Goal: Answer question/provide support: Share knowledge or assist other users

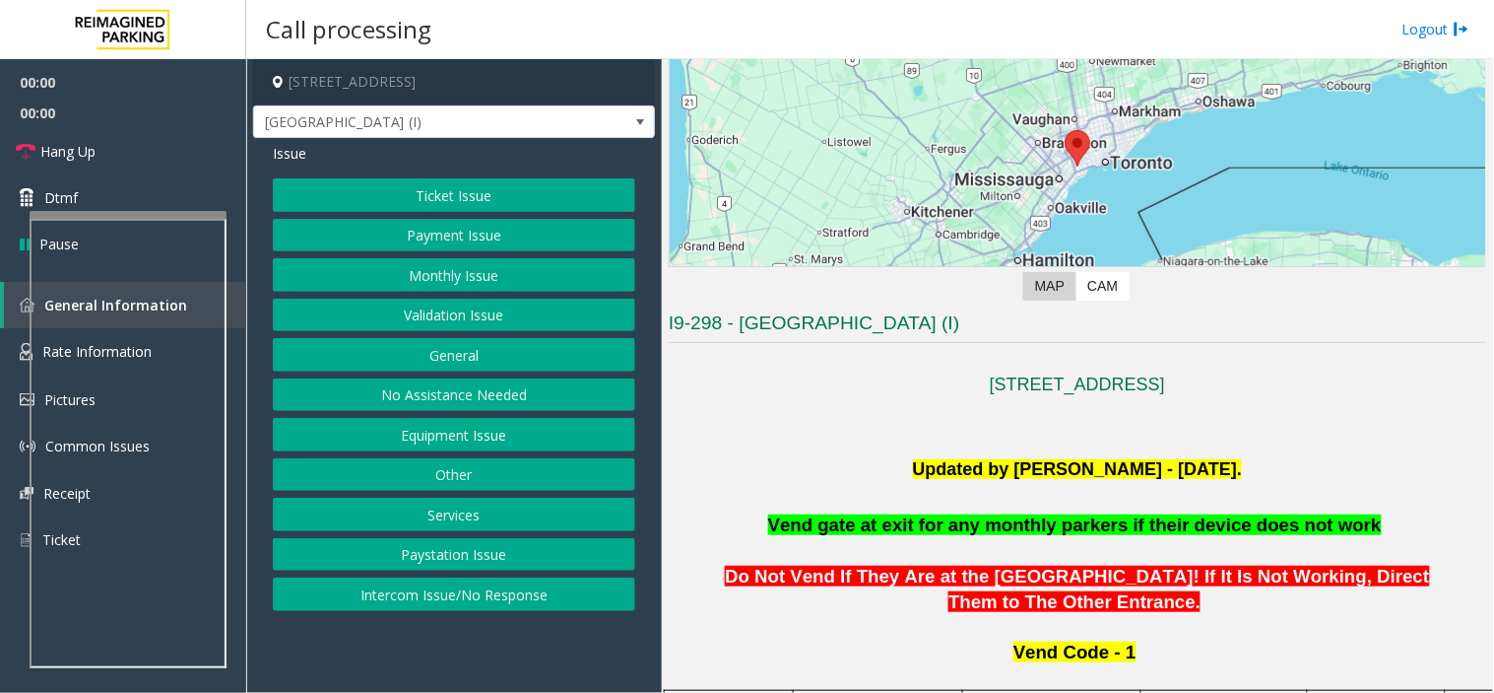
scroll to position [547, 0]
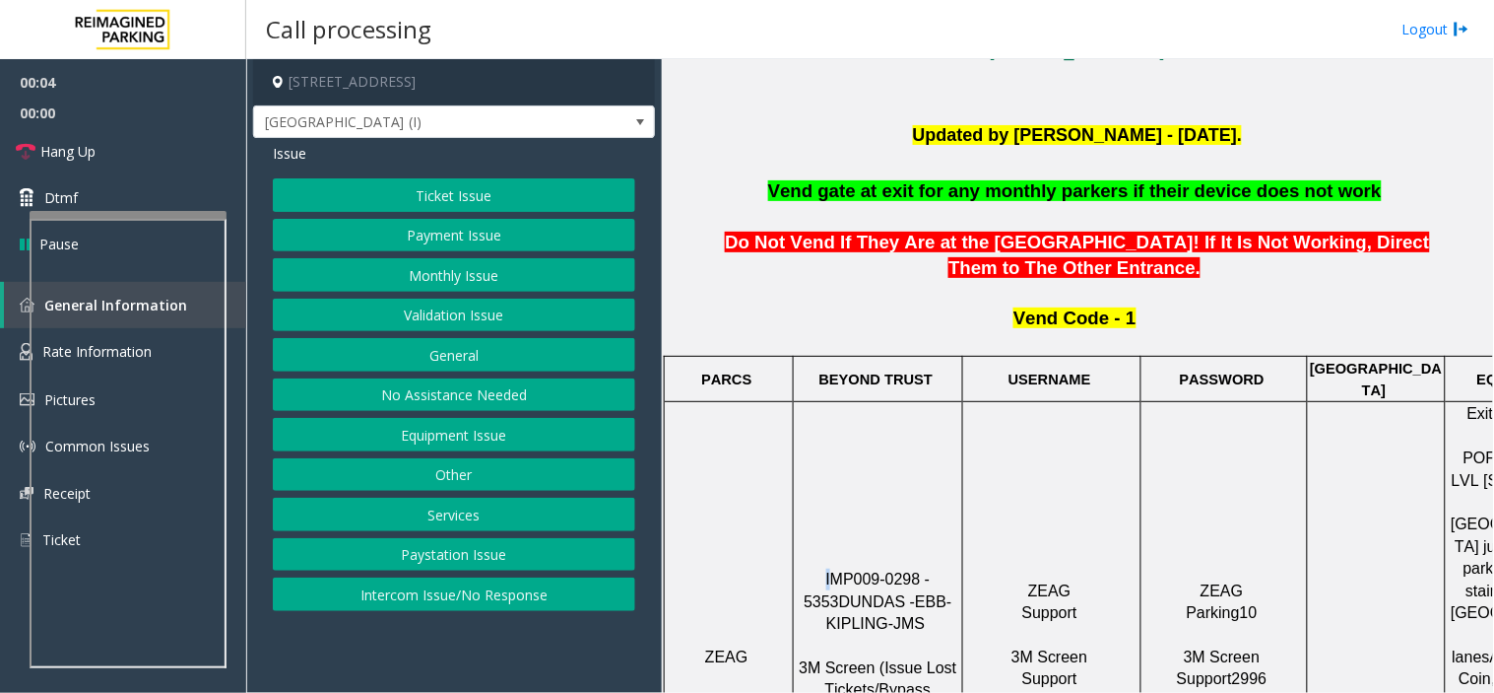
drag, startPoint x: 806, startPoint y: 519, endPoint x: 822, endPoint y: 520, distance: 15.8
click at [822, 568] on p "IMP009-0298 - 5353 DUNDAS - EBB-KIPLING-JMS 3M Screen (Issue Lost Tickets/Bypas…" at bounding box center [878, 656] width 166 height 176
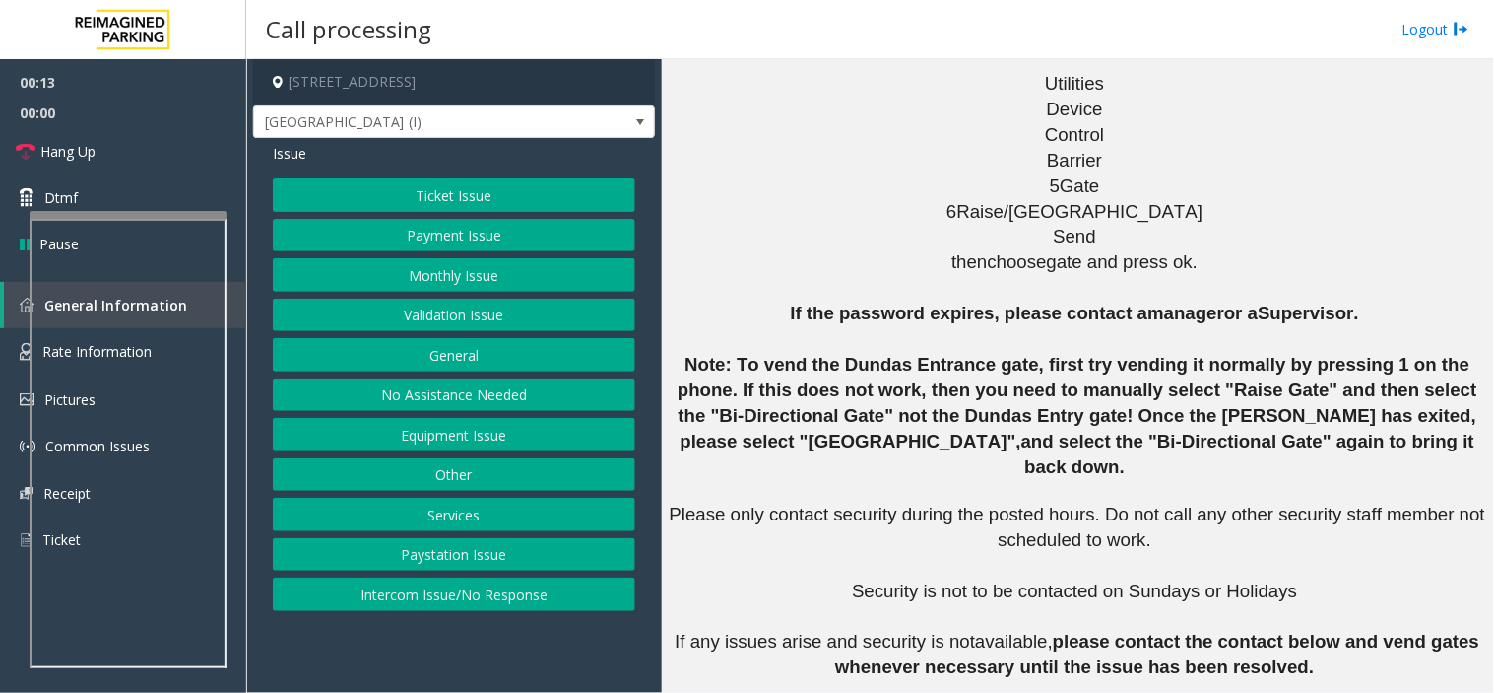
scroll to position [2517, 0]
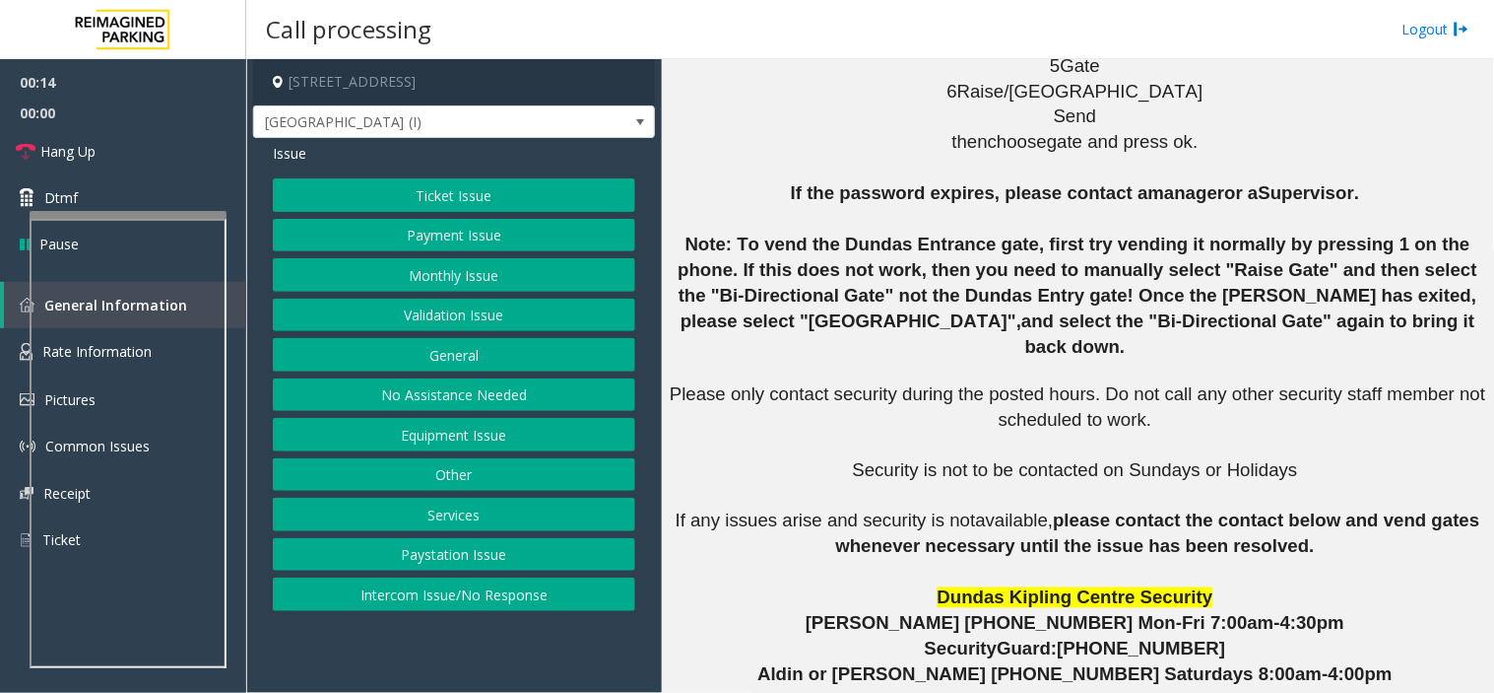
click at [1003, 510] on span "available," at bounding box center [1014, 520] width 78 height 21
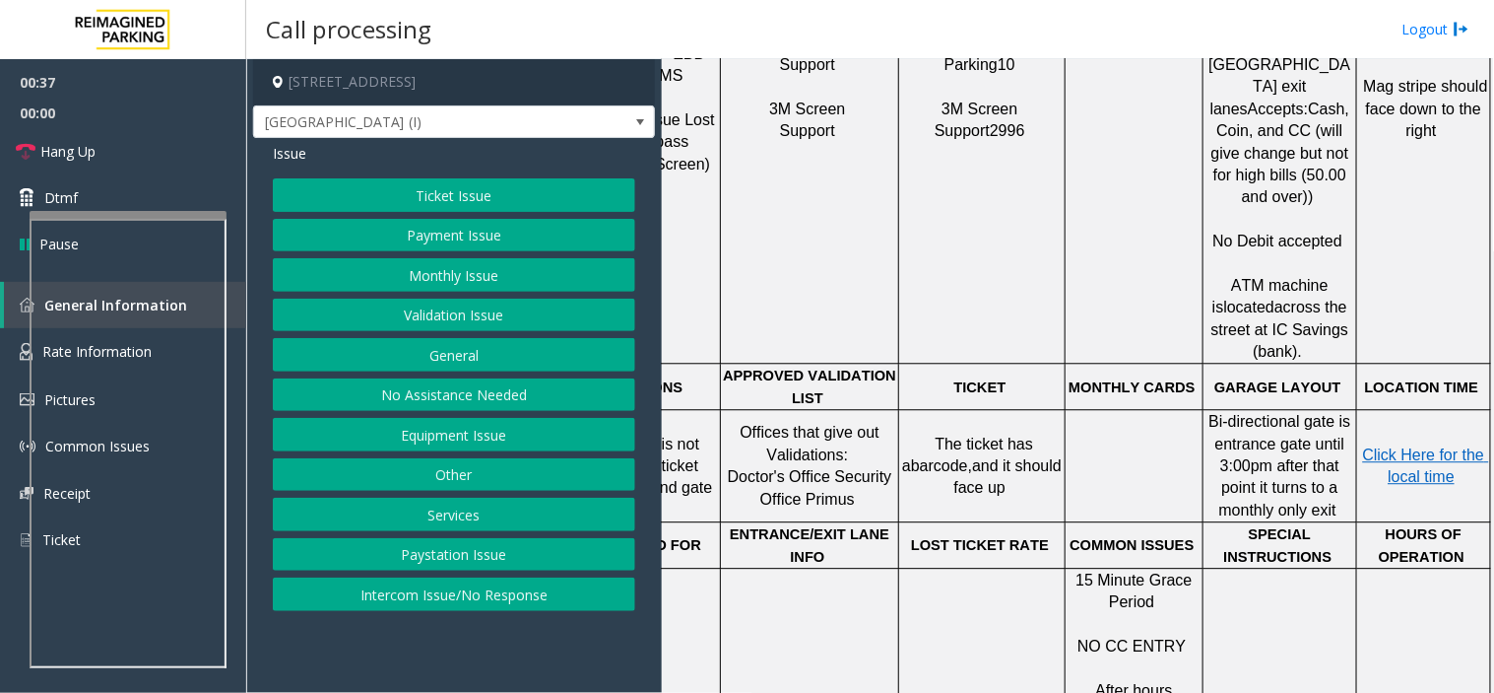
scroll to position [1094, 266]
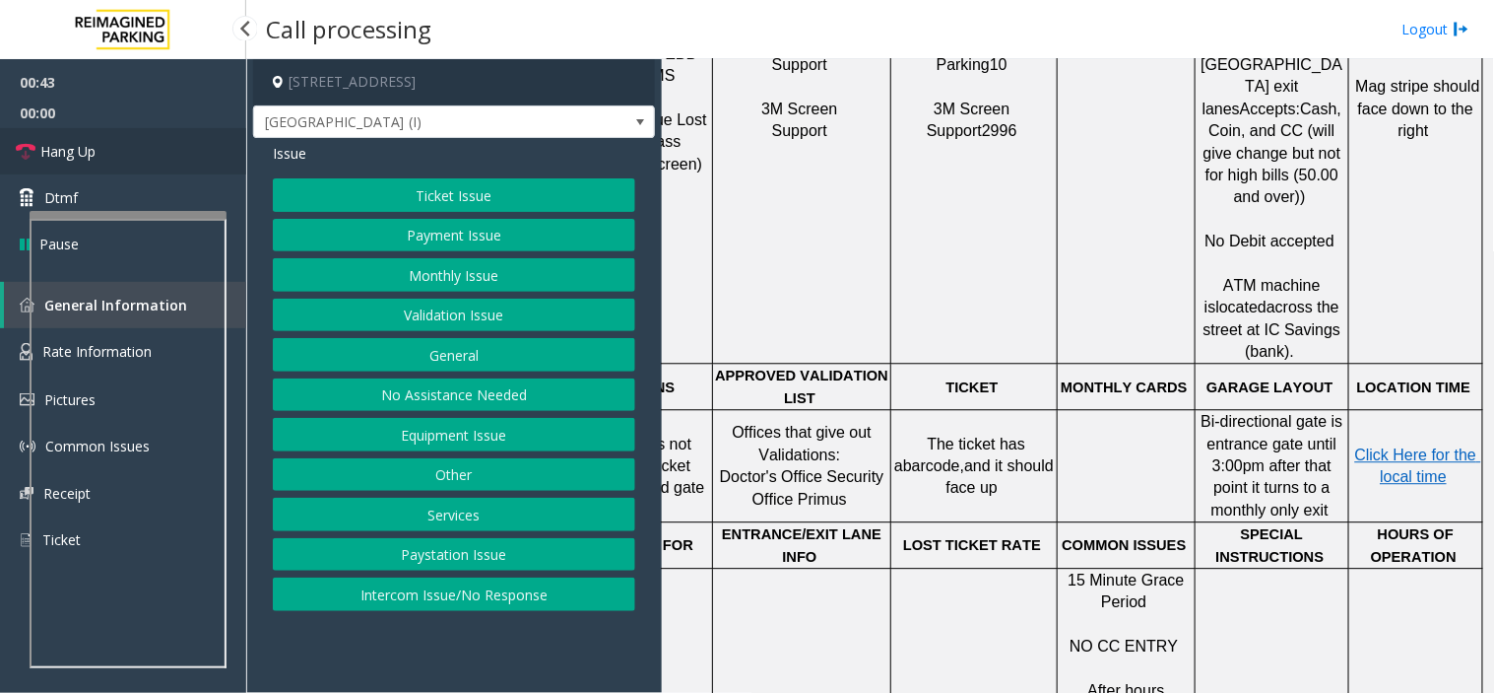
click at [113, 148] on link "Hang Up" at bounding box center [123, 151] width 246 height 46
click at [494, 605] on button "Intercom Issue/No Response" at bounding box center [454, 593] width 363 height 33
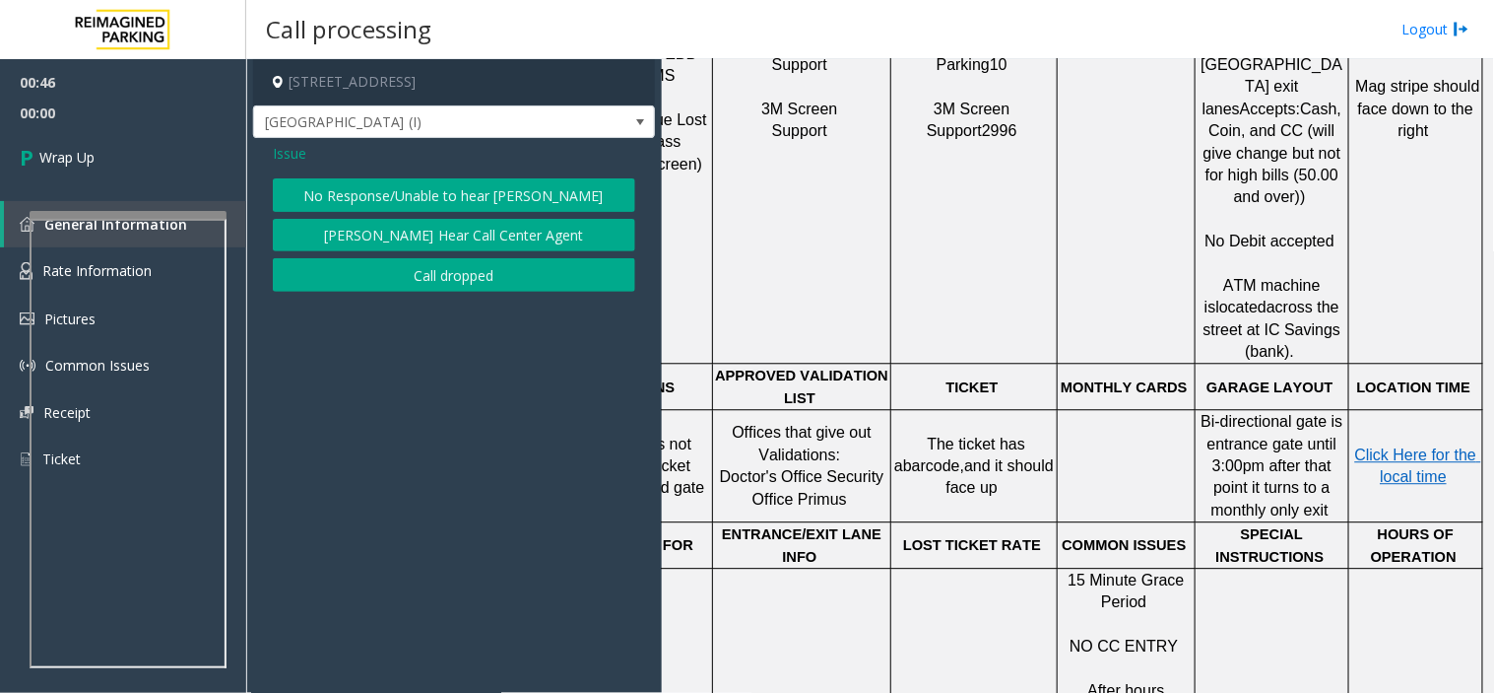
click at [471, 201] on button "No Response/Unable to hear [PERSON_NAME]" at bounding box center [454, 194] width 363 height 33
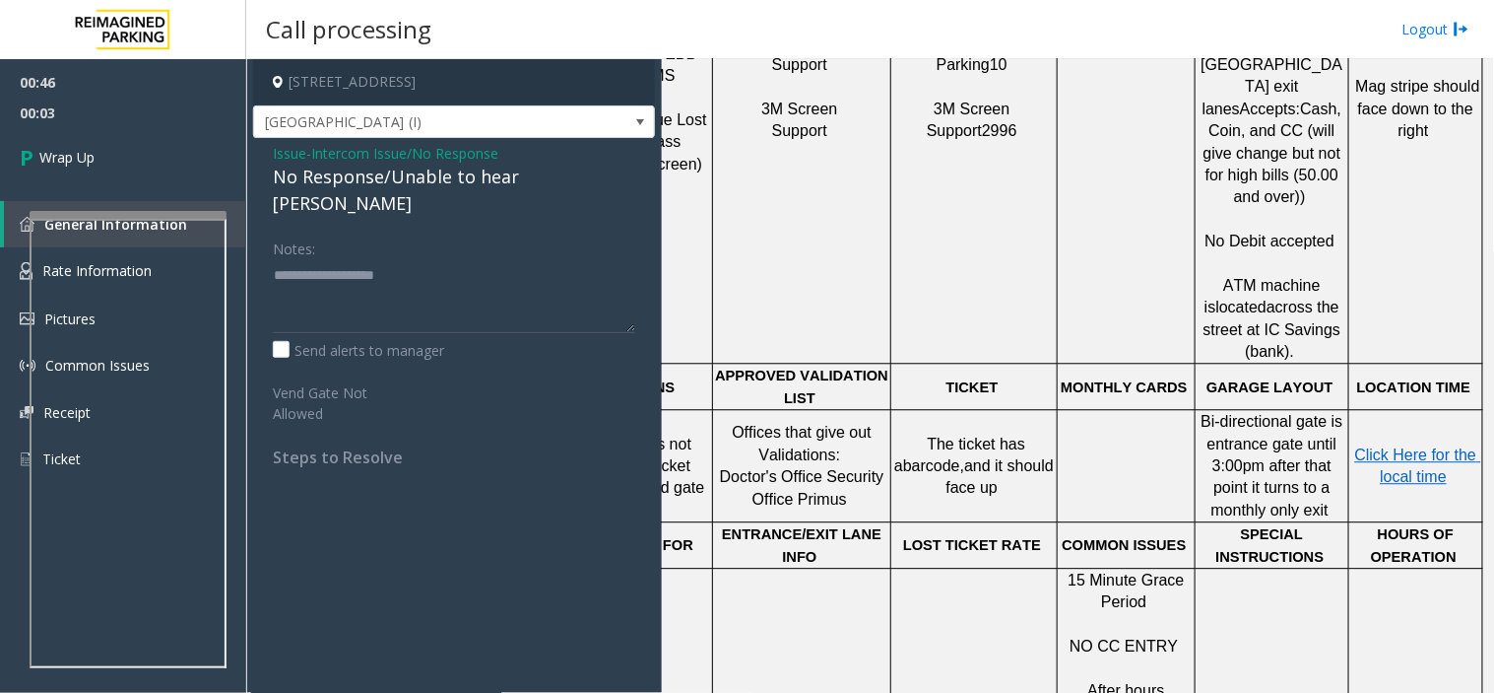
click at [397, 170] on div "No Response/Unable to hear [PERSON_NAME]" at bounding box center [454, 190] width 363 height 53
drag, startPoint x: 390, startPoint y: 173, endPoint x: 584, endPoint y: 182, distance: 194.3
click at [584, 182] on div "No Response/Unable to hear [PERSON_NAME]" at bounding box center [454, 190] width 363 height 53
copy div "Unable to hear [PERSON_NAME]"
click at [353, 259] on textarea at bounding box center [454, 296] width 363 height 74
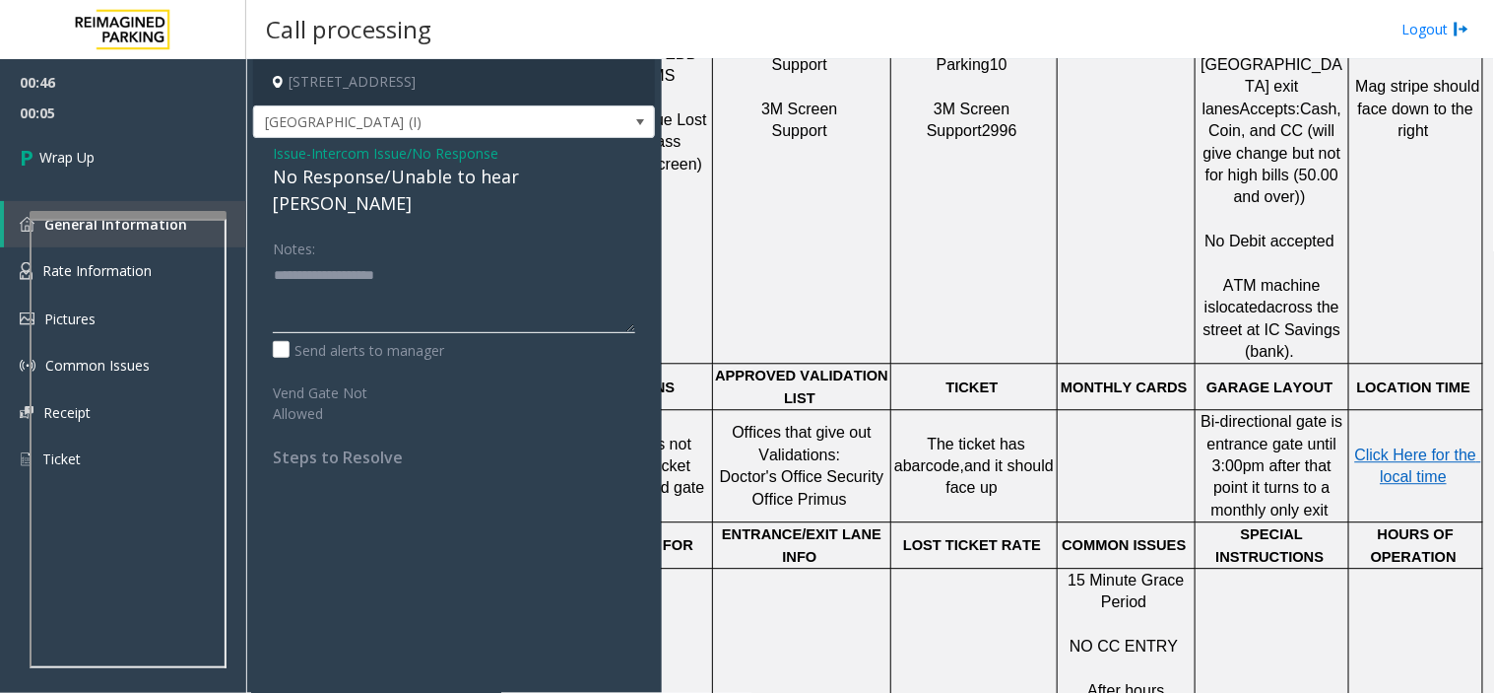
paste textarea "**********"
type textarea "**********"
click at [209, 172] on link "Wrap Up" at bounding box center [123, 157] width 246 height 58
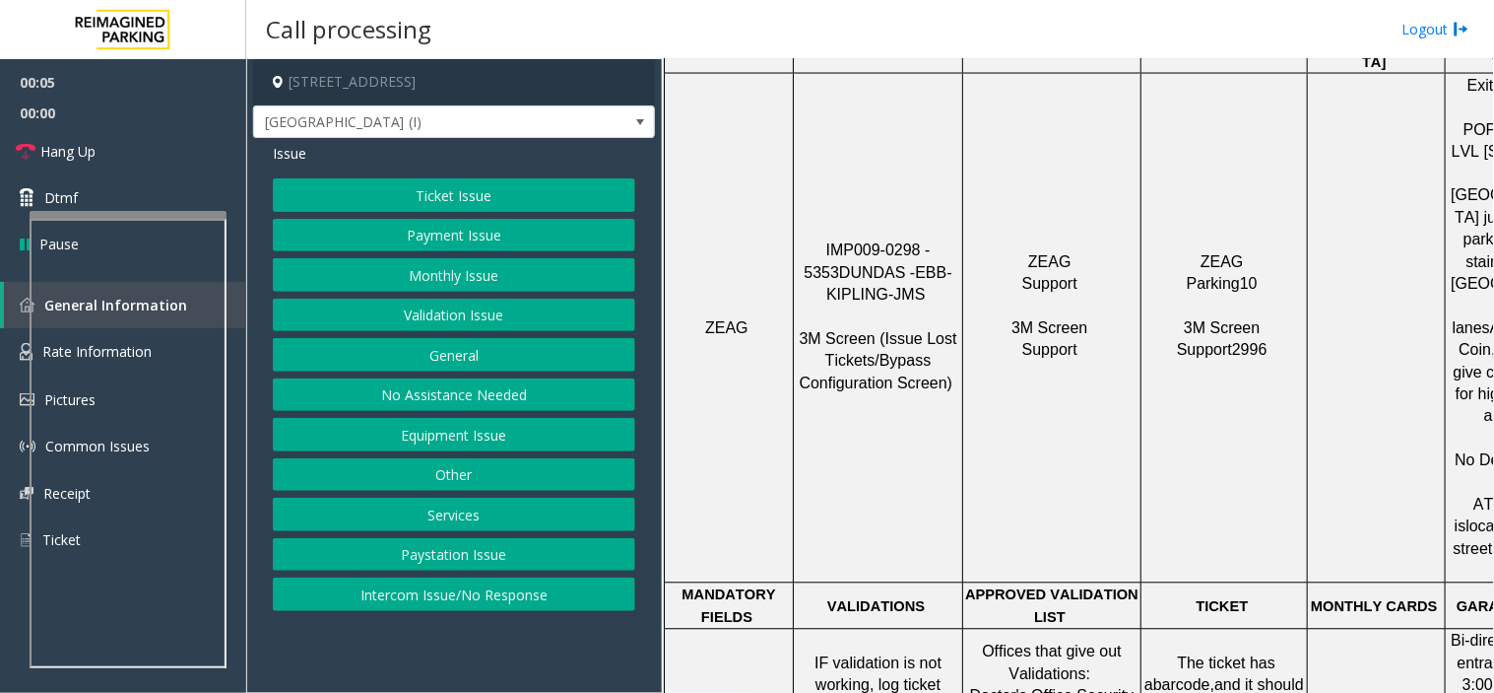
scroll to position [1313, 0]
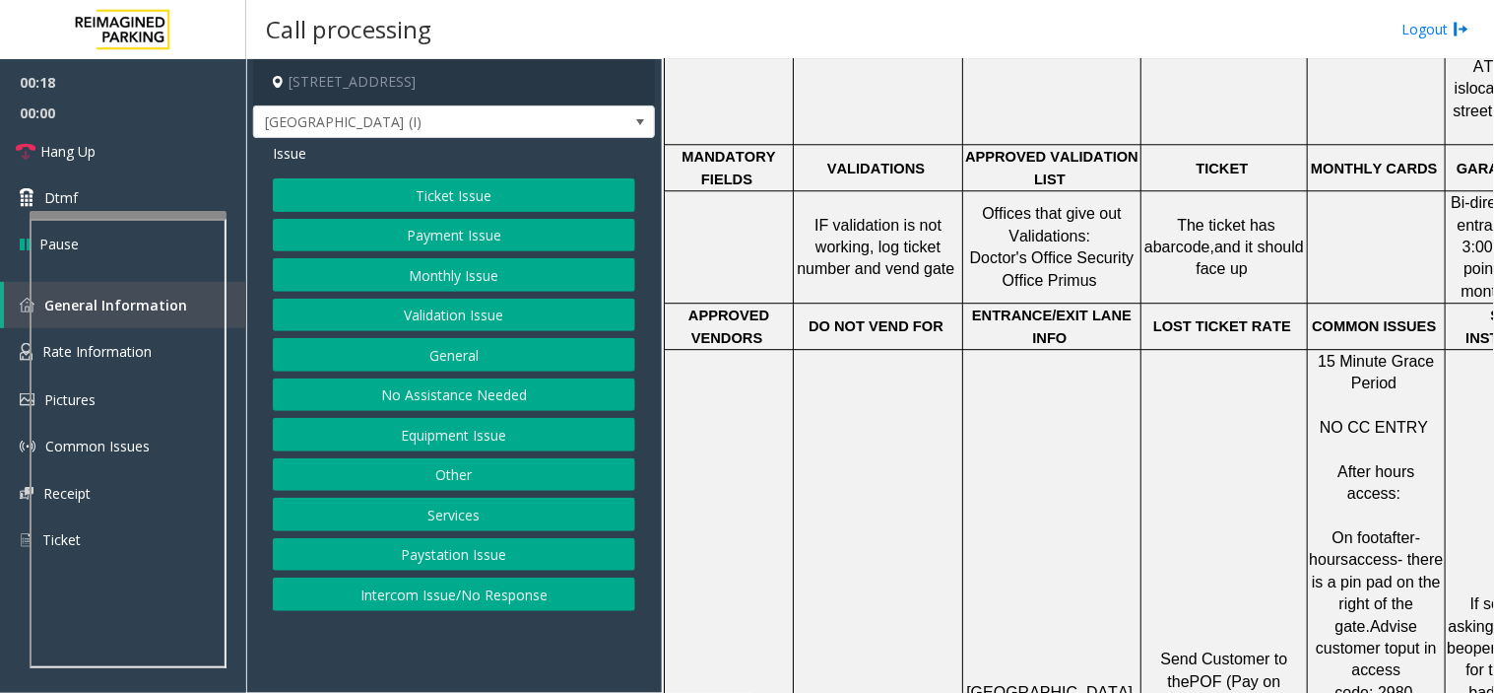
click at [473, 228] on button "Payment Issue" at bounding box center [454, 235] width 363 height 33
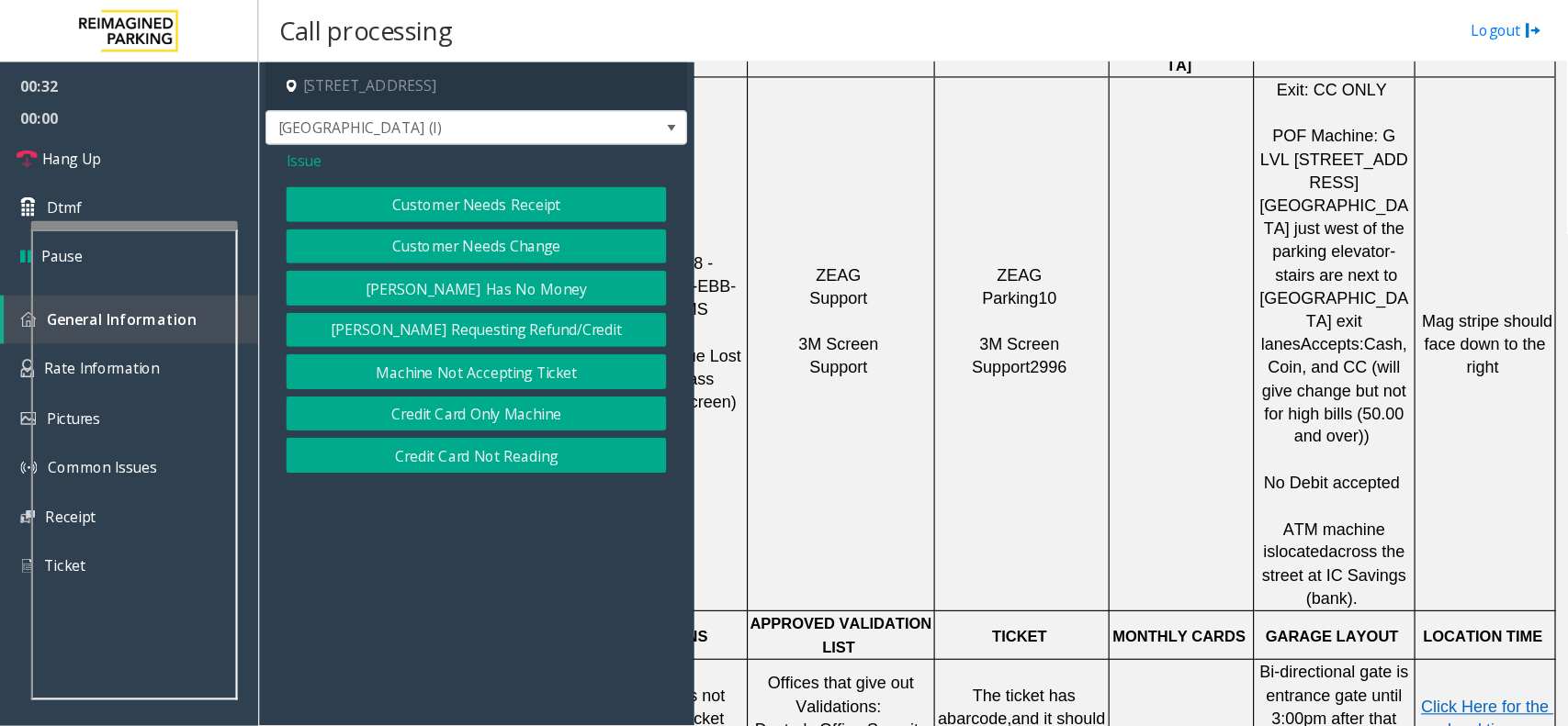
scroll to position [713, 248]
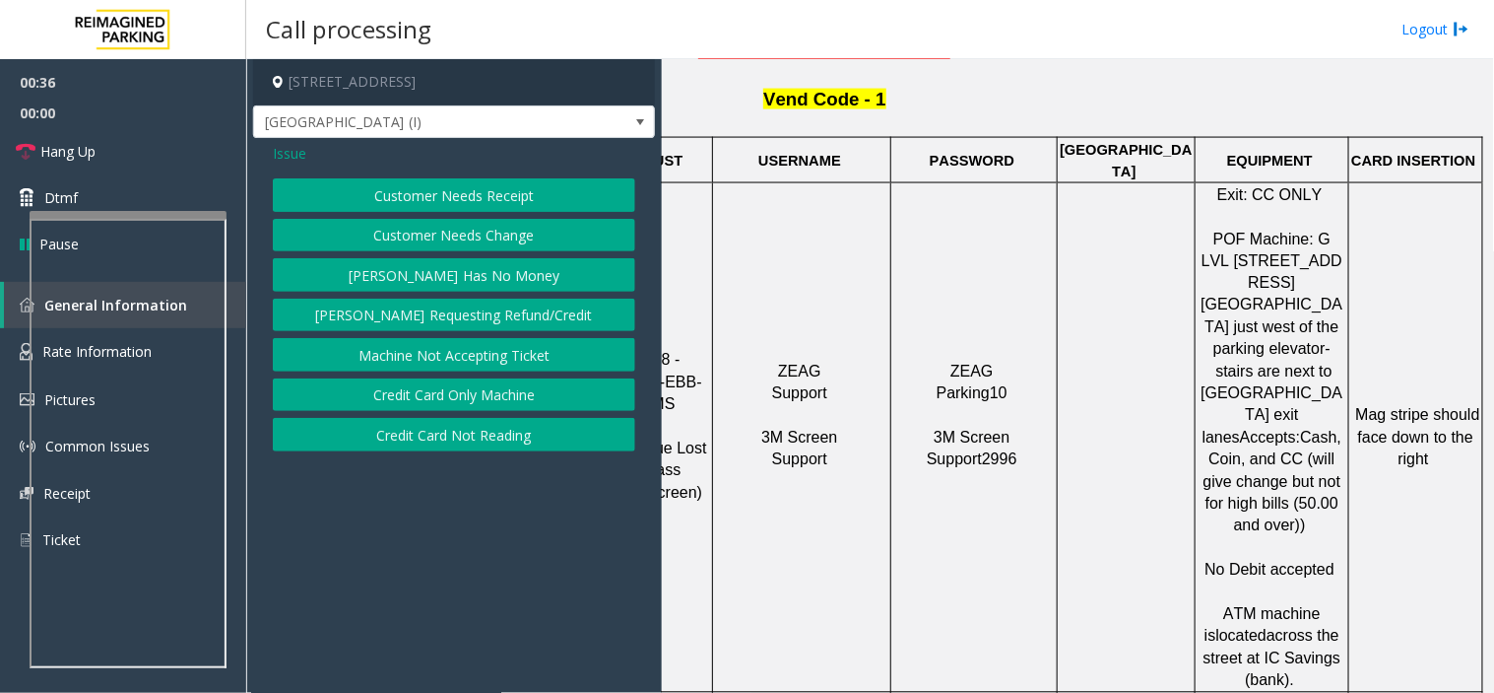
click at [425, 430] on button "Credit Card Not Reading" at bounding box center [454, 434] width 363 height 33
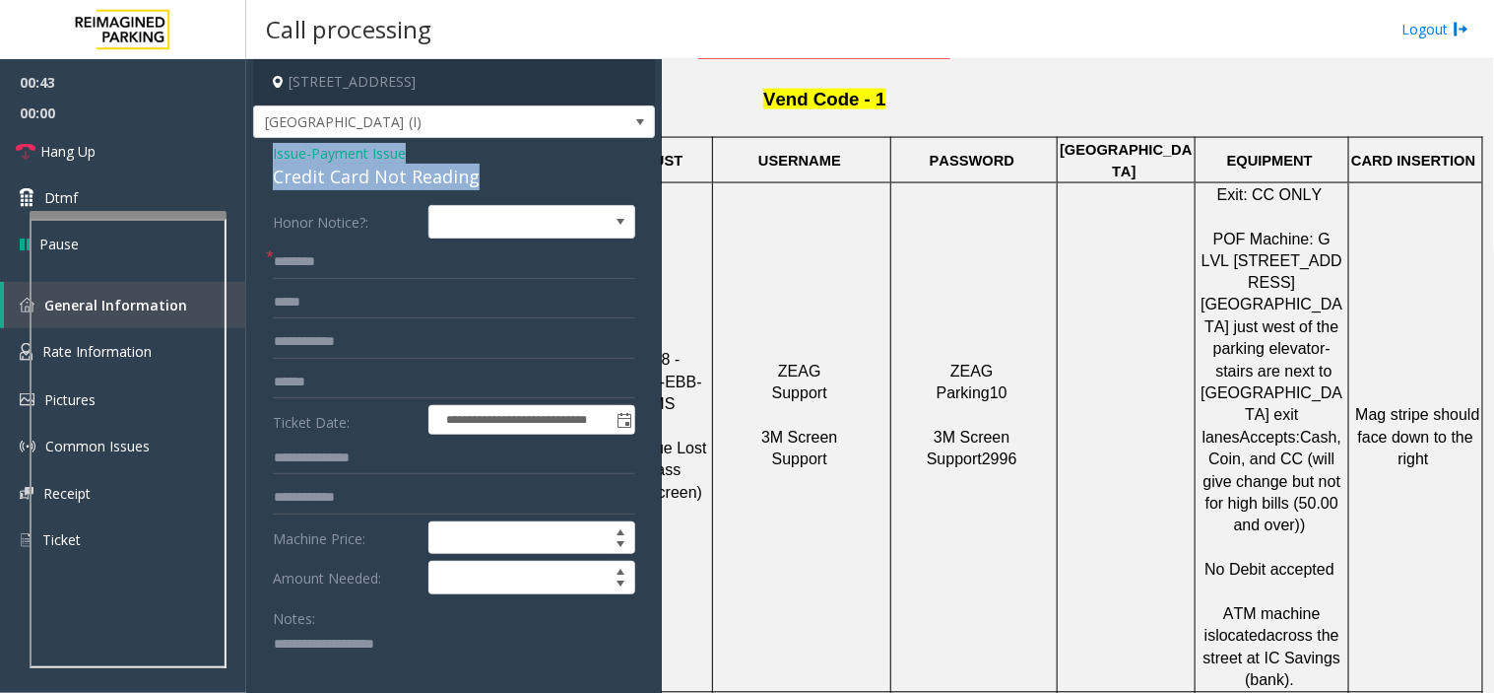
drag, startPoint x: 483, startPoint y: 179, endPoint x: 263, endPoint y: 155, distance: 221.1
click at [263, 155] on div "**********" at bounding box center [454, 585] width 402 height 895
copy div "Issue - Payment Issue Credit Card Not Reading"
paste textarea "**********"
click at [356, 642] on textarea at bounding box center [446, 665] width 347 height 74
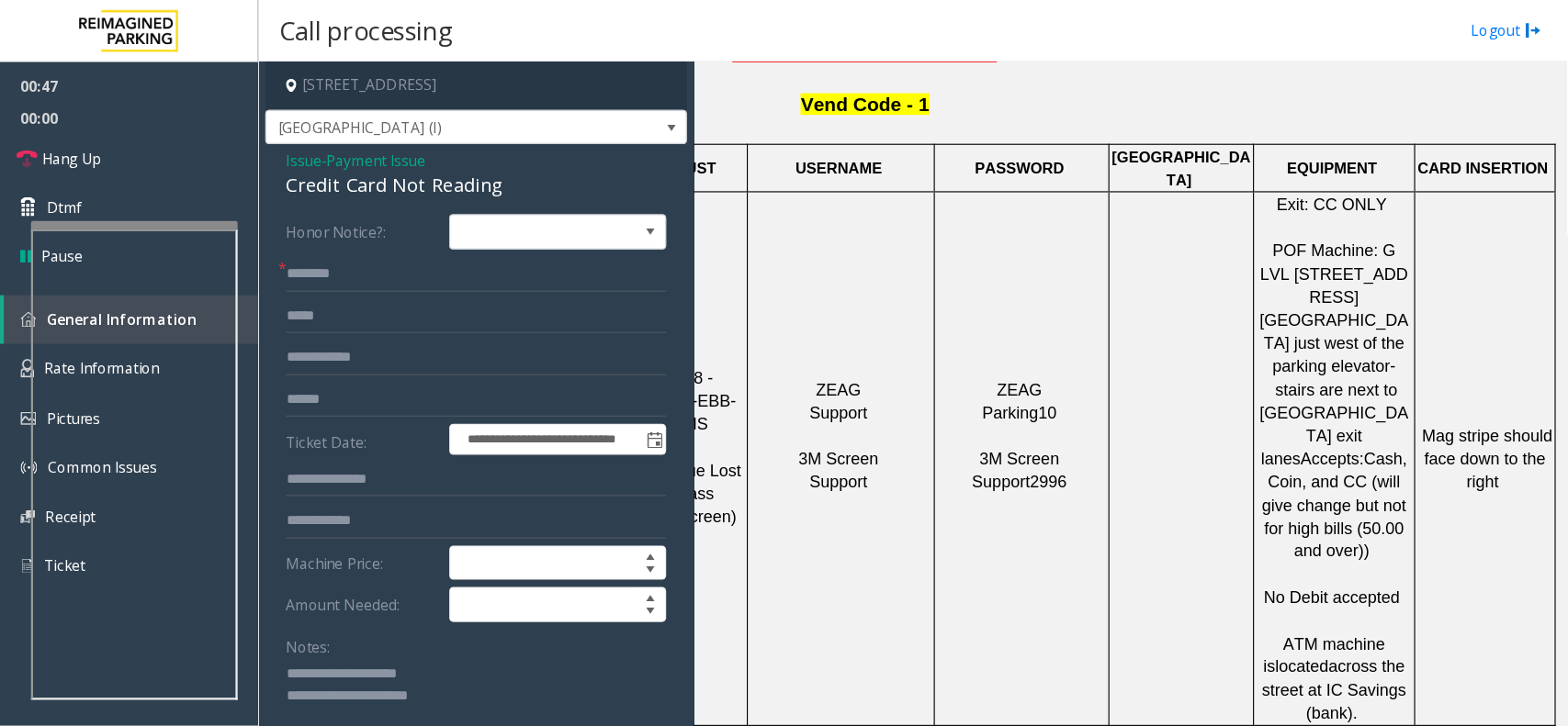
scroll to position [713, 133]
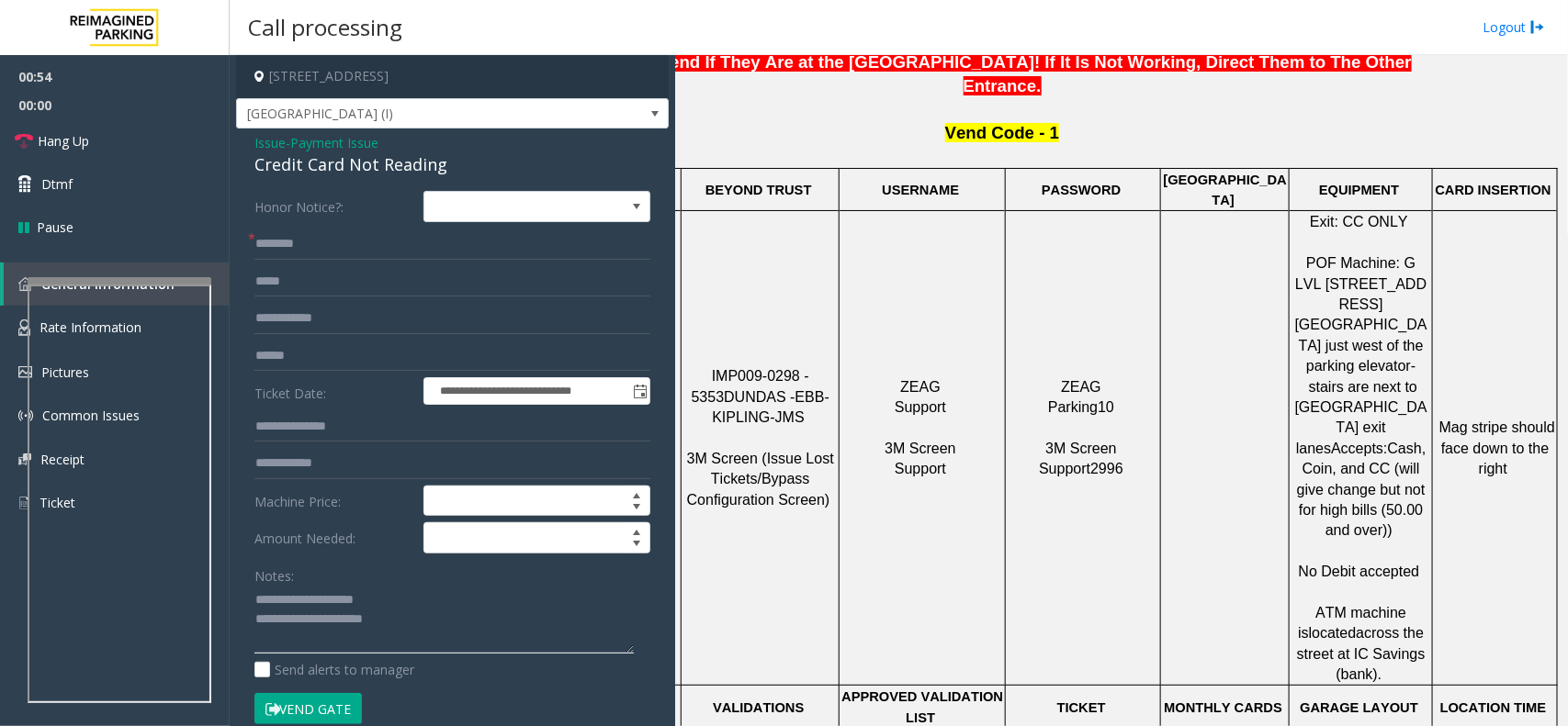
type textarea "**********"
click at [320, 244] on input "text" at bounding box center [452, 243] width 396 height 31
type input "*****"
click at [309, 346] on input "text" at bounding box center [452, 355] width 396 height 31
click at [372, 639] on textarea at bounding box center [444, 620] width 379 height 69
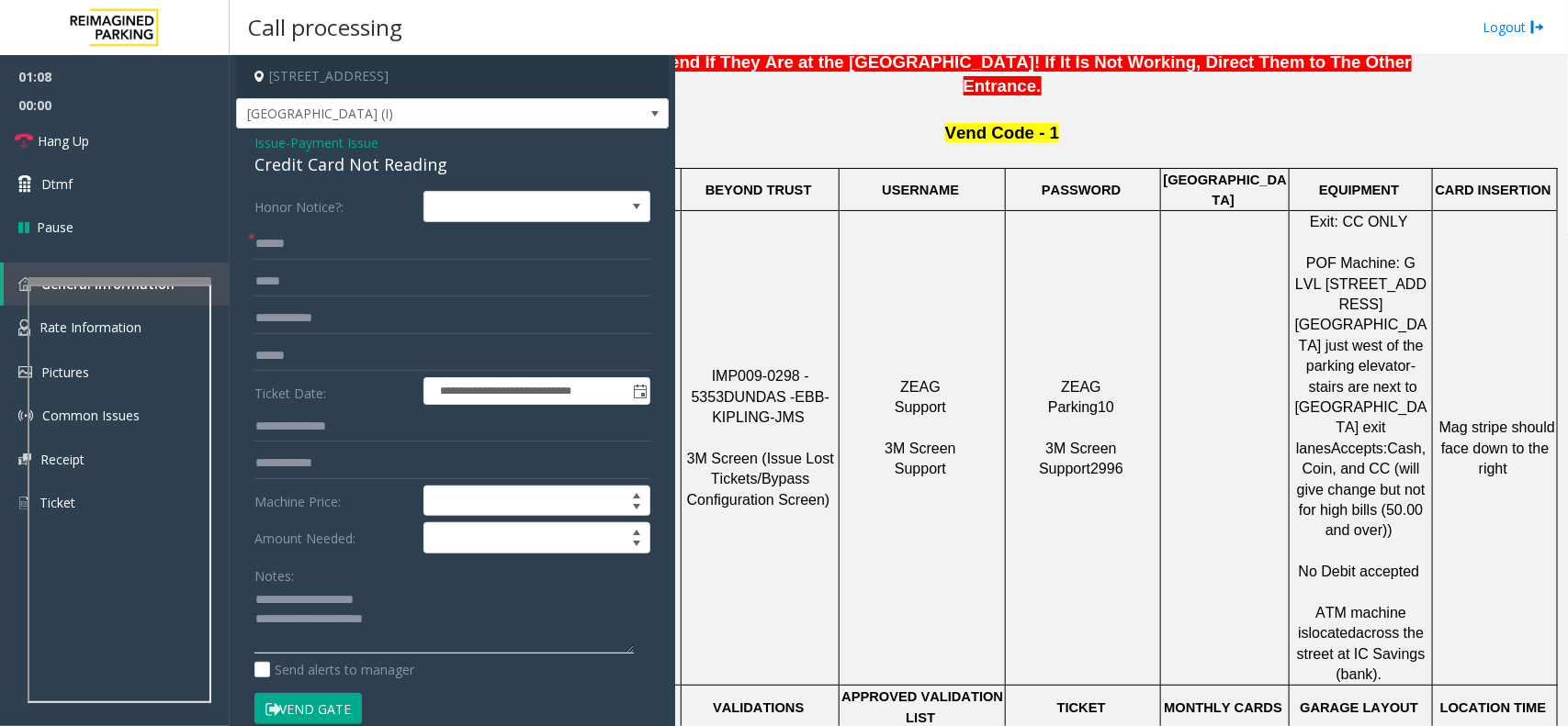
click at [432, 626] on textarea at bounding box center [444, 620] width 379 height 69
click at [306, 637] on textarea at bounding box center [444, 620] width 379 height 69
paste textarea "**********"
click at [299, 356] on input "text" at bounding box center [452, 355] width 396 height 31
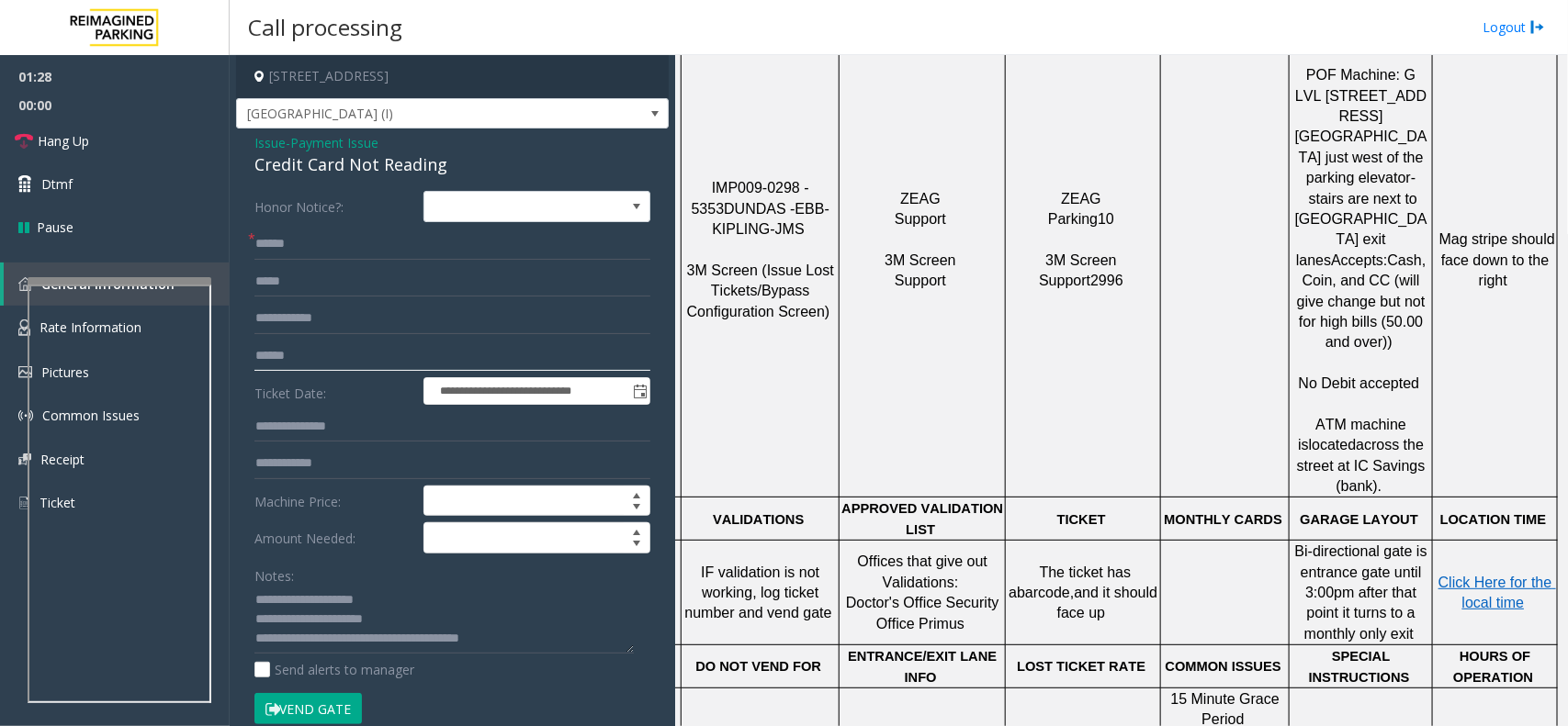
scroll to position [943, 133]
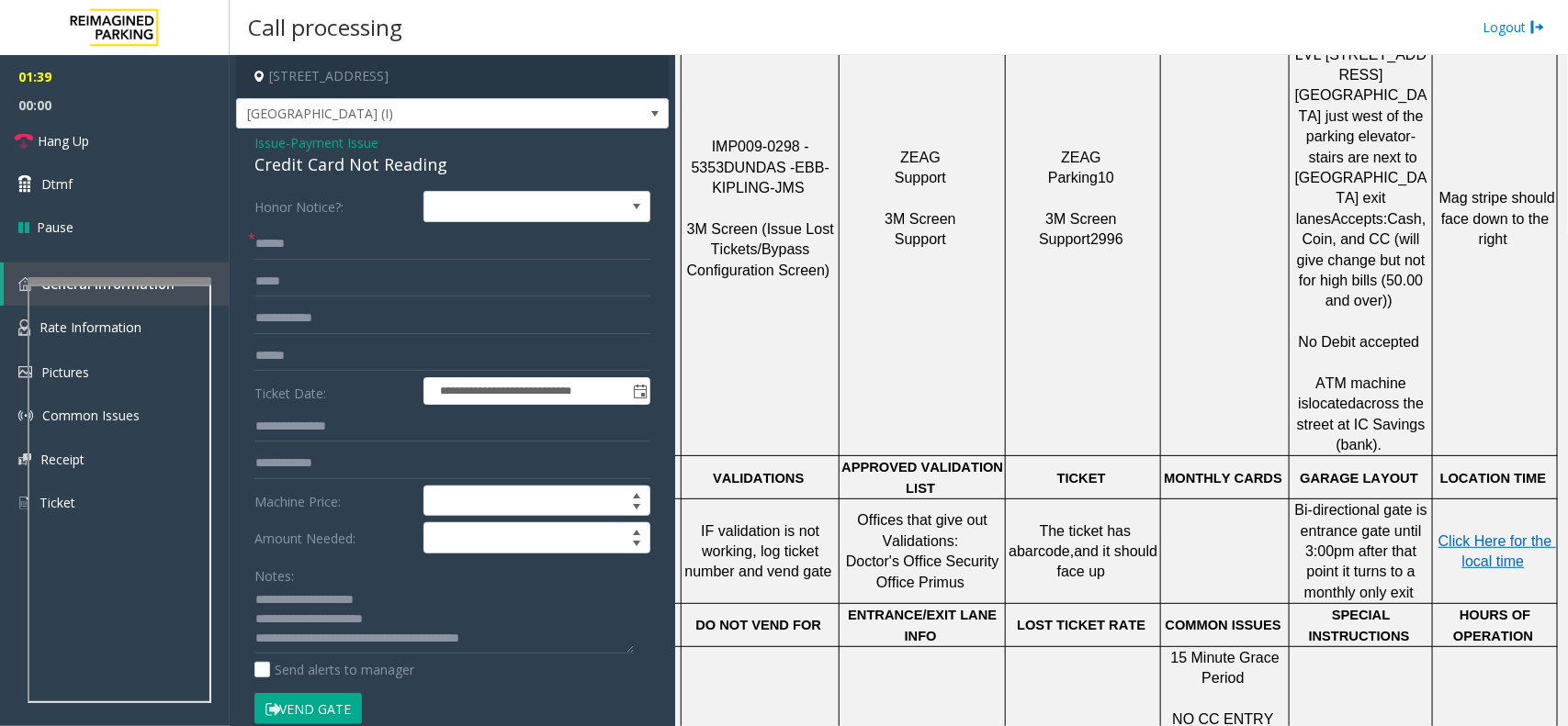
click at [356, 645] on button "Vend Gate" at bounding box center [308, 708] width 107 height 31
click at [463, 613] on textarea at bounding box center [444, 620] width 379 height 69
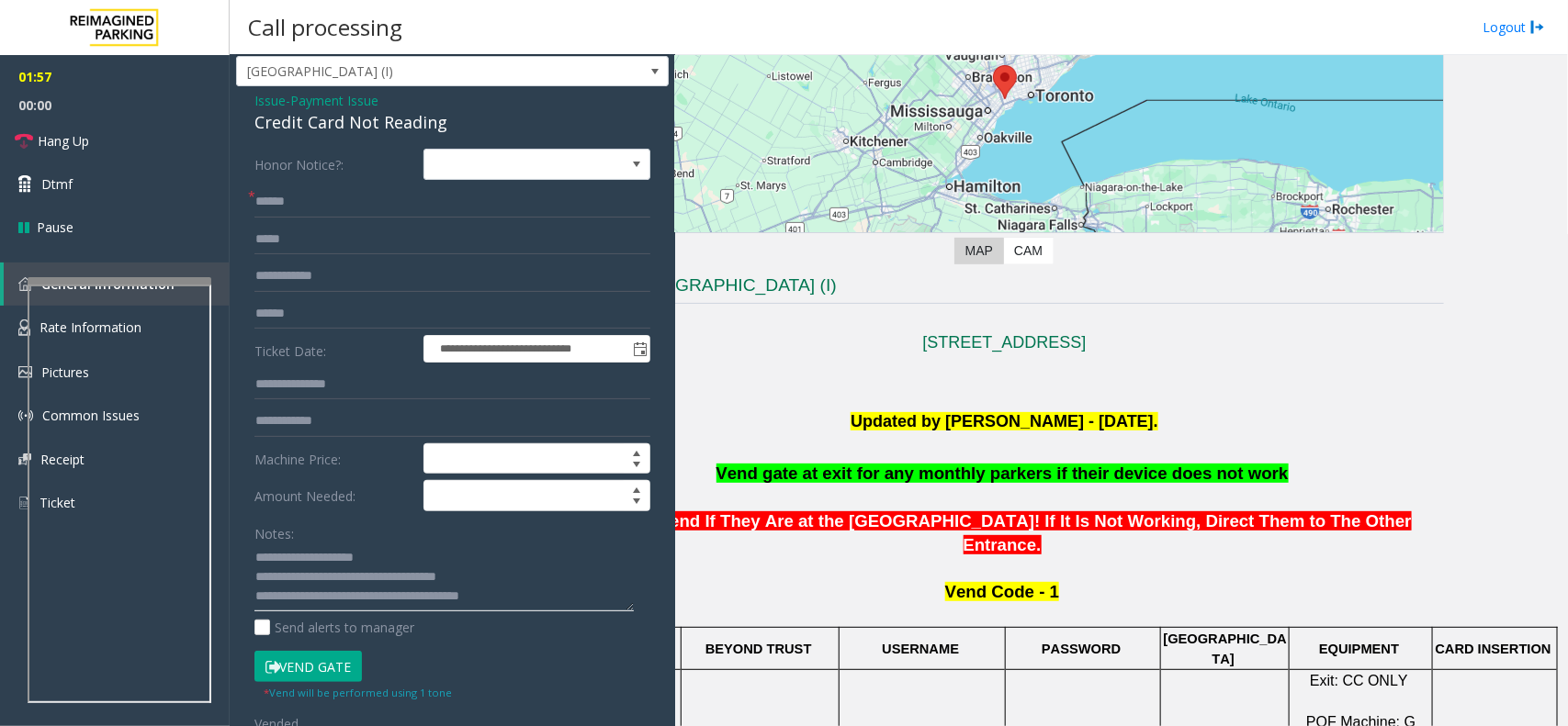
scroll to position [115, 0]
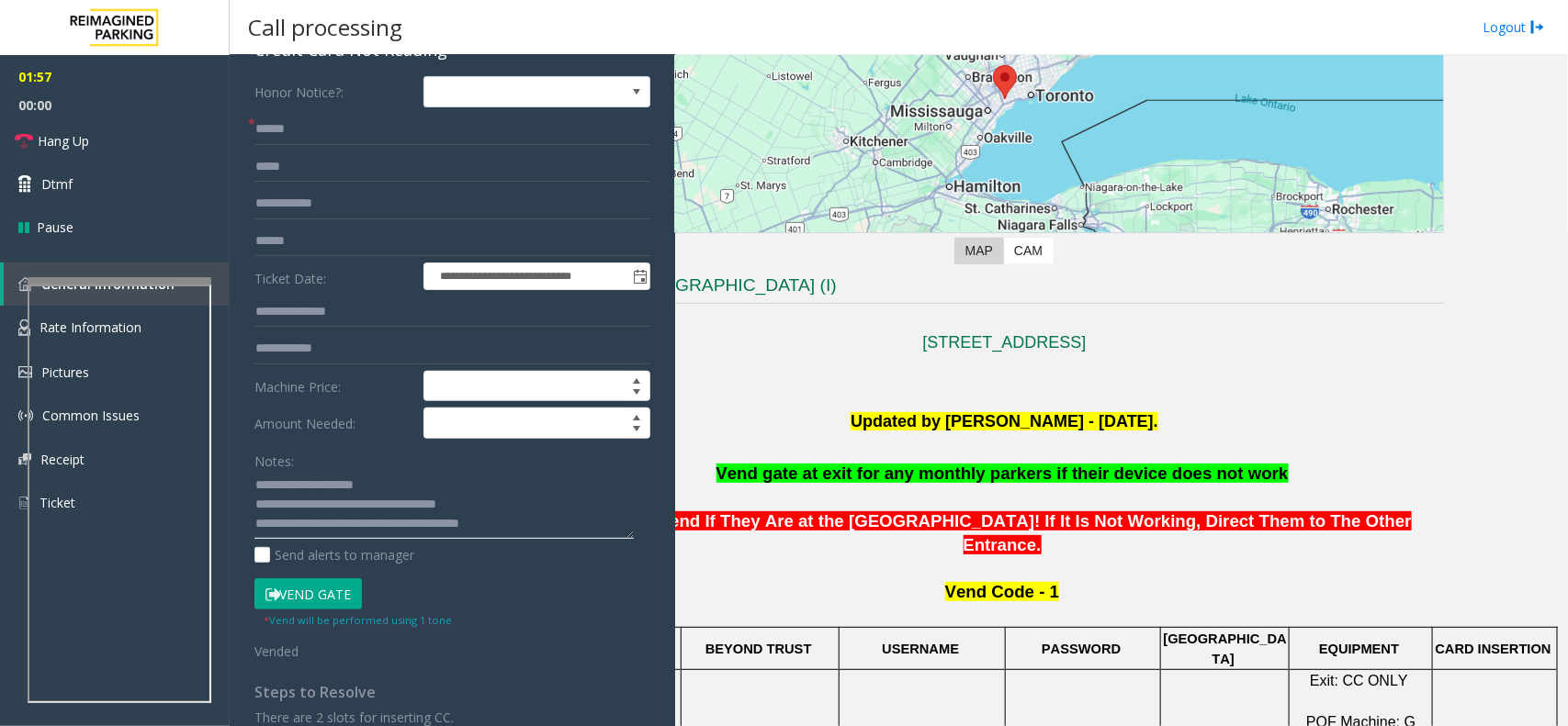
type textarea "**********"
click at [317, 585] on button "Vend Gate" at bounding box center [308, 594] width 107 height 31
click at [90, 134] on link "Hang Up" at bounding box center [115, 141] width 229 height 43
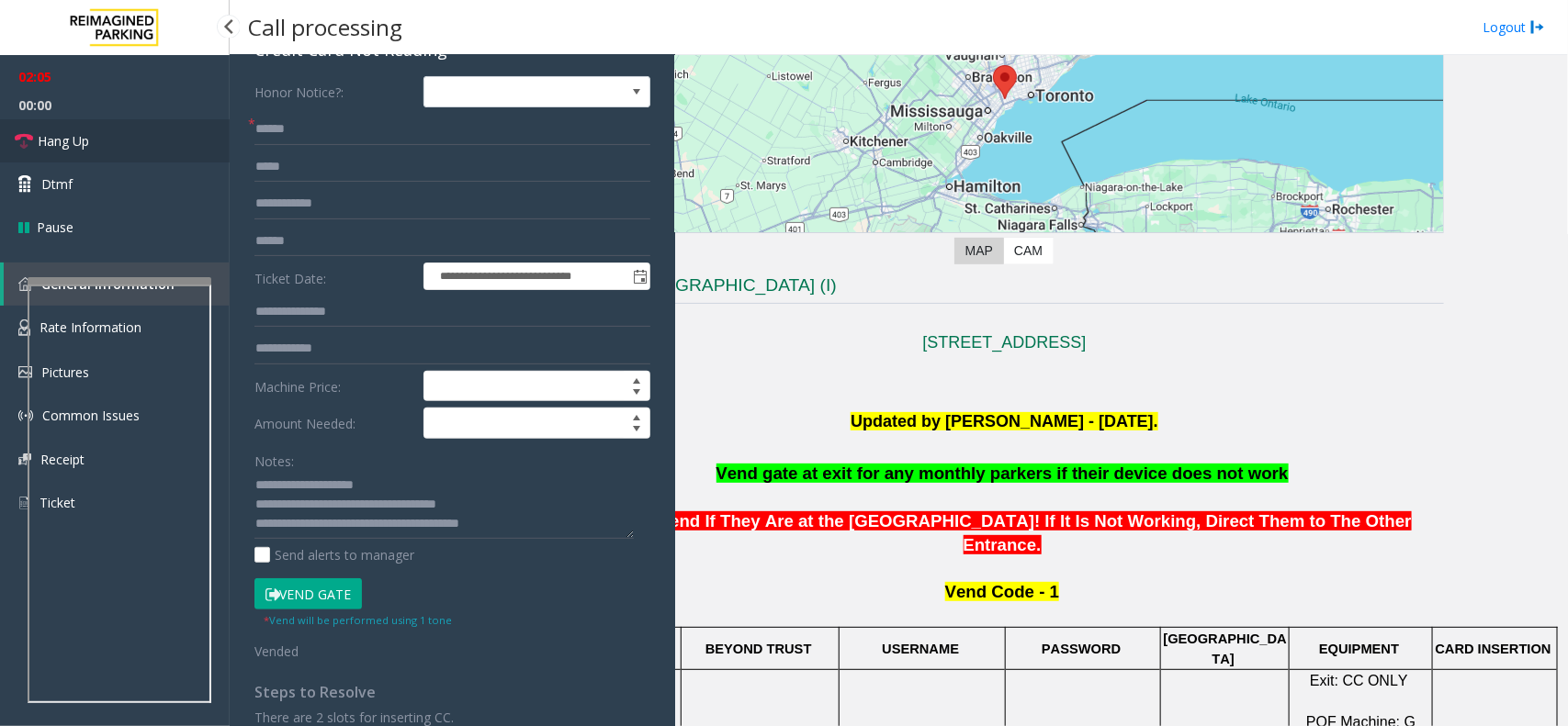
click at [90, 134] on link "Hang Up" at bounding box center [115, 141] width 229 height 43
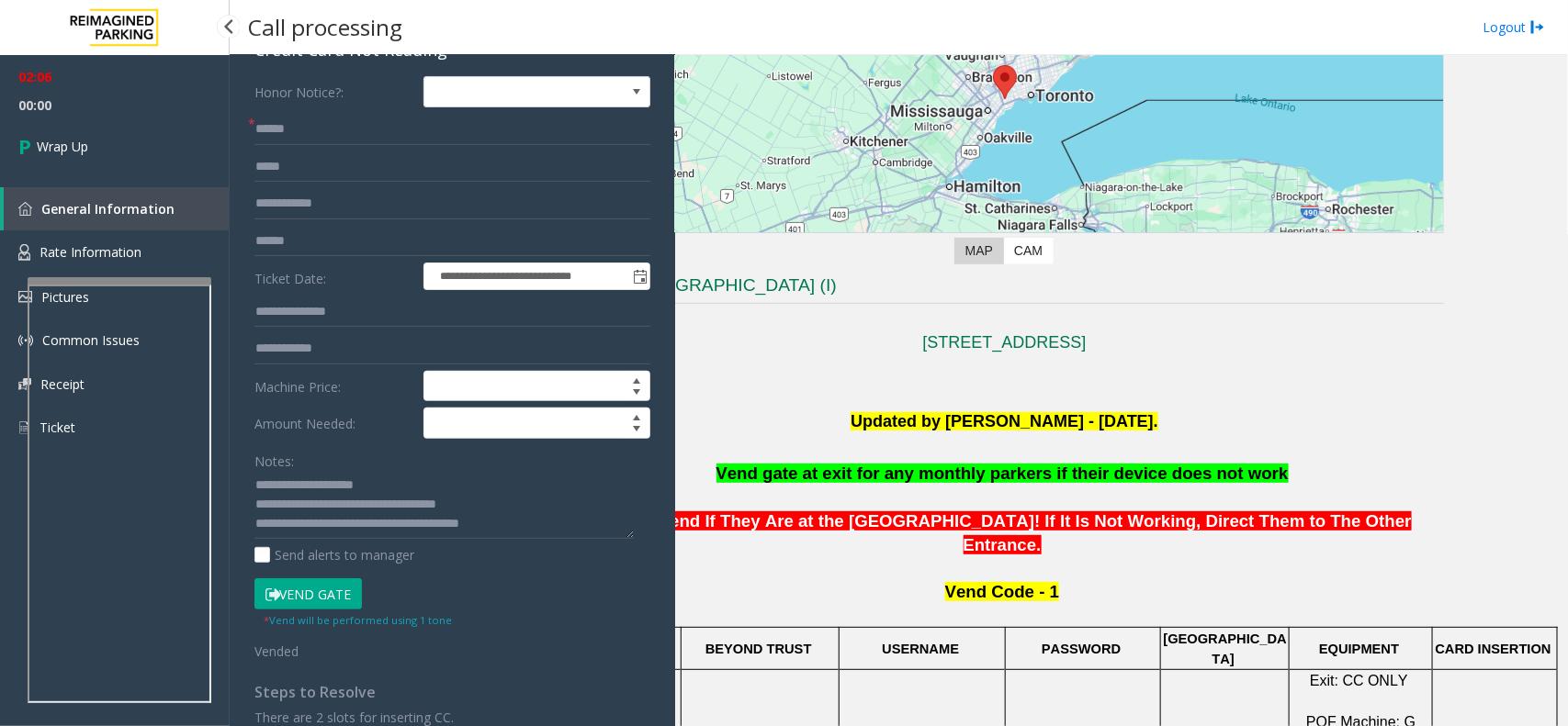
click at [90, 134] on link "Wrap Up" at bounding box center [115, 146] width 229 height 54
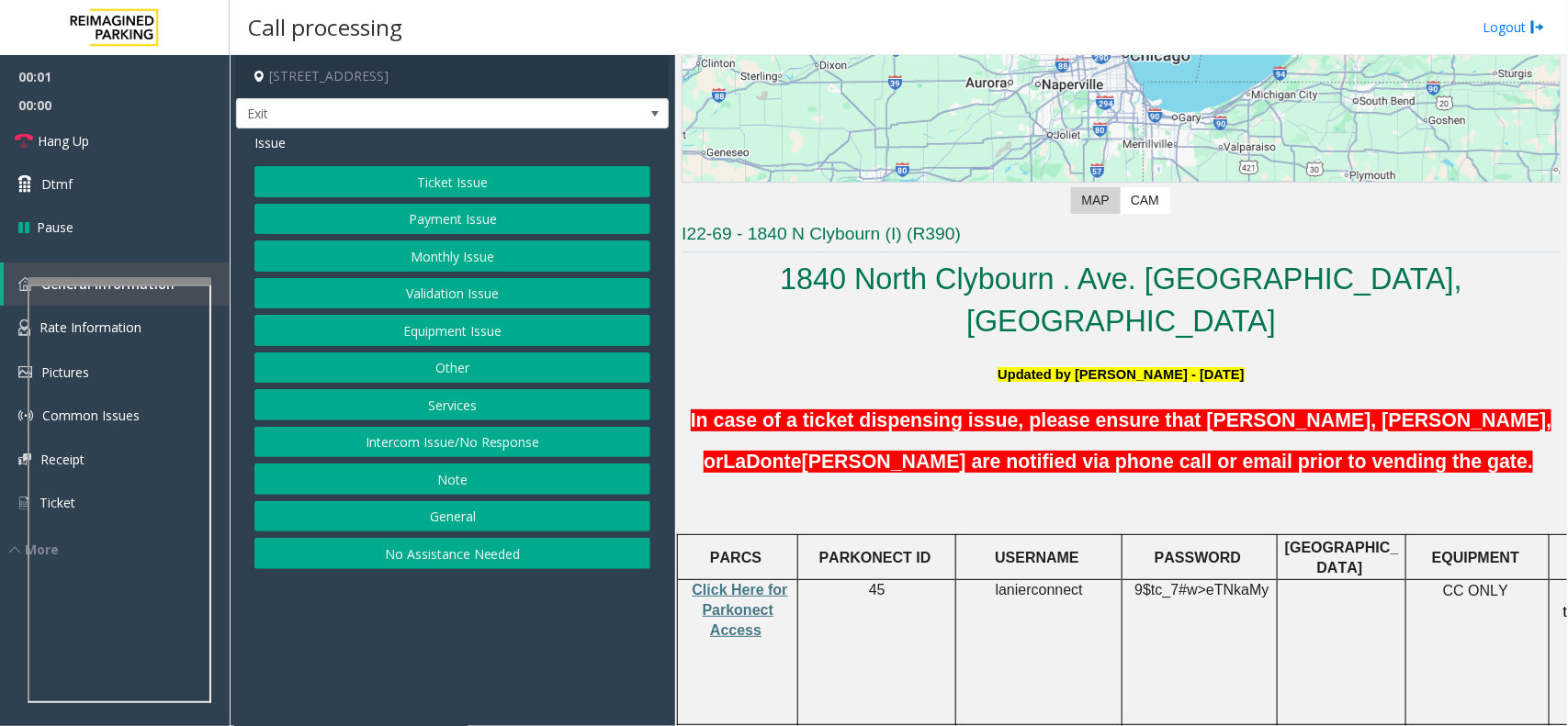
scroll to position [344, 0]
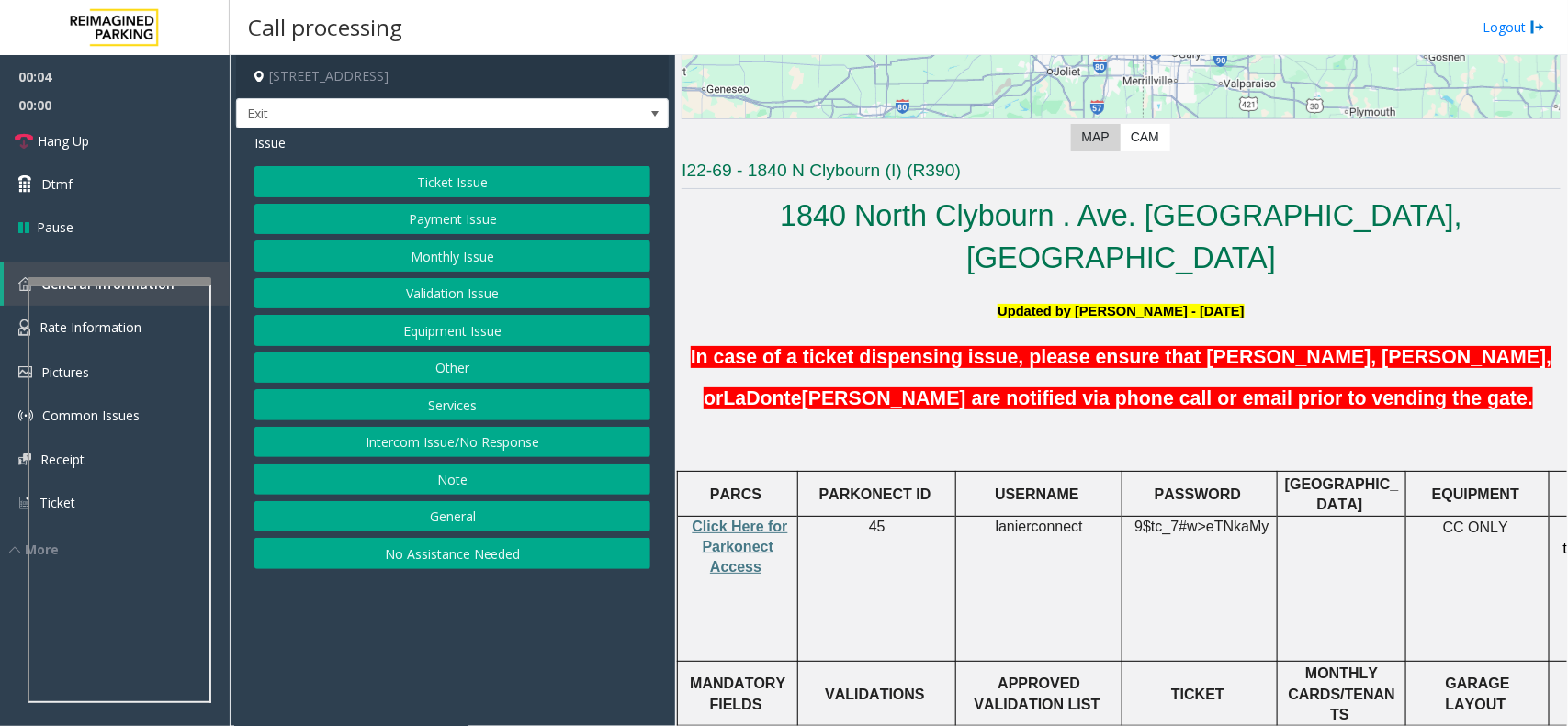
click at [1031, 519] on span "lanierconnect" at bounding box center [1039, 527] width 88 height 17
copy p "lanierconnect"
click at [448, 176] on button "Ticket Issue" at bounding box center [452, 181] width 396 height 31
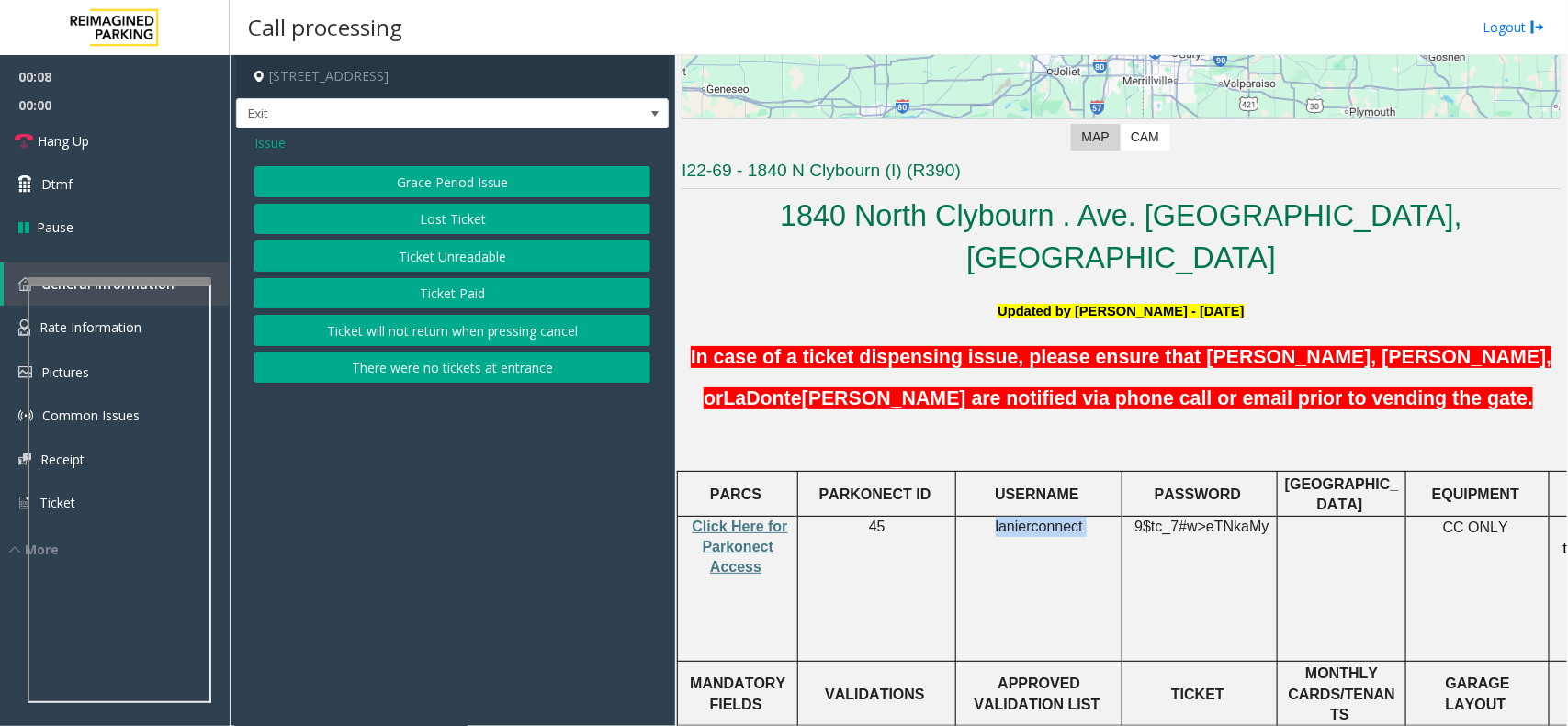
click at [452, 265] on button "Ticket Unreadable" at bounding box center [452, 255] width 396 height 31
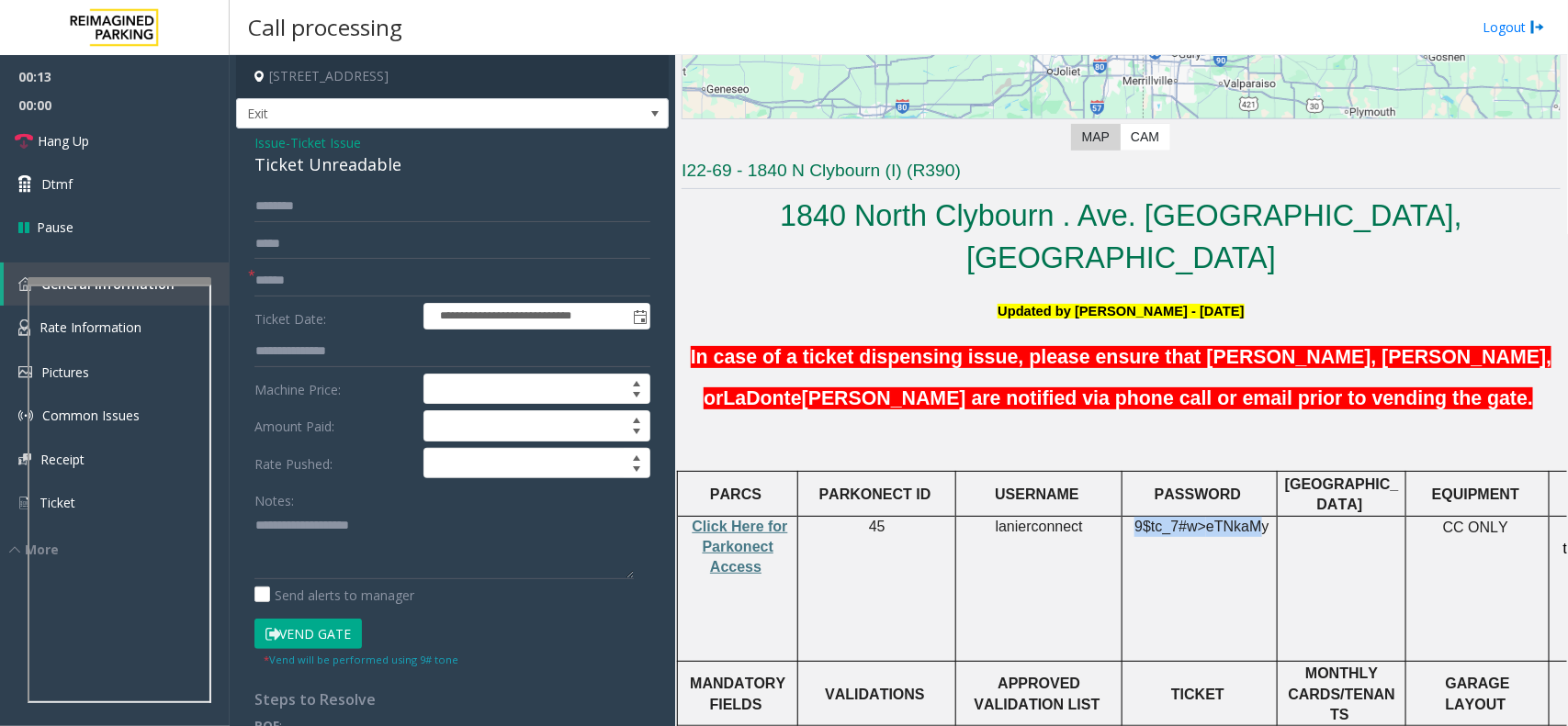
drag, startPoint x: 1137, startPoint y: 473, endPoint x: 1259, endPoint y: 493, distance: 123.6
click at [1259, 516] on td "9$tc_7#w> eTNkaMy" at bounding box center [1200, 589] width 155 height 145
copy span "9$tc_7#w> eTNkaM"
click at [1251, 519] on span "eTNkaMy" at bounding box center [1236, 527] width 62 height 17
drag, startPoint x: 1139, startPoint y: 483, endPoint x: 1260, endPoint y: 485, distance: 121.0
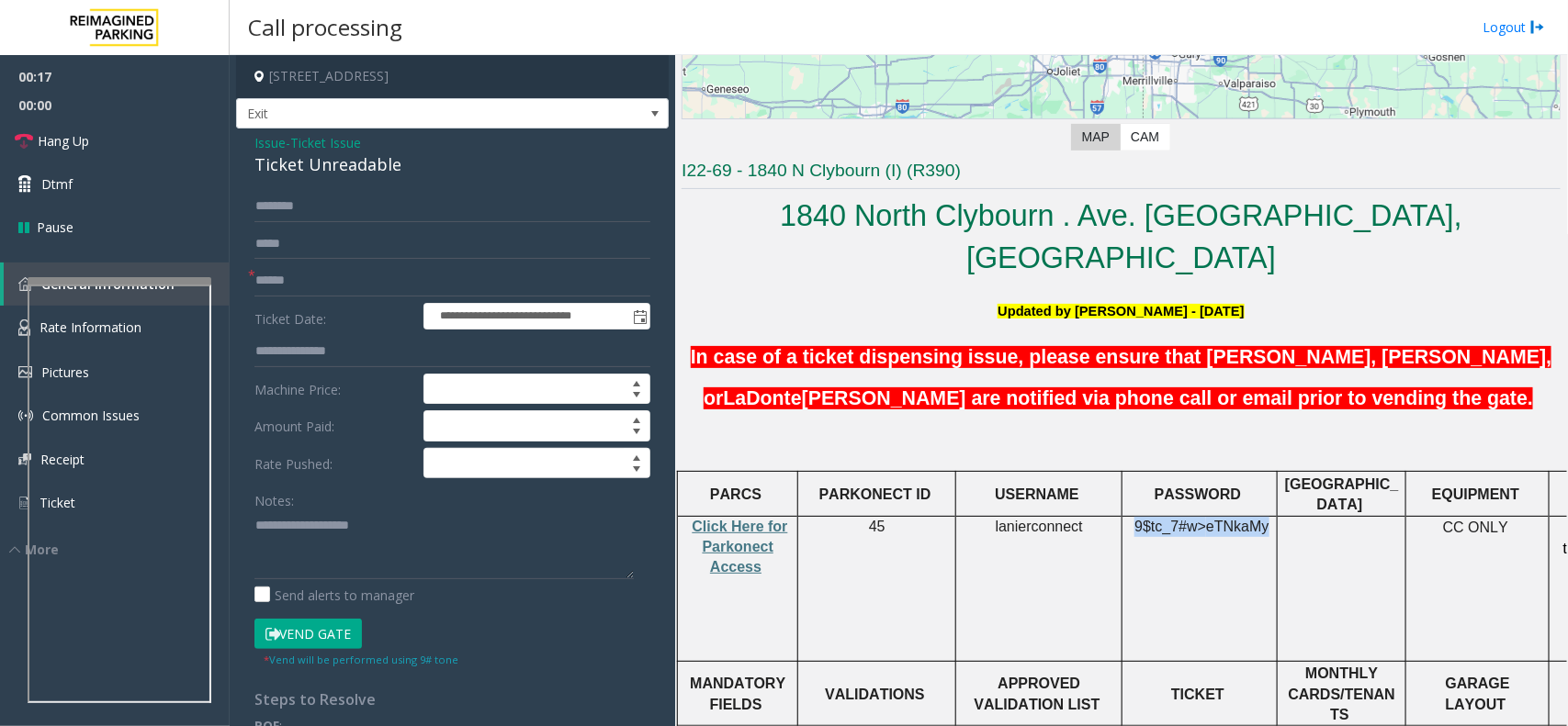
click at [1260, 517] on p "9$tc_7#w> eTNkaMy" at bounding box center [1200, 538] width 142 height 41
copy span "9$tc_7#w> eTNkaMy"
click at [286, 281] on input "text" at bounding box center [452, 281] width 396 height 31
drag, startPoint x: 405, startPoint y: 171, endPoint x: 235, endPoint y: 136, distance: 173.6
click at [236, 136] on div "**********" at bounding box center [452, 634] width 433 height 1010
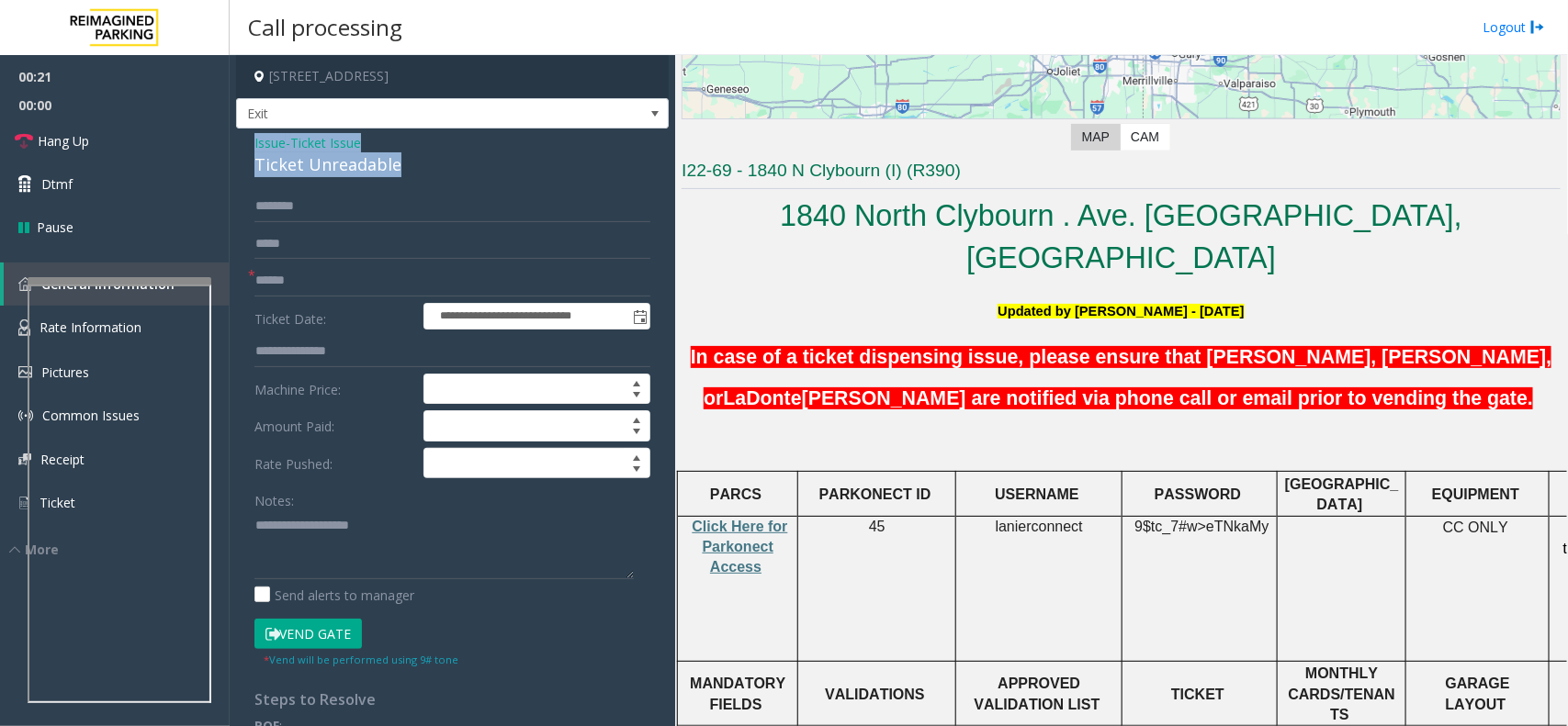
copy div "Issue - Ticket Issue Ticket Unreadable"
paste textarea "**********"
click at [309, 526] on textarea at bounding box center [444, 545] width 379 height 69
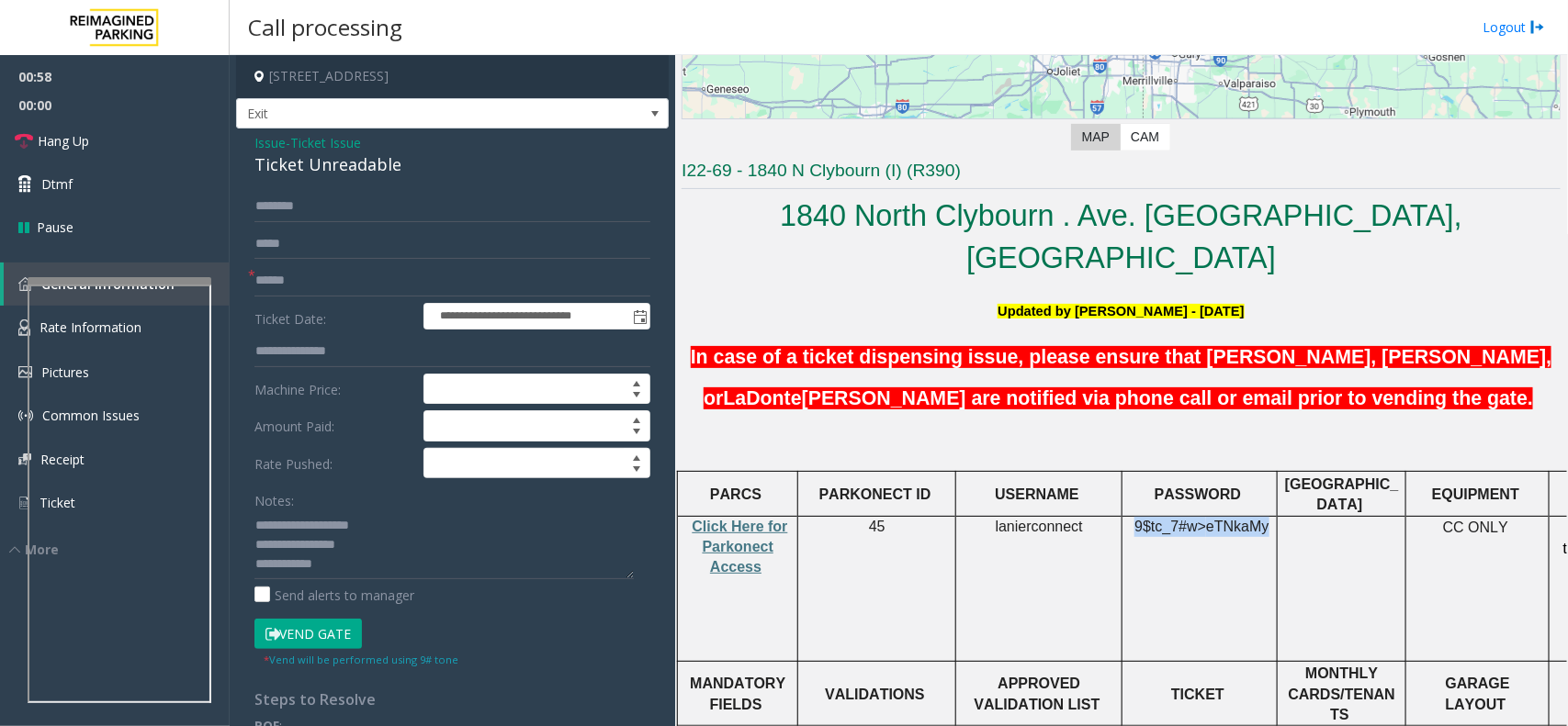
drag, startPoint x: 1137, startPoint y: 479, endPoint x: 1262, endPoint y: 486, distance: 125.2
click at [1262, 517] on p "9$tc_7#w> eTNkaMy" at bounding box center [1200, 538] width 142 height 41
copy span "9$tc_7#w> eTNkaMy"
click at [282, 563] on textarea at bounding box center [444, 545] width 379 height 69
click at [322, 563] on textarea at bounding box center [444, 545] width 379 height 69
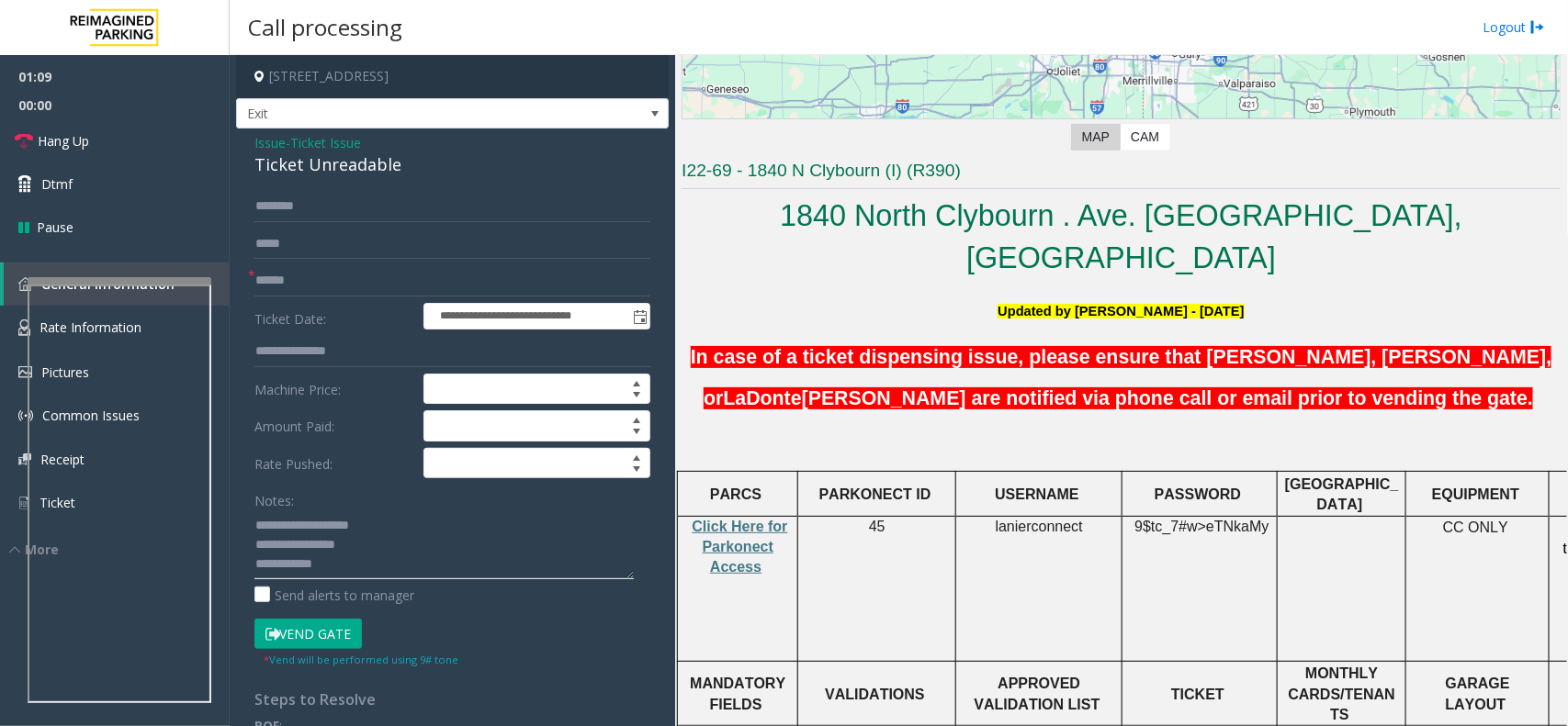
drag, startPoint x: 285, startPoint y: 563, endPoint x: 365, endPoint y: 565, distance: 80.0
click at [365, 565] on textarea at bounding box center [444, 545] width 379 height 69
type textarea "**********"
click at [277, 287] on input "text" at bounding box center [452, 281] width 396 height 31
type input "**"
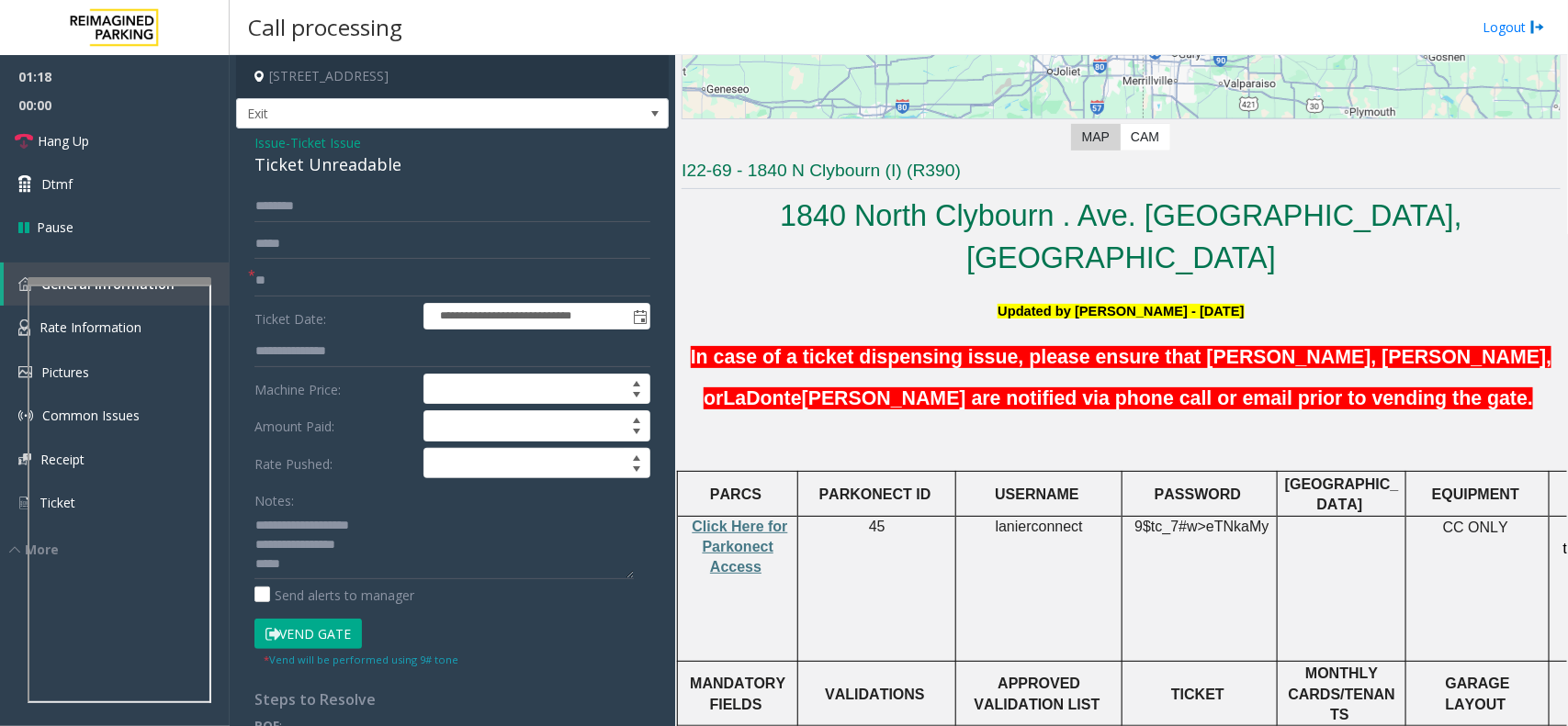
click at [329, 638] on button "Vend Gate" at bounding box center [308, 634] width 107 height 31
click at [323, 569] on textarea at bounding box center [444, 545] width 379 height 69
click at [134, 125] on link "Hang Up" at bounding box center [115, 141] width 229 height 43
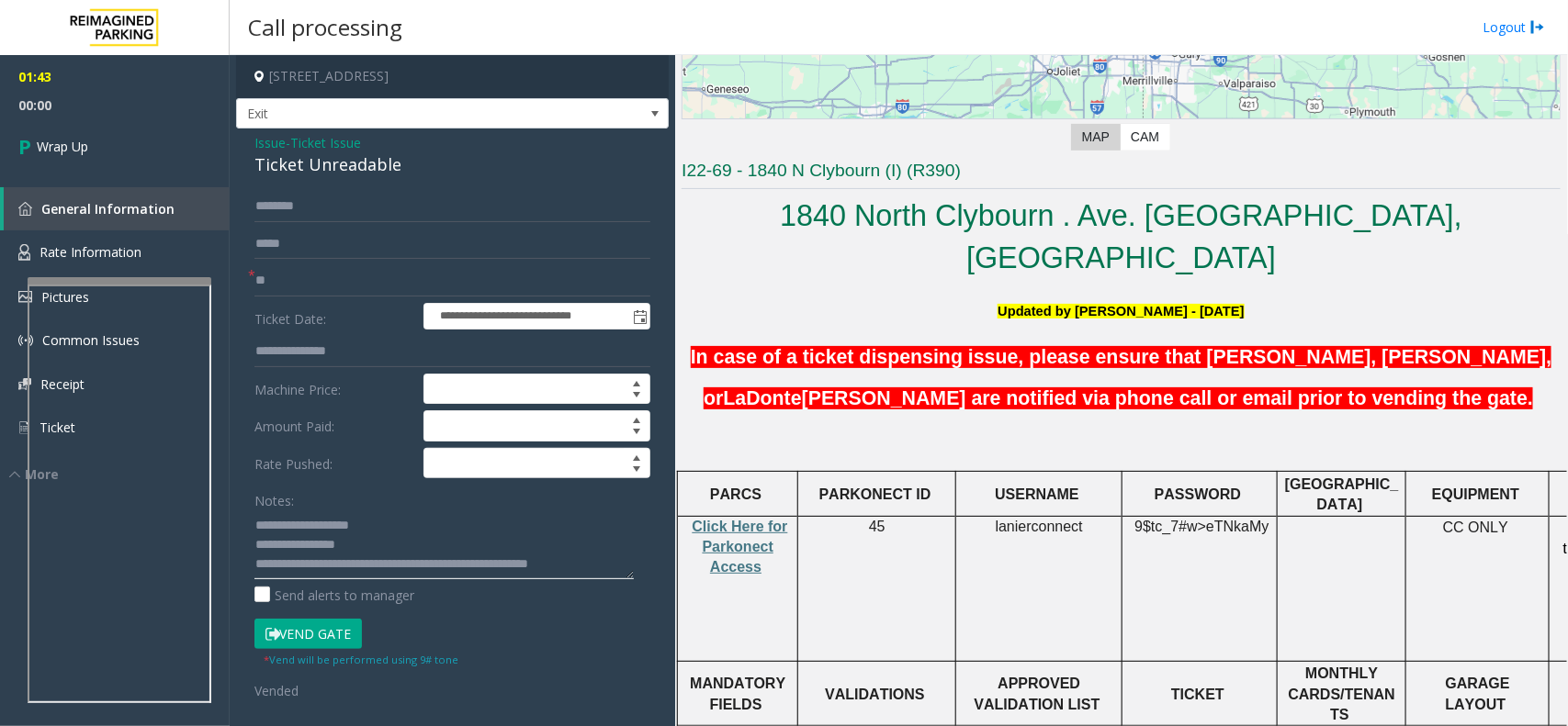
click at [607, 565] on textarea at bounding box center [444, 545] width 379 height 69
type textarea "**********"
click at [158, 160] on link "Wrap Up" at bounding box center [115, 146] width 229 height 54
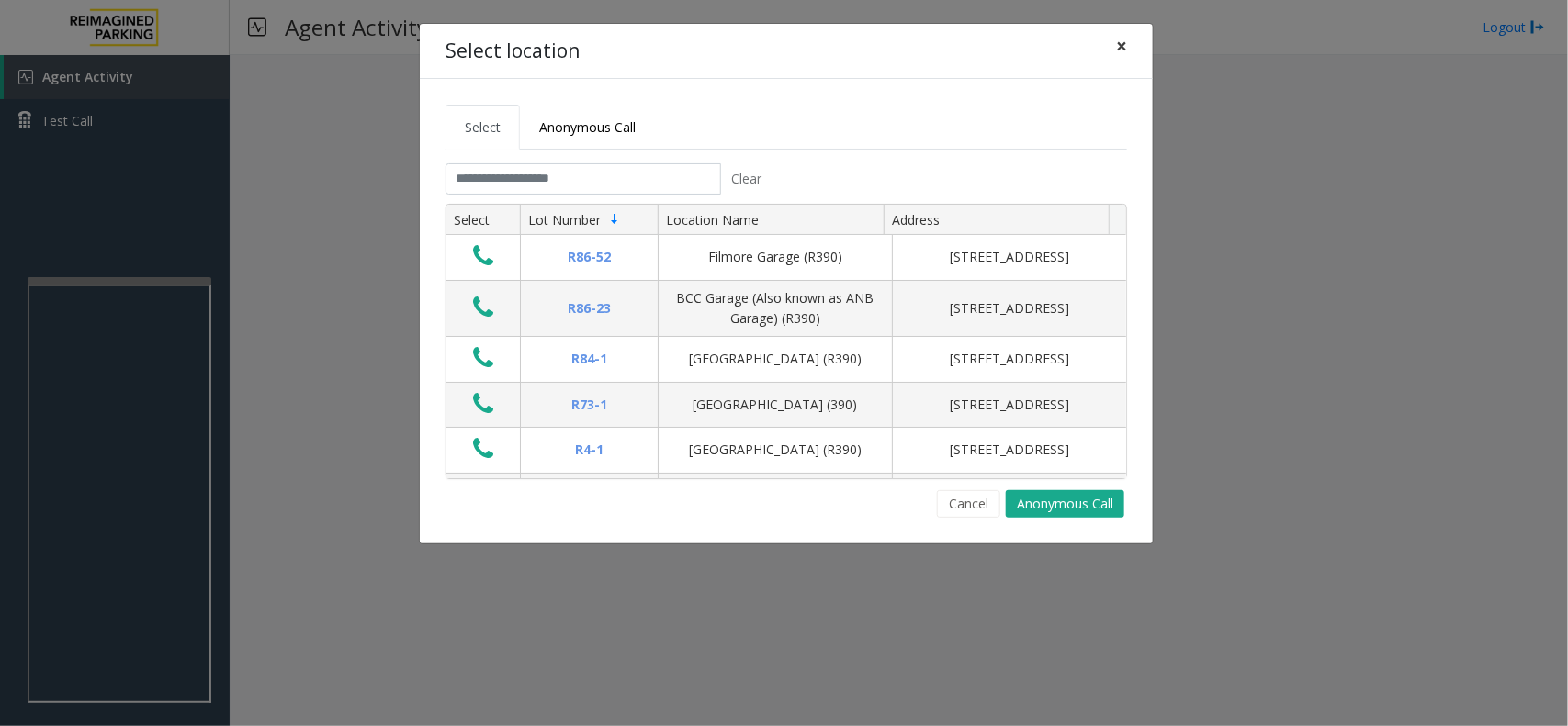
click at [1125, 50] on span "×" at bounding box center [1121, 46] width 11 height 26
click at [1116, 48] on span "×" at bounding box center [1121, 46] width 11 height 26
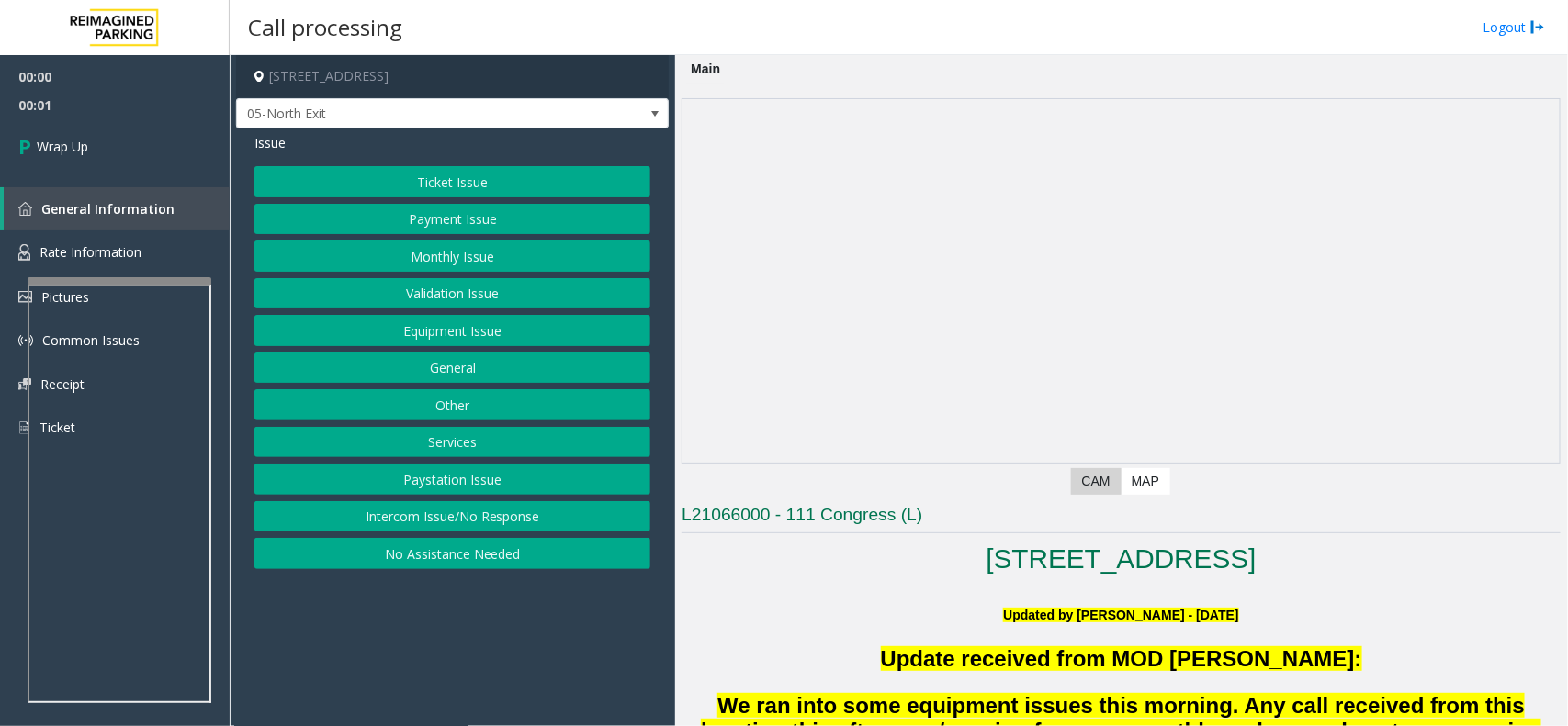
drag, startPoint x: 406, startPoint y: 524, endPoint x: 404, endPoint y: 515, distance: 9.2
click at [405, 522] on button "Intercom Issue/No Response" at bounding box center [452, 516] width 396 height 31
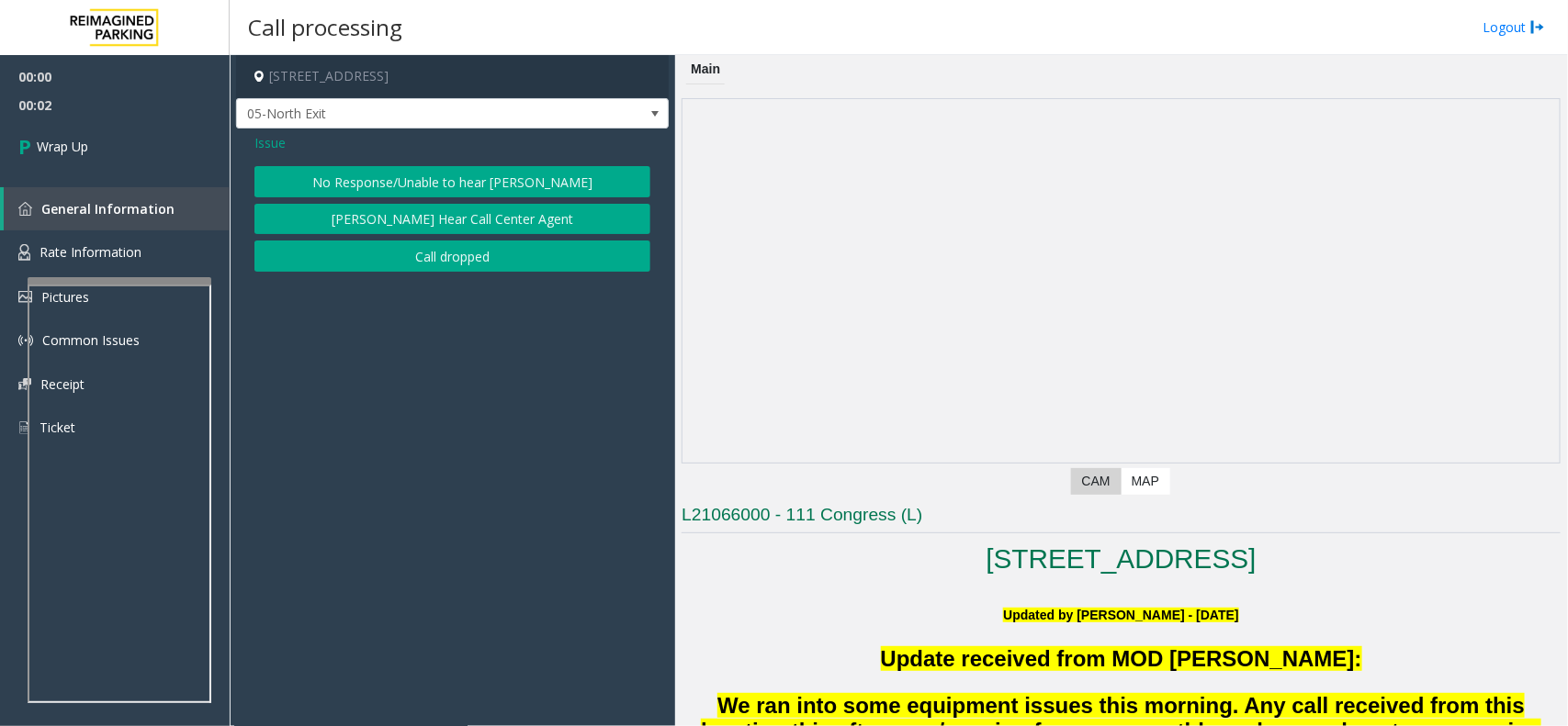
click at [396, 257] on button "Call dropped" at bounding box center [452, 255] width 396 height 31
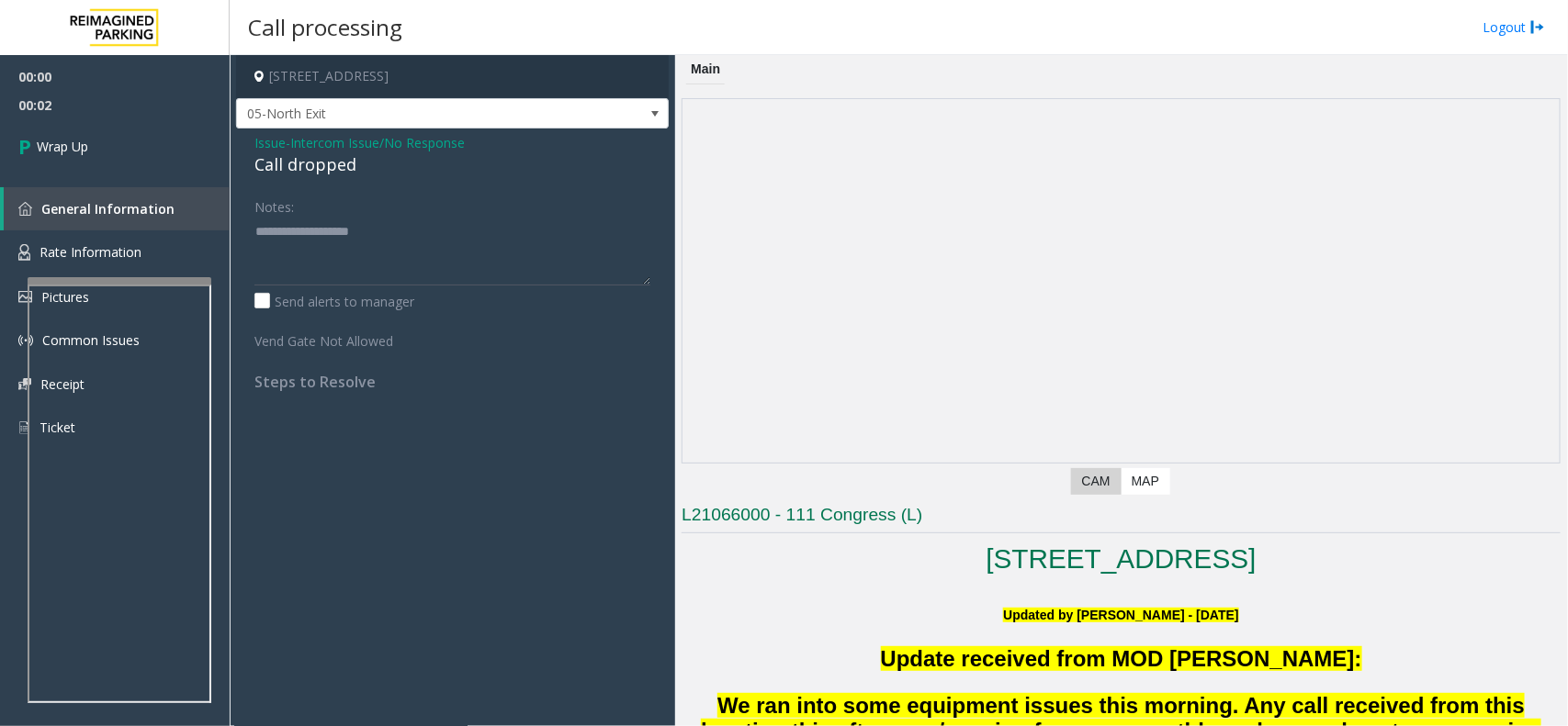
click at [289, 177] on div "Call dropped" at bounding box center [452, 165] width 396 height 25
click at [290, 172] on div "Call dropped" at bounding box center [452, 165] width 396 height 25
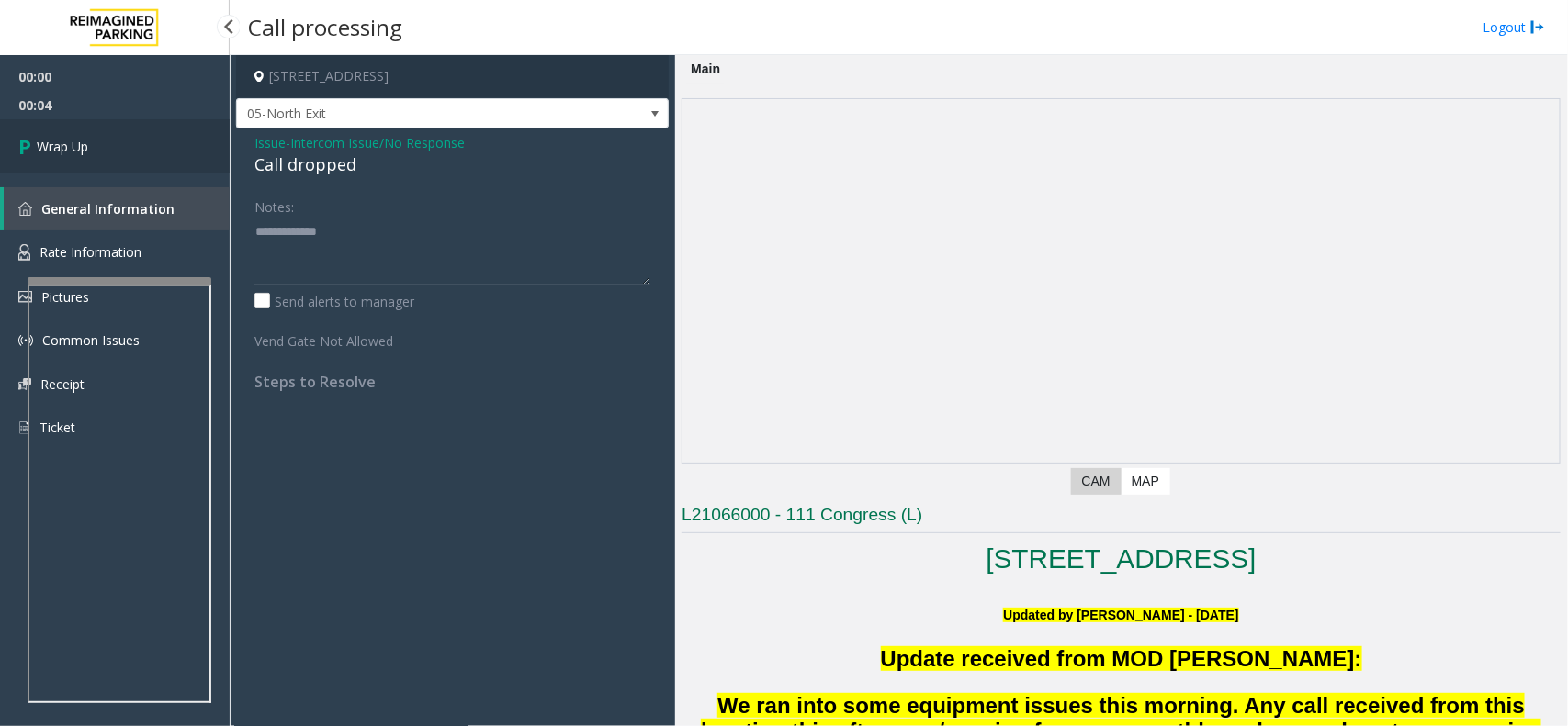
type textarea "**********"
click at [102, 135] on link "Wrap Up" at bounding box center [115, 146] width 229 height 54
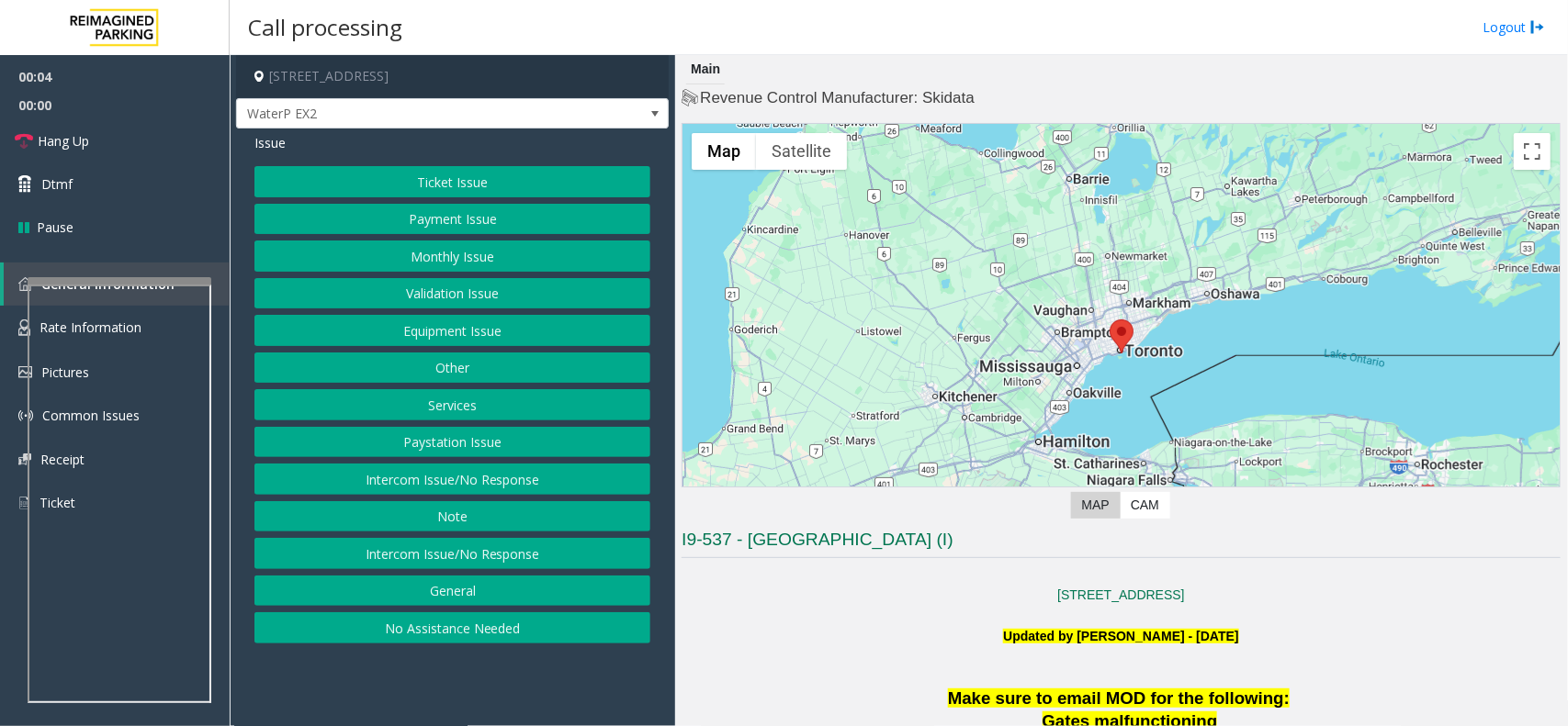
click at [497, 475] on button "Intercom Issue/No Response" at bounding box center [452, 478] width 396 height 31
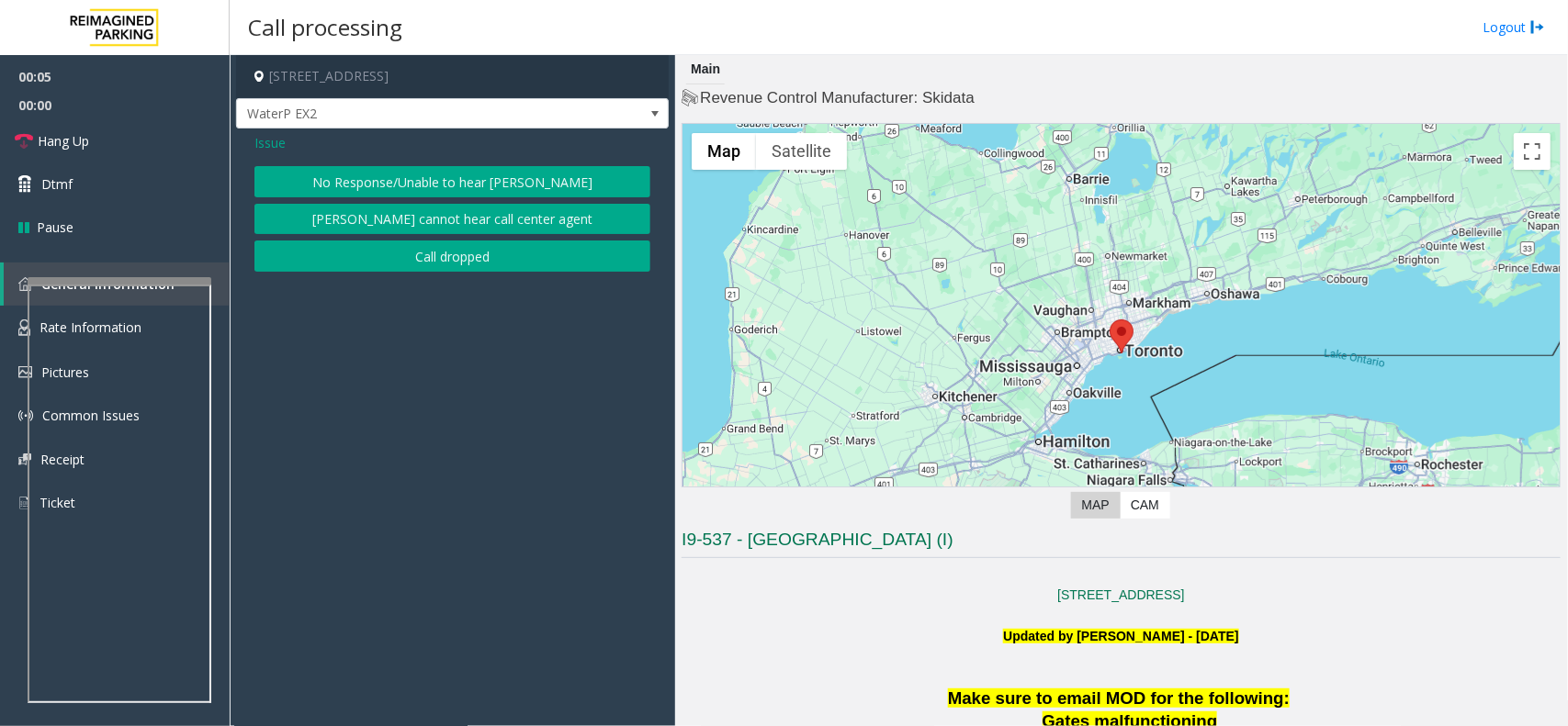
click at [429, 185] on button "No Response/Unable to hear [PERSON_NAME]" at bounding box center [452, 181] width 396 height 31
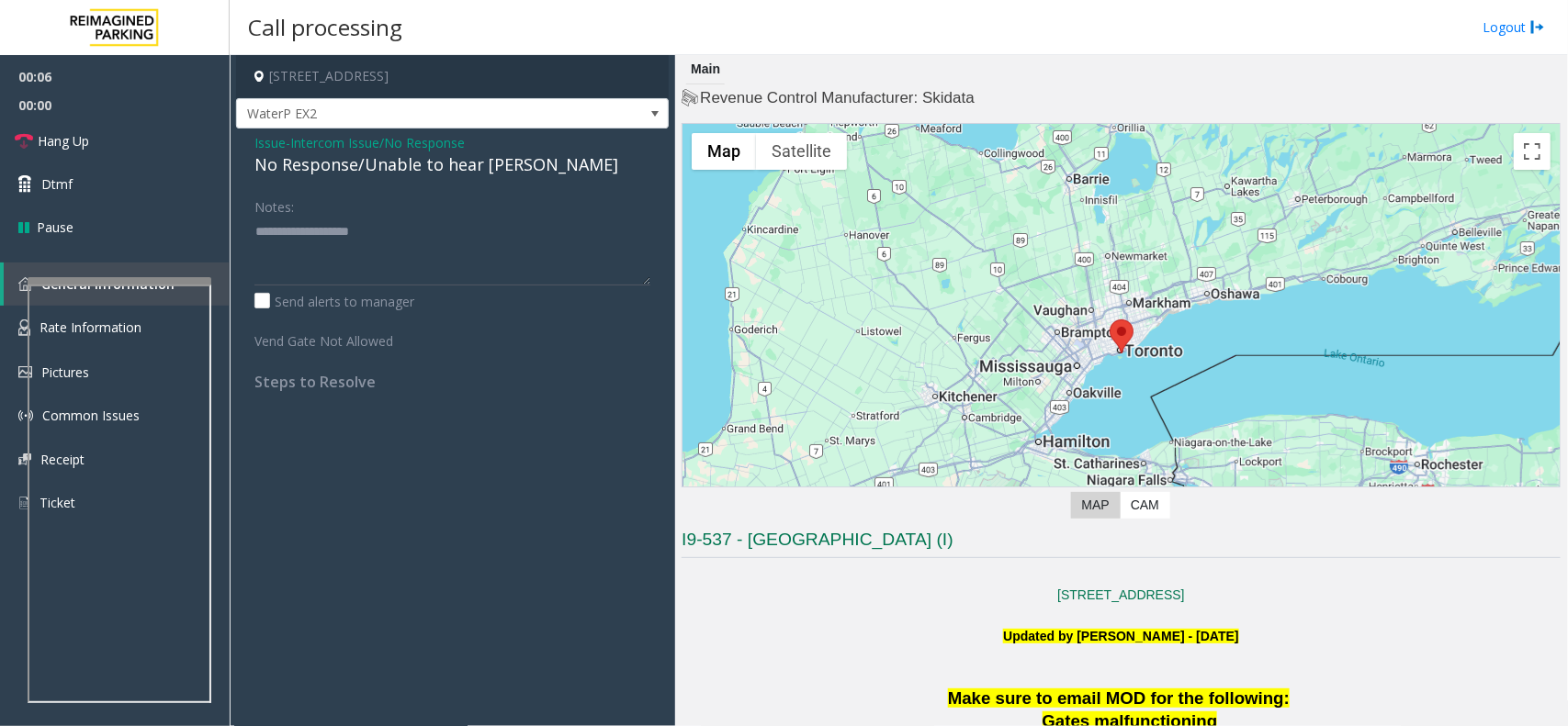
click at [382, 166] on div "No Response/Unable to hear [PERSON_NAME]" at bounding box center [452, 165] width 396 height 25
type textarea "**********"
click at [62, 130] on link "Hang Up" at bounding box center [115, 141] width 229 height 43
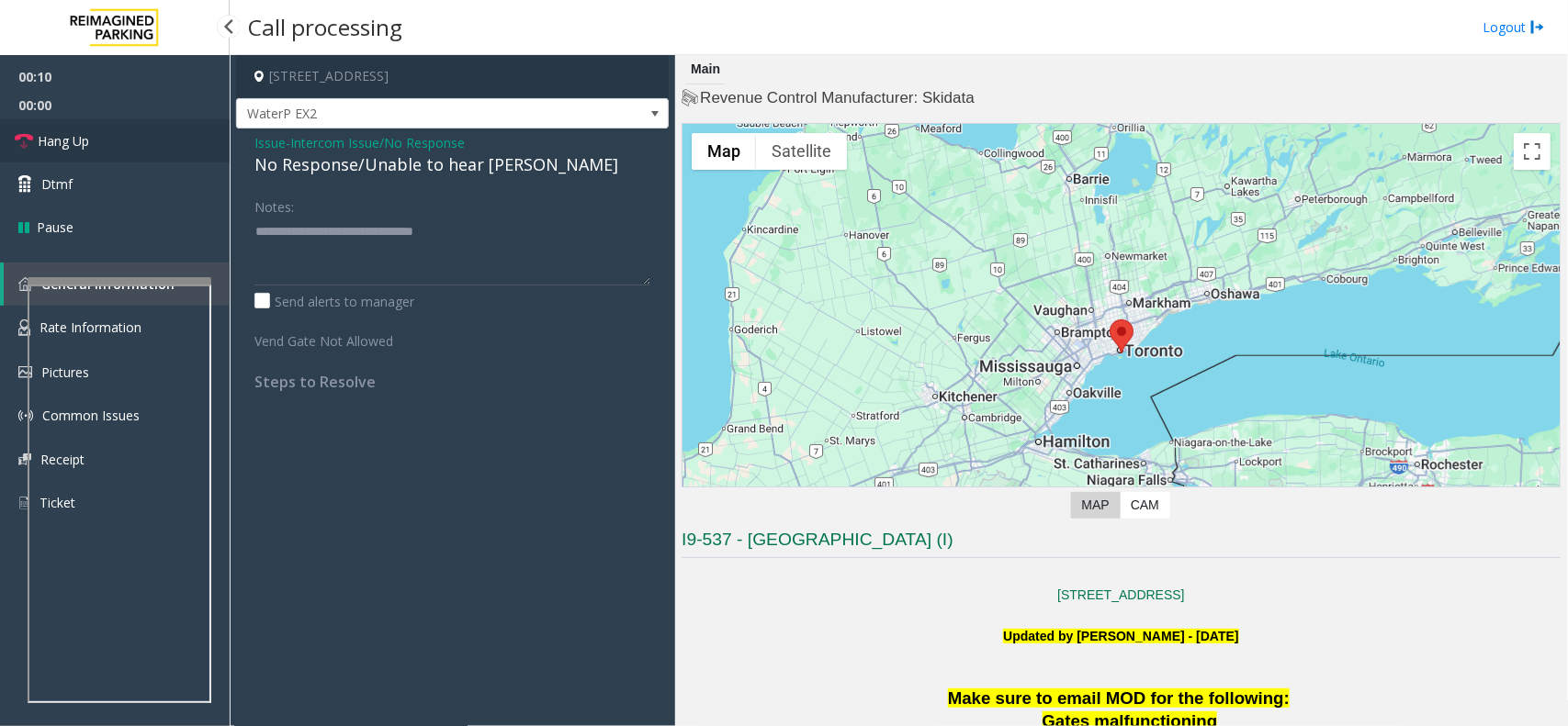
click at [62, 130] on link "Hang Up" at bounding box center [115, 141] width 229 height 43
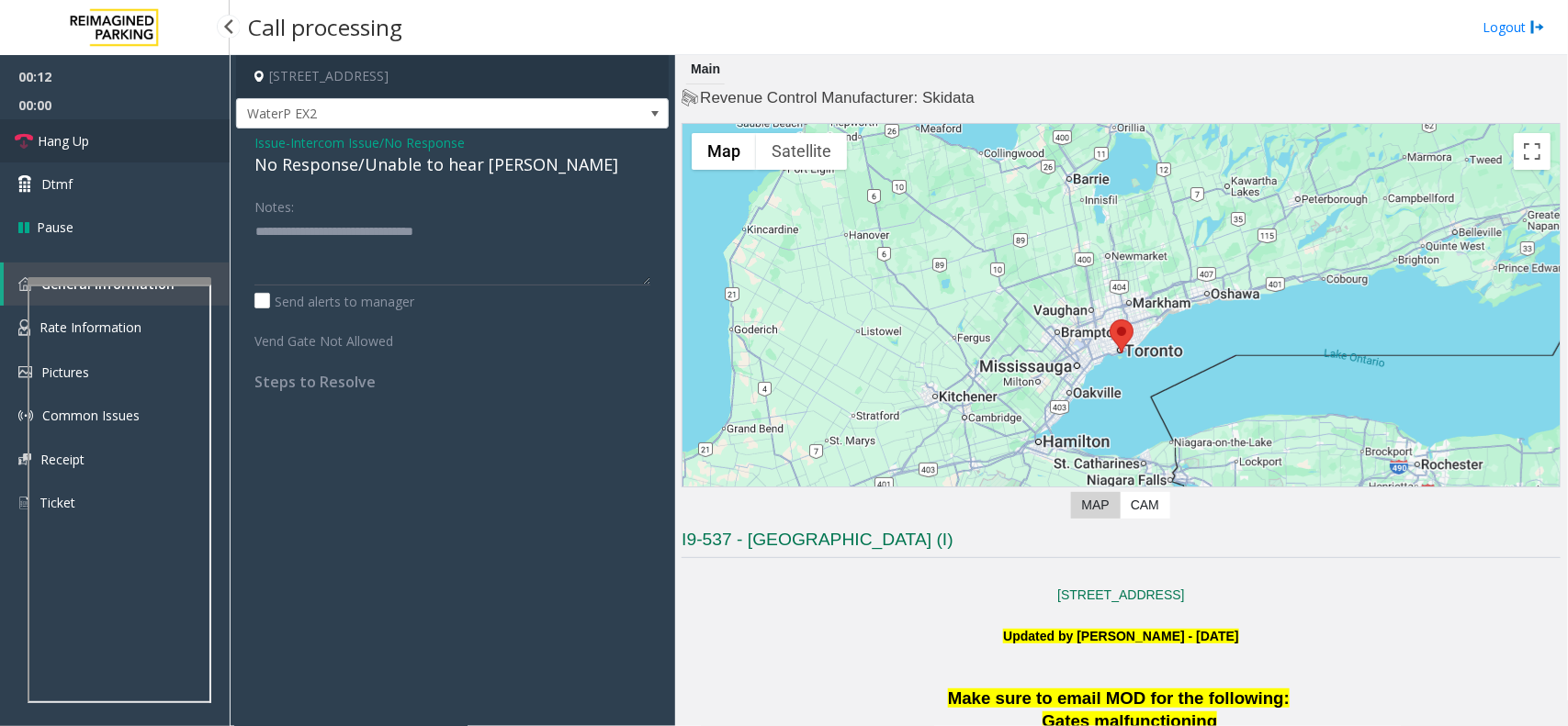
click at [62, 130] on link "Hang Up" at bounding box center [115, 141] width 229 height 43
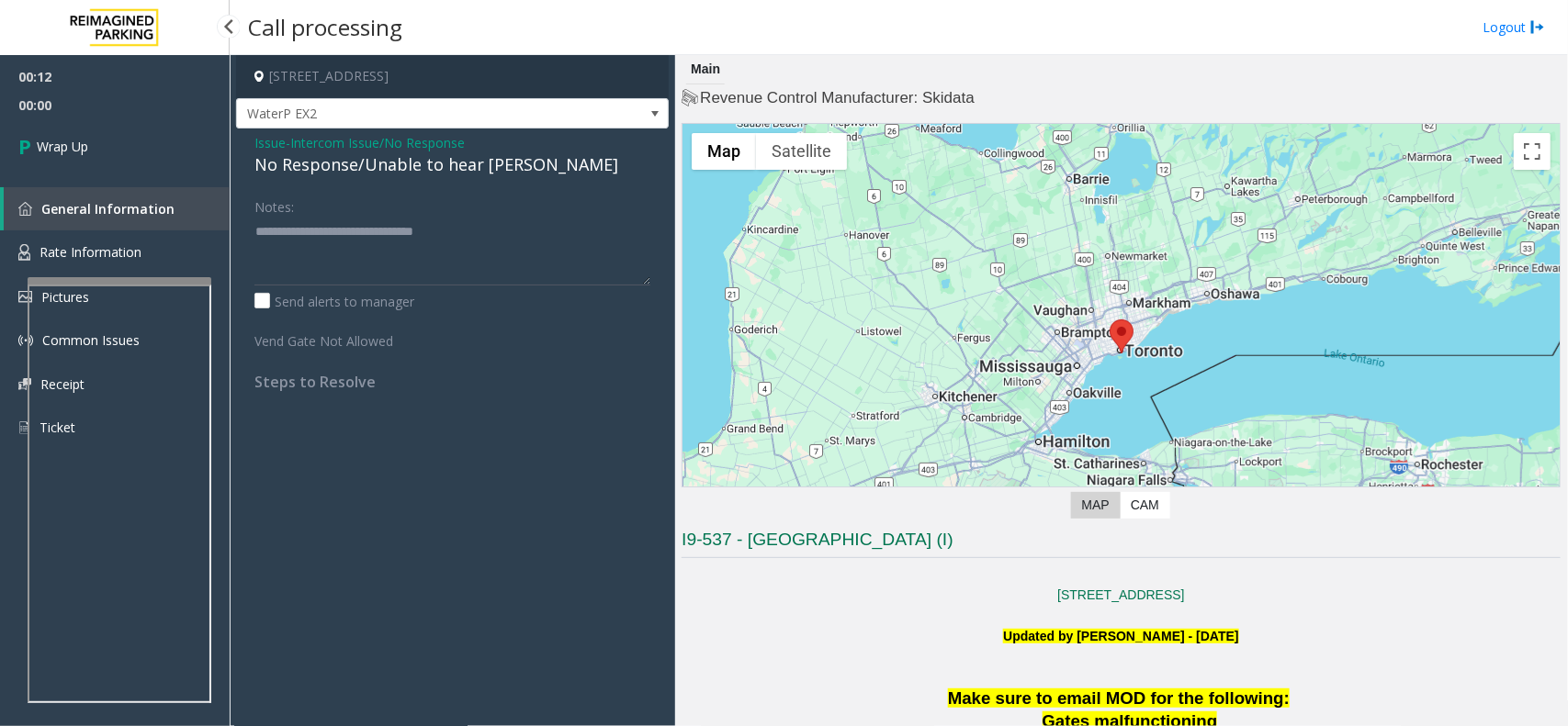
click at [62, 130] on link "Wrap Up" at bounding box center [115, 146] width 229 height 54
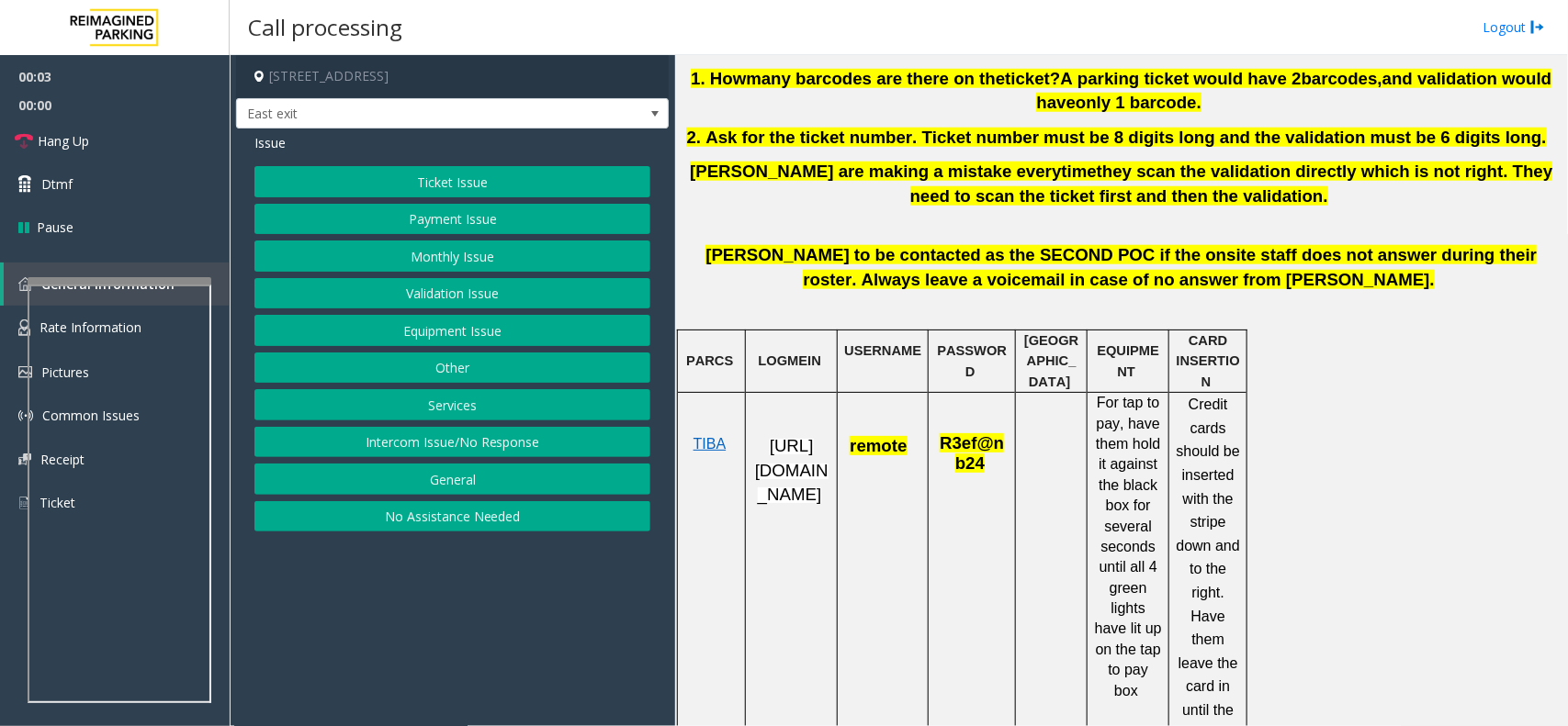
scroll to position [918, 0]
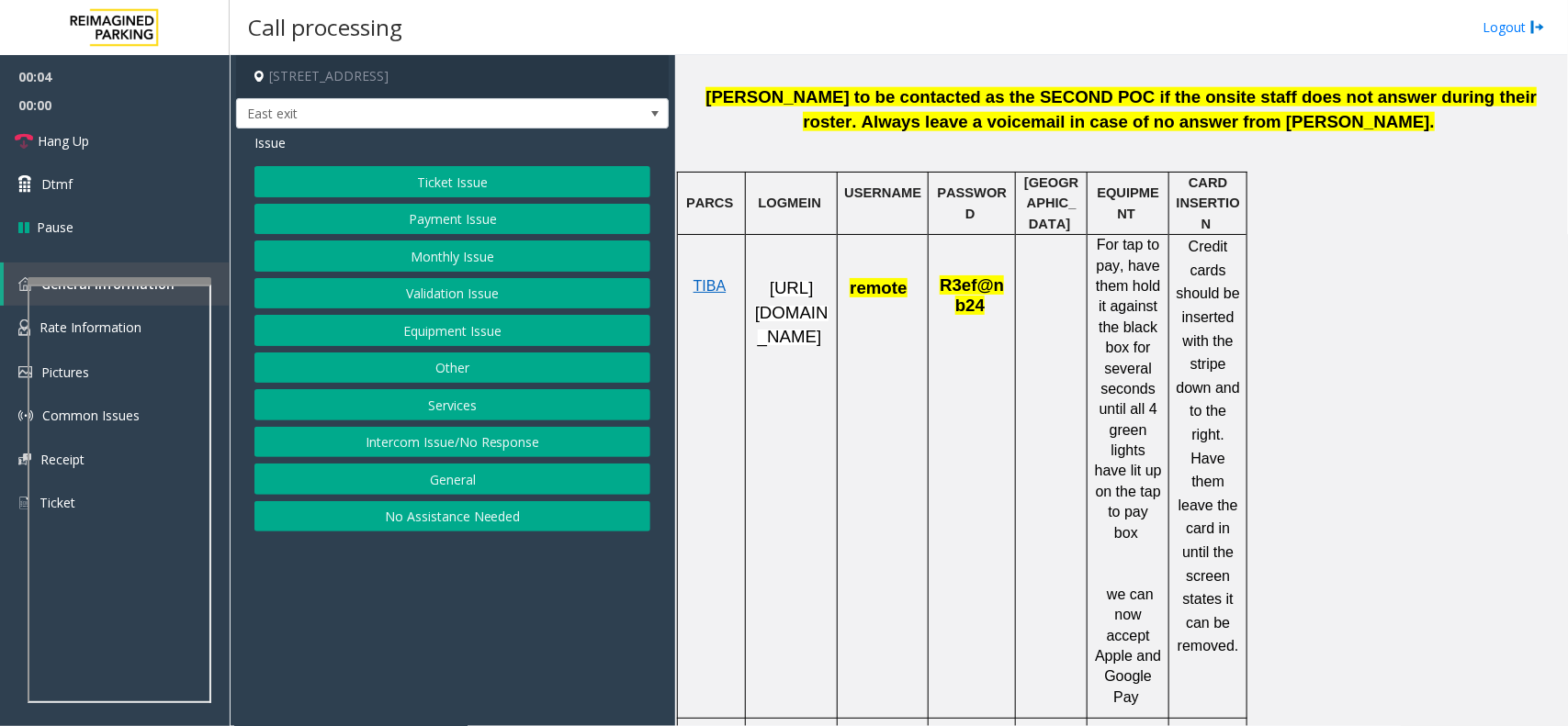
click at [791, 326] on p "[URL][DOMAIN_NAME]" at bounding box center [791, 313] width 78 height 74
click at [809, 349] on p "[URL][DOMAIN_NAME]" at bounding box center [791, 313] width 78 height 74
click at [791, 346] on span "[URL][DOMAIN_NAME]" at bounding box center [791, 311] width 74 height 68
click at [860, 291] on span "remote" at bounding box center [877, 287] width 57 height 20
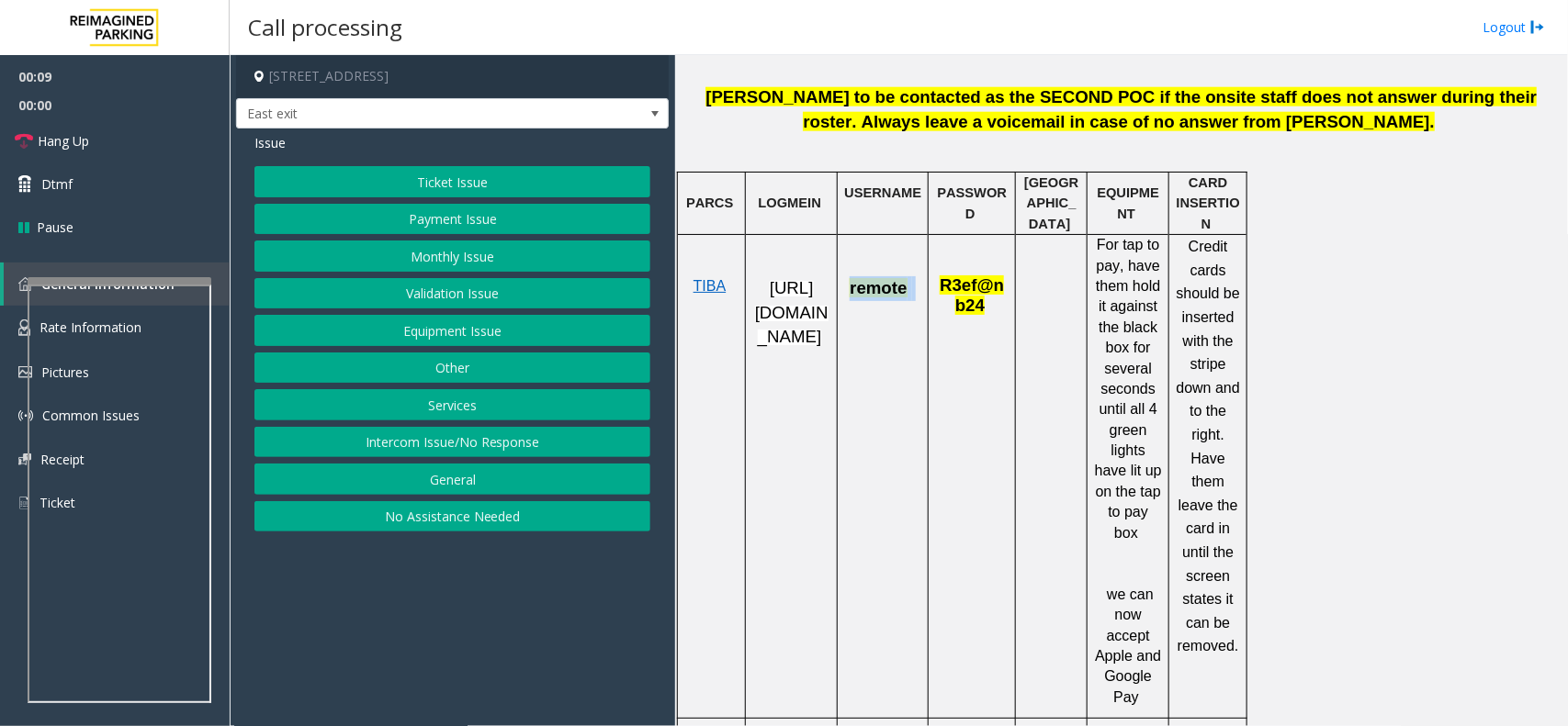
copy span "remote"
drag, startPoint x: 942, startPoint y: 281, endPoint x: 979, endPoint y: 303, distance: 43.0
click at [979, 303] on span "R3ef@nb24" at bounding box center [971, 295] width 64 height 35
copy span "R3ef@nb24"
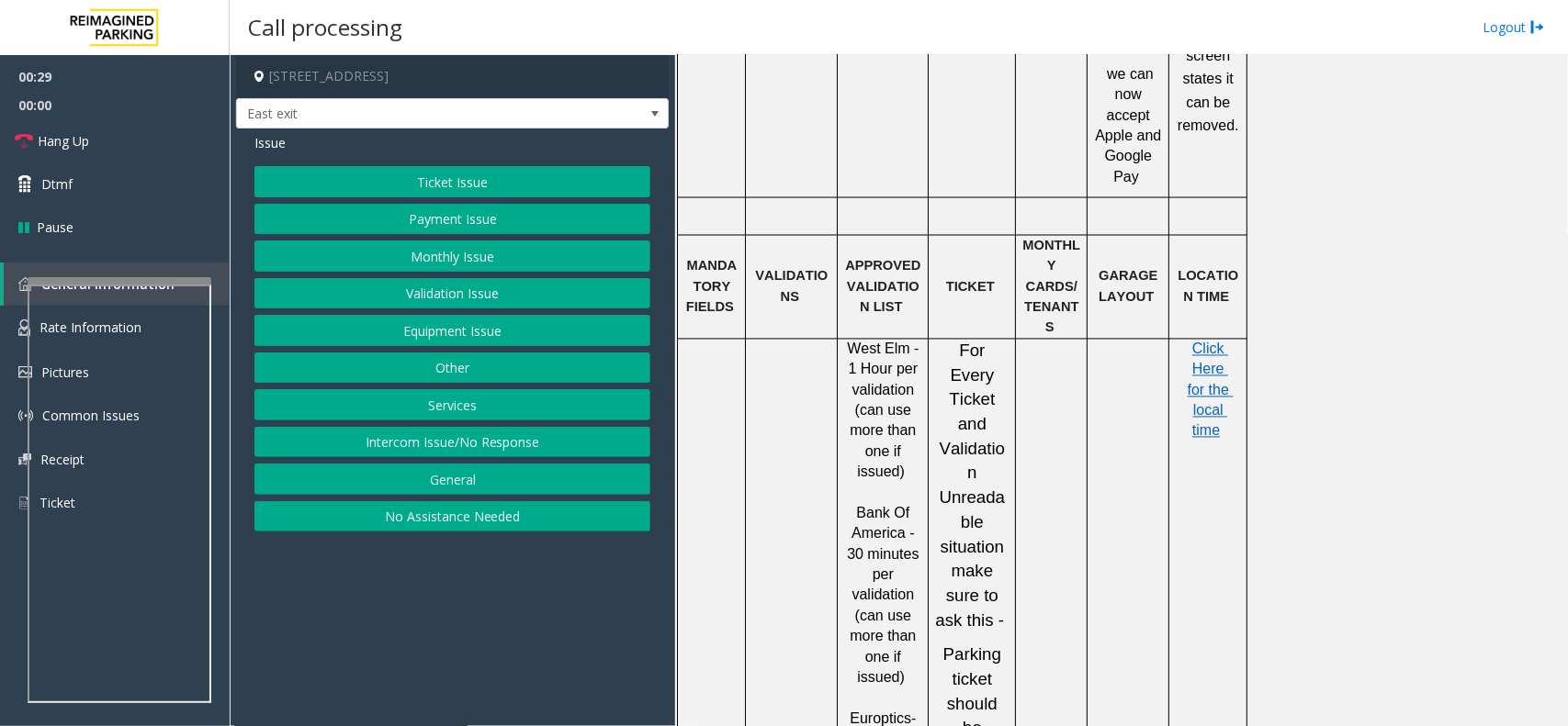
scroll to position [1492, 0]
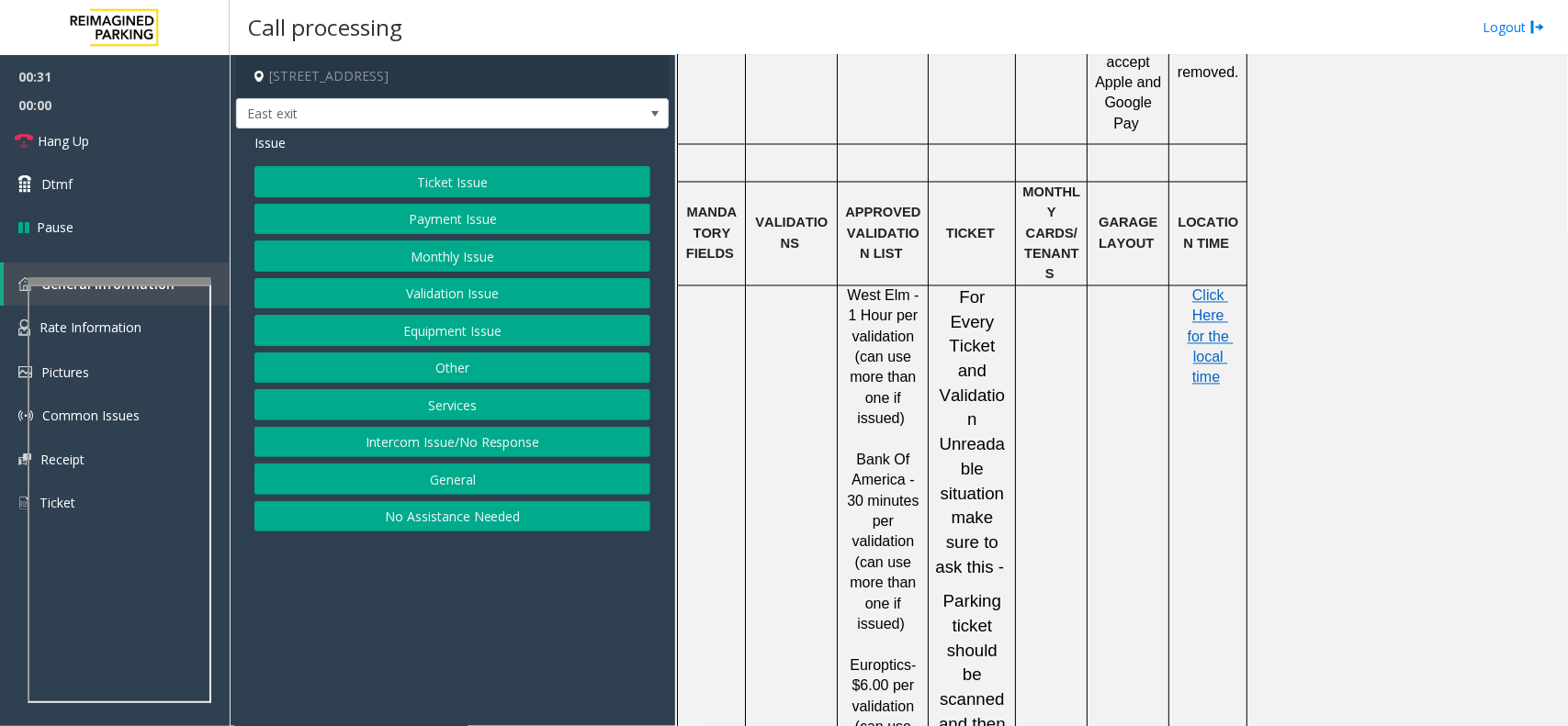
click at [542, 182] on button "Ticket Issue" at bounding box center [452, 181] width 396 height 31
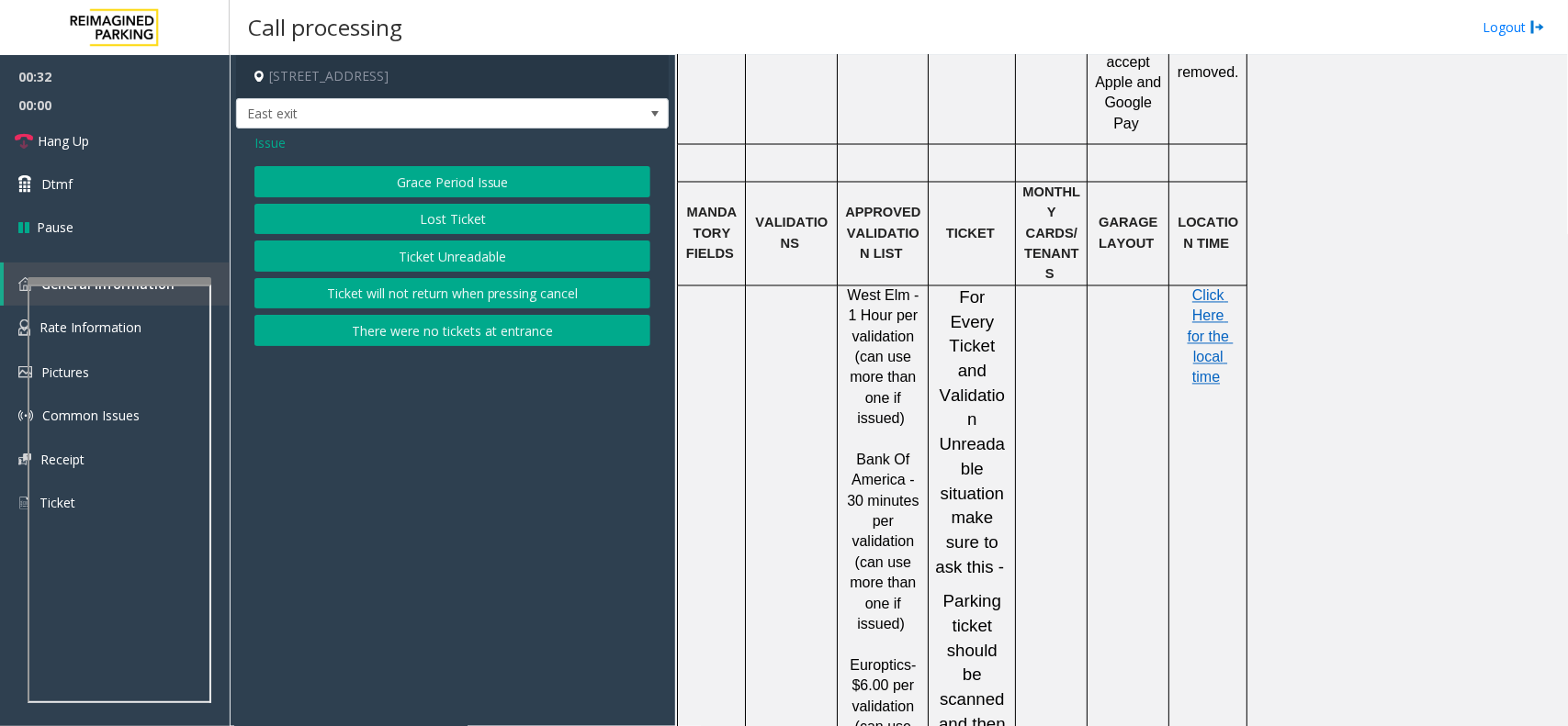
click at [530, 264] on button "Ticket Unreadable" at bounding box center [452, 255] width 396 height 31
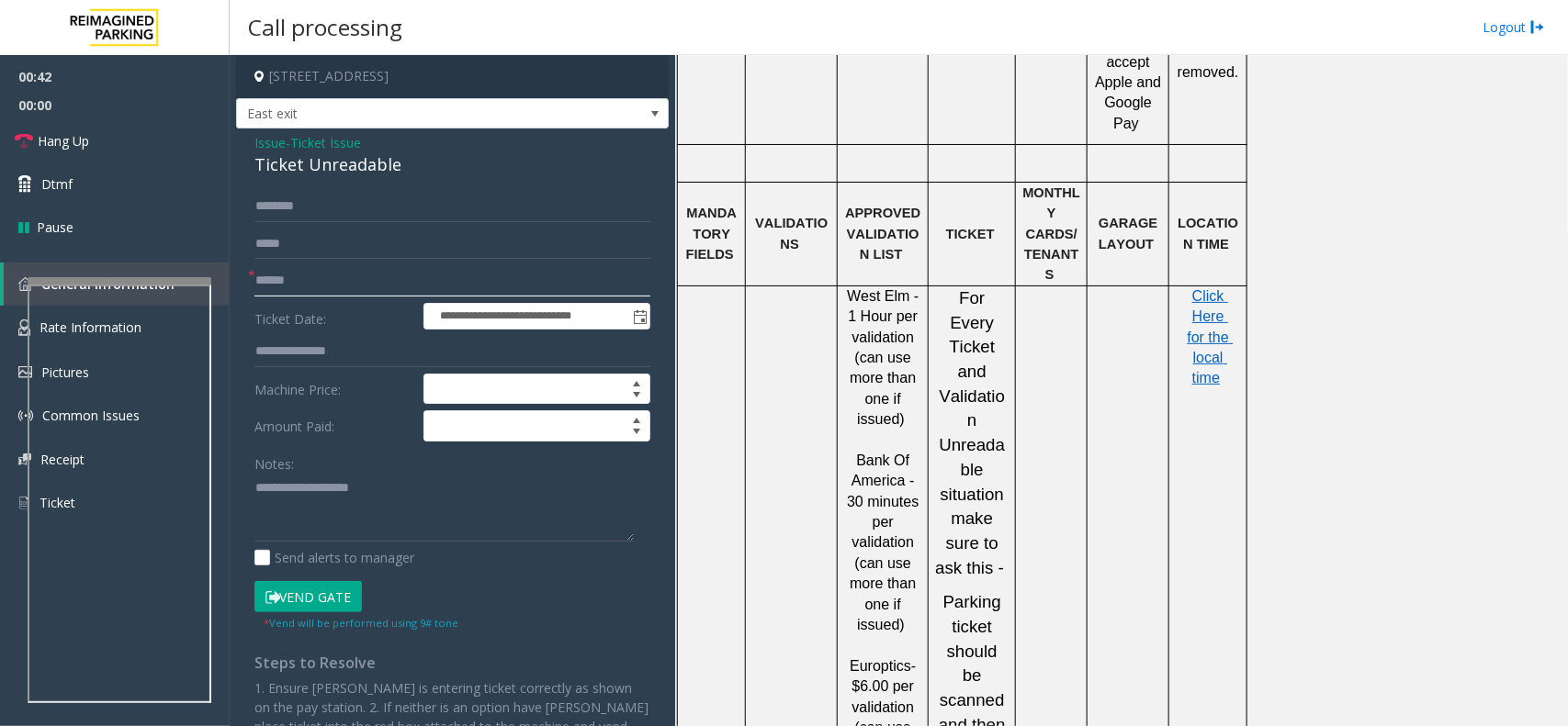
click at [342, 286] on input "text" at bounding box center [452, 281] width 396 height 31
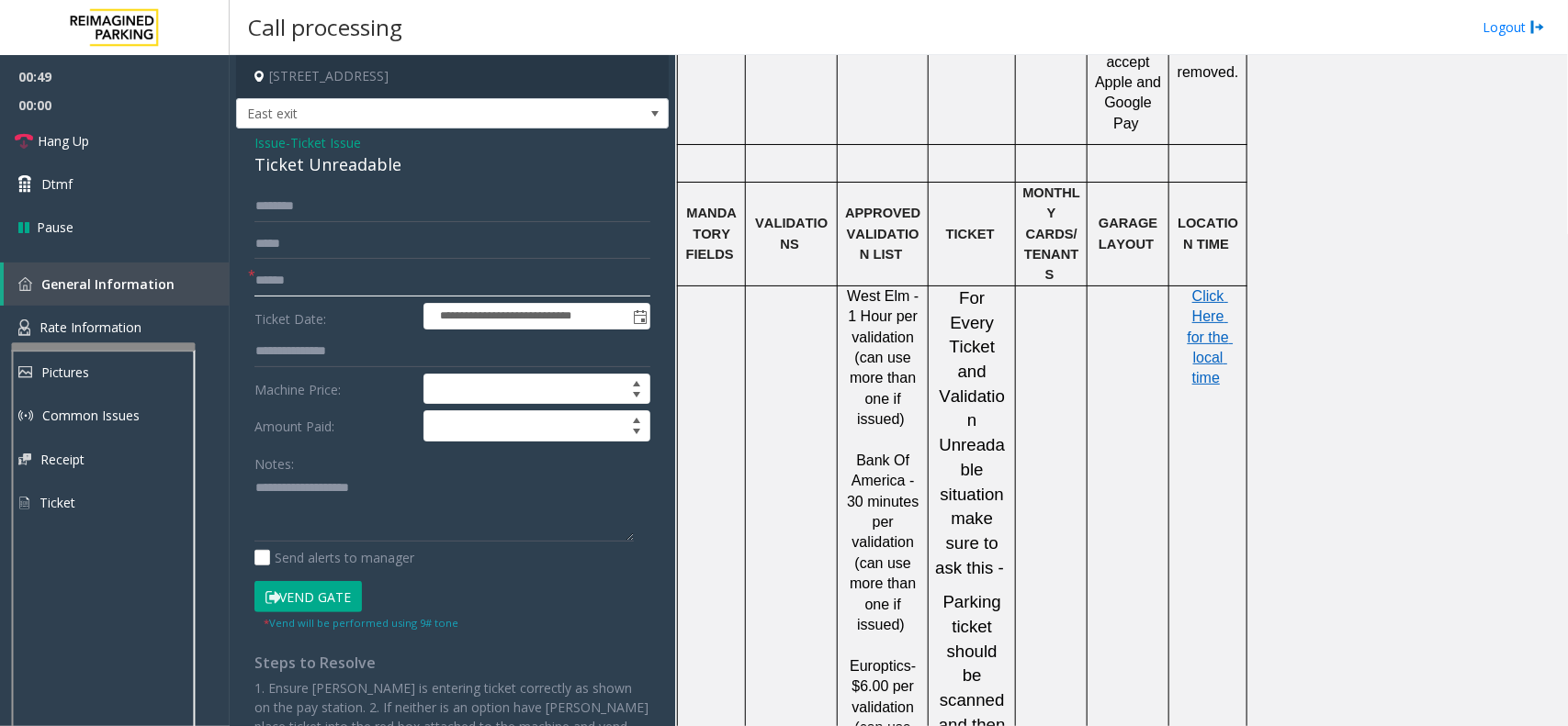
click at [98, 350] on div at bounding box center [103, 557] width 184 height 431
type input "**********"
click at [1212, 288] on span "Click Here for the local time" at bounding box center [1210, 336] width 46 height 98
click at [153, 324] on link "Rate Information" at bounding box center [115, 328] width 229 height 45
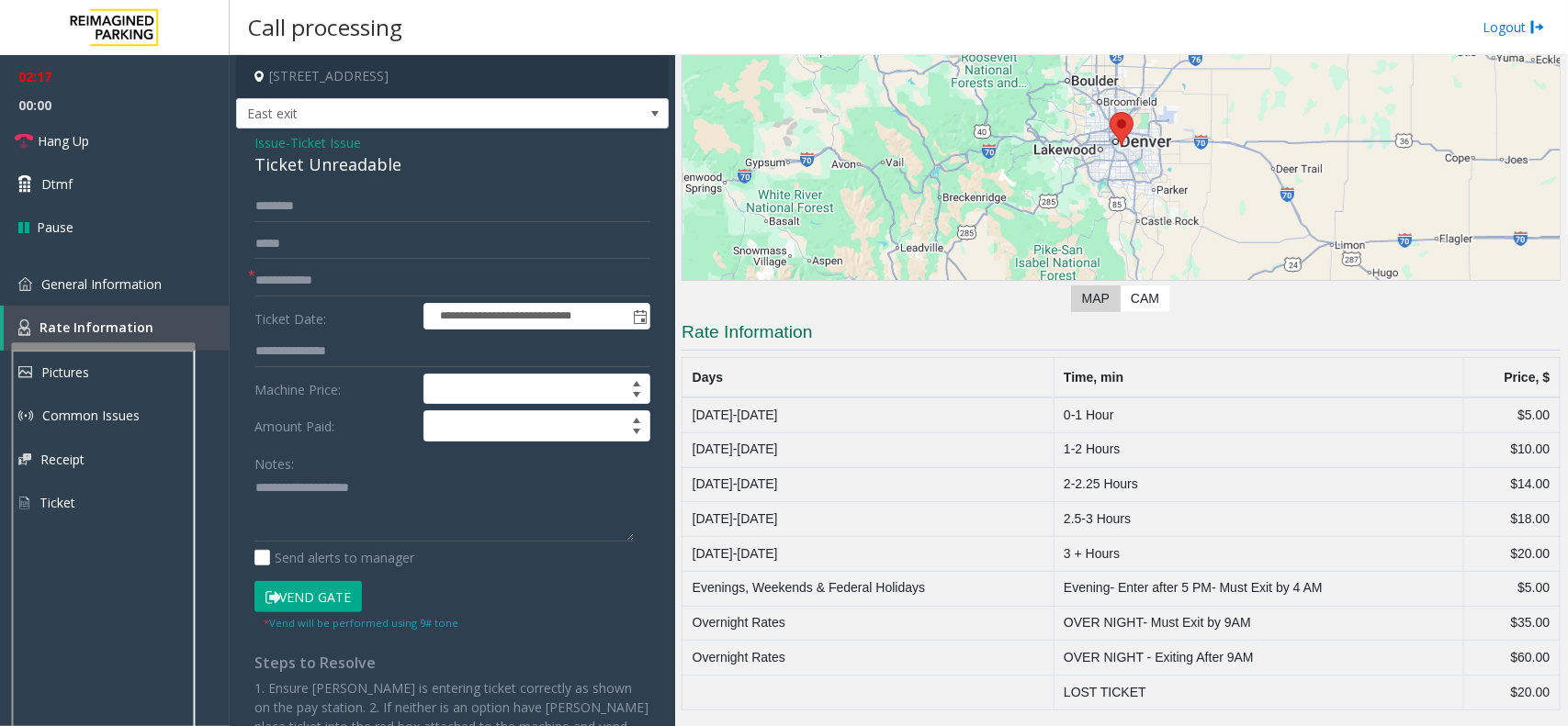
click at [322, 147] on span "Ticket Issue" at bounding box center [325, 143] width 71 height 20
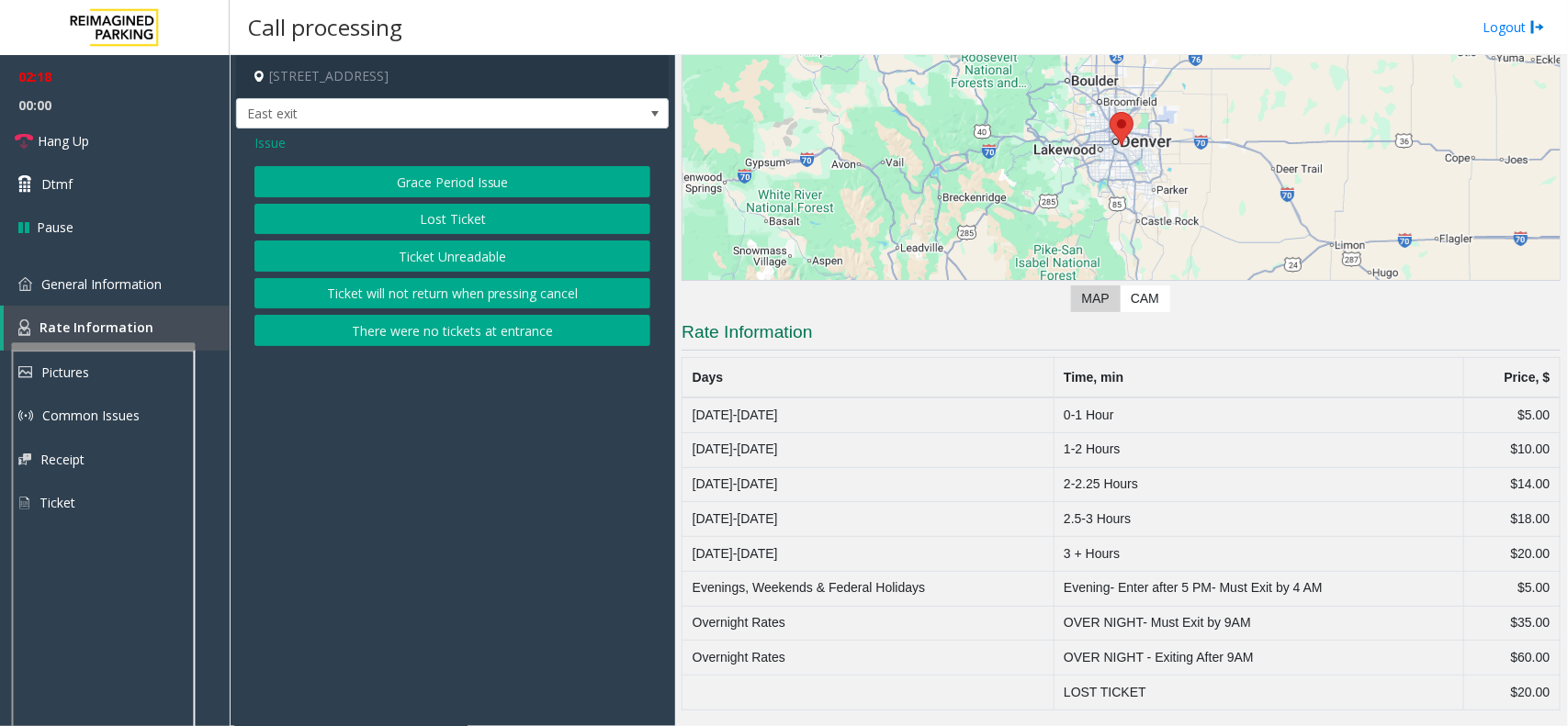
click at [281, 143] on span "Issue" at bounding box center [269, 143] width 31 height 20
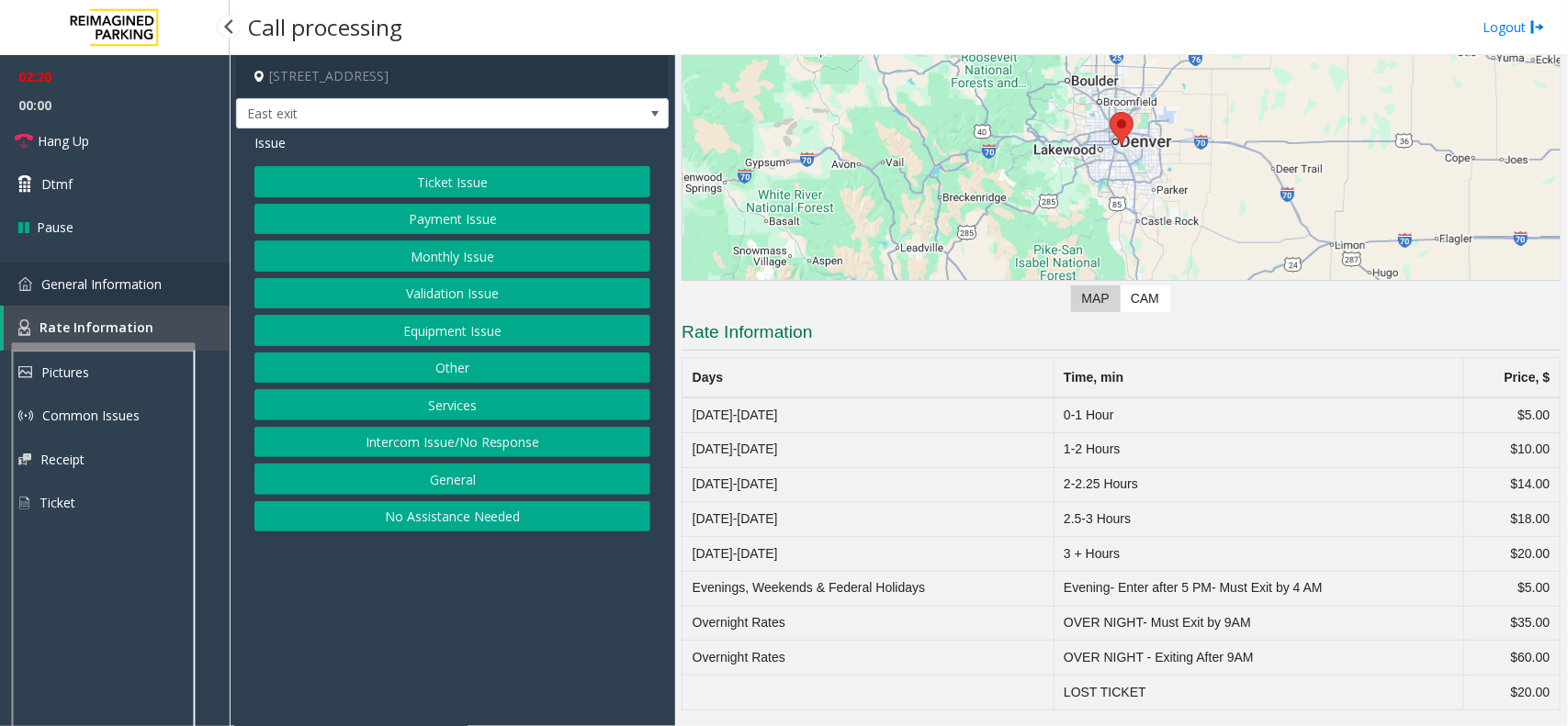
click at [144, 281] on span "General Information" at bounding box center [101, 284] width 120 height 18
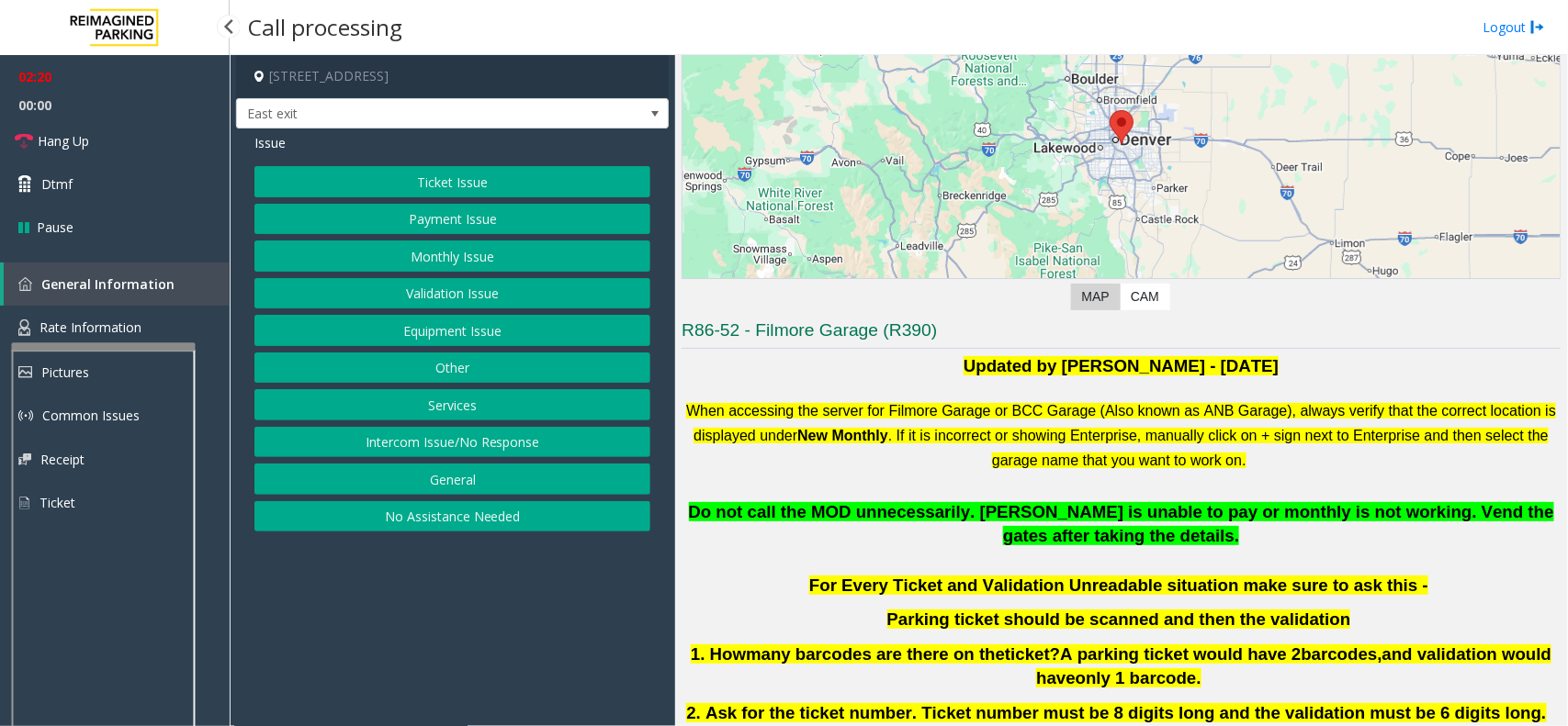
scroll to position [1492, 0]
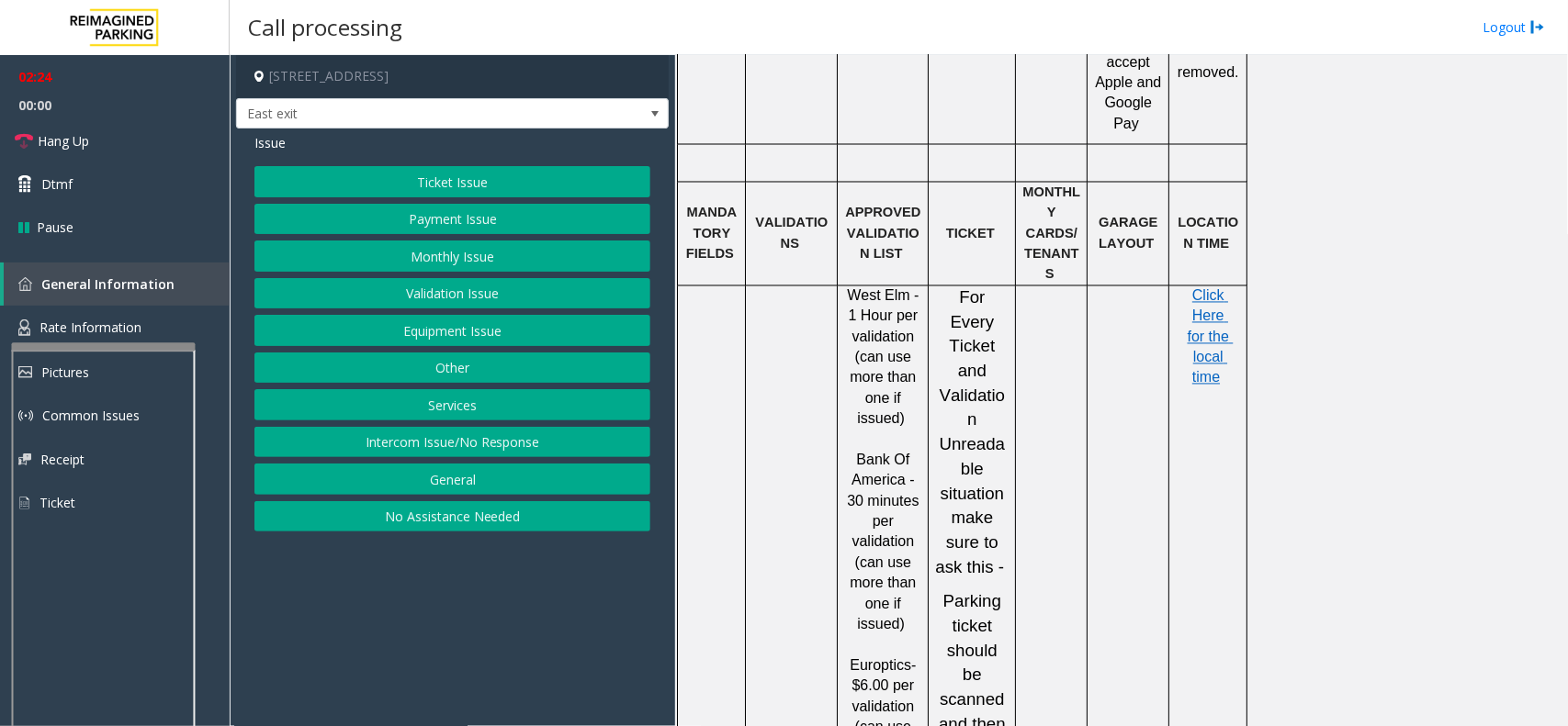
click at [465, 289] on button "Validation Issue" at bounding box center [452, 293] width 396 height 31
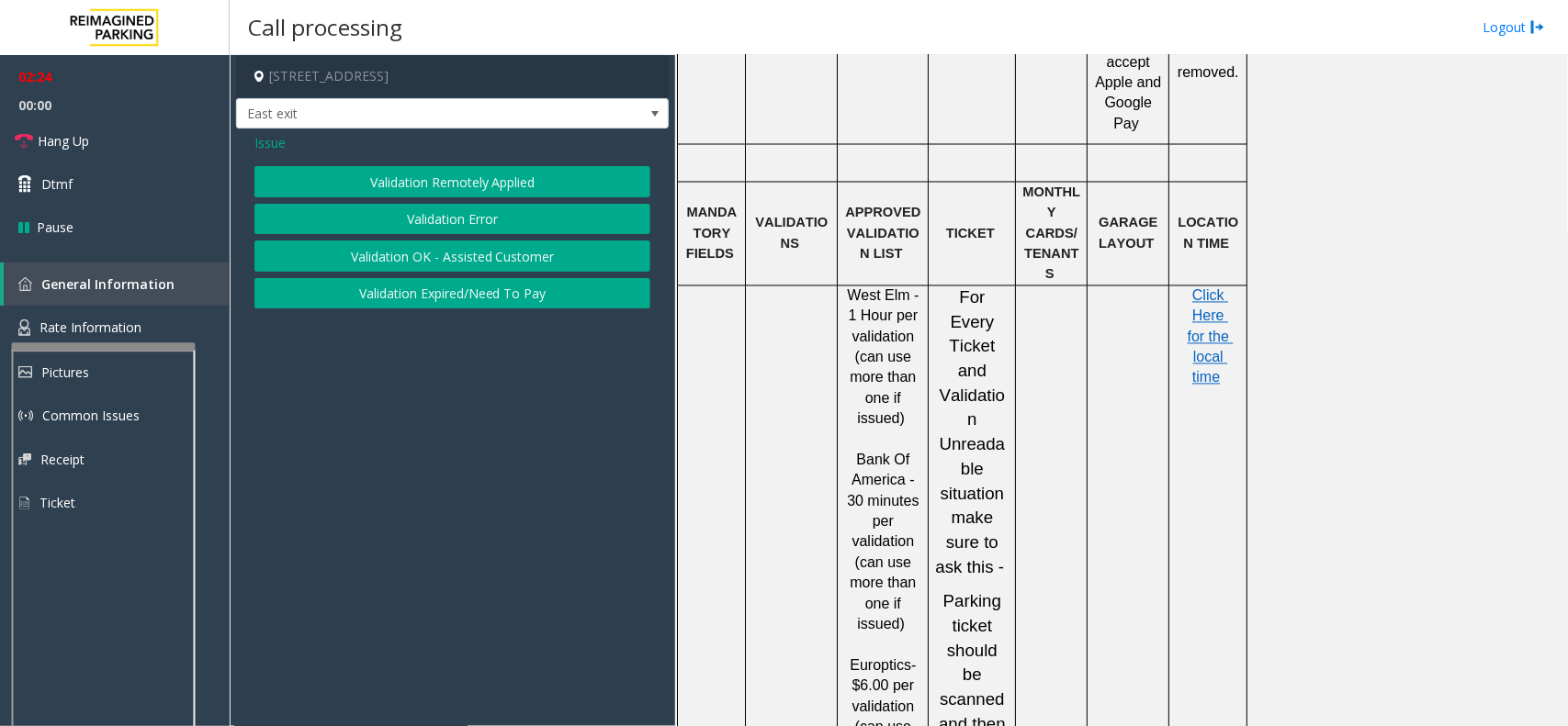
click at [465, 223] on button "Validation Error" at bounding box center [452, 219] width 396 height 31
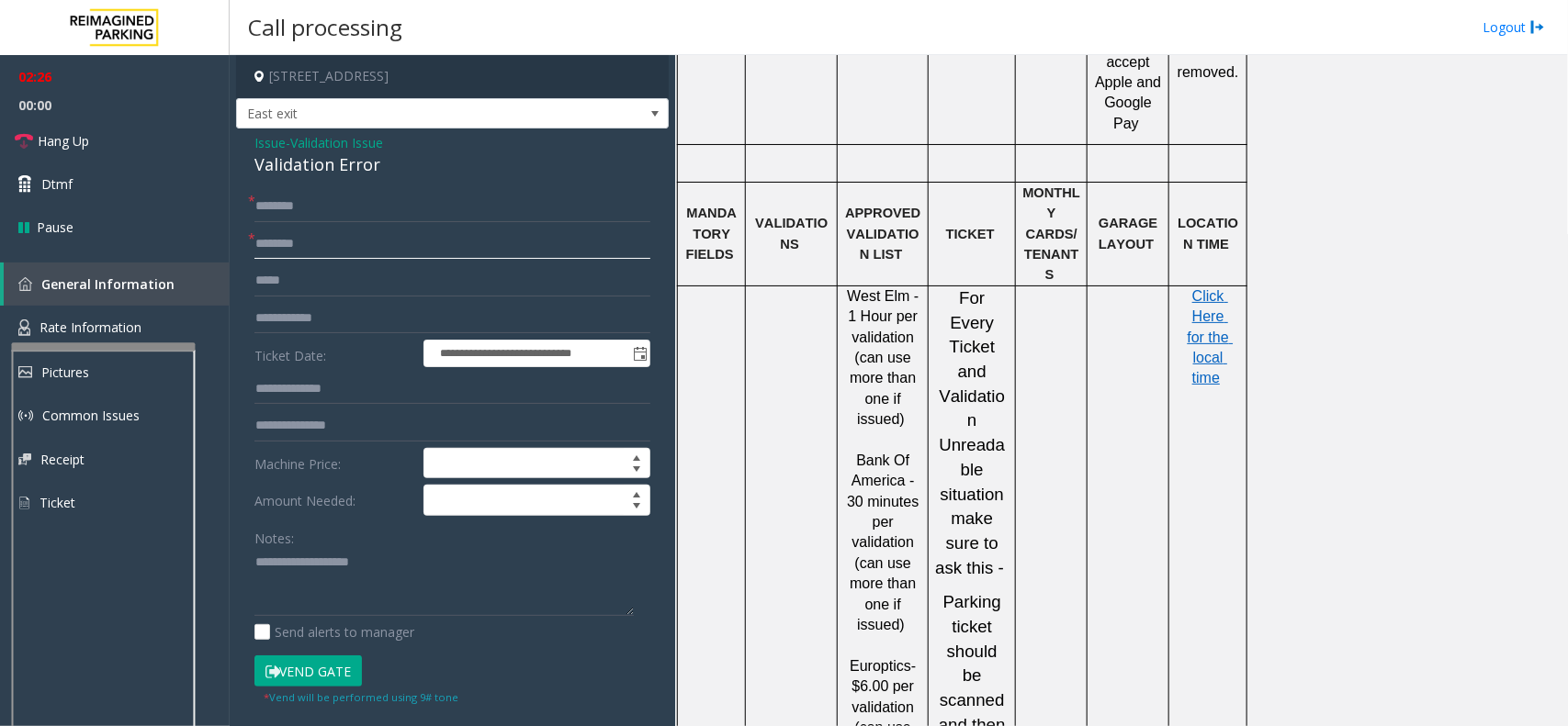
click at [329, 250] on input "text" at bounding box center [452, 243] width 396 height 31
drag, startPoint x: 860, startPoint y: 400, endPoint x: 895, endPoint y: 427, distance: 44.2
click at [895, 453] on span "Bank Of America - 30 minutes per validation (can use more than one if issued)" at bounding box center [885, 542] width 76 height 180
copy span "Bank Of America"
paste input "**********"
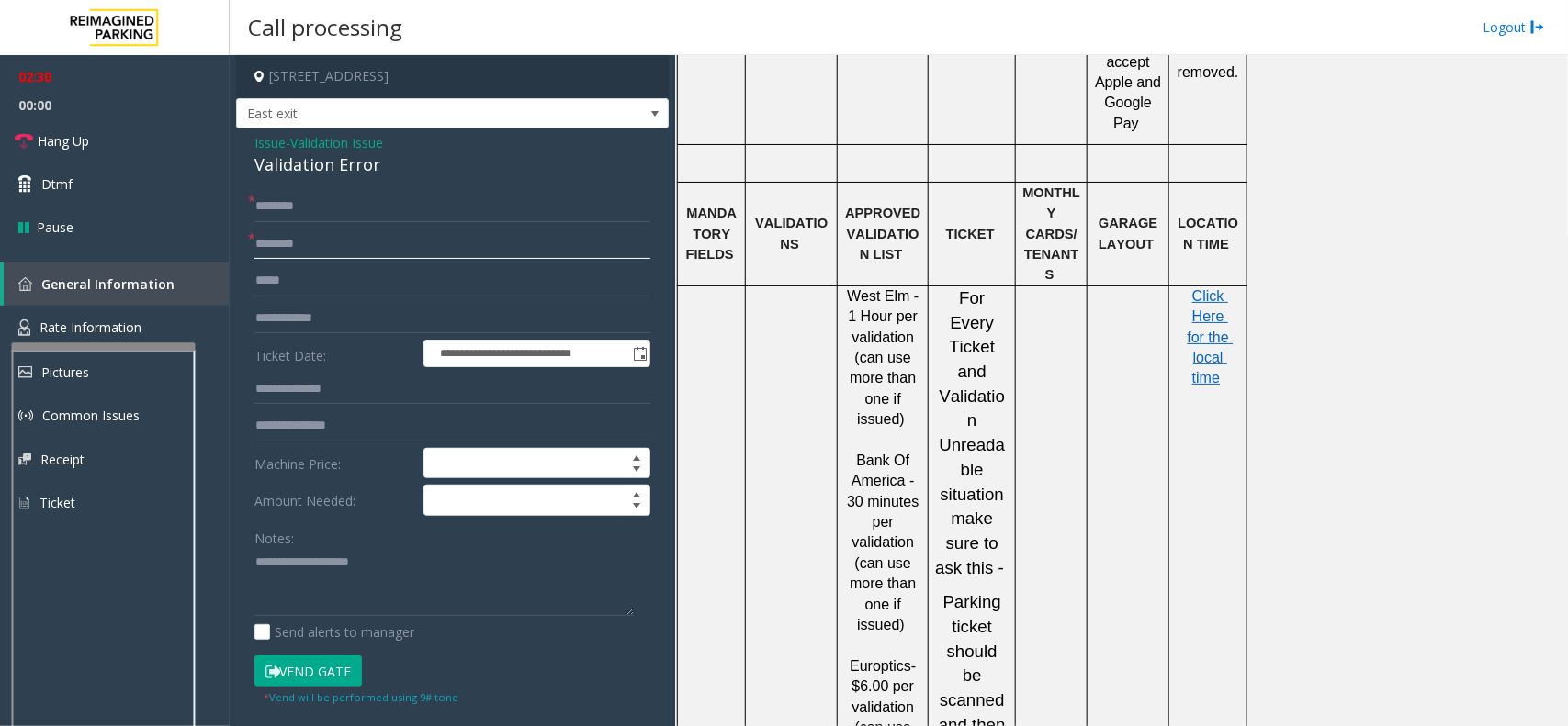
click at [324, 245] on input "text" at bounding box center [452, 243] width 396 height 31
type input "**********"
click at [317, 214] on input "text" at bounding box center [452, 206] width 396 height 31
click at [323, 387] on input "text" at bounding box center [452, 389] width 396 height 31
type input "*"
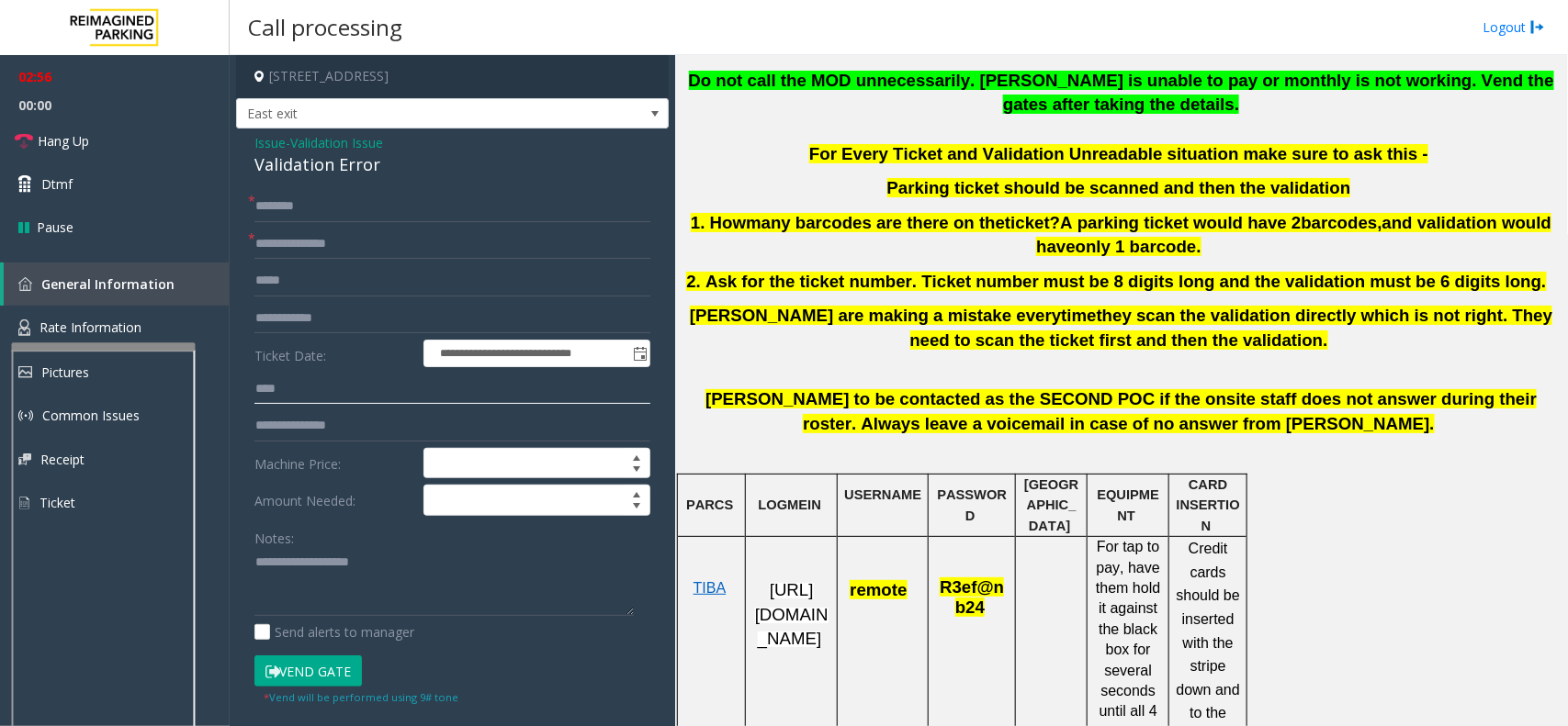
scroll to position [574, 0]
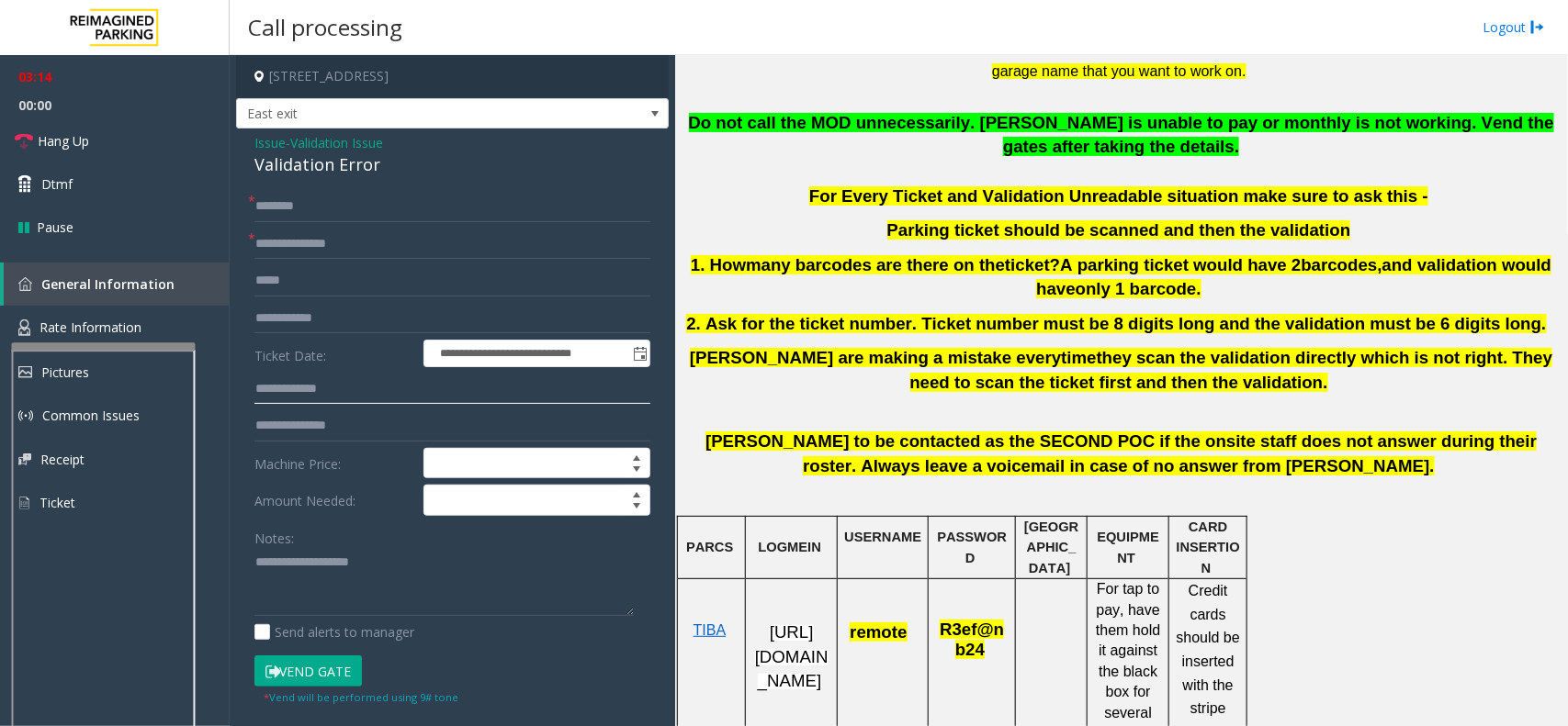
type input "**********"
click at [326, 200] on input "text" at bounding box center [452, 206] width 396 height 31
type input "*********"
click at [314, 645] on button "Vend Gate" at bounding box center [308, 670] width 107 height 31
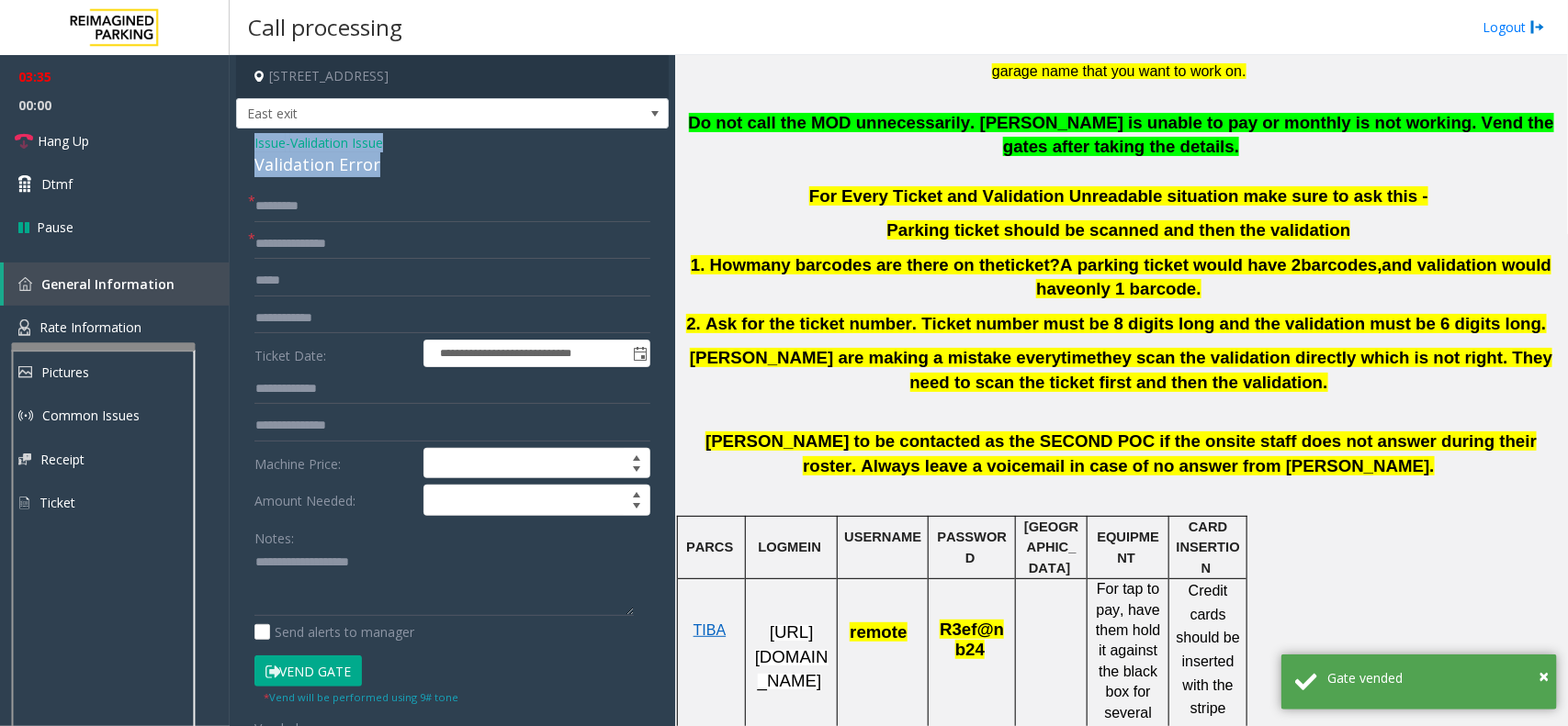
drag, startPoint x: 377, startPoint y: 158, endPoint x: 241, endPoint y: 139, distance: 137.3
click at [241, 139] on div "**********" at bounding box center [452, 678] width 433 height 1099
paste textarea "**********"
drag, startPoint x: 294, startPoint y: 594, endPoint x: 299, endPoint y: 585, distance: 10.3
click at [294, 593] on textarea at bounding box center [444, 582] width 379 height 69
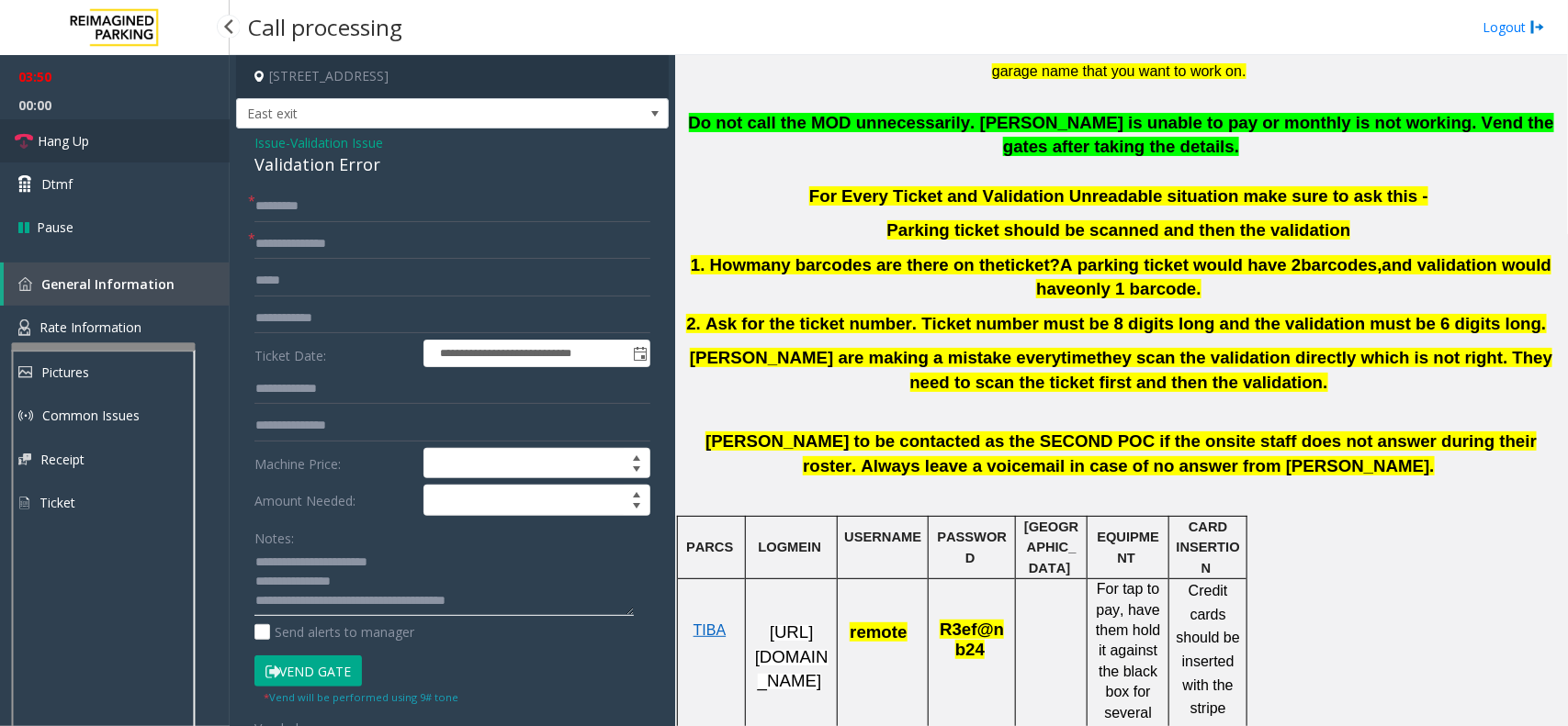
type textarea "**********"
click at [116, 217] on link "Pause" at bounding box center [115, 227] width 229 height 43
click at [116, 217] on link "Resume" at bounding box center [115, 227] width 229 height 43
click at [125, 145] on link "Hang Up" at bounding box center [115, 141] width 229 height 43
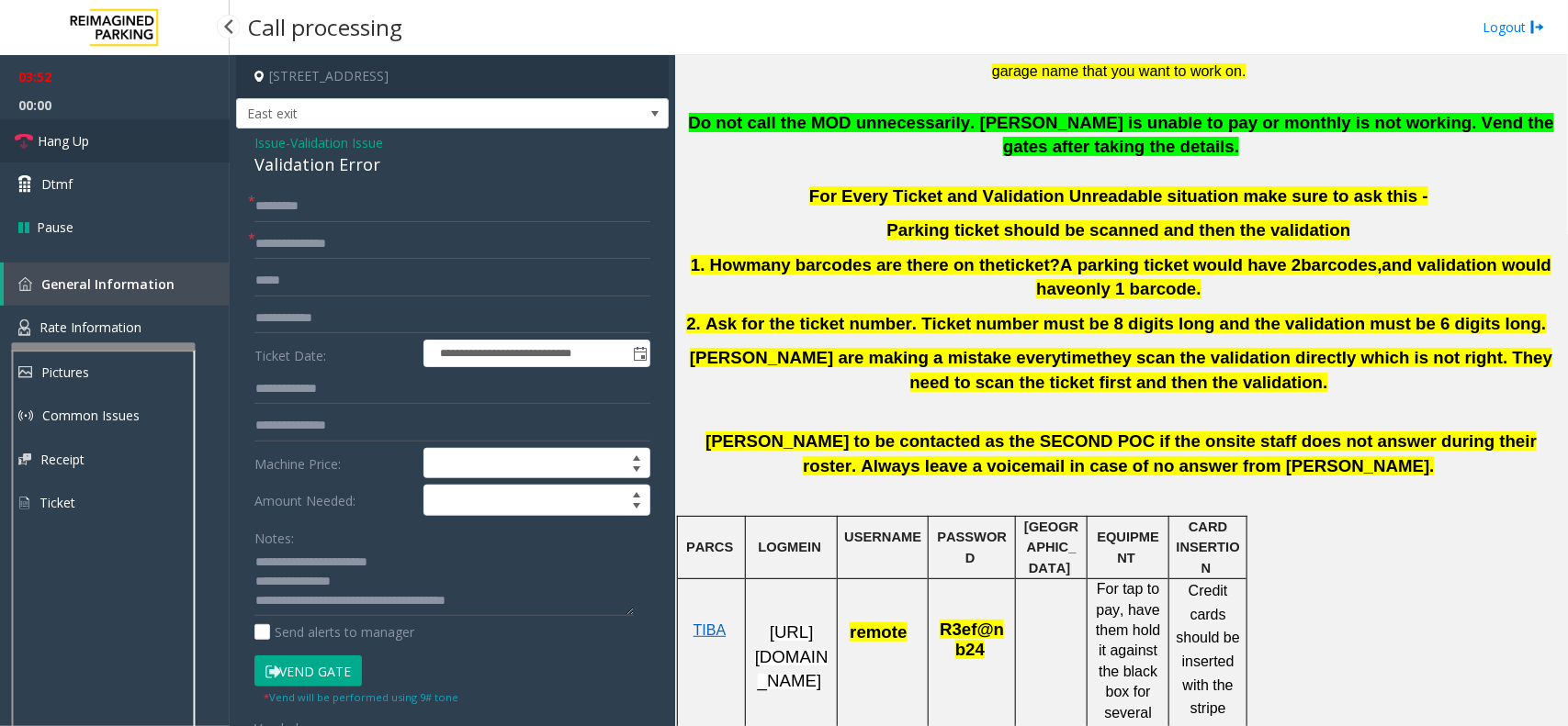
click at [125, 145] on link "Hang Up" at bounding box center [115, 141] width 229 height 43
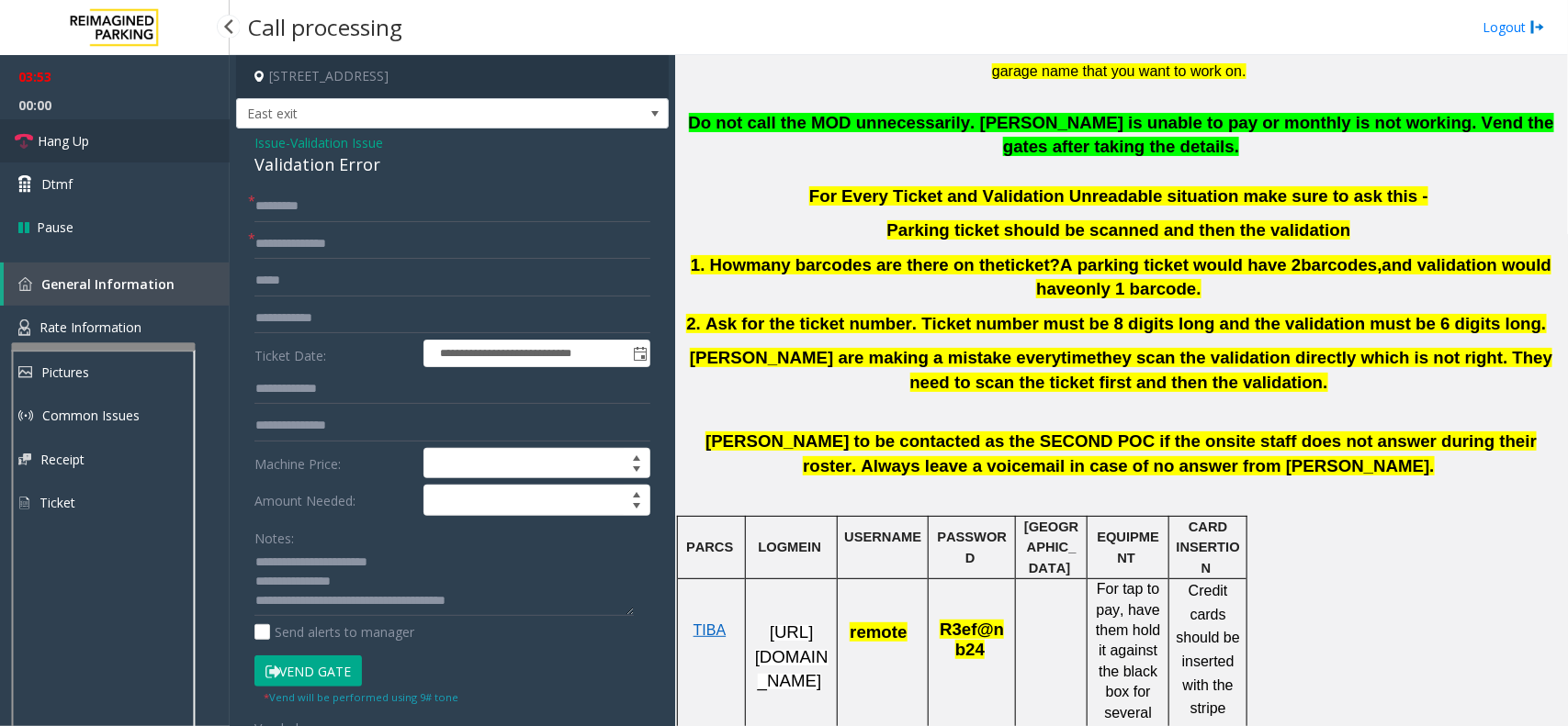
click at [125, 145] on link "Hang Up" at bounding box center [115, 141] width 229 height 43
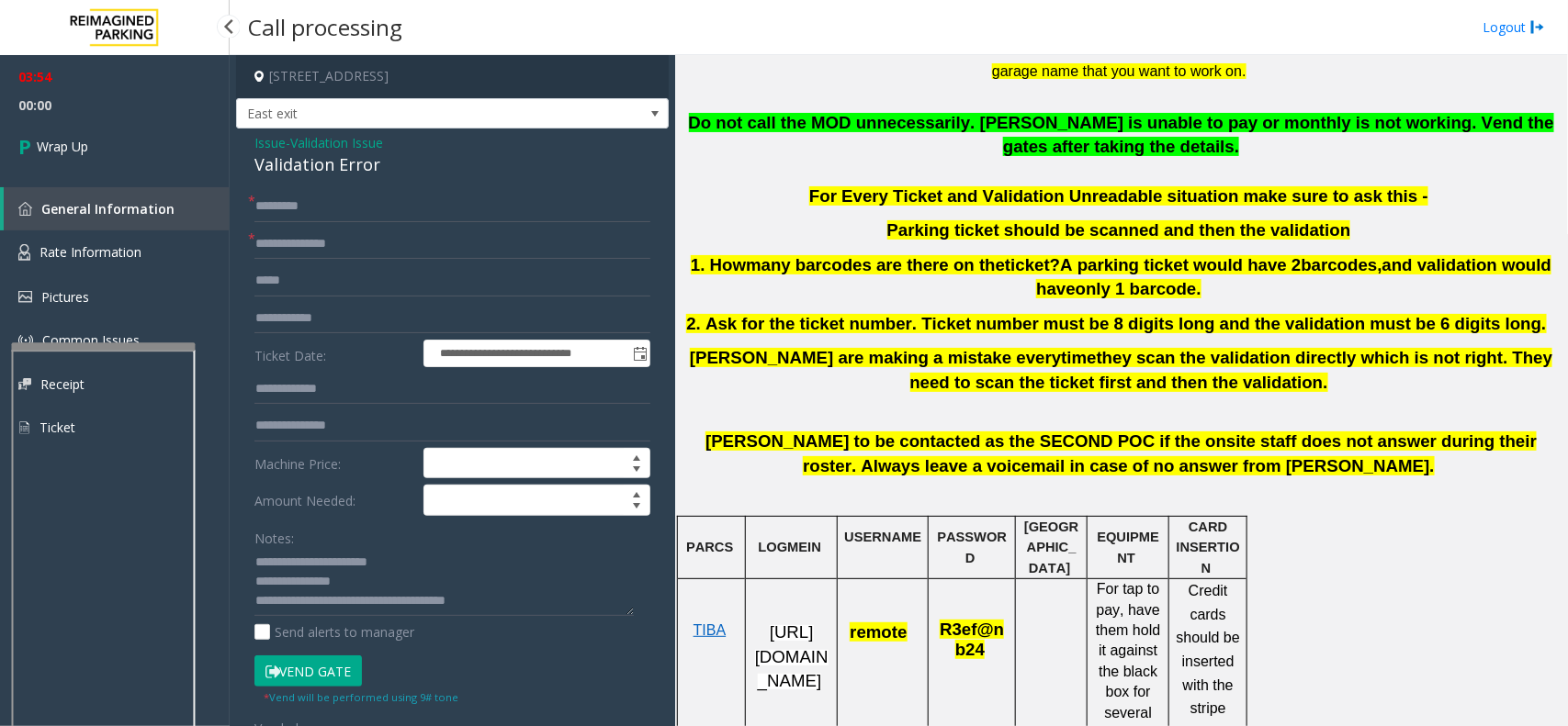
click at [125, 145] on link "Wrap Up" at bounding box center [115, 146] width 229 height 54
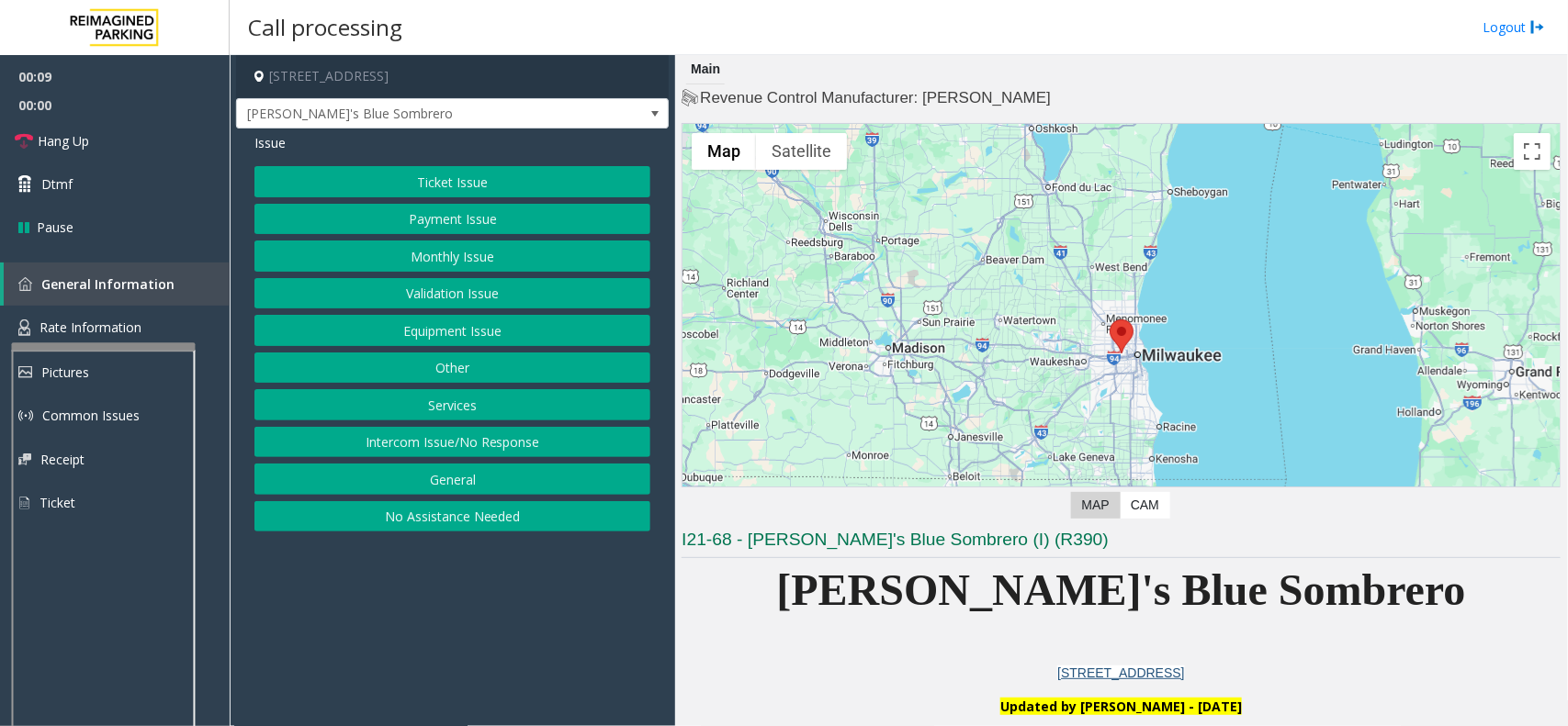
click at [482, 327] on button "Equipment Issue" at bounding box center [452, 330] width 396 height 31
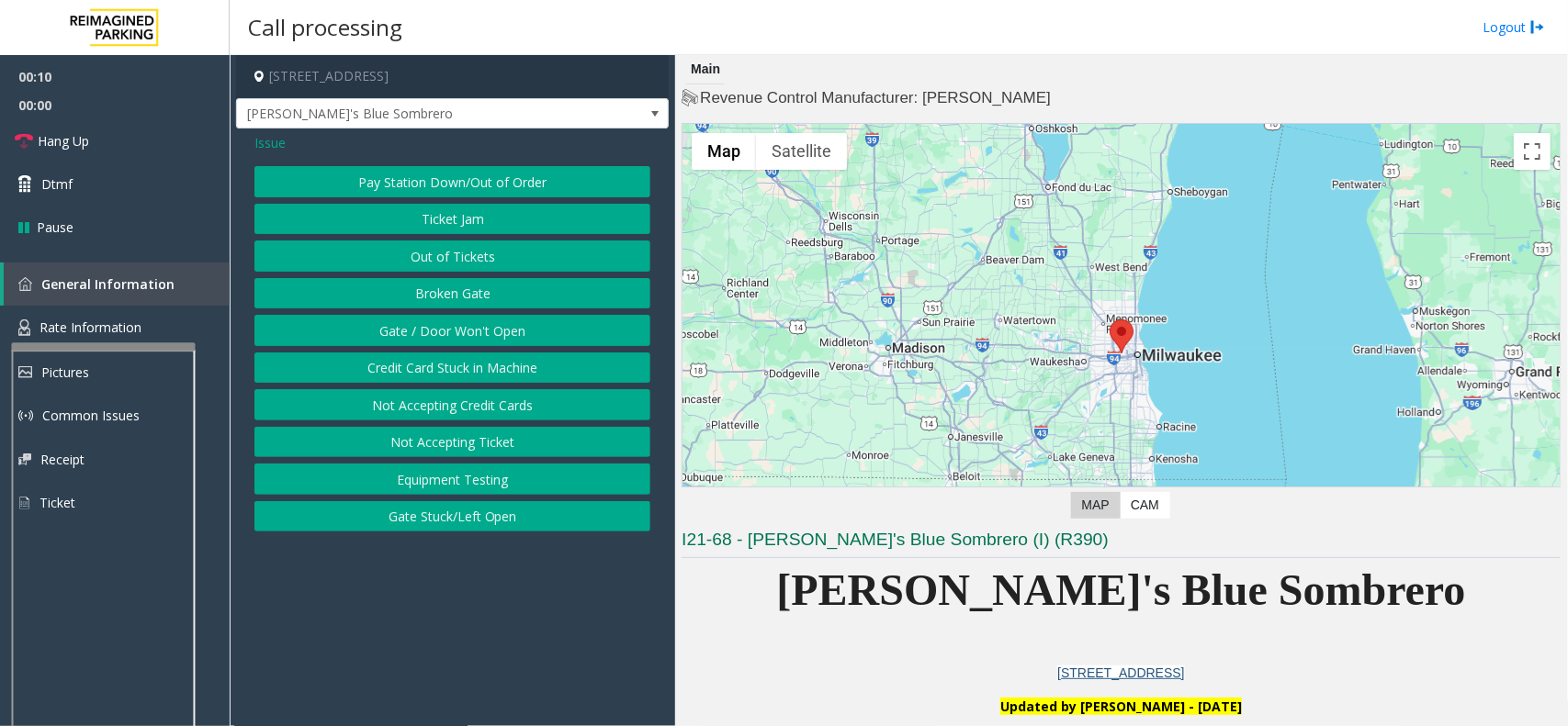
click at [482, 327] on button "Gate / Door Won't Open" at bounding box center [452, 330] width 396 height 31
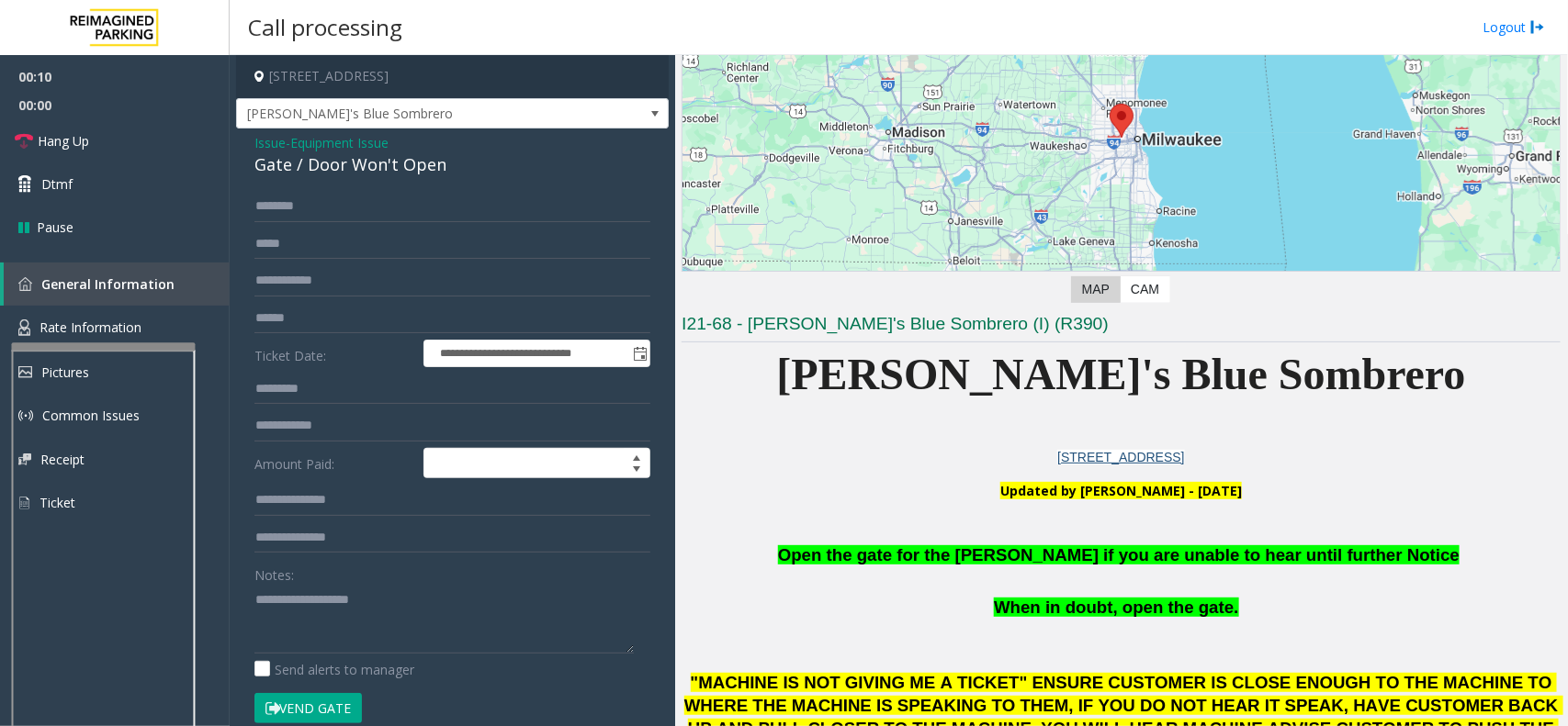
scroll to position [459, 0]
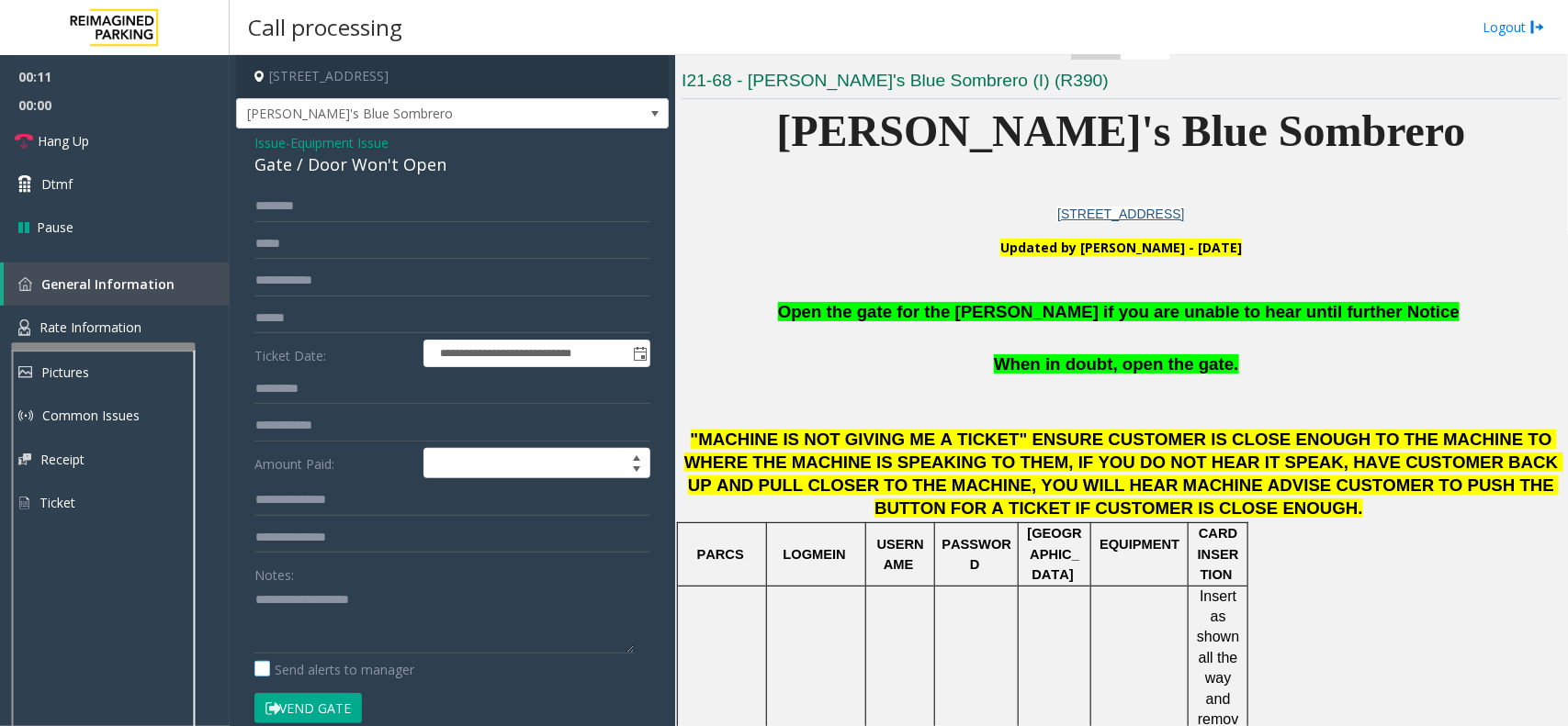
drag, startPoint x: 354, startPoint y: 700, endPoint x: 382, endPoint y: 675, distance: 37.5
click at [356, 645] on button "Vend Gate" at bounding box center [308, 708] width 107 height 31
click at [1013, 313] on span "Open the gate for the [PERSON_NAME] if you are unable to hear until further Not…" at bounding box center [1118, 311] width 681 height 20
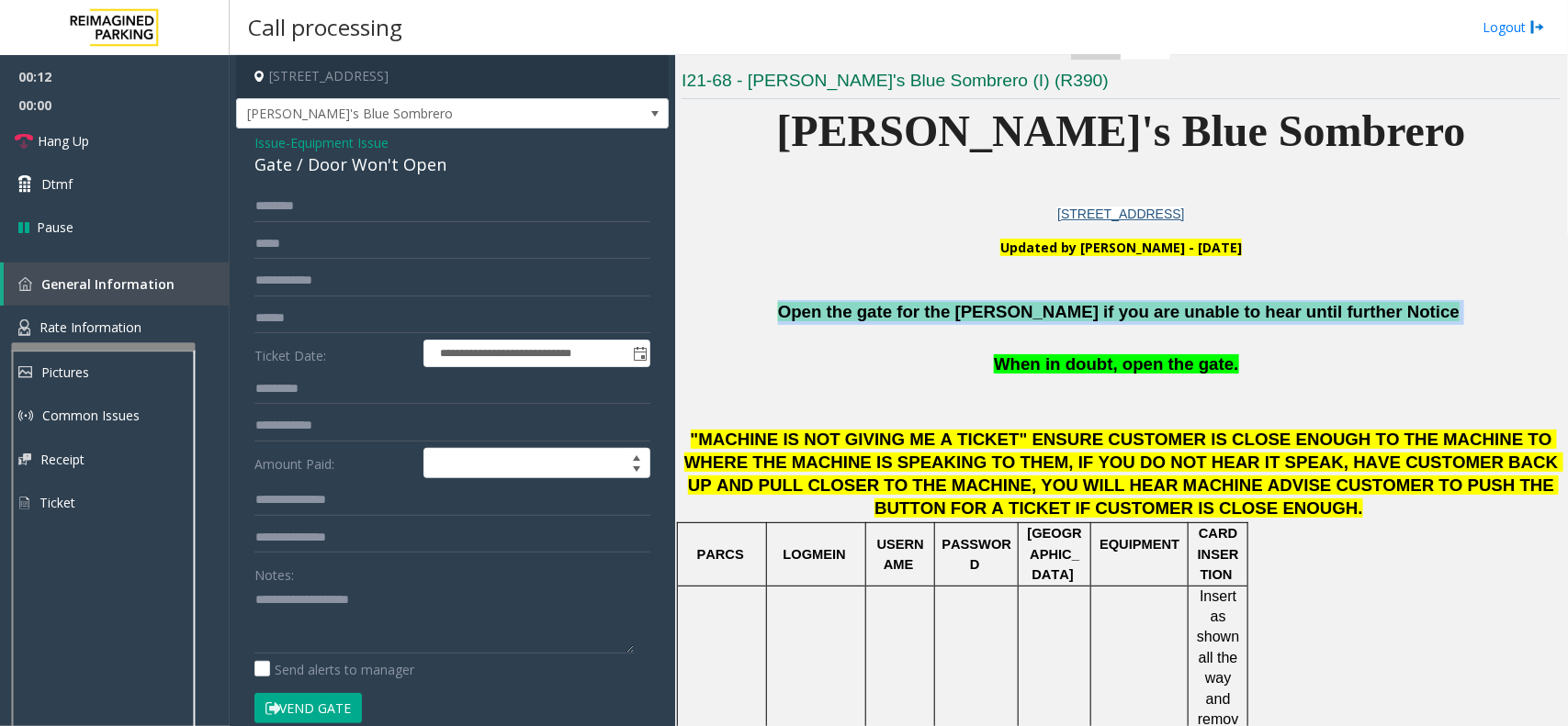
click at [1013, 313] on span "Open the gate for the [PERSON_NAME] if you are unable to hear until further Not…" at bounding box center [1118, 311] width 681 height 20
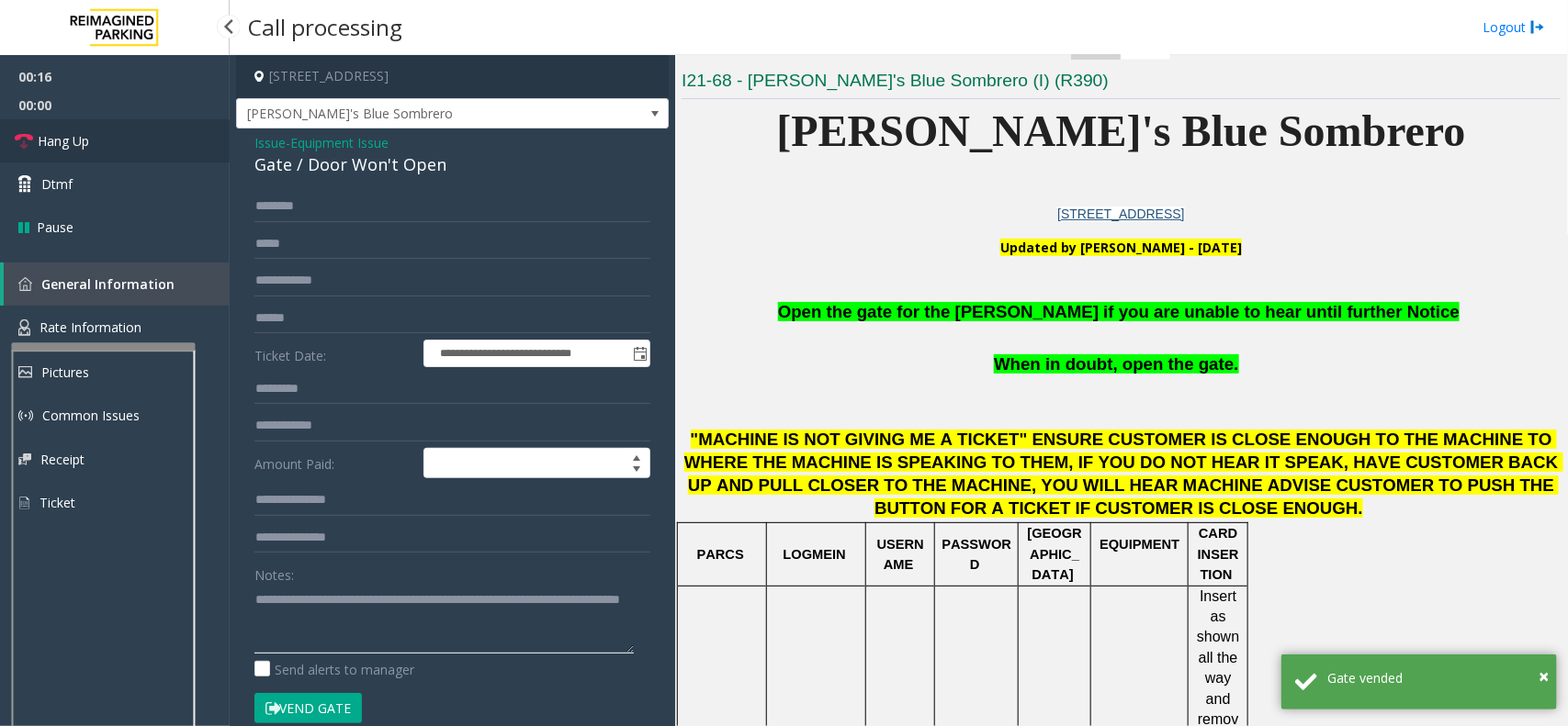
type textarea "**********"
click at [31, 122] on link "Hang Up" at bounding box center [115, 141] width 229 height 43
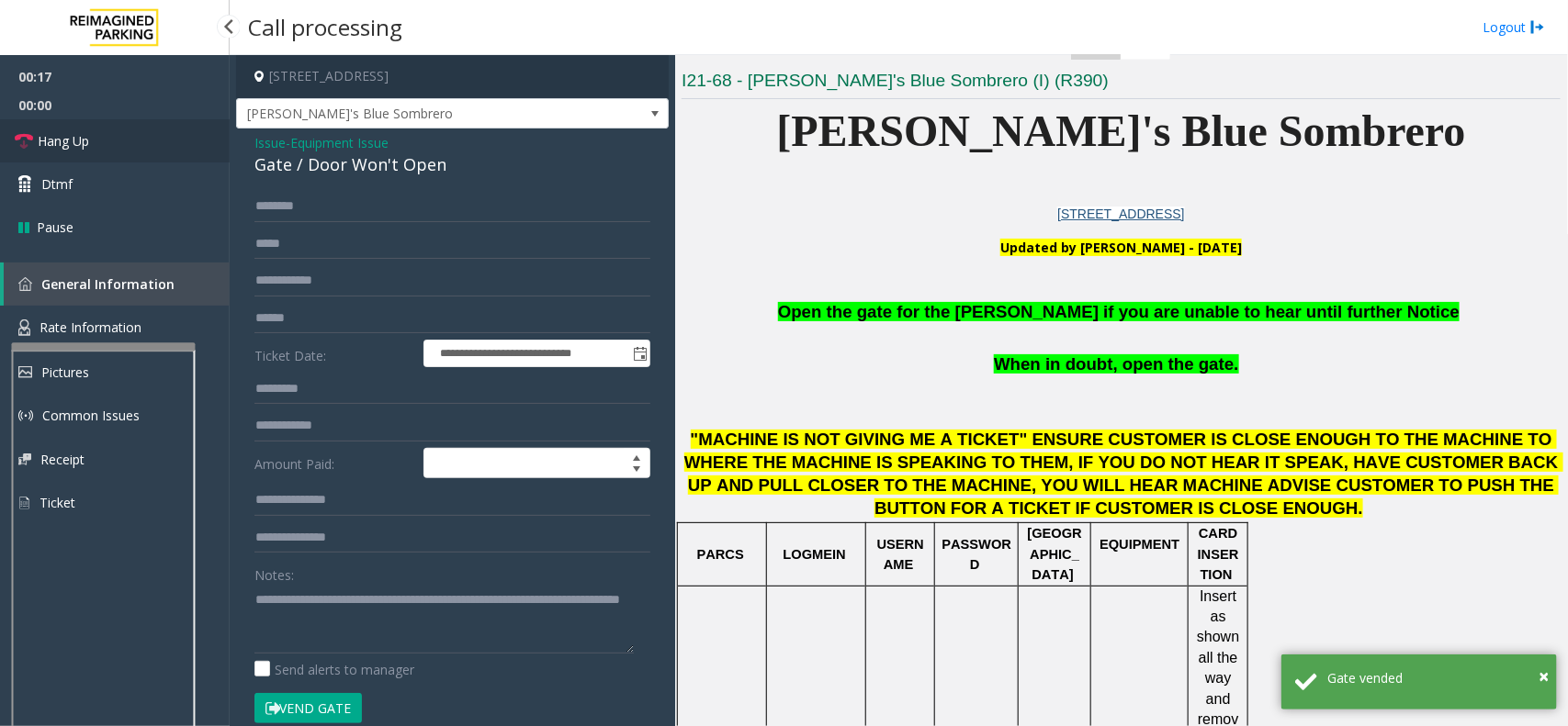
click at [31, 122] on link "Hang Up" at bounding box center [115, 141] width 229 height 43
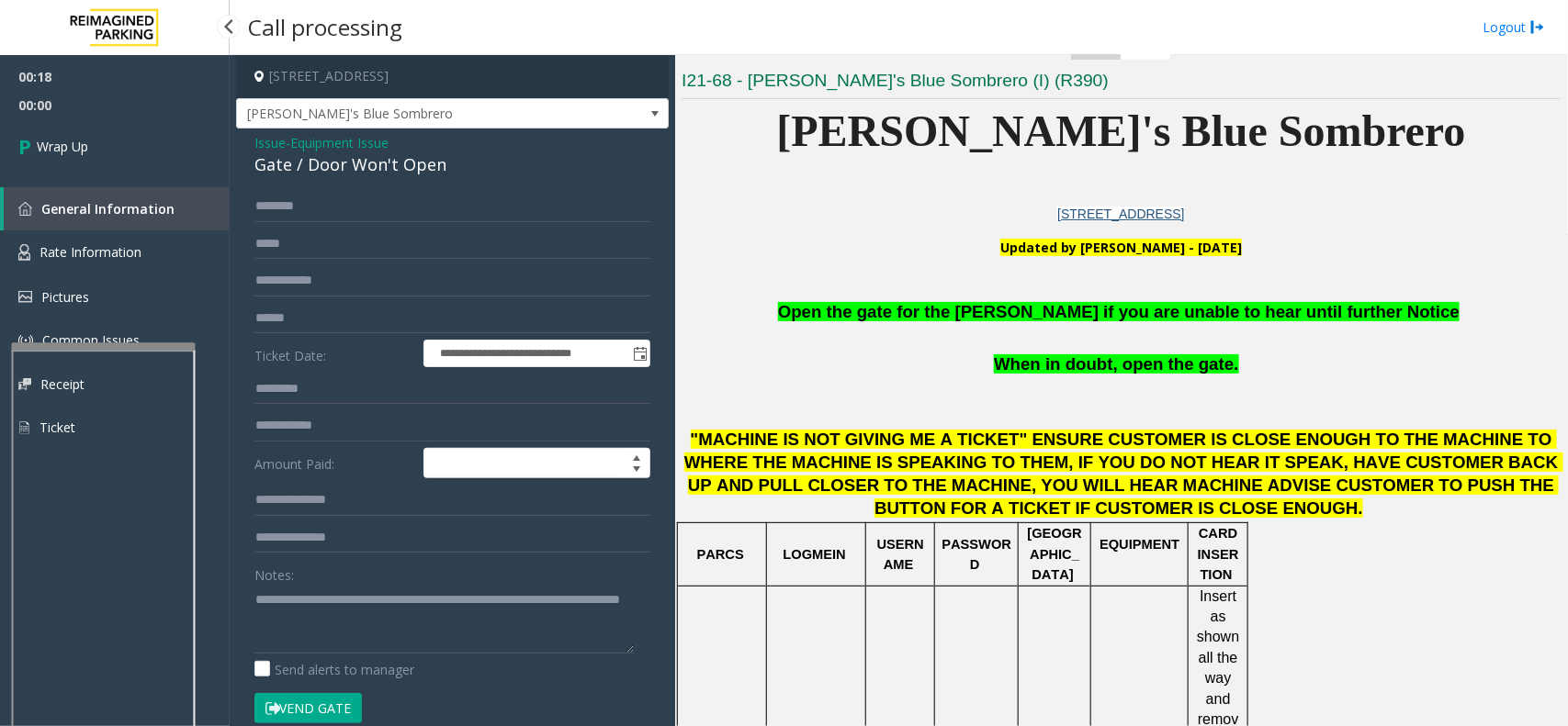
click at [31, 122] on link "Wrap Up" at bounding box center [115, 146] width 229 height 54
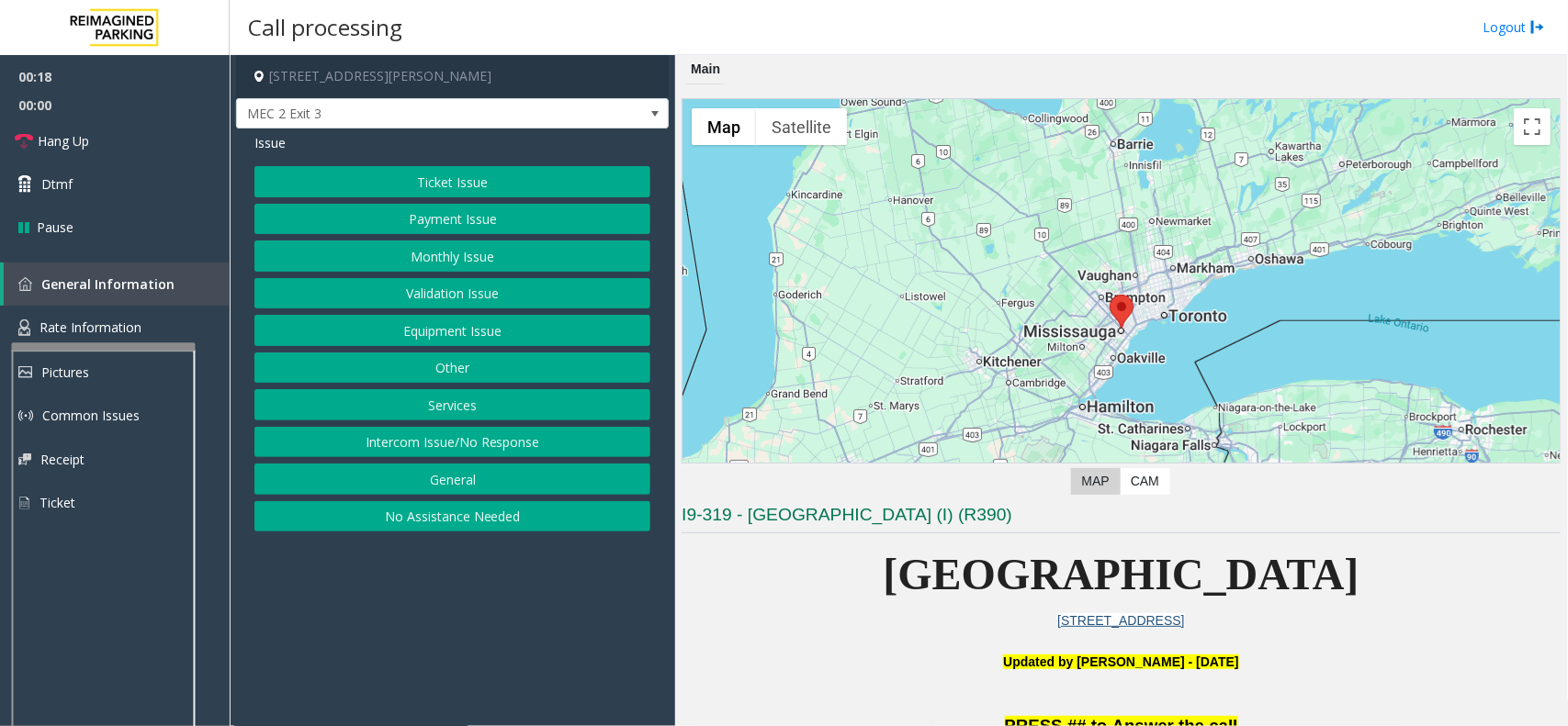
click at [511, 171] on button "Ticket Issue" at bounding box center [452, 181] width 396 height 31
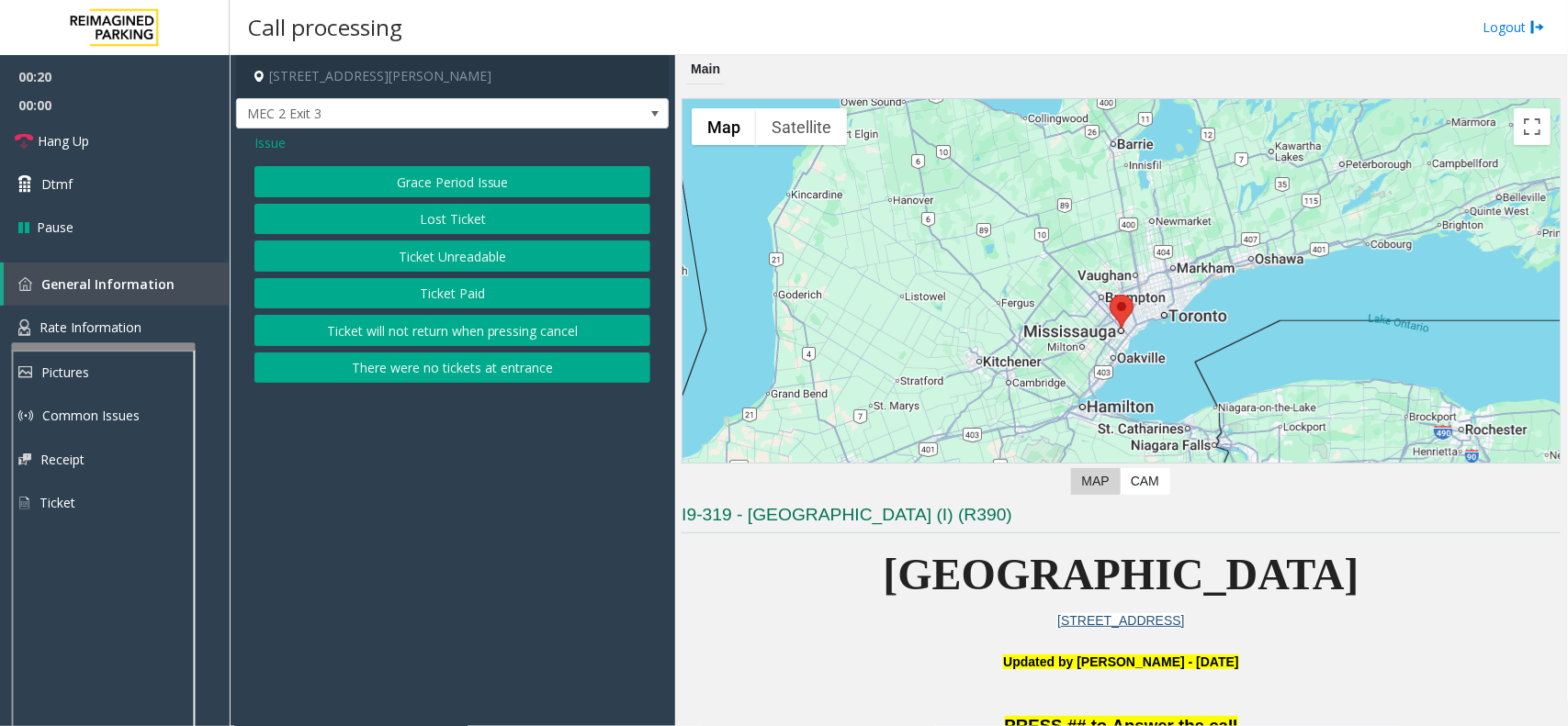
click at [485, 246] on button "Ticket Unreadable" at bounding box center [452, 255] width 396 height 31
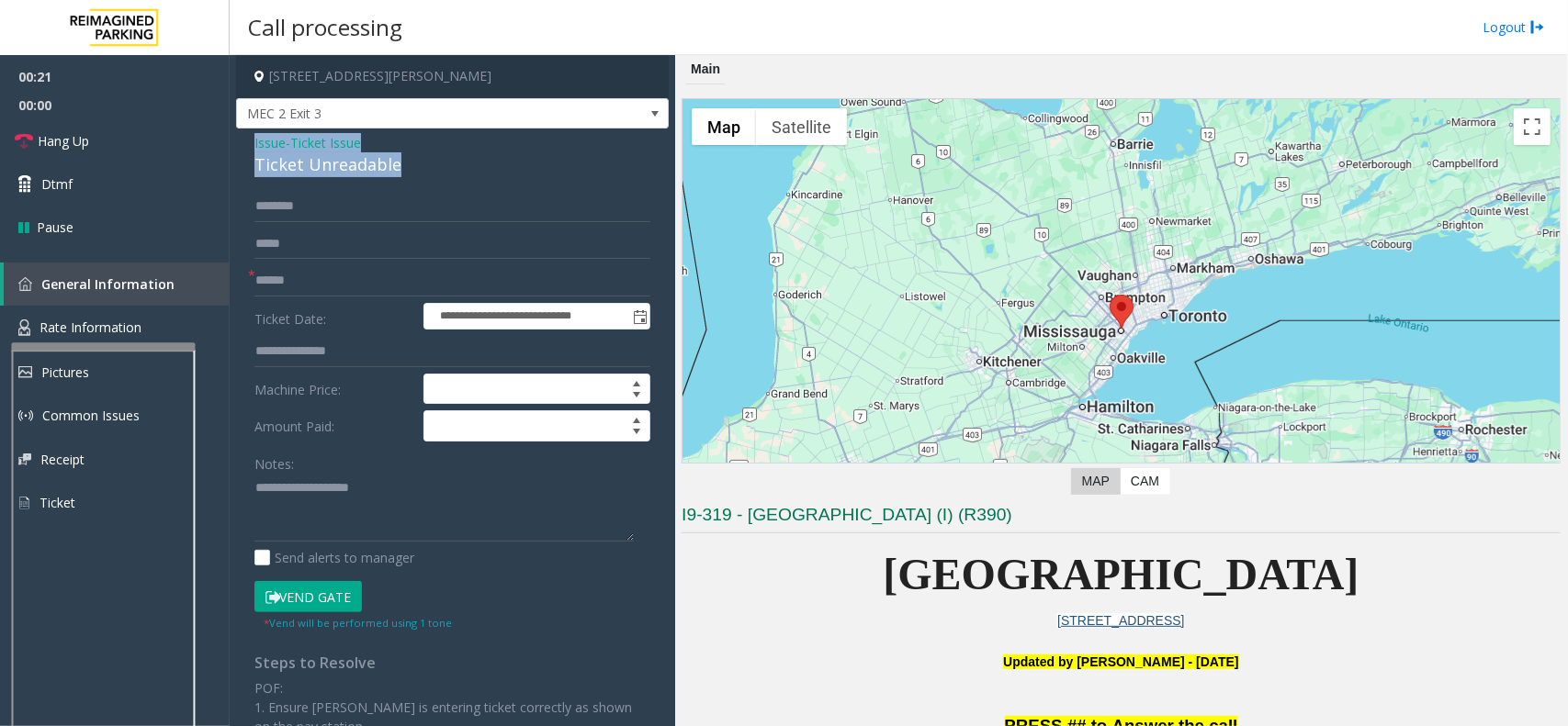
drag, startPoint x: 413, startPoint y: 161, endPoint x: 245, endPoint y: 134, distance: 170.2
click at [245, 134] on div "**********" at bounding box center [452, 547] width 433 height 838
click at [410, 517] on textarea at bounding box center [444, 508] width 379 height 69
type textarea "**********"
click at [303, 281] on input "text" at bounding box center [452, 281] width 396 height 31
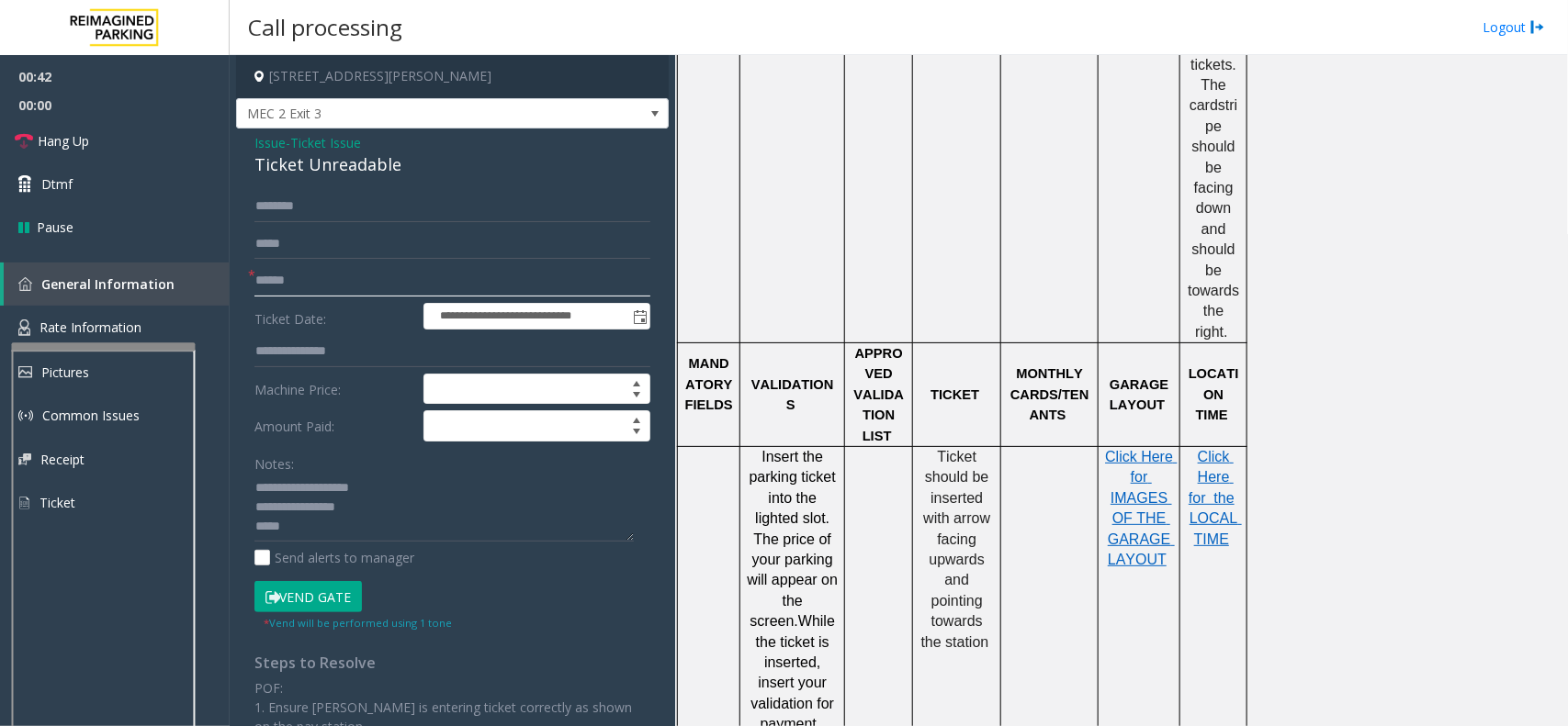
scroll to position [1492, 0]
type input "******"
click at [337, 594] on button "Vend Gate" at bounding box center [308, 596] width 107 height 31
click at [320, 529] on textarea at bounding box center [444, 508] width 379 height 69
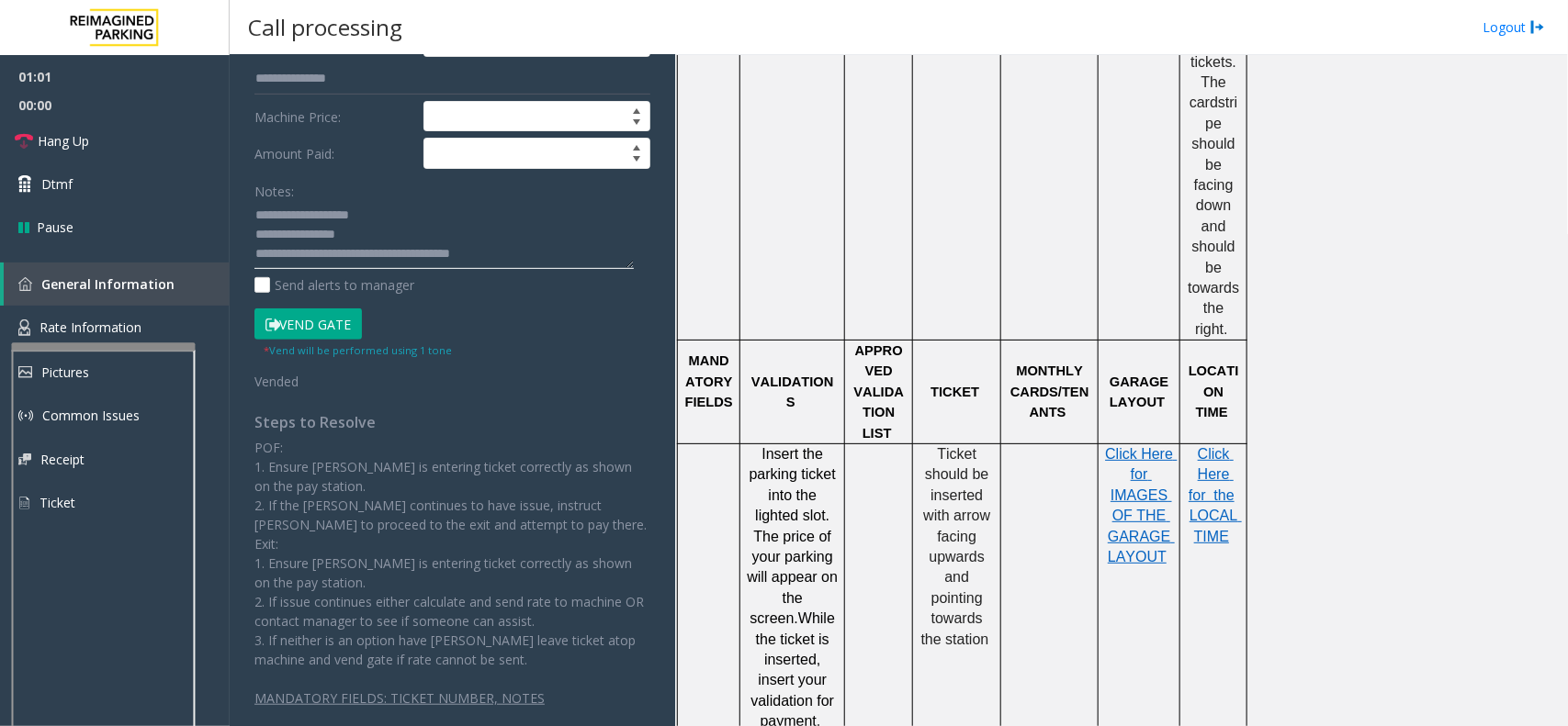
scroll to position [0, 0]
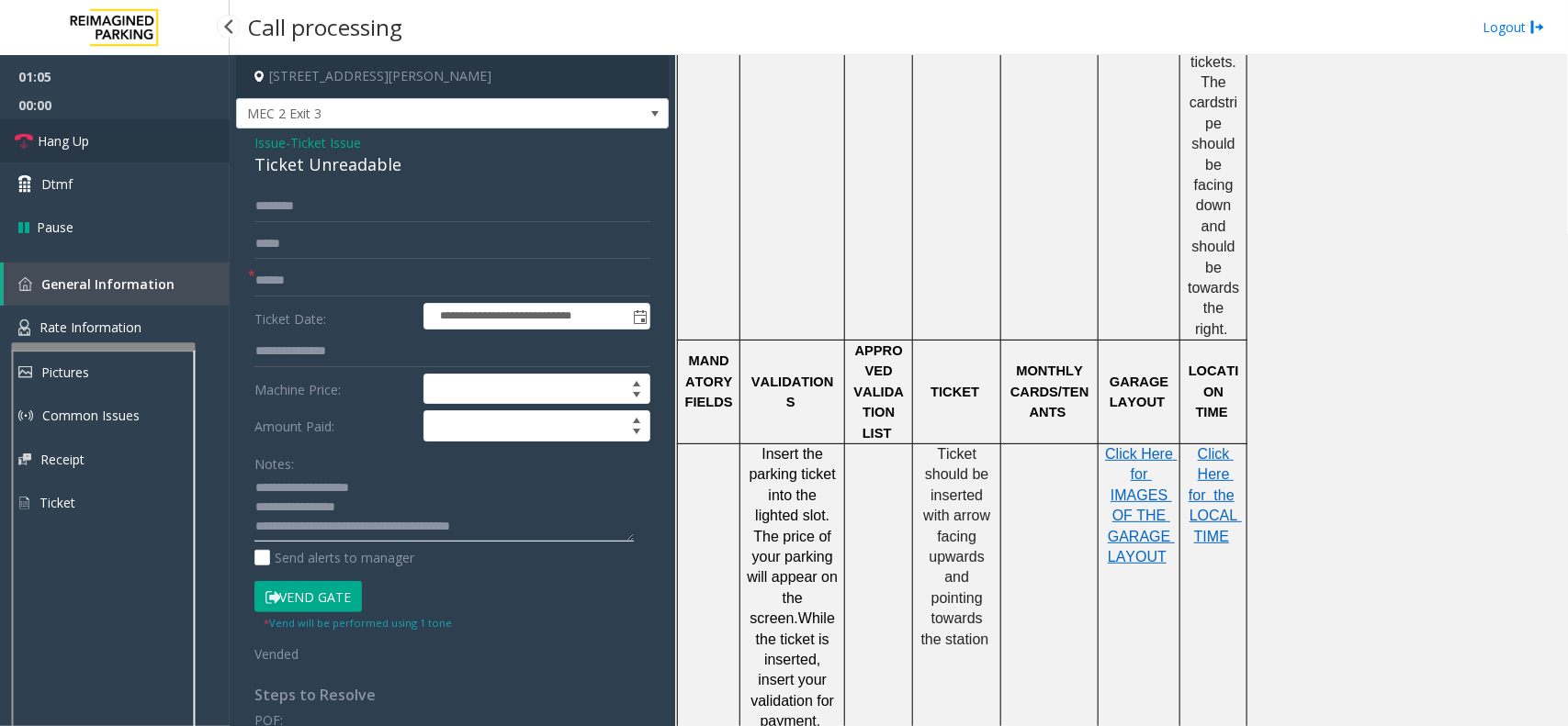
type textarea "**********"
click at [131, 135] on link "Hang Up" at bounding box center [115, 141] width 229 height 43
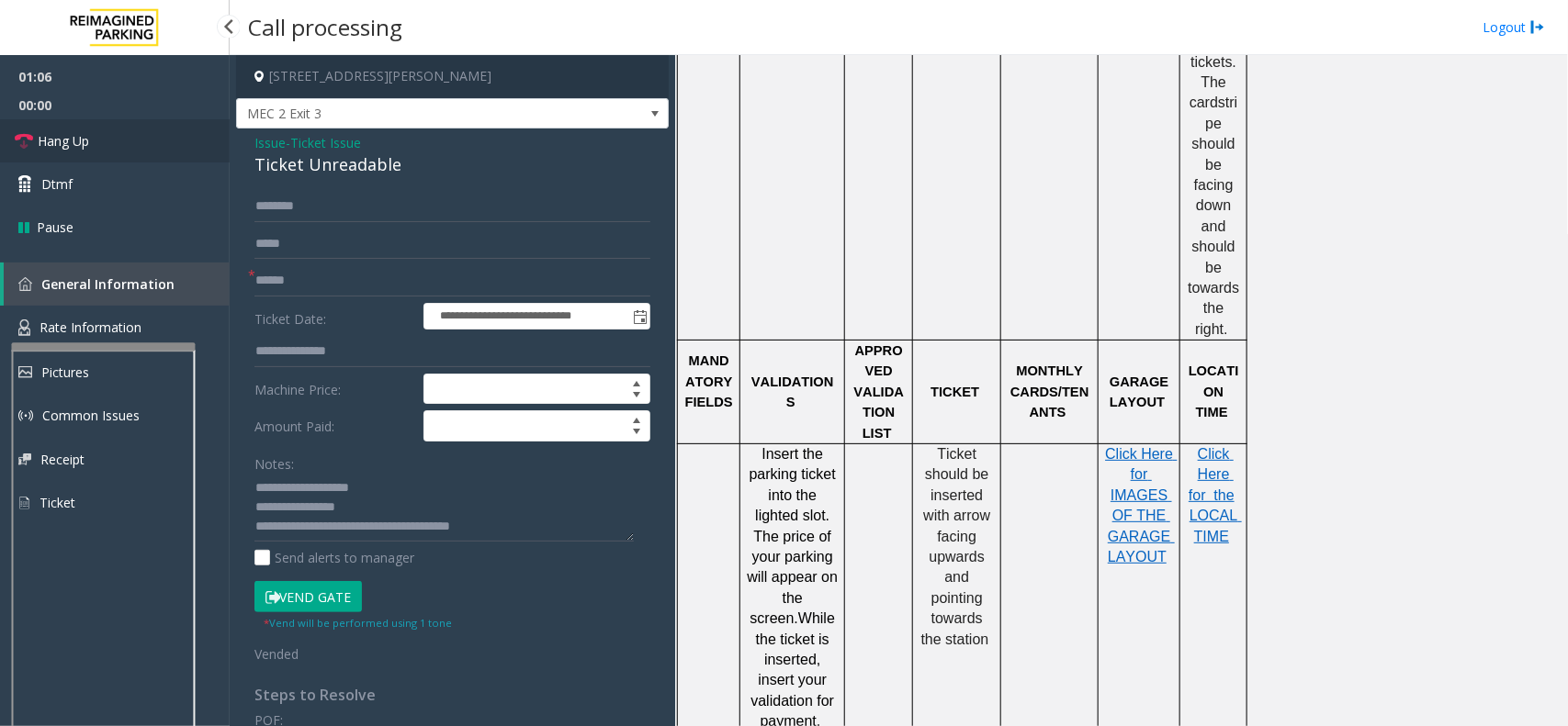
click at [131, 135] on link "Hang Up" at bounding box center [115, 141] width 229 height 43
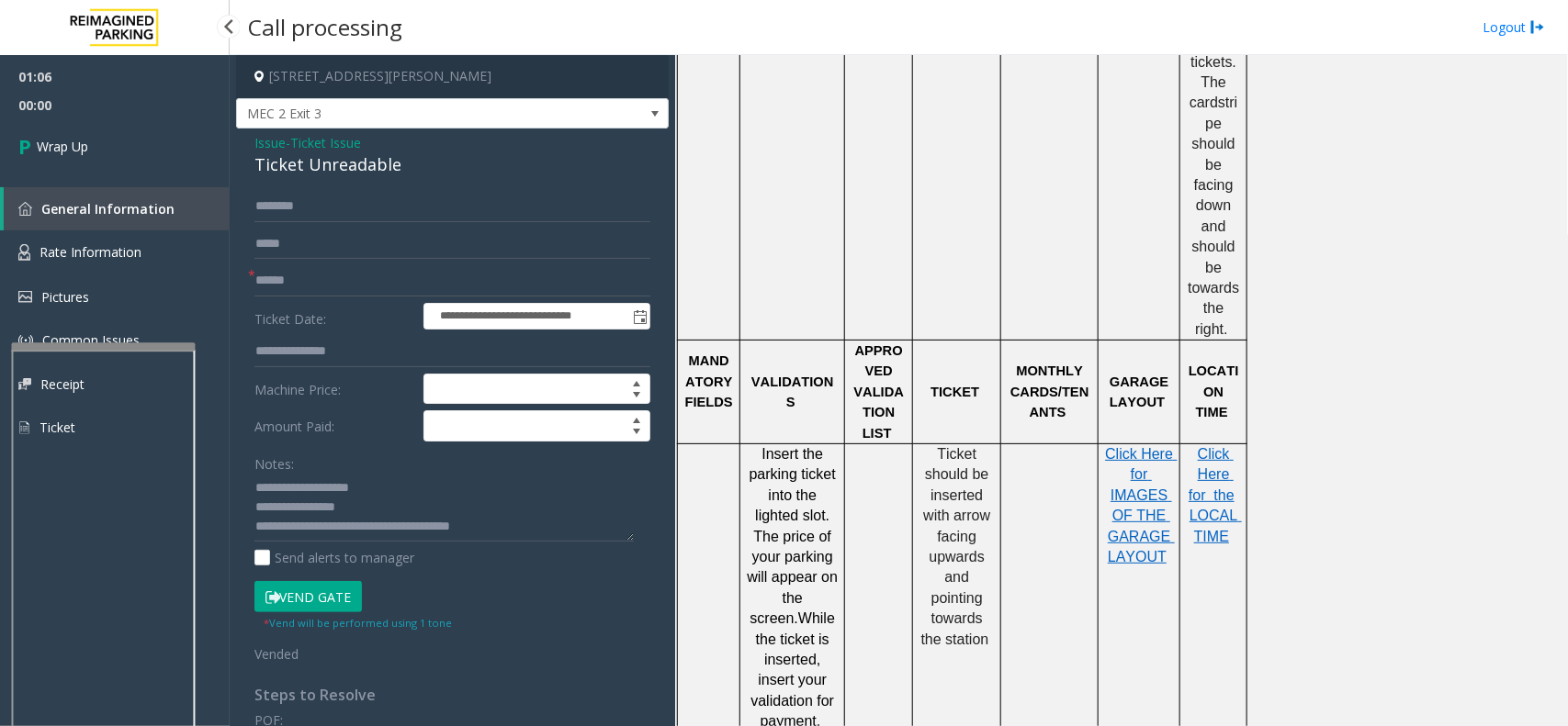
click at [131, 135] on link "Wrap Up" at bounding box center [115, 146] width 229 height 54
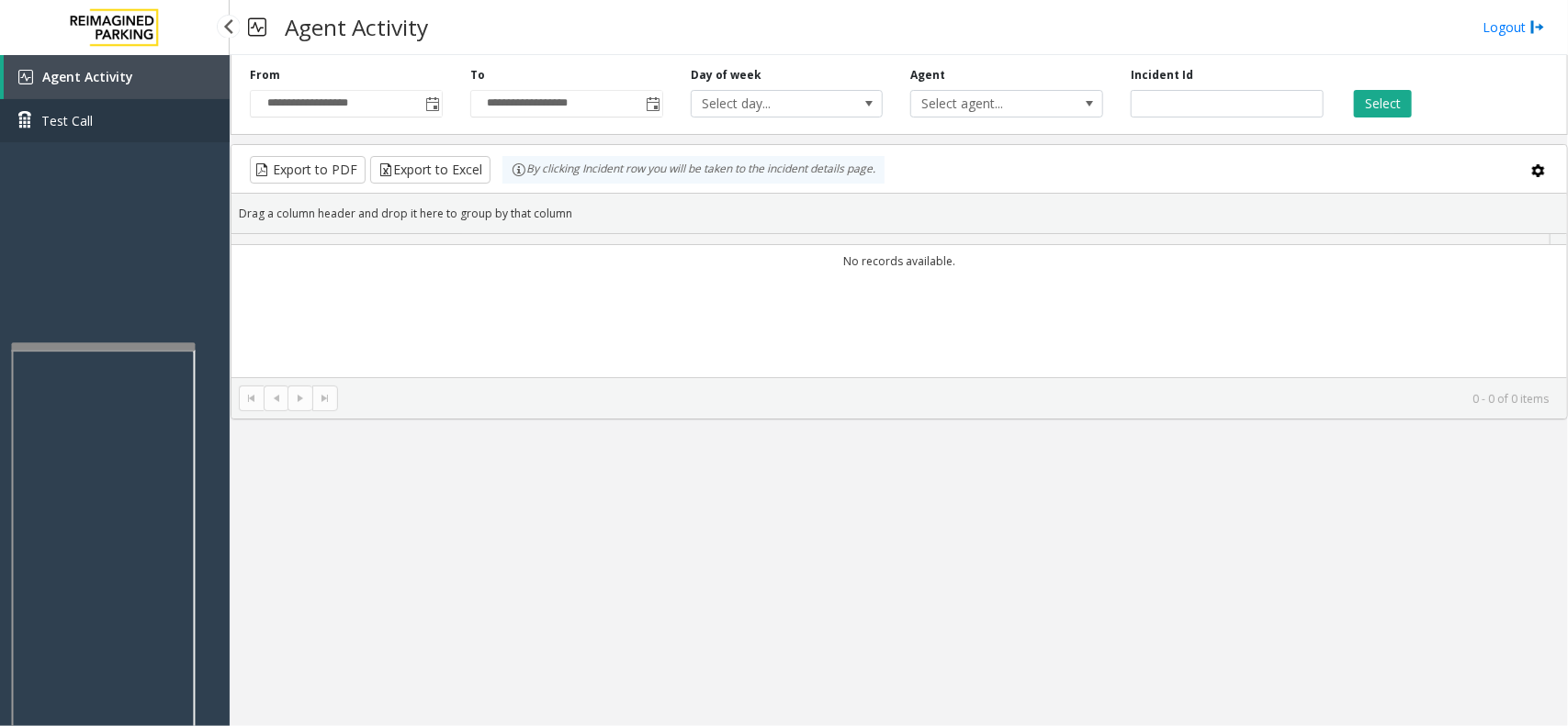
click at [131, 135] on link "Test Call" at bounding box center [115, 120] width 229 height 43
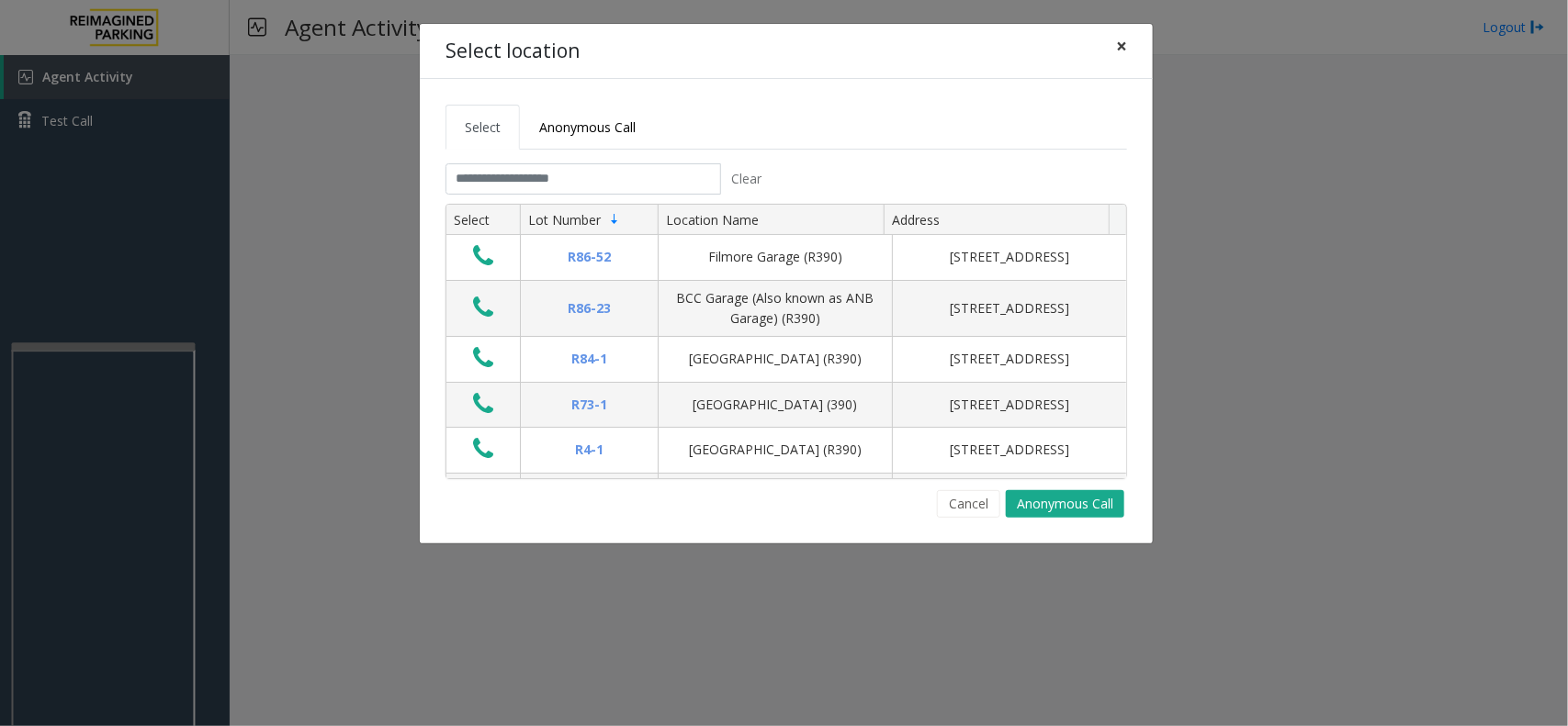
click at [1126, 53] on span "×" at bounding box center [1121, 46] width 11 height 26
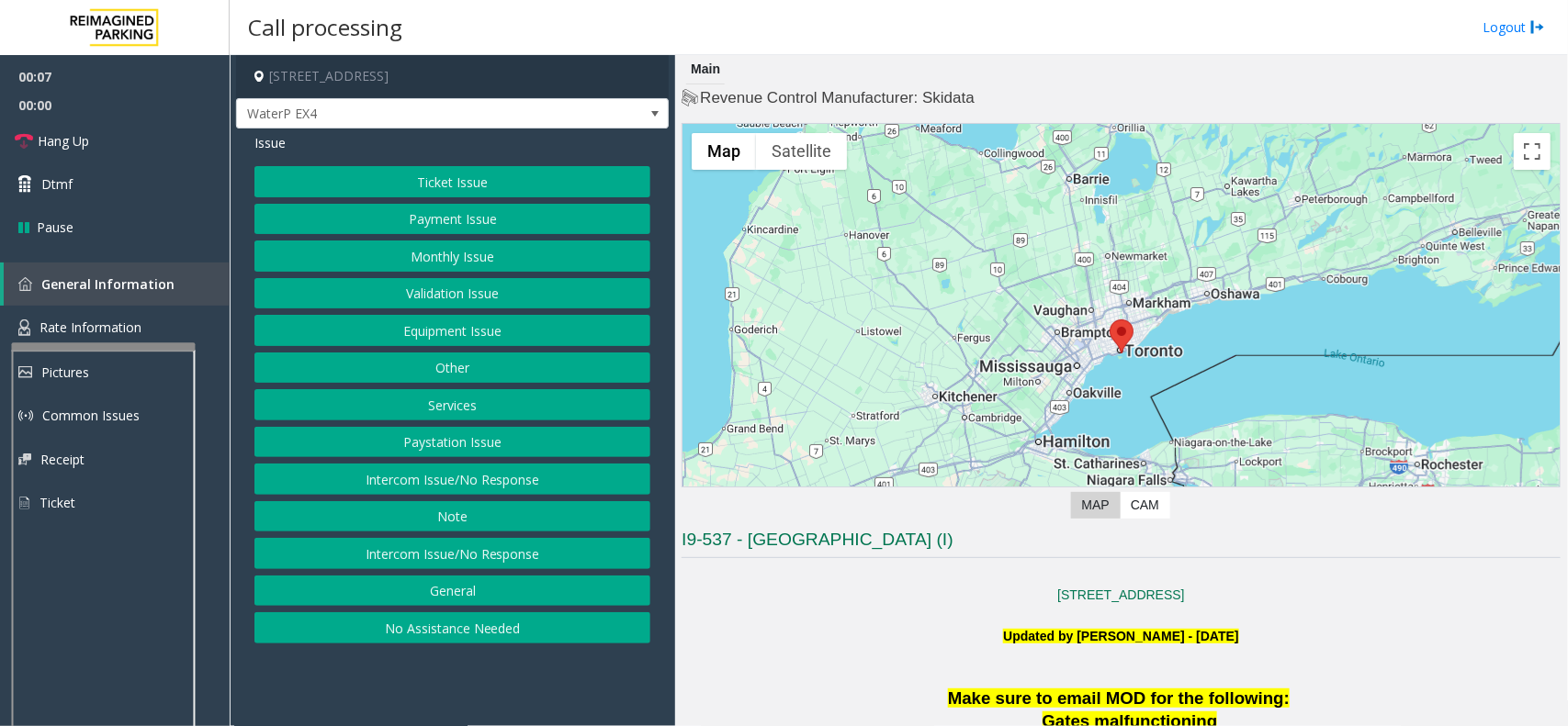
click at [397, 488] on button "Intercom Issue/No Response" at bounding box center [452, 478] width 396 height 31
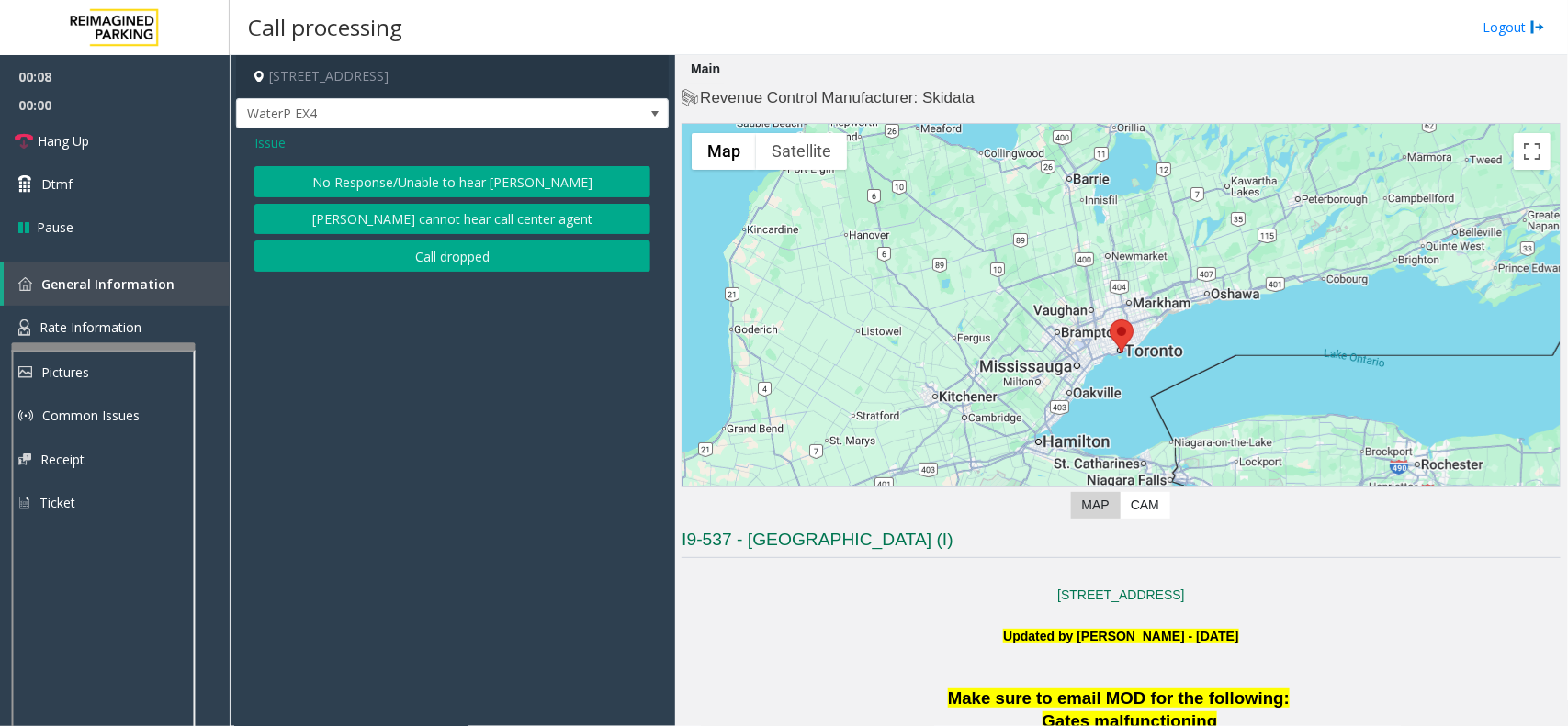
click at [424, 170] on button "No Response/Unable to hear [PERSON_NAME]" at bounding box center [452, 181] width 396 height 31
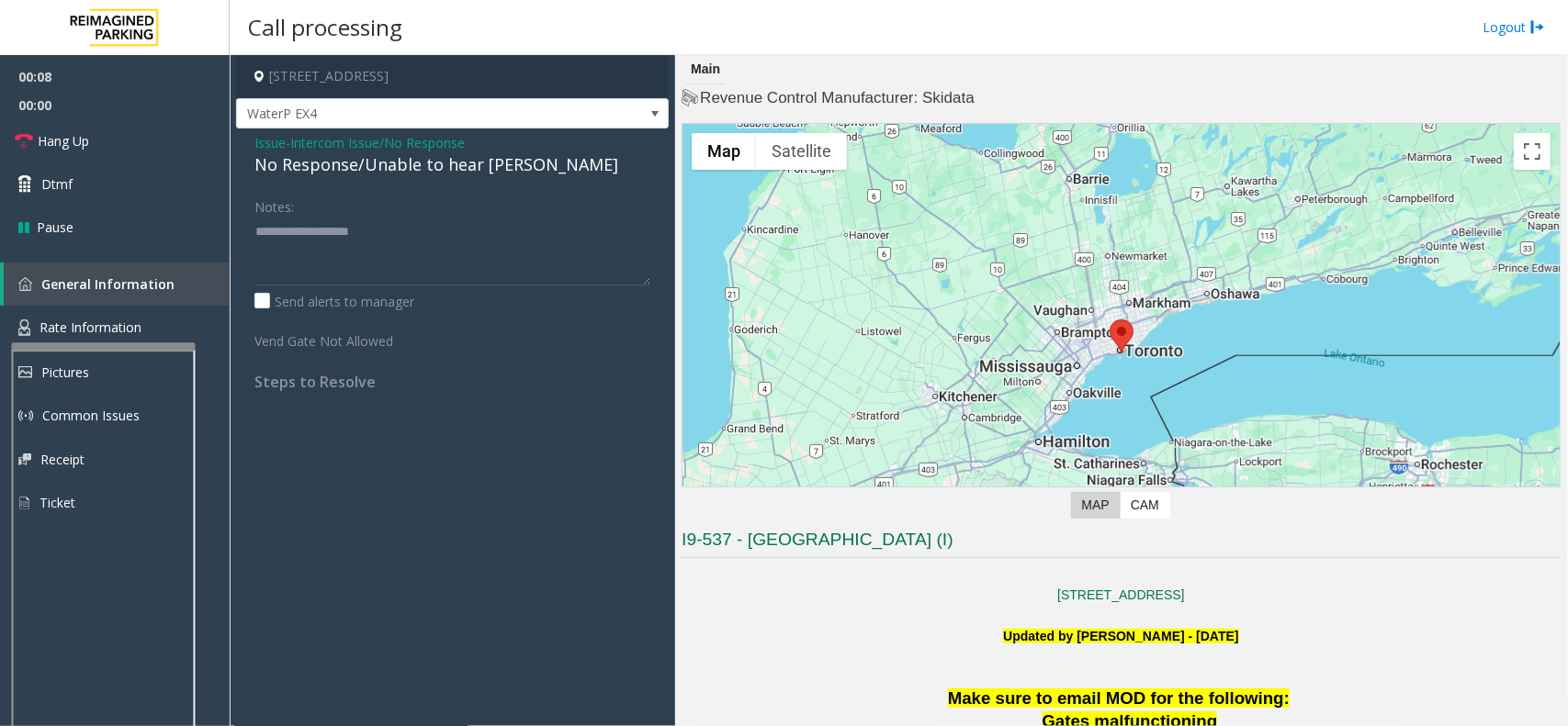
click at [415, 174] on div "No Response/Unable to hear [PERSON_NAME]" at bounding box center [452, 165] width 396 height 25
type textarea "**********"
click at [116, 145] on link "Hang Up" at bounding box center [115, 141] width 229 height 43
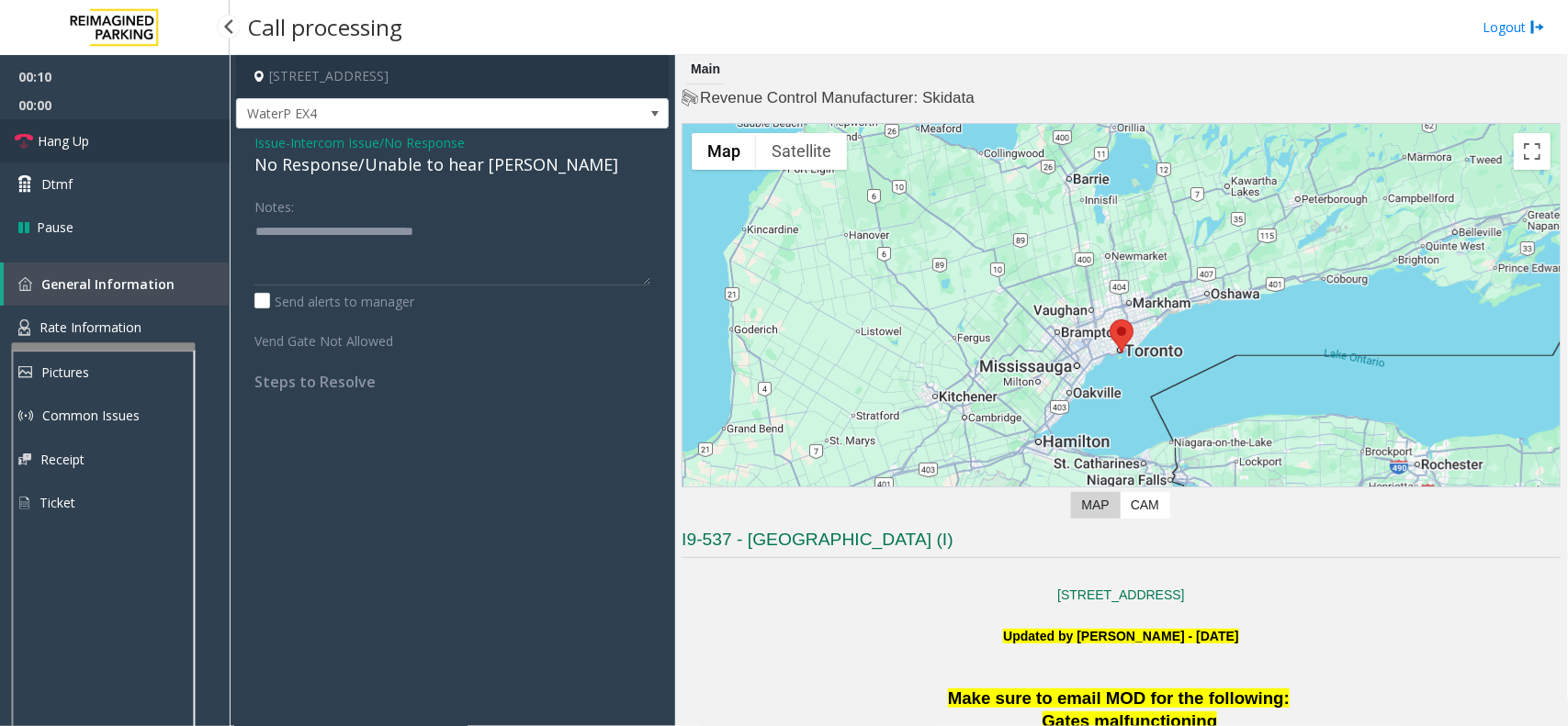
click at [116, 145] on link "Hang Up" at bounding box center [115, 141] width 229 height 43
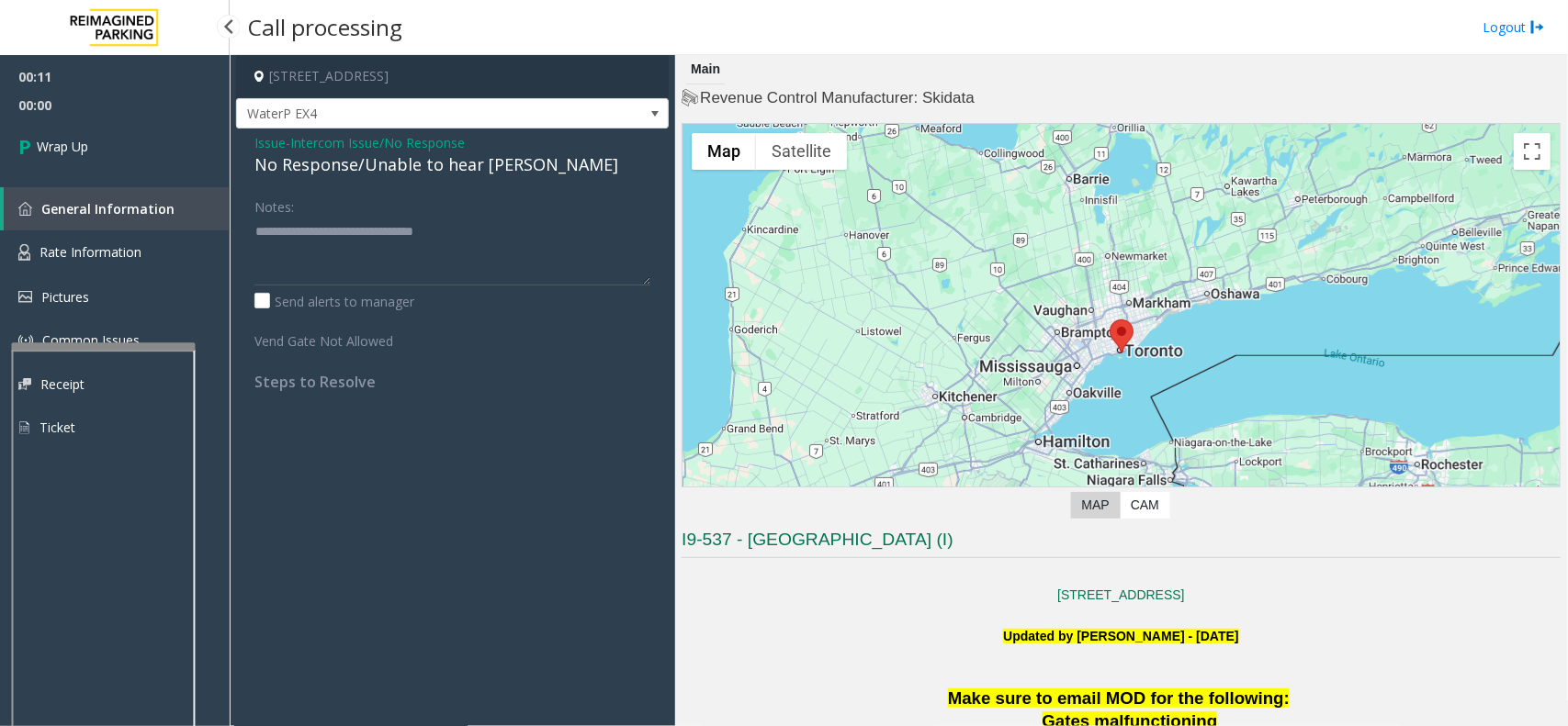
click at [116, 145] on link "Wrap Up" at bounding box center [115, 146] width 229 height 54
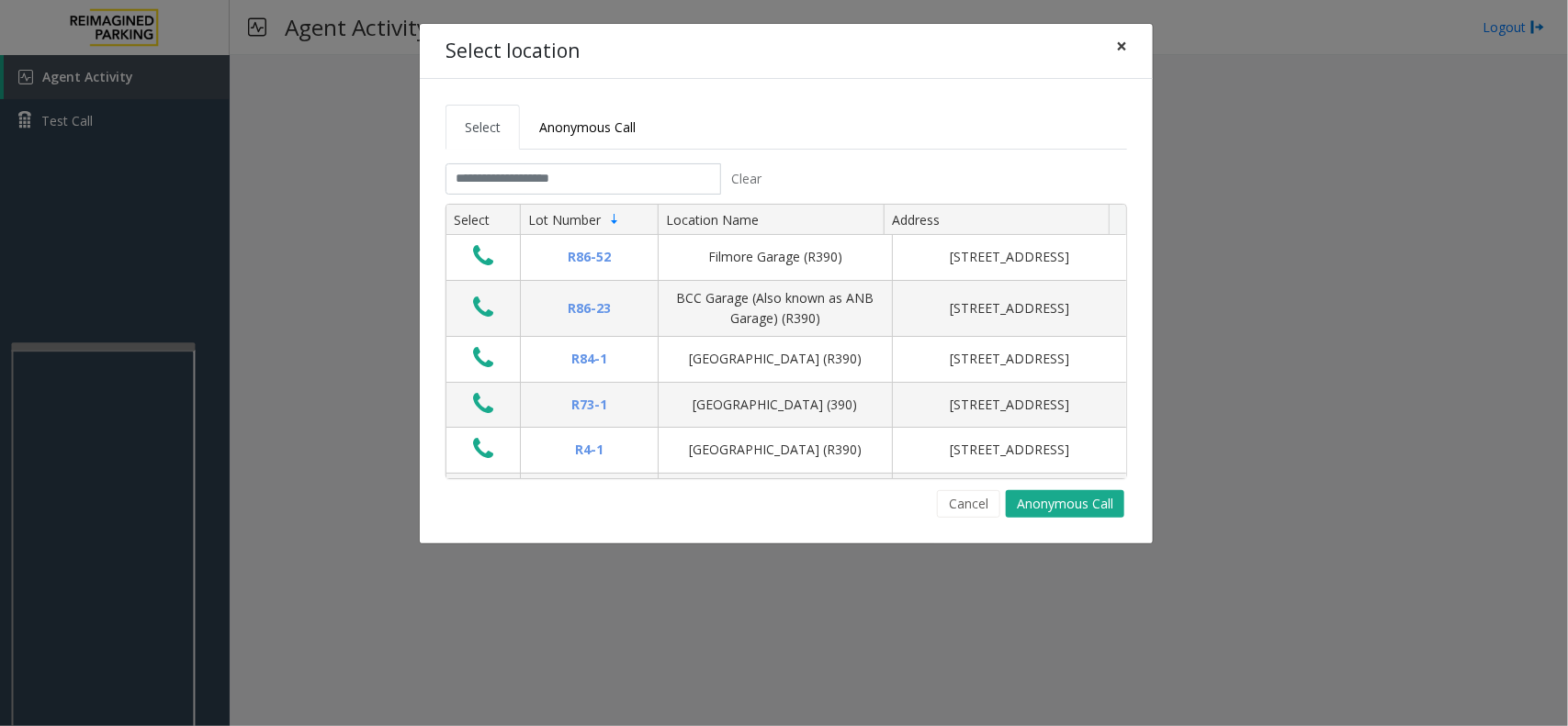
drag, startPoint x: 1121, startPoint y: 46, endPoint x: 1088, endPoint y: 62, distance: 36.7
click at [1121, 46] on span "×" at bounding box center [1121, 46] width 11 height 26
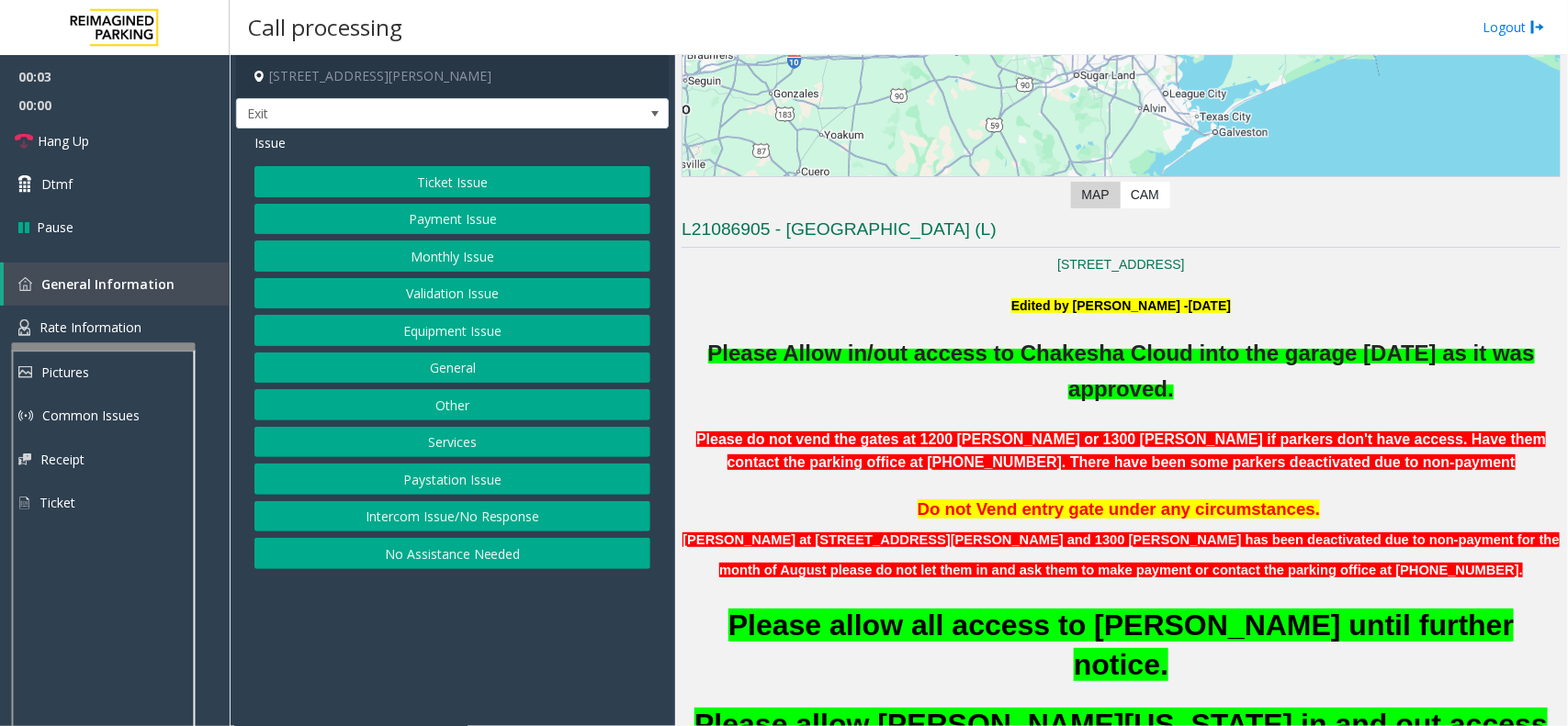
scroll to position [459, 0]
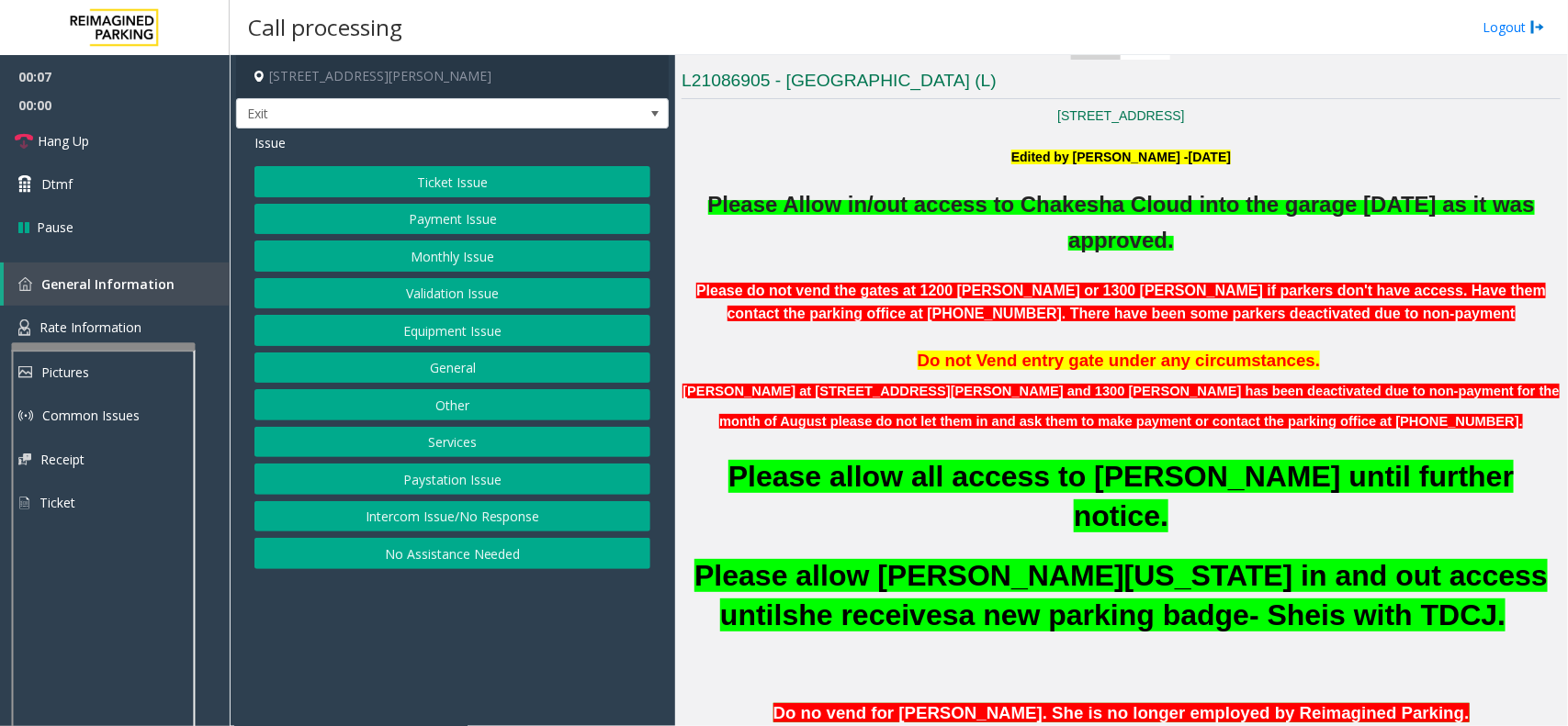
click at [446, 522] on button "Intercom Issue/No Response" at bounding box center [452, 516] width 396 height 31
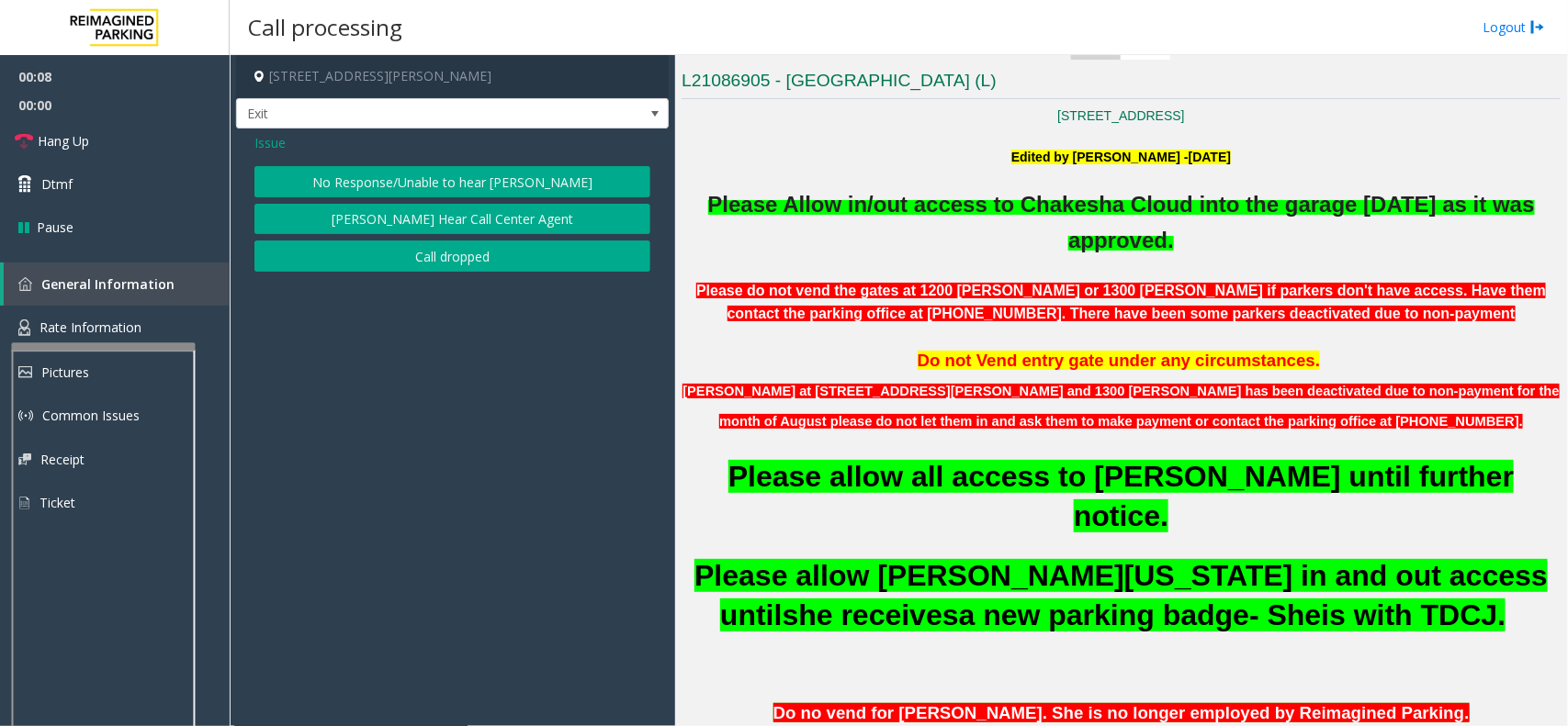
click at [493, 176] on button "No Response/Unable to hear [PERSON_NAME]" at bounding box center [452, 181] width 396 height 31
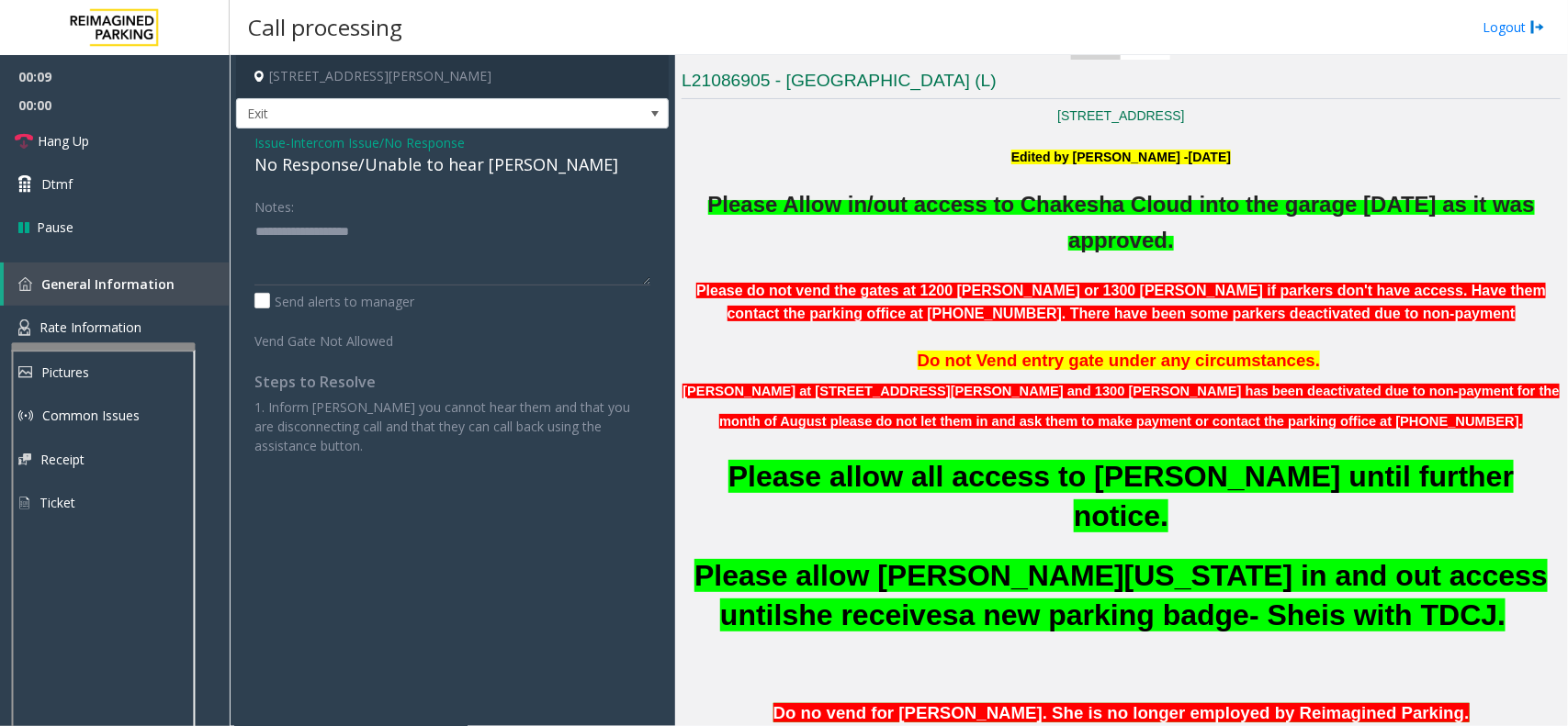
click at [410, 170] on div "No Response/Unable to hear [PERSON_NAME]" at bounding box center [452, 165] width 396 height 25
type textarea "**********"
click at [143, 131] on link "Hang Up" at bounding box center [115, 141] width 229 height 43
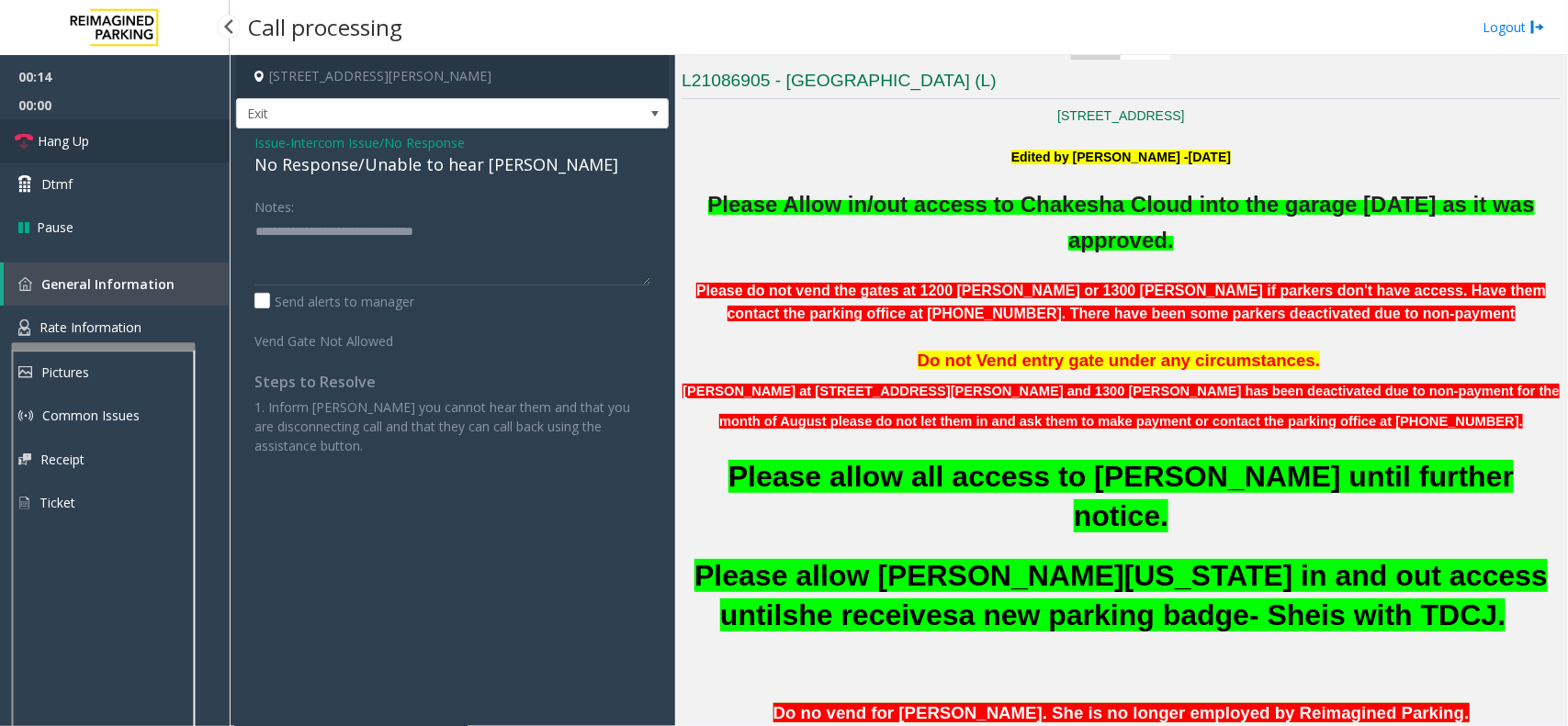
click at [143, 131] on link "Hang Up" at bounding box center [115, 141] width 229 height 43
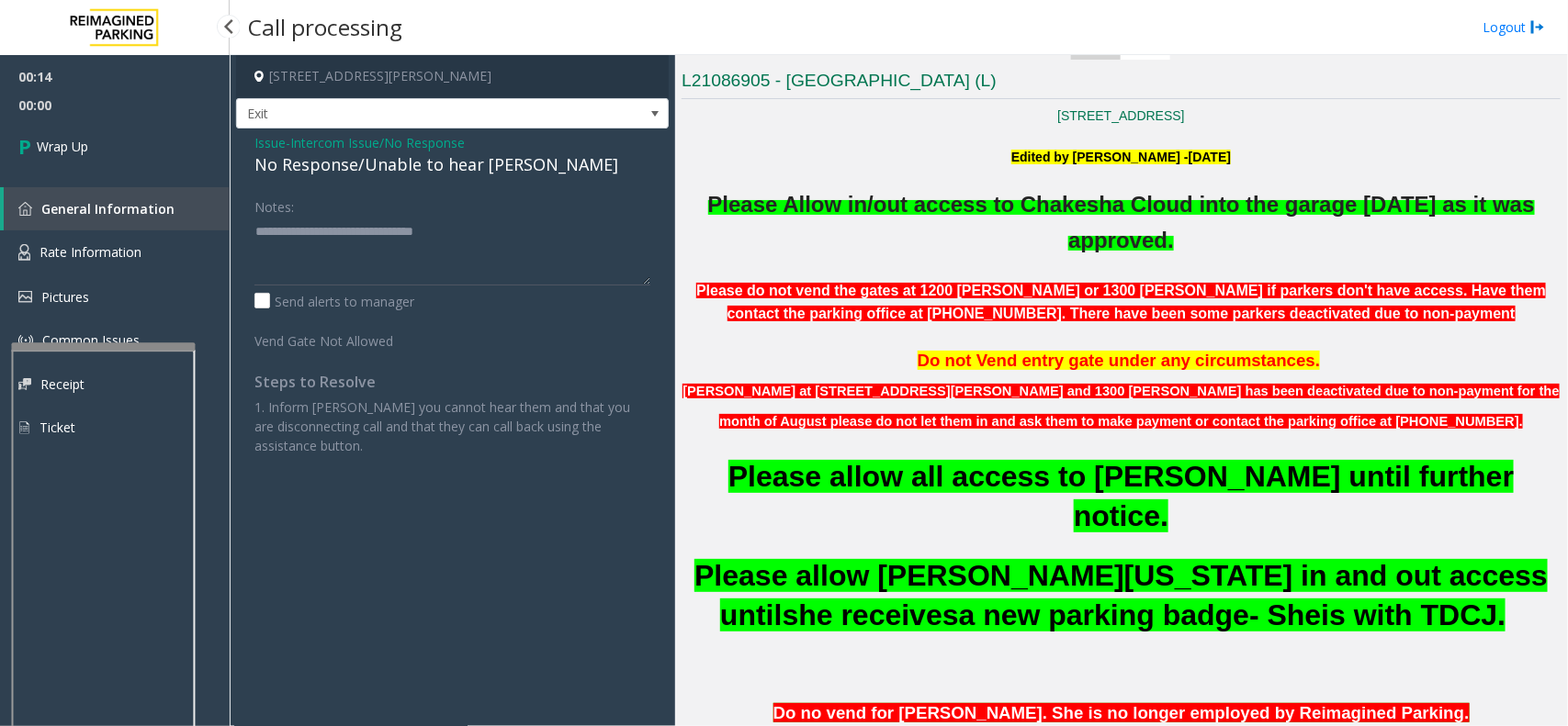
click at [143, 131] on link "Wrap Up" at bounding box center [115, 146] width 229 height 54
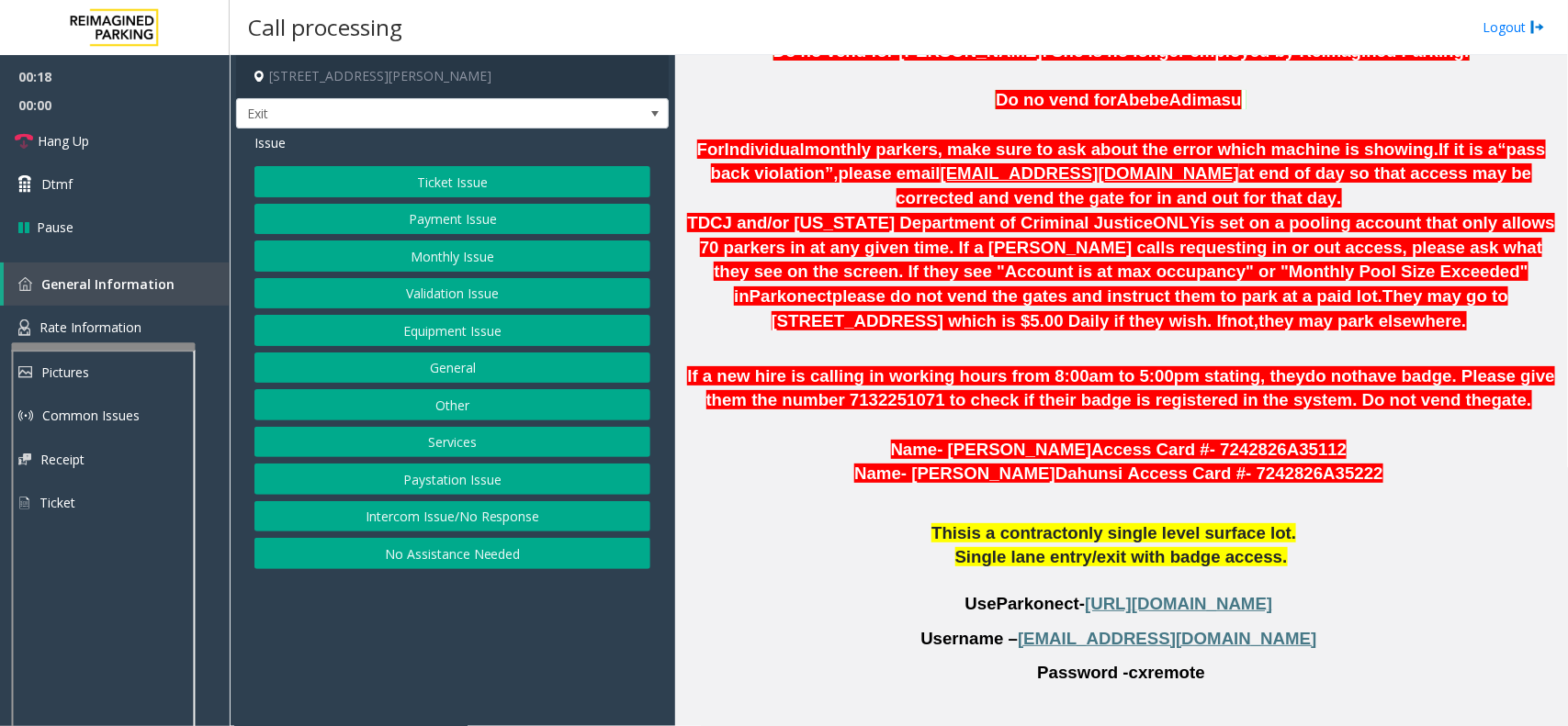
scroll to position [1147, 0]
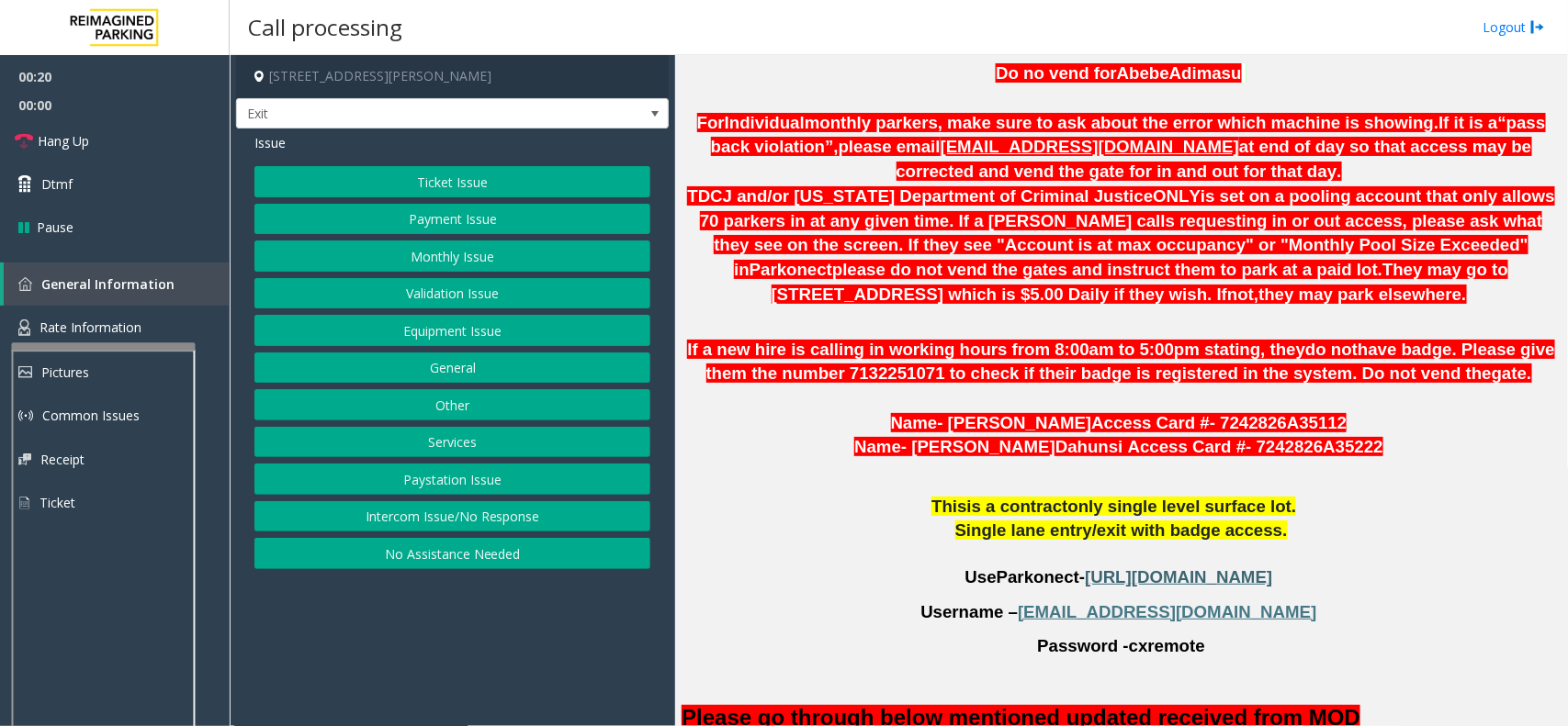
click at [1084, 568] on span "[URL][DOMAIN_NAME]" at bounding box center [1177, 577] width 187 height 20
click at [460, 251] on button "Monthly Issue" at bounding box center [452, 255] width 396 height 31
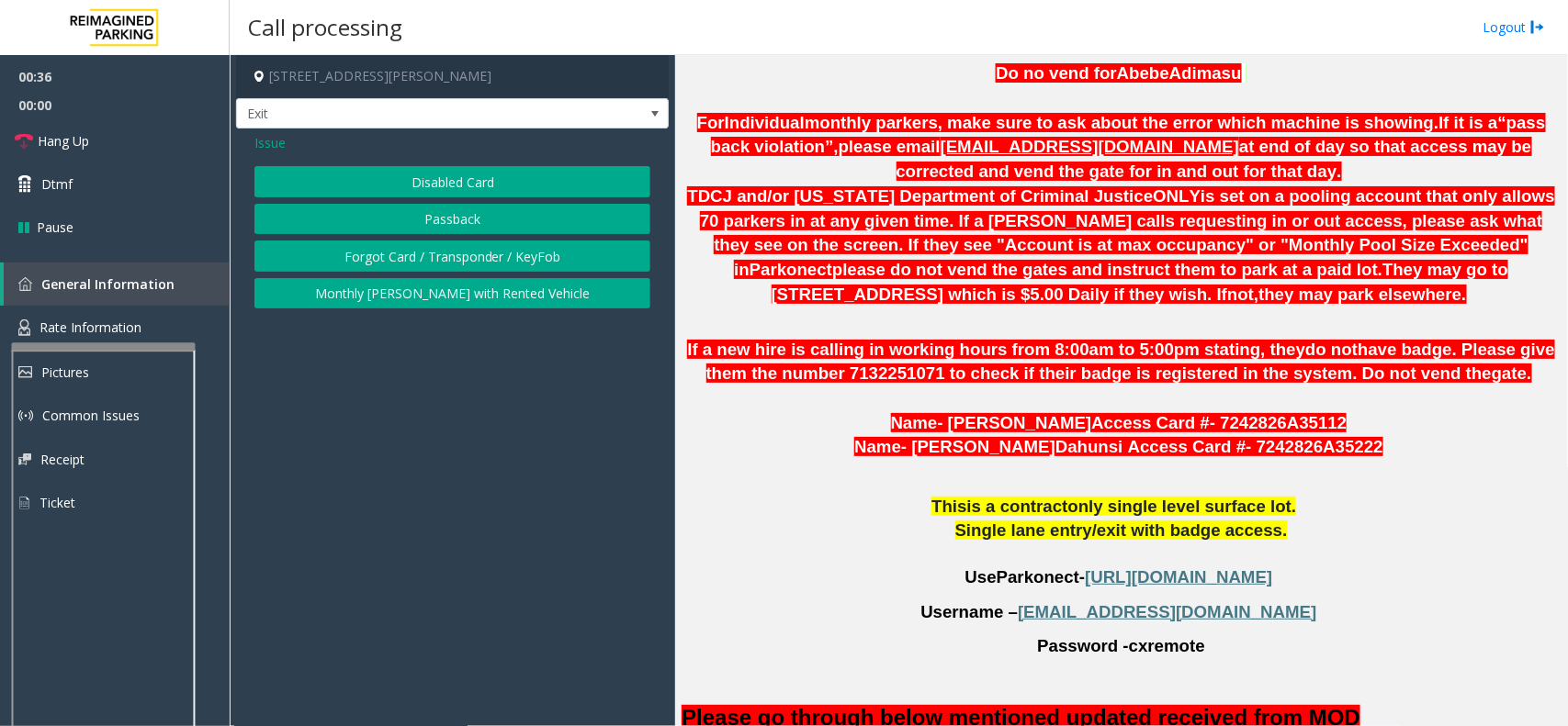
click at [447, 190] on button "Disabled Card" at bounding box center [452, 181] width 396 height 31
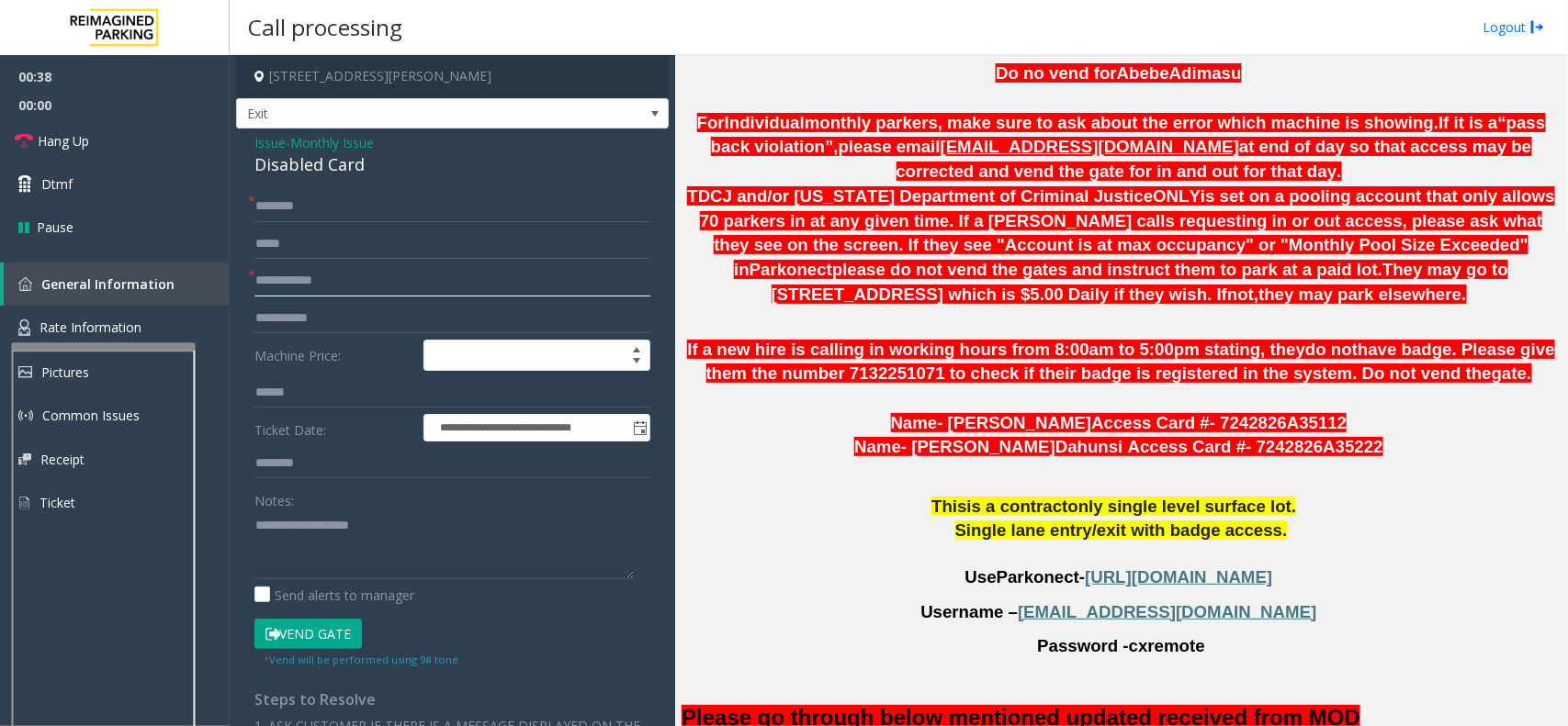
click at [339, 277] on input "text" at bounding box center [452, 281] width 396 height 31
type input "**********"
click at [387, 212] on input "text" at bounding box center [452, 206] width 396 height 31
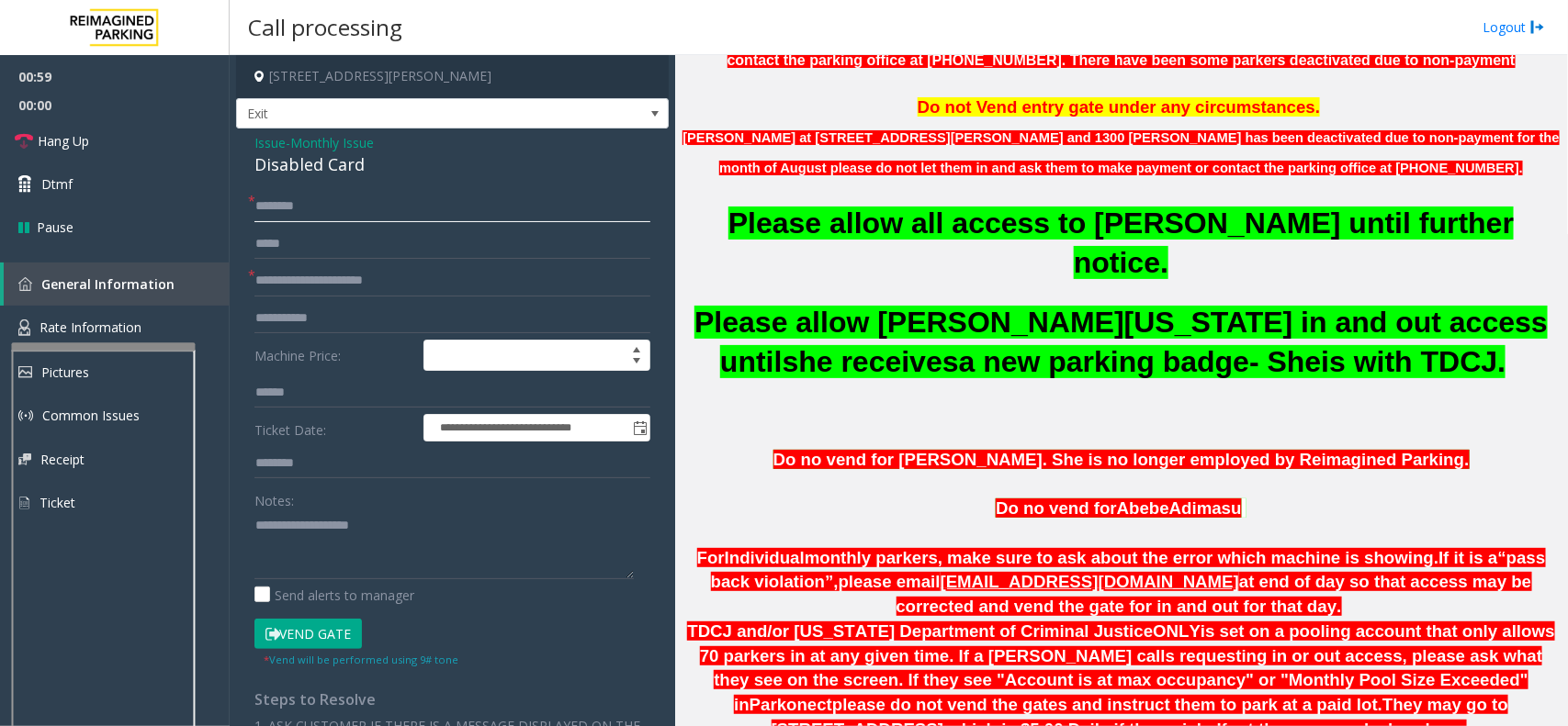
scroll to position [689, 0]
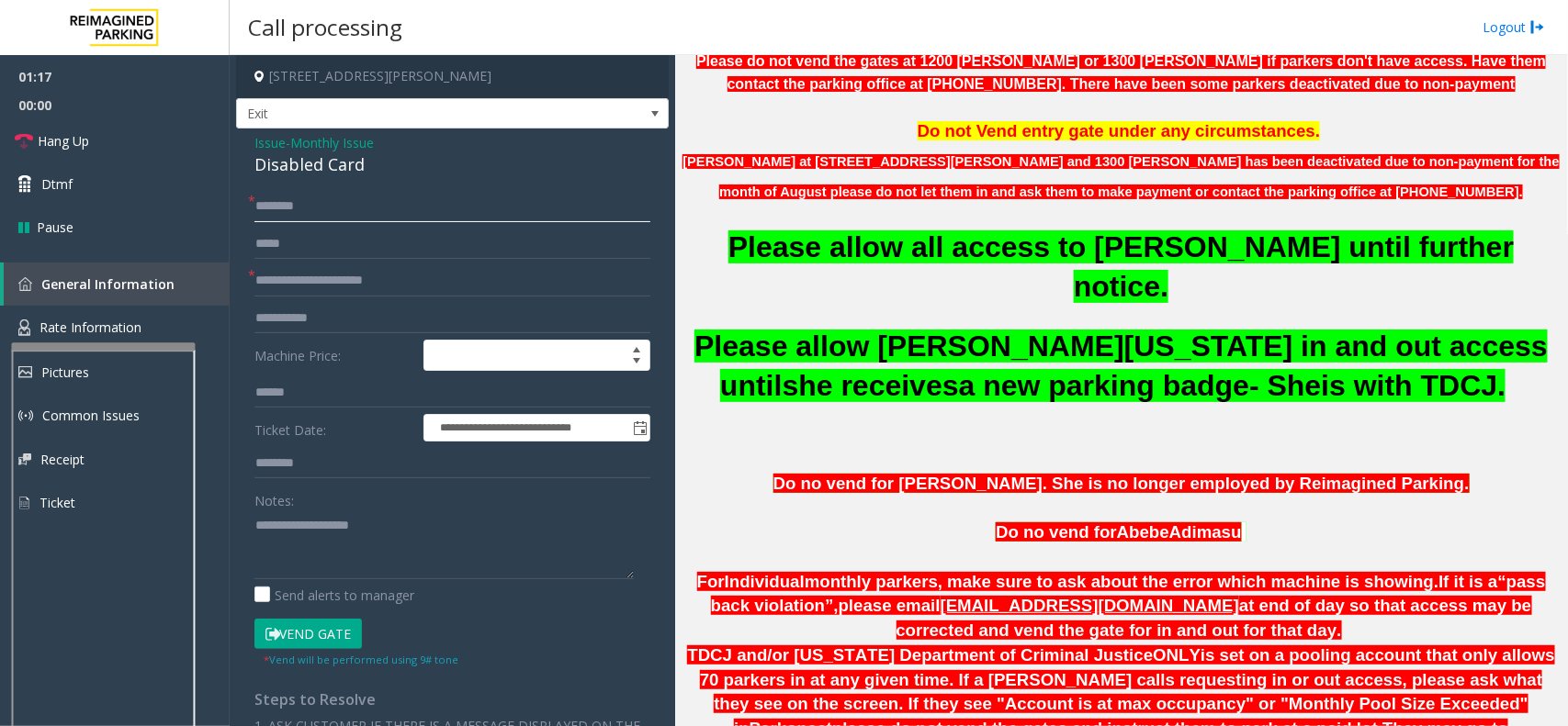
type input "********"
click at [290, 627] on button "Vend Gate" at bounding box center [308, 634] width 107 height 31
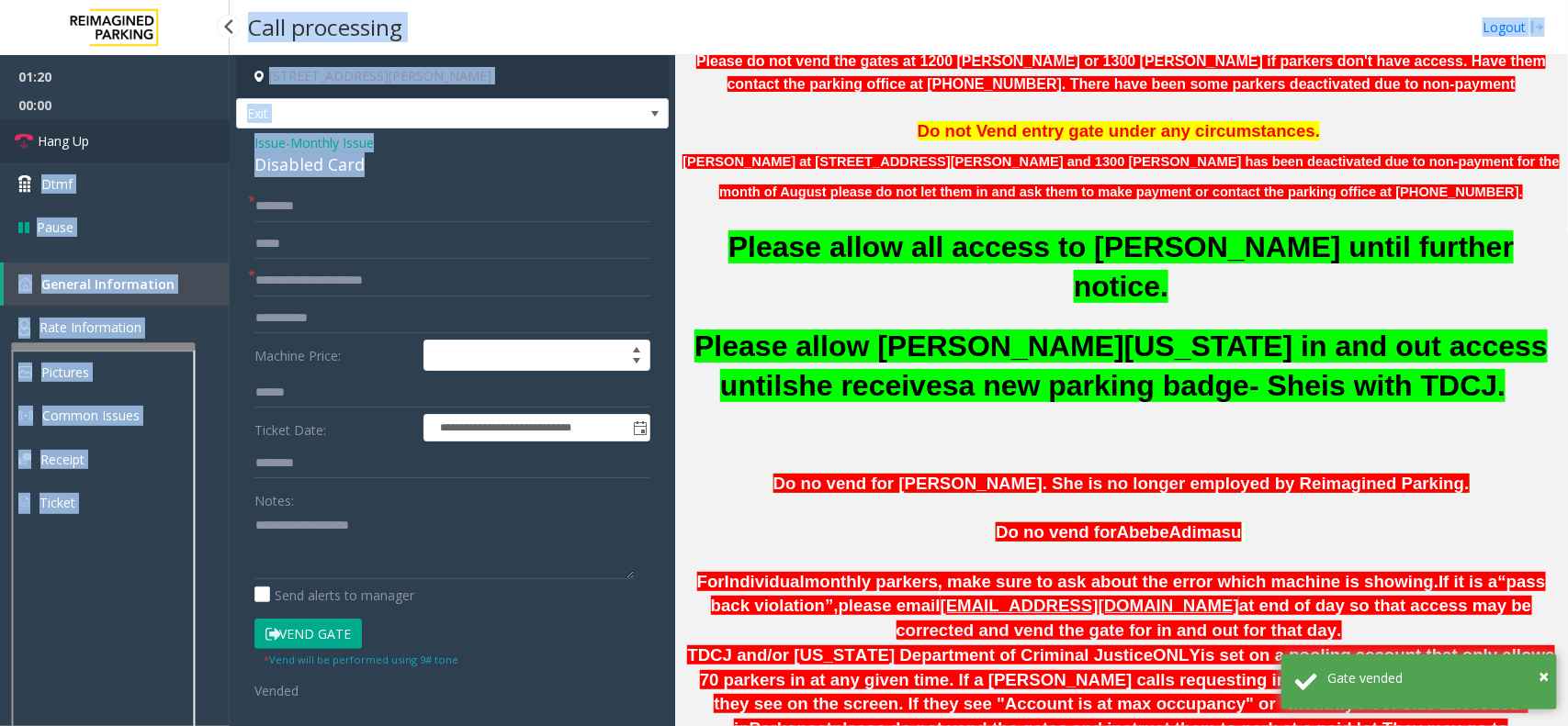
drag, startPoint x: 378, startPoint y: 170, endPoint x: 220, endPoint y: 139, distance: 161.0
click at [220, 139] on app-root "**********" at bounding box center [784, 363] width 1568 height 726
click at [377, 163] on div "Disabled Card" at bounding box center [452, 165] width 396 height 25
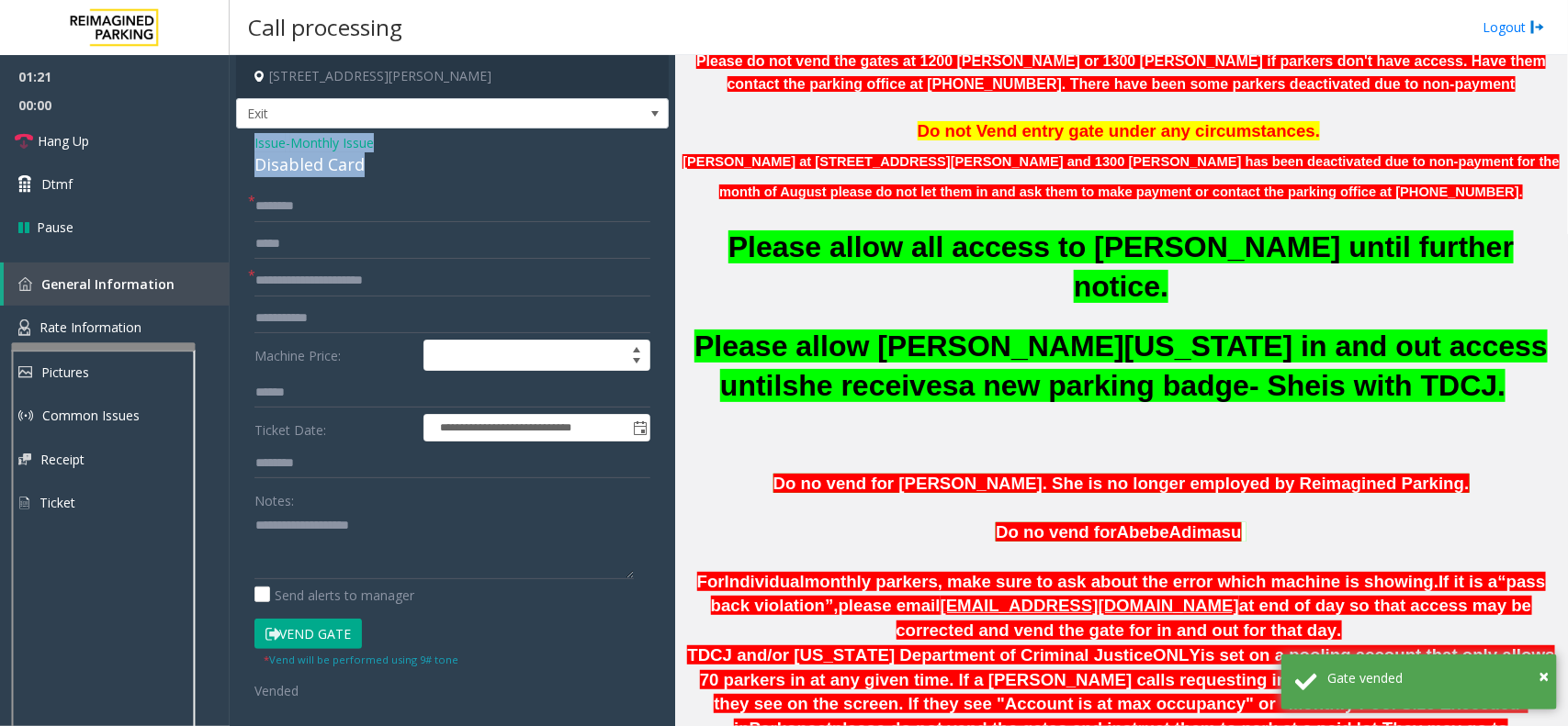
drag, startPoint x: 382, startPoint y: 163, endPoint x: 246, endPoint y: 147, distance: 136.9
click at [246, 147] on div "**********" at bounding box center [452, 639] width 433 height 1022
click at [367, 554] on textarea at bounding box center [444, 545] width 379 height 69
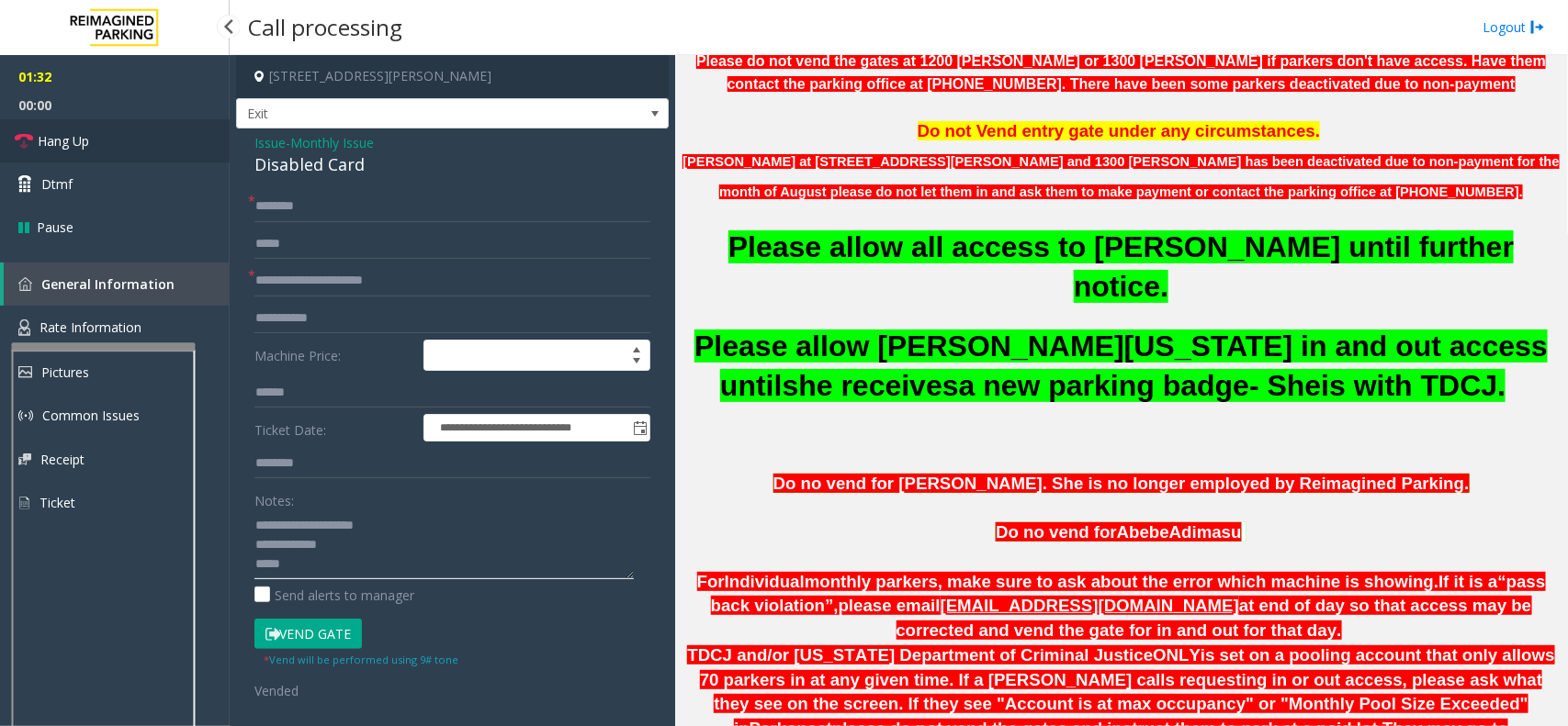
type textarea "**********"
click at [157, 144] on link "Hang Up" at bounding box center [115, 141] width 229 height 43
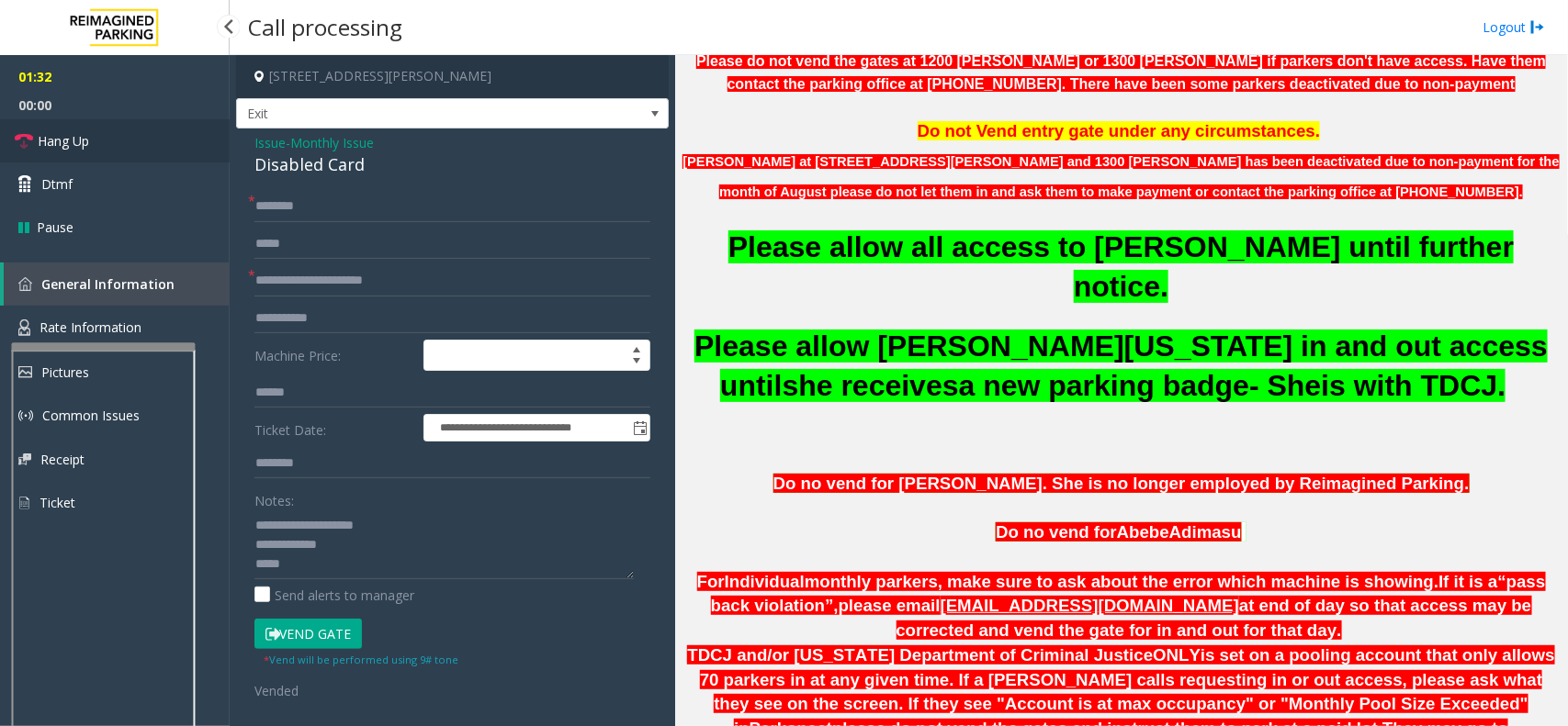
click at [157, 144] on link "Hang Up" at bounding box center [115, 141] width 229 height 43
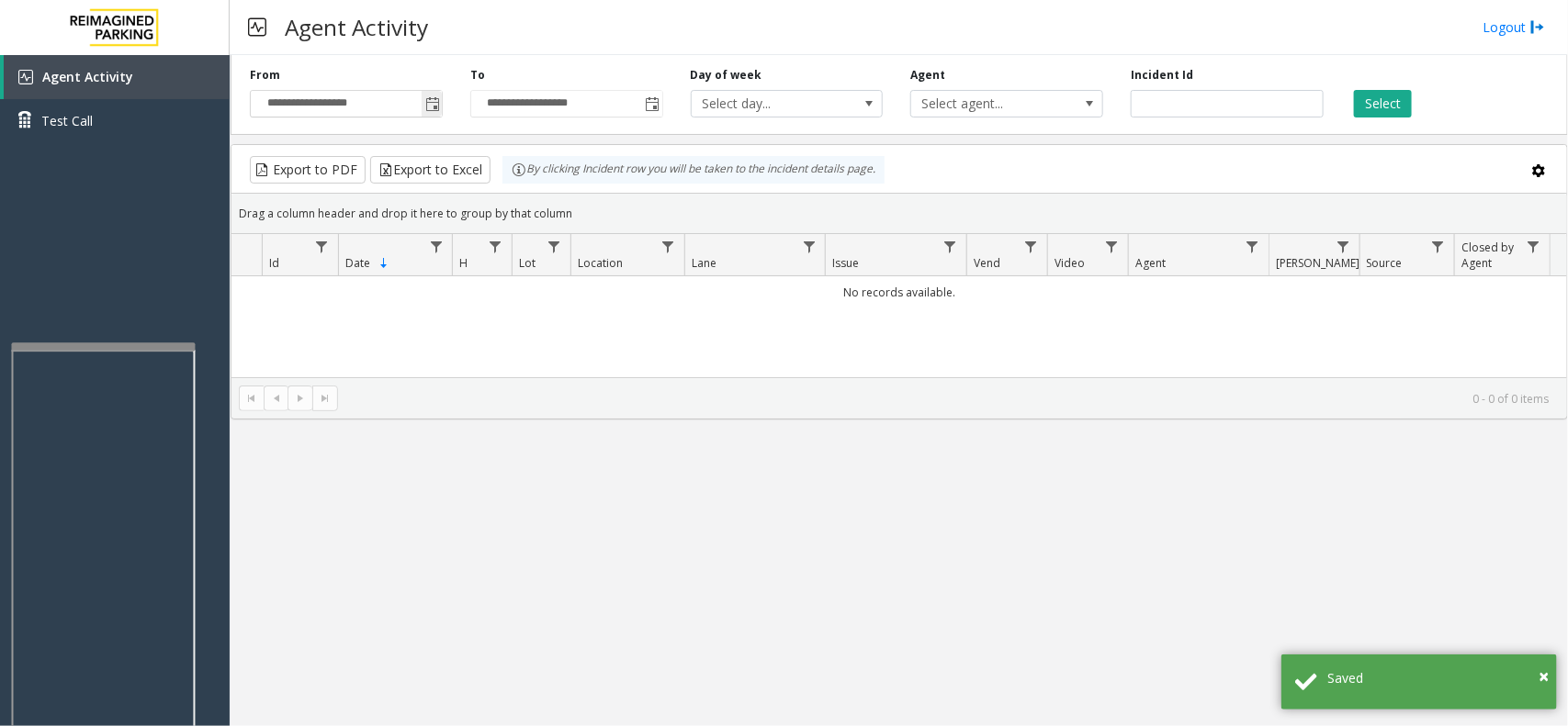
click at [430, 103] on span "Toggle popup" at bounding box center [433, 104] width 15 height 15
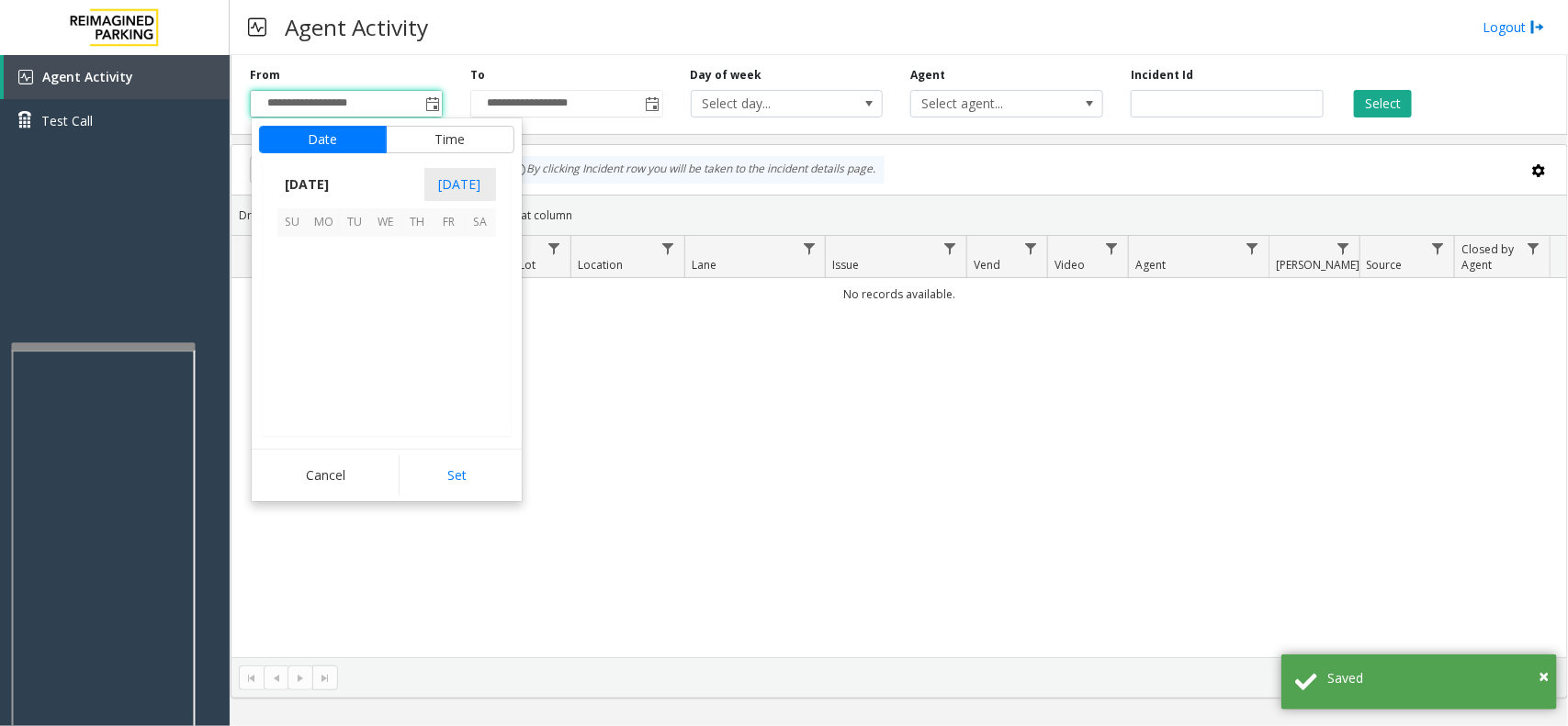
scroll to position [329346, 0]
click at [446, 349] on span "26" at bounding box center [448, 346] width 31 height 31
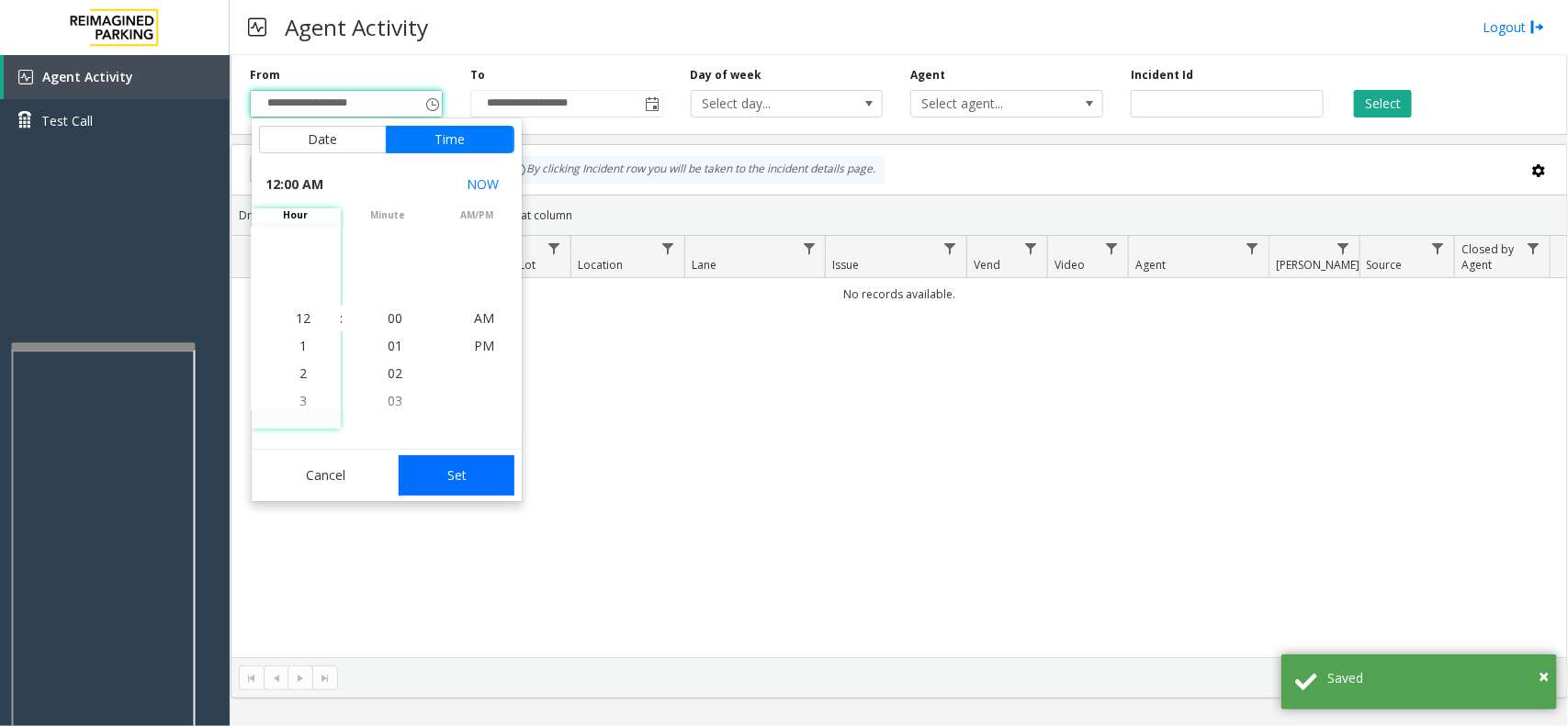
click at [468, 471] on button "Set" at bounding box center [457, 475] width 116 height 40
type input "**********"
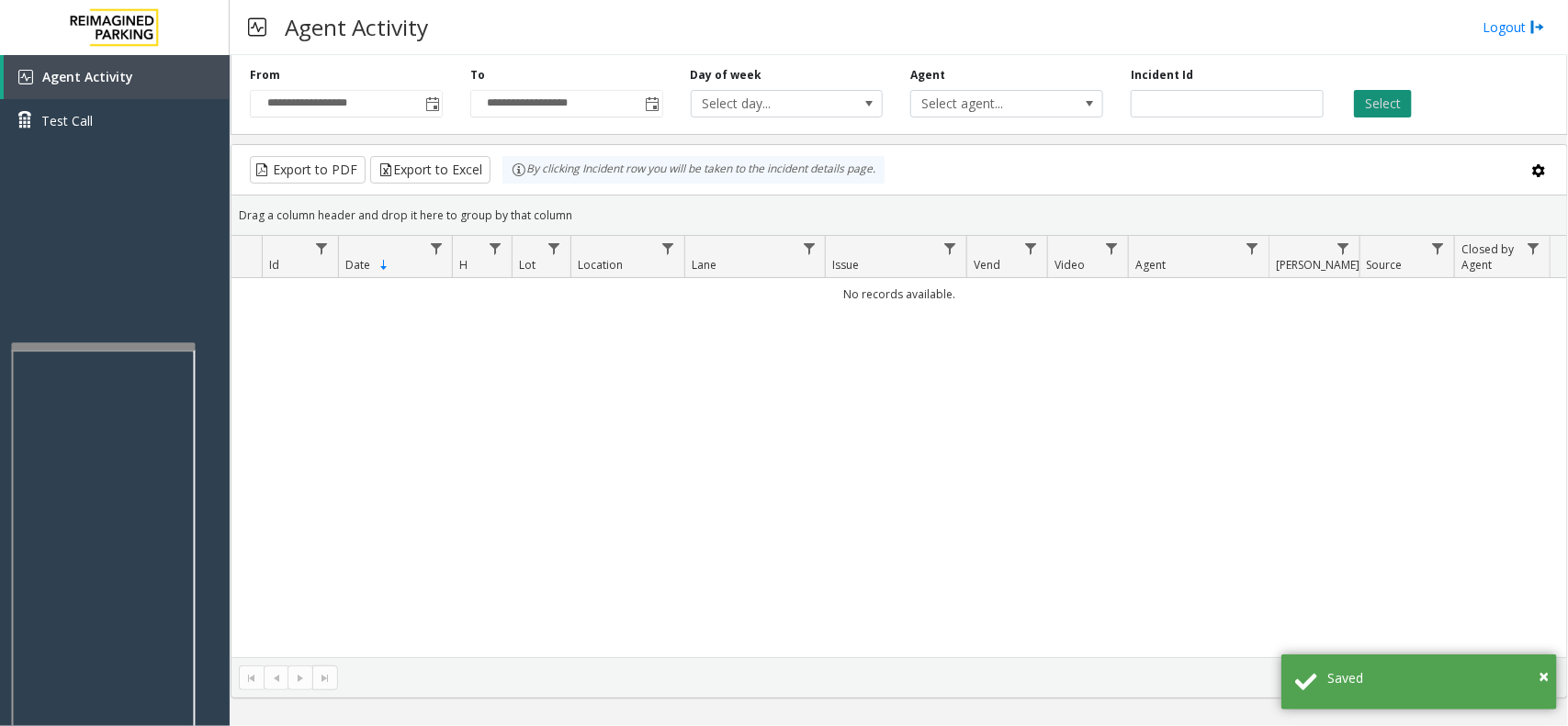
click at [1369, 113] on button "Select" at bounding box center [1382, 104] width 58 height 28
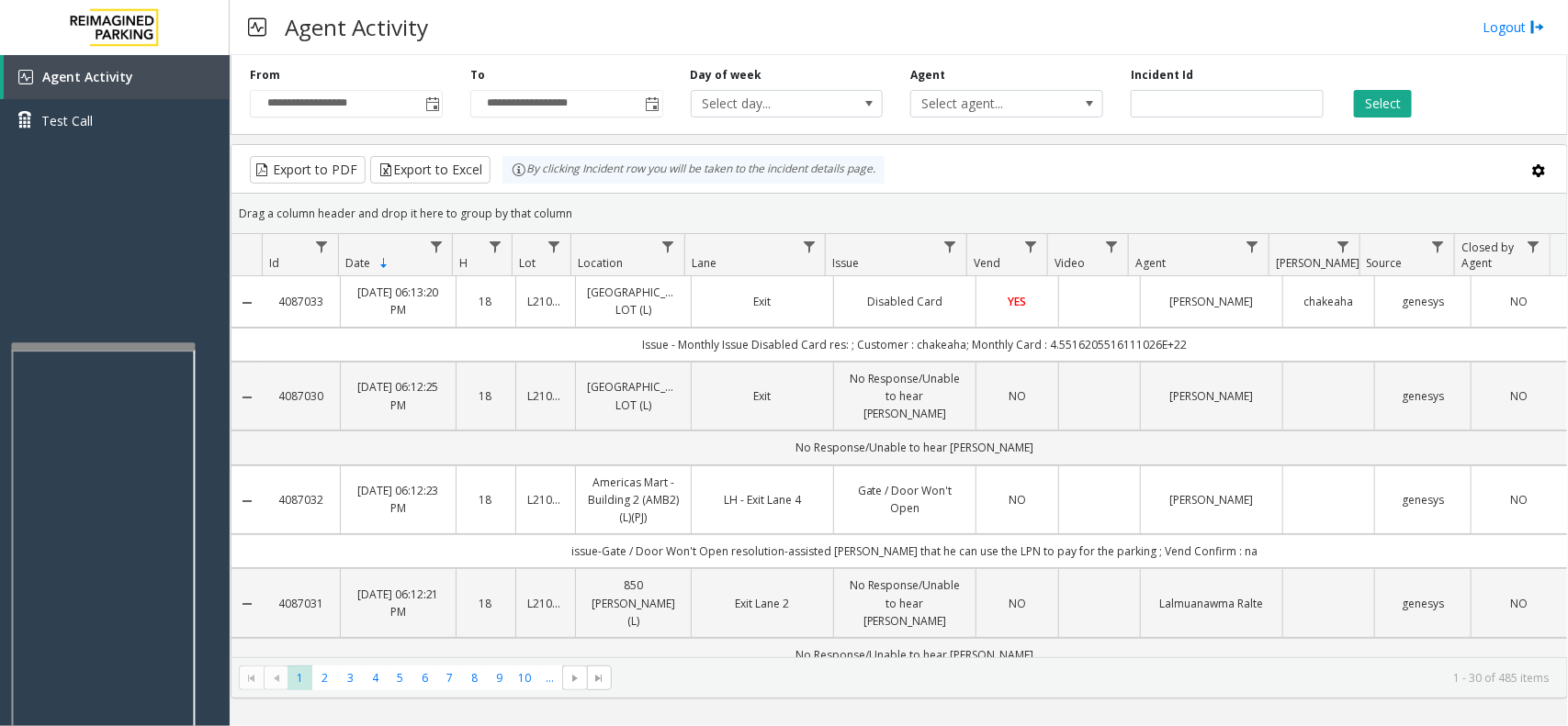
click at [1255, 299] on td "[PERSON_NAME]" at bounding box center [1210, 302] width 143 height 50
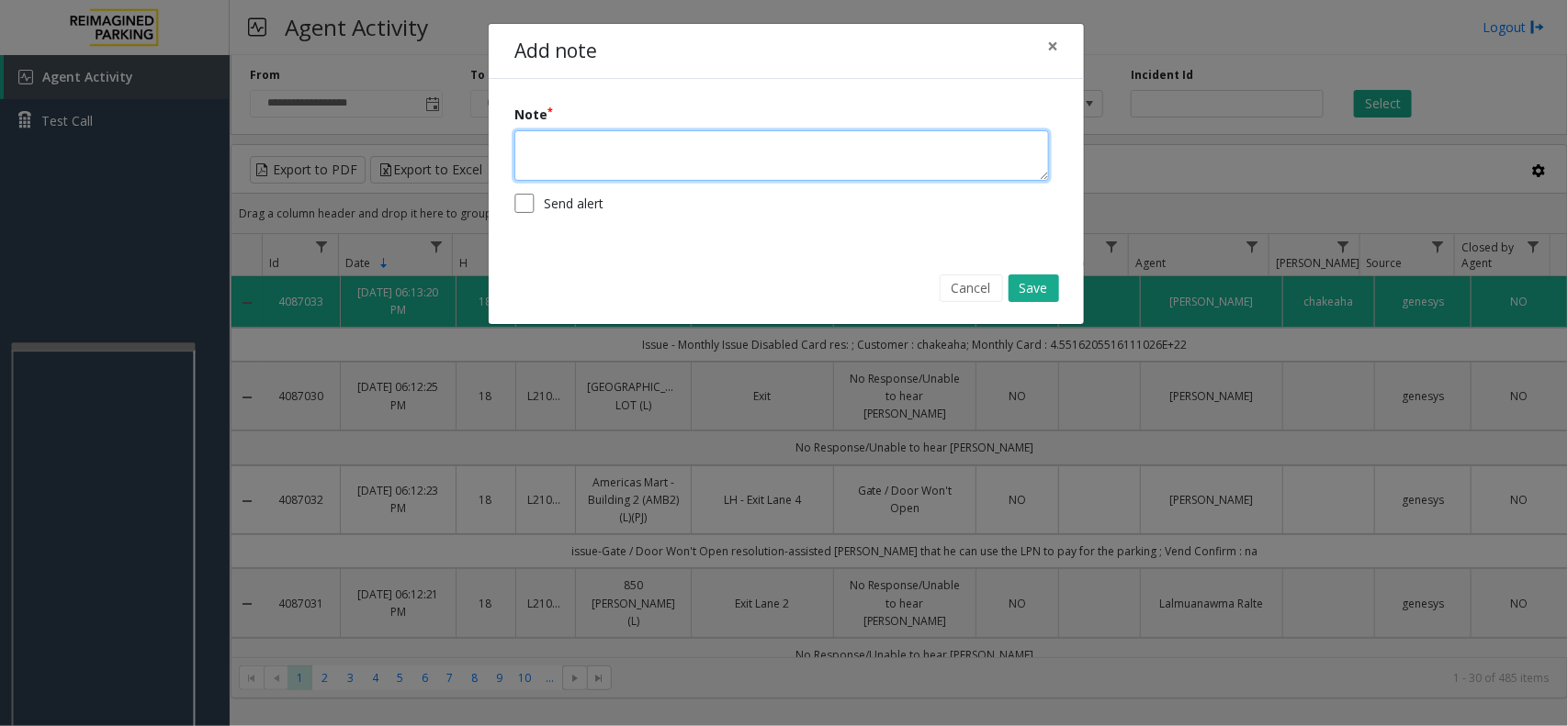
click at [800, 160] on textarea at bounding box center [781, 156] width 534 height 50
type textarea "**********"
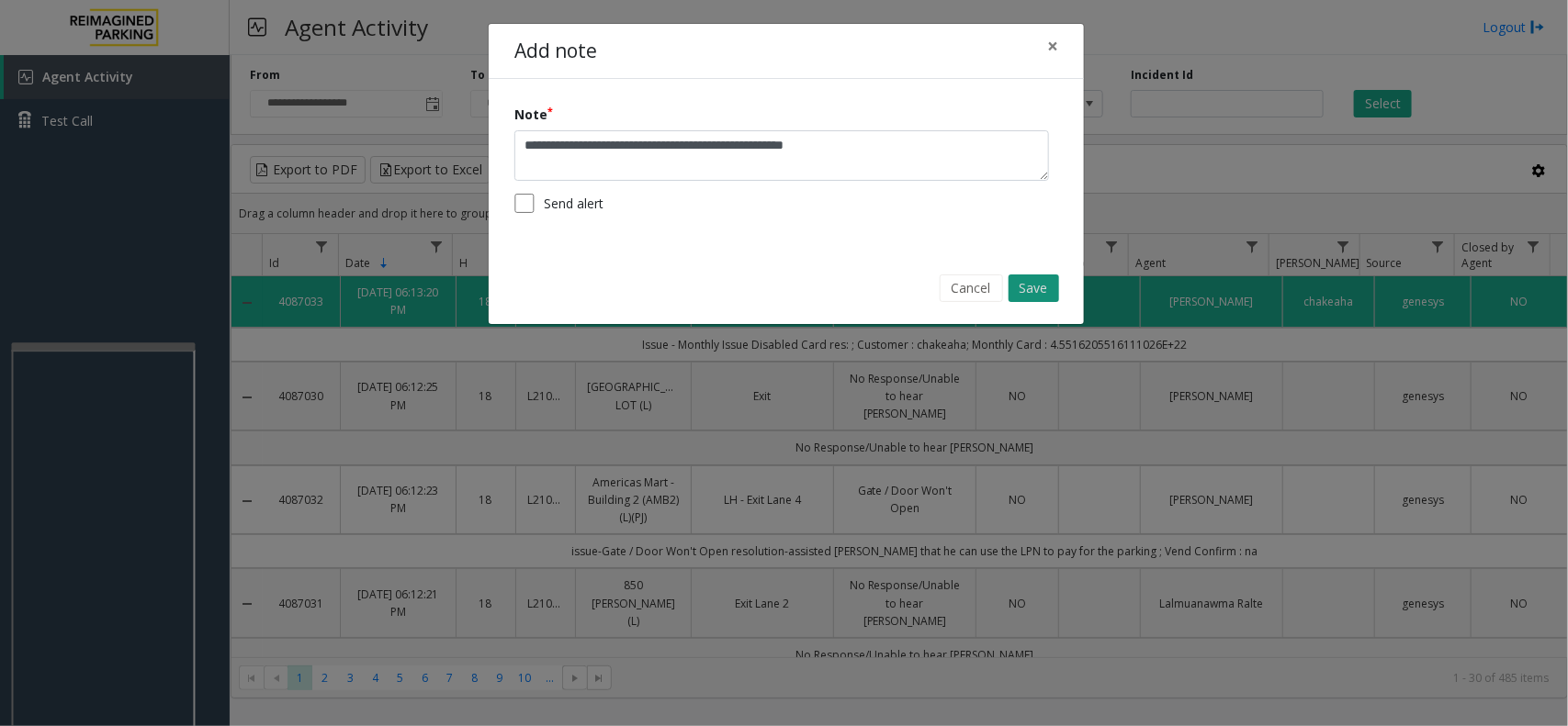
click at [1040, 281] on button "Save" at bounding box center [1034, 289] width 50 height 28
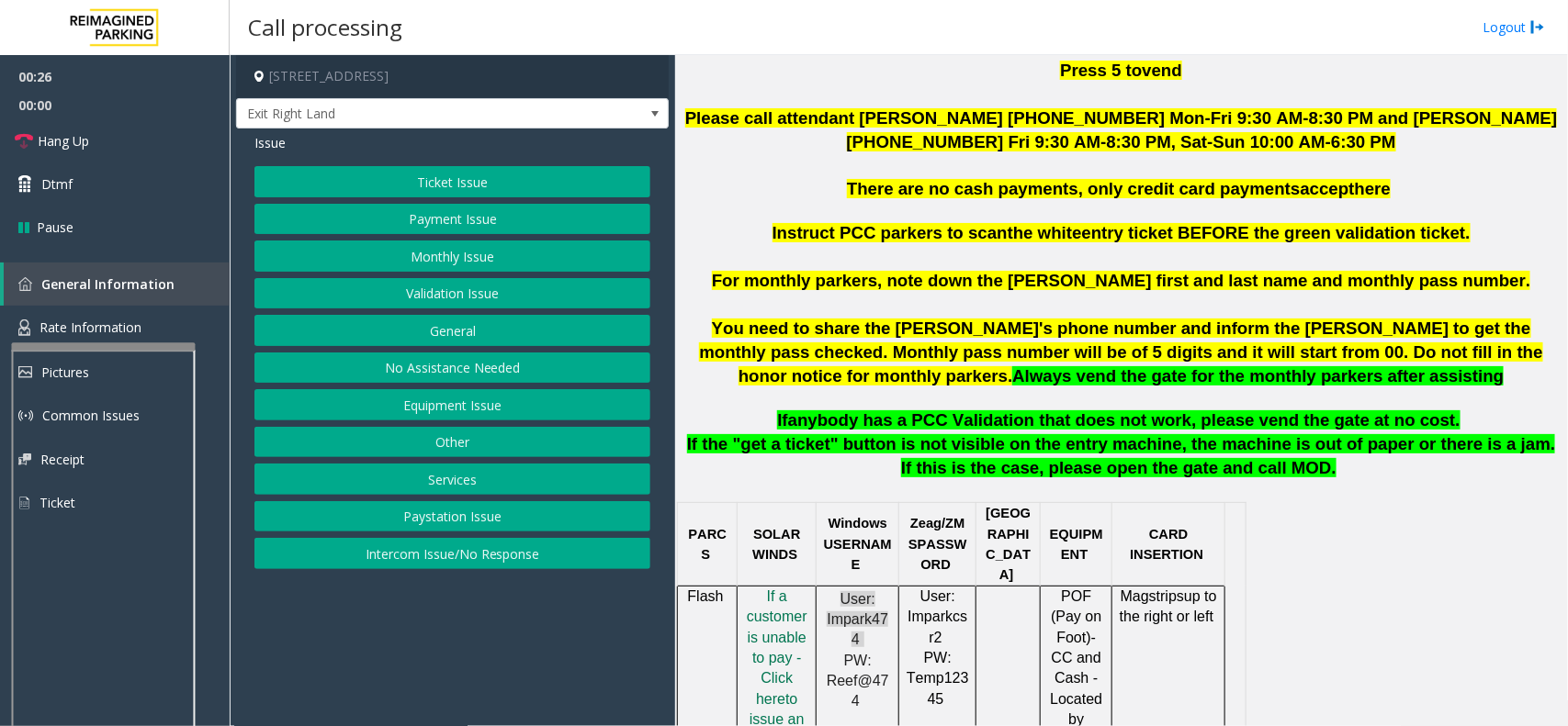
scroll to position [918, 0]
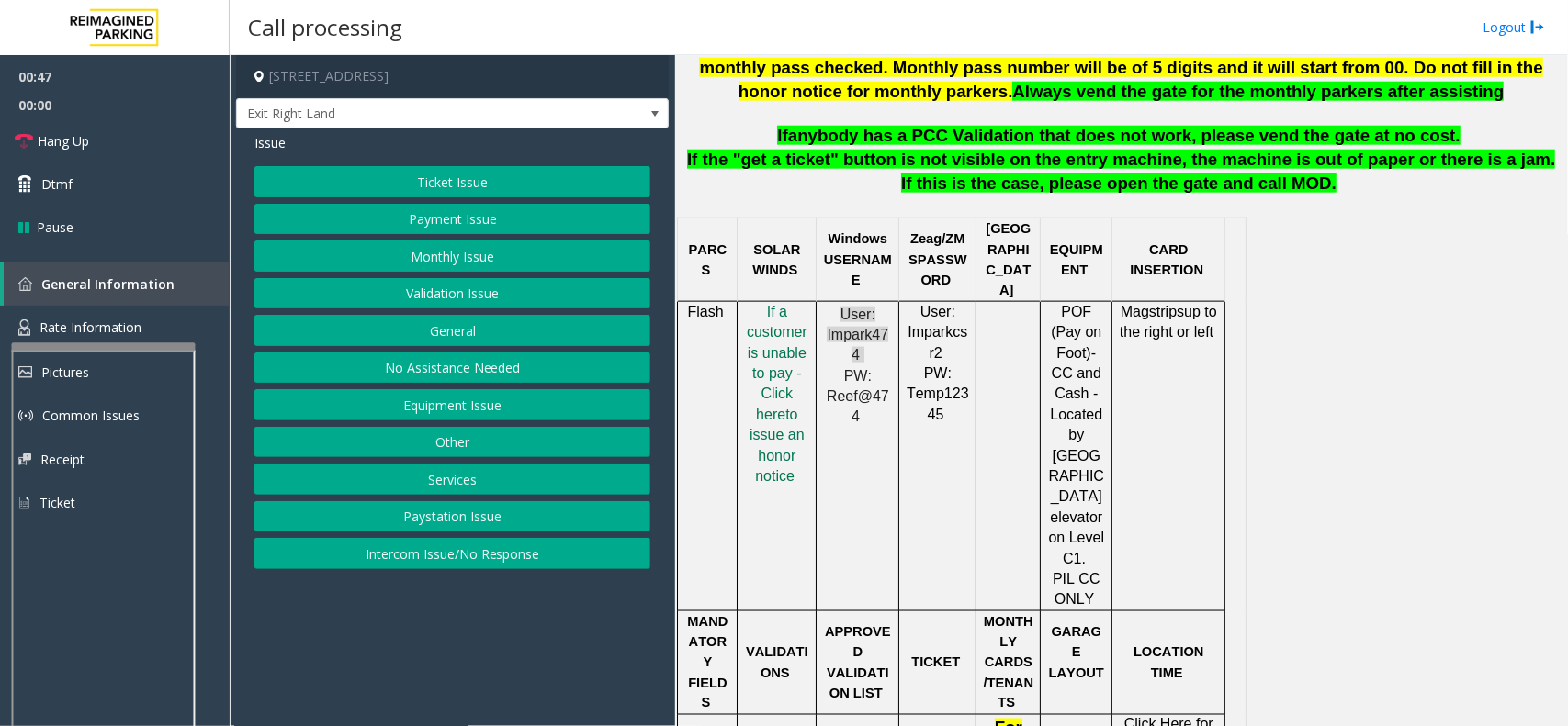
click at [409, 218] on button "Payment Issue" at bounding box center [452, 219] width 396 height 31
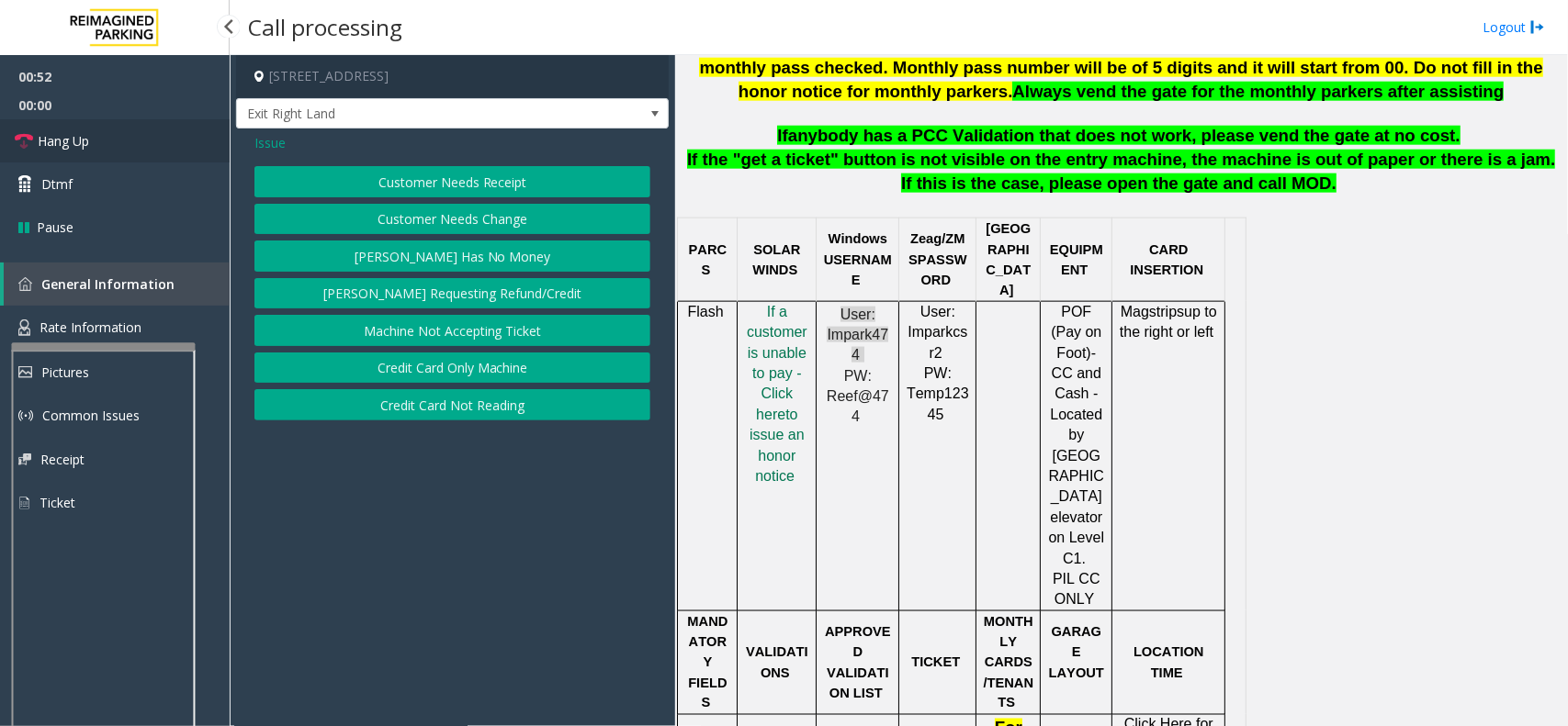
click at [113, 144] on link "Hang Up" at bounding box center [115, 141] width 229 height 43
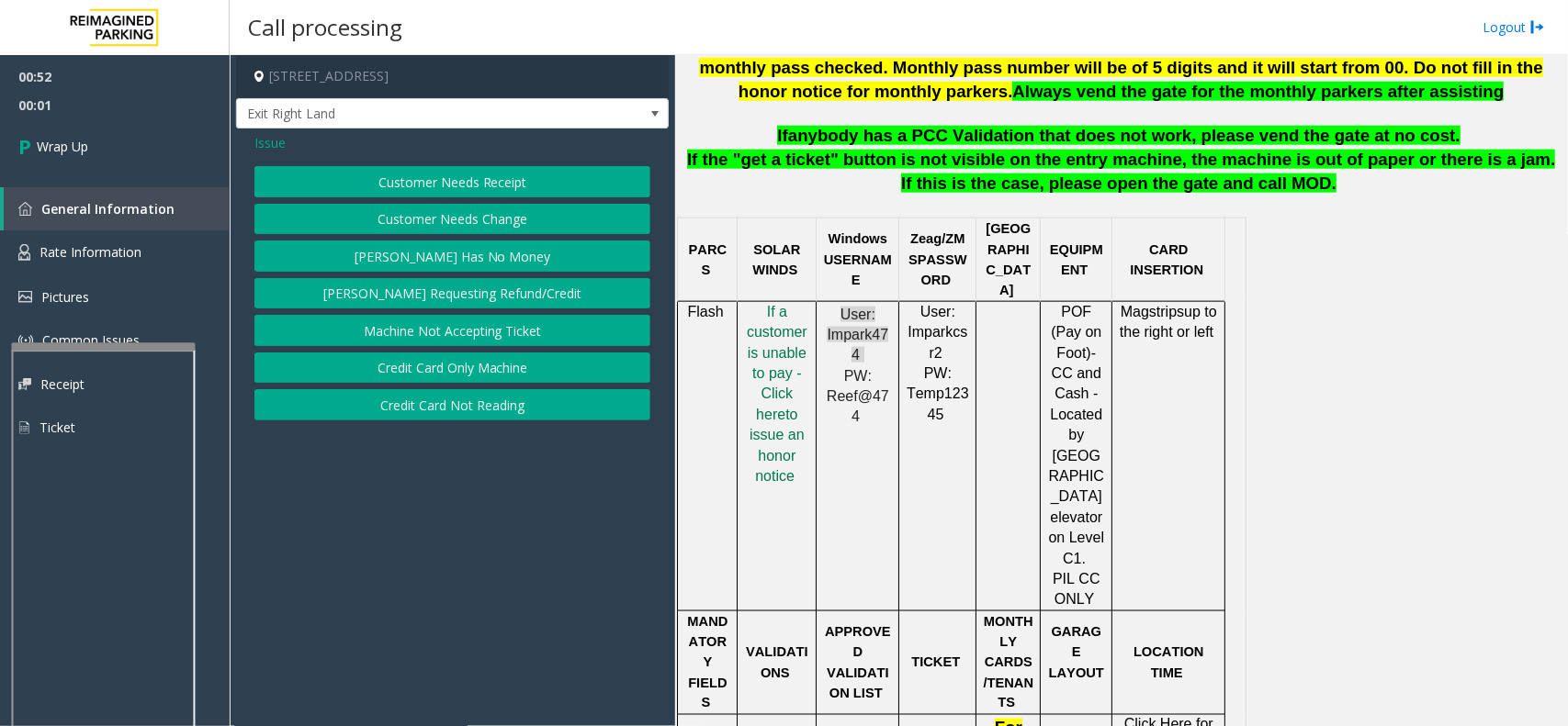
click at [456, 363] on button "Credit Card Only Machine" at bounding box center [452, 367] width 396 height 31
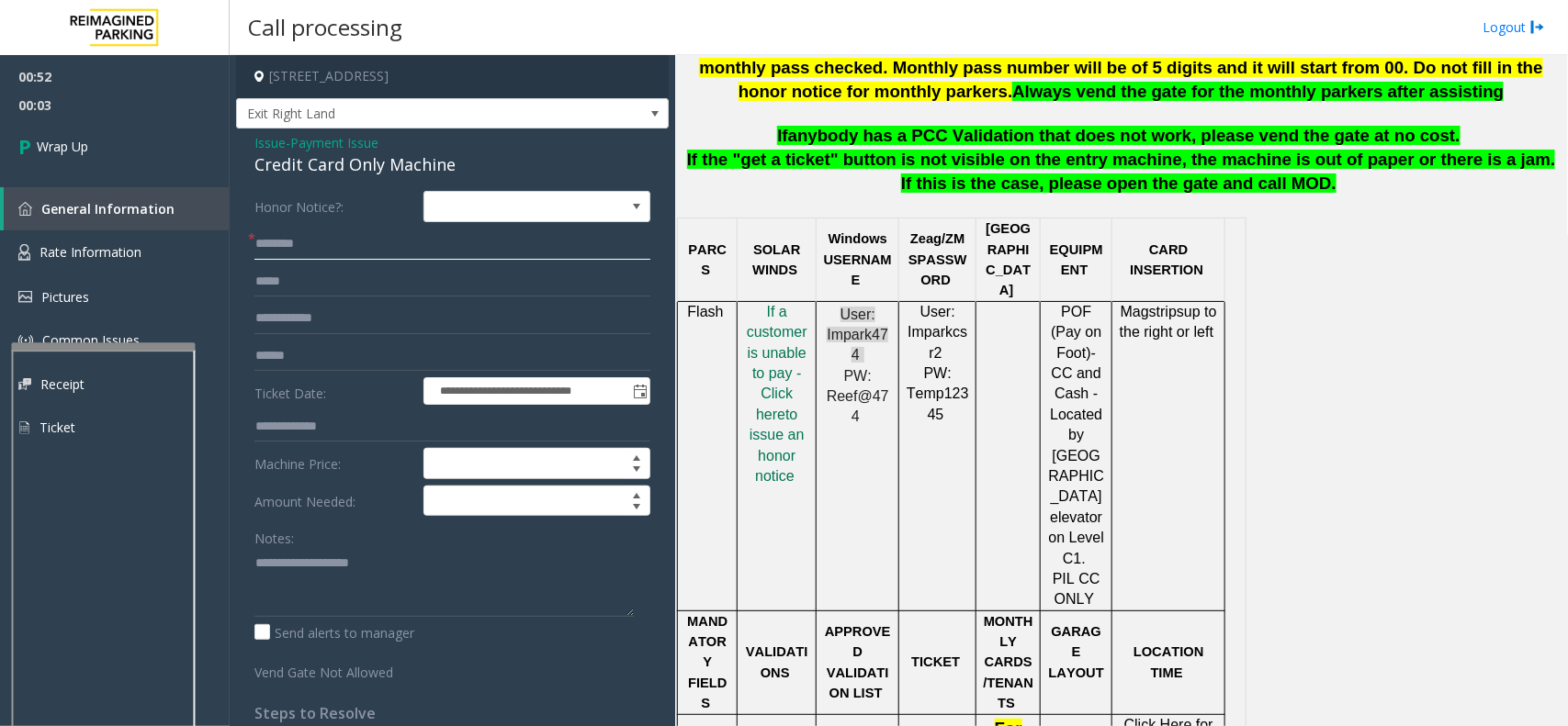
click at [289, 251] on input "text" at bounding box center [452, 243] width 396 height 31
type input "**"
click at [305, 571] on textarea at bounding box center [444, 582] width 379 height 69
type textarea "**********"
click at [117, 124] on link "Wrap Up" at bounding box center [115, 146] width 229 height 54
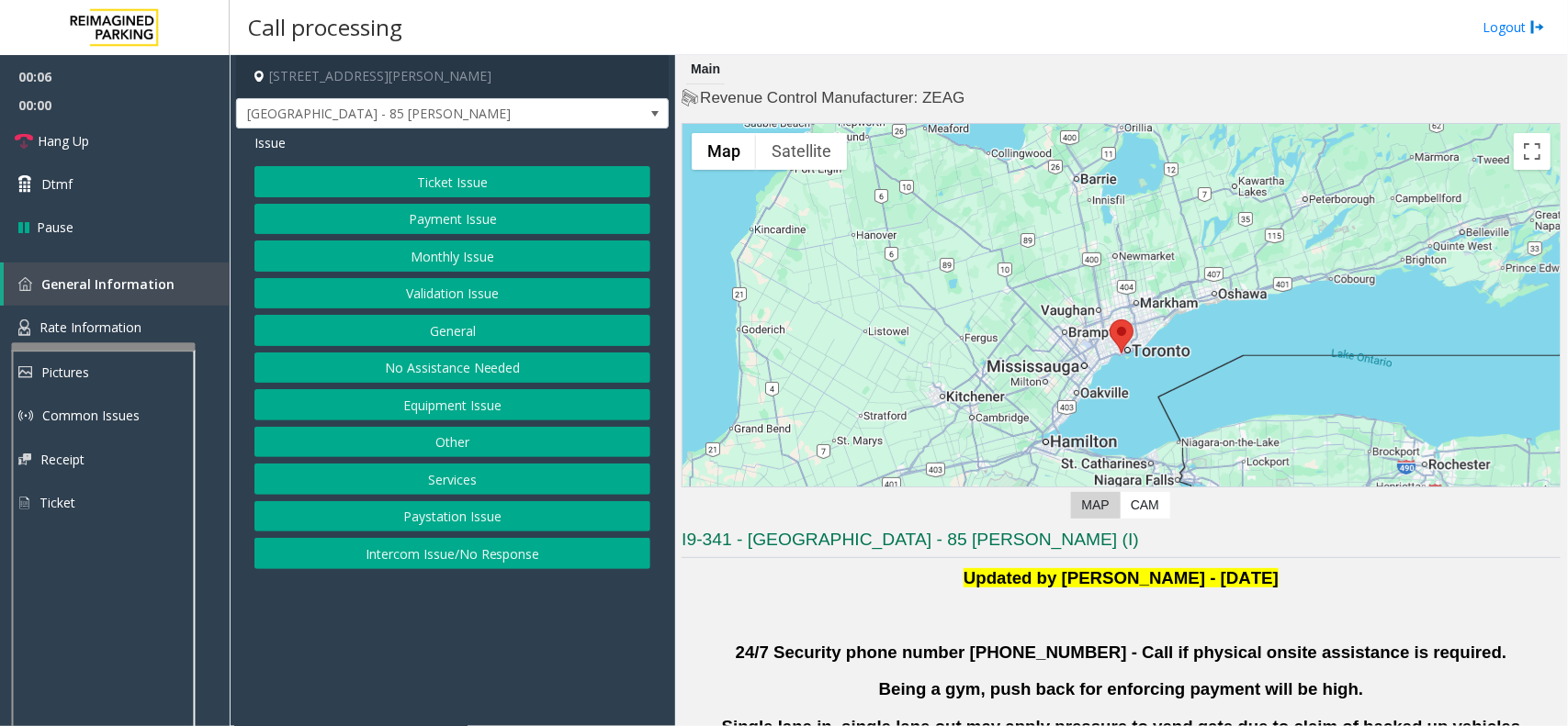
click at [365, 298] on button "Validation Issue" at bounding box center [452, 293] width 396 height 31
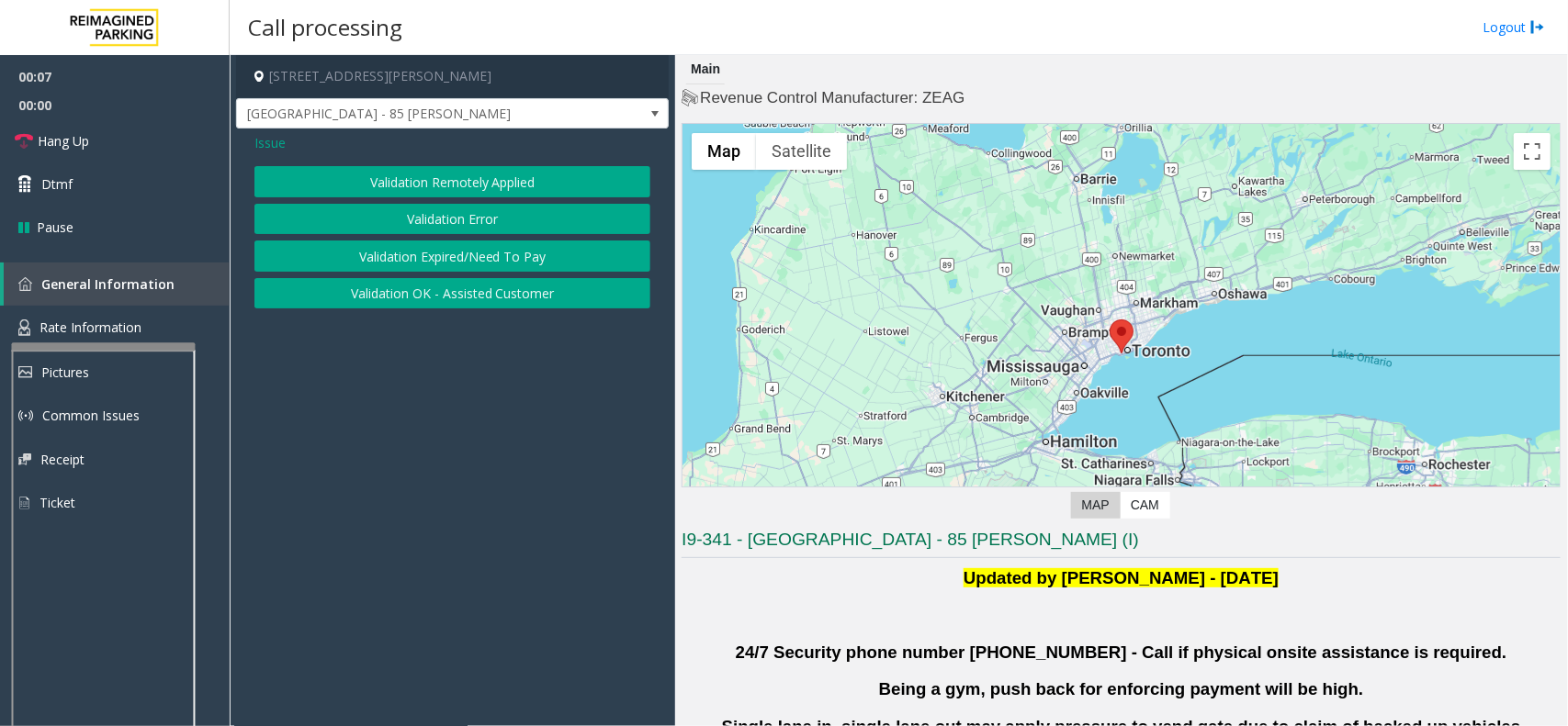
click at [400, 215] on button "Validation Error" at bounding box center [452, 219] width 396 height 31
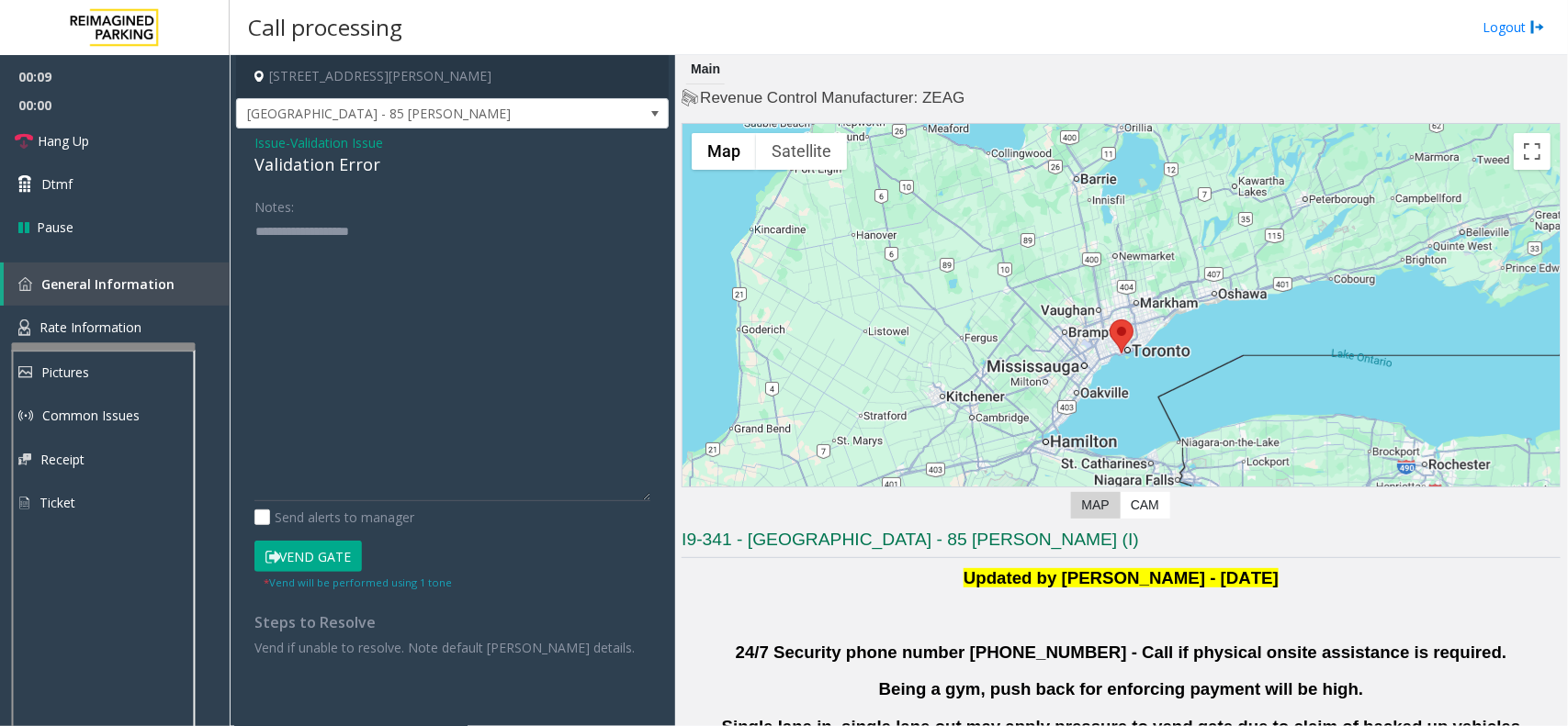
drag, startPoint x: 645, startPoint y: 277, endPoint x: 654, endPoint y: 497, distance: 220.2
click at [654, 497] on div "Notes: Send alerts to manager Vend Gate * Vend will be performed using 1 tone S…" at bounding box center [452, 424] width 423 height 466
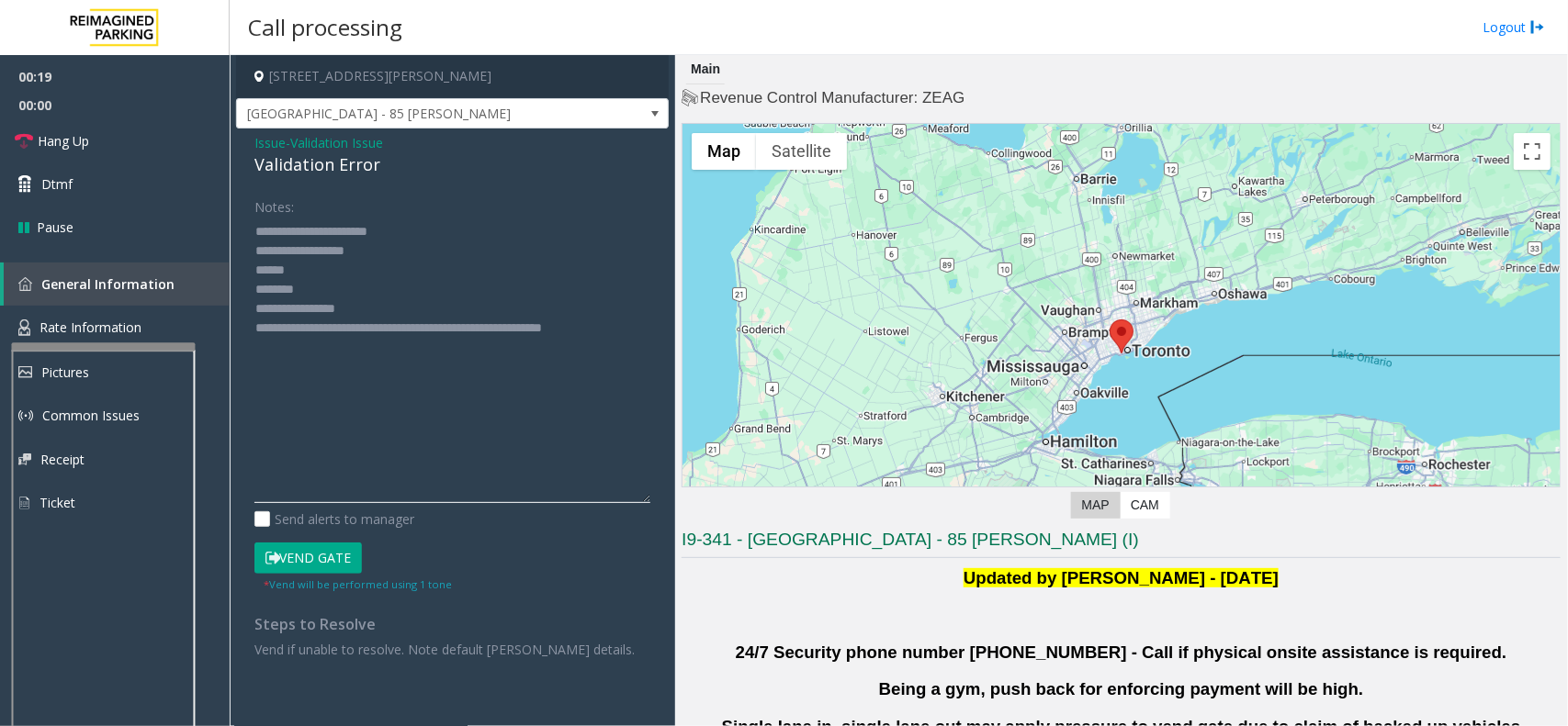
click at [291, 292] on textarea at bounding box center [452, 359] width 396 height 286
click at [337, 291] on textarea at bounding box center [452, 359] width 396 height 286
click at [395, 312] on textarea at bounding box center [452, 359] width 396 height 286
click at [336, 291] on textarea at bounding box center [452, 359] width 396 height 286
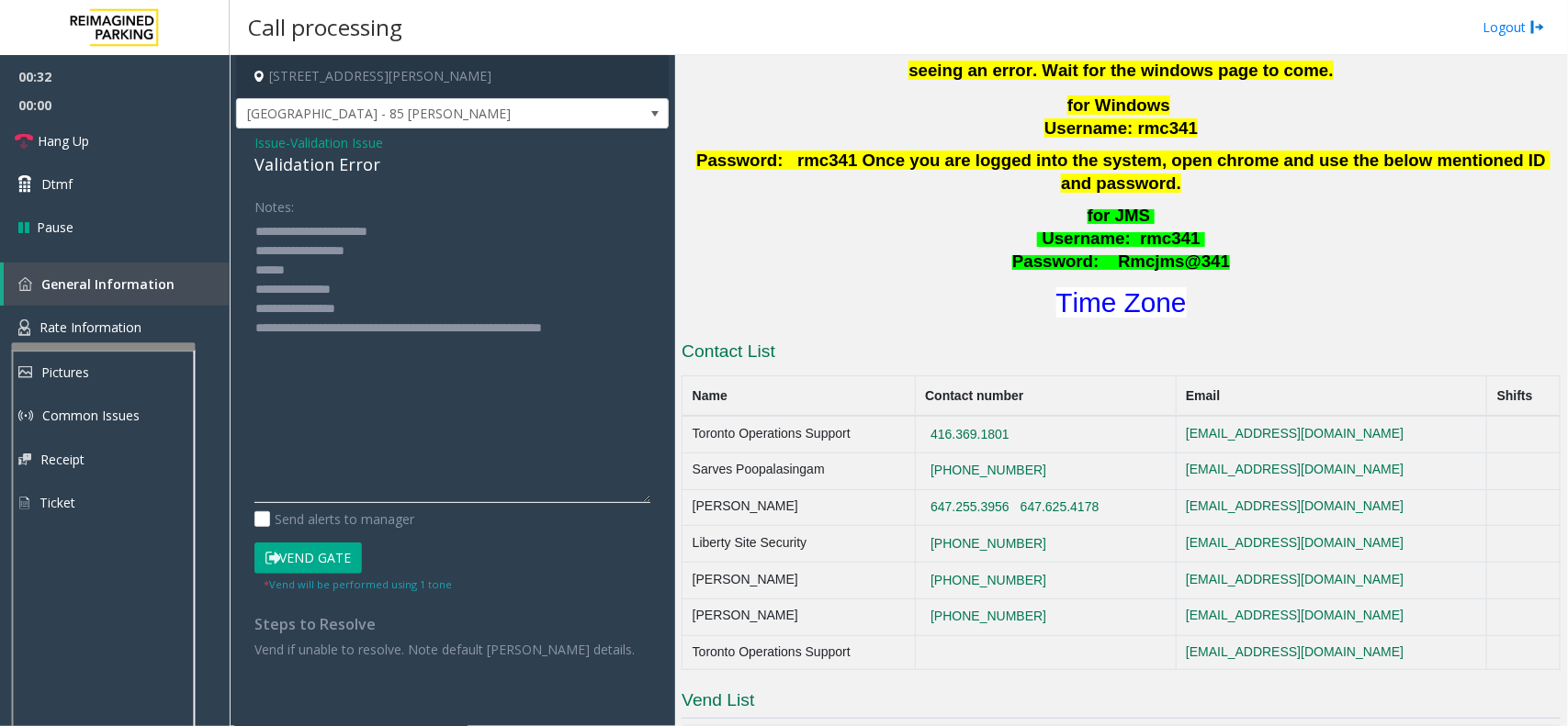
scroll to position [803, 0]
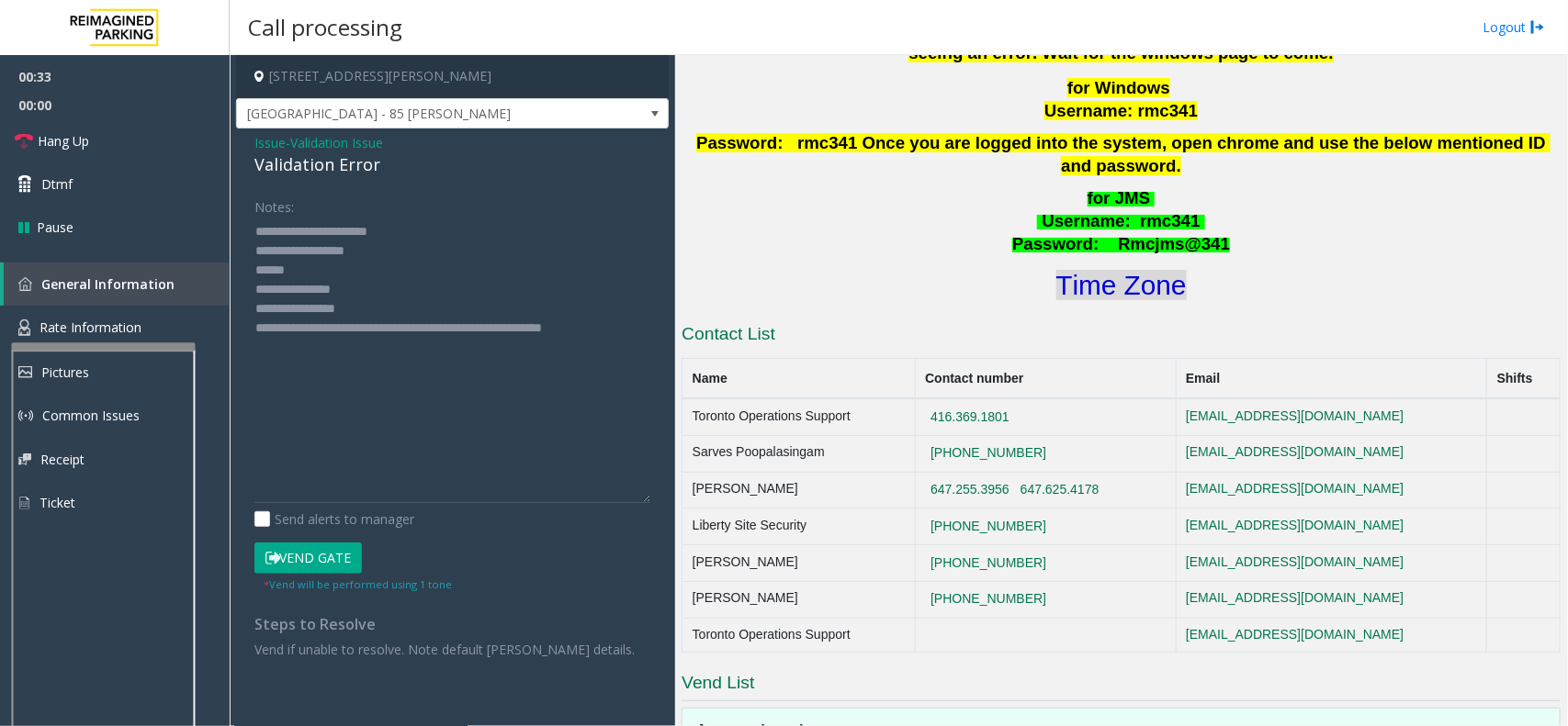
click at [1104, 270] on font "Time Zone" at bounding box center [1121, 285] width 131 height 31
drag, startPoint x: 367, startPoint y: 308, endPoint x: 327, endPoint y: 308, distance: 40.0
click at [327, 308] on textarea at bounding box center [452, 359] width 396 height 286
click at [320, 268] on textarea at bounding box center [452, 359] width 396 height 286
type textarea "**********"
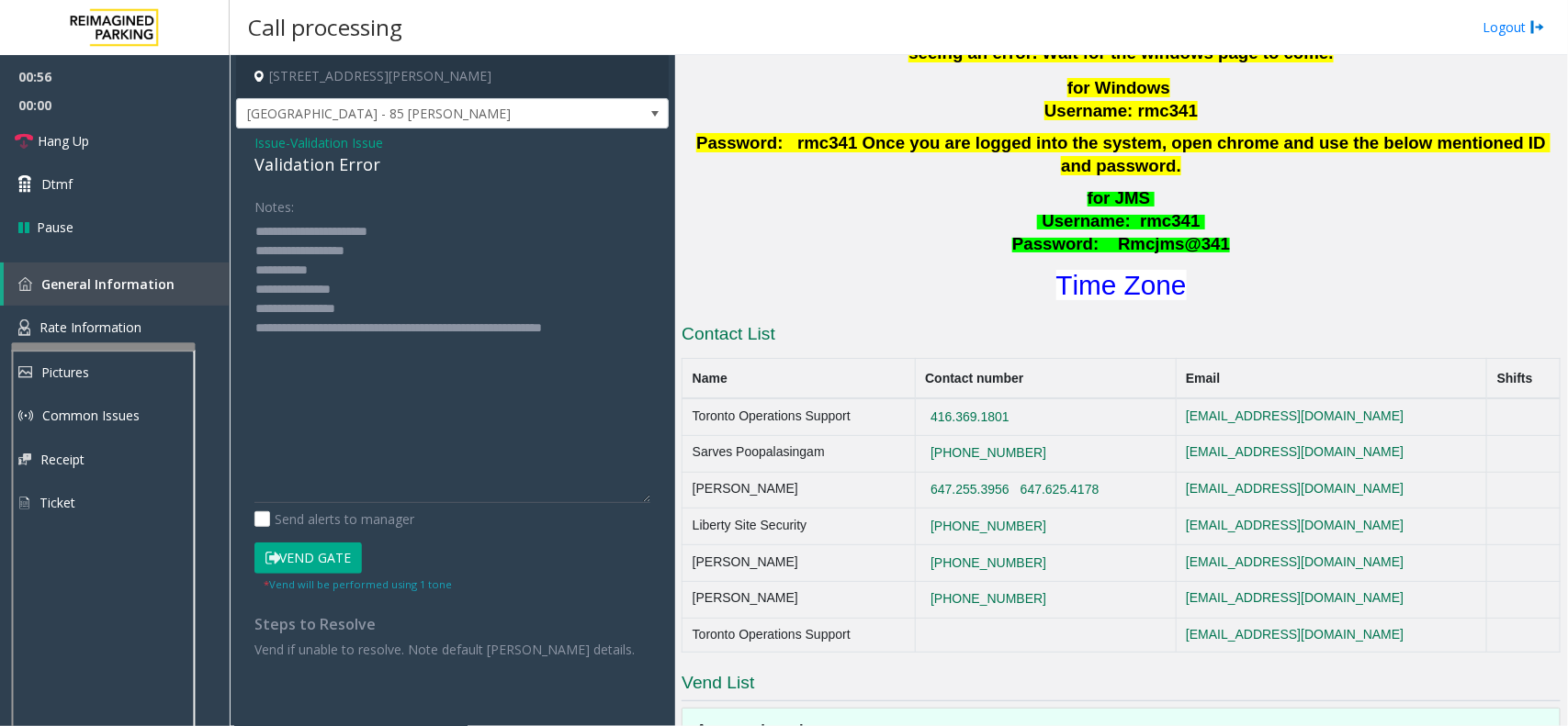
click at [323, 554] on button "Vend Gate" at bounding box center [308, 557] width 107 height 31
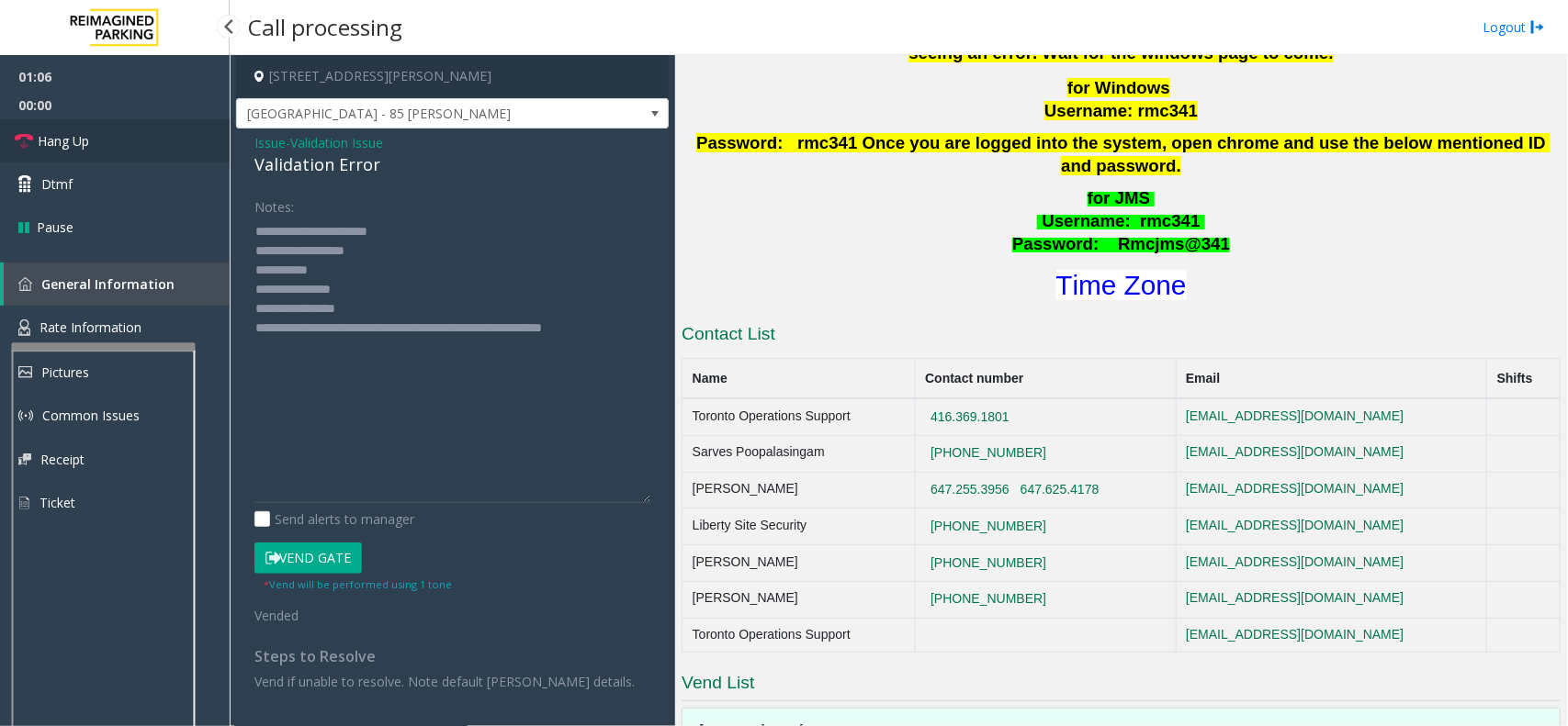
click at [127, 148] on link "Hang Up" at bounding box center [115, 141] width 229 height 43
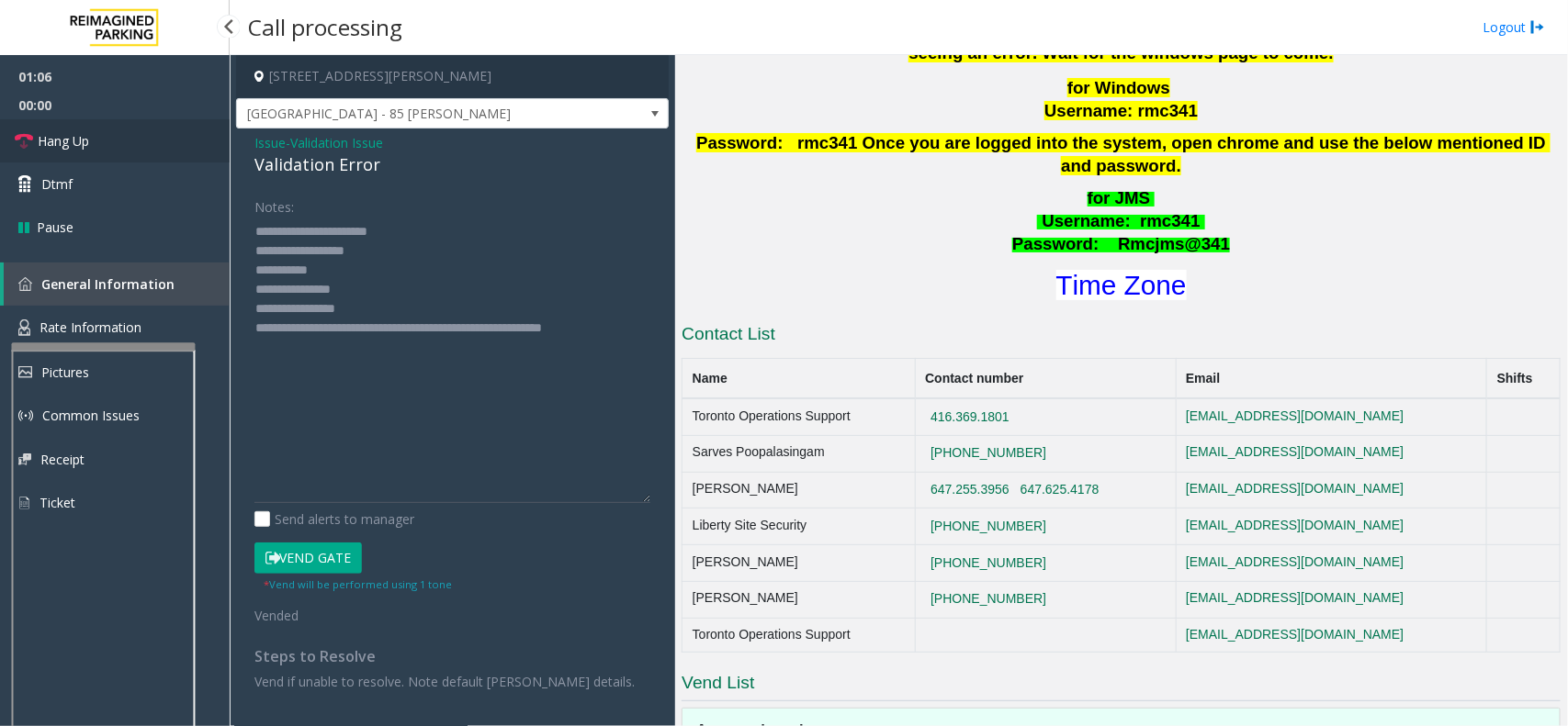
click at [127, 148] on link "Hang Up" at bounding box center [115, 141] width 229 height 43
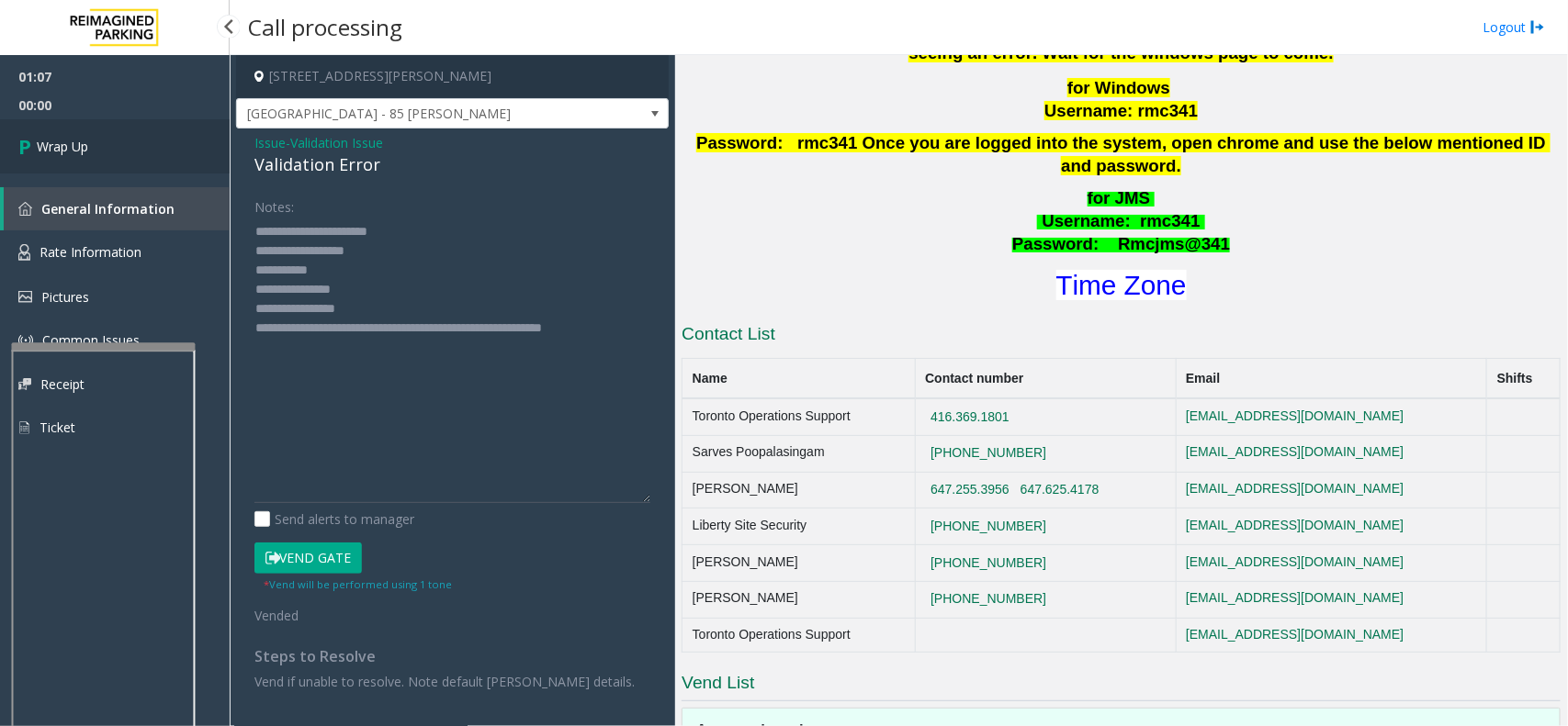
click at [127, 148] on link "Wrap Up" at bounding box center [115, 146] width 229 height 54
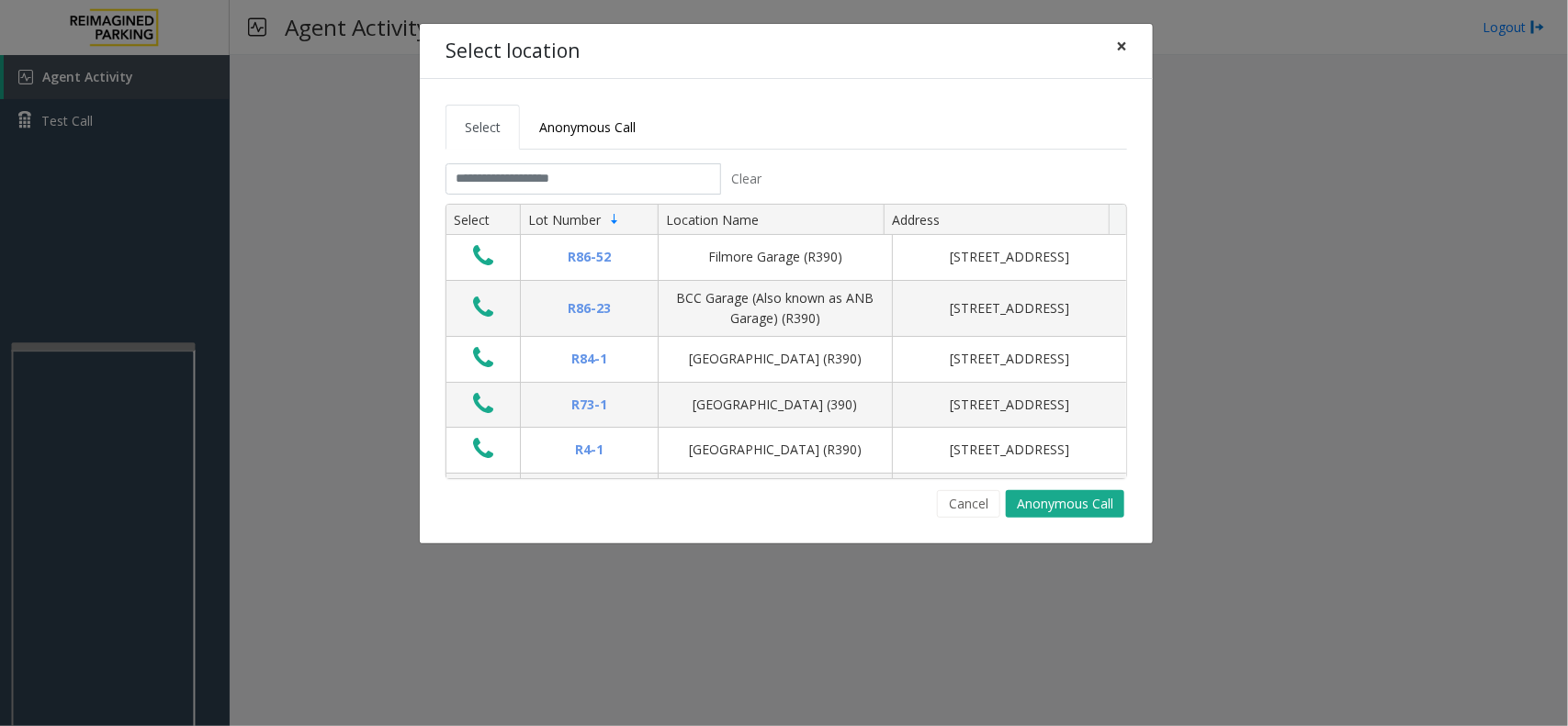
drag, startPoint x: 1117, startPoint y: 46, endPoint x: 1103, endPoint y: 51, distance: 14.9
click at [1117, 46] on span "×" at bounding box center [1121, 46] width 11 height 26
click at [103, 497] on div "Select location × Select Anonymous Call Clear Select Lot Number Location Name A…" at bounding box center [784, 363] width 1568 height 726
click at [97, 502] on div "Select location × Select Anonymous Call Clear Select Lot Number Location Name A…" at bounding box center [784, 363] width 1568 height 726
click at [1118, 48] on span "×" at bounding box center [1121, 46] width 11 height 26
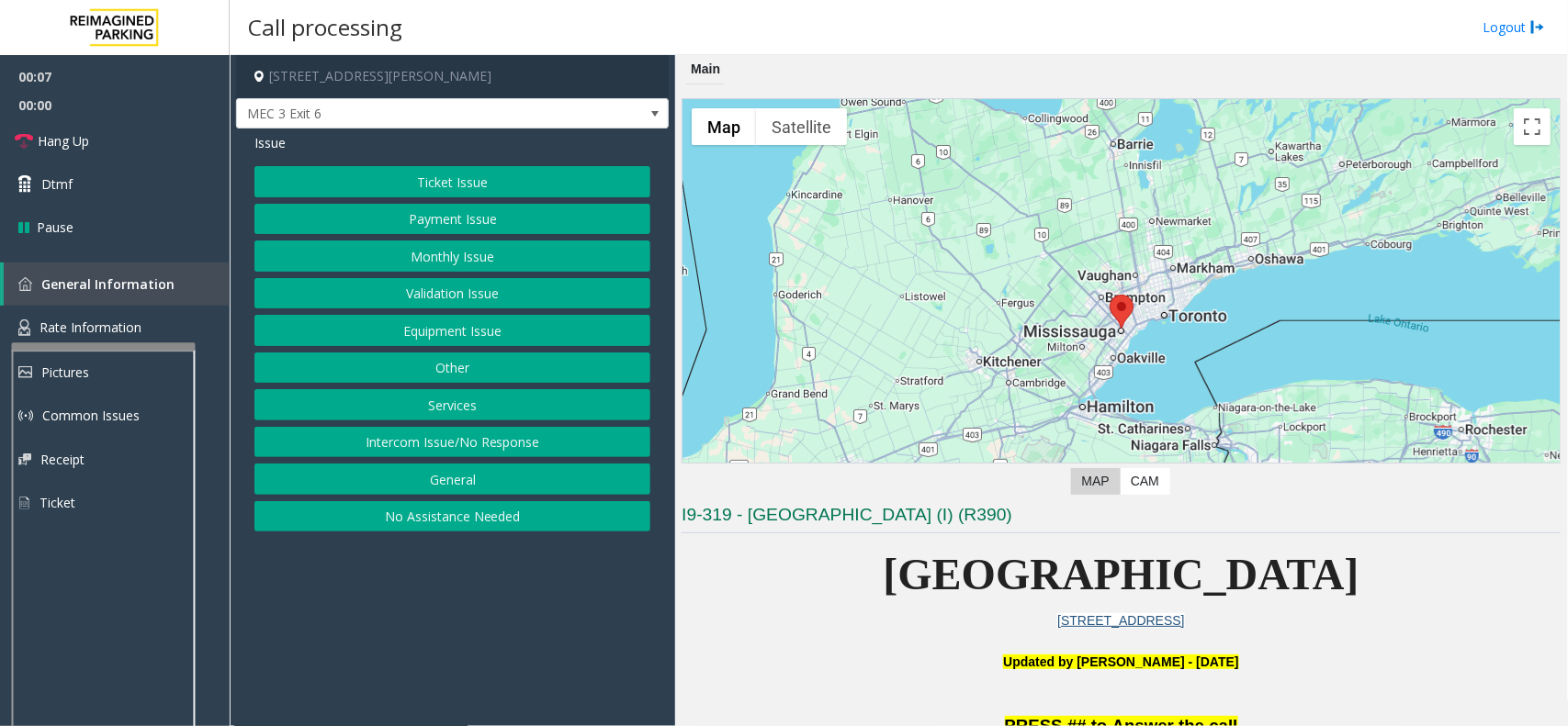
click at [508, 218] on button "Payment Issue" at bounding box center [452, 219] width 396 height 31
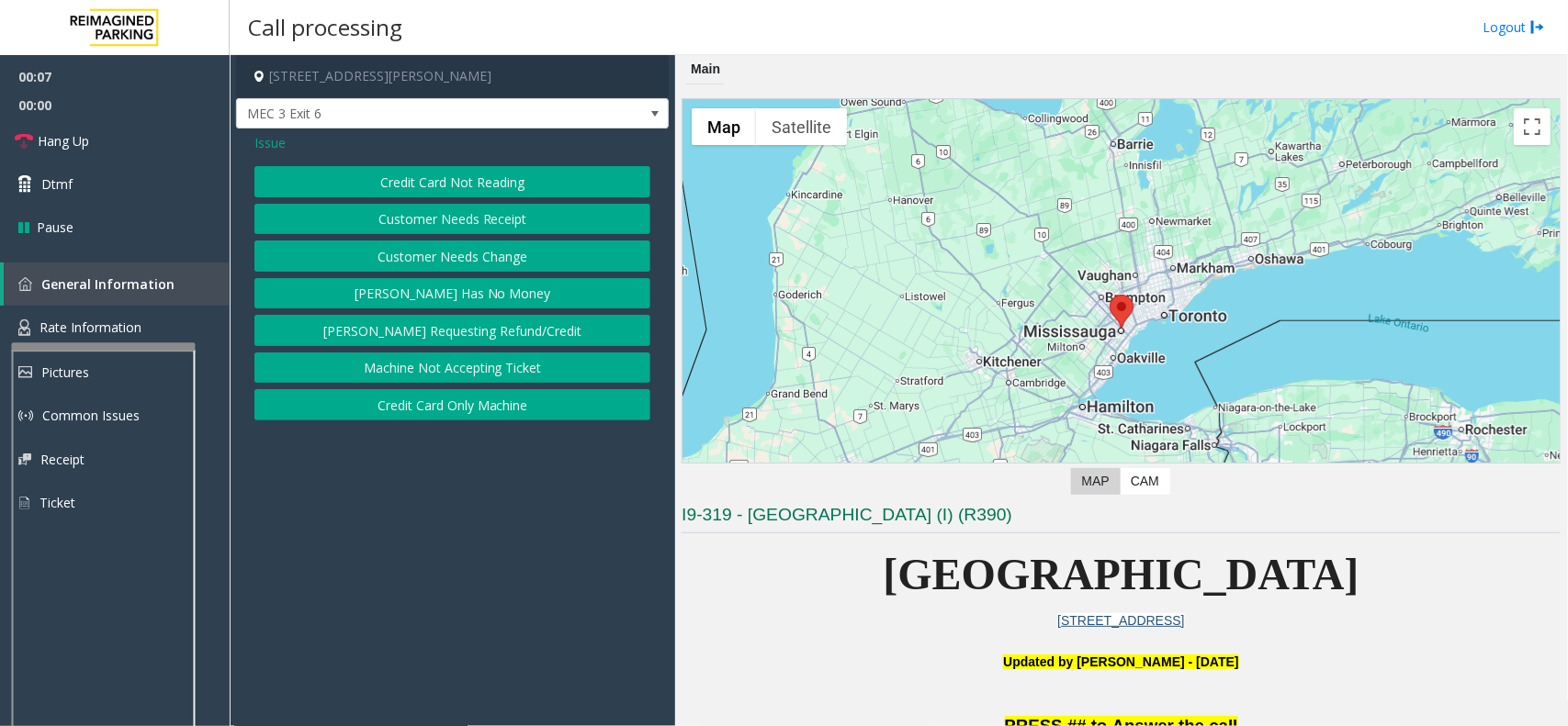
click at [538, 193] on button "Credit Card Not Reading" at bounding box center [452, 181] width 396 height 31
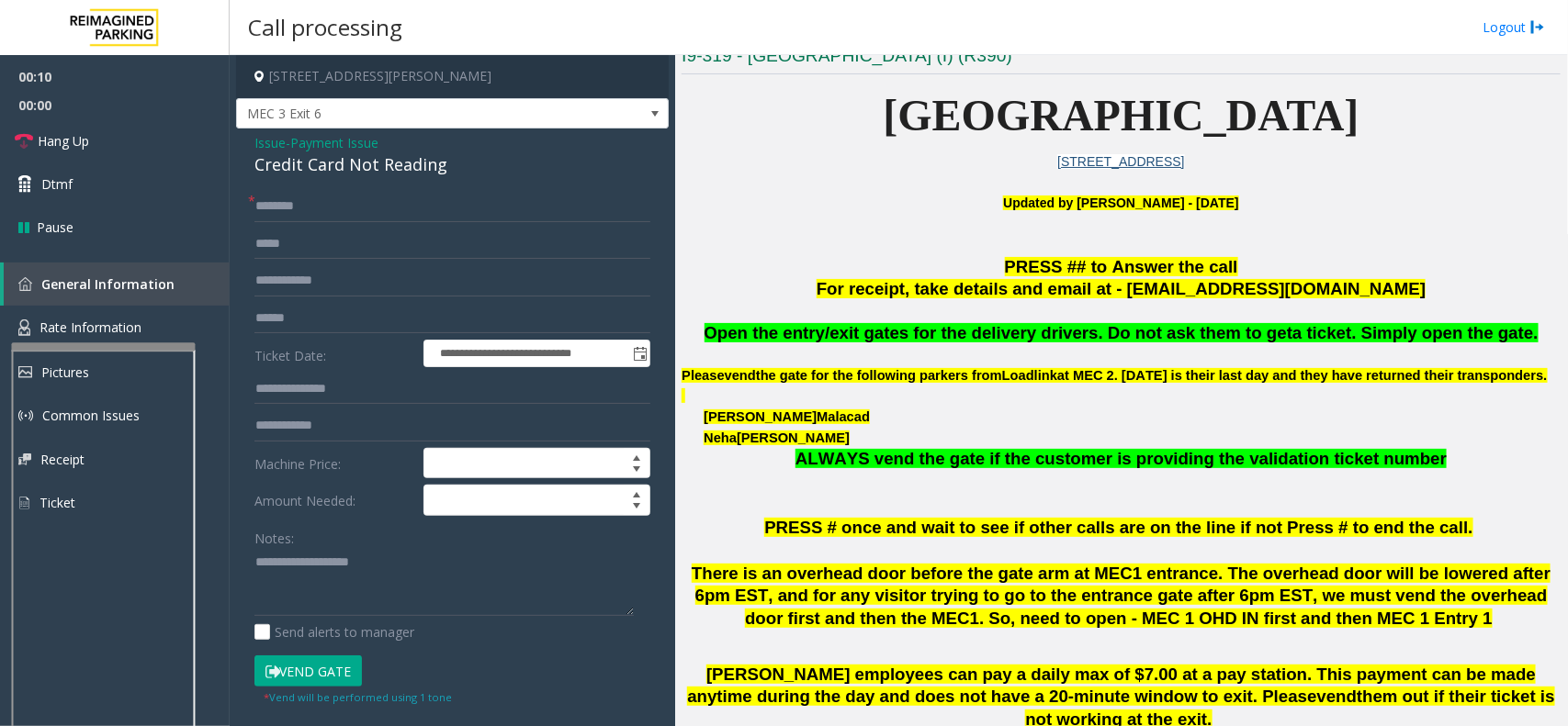
scroll to position [1033, 0]
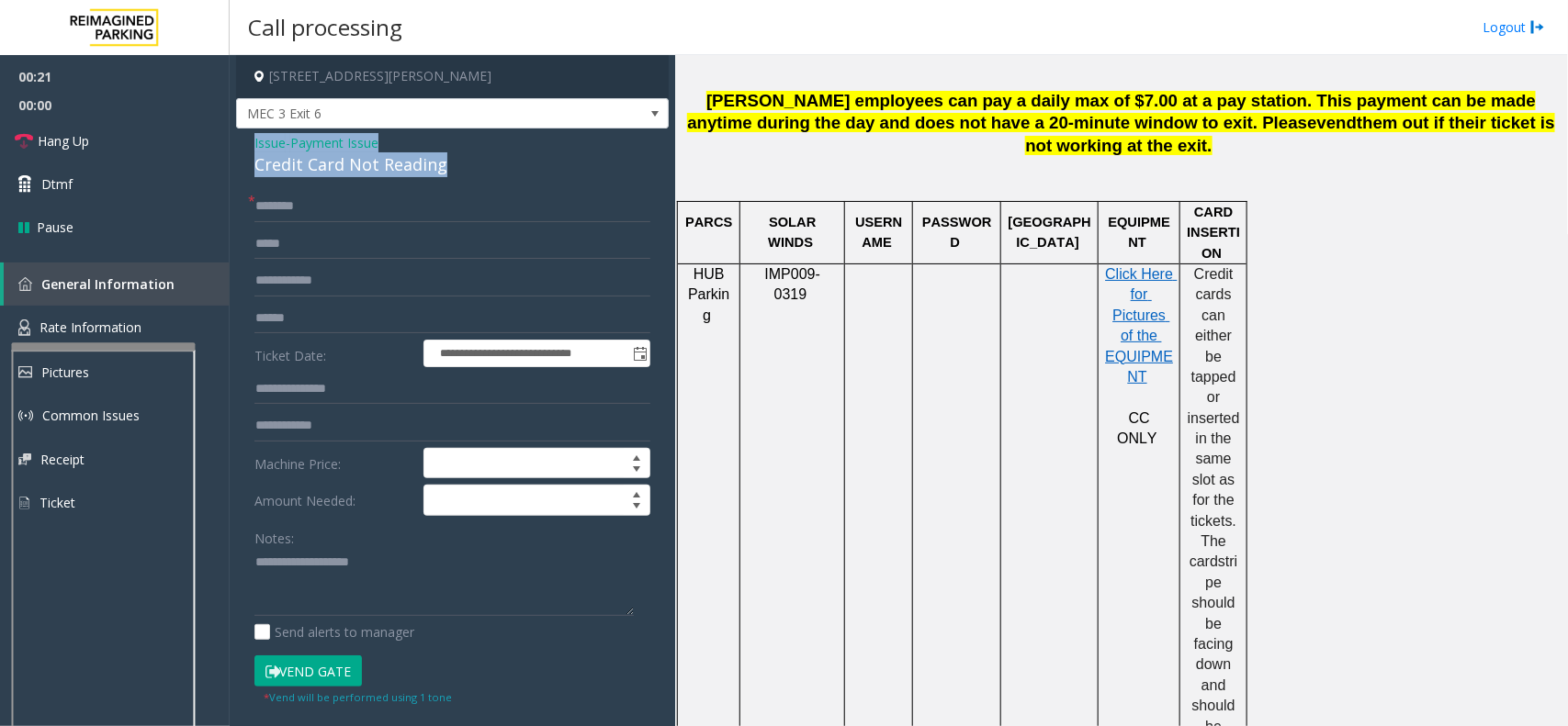
drag, startPoint x: 475, startPoint y: 167, endPoint x: 248, endPoint y: 140, distance: 228.6
click at [248, 140] on div "**********" at bounding box center [452, 584] width 433 height 912
click at [437, 584] on textarea at bounding box center [444, 582] width 379 height 69
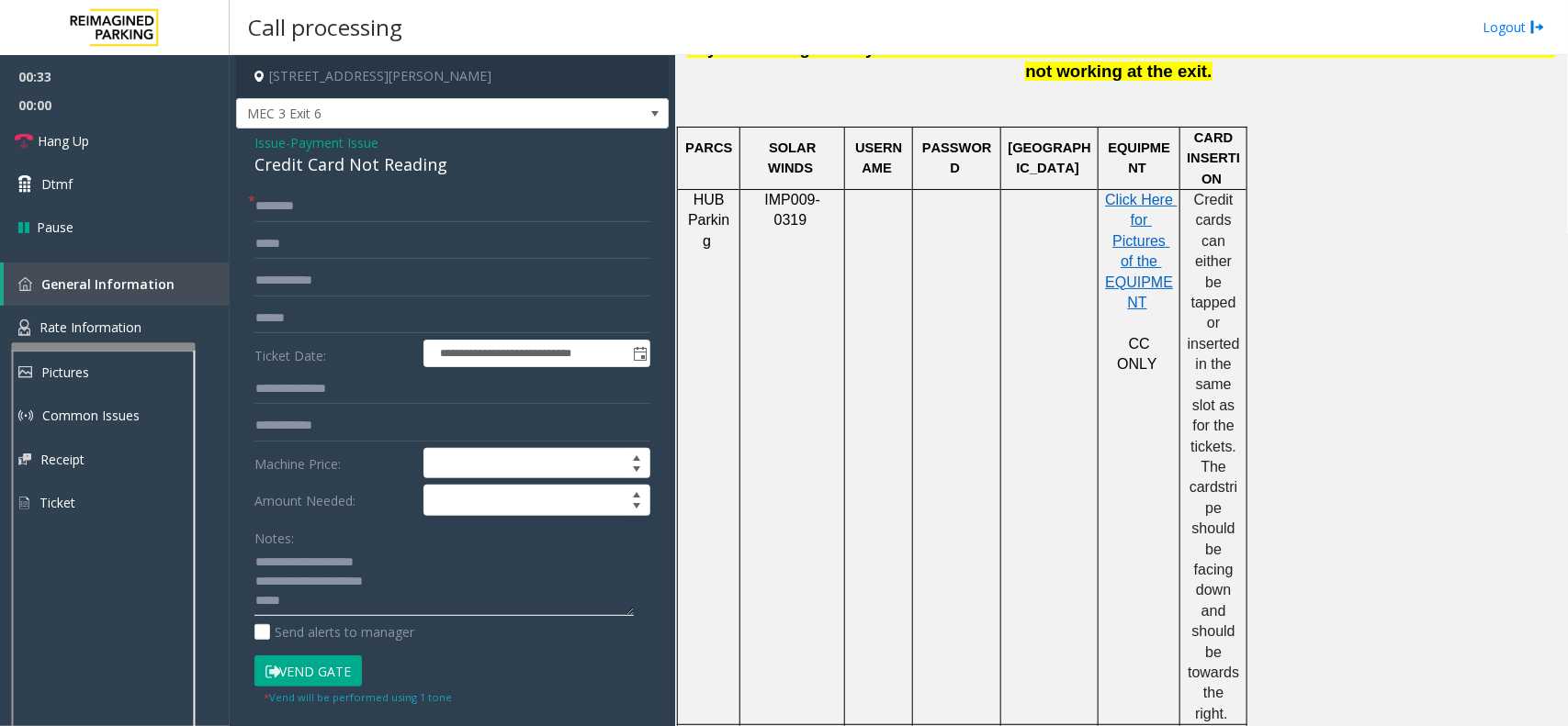
scroll to position [1262, 0]
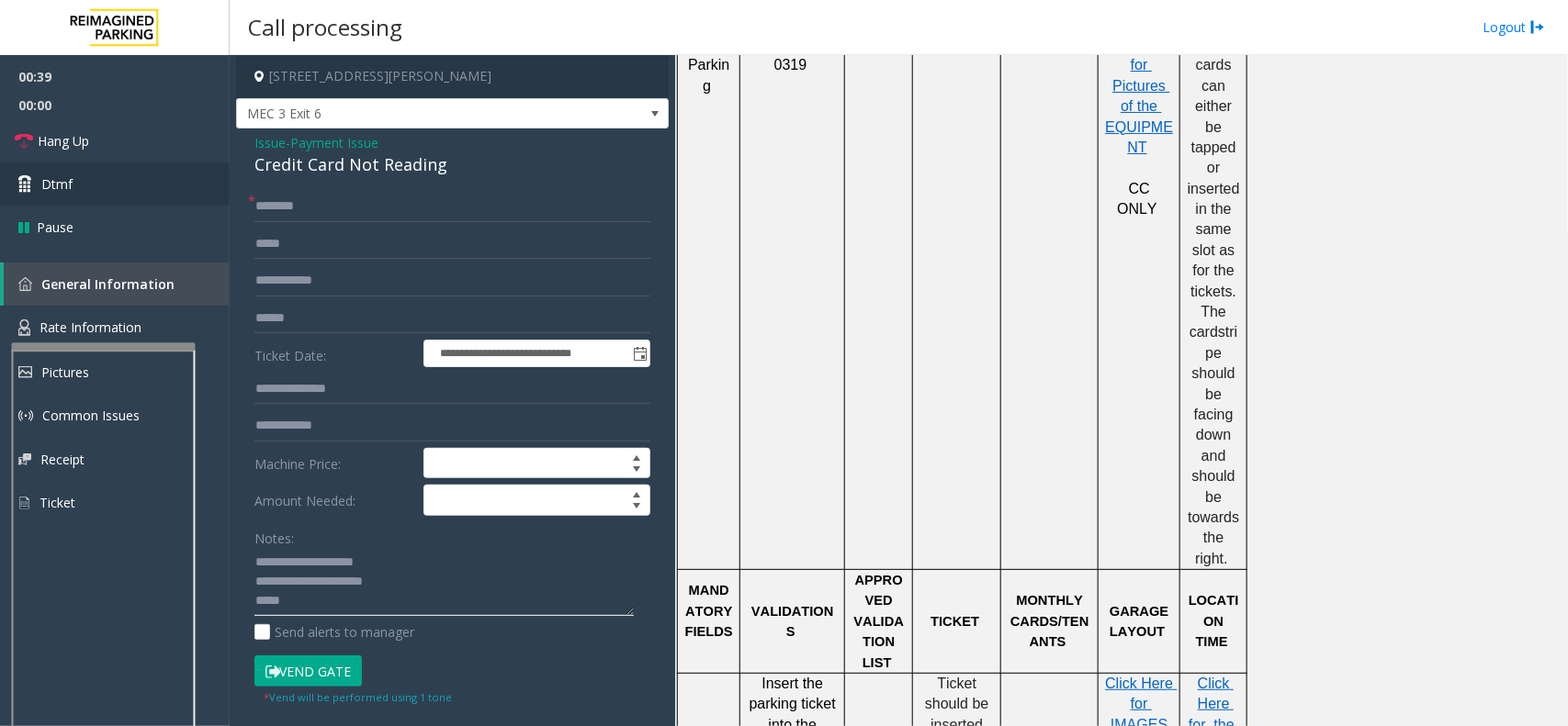
type textarea "**********"
click at [296, 319] on input "text" at bounding box center [452, 318] width 396 height 31
type input "******"
click at [286, 204] on input "text" at bounding box center [452, 206] width 396 height 31
type input "******"
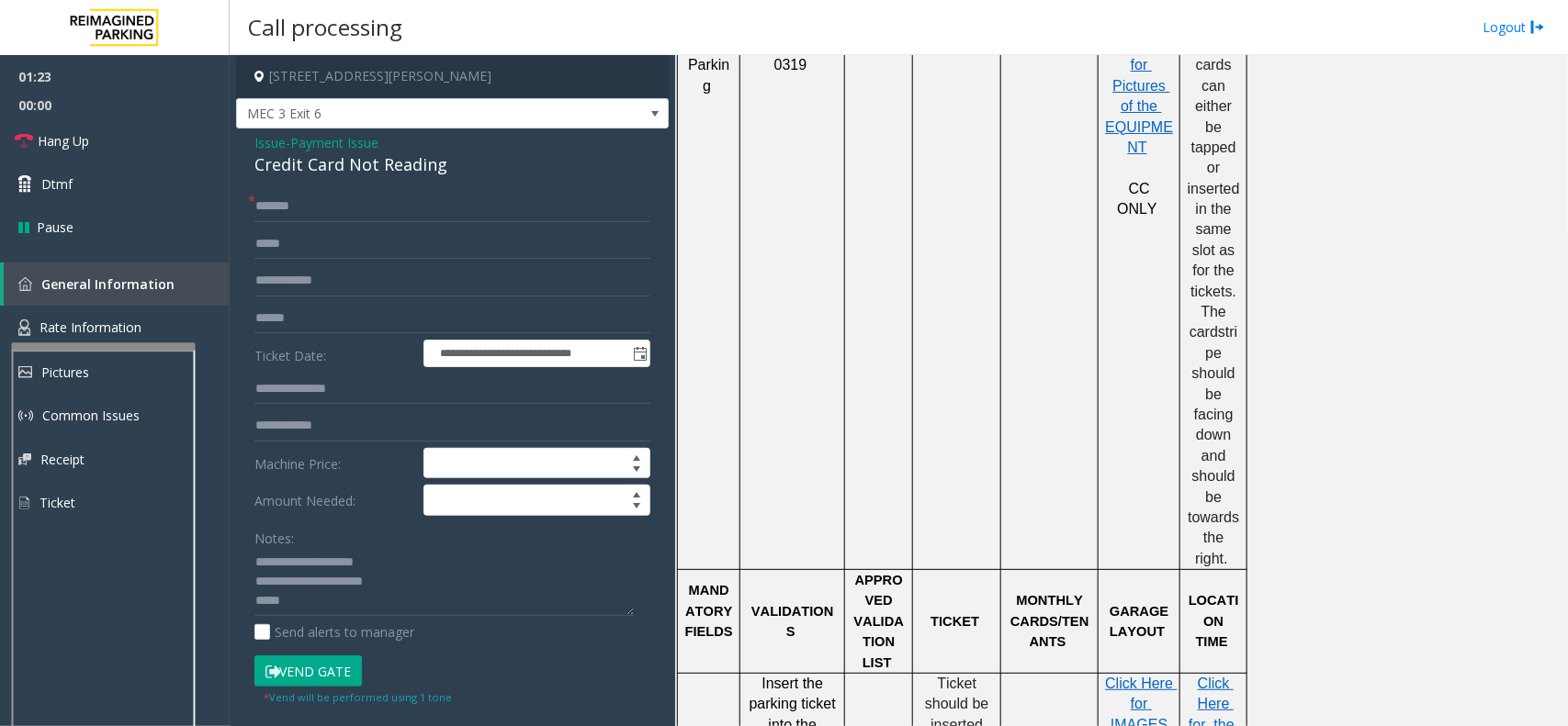
click at [286, 645] on button "Vend Gate" at bounding box center [308, 670] width 107 height 31
type textarea "**********"
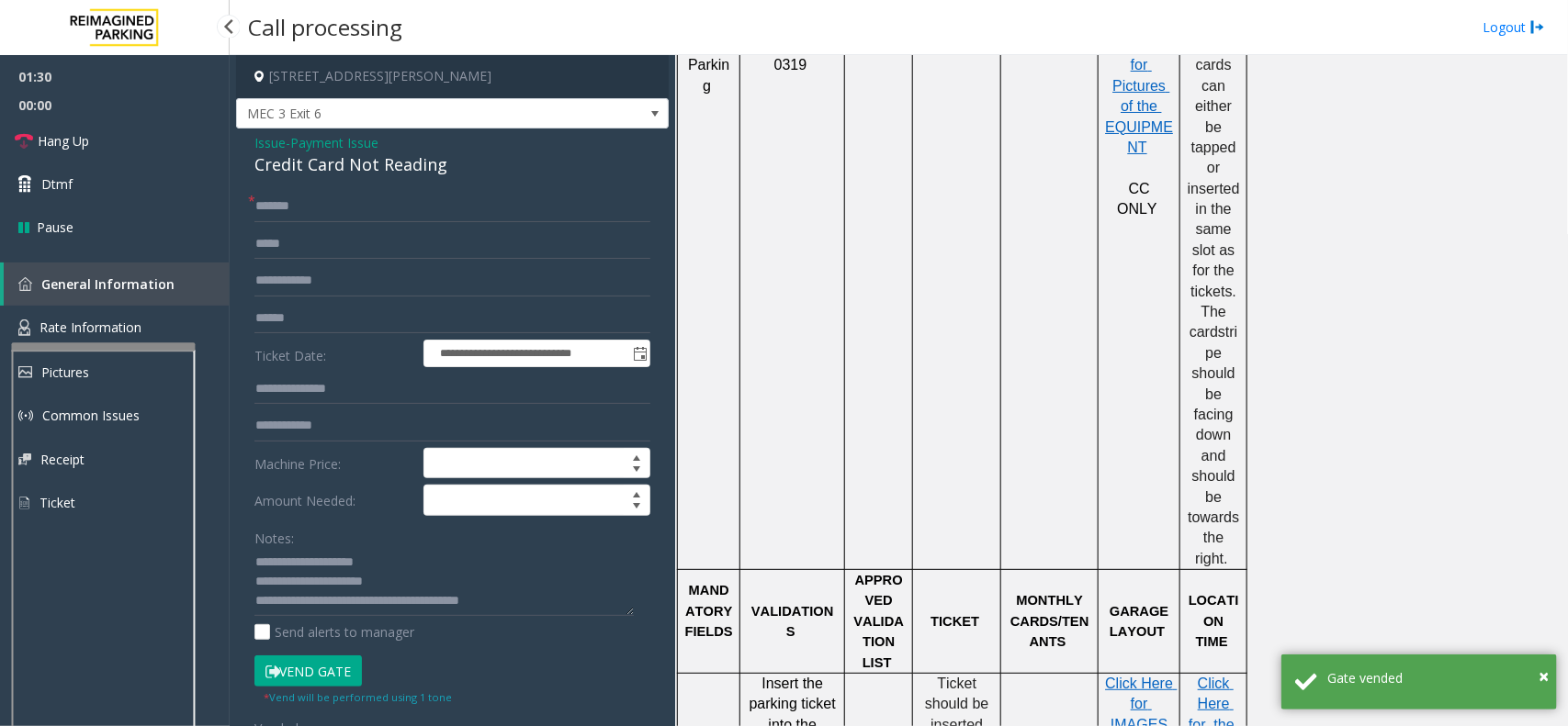
click at [126, 116] on span "00:00" at bounding box center [115, 105] width 229 height 29
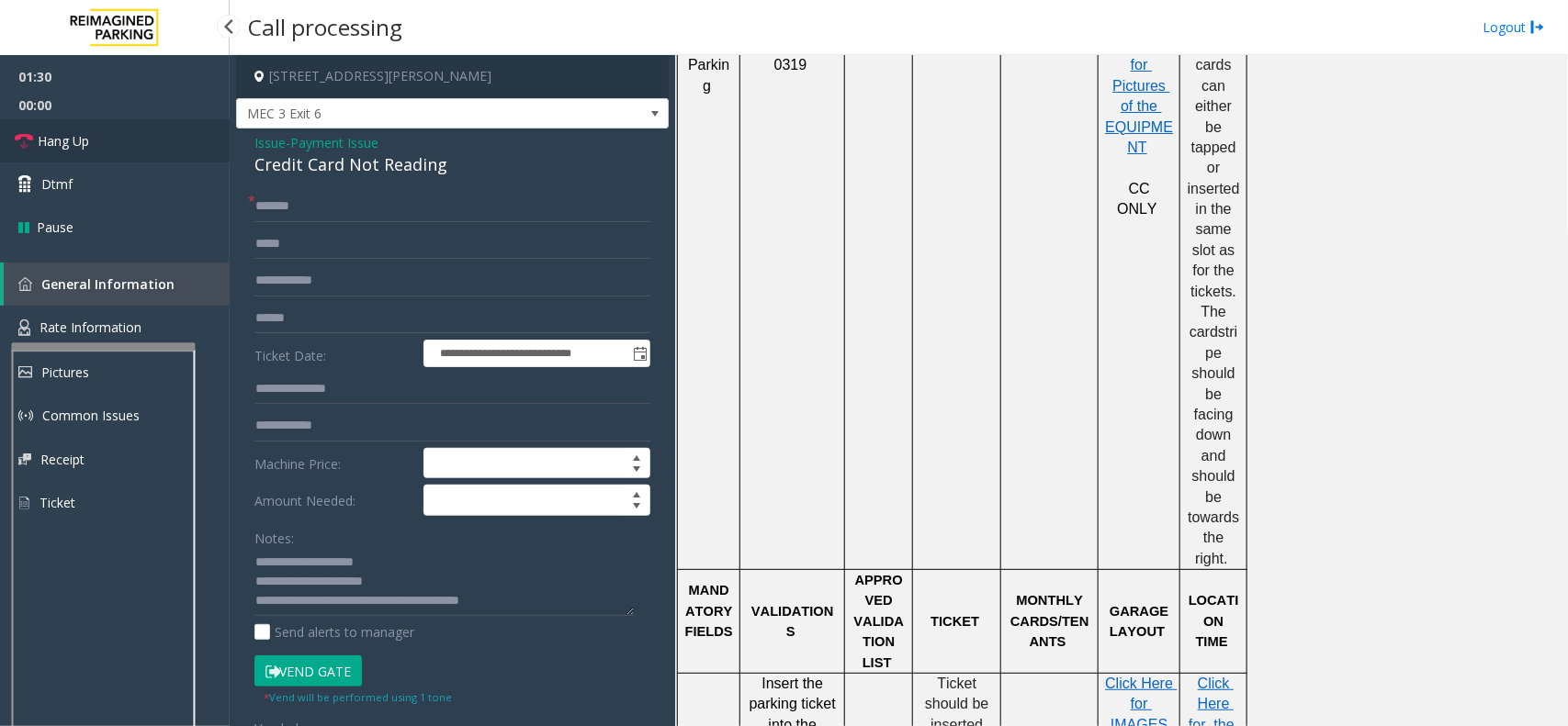
click at [115, 126] on link "Hang Up" at bounding box center [115, 141] width 229 height 43
click at [113, 127] on link "Hang Up" at bounding box center [115, 141] width 229 height 43
click at [113, 129] on link "Hang Up" at bounding box center [115, 141] width 229 height 43
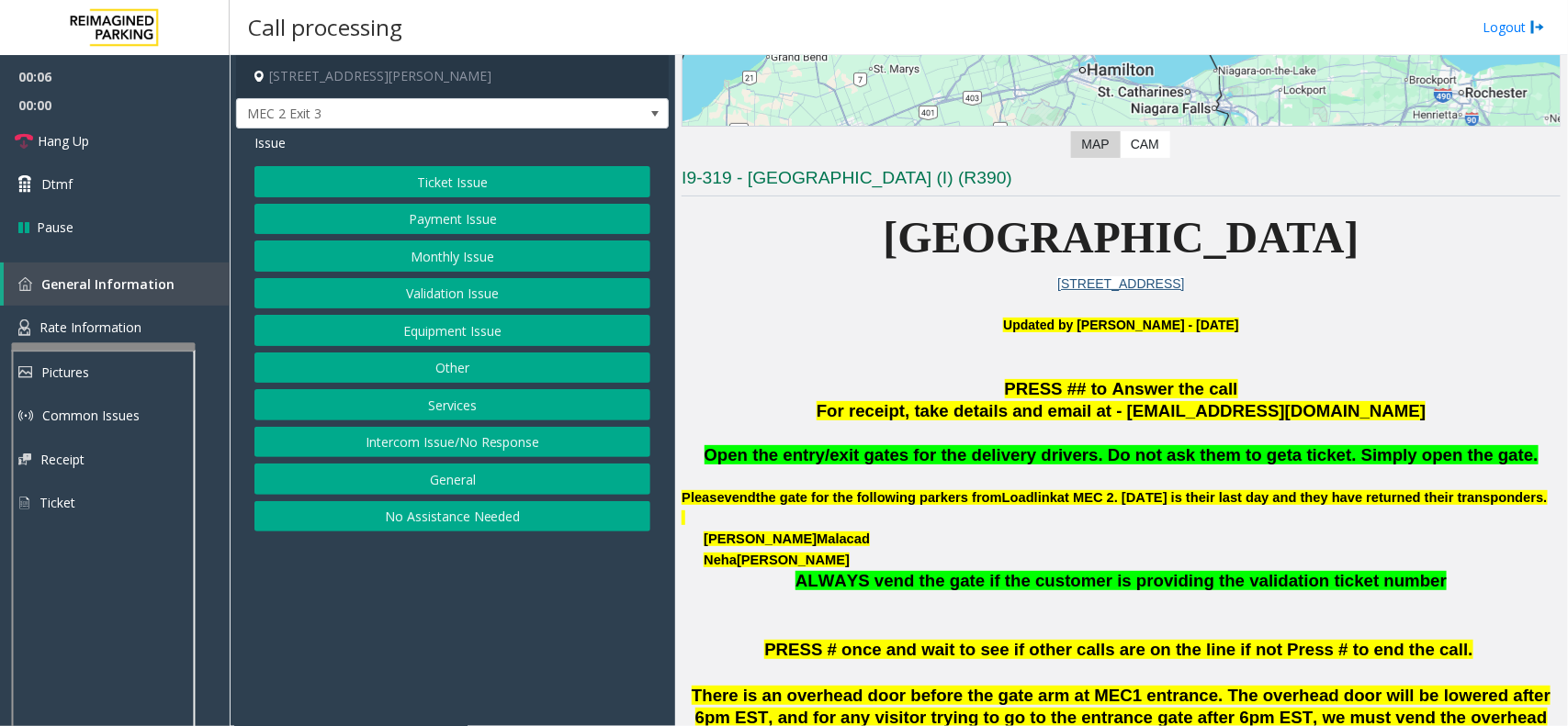
scroll to position [344, 0]
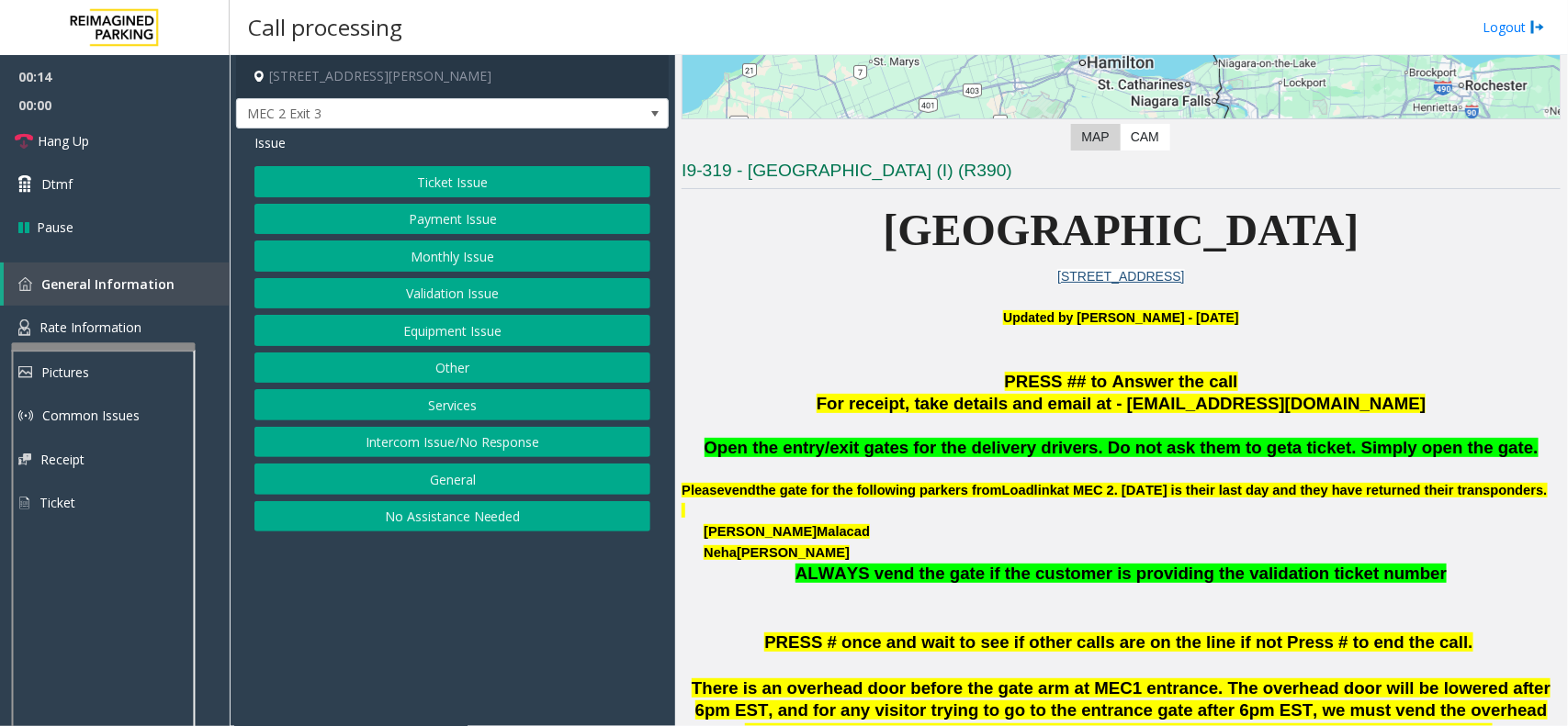
click at [451, 405] on button "Services" at bounding box center [452, 404] width 396 height 31
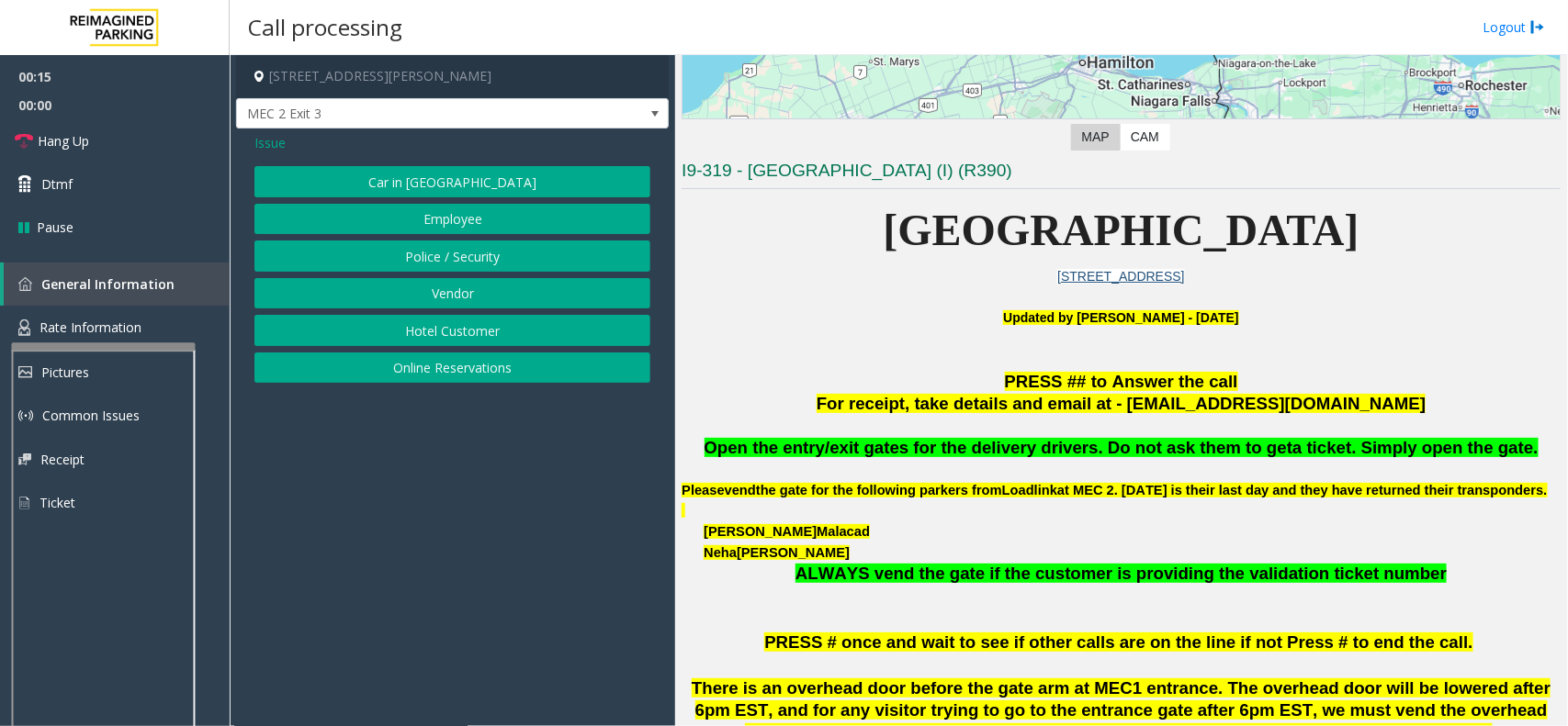
click at [457, 259] on button "Police / Security" at bounding box center [452, 255] width 396 height 31
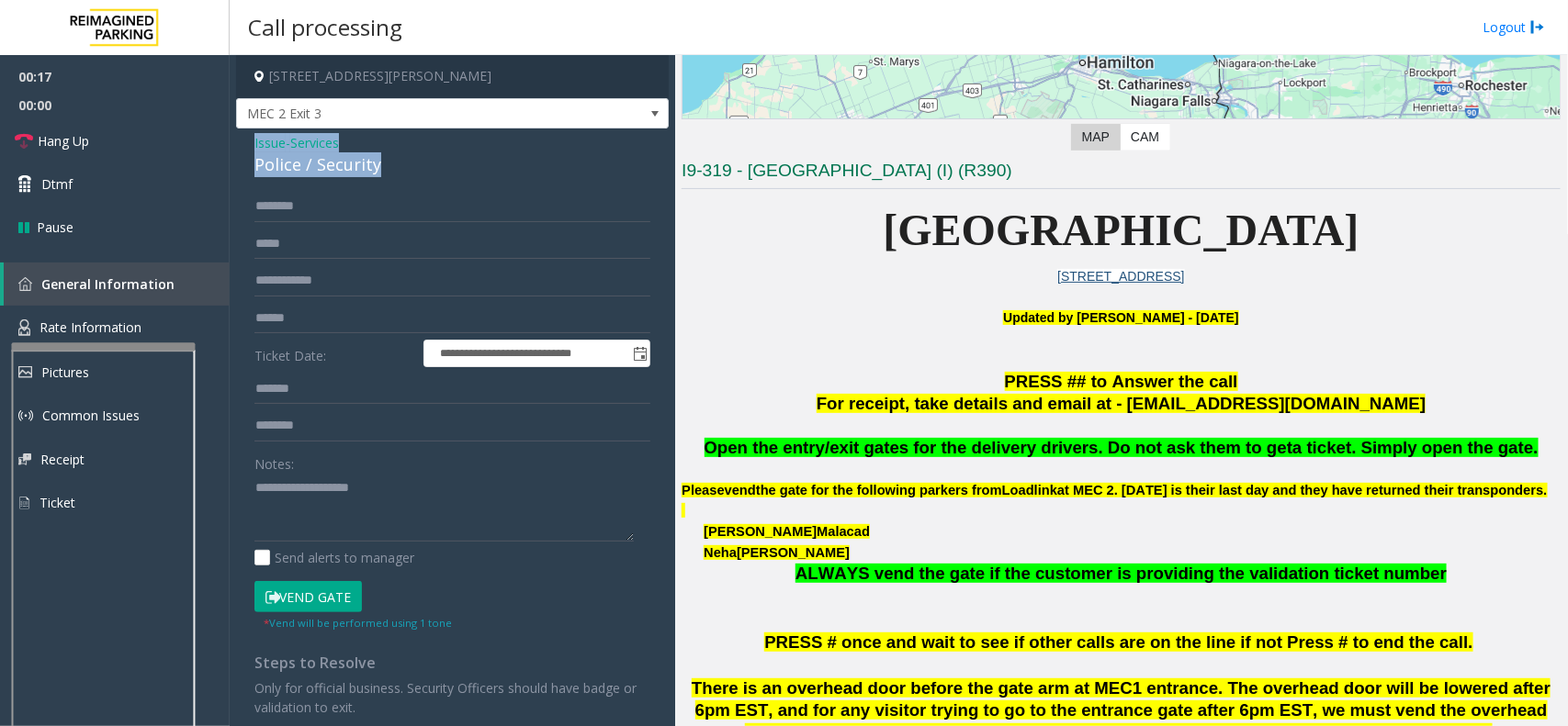
drag, startPoint x: 389, startPoint y: 163, endPoint x: 232, endPoint y: 144, distance: 158.1
click at [232, 144] on app-call-processing-form "**********" at bounding box center [452, 390] width 446 height 671
click at [367, 515] on textarea at bounding box center [444, 508] width 379 height 69
type textarea "**********"
drag, startPoint x: 324, startPoint y: 299, endPoint x: 338, endPoint y: 281, distance: 22.8
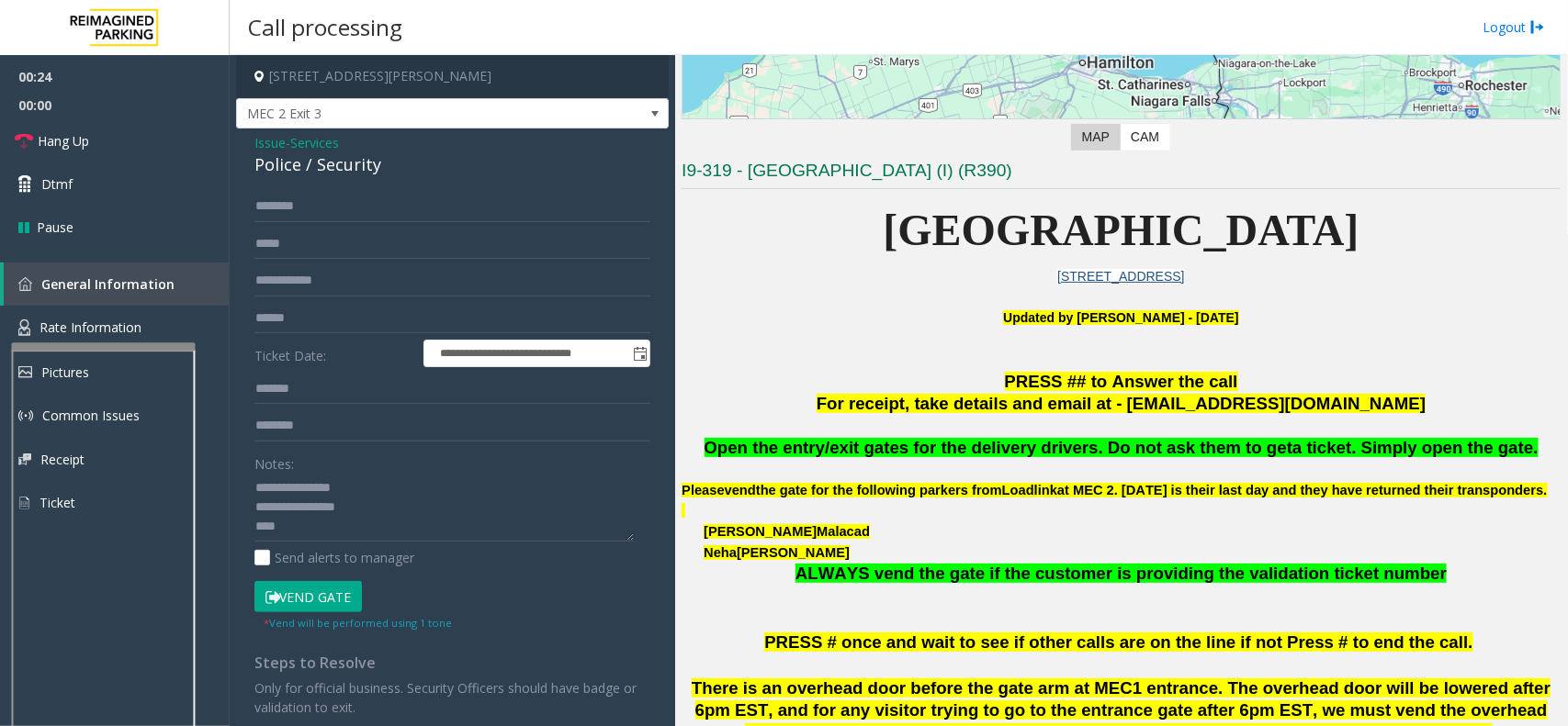
click at [331, 295] on form "**********" at bounding box center [452, 411] width 396 height 441
click at [338, 281] on input "text" at bounding box center [452, 281] width 396 height 31
type input "****"
click at [324, 207] on input "text" at bounding box center [452, 206] width 396 height 31
click at [354, 598] on button "Vend Gate" at bounding box center [308, 596] width 107 height 31
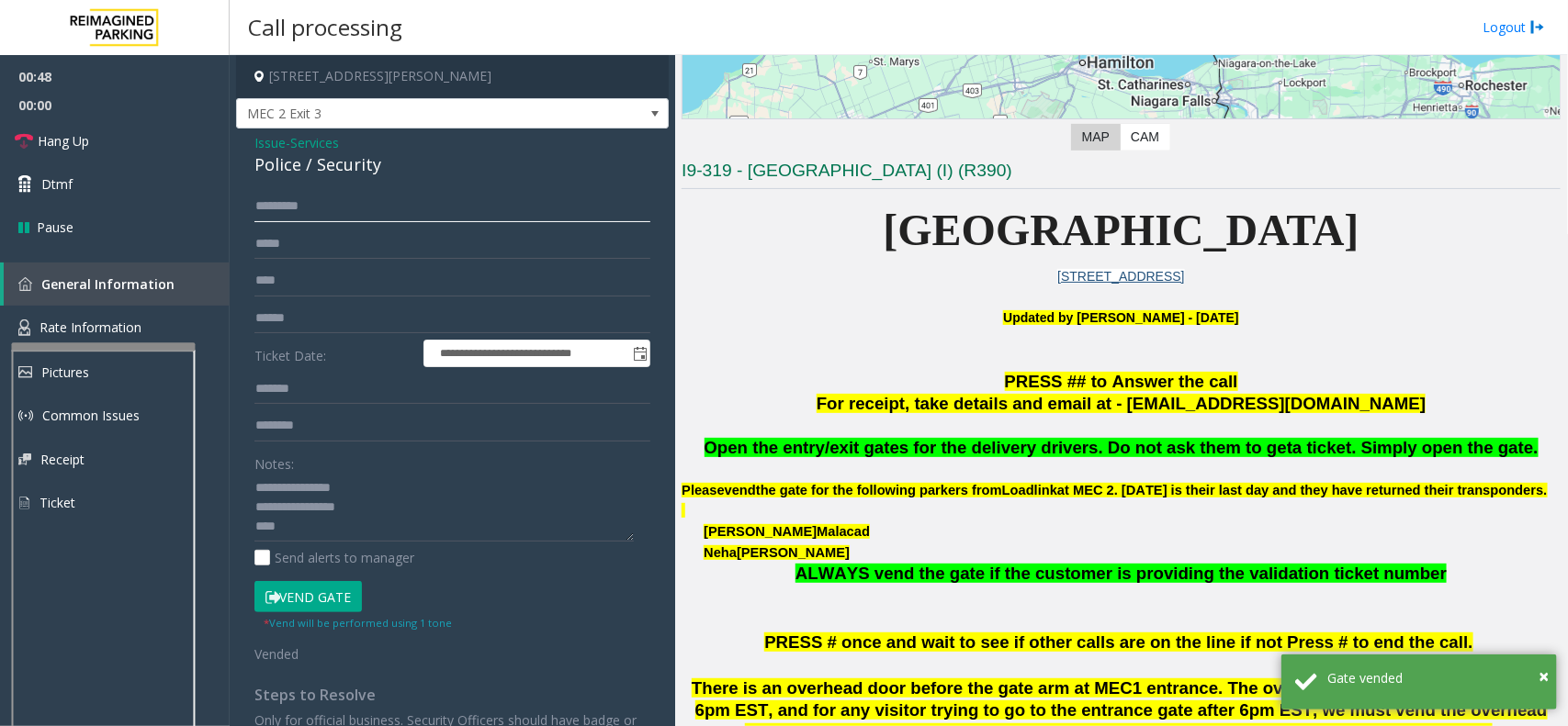
drag, startPoint x: 289, startPoint y: 200, endPoint x: 281, endPoint y: 205, distance: 9.4
click at [281, 203] on input "********" at bounding box center [452, 206] width 396 height 31
click at [290, 200] on input "********" at bounding box center [452, 206] width 396 height 31
drag, startPoint x: 290, startPoint y: 200, endPoint x: 265, endPoint y: 200, distance: 25.0
type input "********"
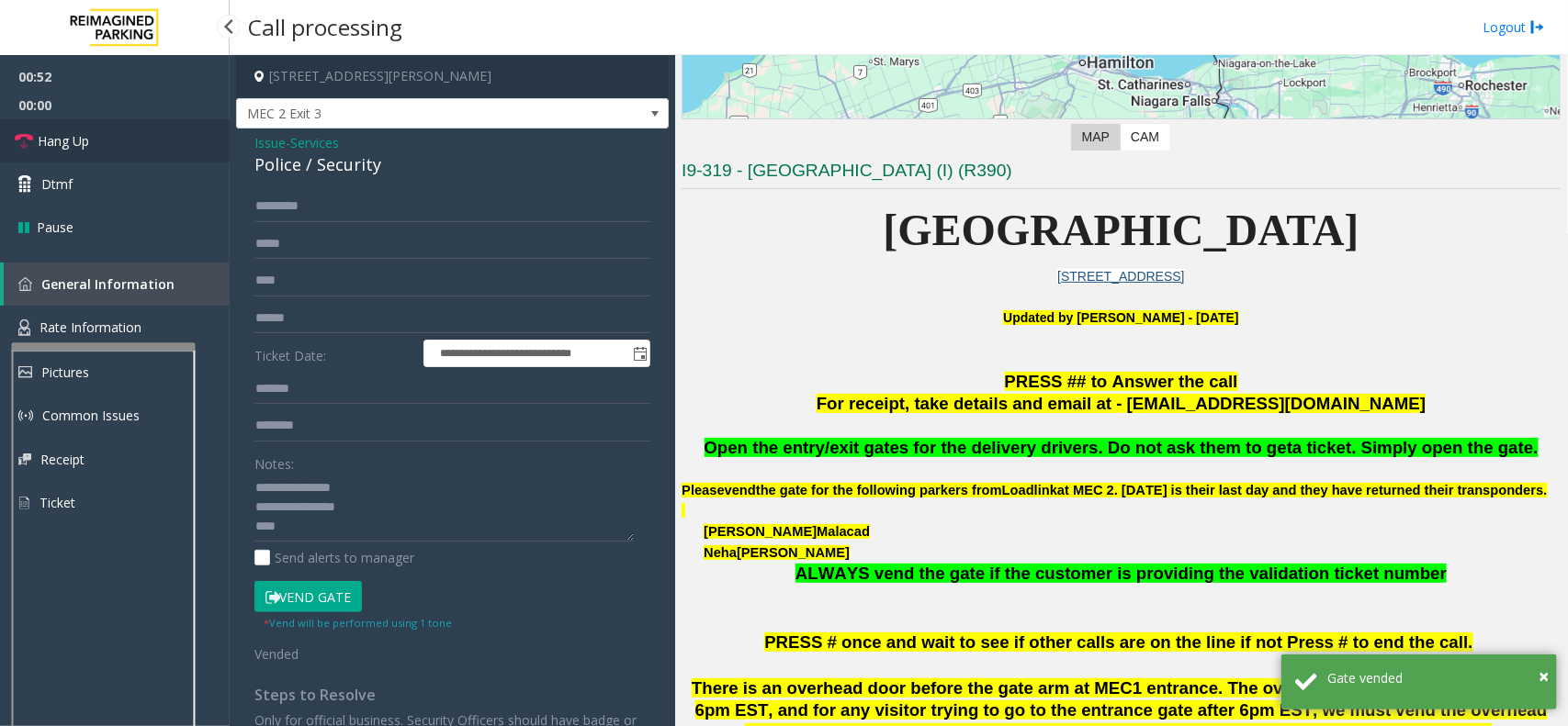
click at [115, 138] on link "Hang Up" at bounding box center [115, 141] width 229 height 43
click at [112, 138] on link "Hang Up" at bounding box center [115, 141] width 229 height 43
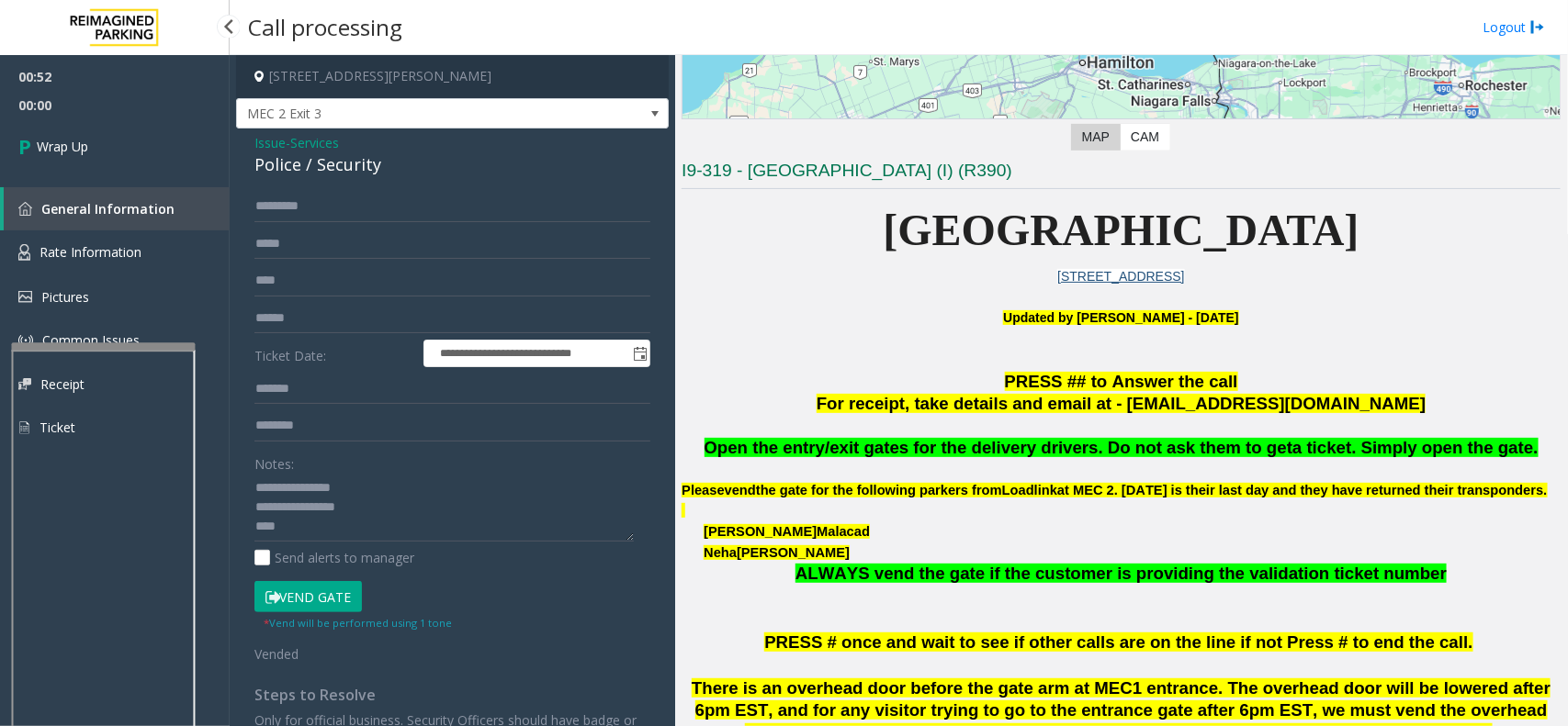
click at [112, 138] on link "Wrap Up" at bounding box center [115, 146] width 229 height 54
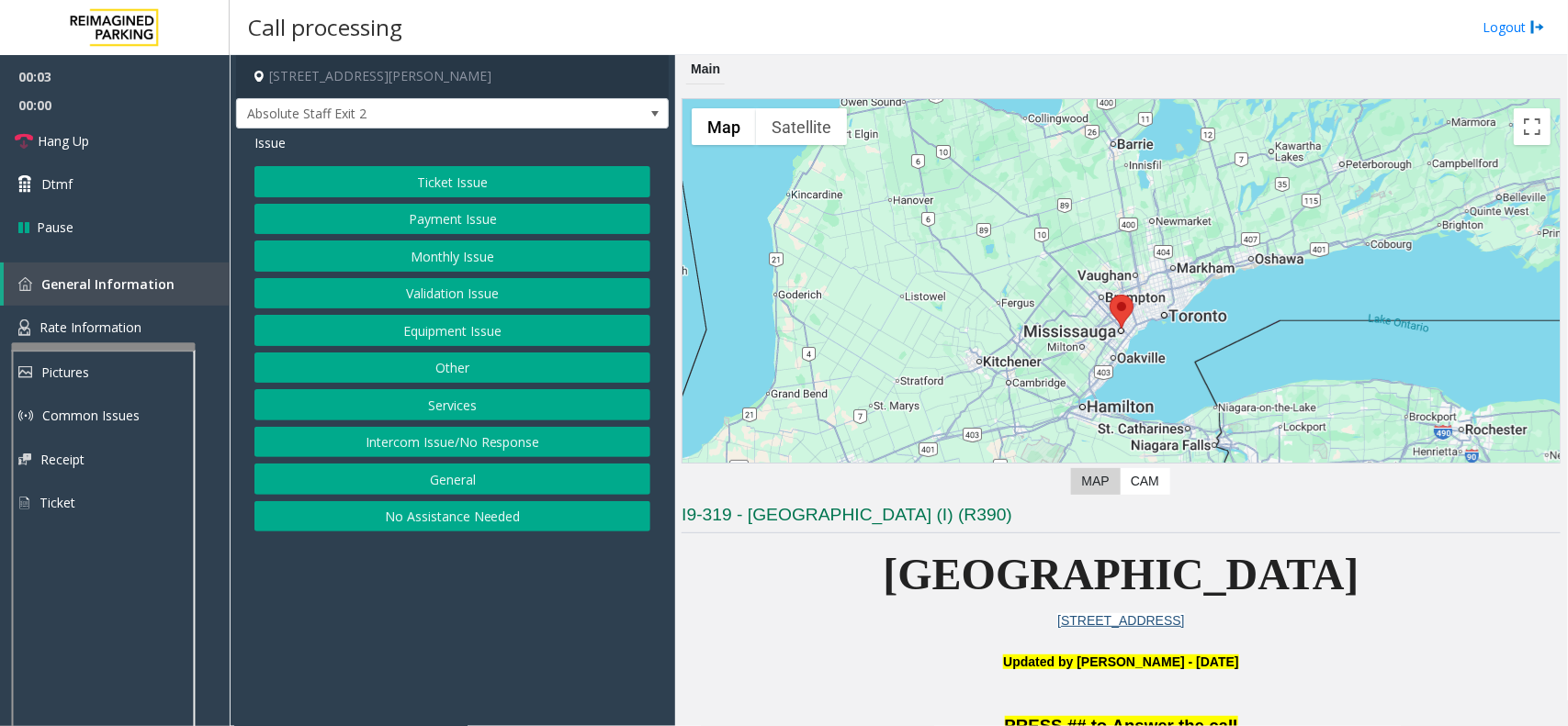
click at [488, 179] on button "Ticket Issue" at bounding box center [452, 181] width 396 height 31
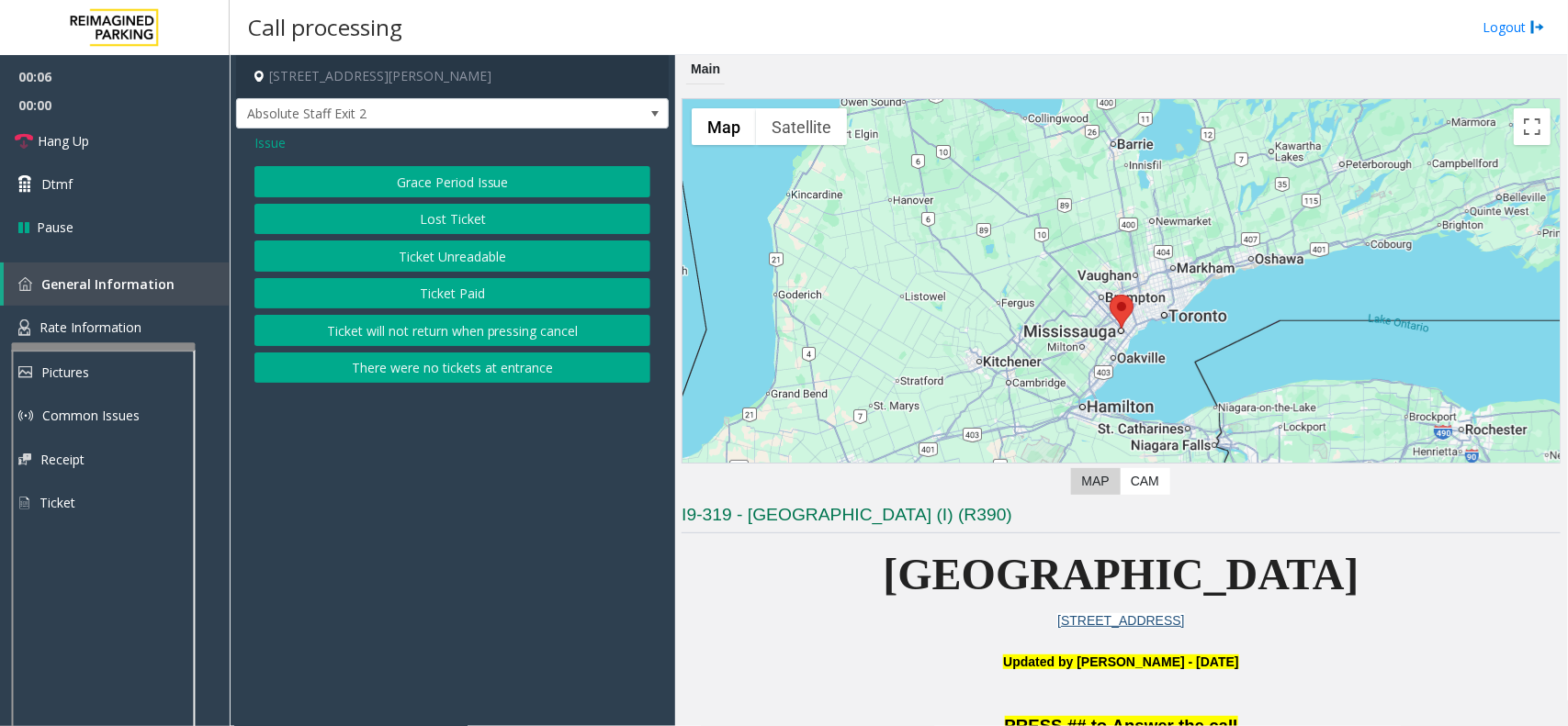
click at [249, 152] on div "Issue Grace Period Issue Lost Ticket Ticket Unreadable Ticket Paid Ticket will …" at bounding box center [452, 260] width 433 height 264
click at [273, 140] on span "Issue" at bounding box center [269, 143] width 31 height 20
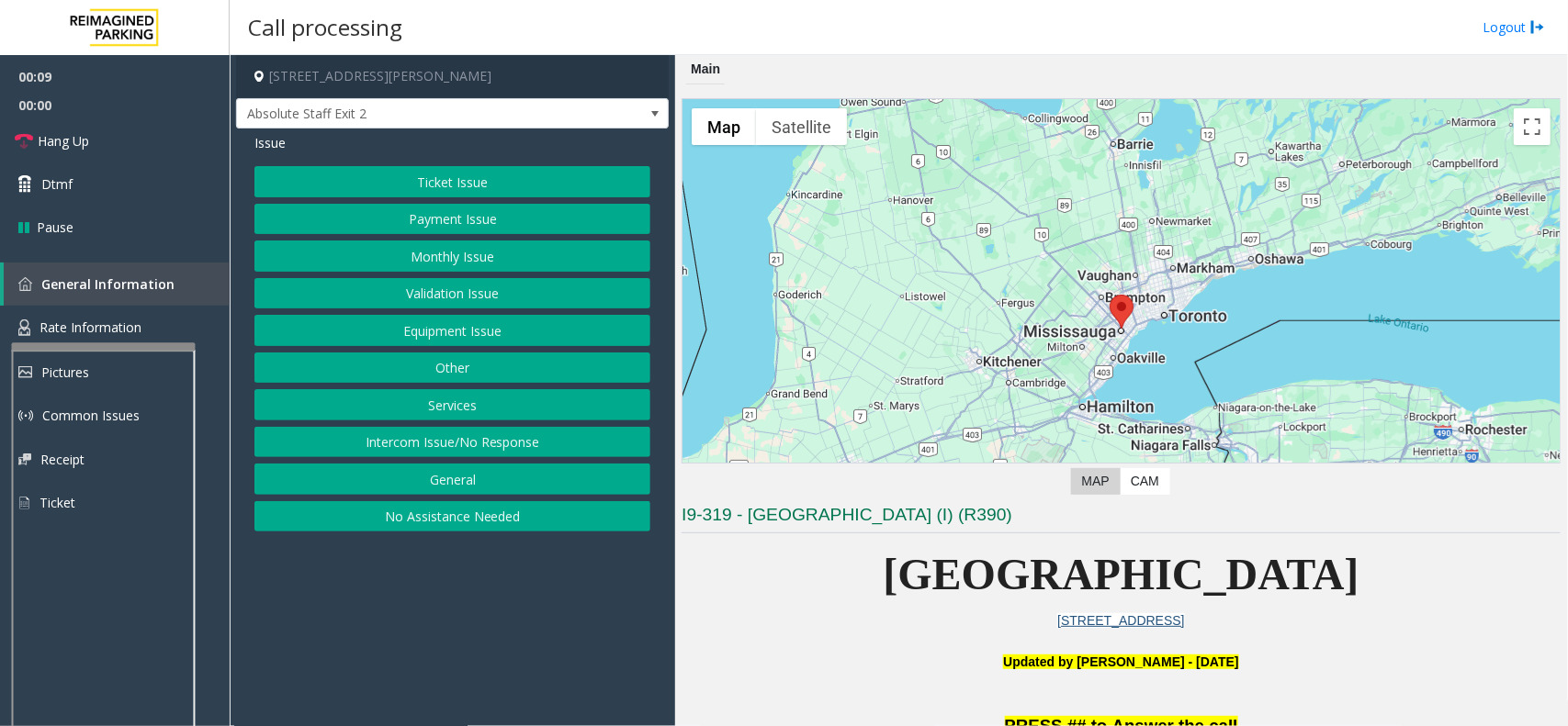
click at [464, 416] on button "Services" at bounding box center [452, 404] width 396 height 31
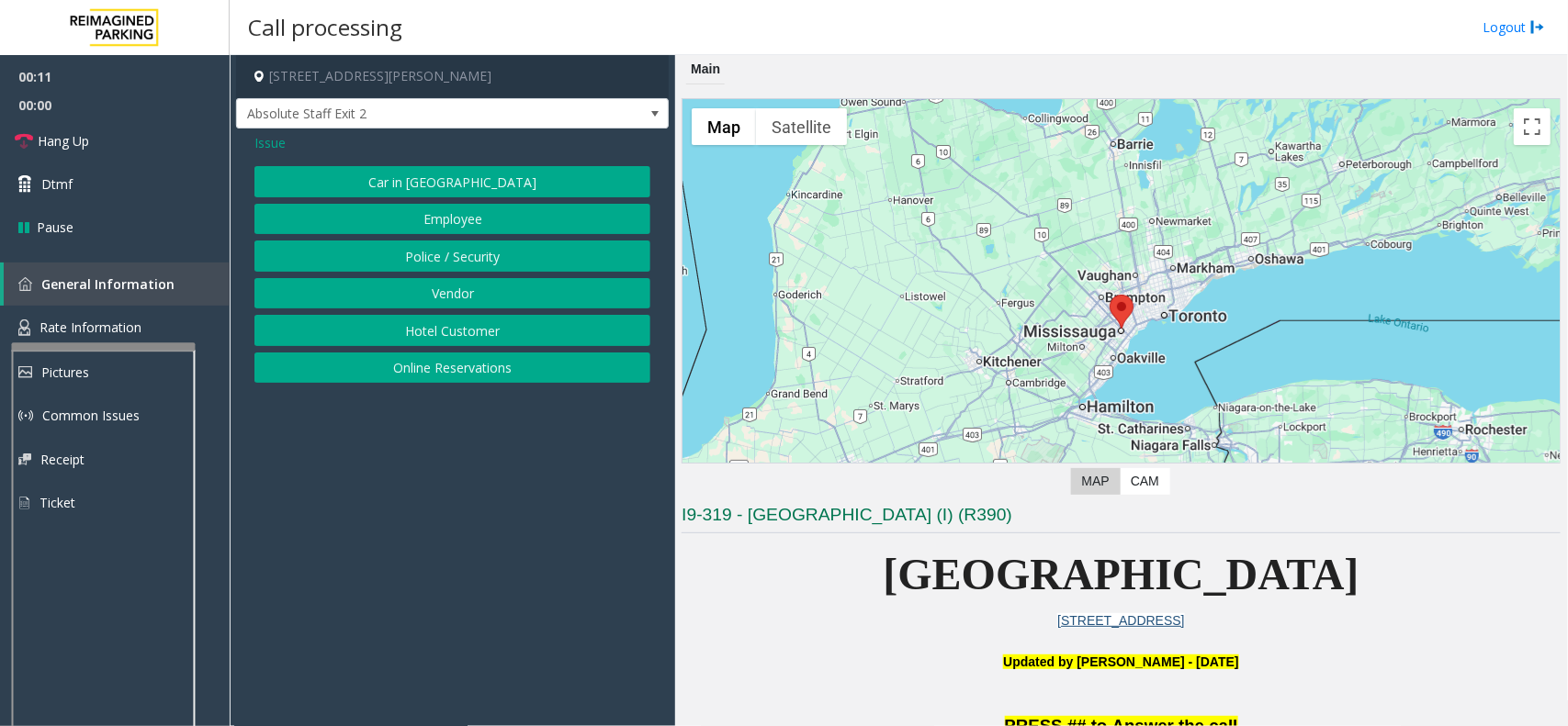
click at [428, 281] on button "Vendor" at bounding box center [452, 293] width 396 height 31
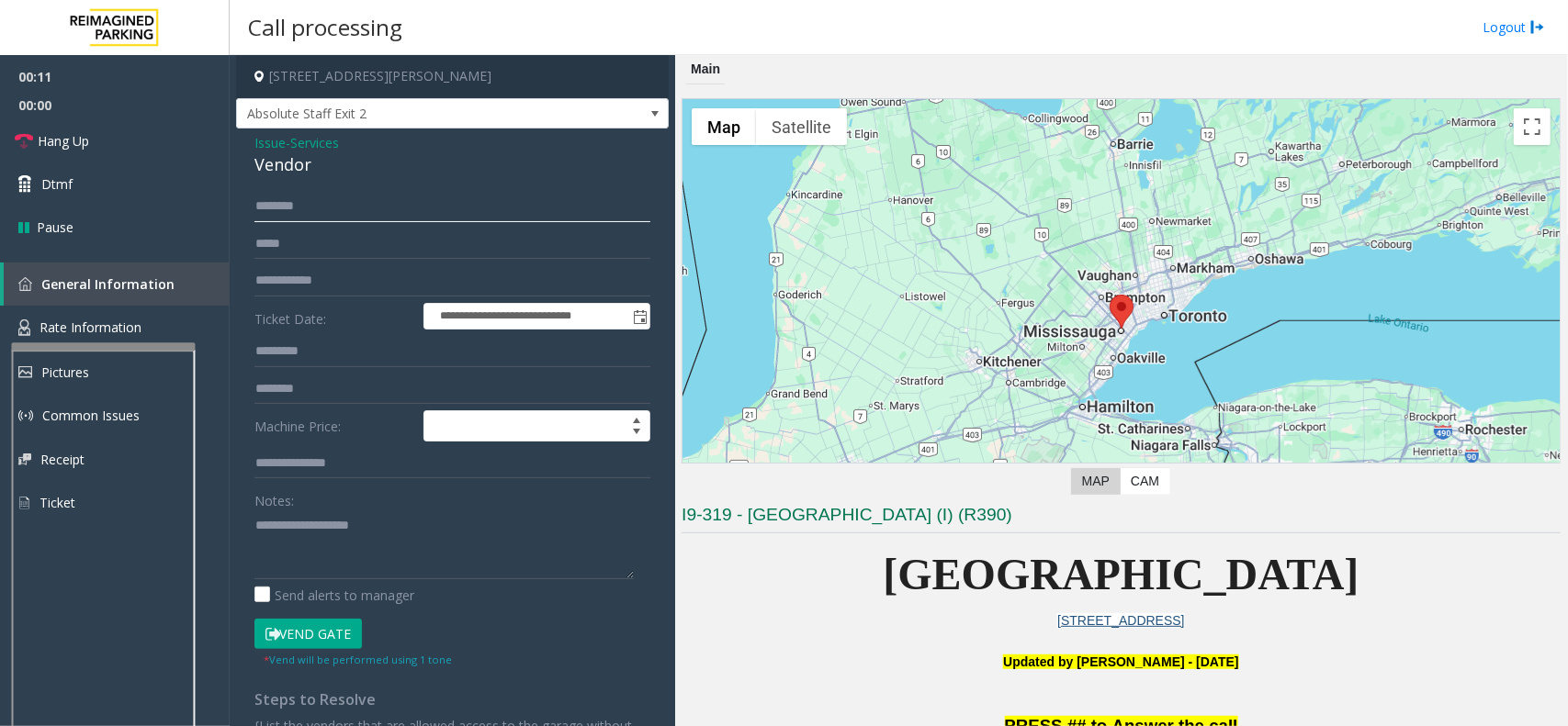
click at [324, 207] on input "text" at bounding box center [452, 206] width 396 height 31
type input "*******"
click at [318, 524] on textarea at bounding box center [444, 545] width 379 height 69
click at [323, 344] on input "text" at bounding box center [452, 351] width 396 height 31
drag, startPoint x: 309, startPoint y: 280, endPoint x: 296, endPoint y: 290, distance: 16.4
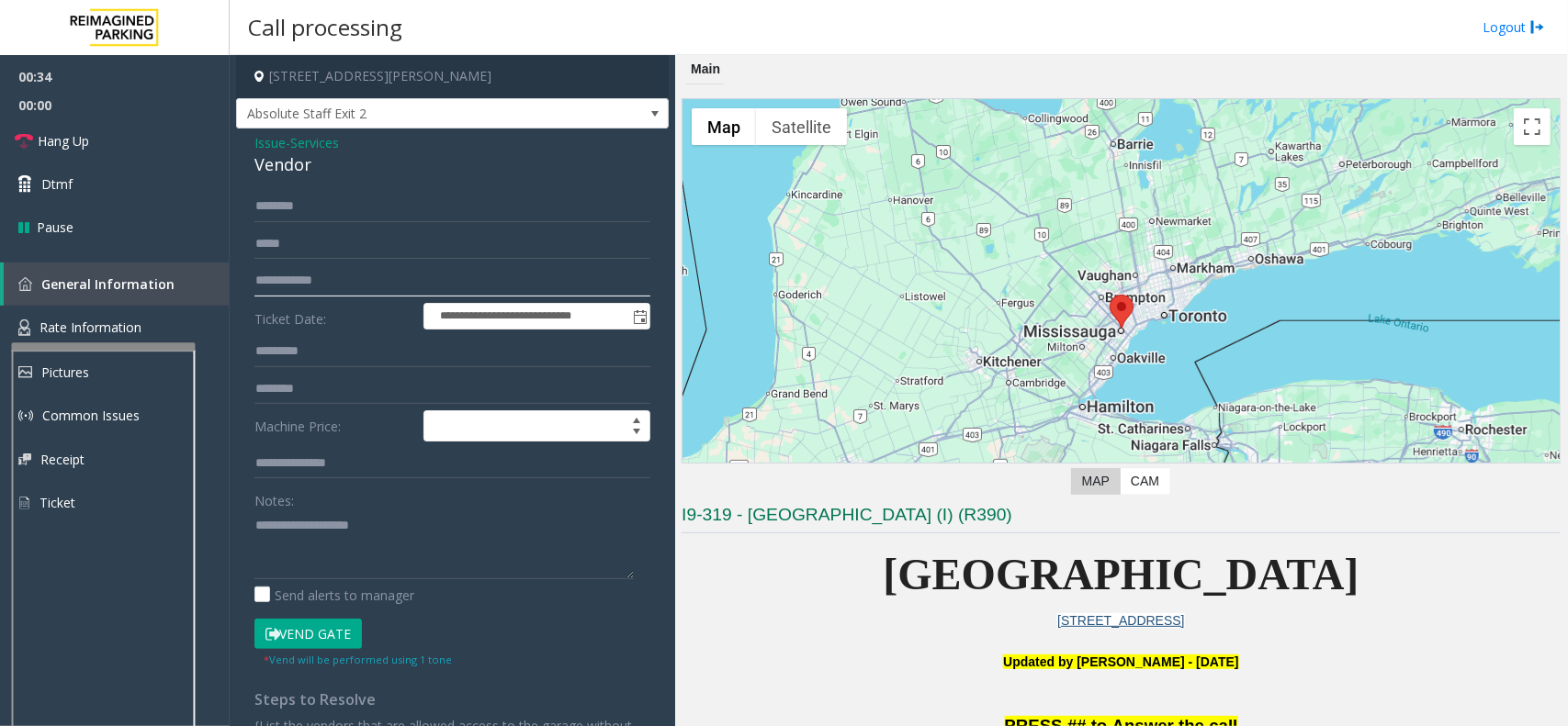
click at [300, 286] on input "text" at bounding box center [452, 281] width 396 height 31
type input "****"
click at [296, 144] on span "Services" at bounding box center [314, 143] width 48 height 20
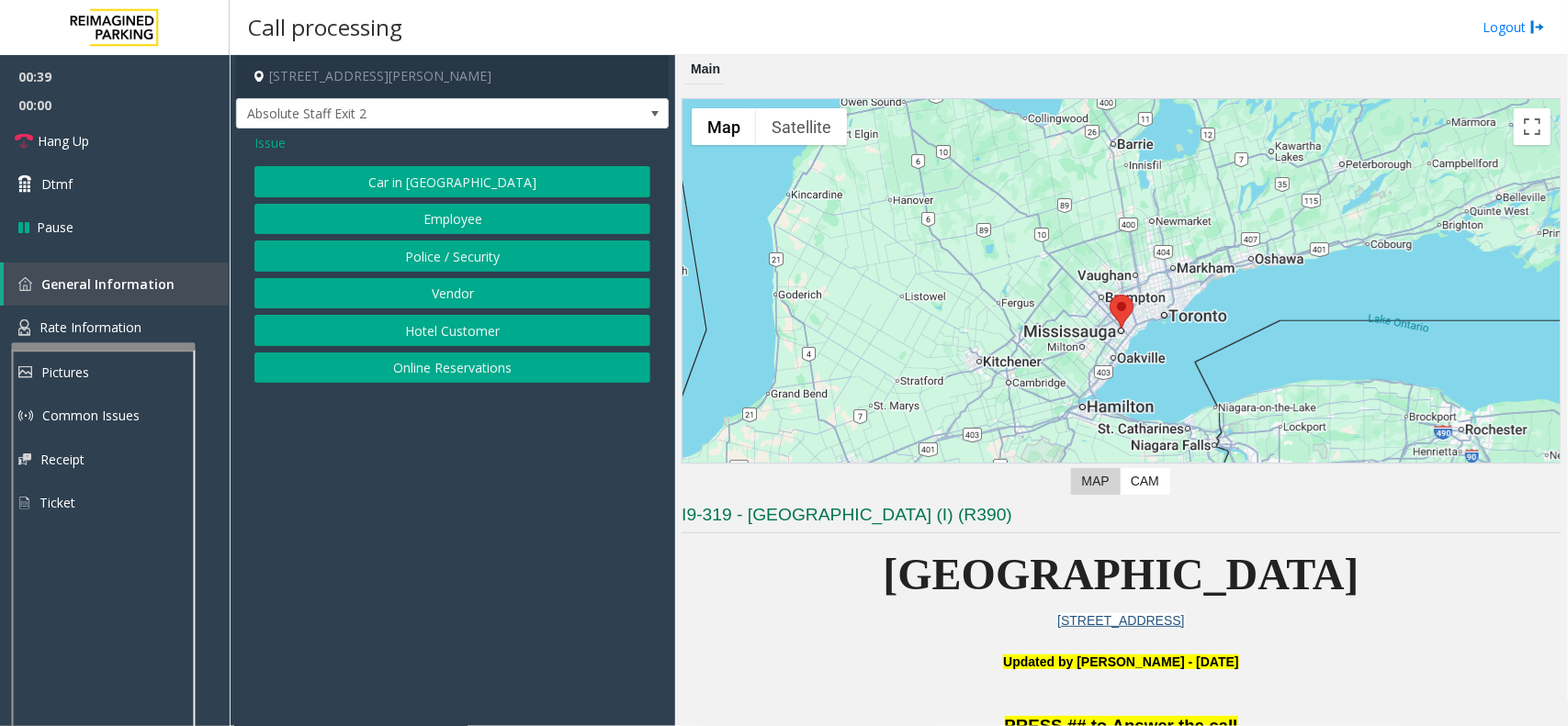
click at [458, 254] on button "Police / Security" at bounding box center [452, 255] width 396 height 31
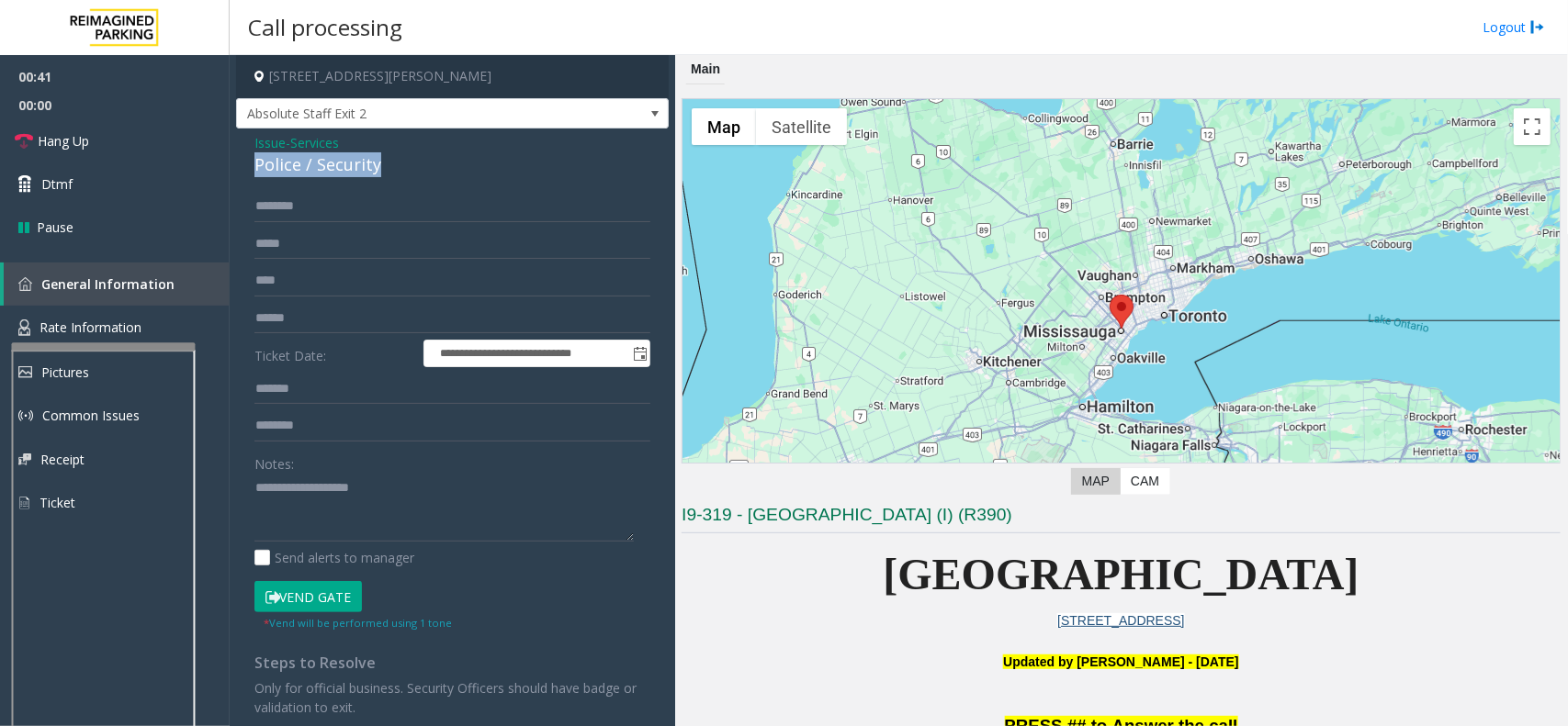
drag, startPoint x: 401, startPoint y: 165, endPoint x: 234, endPoint y: 161, distance: 167.0
click at [234, 161] on app-call-processing-form "**********" at bounding box center [452, 390] width 446 height 671
click at [322, 610] on button "Vend Gate" at bounding box center [308, 596] width 107 height 31
click at [258, 493] on textarea at bounding box center [444, 508] width 379 height 69
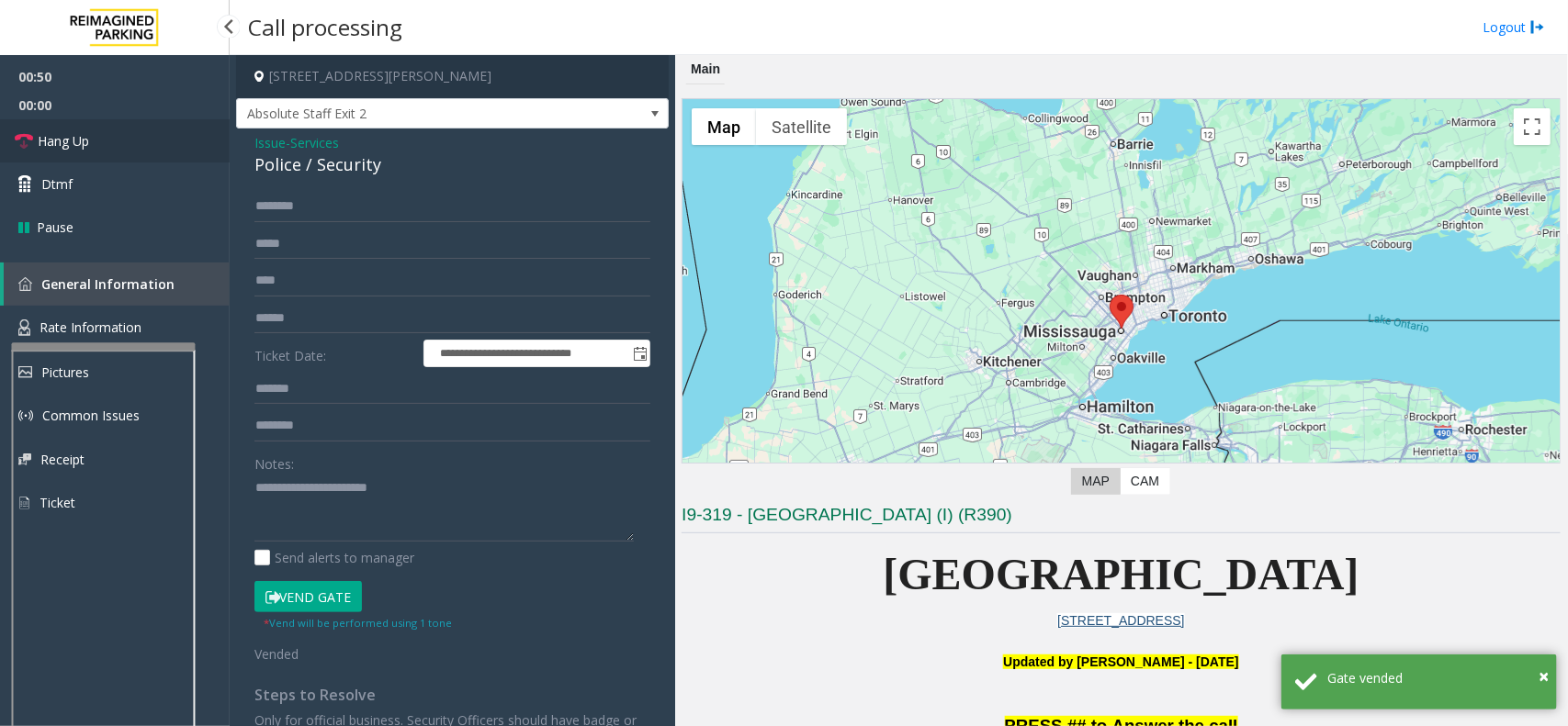
click at [131, 141] on link "Hang Up" at bounding box center [115, 141] width 229 height 43
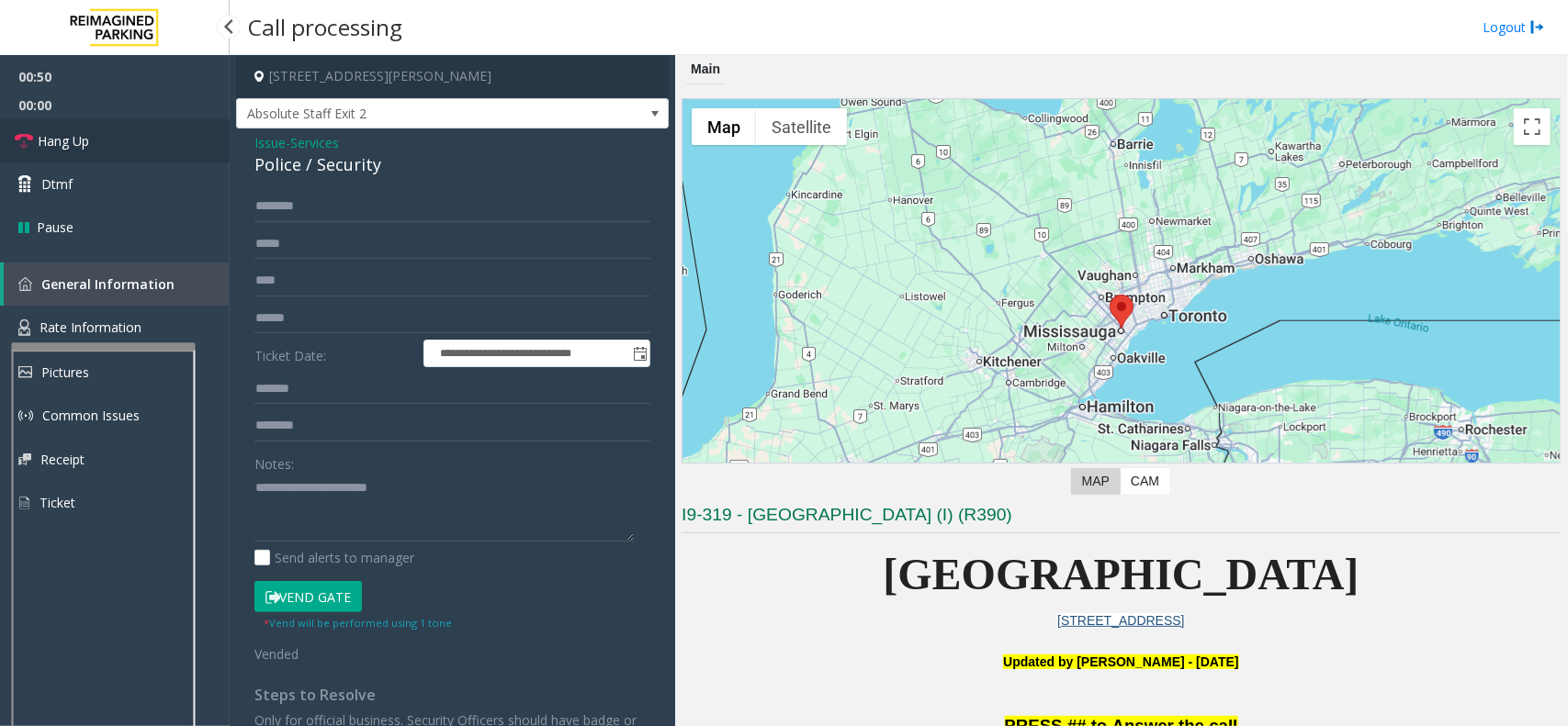
click at [131, 141] on link "Hang Up" at bounding box center [115, 141] width 229 height 43
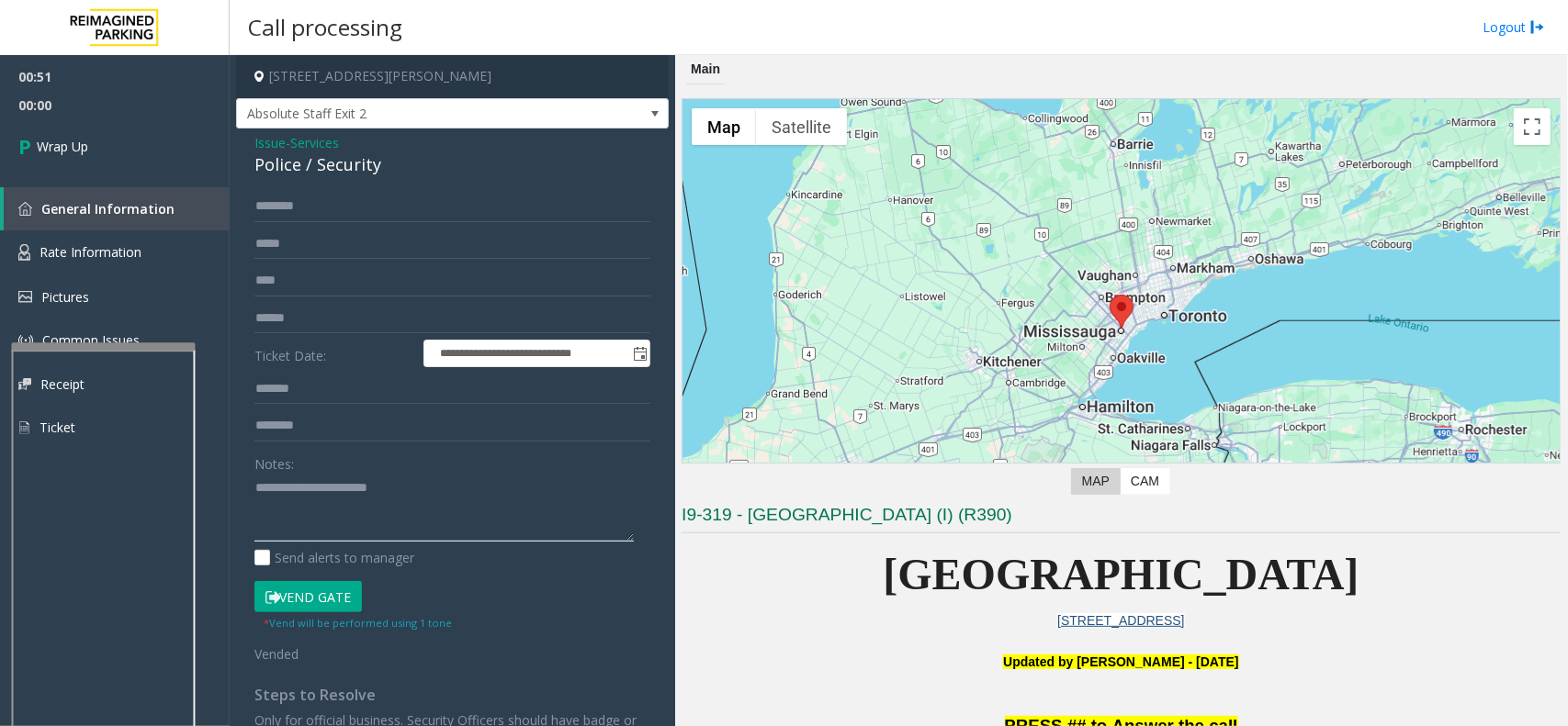
click at [414, 493] on textarea at bounding box center [444, 508] width 379 height 69
paste textarea "**********"
click at [313, 501] on textarea at bounding box center [444, 508] width 379 height 69
type textarea "**********"
click at [98, 135] on link "Wrap Up" at bounding box center [115, 146] width 229 height 54
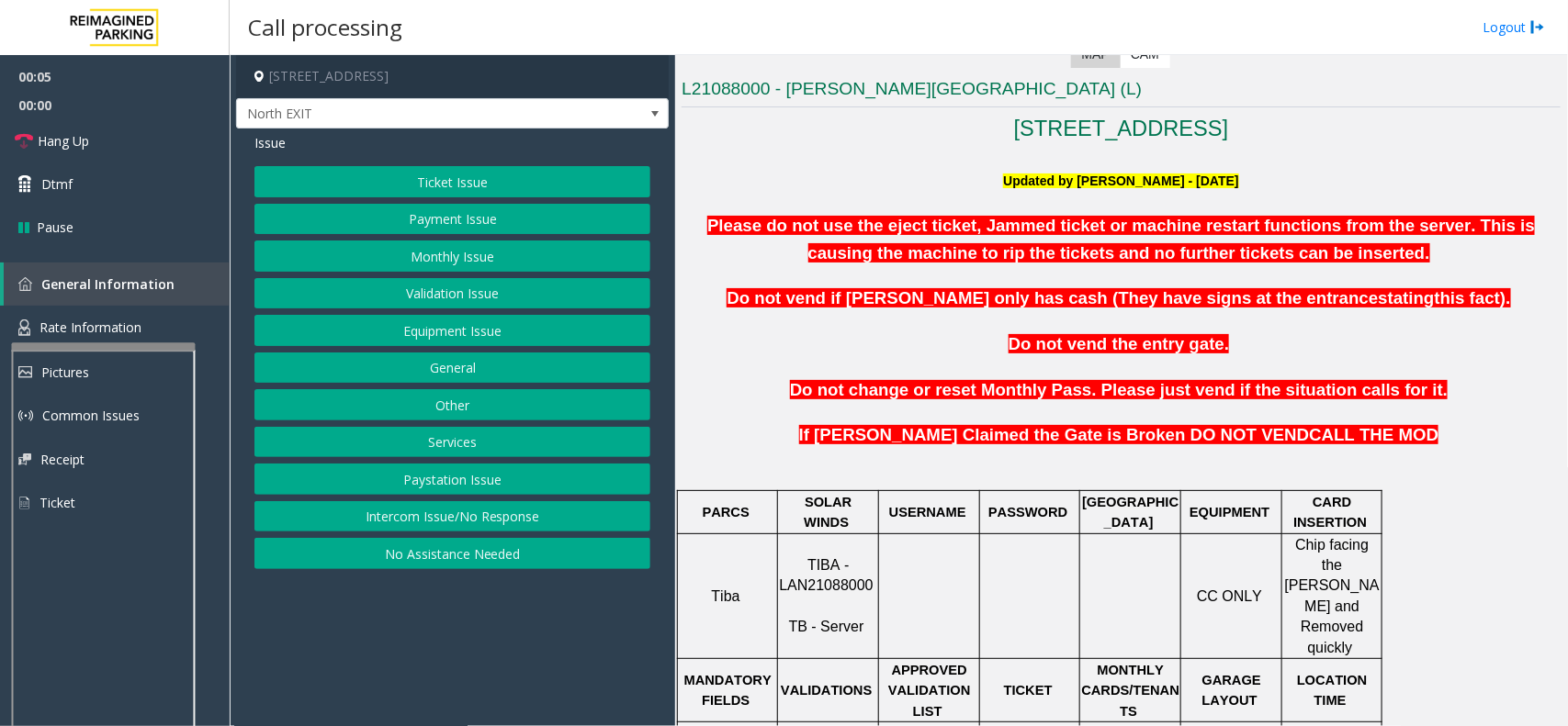
scroll to position [574, 0]
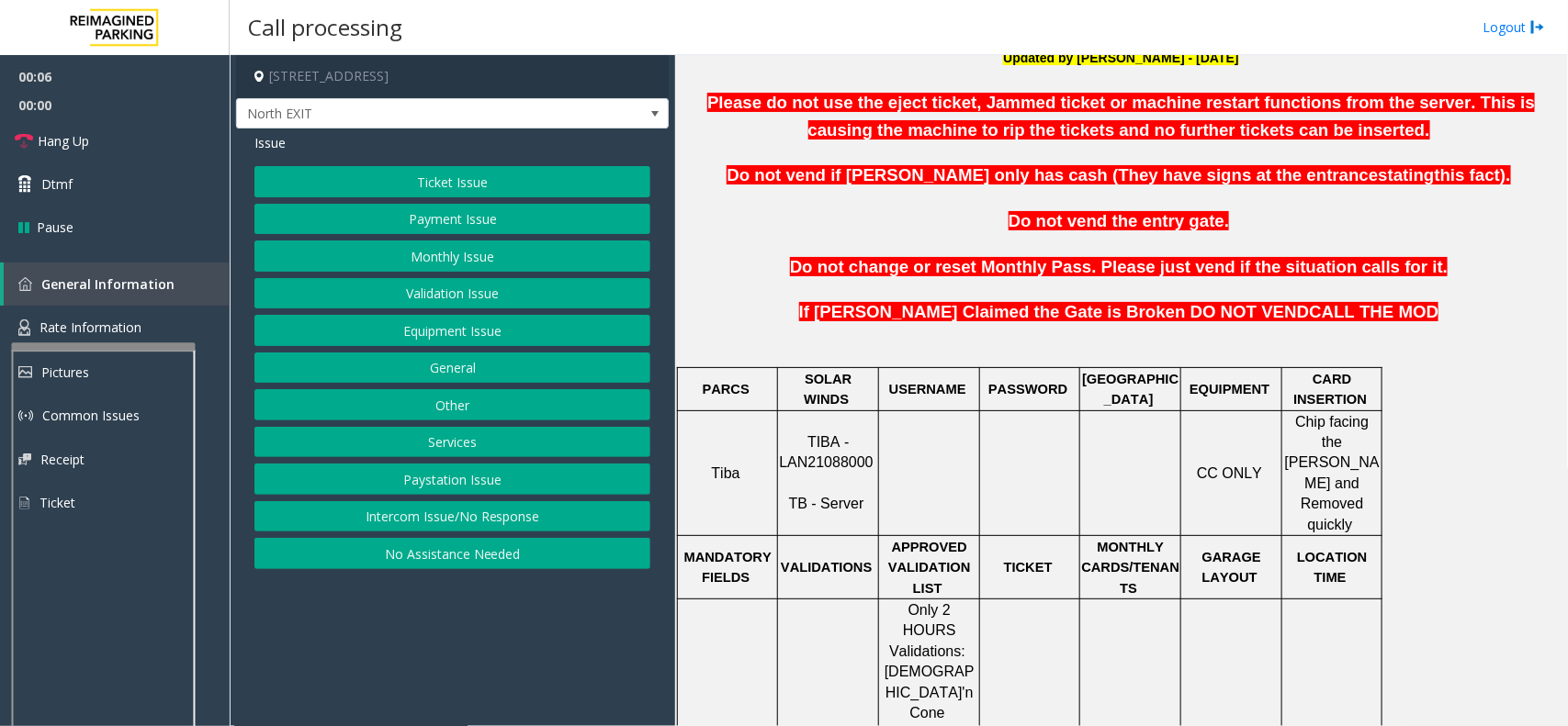
click at [824, 436] on span "TIBA - LAN21088000" at bounding box center [825, 452] width 93 height 35
click at [489, 298] on button "Validation Issue" at bounding box center [452, 293] width 396 height 31
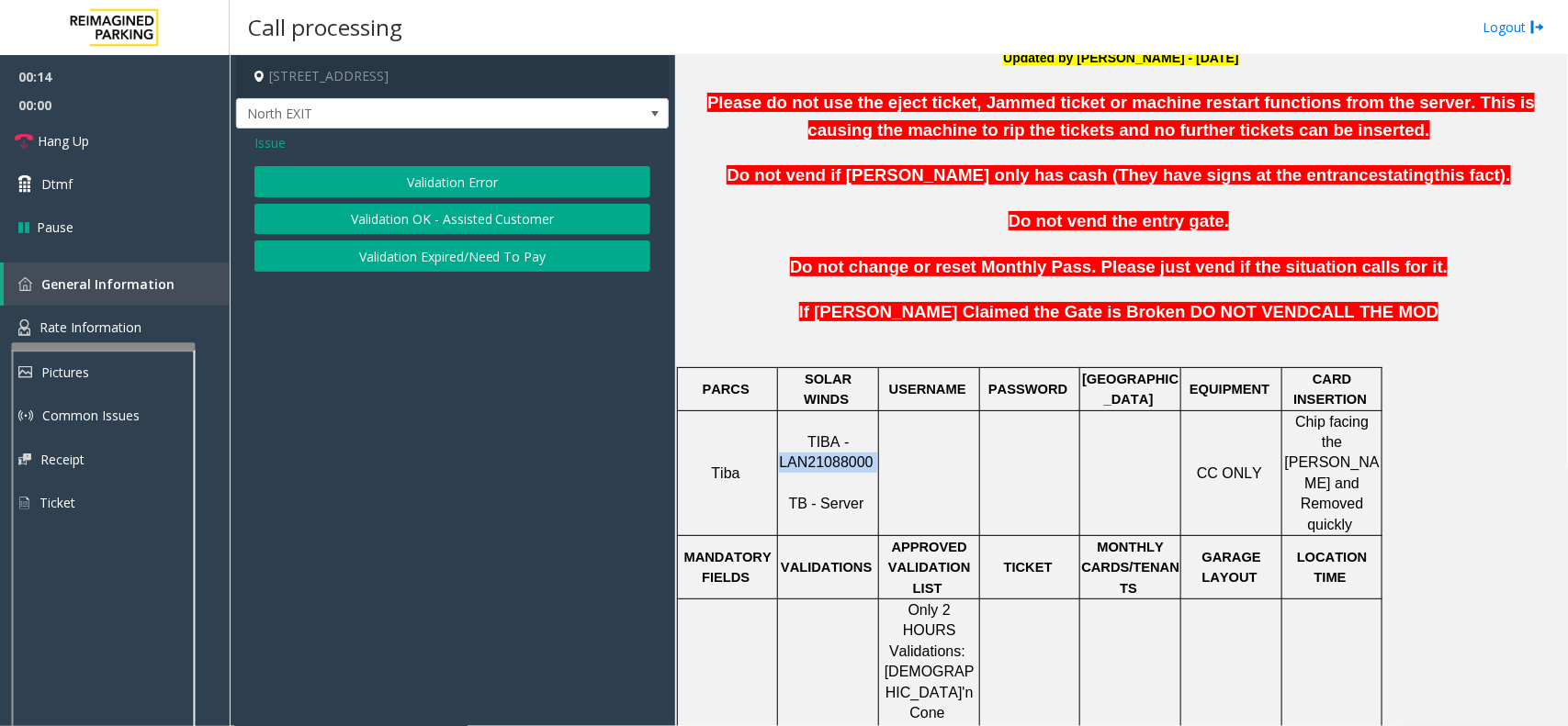
click at [439, 185] on button "Validation Error" at bounding box center [452, 181] width 396 height 31
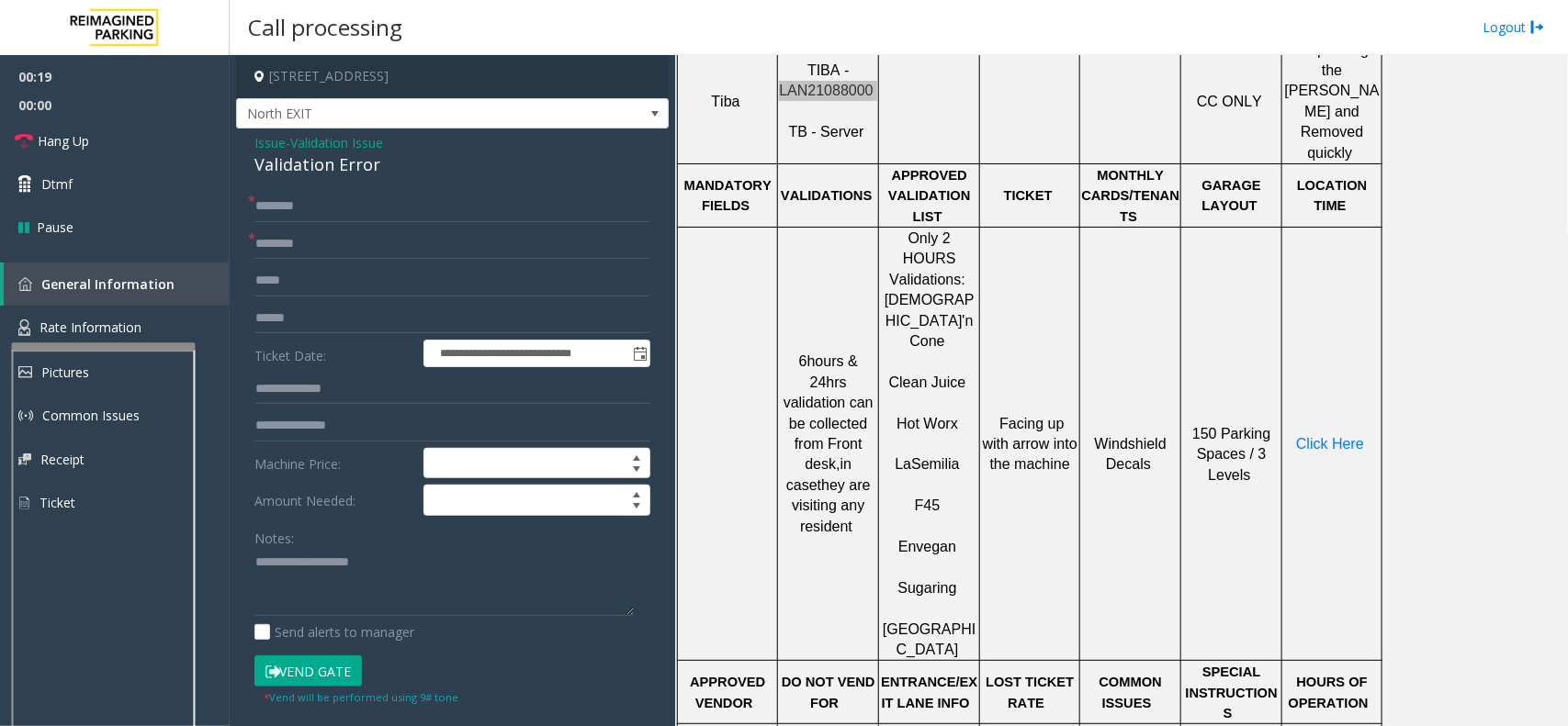
scroll to position [918, 0]
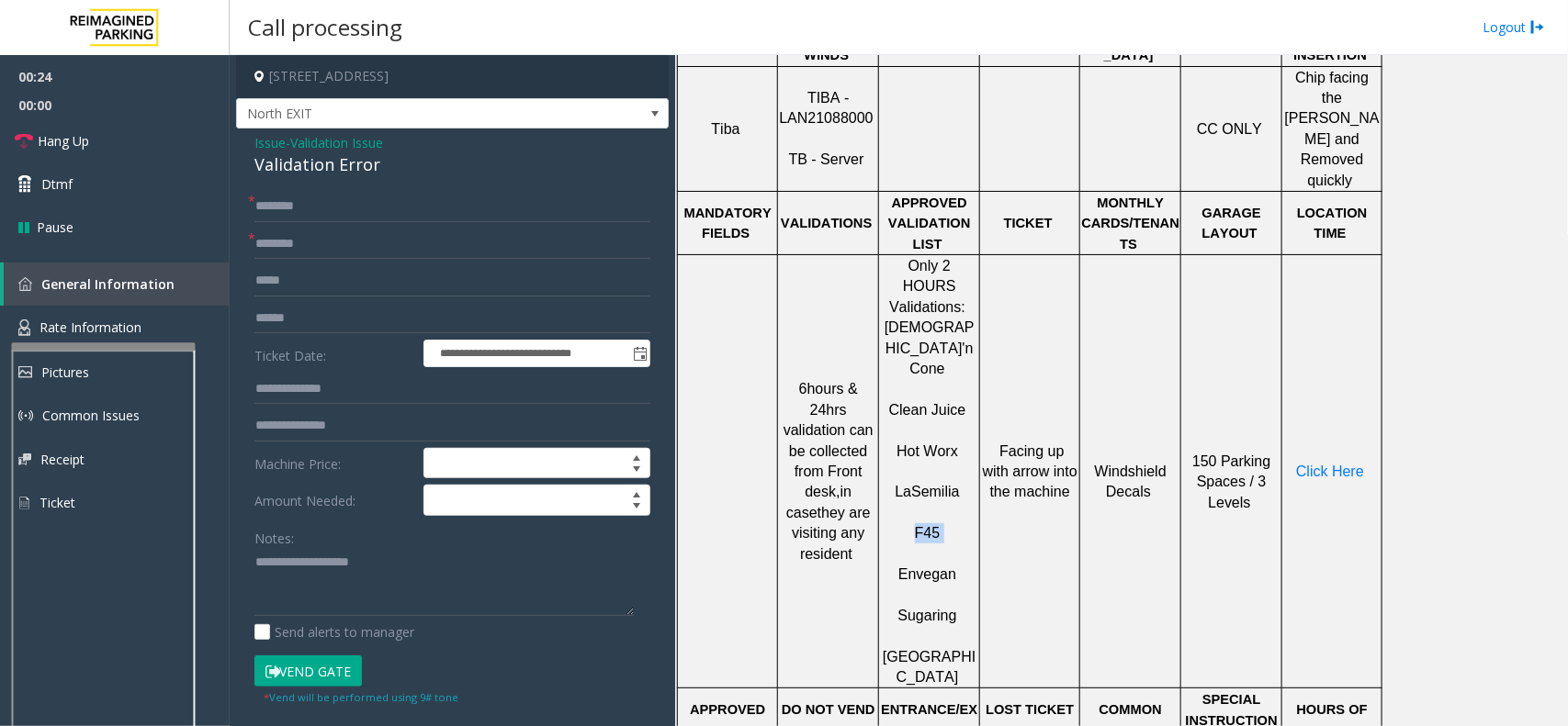
drag, startPoint x: 942, startPoint y: 433, endPoint x: 907, endPoint y: 427, distance: 35.5
click at [907, 503] on p "F45" at bounding box center [928, 524] width 98 height 41
type input "***"
click at [284, 322] on input "text" at bounding box center [452, 318] width 396 height 31
click at [301, 162] on div "Validation Error" at bounding box center [452, 165] width 396 height 25
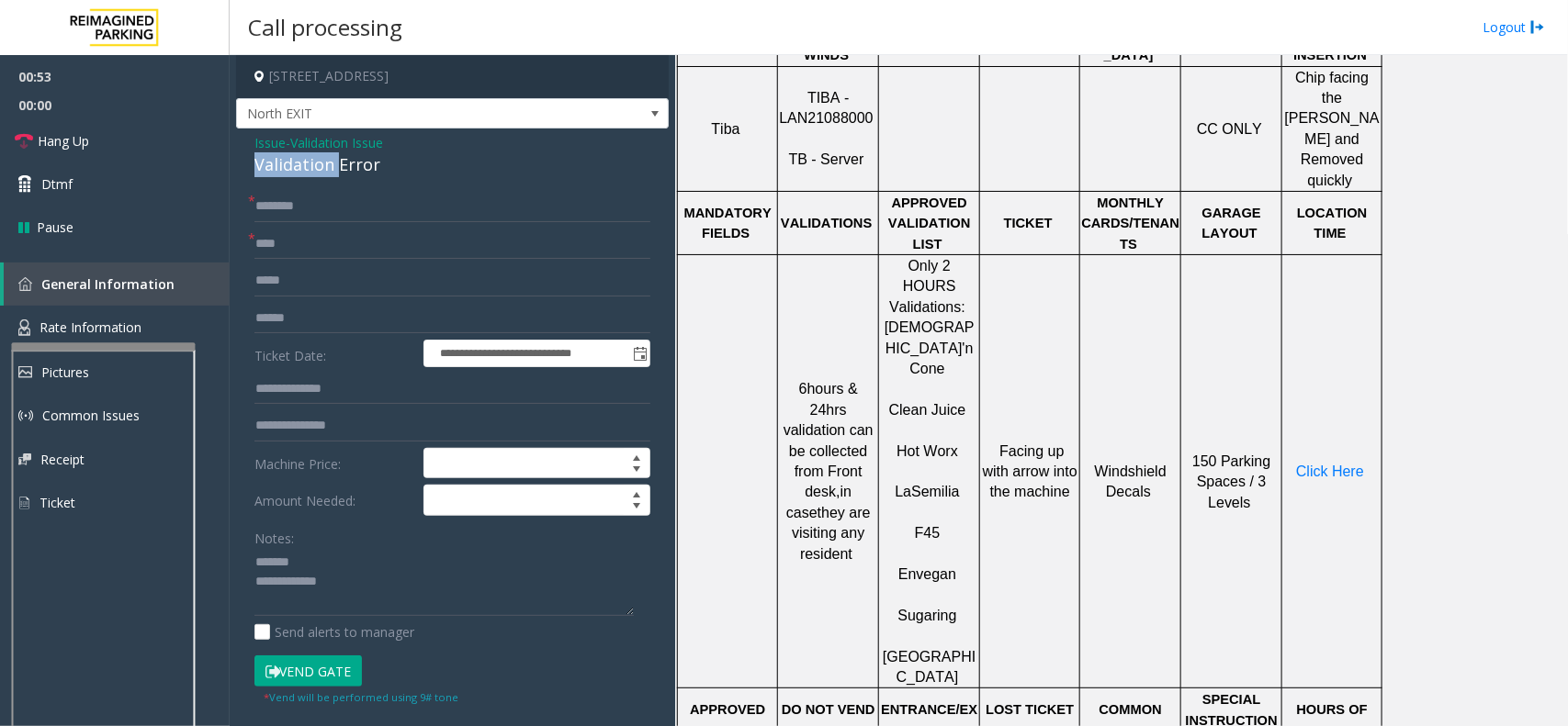
click at [301, 162] on div "Validation Error" at bounding box center [452, 165] width 396 height 25
click at [315, 582] on textarea at bounding box center [444, 582] width 379 height 69
click at [312, 583] on textarea at bounding box center [444, 582] width 379 height 69
type textarea "**********"
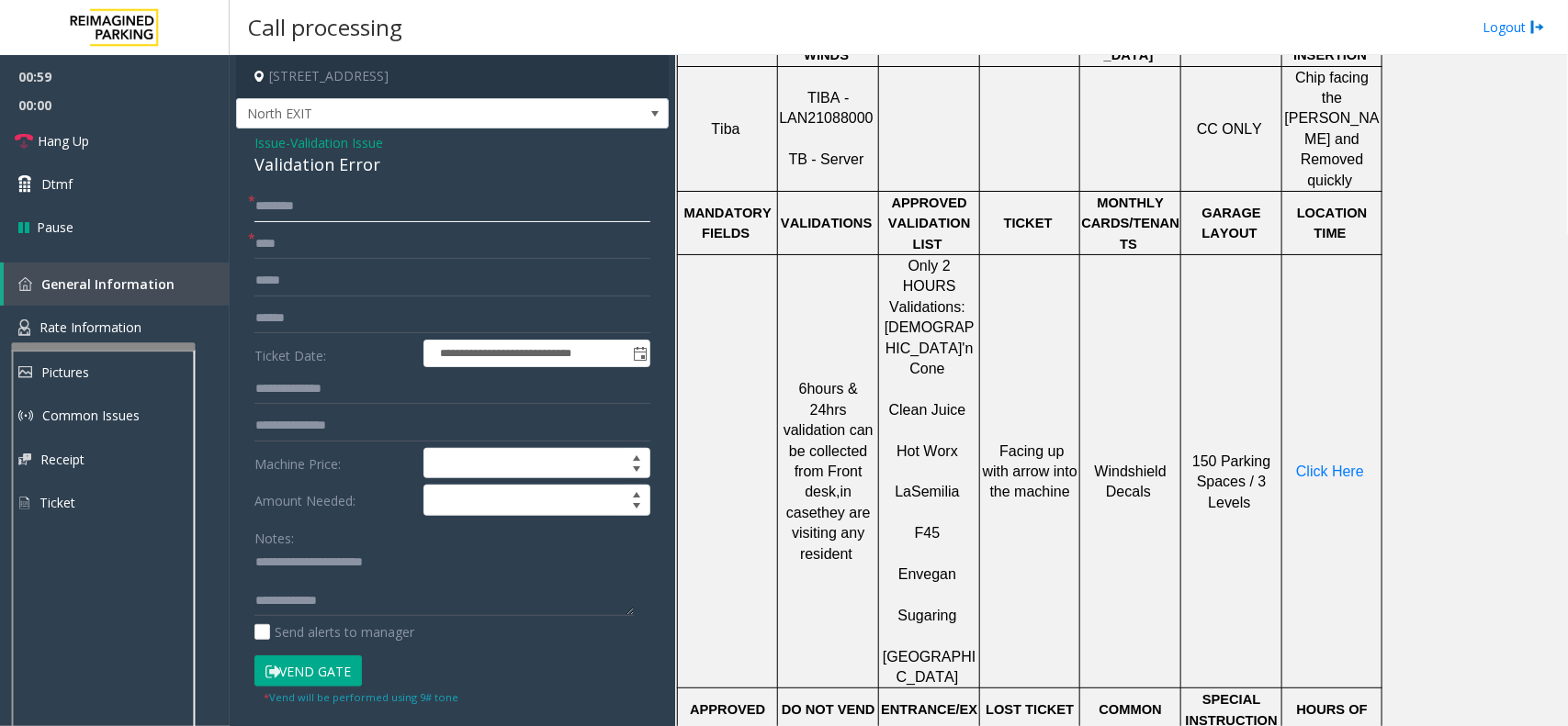
click at [315, 204] on input "text" at bounding box center [452, 206] width 396 height 31
type input "*******"
click at [295, 312] on input "text" at bounding box center [452, 318] width 396 height 31
click at [342, 386] on input "text" at bounding box center [452, 389] width 396 height 31
type input "*******"
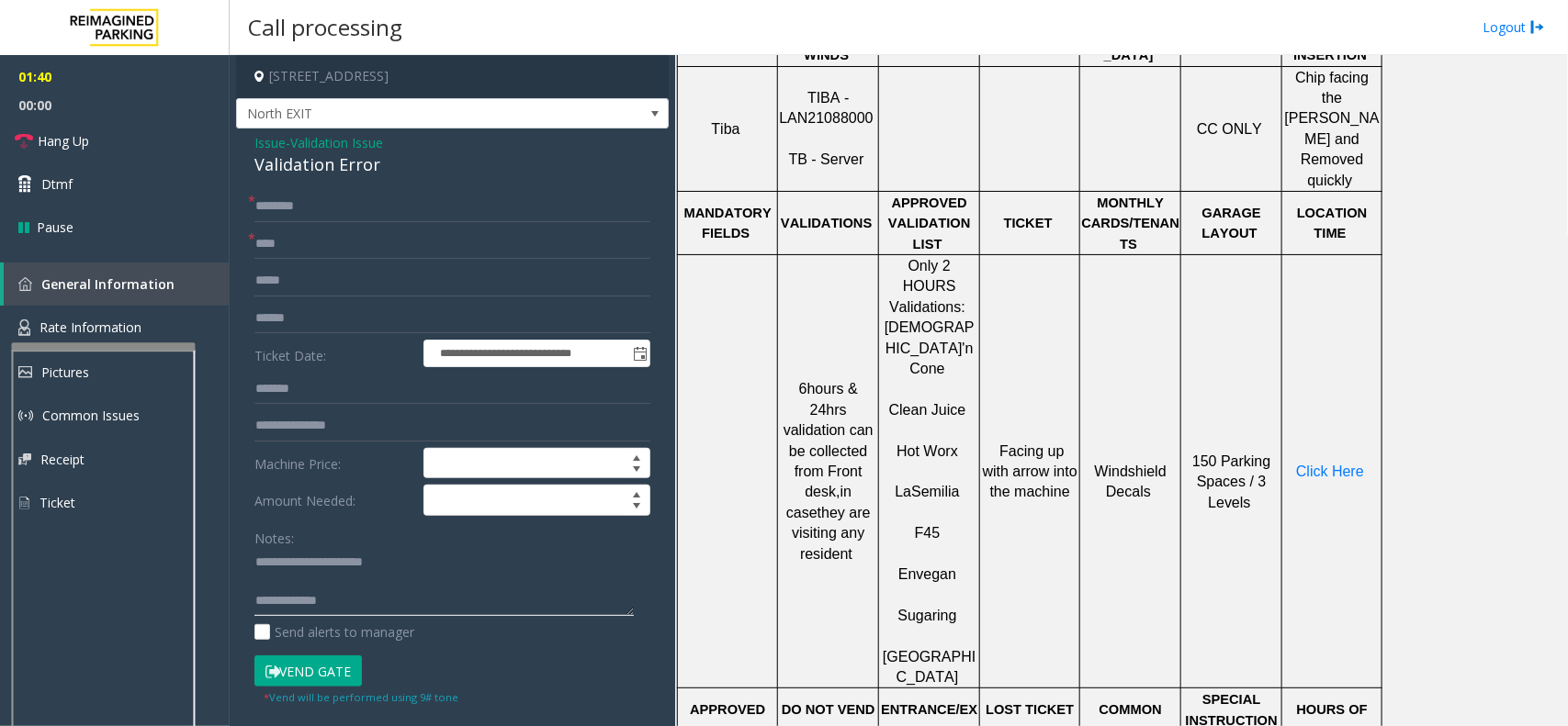
click at [290, 579] on textarea at bounding box center [444, 582] width 379 height 69
type textarea "**********"
click at [336, 645] on button "Vend Gate" at bounding box center [308, 670] width 107 height 31
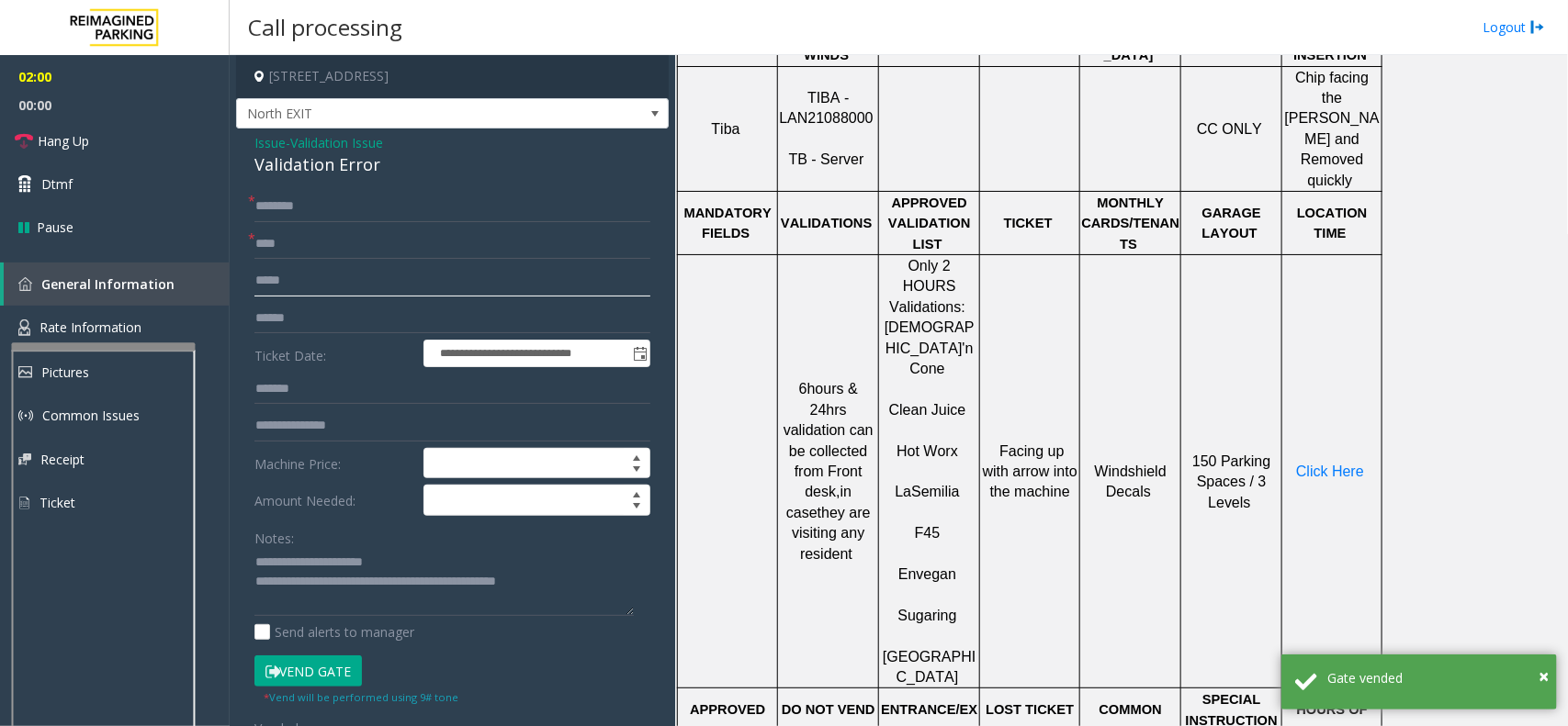
click at [282, 284] on input "text" at bounding box center [452, 281] width 396 height 31
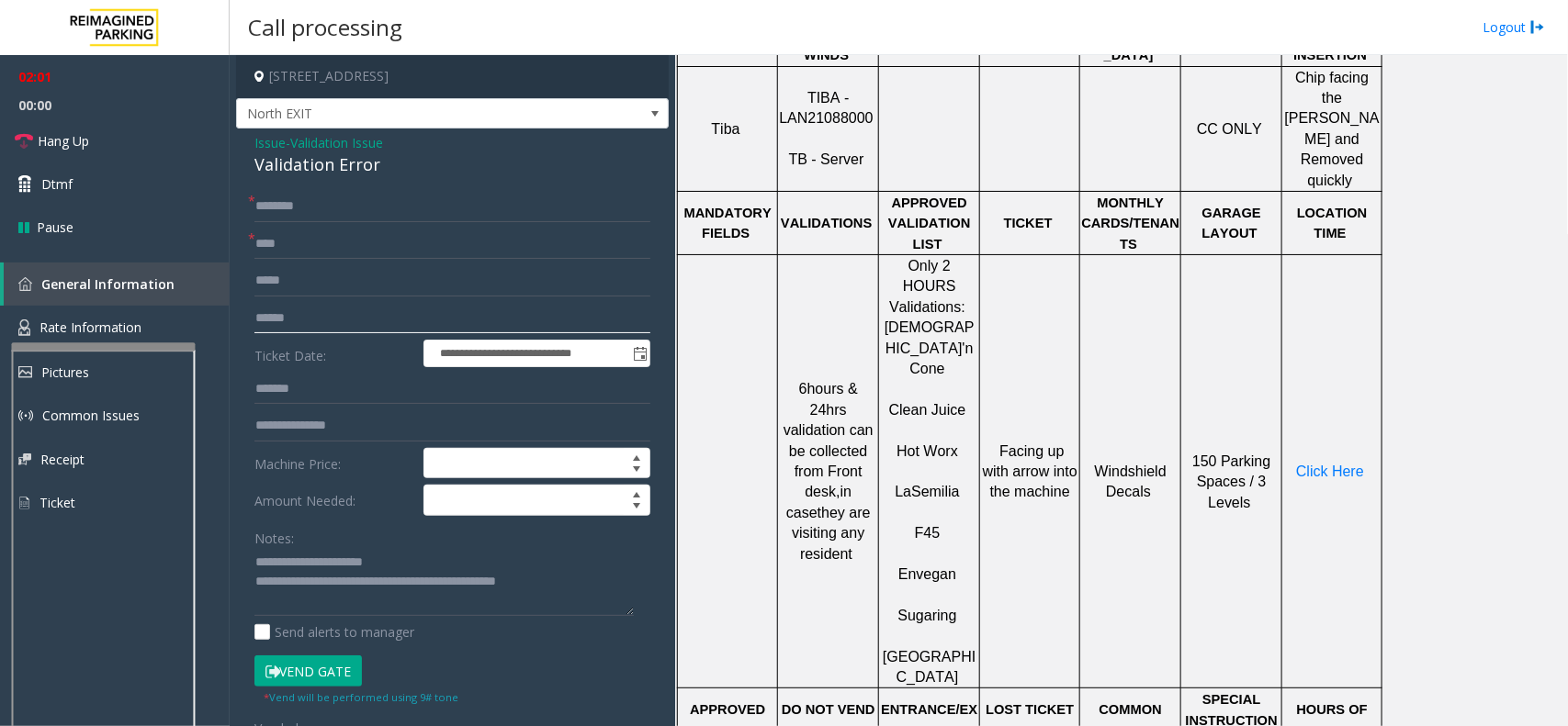
click at [284, 324] on input "text" at bounding box center [452, 318] width 396 height 31
click at [79, 140] on span "Hang Up" at bounding box center [62, 141] width 51 height 20
click at [263, 323] on input "text" at bounding box center [452, 318] width 396 height 31
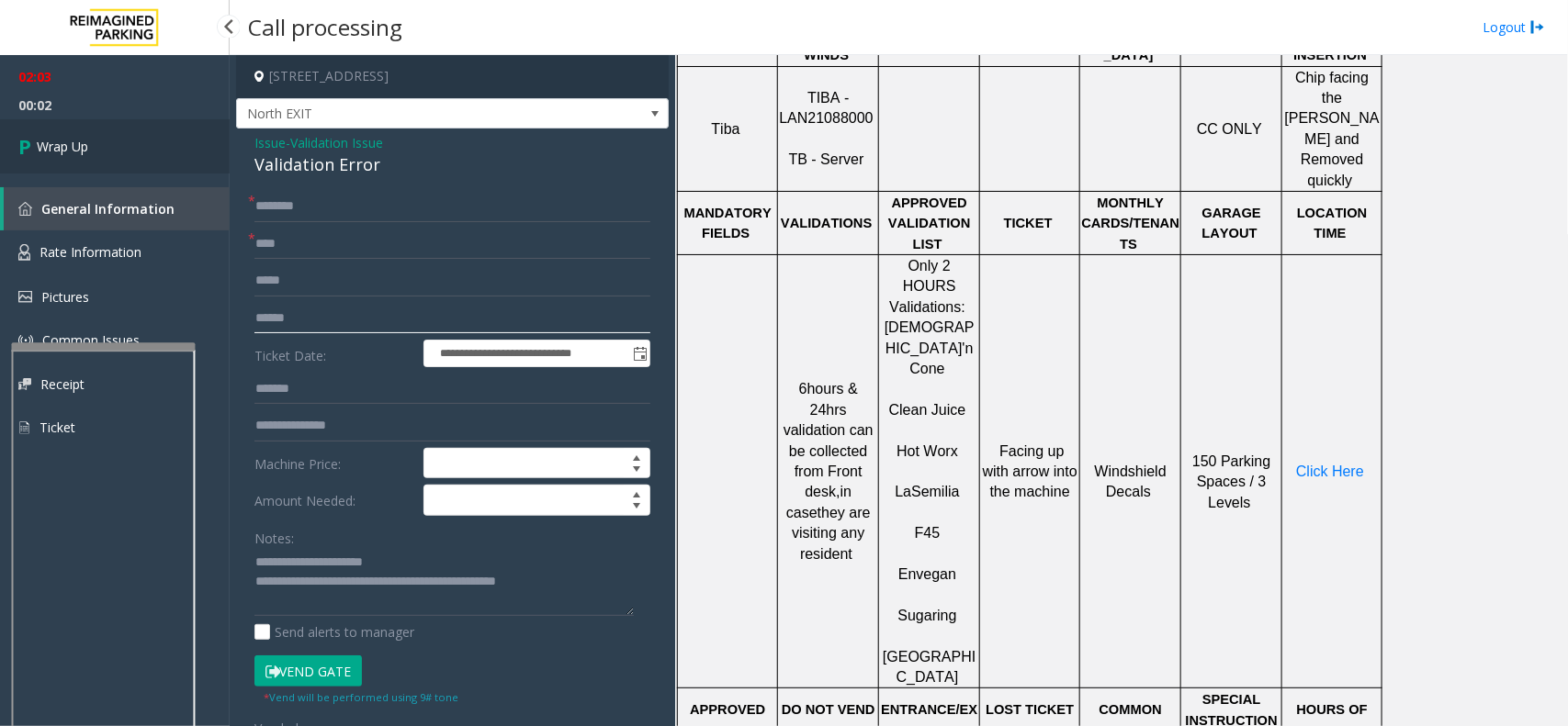
type input "******"
click at [93, 148] on link "Wrap Up" at bounding box center [115, 146] width 229 height 54
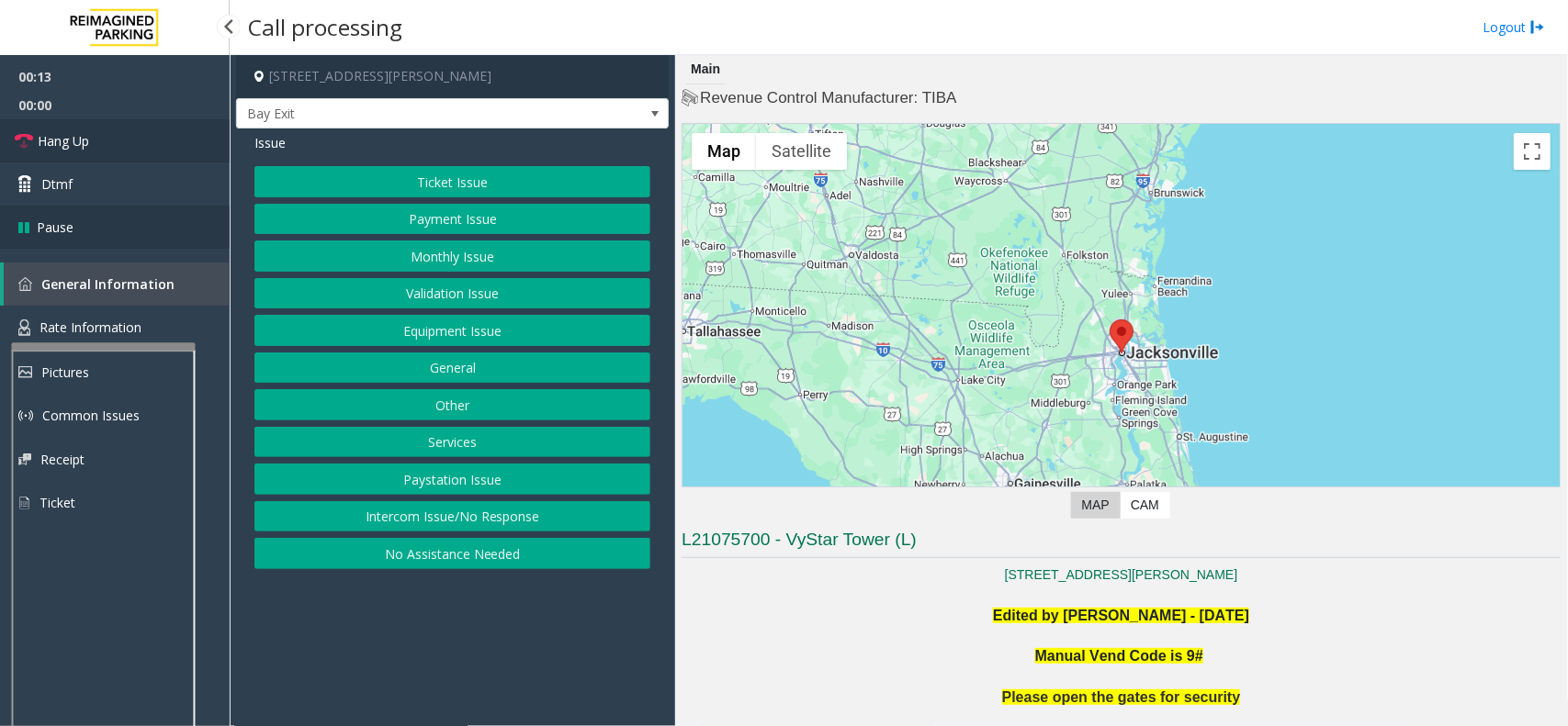
drag, startPoint x: 106, startPoint y: 131, endPoint x: 172, endPoint y: 213, distance: 105.3
click at [106, 131] on link "Hang Up" at bounding box center [115, 141] width 229 height 43
drag, startPoint x: 457, startPoint y: 516, endPoint x: 378, endPoint y: 308, distance: 222.5
click at [456, 513] on button "Intercom Issue/No Response" at bounding box center [452, 516] width 396 height 31
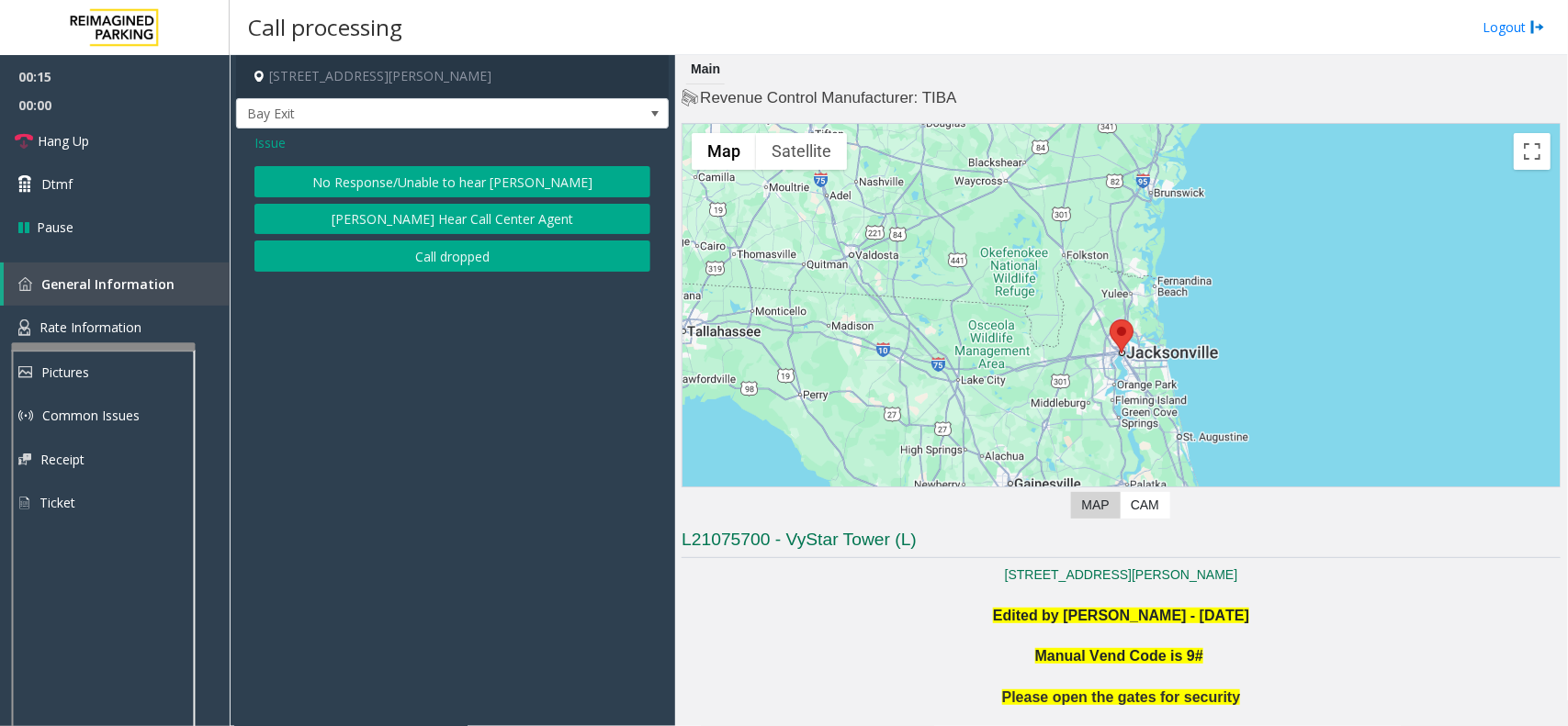
click at [351, 177] on button "No Response/Unable to hear [PERSON_NAME]" at bounding box center [452, 181] width 396 height 31
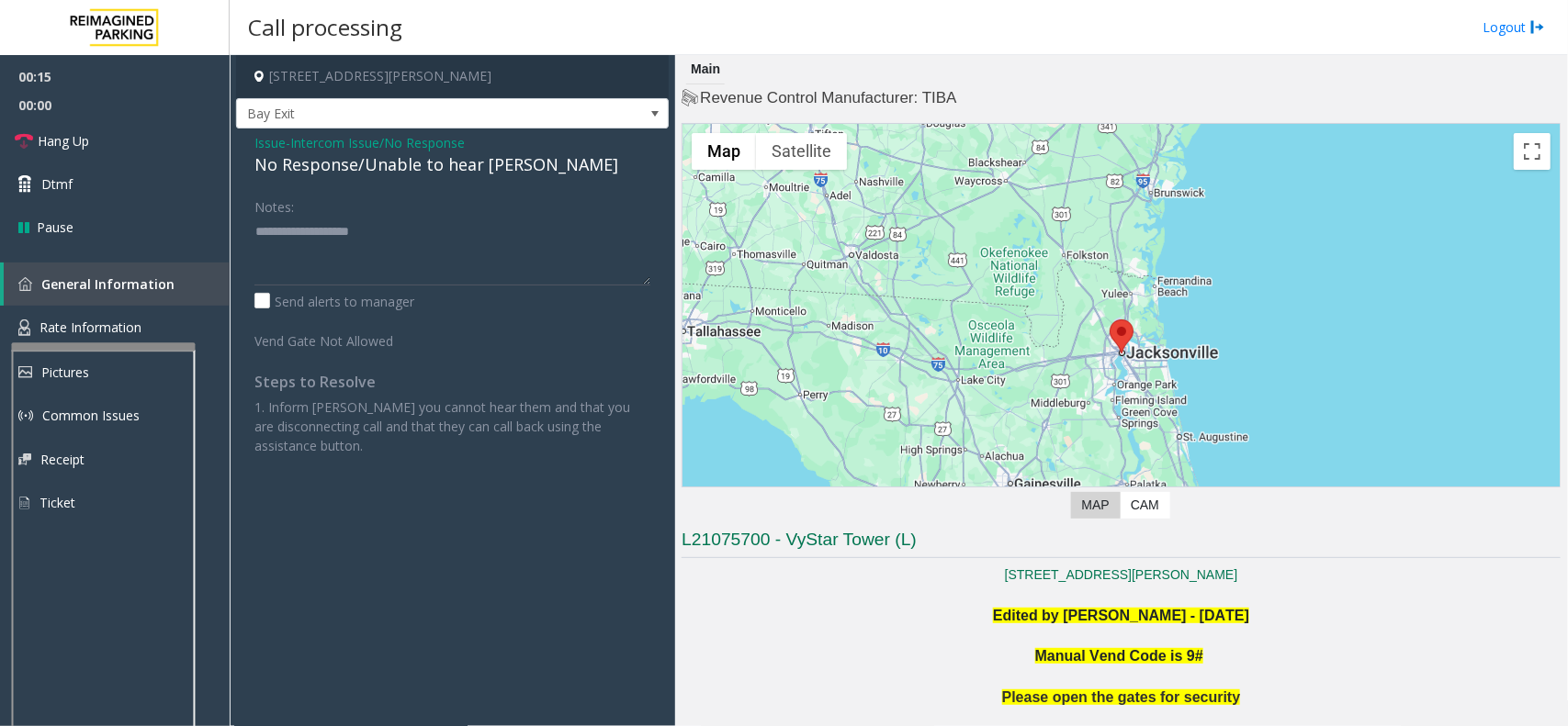
click at [349, 174] on div "No Response/Unable to hear [PERSON_NAME]" at bounding box center [452, 165] width 396 height 25
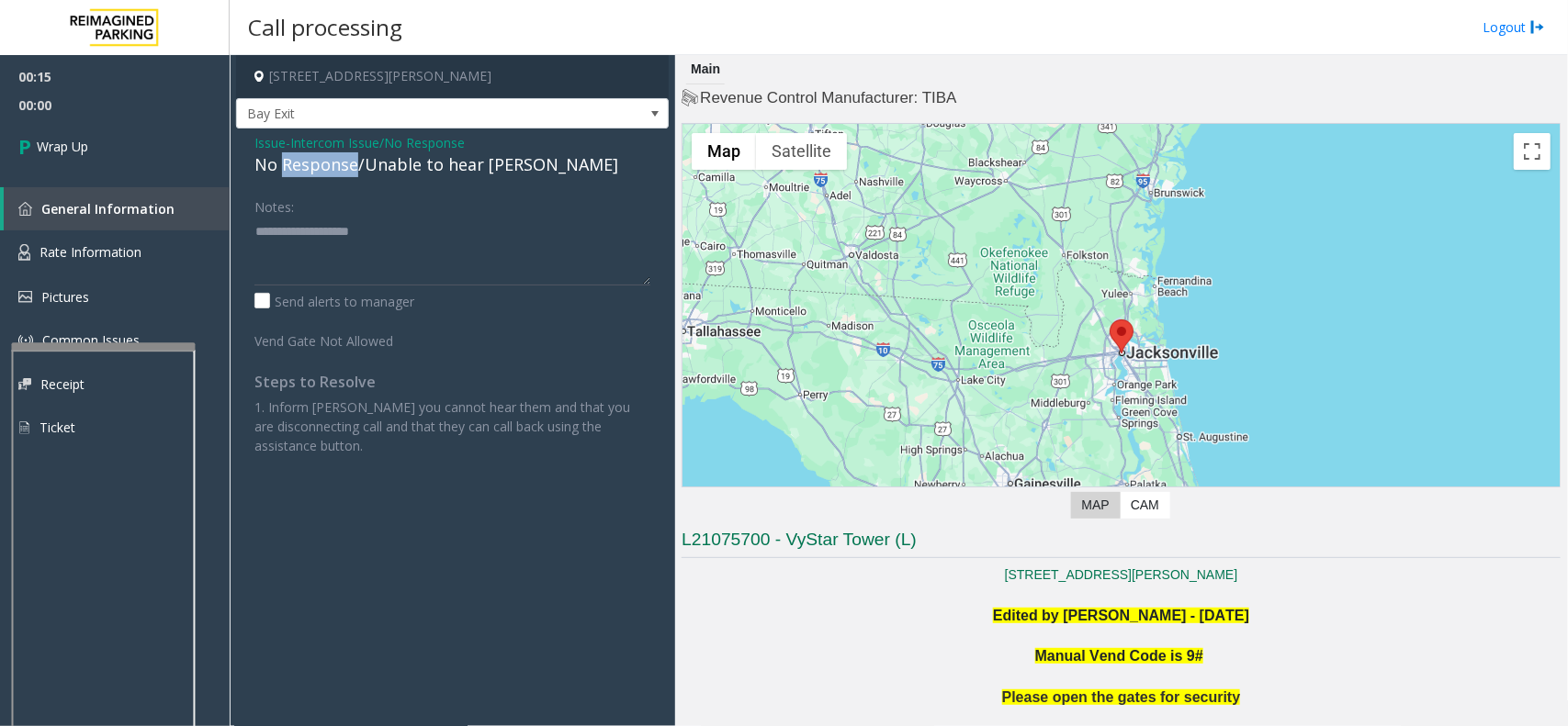
click at [349, 174] on div "No Response/Unable to hear [PERSON_NAME]" at bounding box center [452, 165] width 396 height 25
type textarea "**********"
click at [160, 138] on link "Wrap Up" at bounding box center [115, 146] width 229 height 54
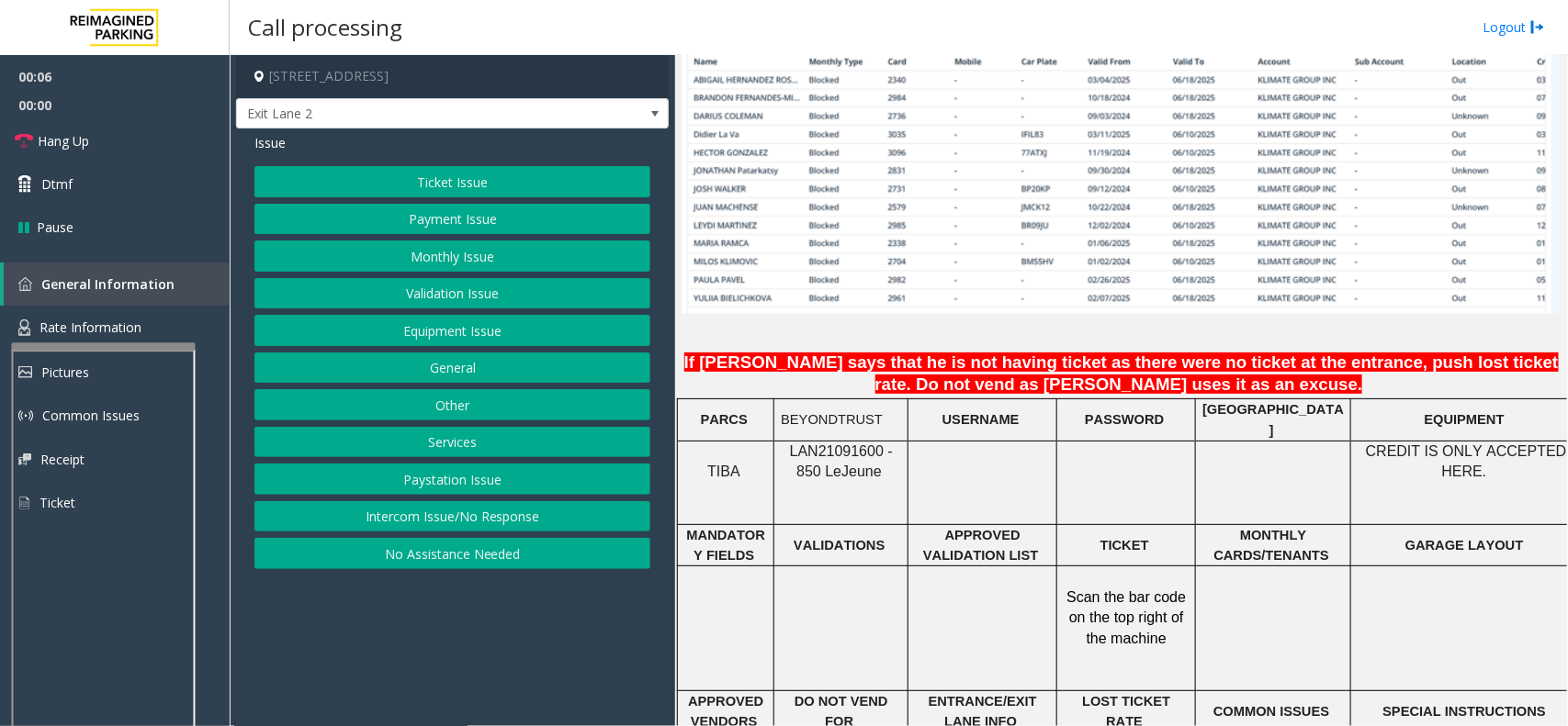
scroll to position [1377, 0]
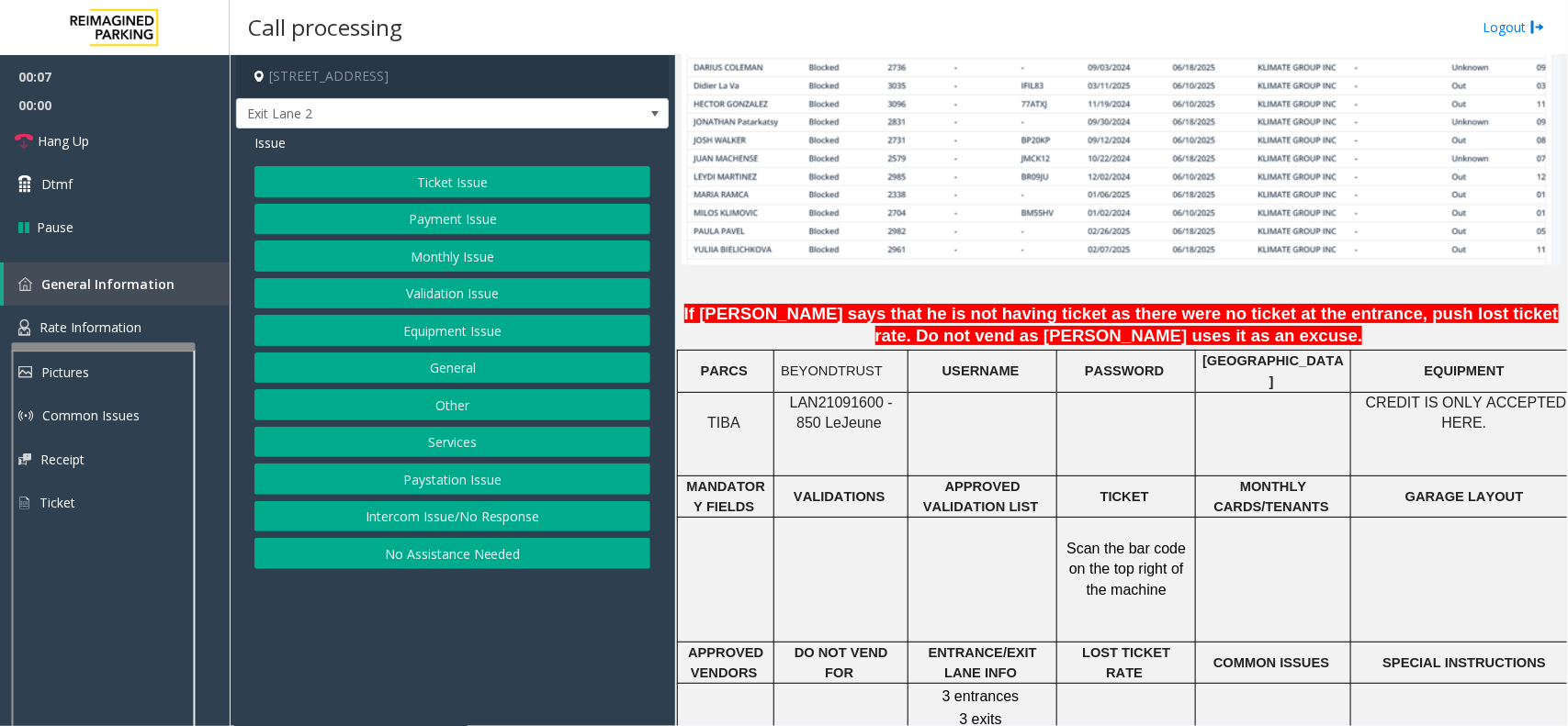
click at [823, 395] on span "LAN21091600 - 850 Le" at bounding box center [841, 413] width 103 height 35
click at [446, 176] on button "Ticket Issue" at bounding box center [452, 181] width 396 height 31
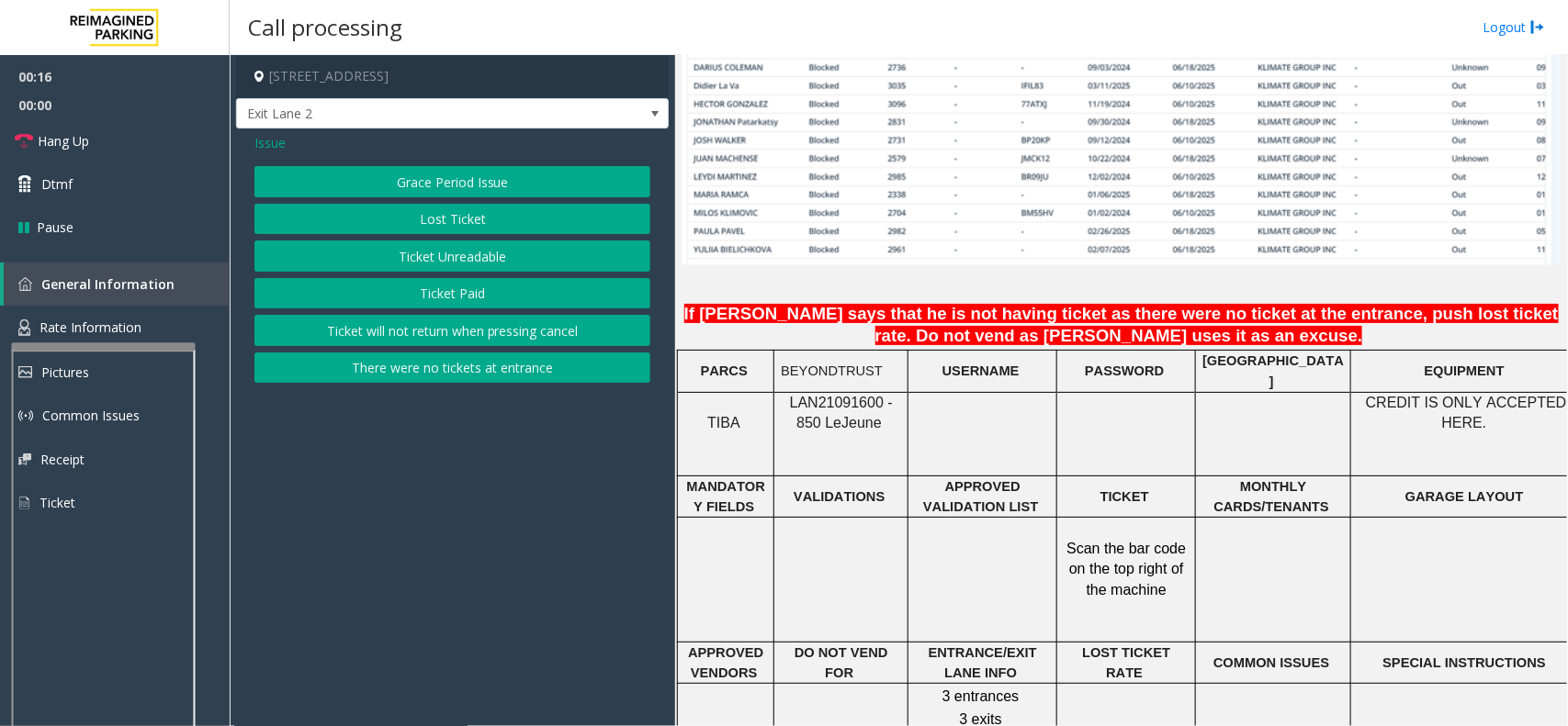
click at [259, 144] on span "Issue" at bounding box center [269, 143] width 31 height 20
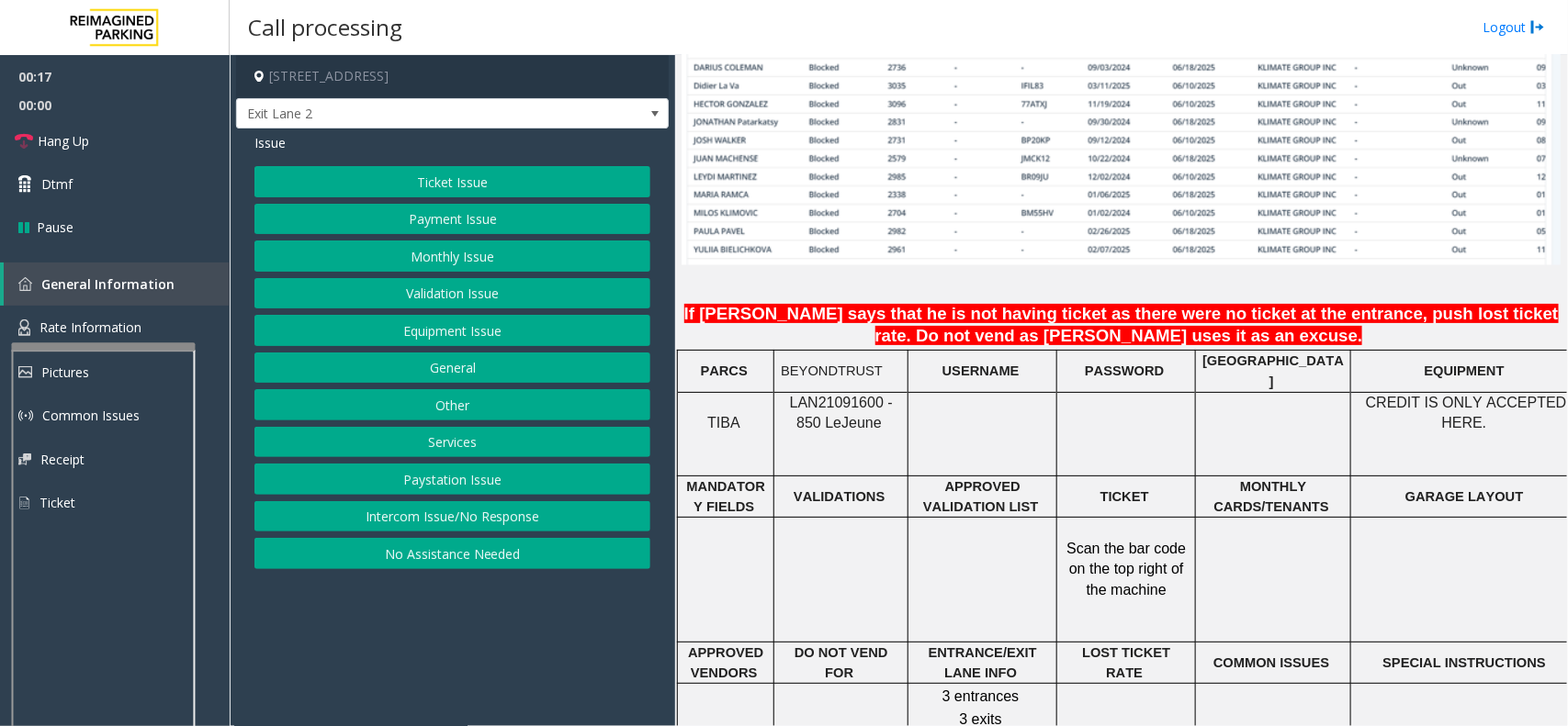
click at [443, 295] on button "Validation Issue" at bounding box center [452, 293] width 396 height 31
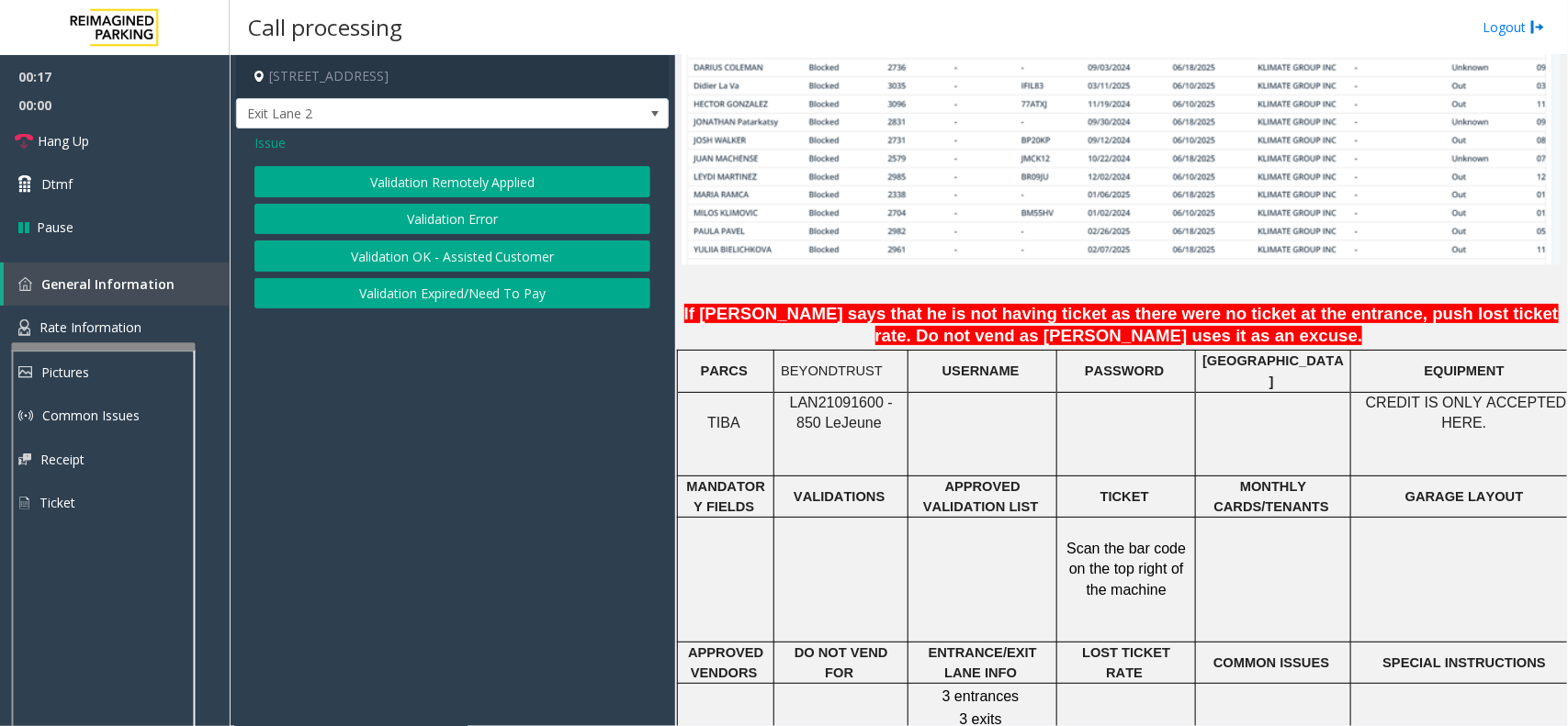
click at [422, 213] on button "Validation Error" at bounding box center [452, 219] width 396 height 31
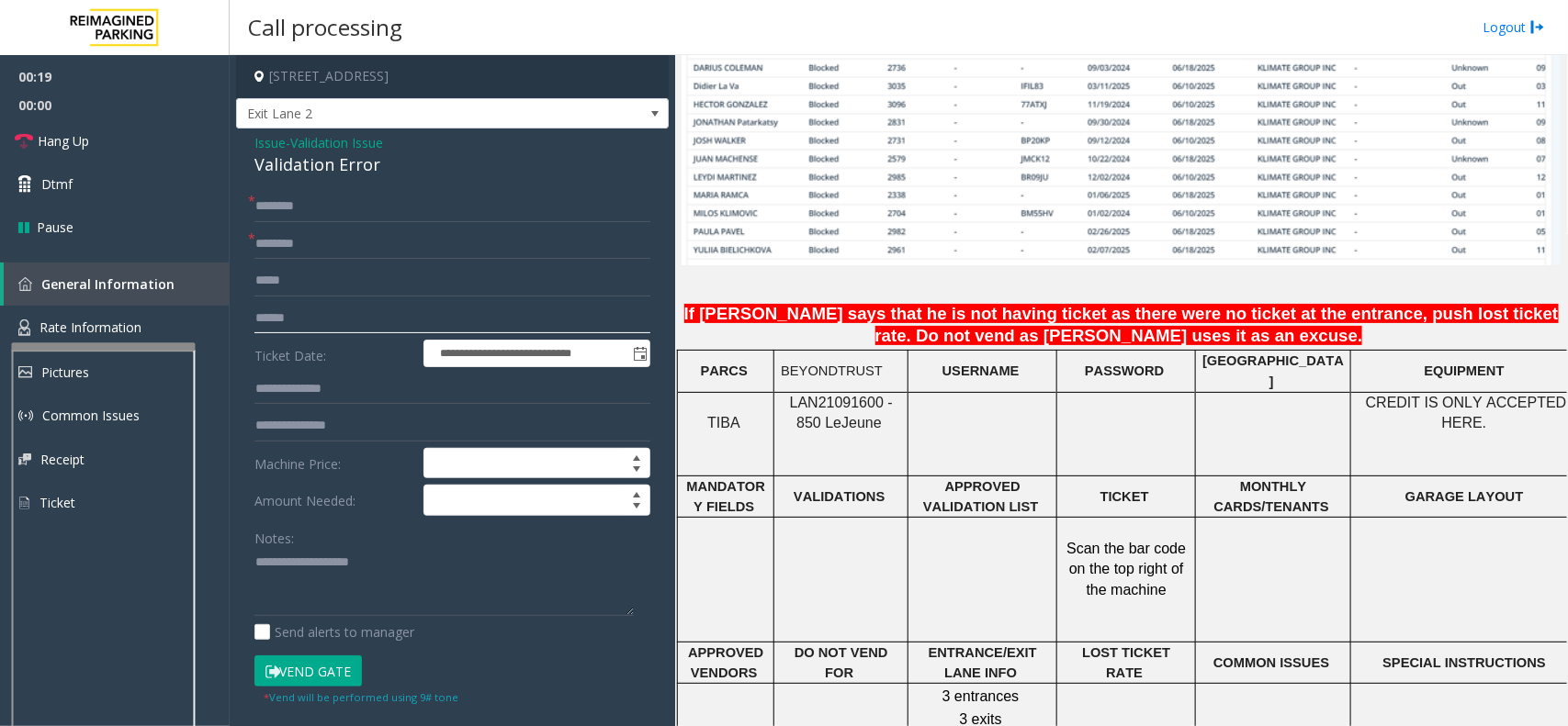
click at [303, 322] on input "text" at bounding box center [452, 318] width 396 height 31
type input "*******"
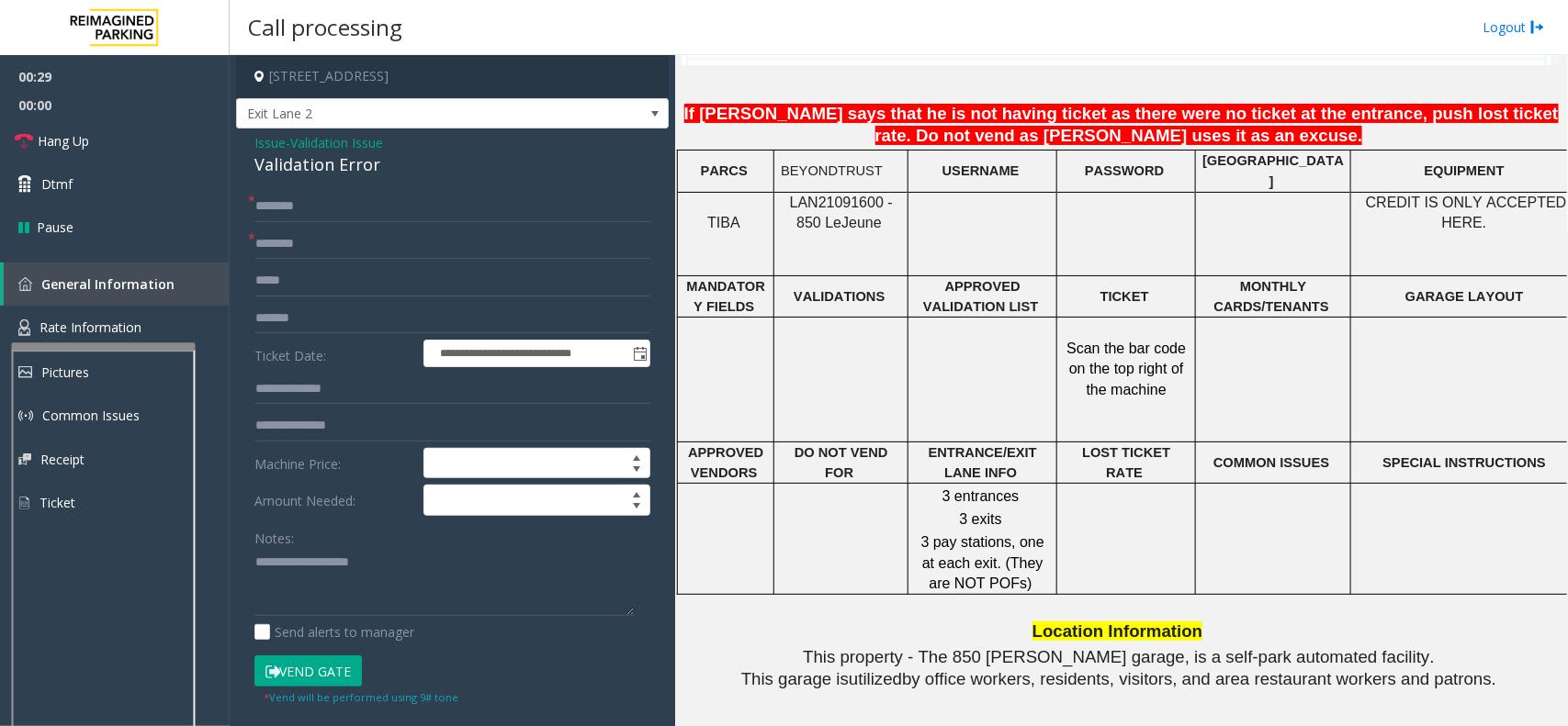
scroll to position [1262, 0]
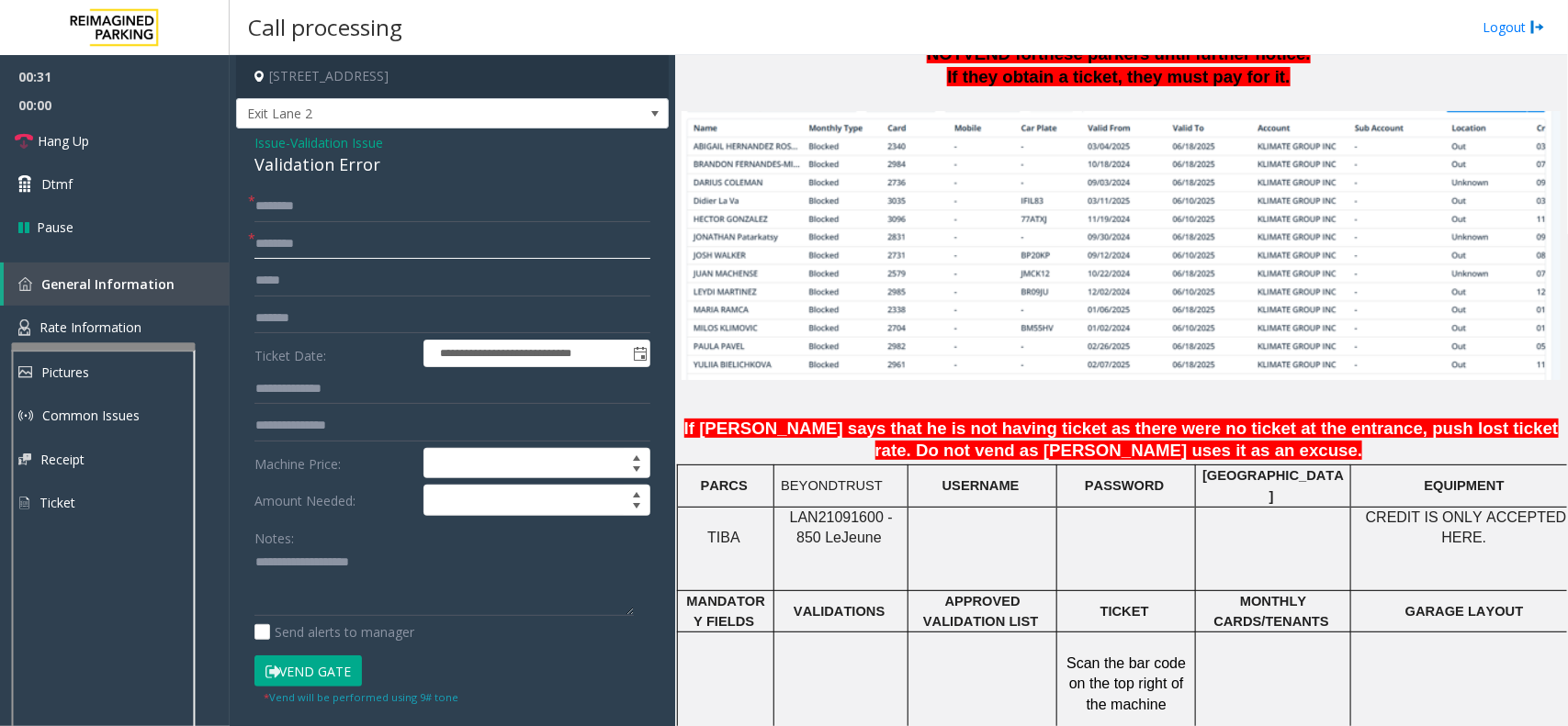
click at [299, 241] on input "text" at bounding box center [452, 243] width 396 height 31
type input "**********"
click at [298, 200] on input "text" at bounding box center [452, 206] width 396 height 31
type input "****"
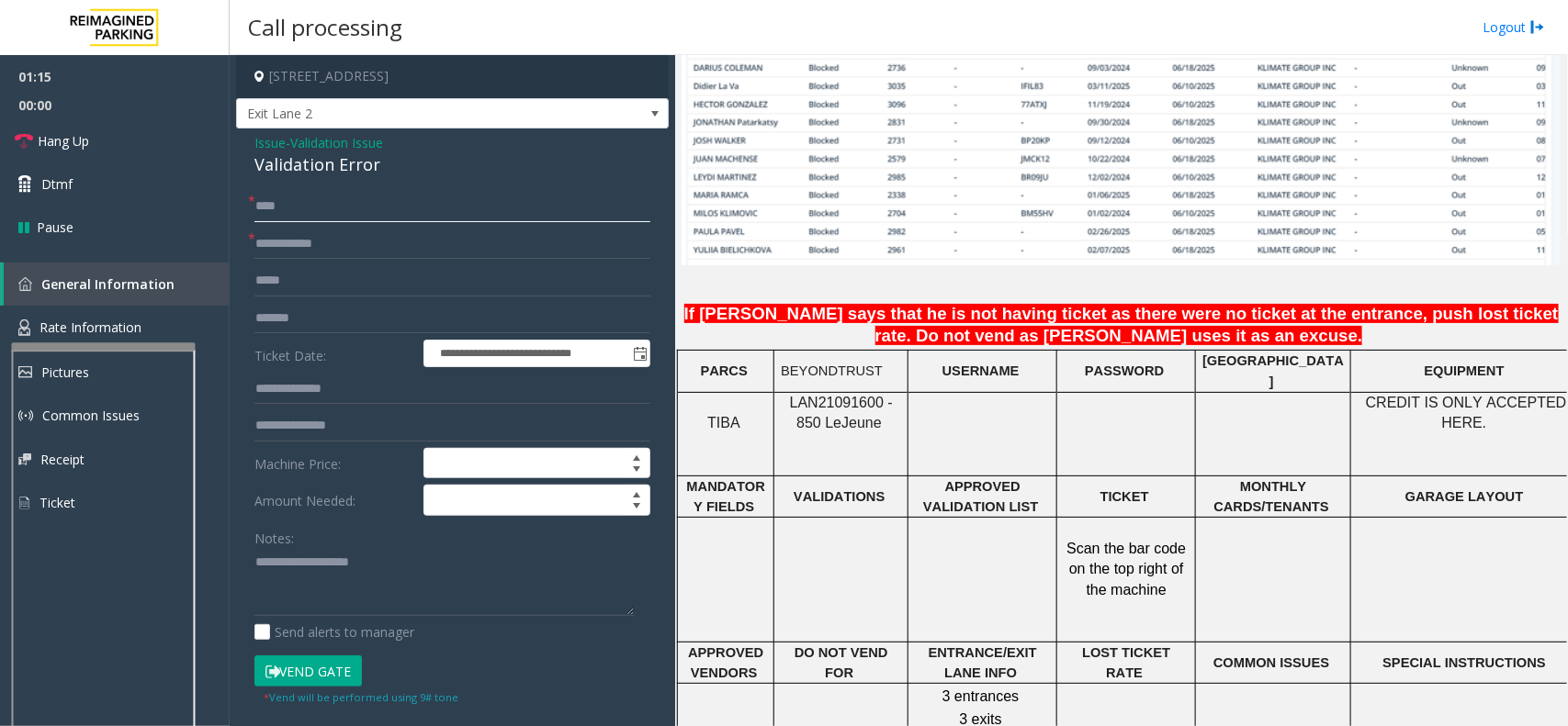
scroll to position [1377, 163]
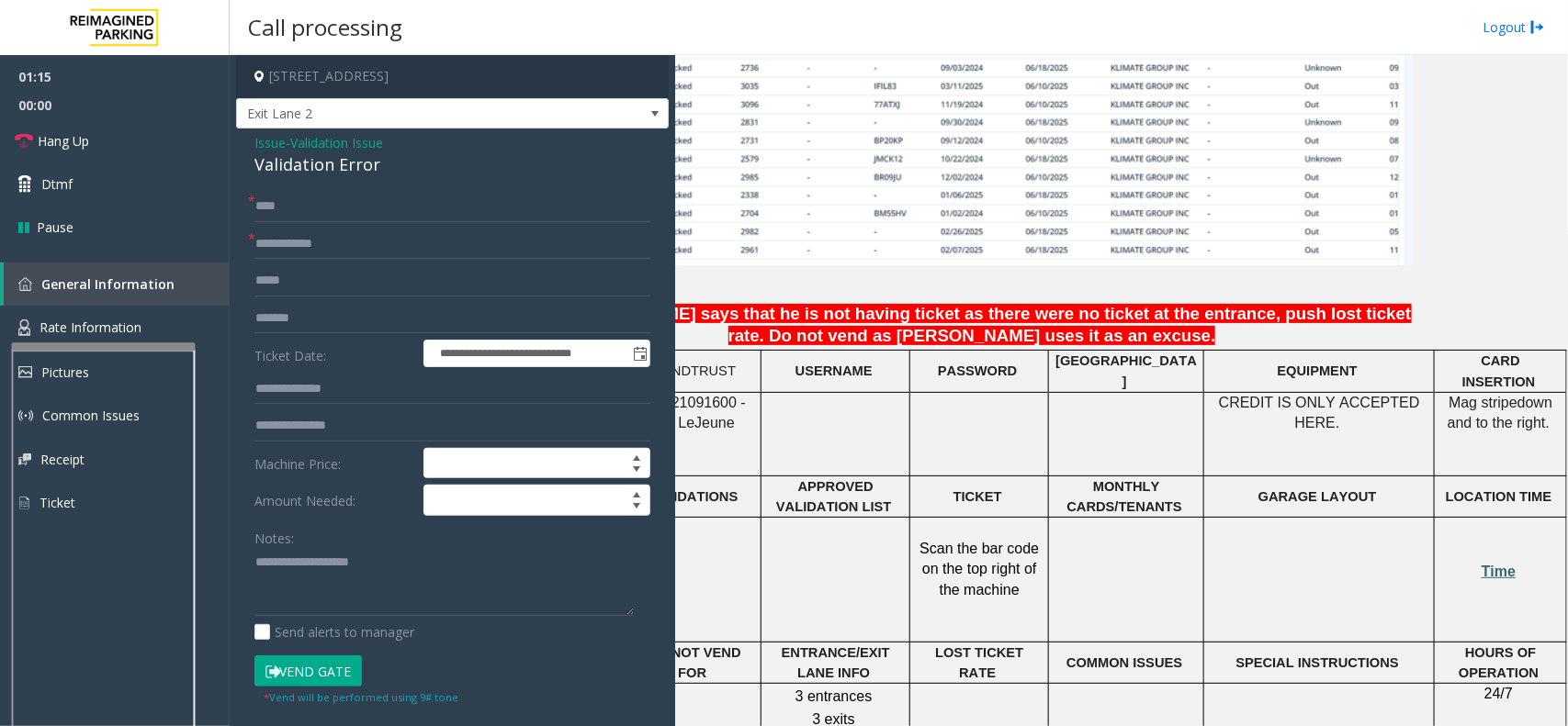
click at [1392, 569] on span "Time" at bounding box center [1498, 571] width 34 height 16
click at [326, 388] on input "text" at bounding box center [452, 389] width 396 height 31
type input "*****"
click at [294, 645] on form "**********" at bounding box center [452, 448] width 396 height 515
drag, startPoint x: 392, startPoint y: 158, endPoint x: 232, endPoint y: 134, distance: 161.8
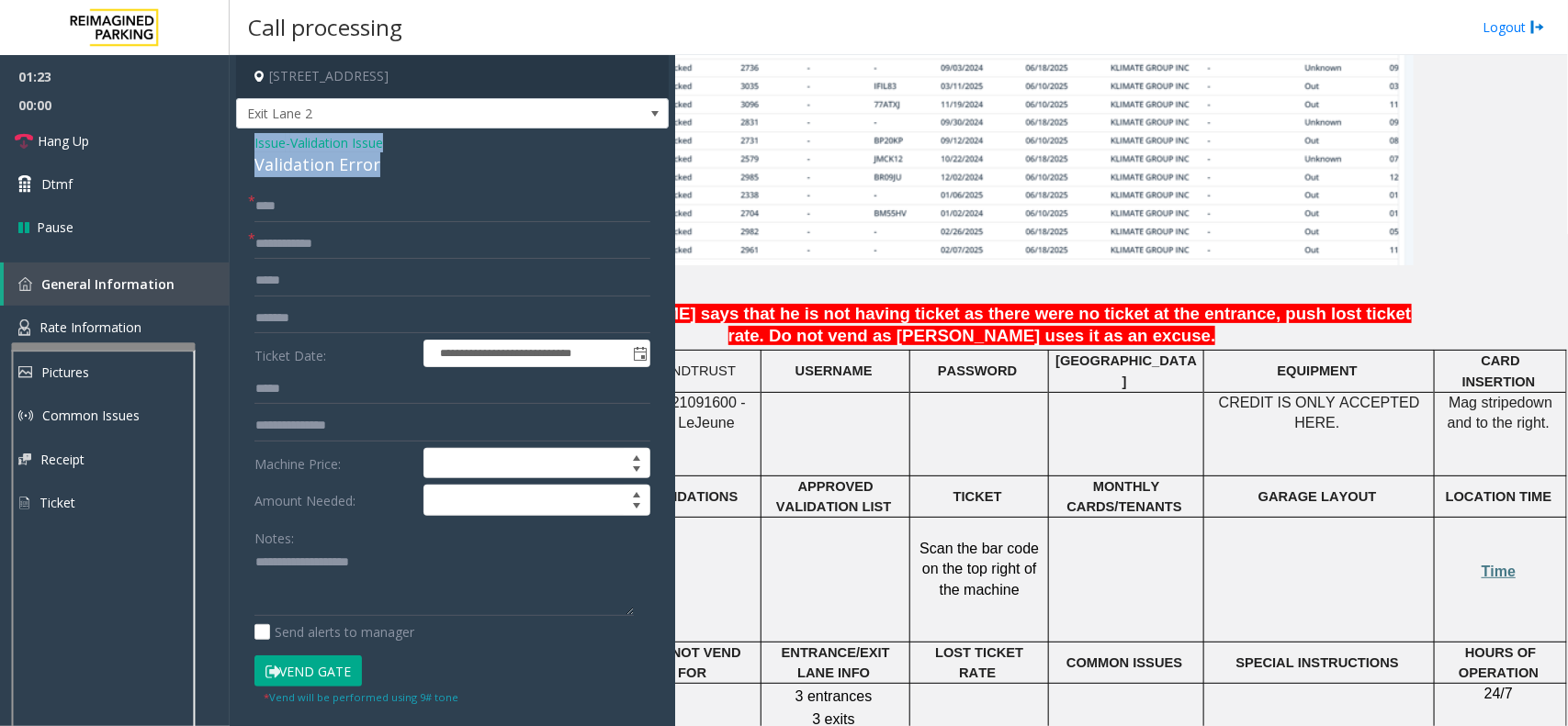
click at [232, 134] on app-call-processing-form "**********" at bounding box center [452, 390] width 446 height 671
drag, startPoint x: 324, startPoint y: 666, endPoint x: 364, endPoint y: 607, distance: 71.3
click at [328, 645] on button "Vend Gate" at bounding box center [308, 670] width 107 height 31
click at [369, 585] on textarea at bounding box center [444, 582] width 379 height 69
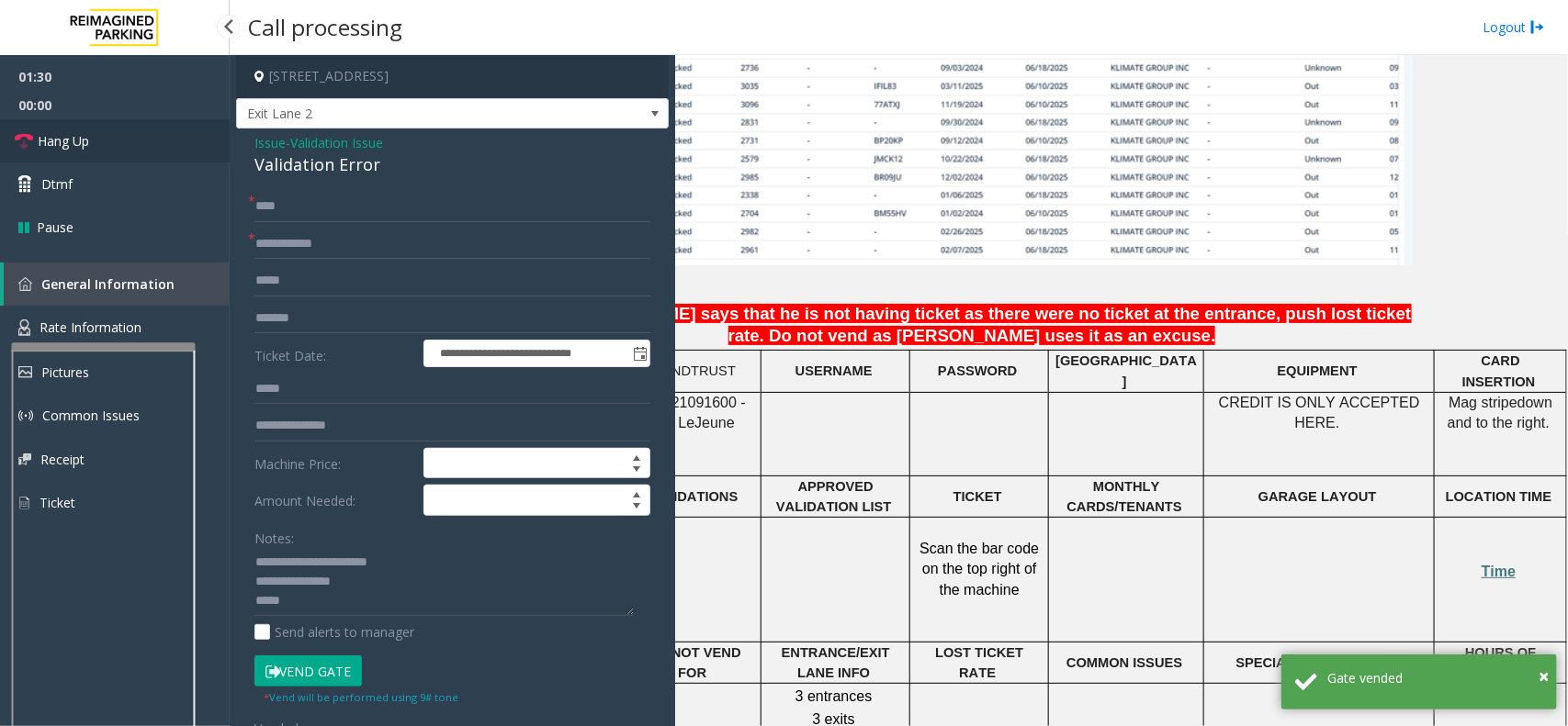
click at [47, 129] on link "Hang Up" at bounding box center [115, 141] width 229 height 43
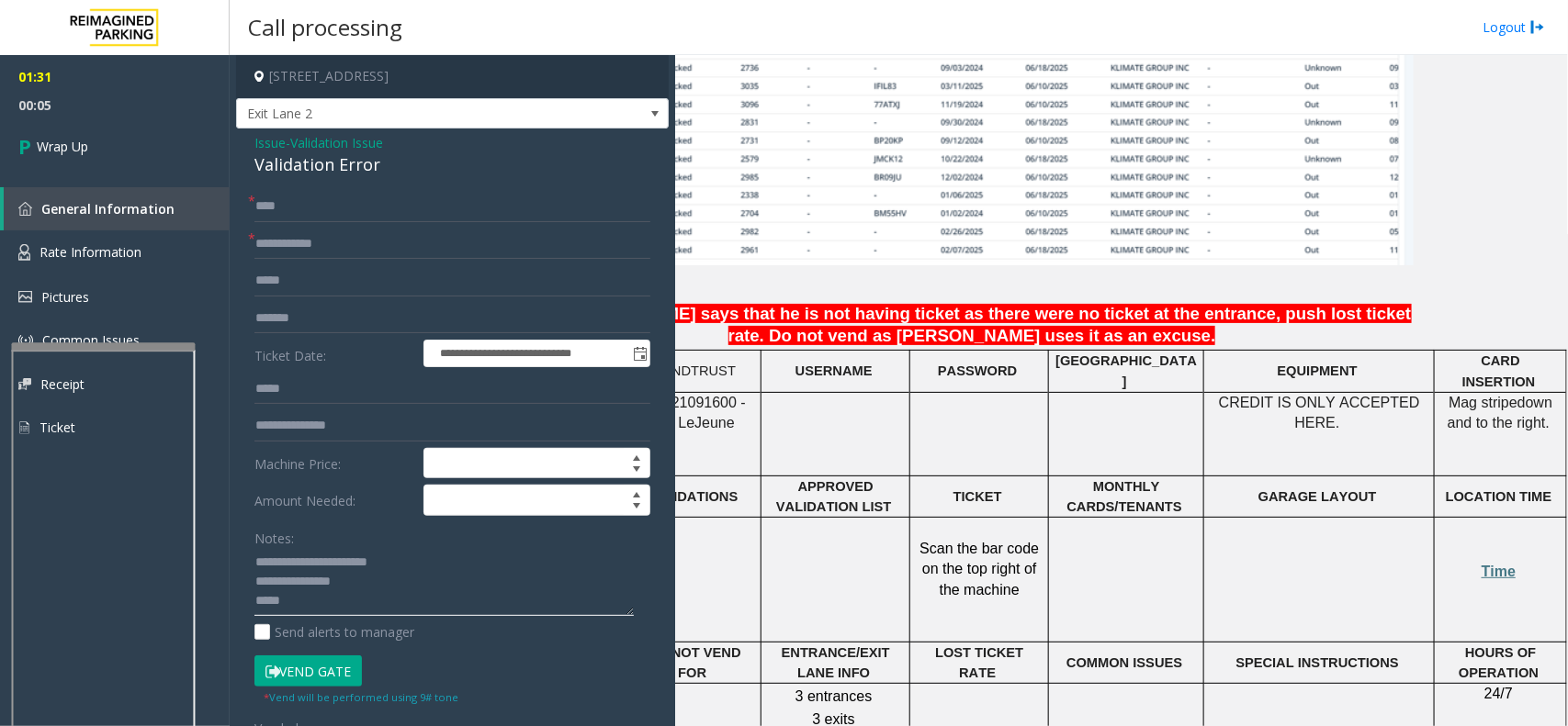
paste textarea "**********"
click at [304, 610] on textarea at bounding box center [444, 582] width 379 height 69
type textarea "**********"
click at [135, 152] on link "Wrap Up" at bounding box center [115, 146] width 229 height 54
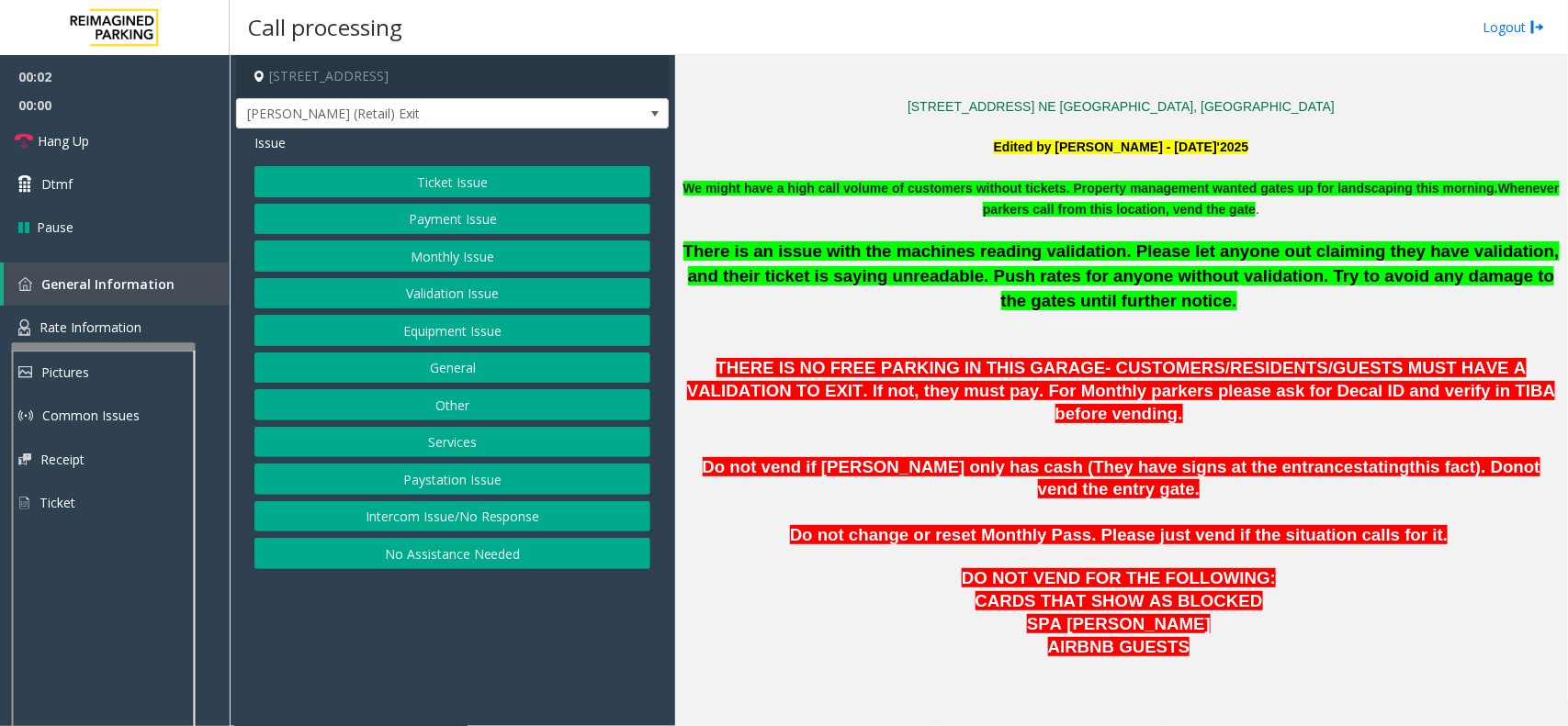
scroll to position [574, 0]
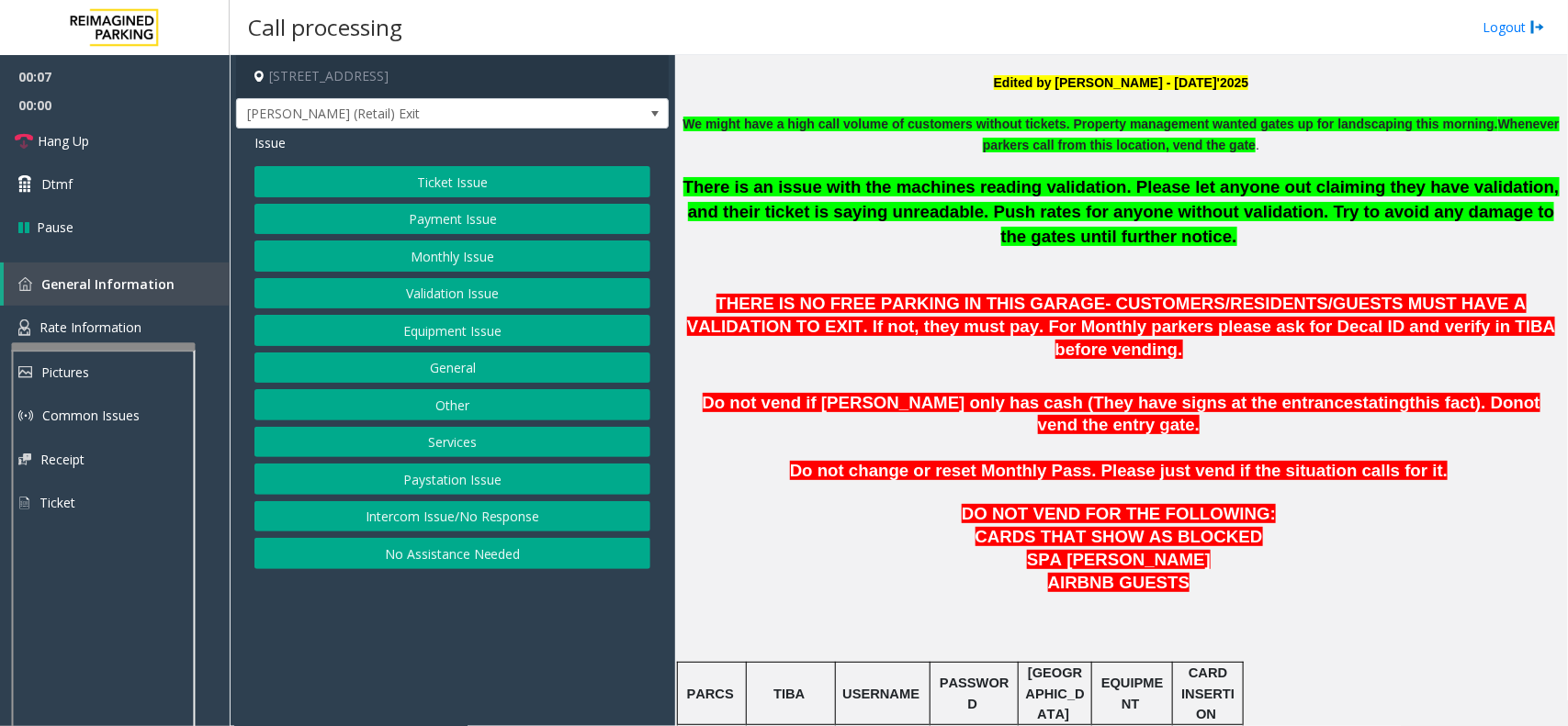
click at [463, 526] on button "Intercom Issue/No Response" at bounding box center [452, 516] width 396 height 31
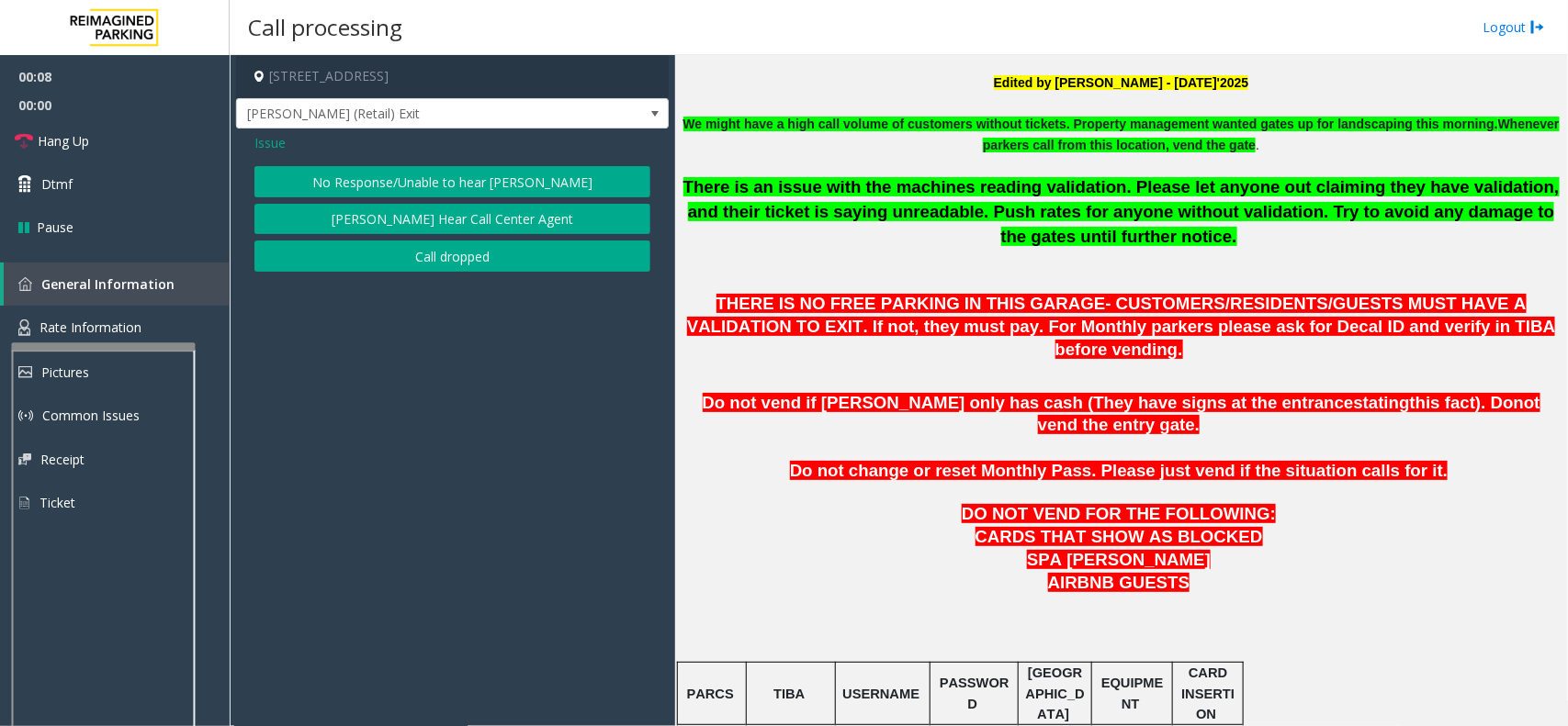
click at [397, 177] on button "No Response/Unable to hear [PERSON_NAME]" at bounding box center [452, 181] width 396 height 31
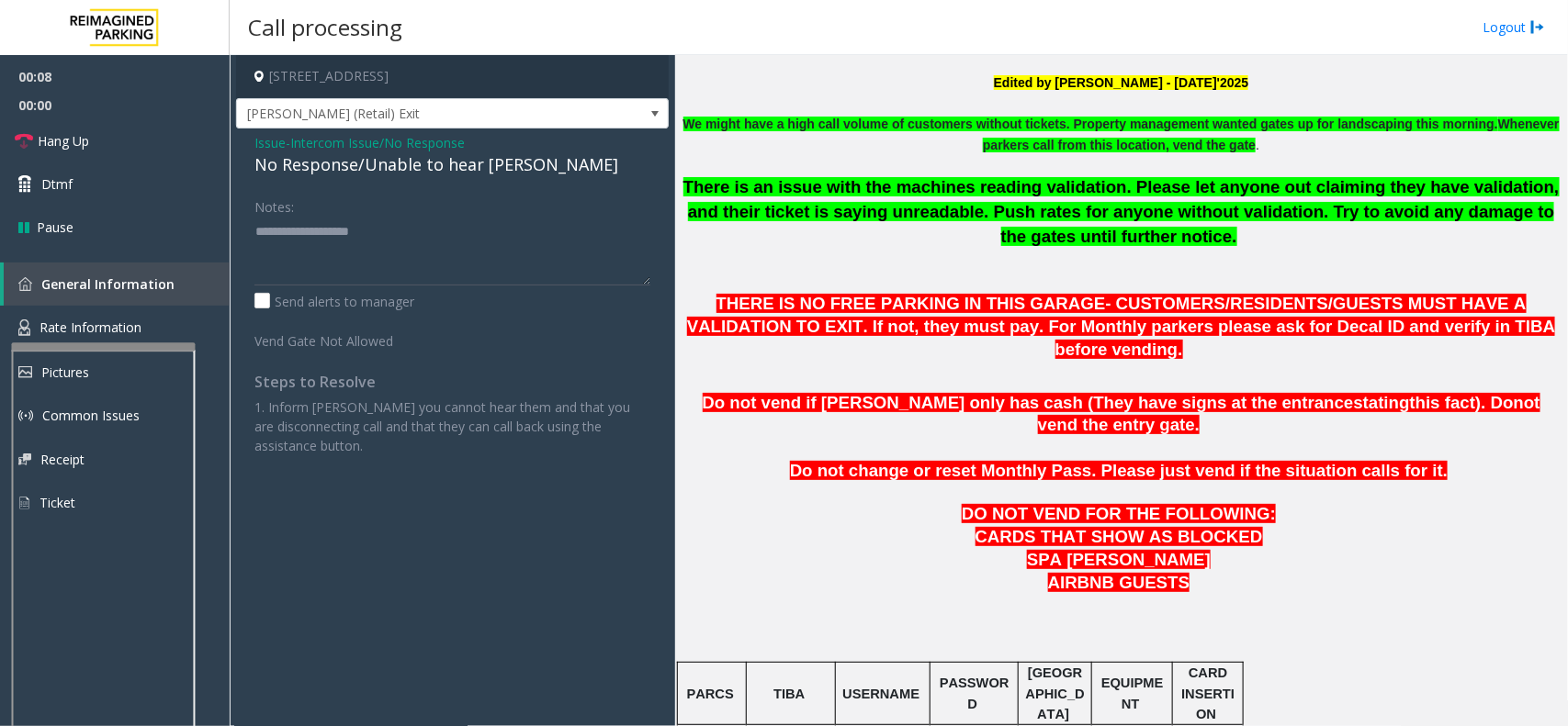
click at [387, 158] on div "No Response/Unable to hear [PERSON_NAME]" at bounding box center [452, 165] width 396 height 25
type textarea "**********"
click at [64, 125] on link "Hang Up" at bounding box center [115, 141] width 229 height 43
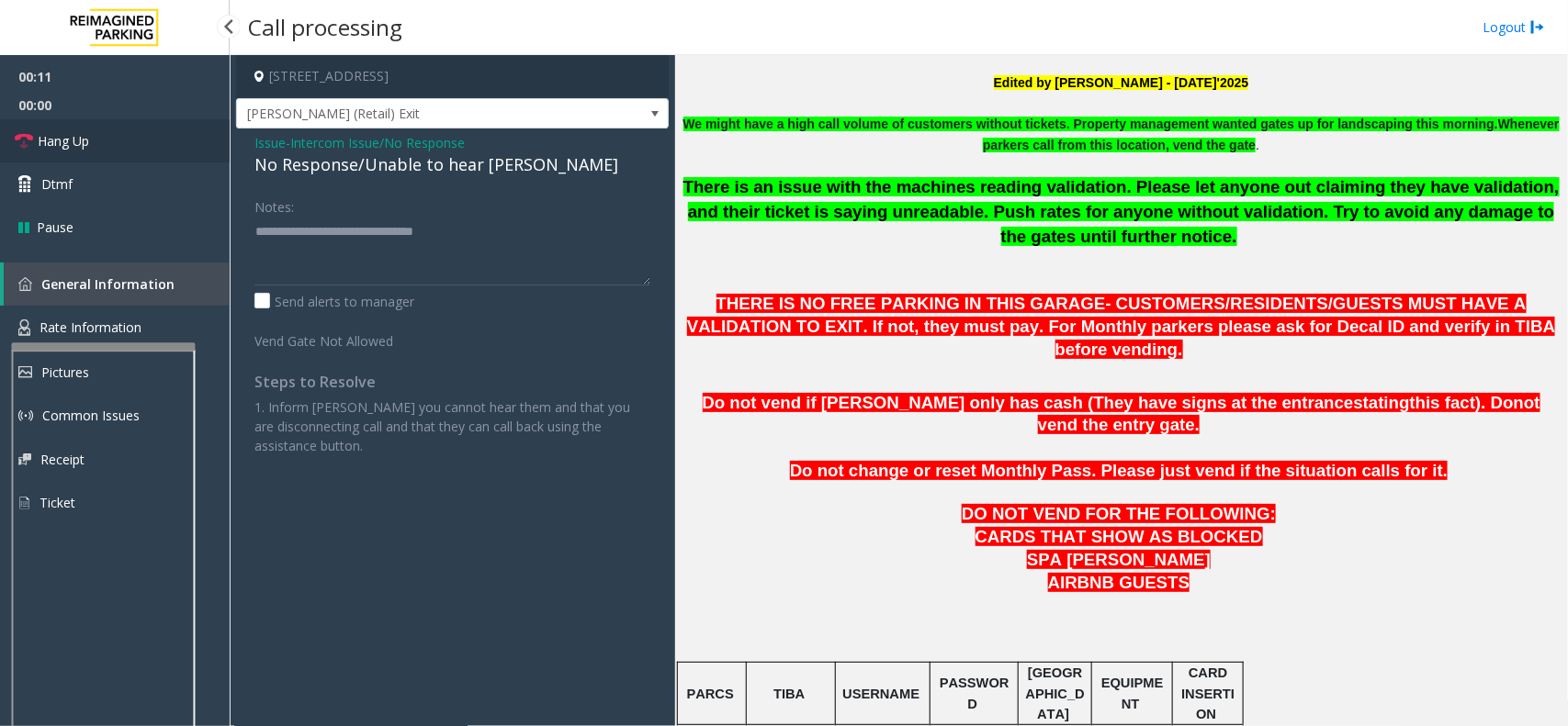
click at [64, 125] on link "Hang Up" at bounding box center [115, 141] width 229 height 43
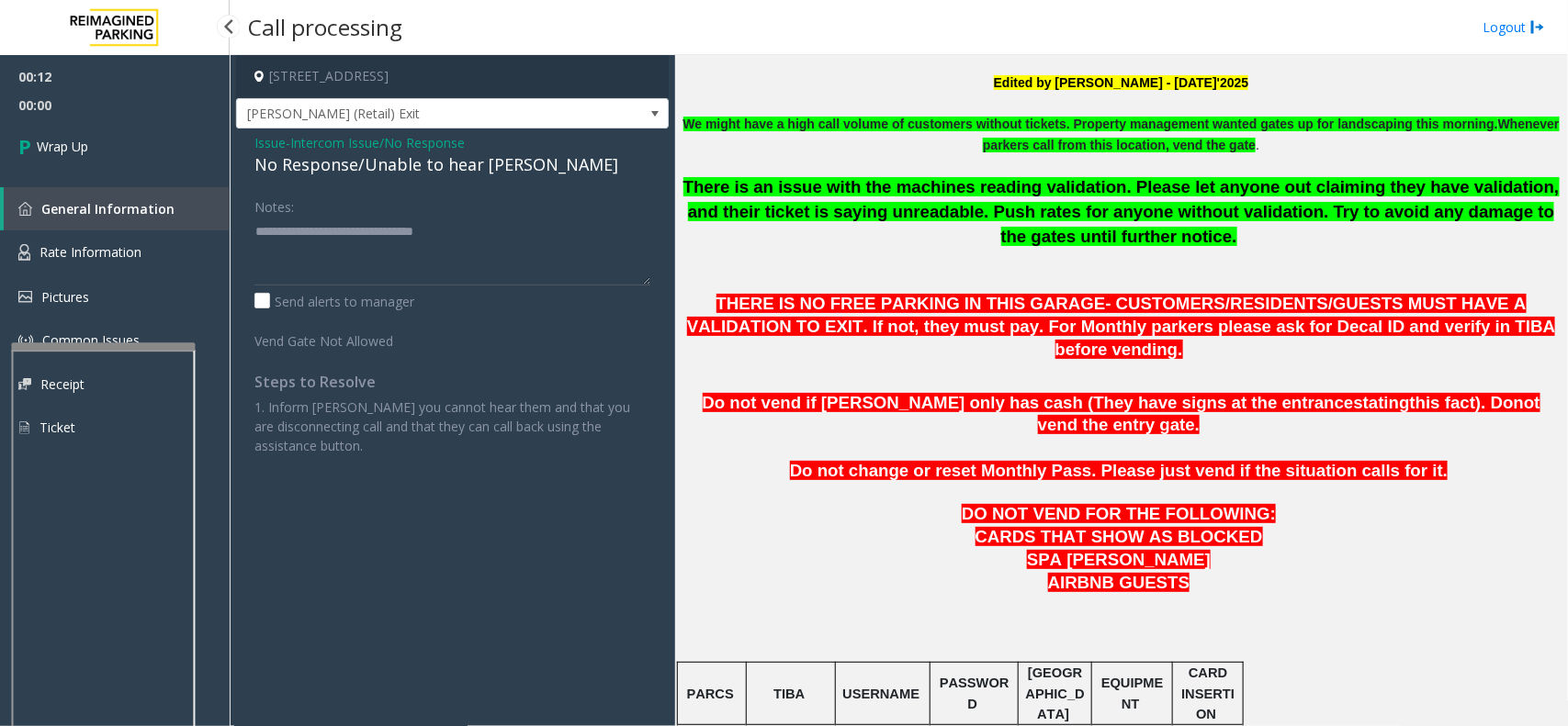
click at [64, 125] on link "Wrap Up" at bounding box center [115, 146] width 229 height 54
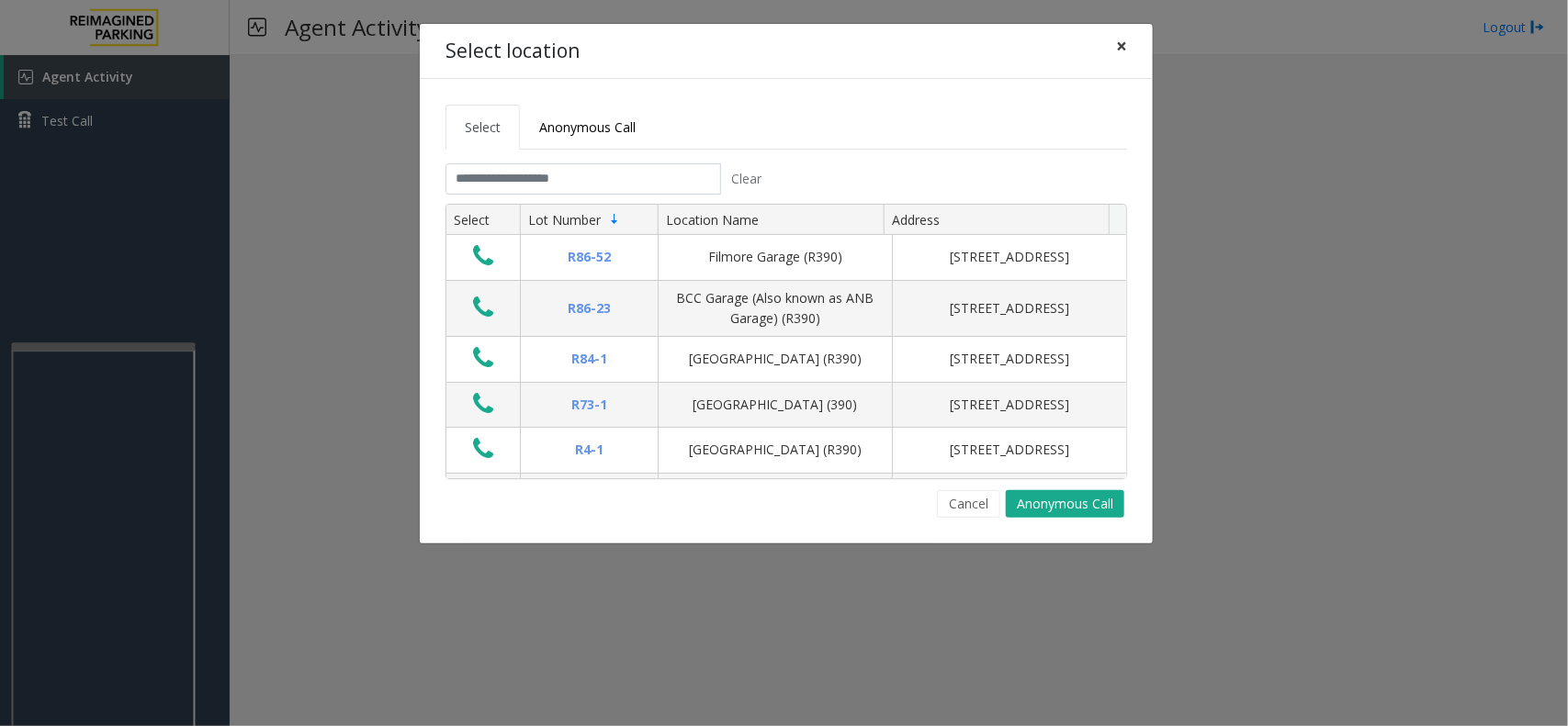
click at [1121, 44] on span "×" at bounding box center [1121, 46] width 11 height 26
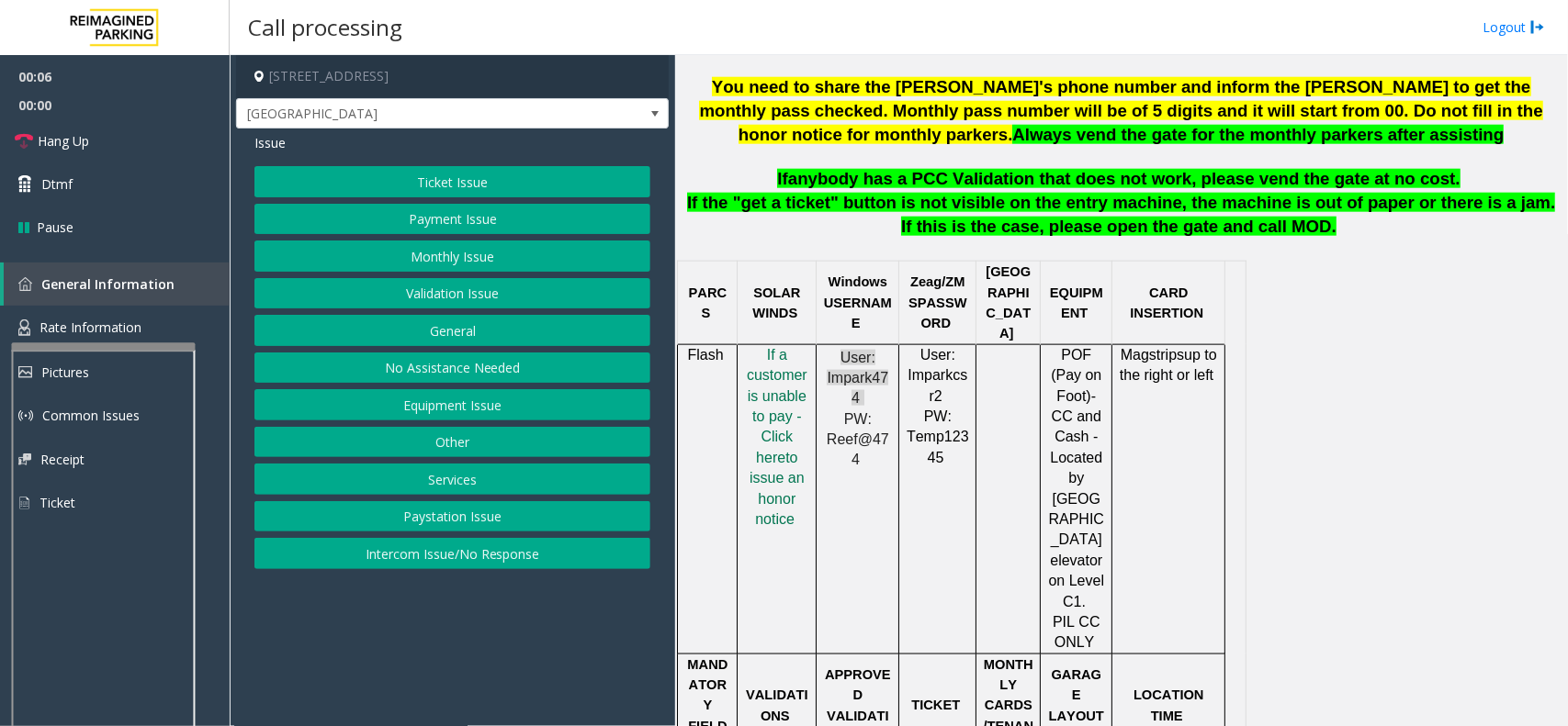
scroll to position [918, 0]
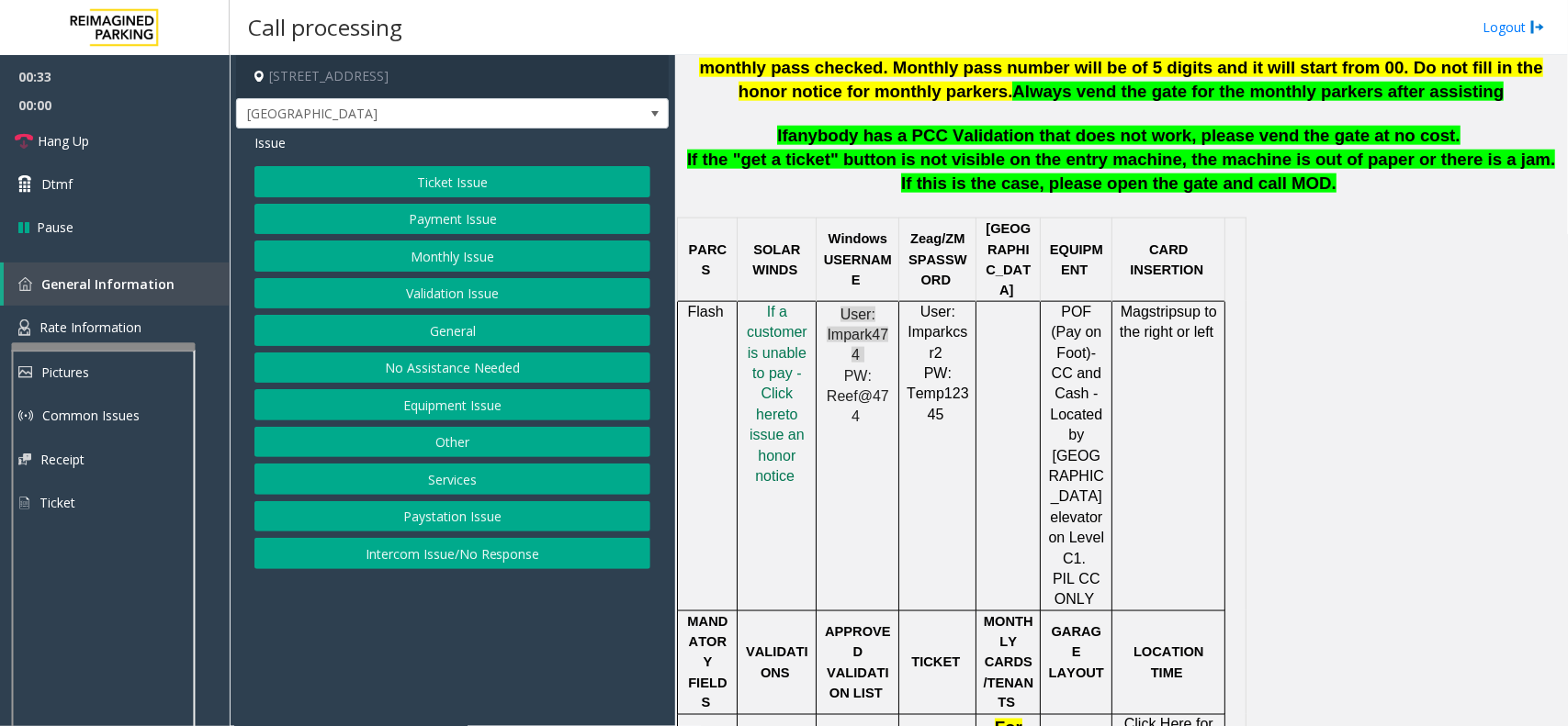
click at [525, 552] on button "Intercom Issue/No Response" at bounding box center [452, 553] width 396 height 31
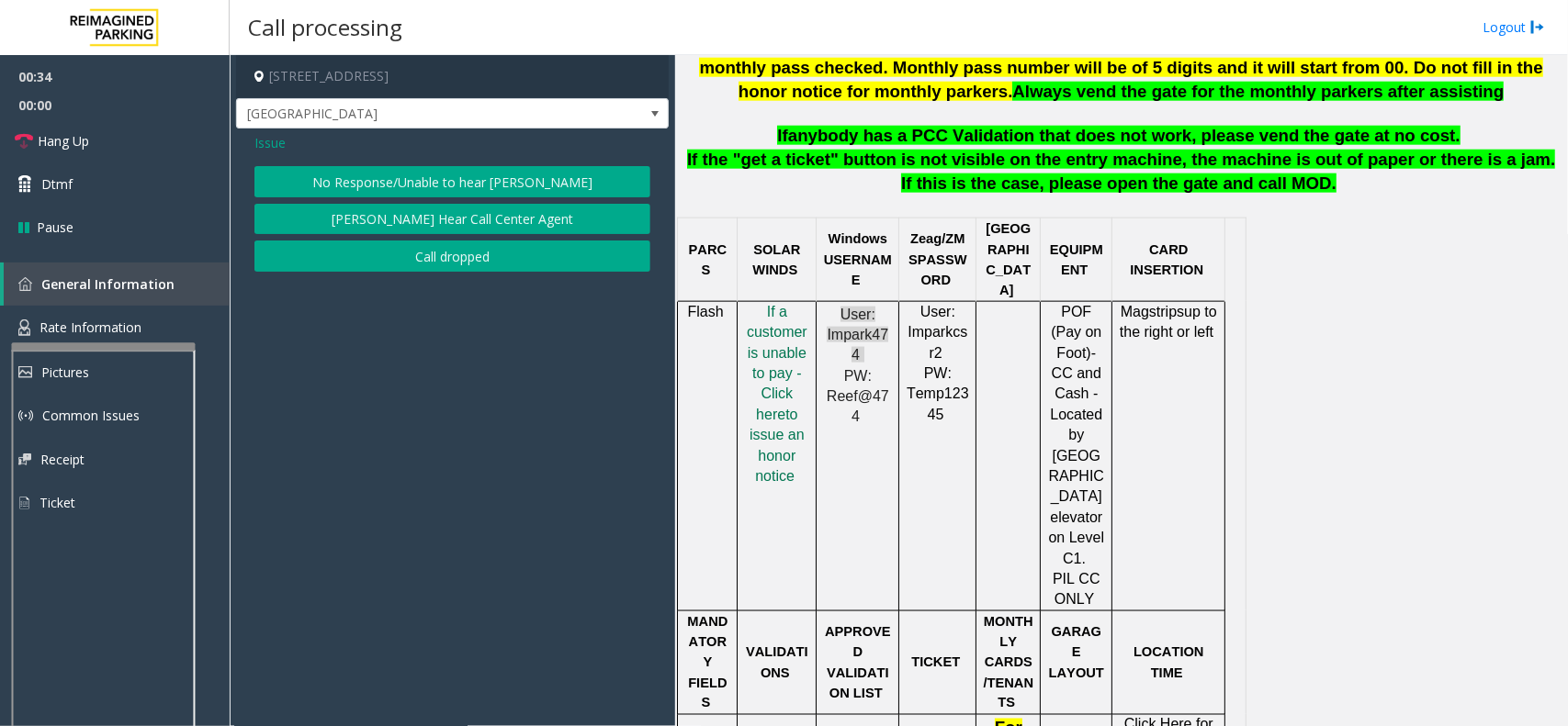
click at [496, 180] on button "No Response/Unable to hear [PERSON_NAME]" at bounding box center [452, 181] width 396 height 31
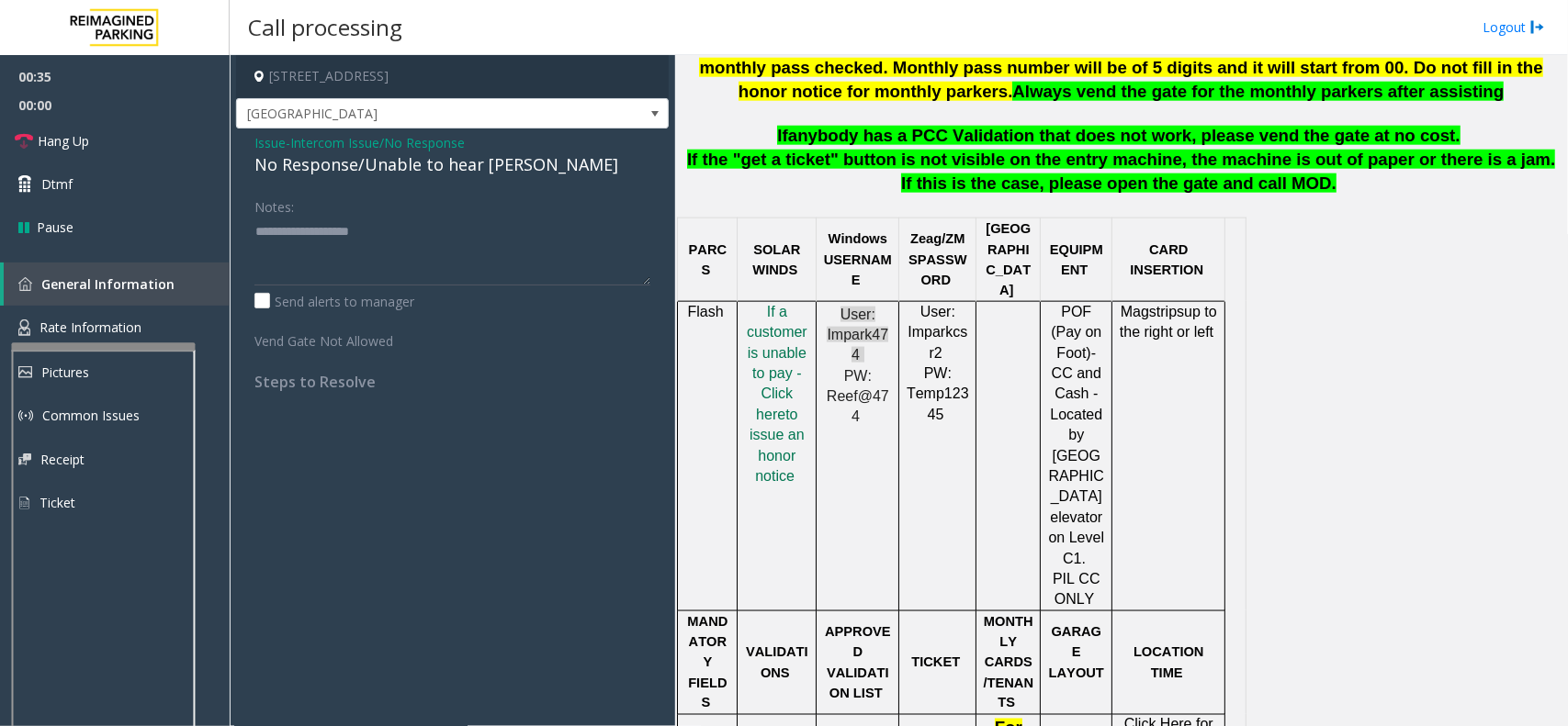
click at [369, 140] on span "Intercom Issue/No Response" at bounding box center [377, 143] width 174 height 20
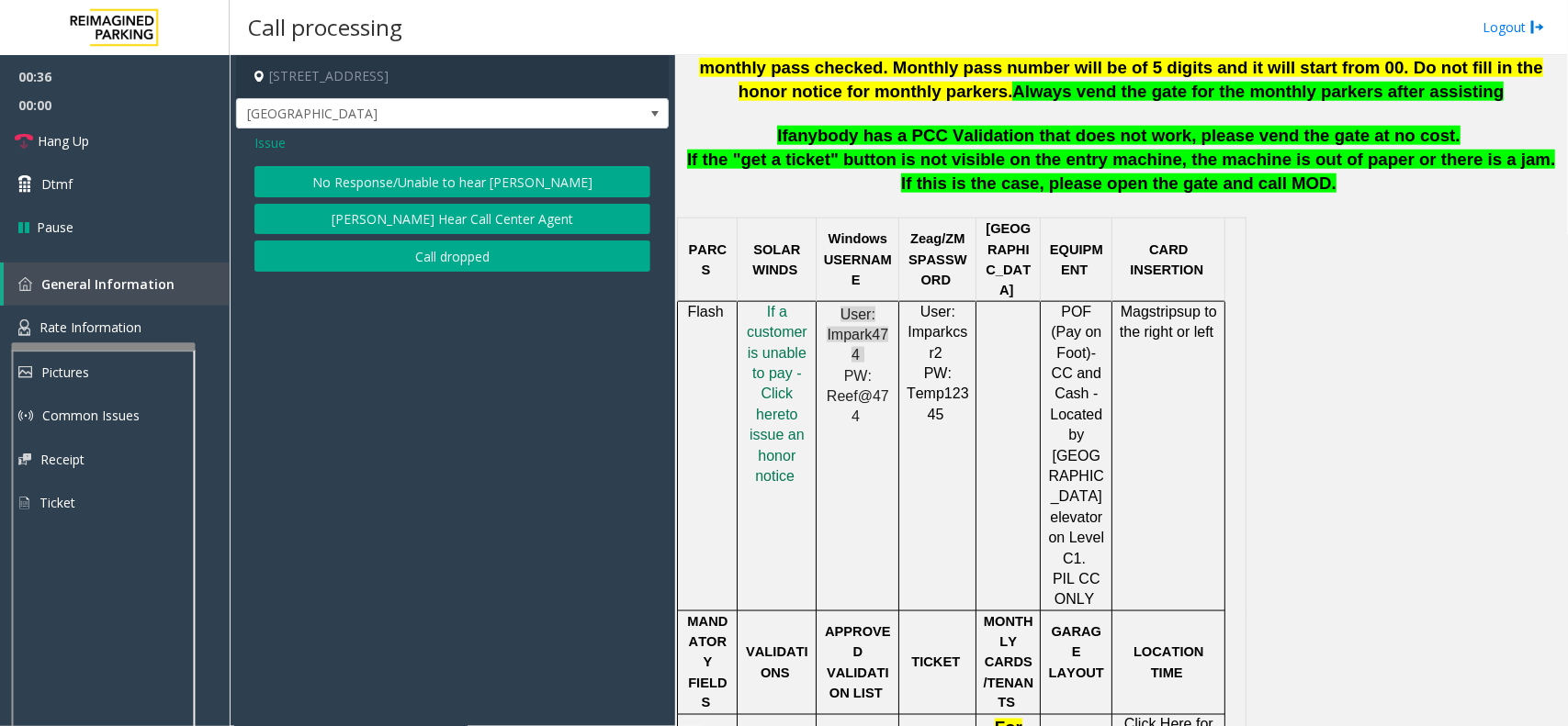
click at [393, 226] on button "[PERSON_NAME] Hear Call Center Agent" at bounding box center [452, 219] width 396 height 31
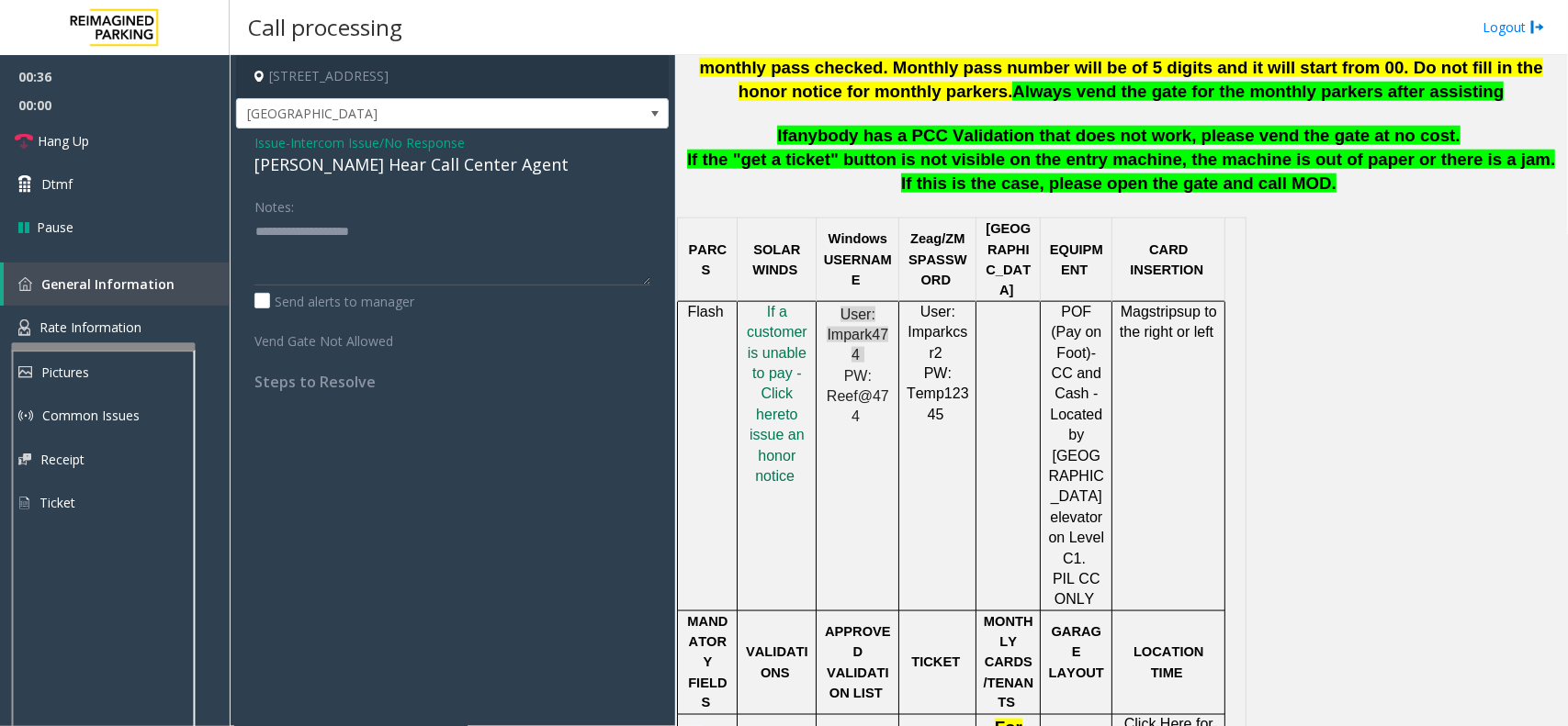
click at [392, 161] on div "[PERSON_NAME] Hear Call Center Agent" at bounding box center [452, 165] width 396 height 25
click at [391, 161] on div "[PERSON_NAME] Hear Call Center Agent" at bounding box center [452, 165] width 396 height 25
type textarea "**********"
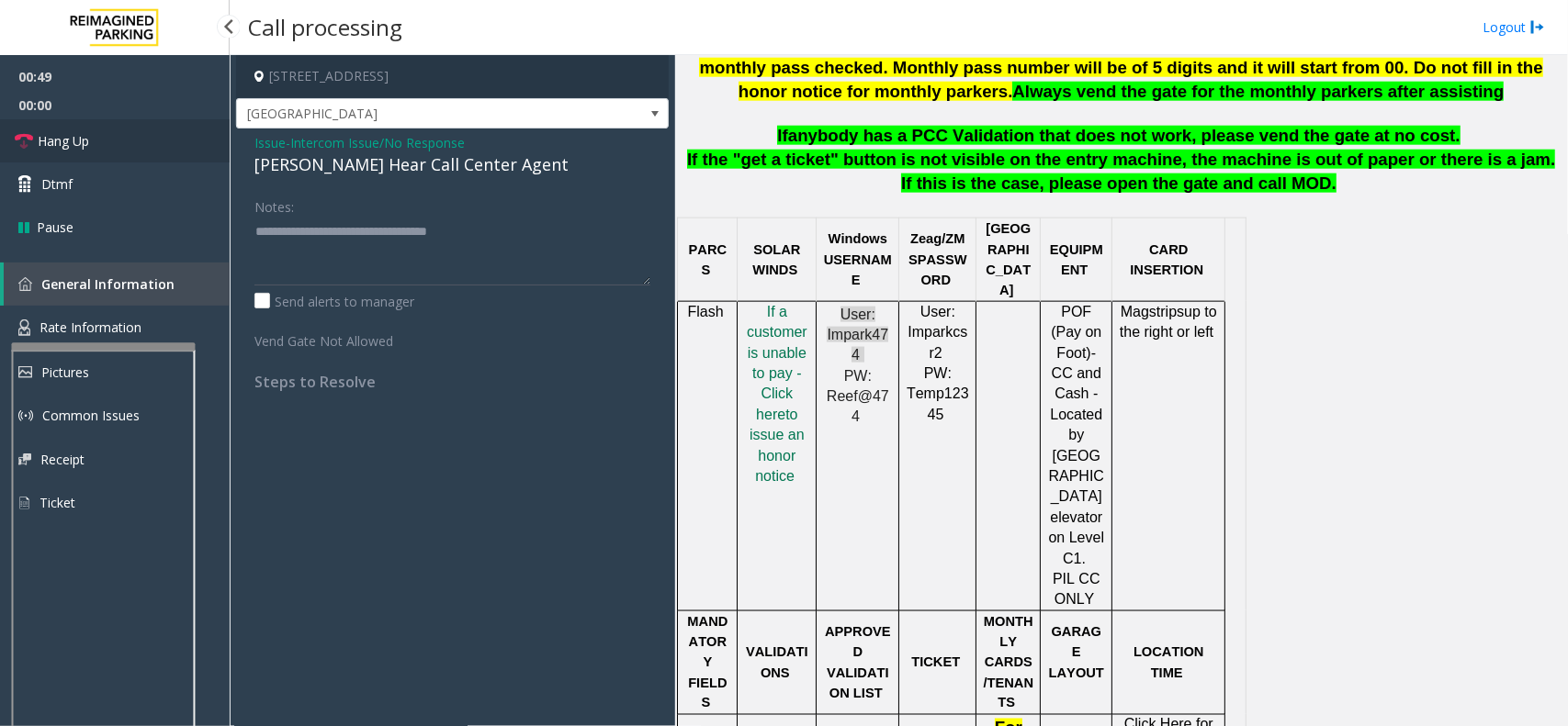
click at [163, 138] on link "Hang Up" at bounding box center [115, 141] width 229 height 43
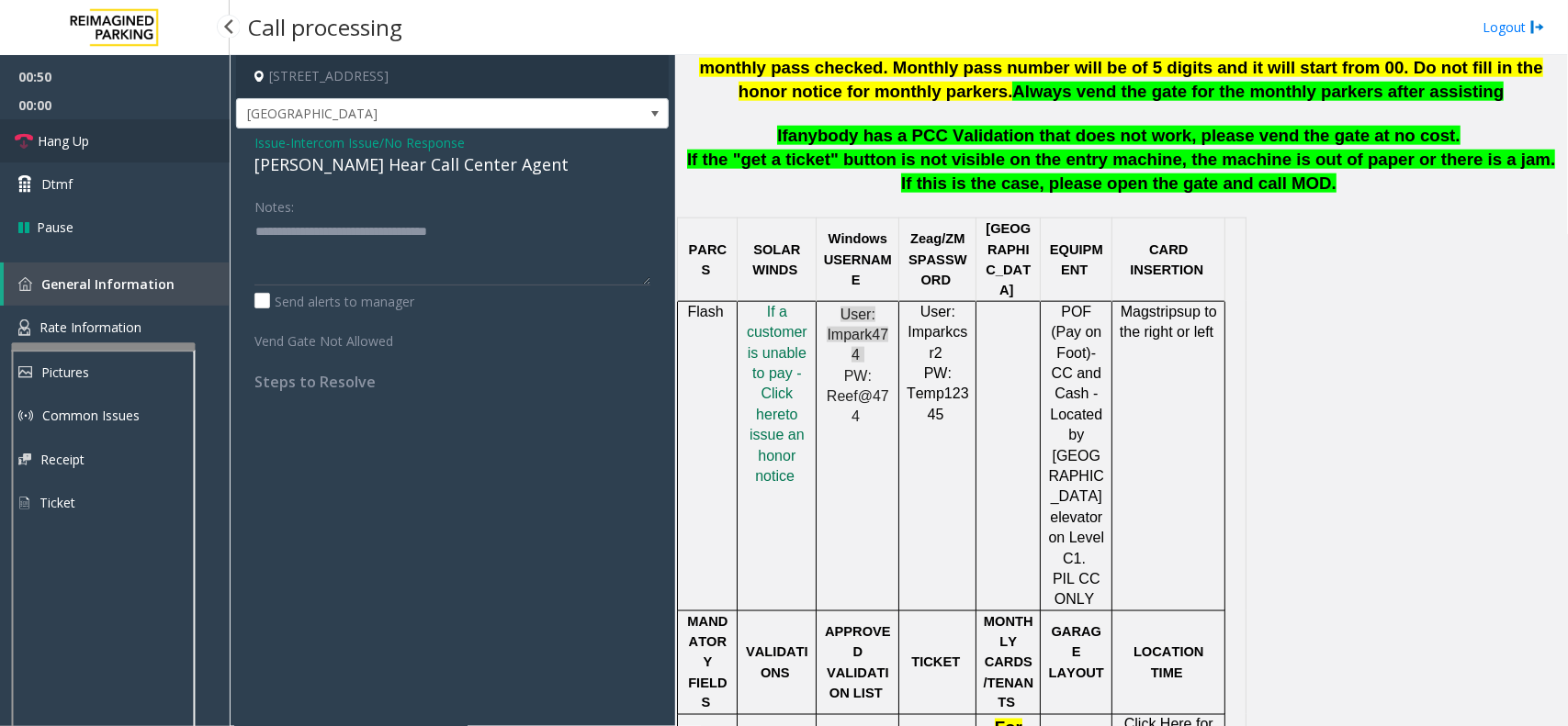
click at [163, 138] on link "Hang Up" at bounding box center [115, 141] width 229 height 43
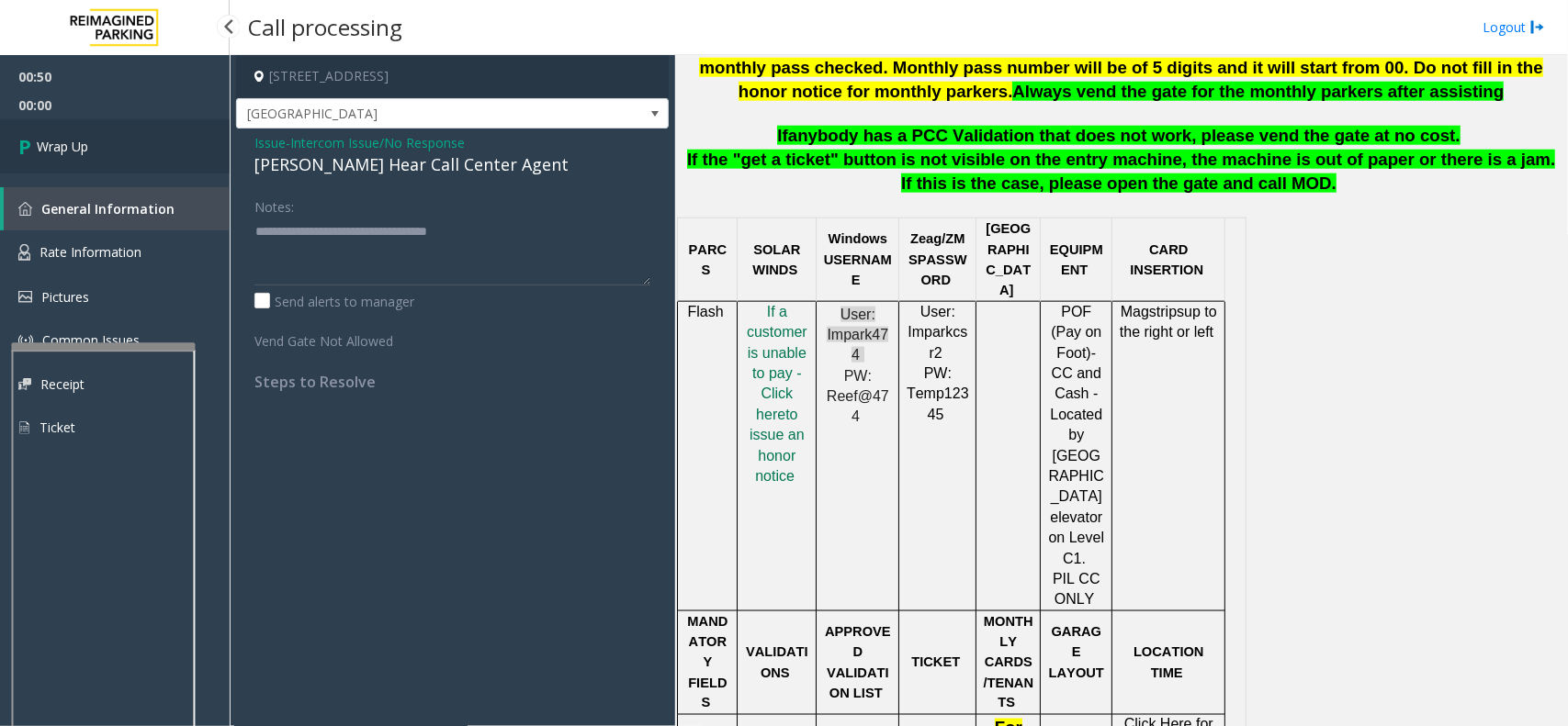
click at [163, 138] on link "Wrap Up" at bounding box center [115, 146] width 229 height 54
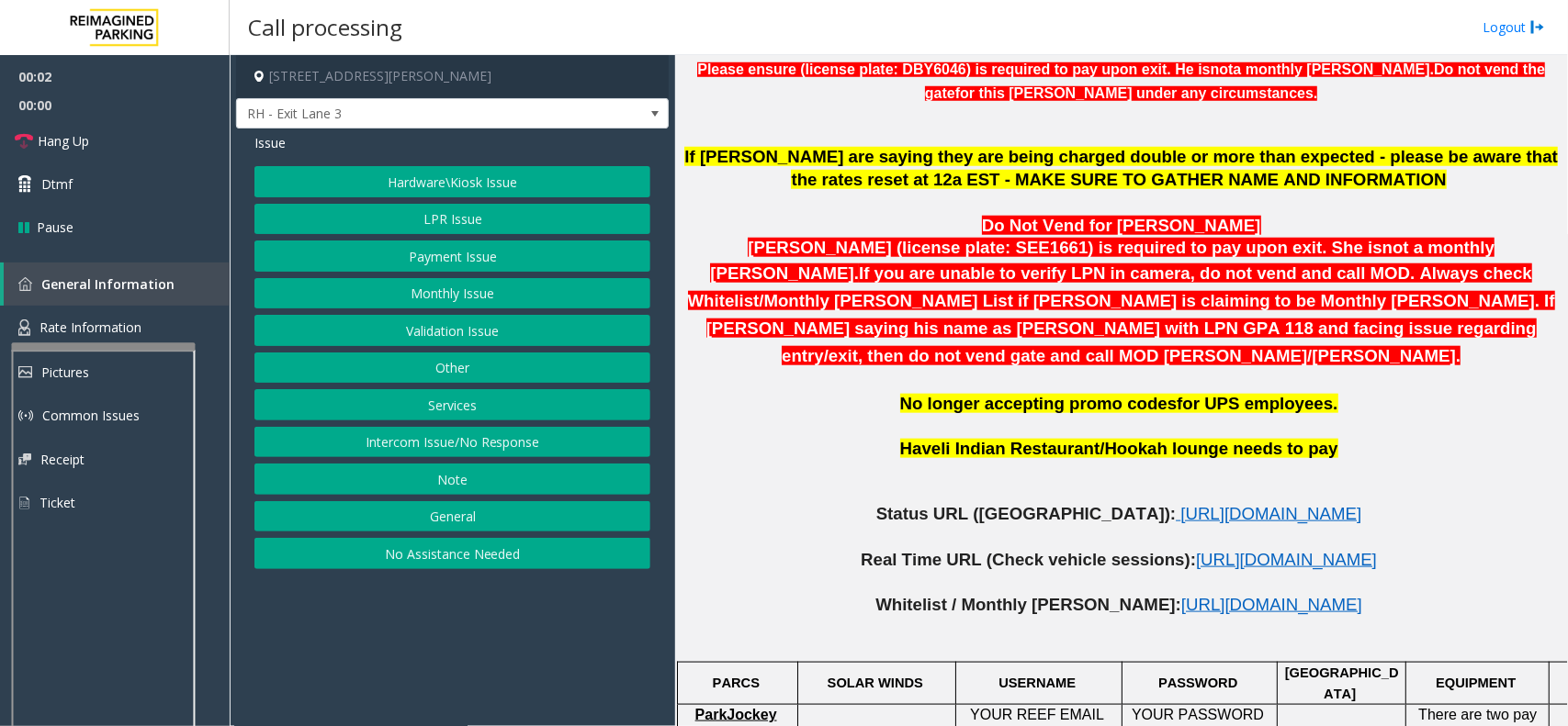
scroll to position [689, 0]
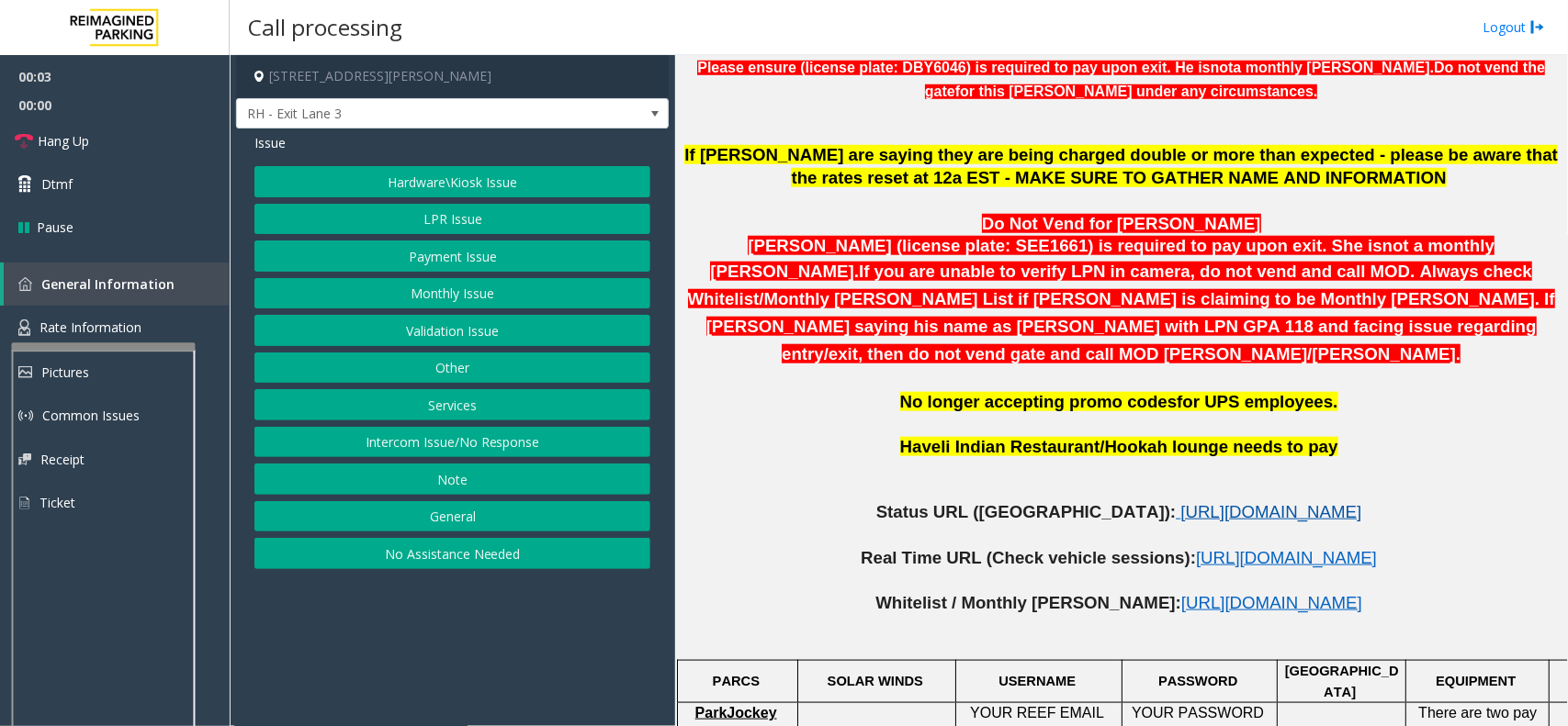
click at [1180, 502] on span "[URL][DOMAIN_NAME]" at bounding box center [1271, 512] width 181 height 20
click at [447, 181] on button "Hardware\Kiosk Issue" at bounding box center [452, 181] width 396 height 31
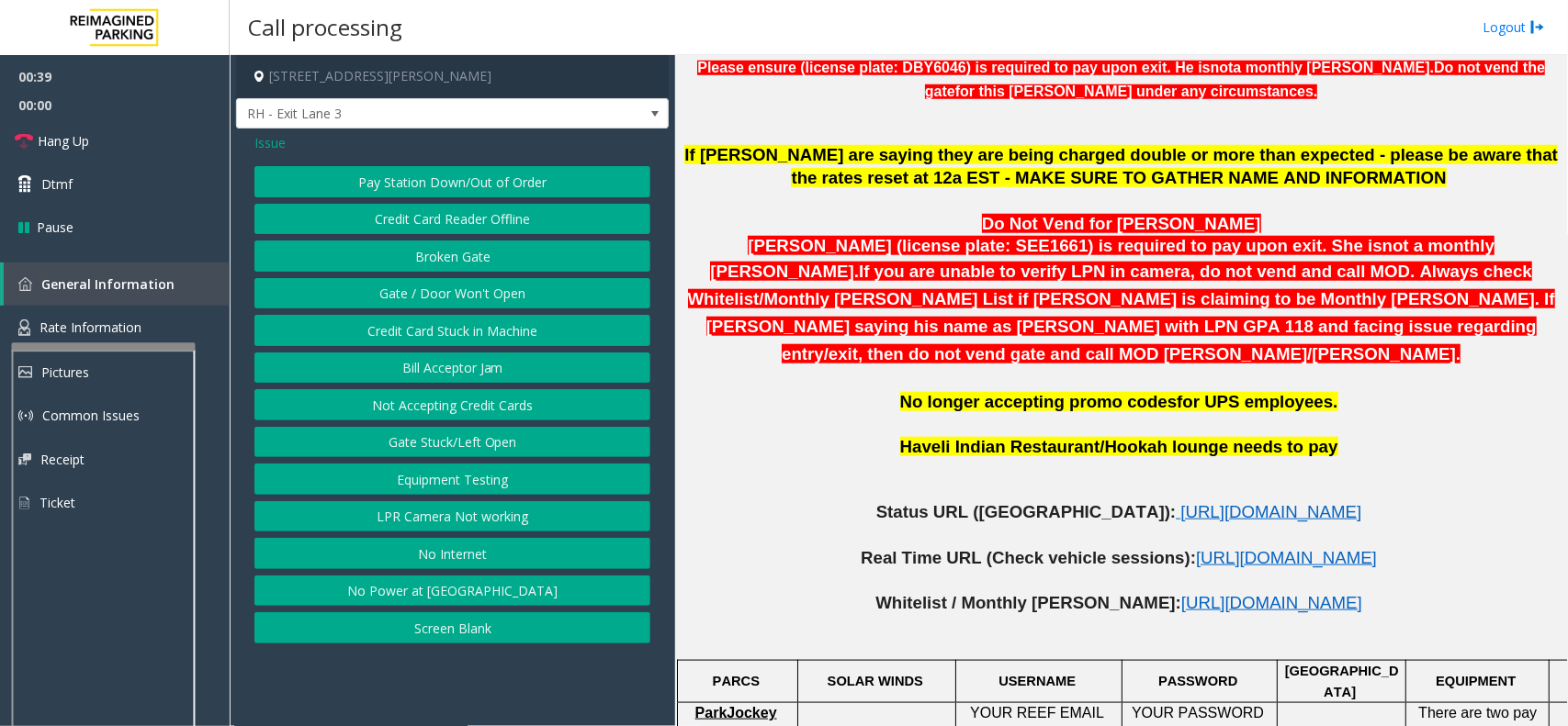
click at [268, 141] on span "Issue" at bounding box center [269, 143] width 31 height 20
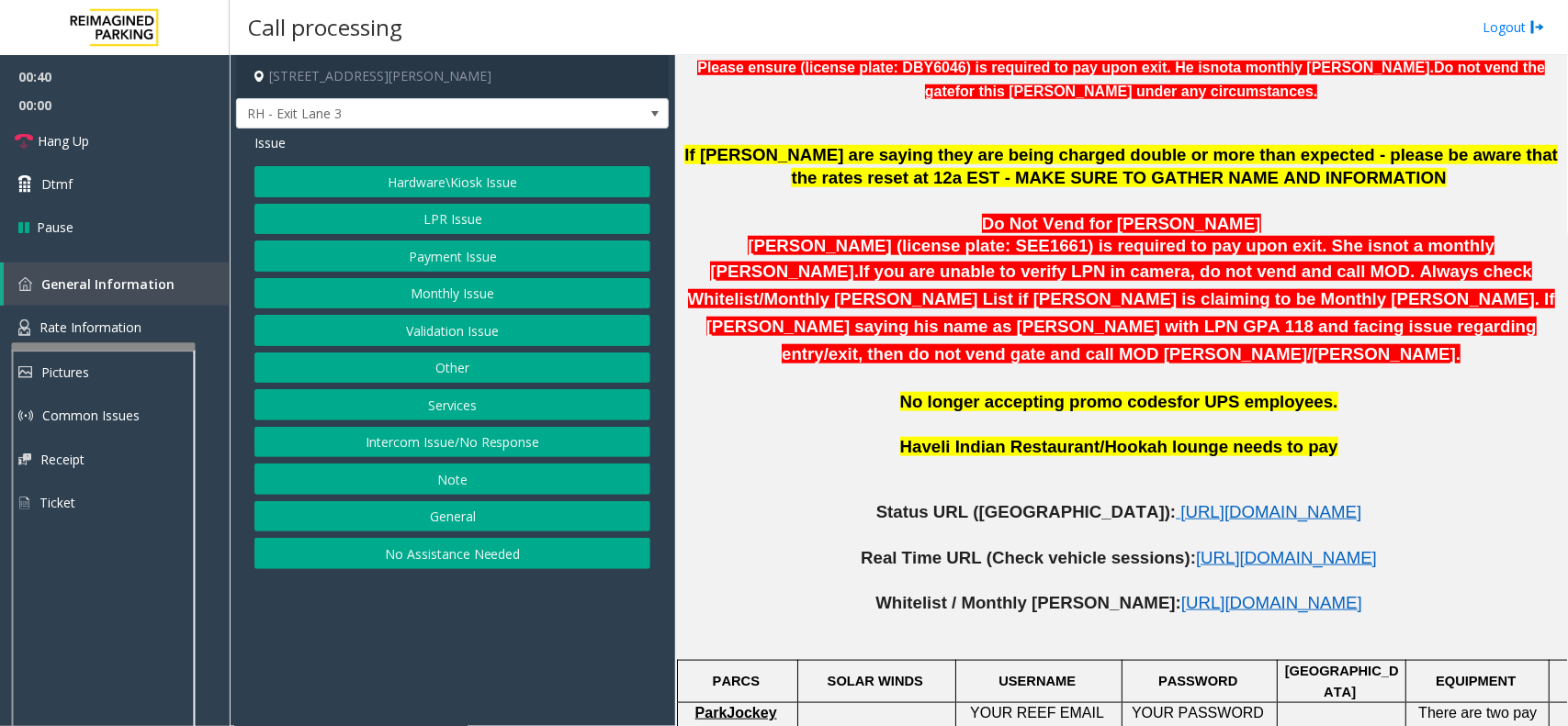
click at [411, 217] on button "LPR Issue" at bounding box center [452, 219] width 396 height 31
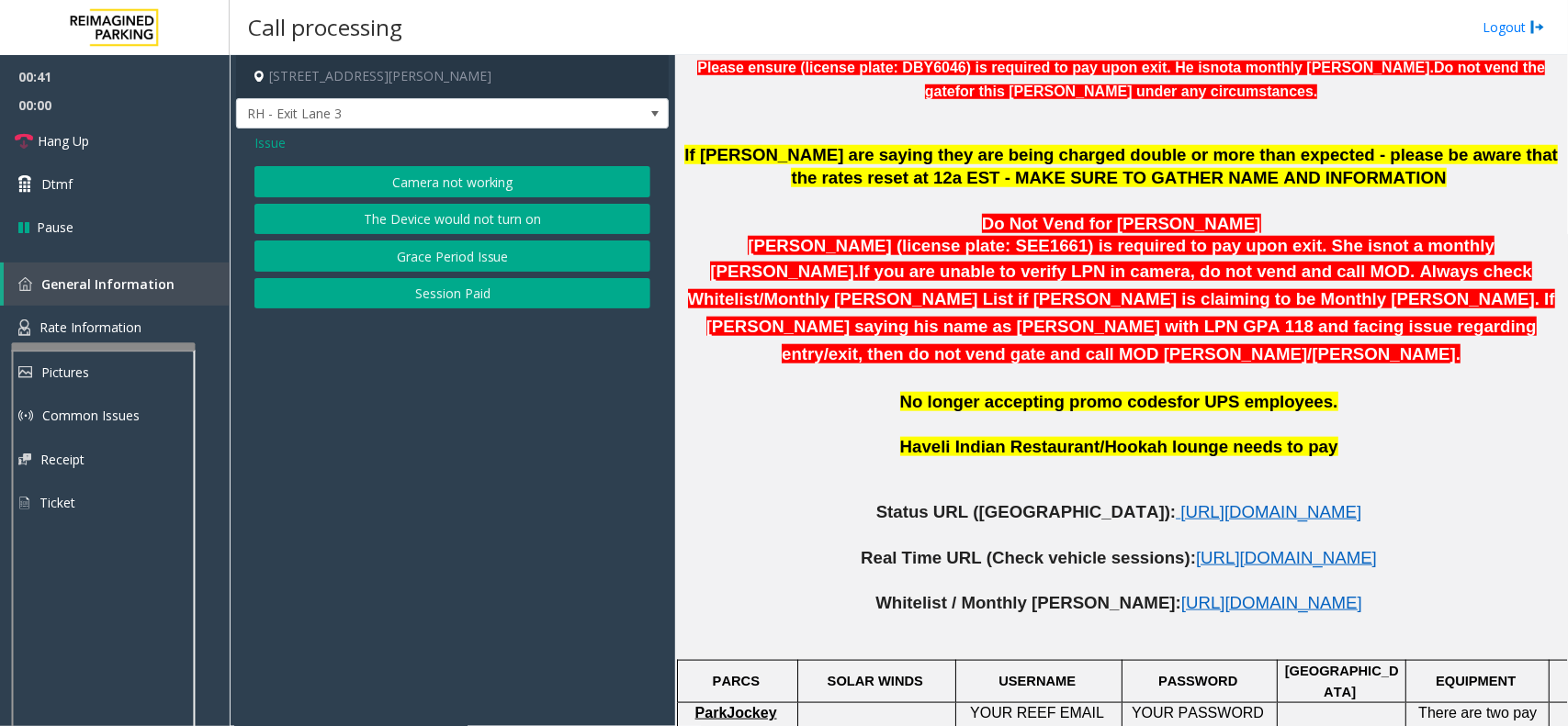
click at [410, 180] on button "Camera not working" at bounding box center [452, 181] width 396 height 31
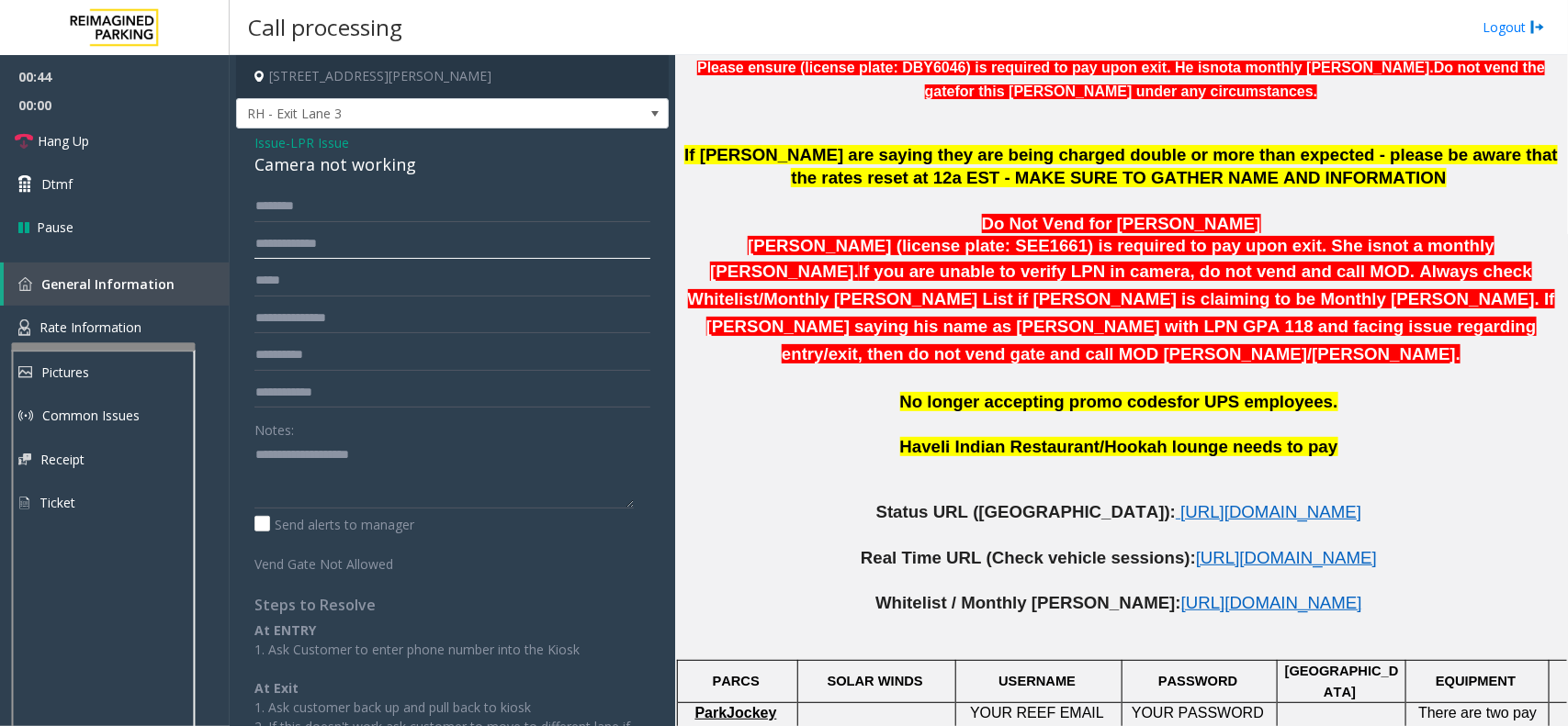
click at [320, 248] on input "text" at bounding box center [452, 243] width 396 height 31
type input "*******"
click at [322, 199] on input "text" at bounding box center [452, 206] width 396 height 31
type input "*"
type input "******"
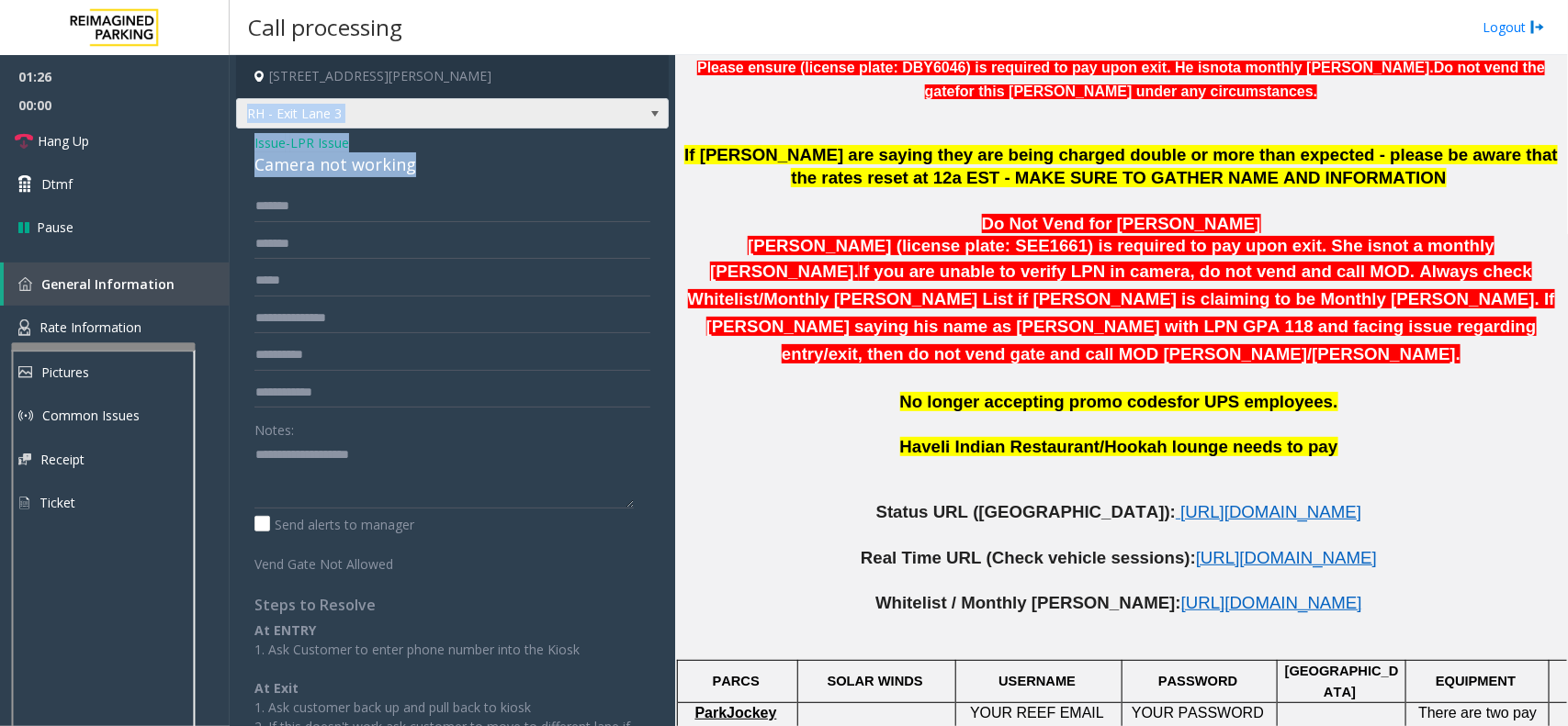
drag, startPoint x: 430, startPoint y: 170, endPoint x: 248, endPoint y: 129, distance: 186.6
click at [248, 129] on div "[STREET_ADDRESS][PERSON_NAME] RH - Exit Lane 3 Issue - LPR Issue Camera not wor…" at bounding box center [452, 443] width 433 height 776
click at [416, 158] on div "Camera not working" at bounding box center [452, 165] width 396 height 25
drag, startPoint x: 420, startPoint y: 168, endPoint x: 232, endPoint y: 148, distance: 189.1
click at [232, 148] on app-call-processing-form "[STREET_ADDRESS][PERSON_NAME] RH - Exit Lane 3 Issue - LPR Issue Camera not wor…" at bounding box center [452, 390] width 446 height 671
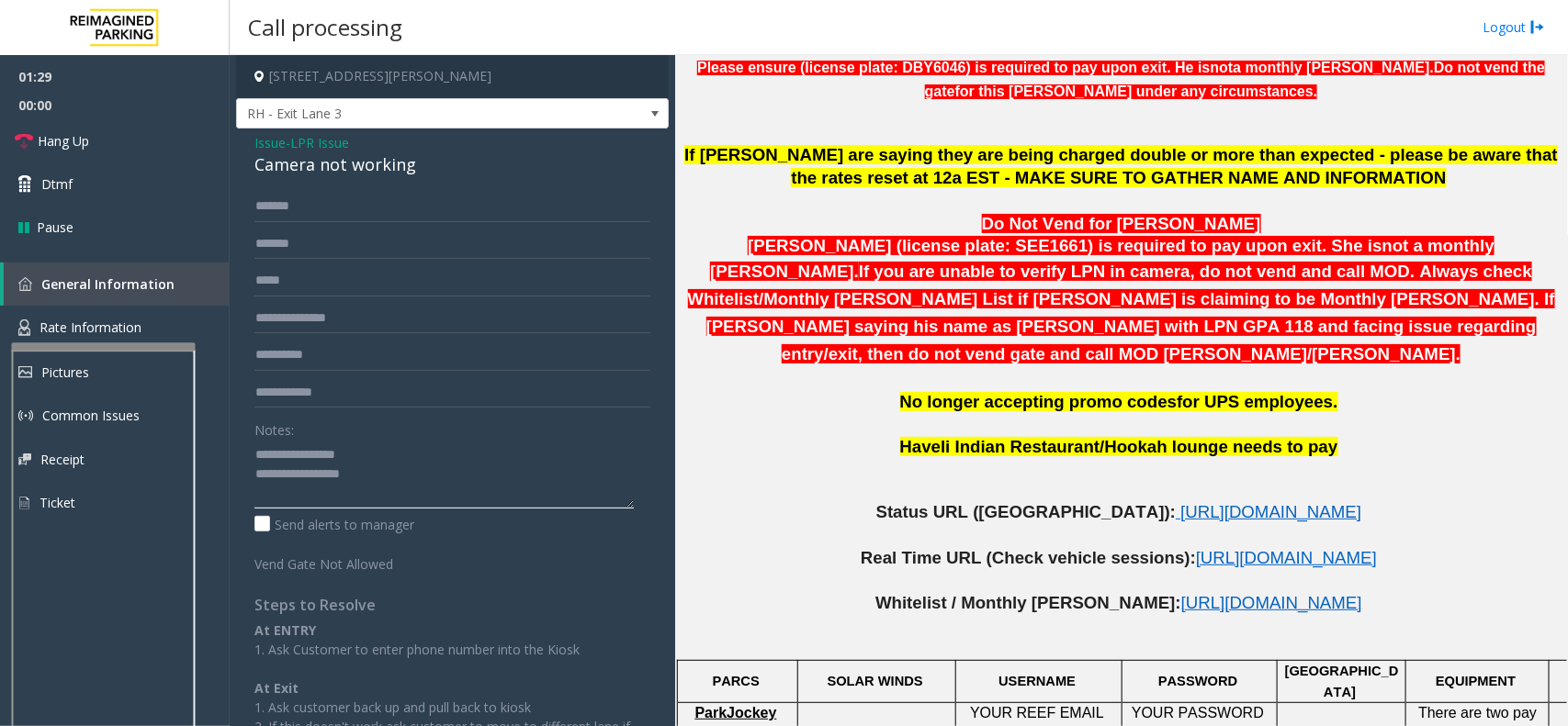
click at [400, 474] on textarea at bounding box center [444, 474] width 379 height 69
click at [263, 519] on label "Send alerts to manager" at bounding box center [334, 525] width 159 height 20
click at [154, 144] on link "Hang Up" at bounding box center [115, 141] width 229 height 43
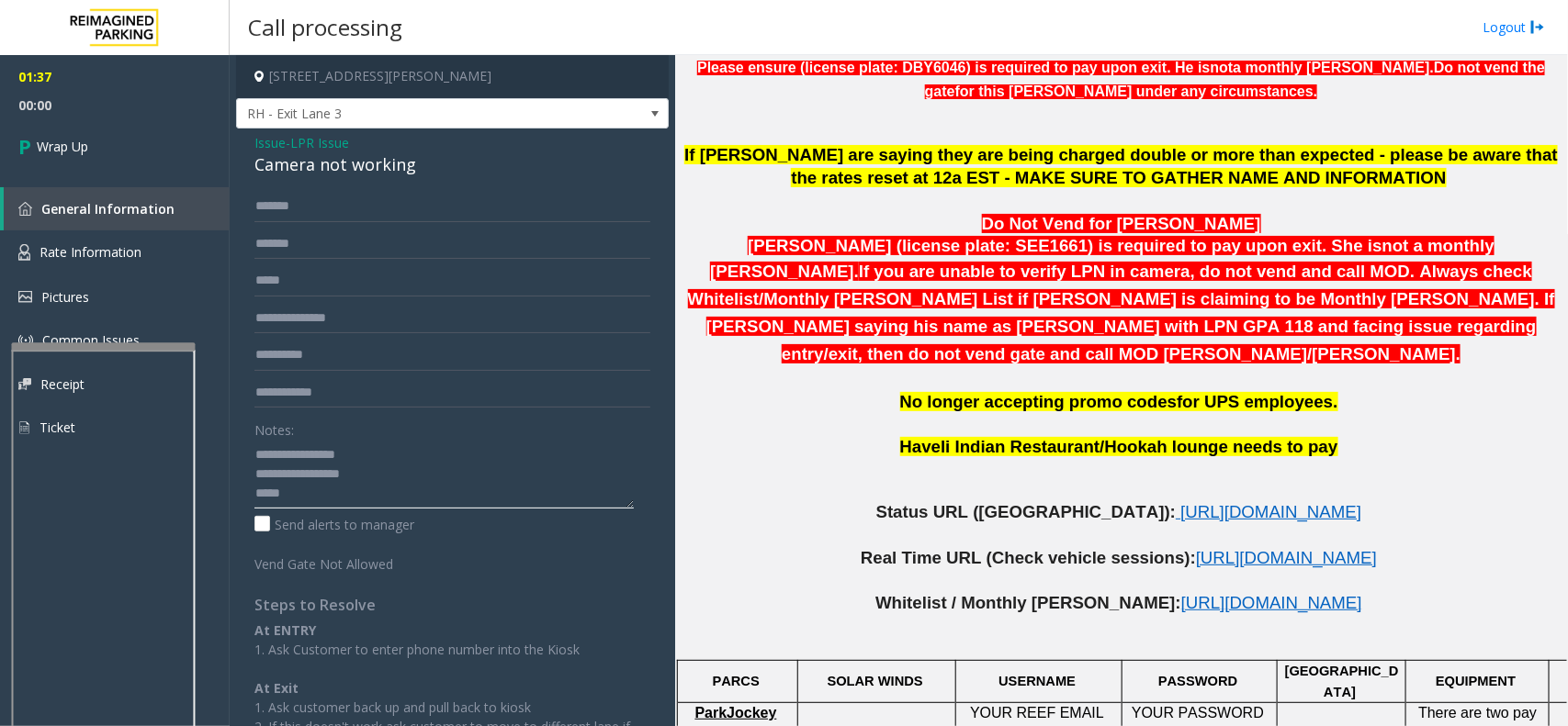
click at [337, 488] on textarea at bounding box center [444, 474] width 379 height 69
type textarea "**********"
click at [131, 124] on link "Wrap Up" at bounding box center [115, 146] width 229 height 54
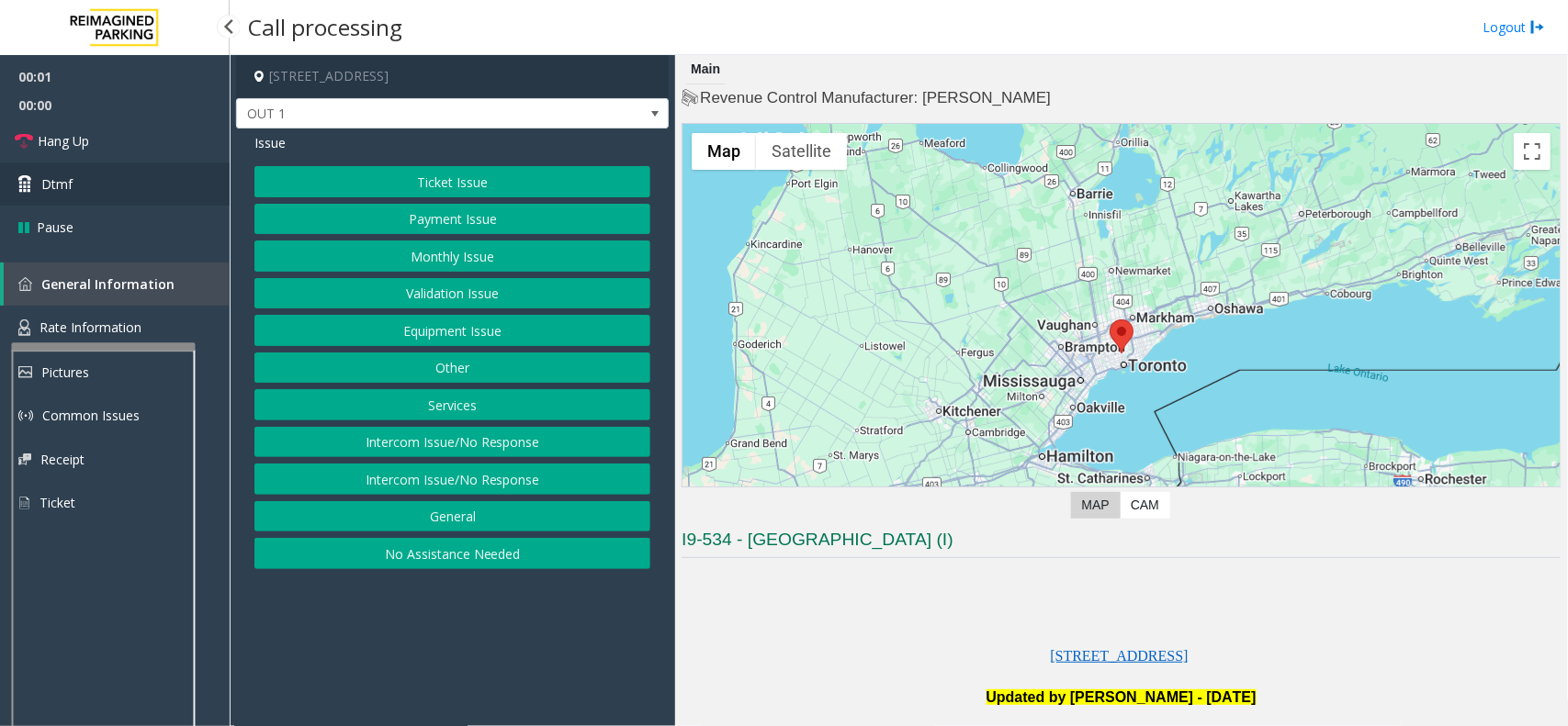
click at [72, 171] on link "Dtmf" at bounding box center [115, 184] width 229 height 43
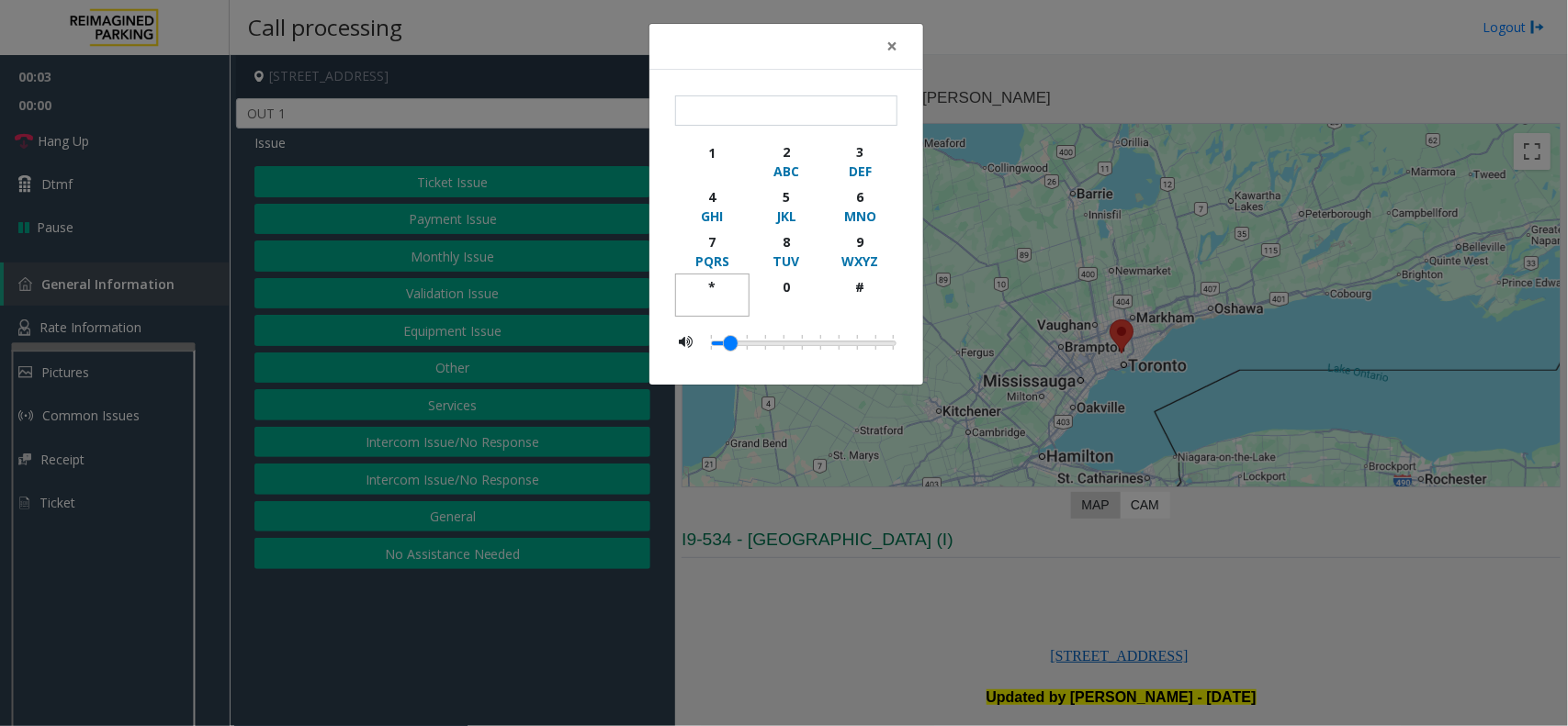
click at [714, 285] on div "*" at bounding box center [712, 286] width 50 height 20
click at [863, 240] on div "9" at bounding box center [860, 241] width 50 height 20
click at [860, 290] on div "#" at bounding box center [860, 286] width 50 height 20
type input "***"
click at [884, 44] on button "×" at bounding box center [891, 47] width 36 height 45
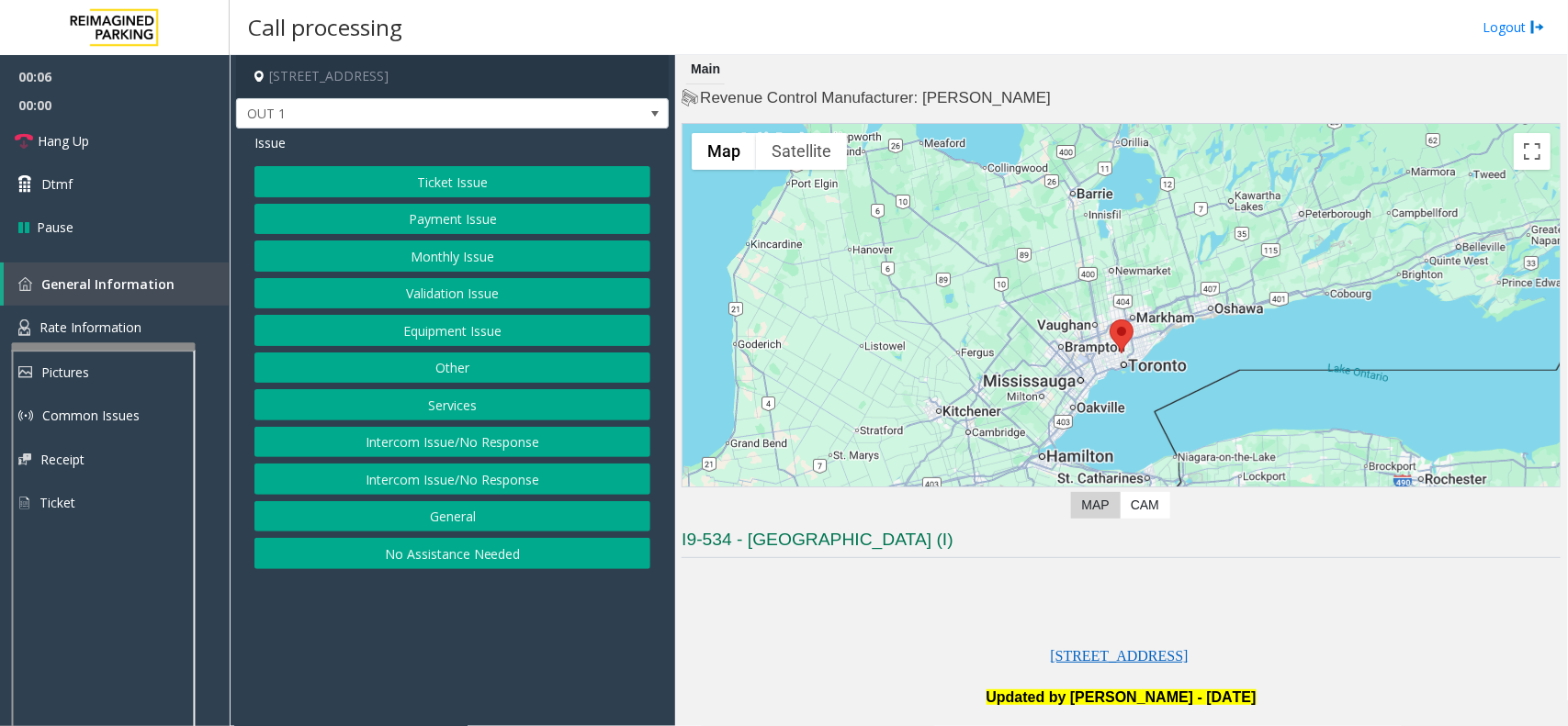
click at [508, 336] on button "Equipment Issue" at bounding box center [452, 330] width 396 height 31
click at [508, 336] on button "Gate / Door Won't Open" at bounding box center [452, 330] width 396 height 31
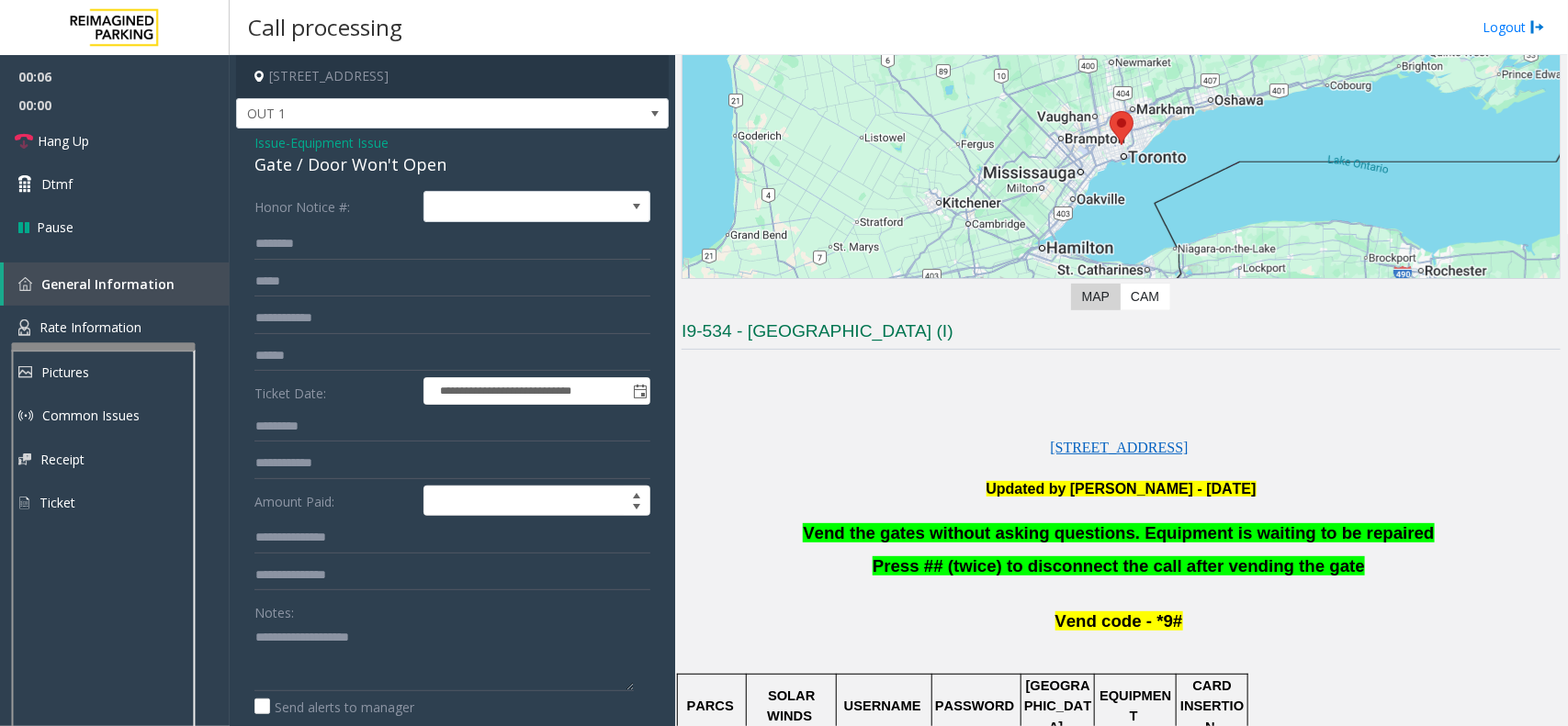
scroll to position [459, 0]
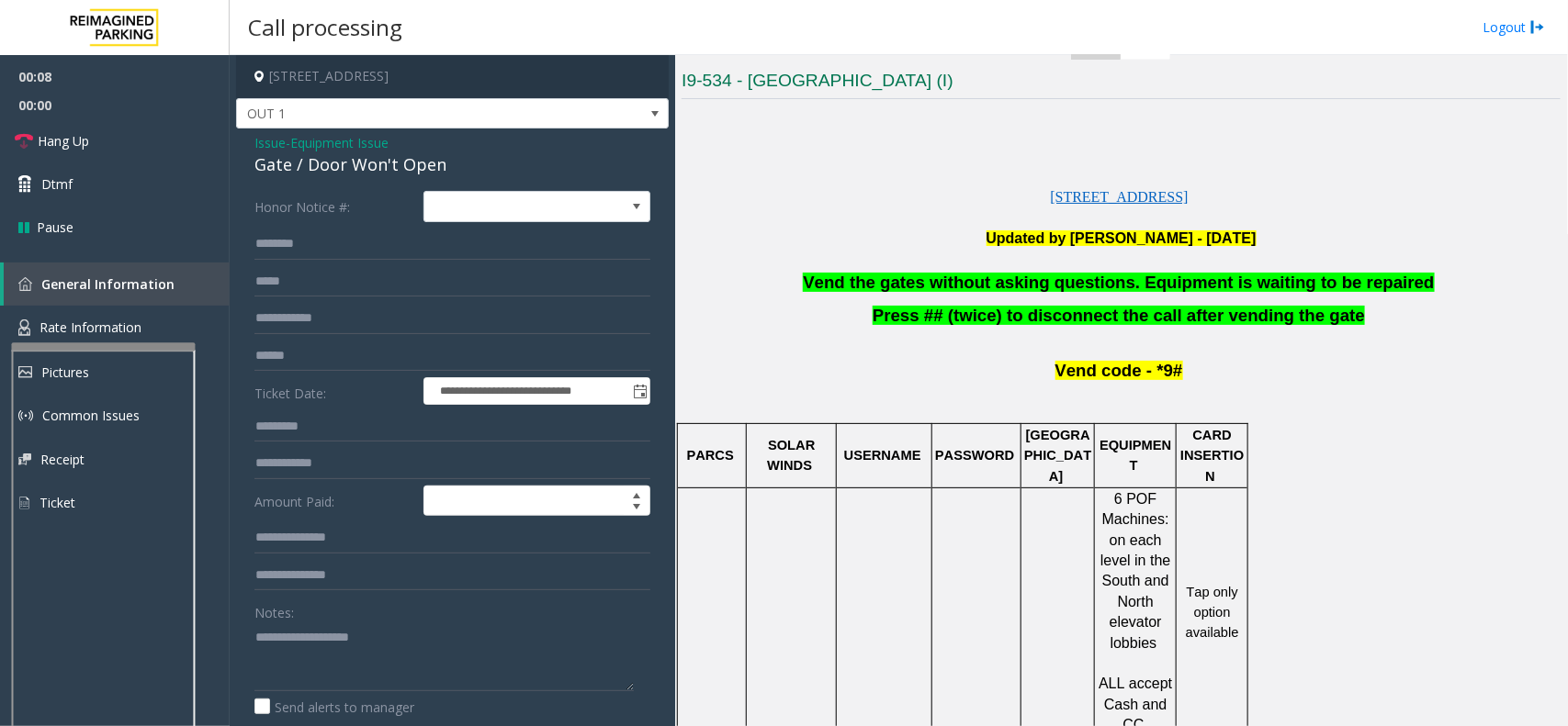
click at [310, 139] on span "Equipment Issue" at bounding box center [338, 143] width 98 height 20
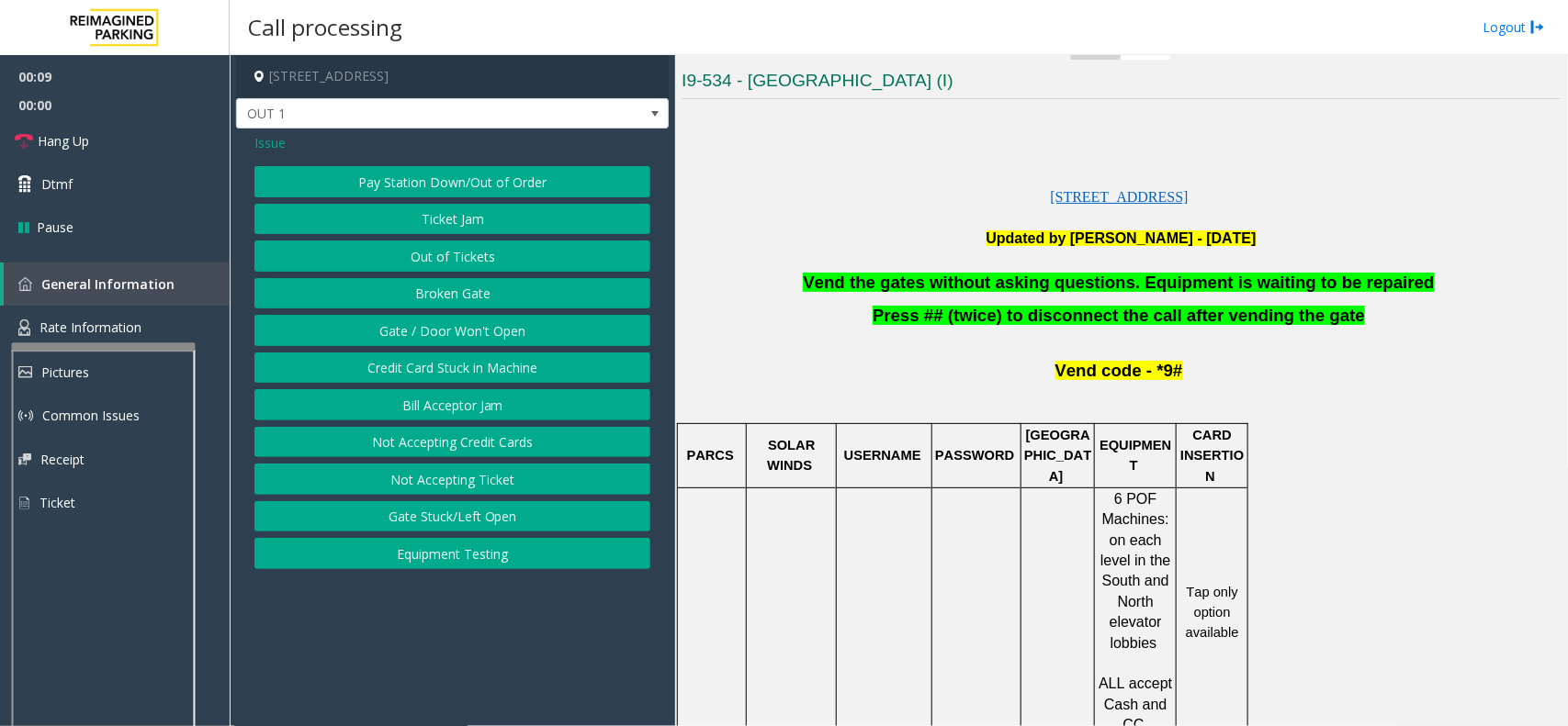
click at [264, 145] on span "Issue" at bounding box center [269, 143] width 31 height 20
click at [438, 184] on button "Ticket Issue" at bounding box center [452, 181] width 396 height 31
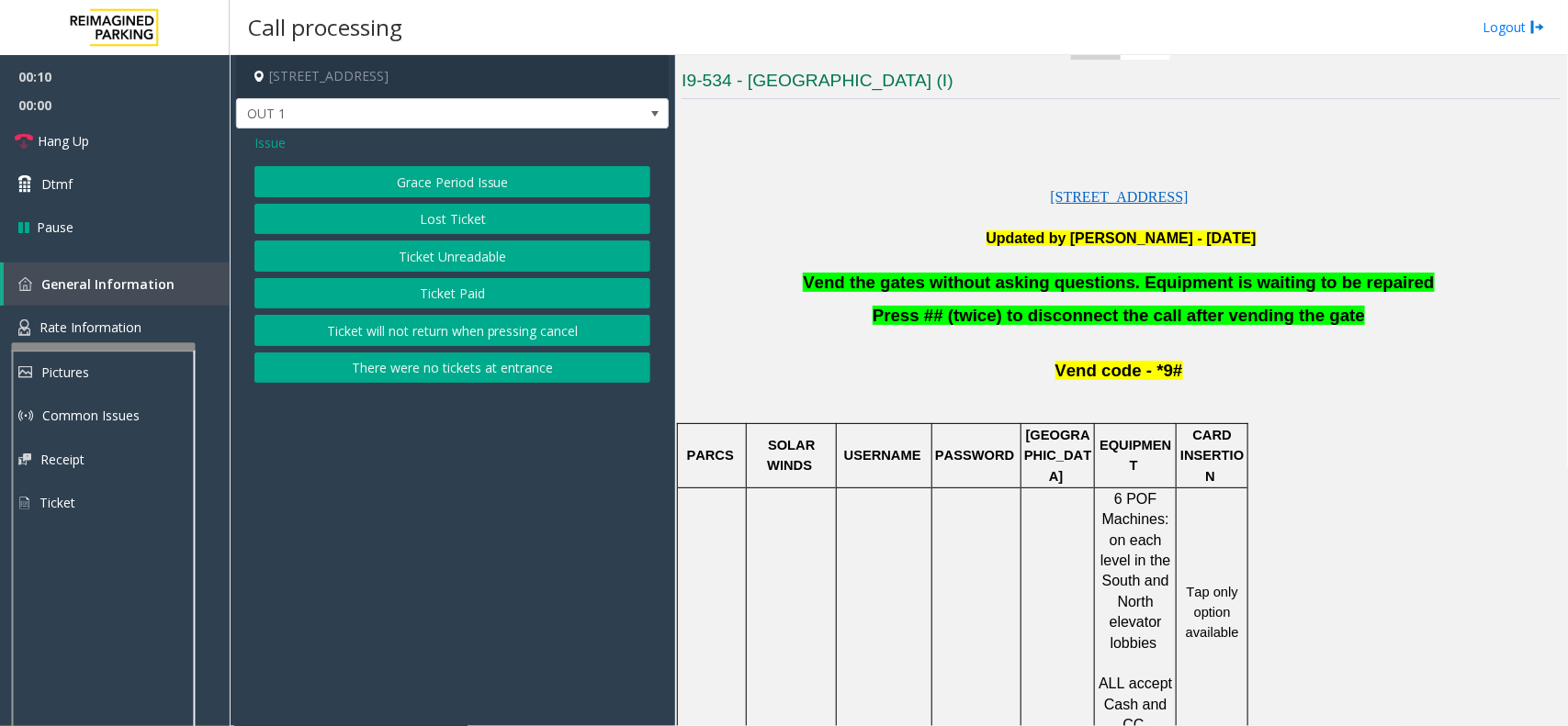
click at [444, 255] on button "Ticket Unreadable" at bounding box center [452, 255] width 396 height 31
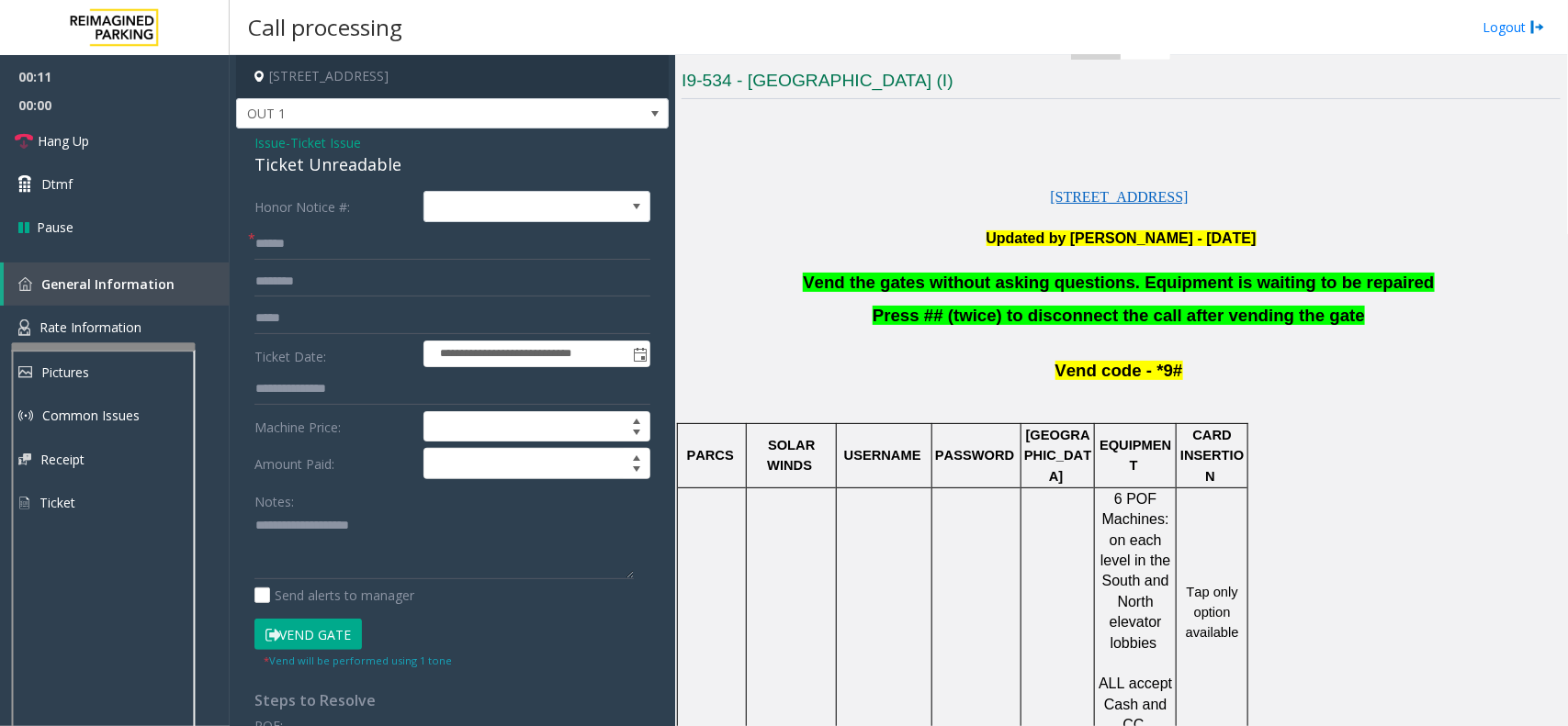
click at [938, 291] on span "Vend the gates without asking questions. Equipment is waiting to be repaired" at bounding box center [1118, 282] width 631 height 20
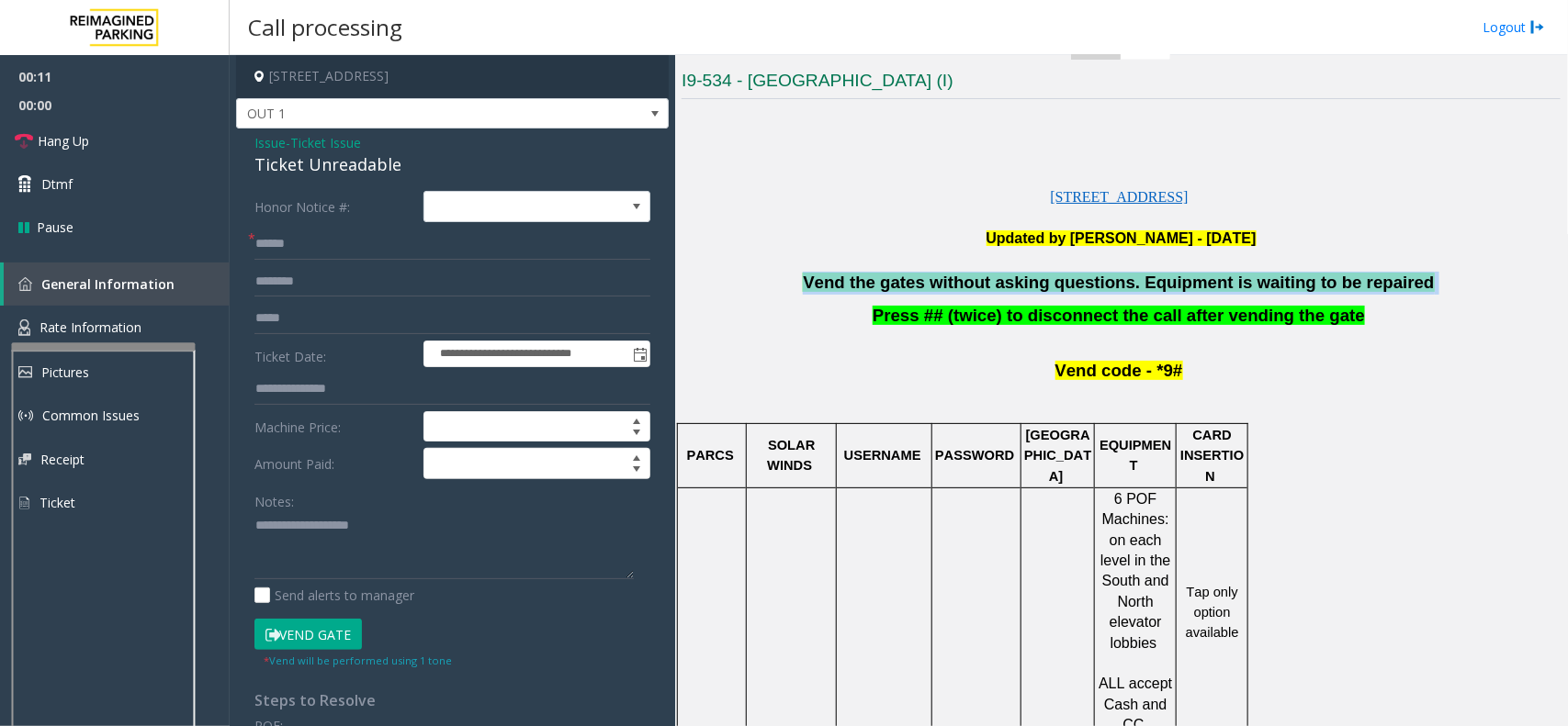
drag, startPoint x: 938, startPoint y: 291, endPoint x: 989, endPoint y: 286, distance: 51.2
click at [956, 290] on span "Vend the gates without asking questions. Equipment is waiting to be repaired" at bounding box center [1118, 282] width 631 height 20
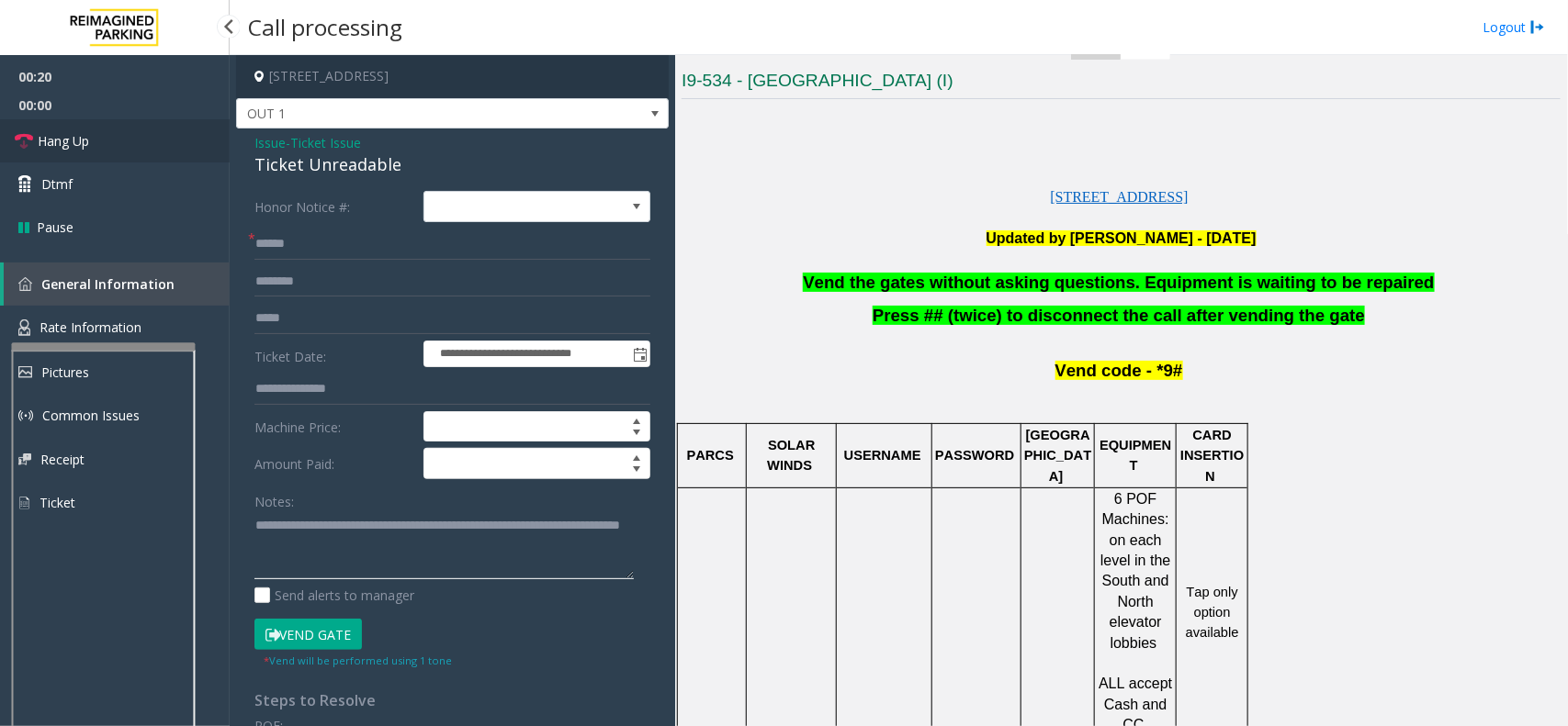
type textarea "**********"
click at [98, 130] on link "Hang Up" at bounding box center [115, 141] width 229 height 43
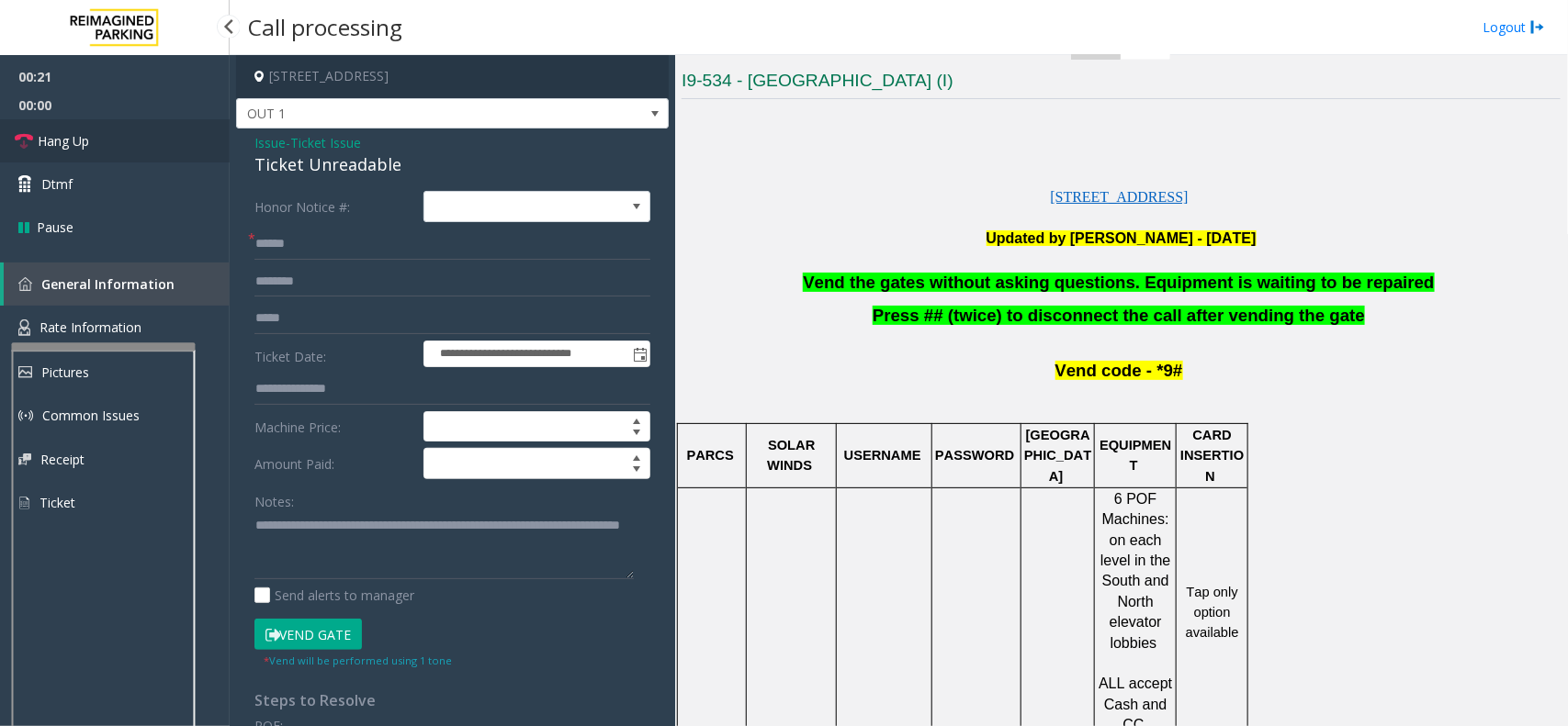
click at [98, 130] on link "Hang Up" at bounding box center [115, 141] width 229 height 43
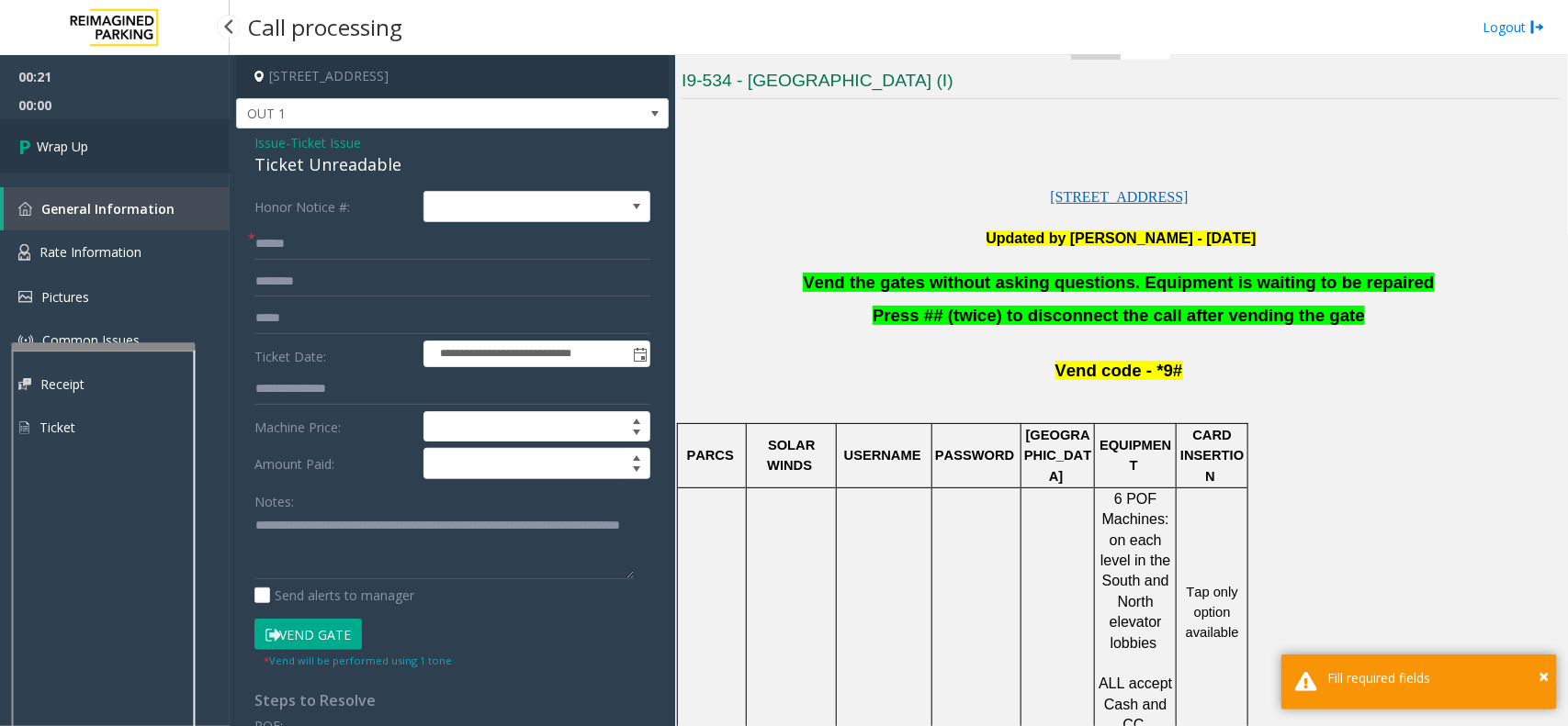
click at [98, 136] on link "Wrap Up" at bounding box center [115, 146] width 229 height 54
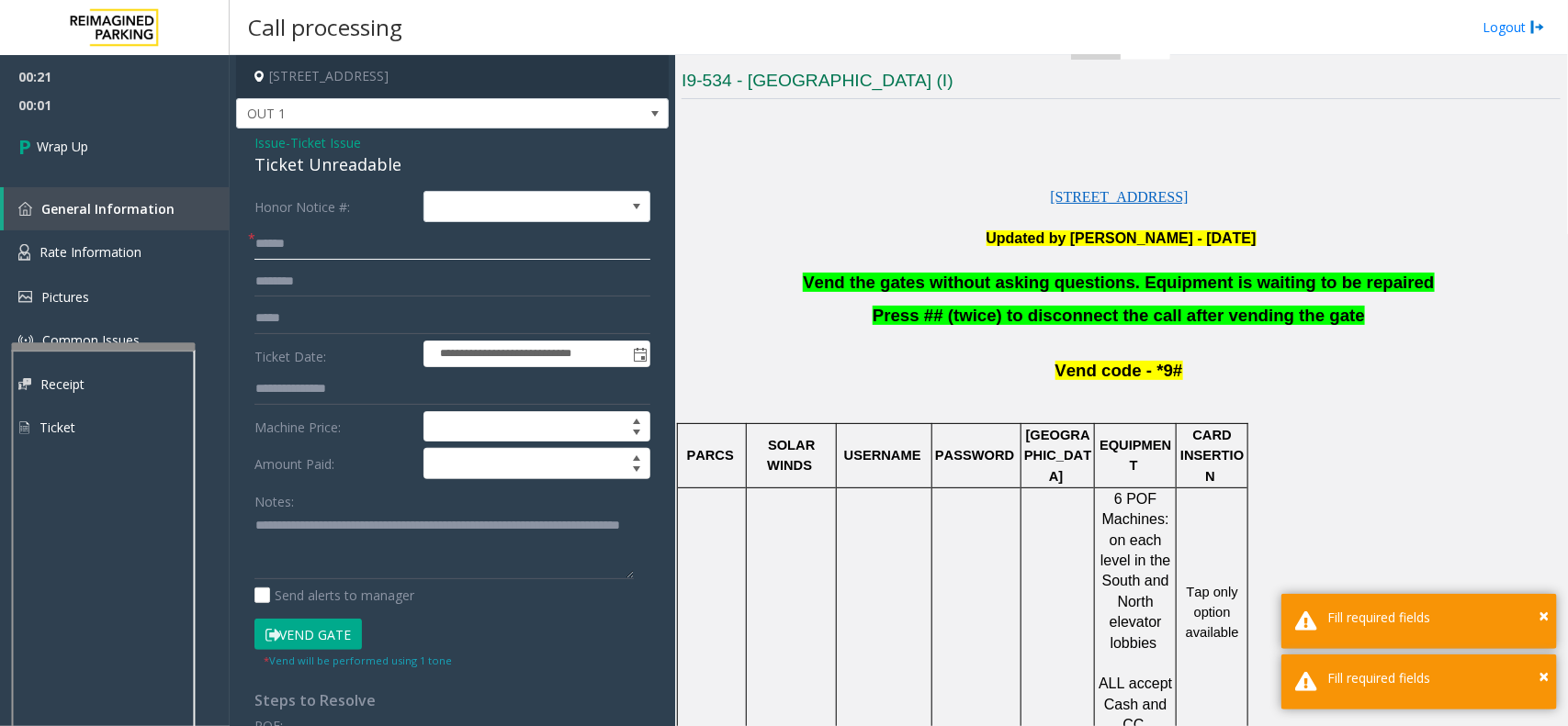
click at [296, 241] on input "text" at bounding box center [452, 243] width 396 height 31
type input "**"
click at [131, 152] on link "Wrap Up" at bounding box center [115, 146] width 229 height 54
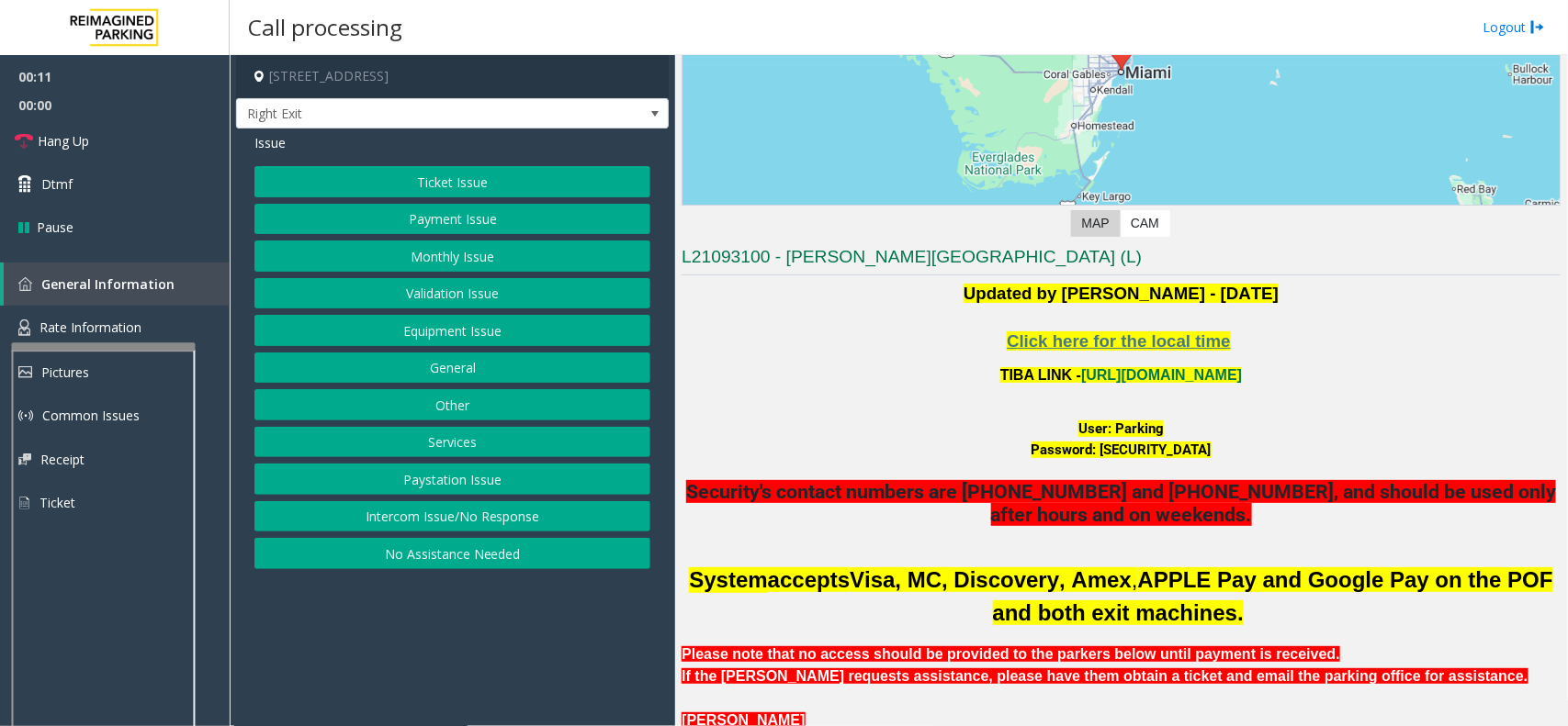
scroll to position [229, 0]
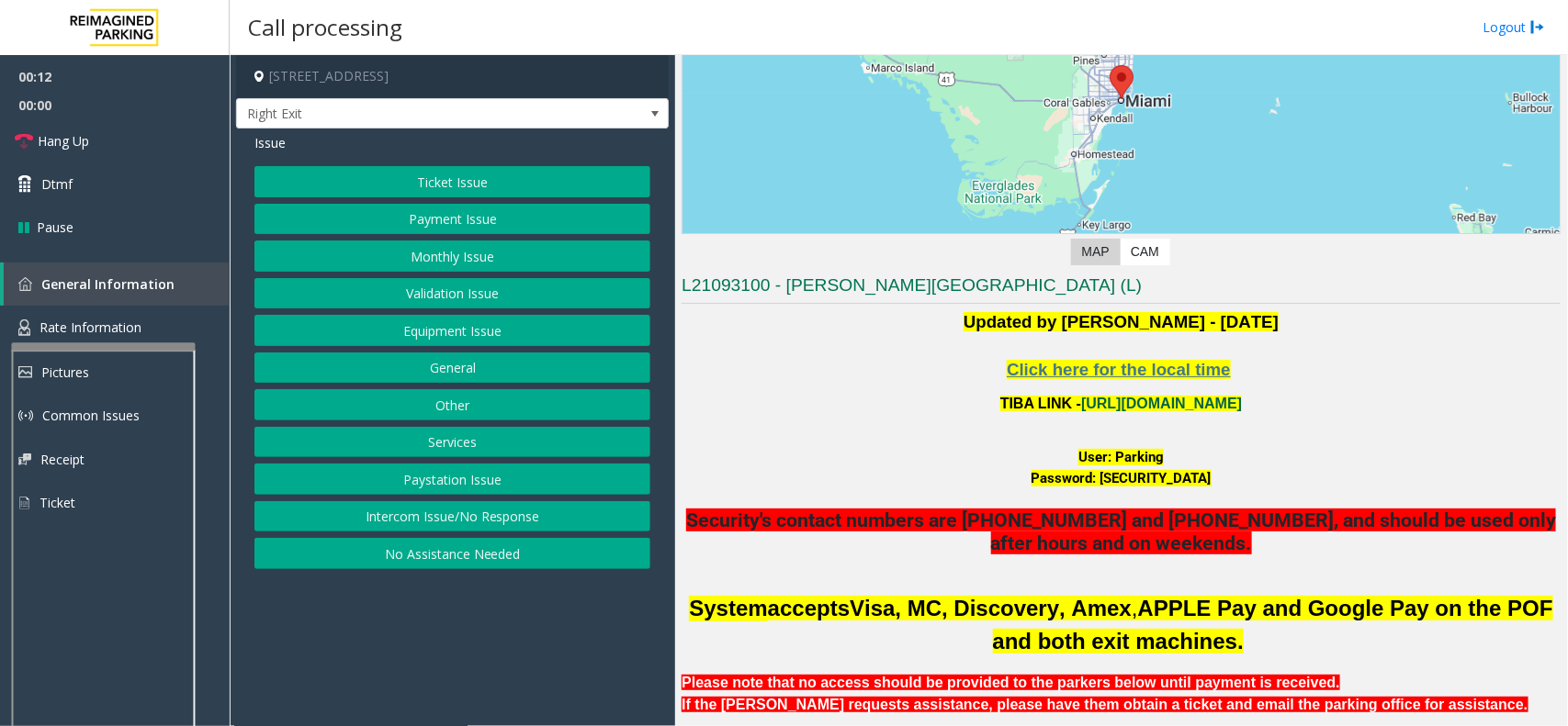
click at [1098, 404] on link "[URL][DOMAIN_NAME]" at bounding box center [1161, 404] width 160 height 16
click at [473, 189] on button "Ticket Issue" at bounding box center [452, 181] width 396 height 31
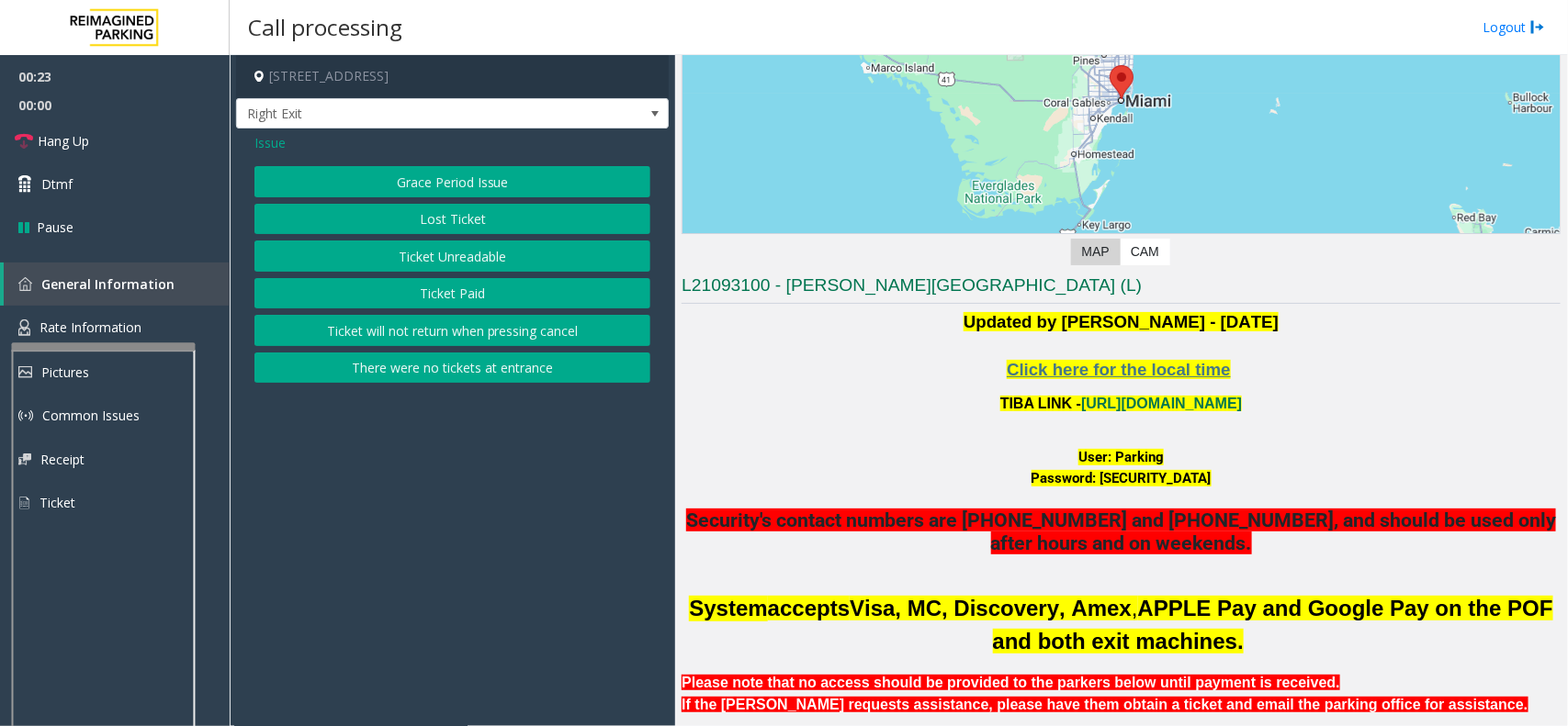
click at [465, 255] on button "Ticket Unreadable" at bounding box center [452, 255] width 396 height 31
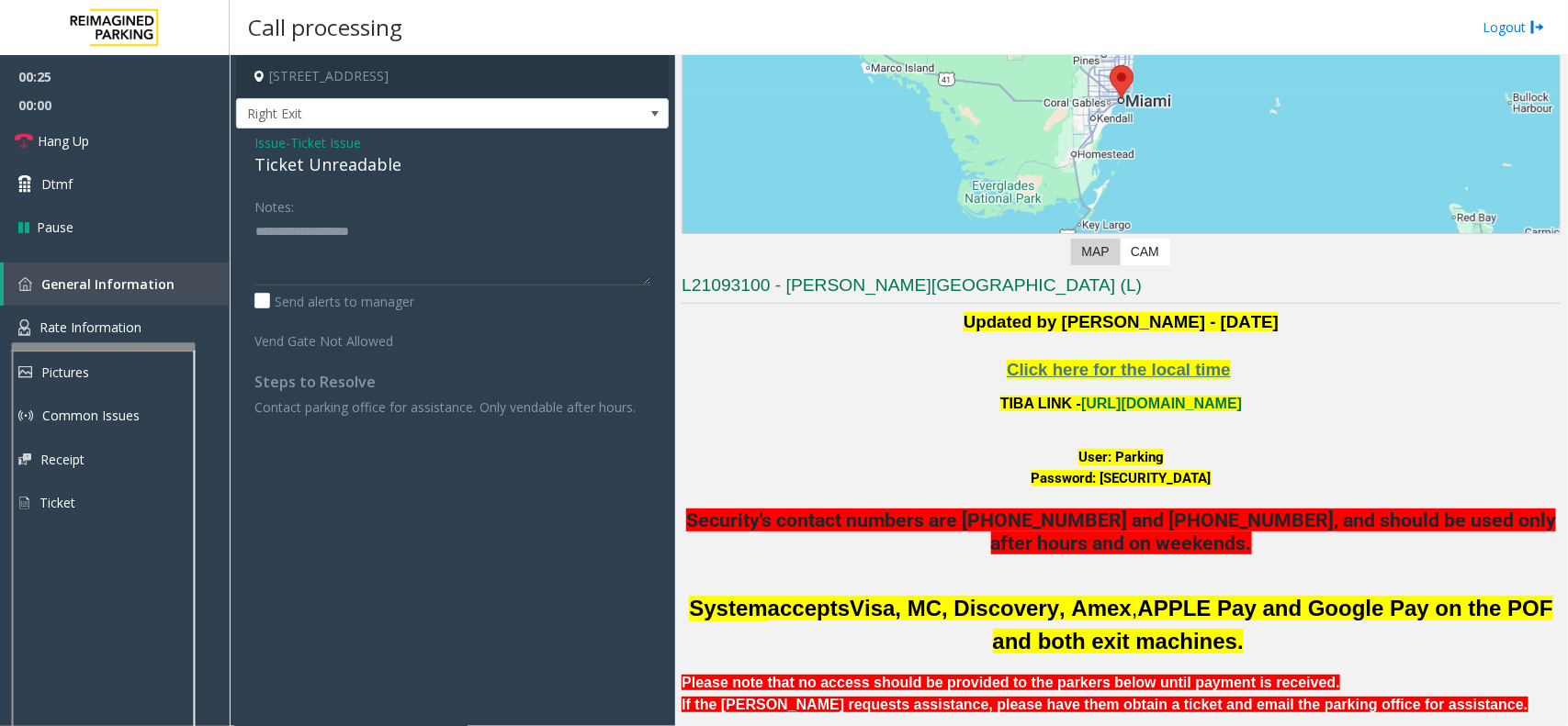
click at [272, 158] on div "Ticket Unreadable" at bounding box center [452, 165] width 396 height 25
click at [306, 225] on textarea at bounding box center [452, 251] width 396 height 69
type textarea "*"
click at [322, 139] on span "Ticket Issue" at bounding box center [325, 143] width 71 height 20
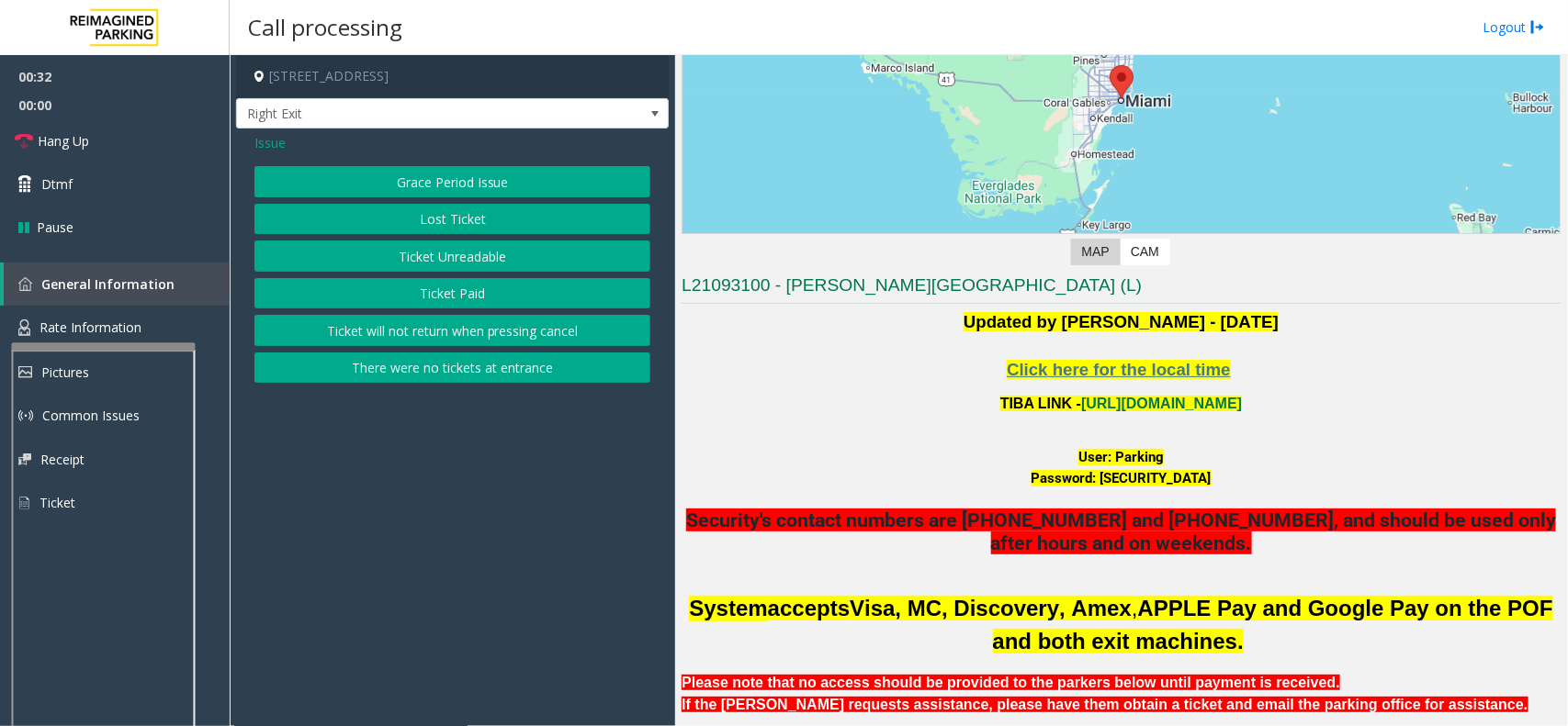
click at [274, 148] on span "Issue" at bounding box center [269, 143] width 31 height 20
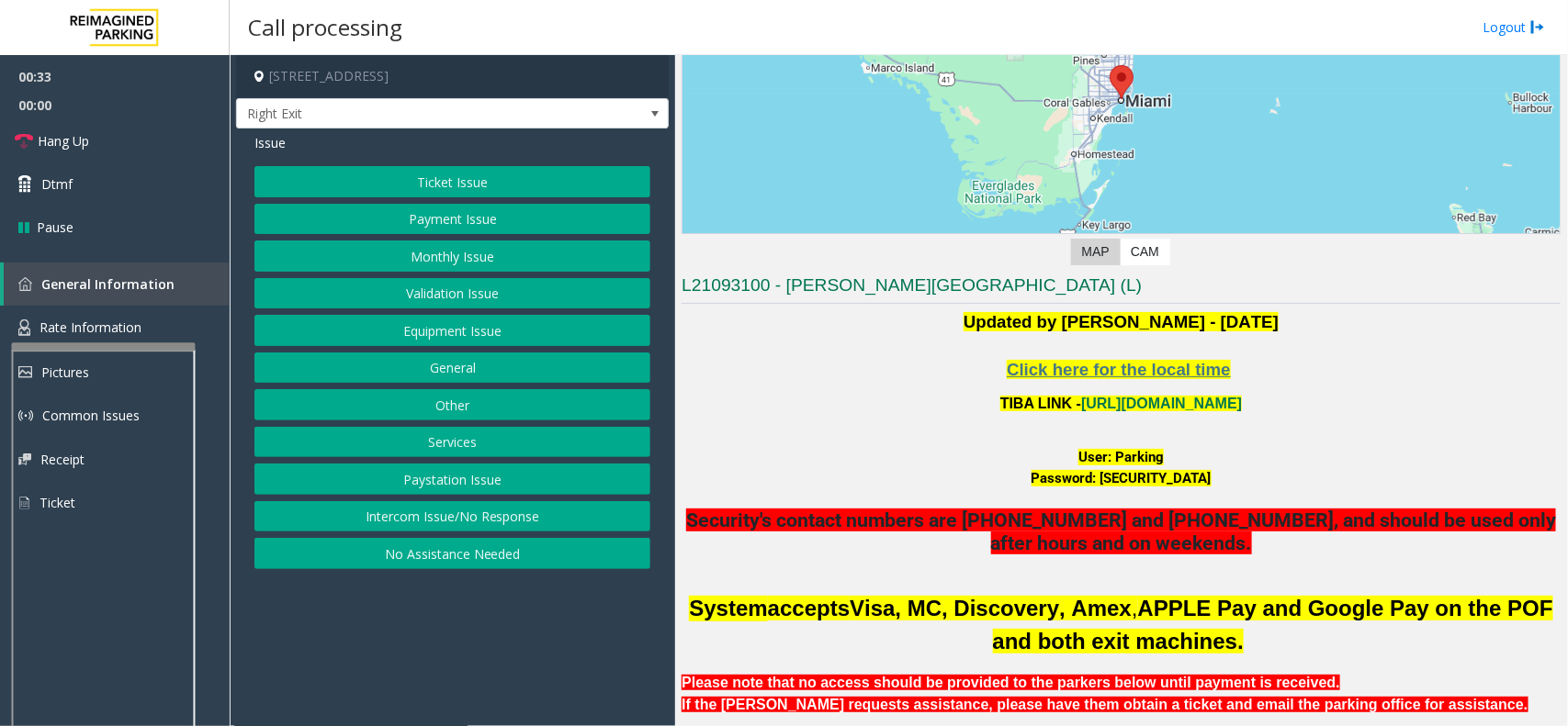
click at [475, 254] on button "Monthly Issue" at bounding box center [452, 255] width 396 height 31
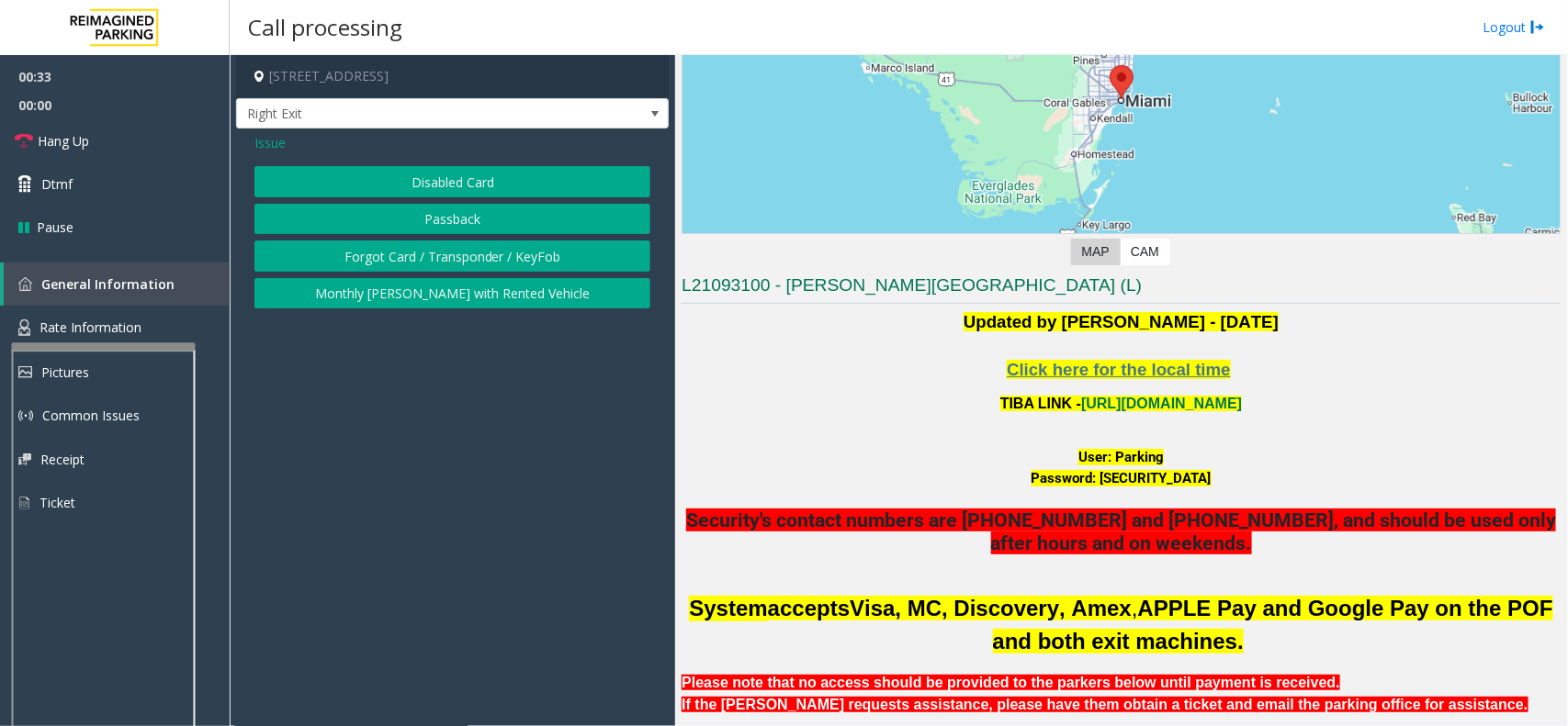
click at [471, 174] on button "Disabled Card" at bounding box center [452, 181] width 396 height 31
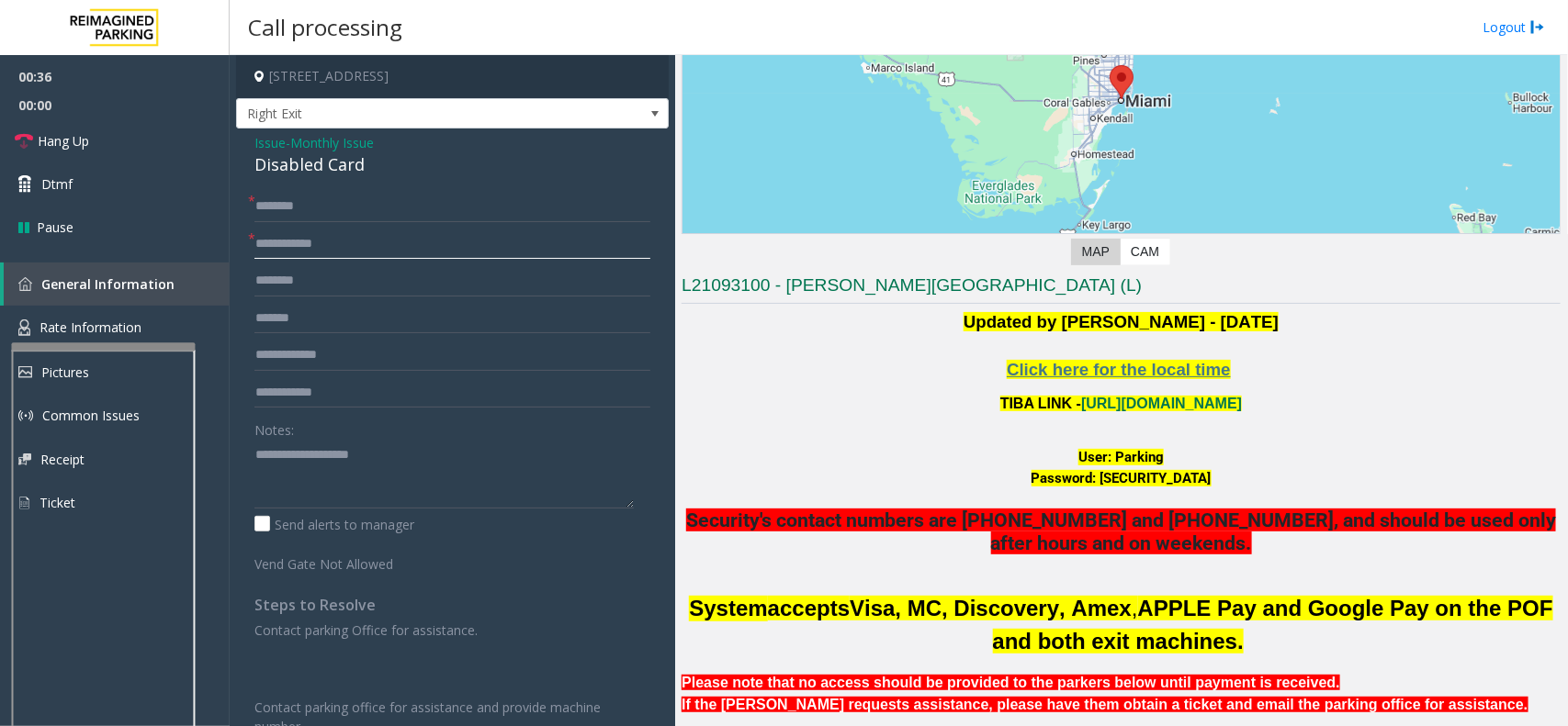
click at [290, 240] on input "text" at bounding box center [452, 243] width 396 height 31
click at [337, 209] on input "text" at bounding box center [452, 206] width 396 height 31
type input "******"
click at [1118, 457] on font "User: Parking" at bounding box center [1121, 458] width 86 height 17
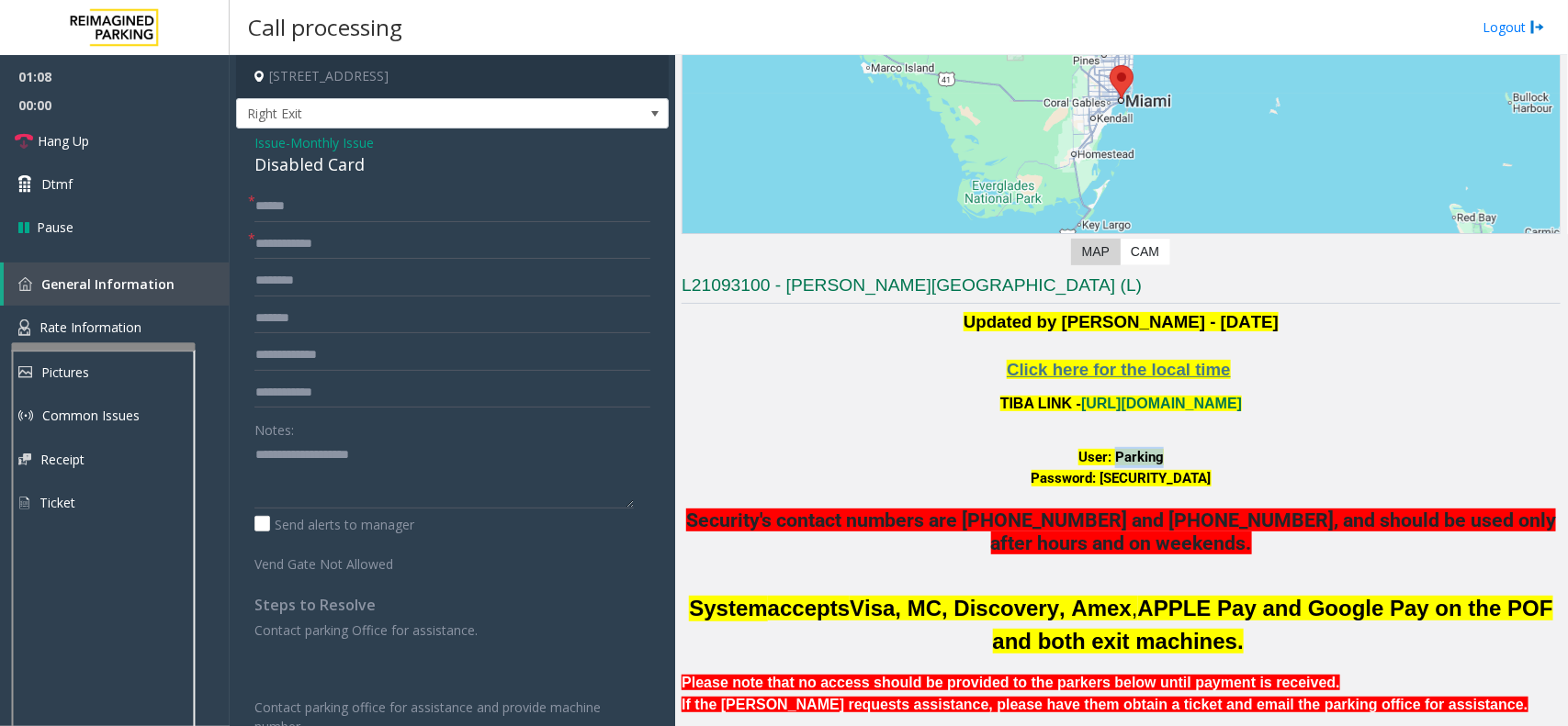
drag, startPoint x: 1081, startPoint y: 482, endPoint x: 1208, endPoint y: 480, distance: 127.0
click at [1210, 480] on font "Password: [SECURITY_DATA]" at bounding box center [1121, 478] width 180 height 17
drag, startPoint x: 373, startPoint y: 170, endPoint x: 379, endPoint y: 161, distance: 10.8
click at [379, 161] on div "Disabled Card" at bounding box center [452, 165] width 396 height 25
drag, startPoint x: 384, startPoint y: 138, endPoint x: 375, endPoint y: 144, distance: 10.8
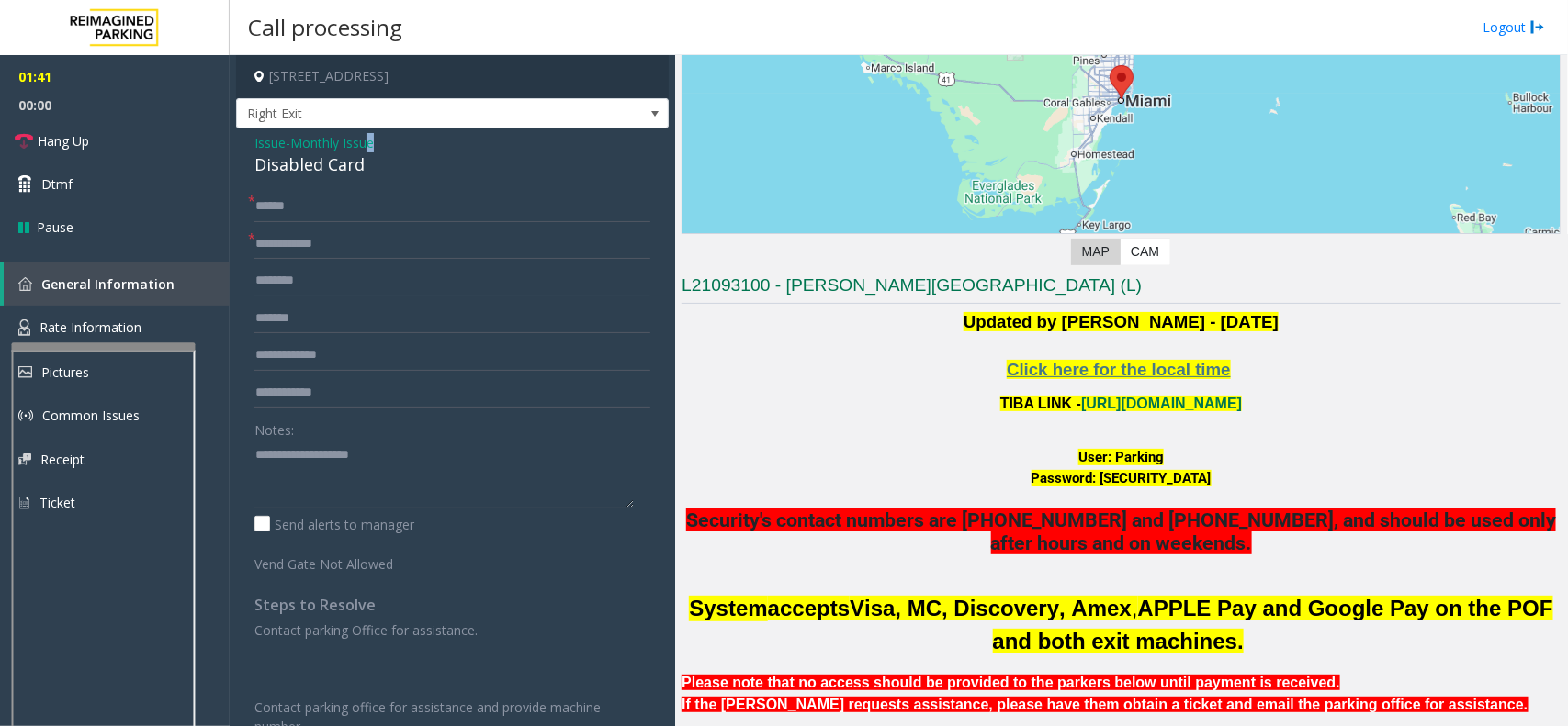
click at [375, 144] on div "Issue - Monthly Issue Disabled Card" at bounding box center [452, 155] width 396 height 44
click at [346, 143] on span "Monthly Issue" at bounding box center [332, 143] width 84 height 20
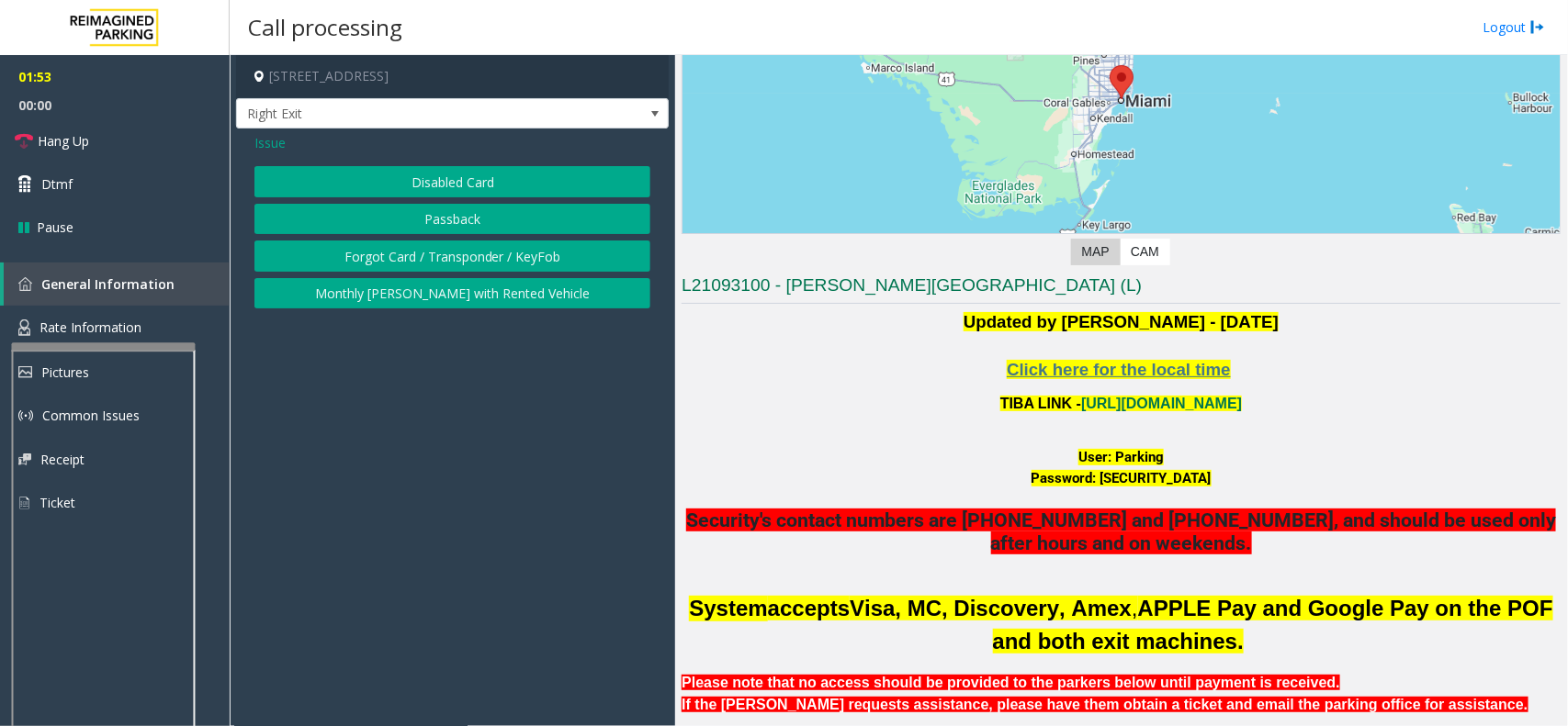
click at [365, 212] on button "Passback" at bounding box center [452, 219] width 396 height 31
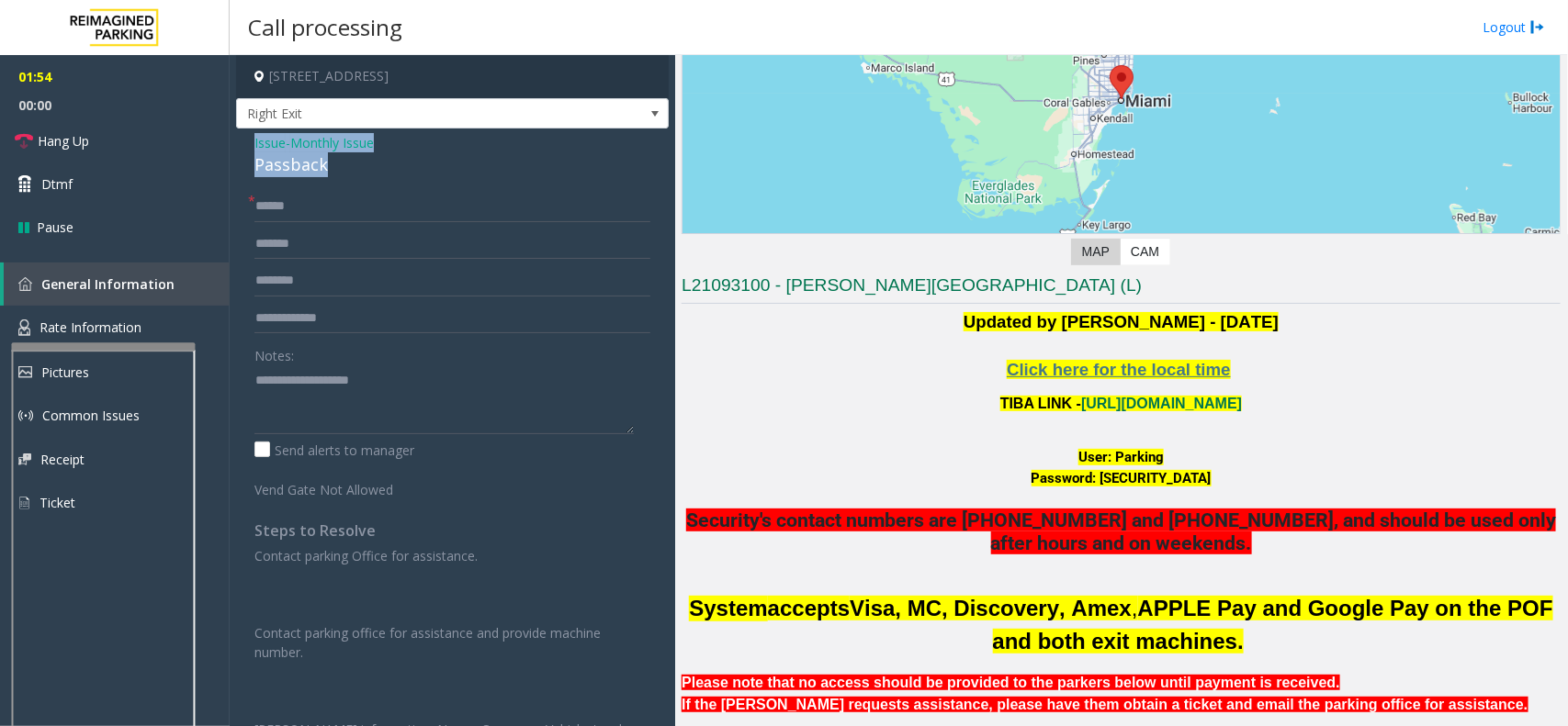
drag, startPoint x: 332, startPoint y: 167, endPoint x: 249, endPoint y: 147, distance: 85.4
click at [249, 147] on div "Issue - Monthly Issue Passback * ****** Notes: Send alerts to manager Vend Gate…" at bounding box center [452, 491] width 433 height 725
click at [320, 400] on textarea at bounding box center [444, 400] width 379 height 69
type textarea "**********"
click at [300, 208] on input "******" at bounding box center [452, 206] width 396 height 31
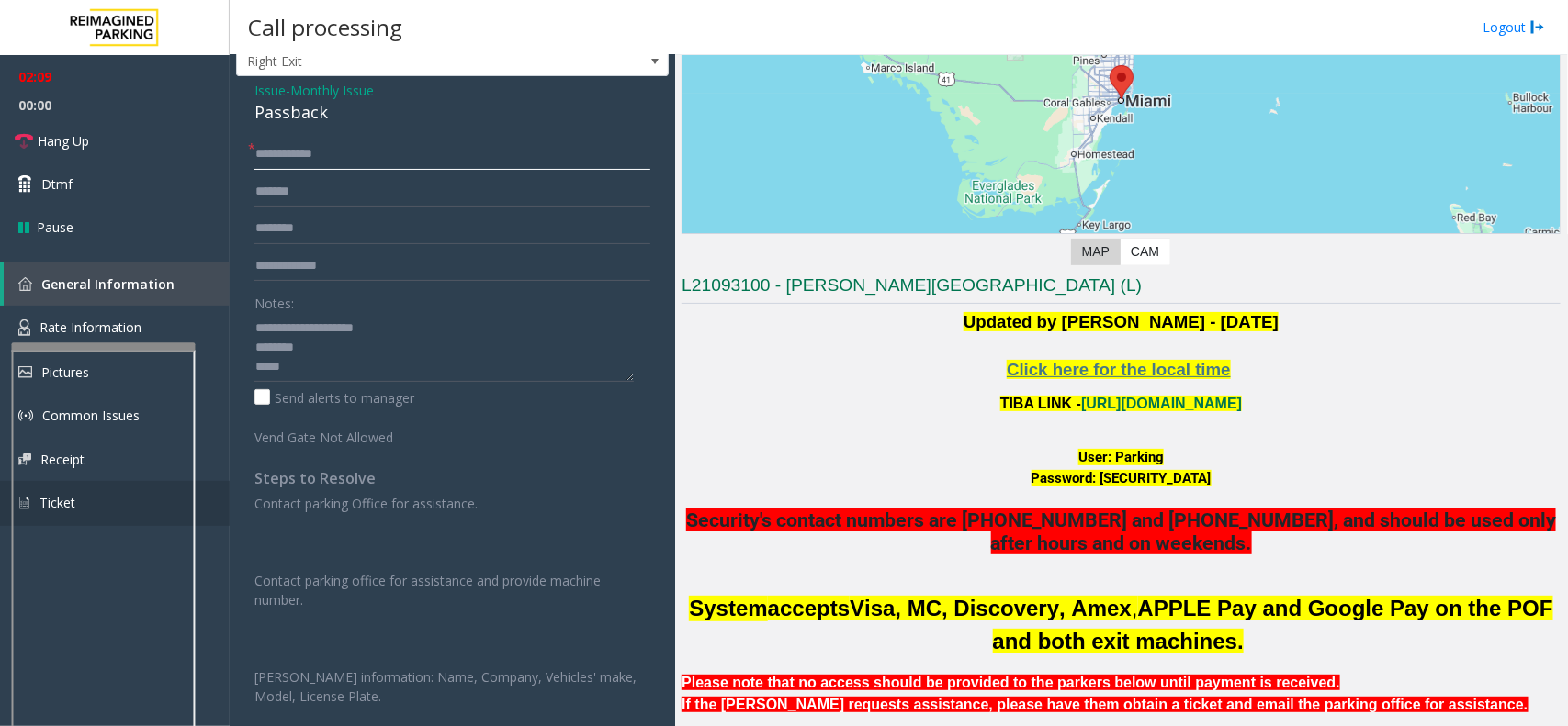
scroll to position [12, 0]
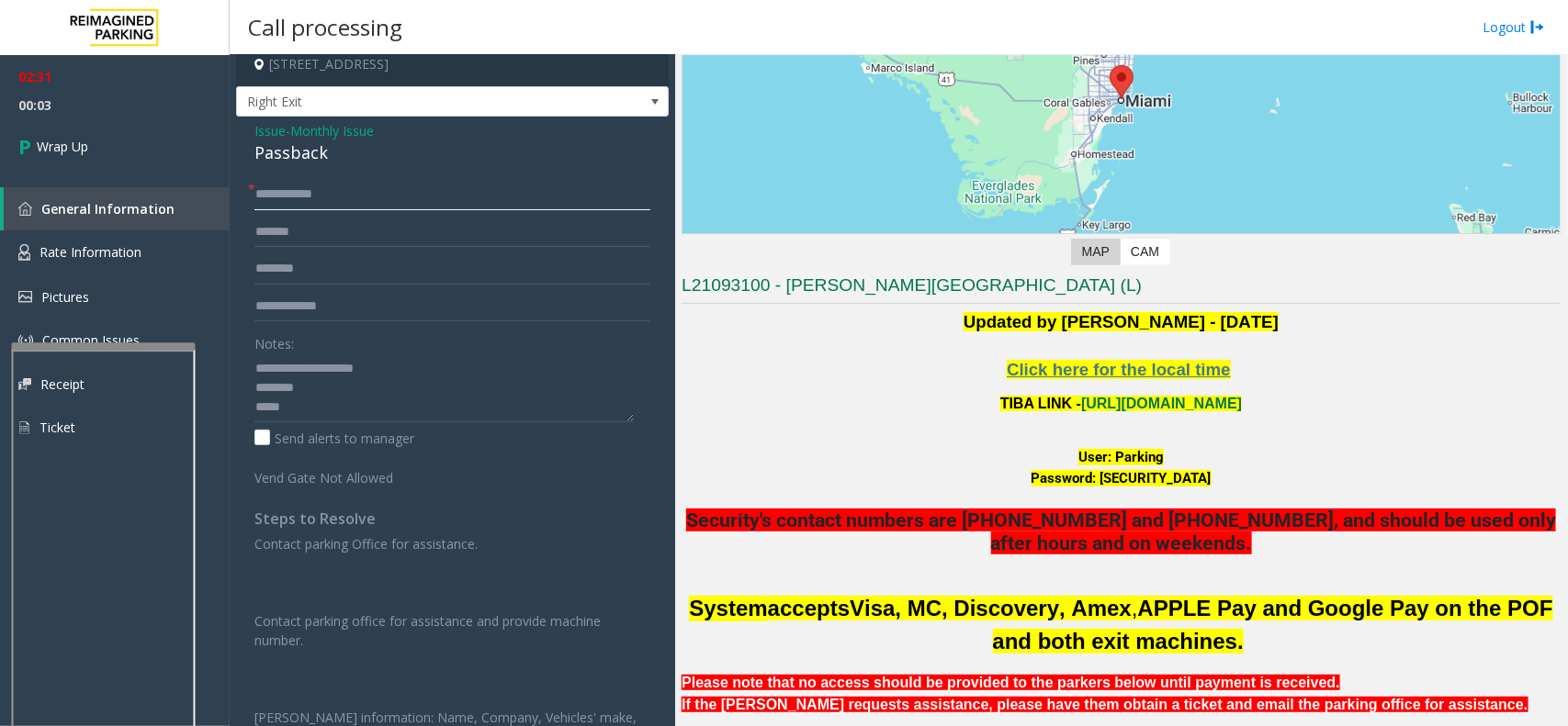
click at [296, 193] on input "**********" at bounding box center [452, 194] width 396 height 31
type input "**********"
click at [323, 413] on textarea at bounding box center [444, 388] width 379 height 69
click at [479, 414] on textarea at bounding box center [444, 388] width 379 height 69
click at [524, 404] on textarea at bounding box center [444, 388] width 379 height 69
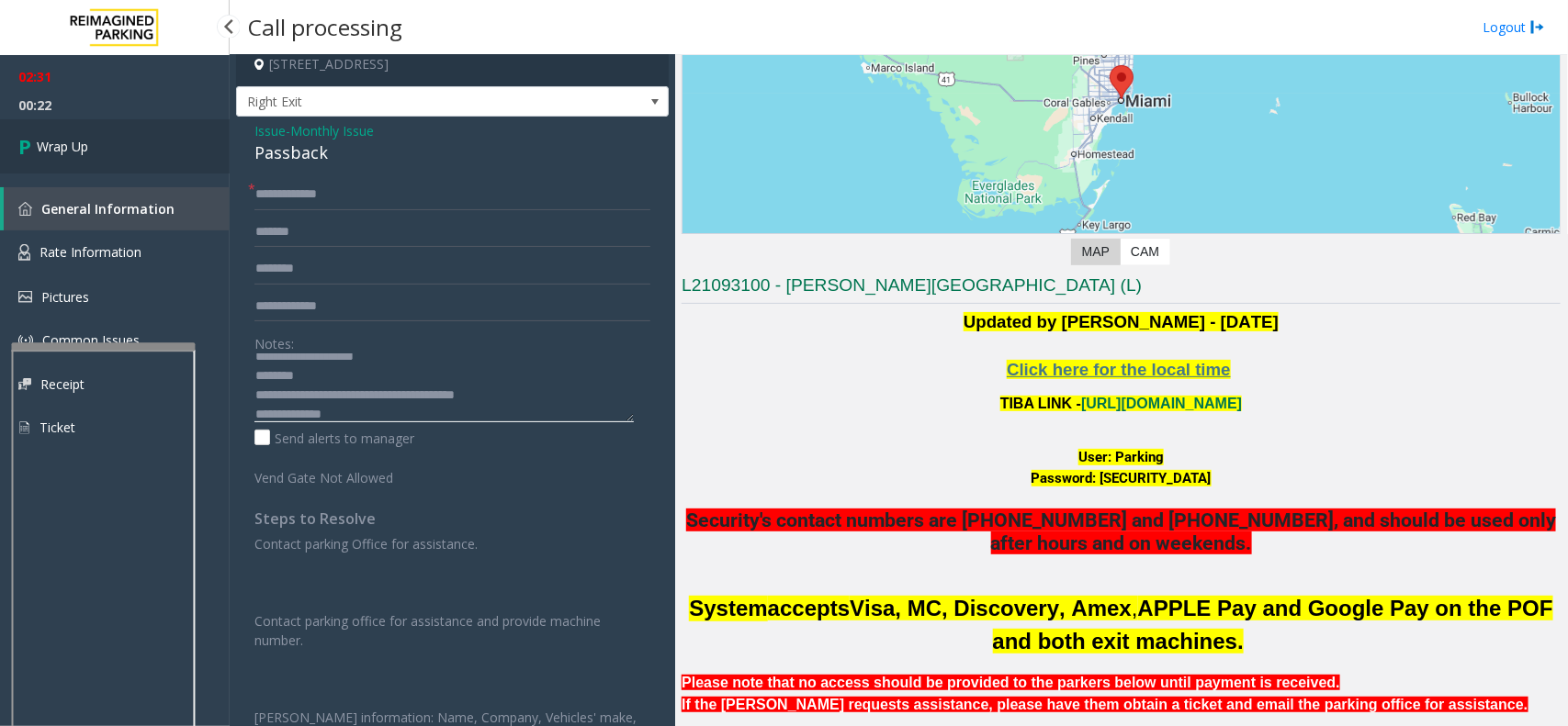
type textarea "**********"
click at [48, 135] on link "Wrap Up" at bounding box center [115, 146] width 229 height 54
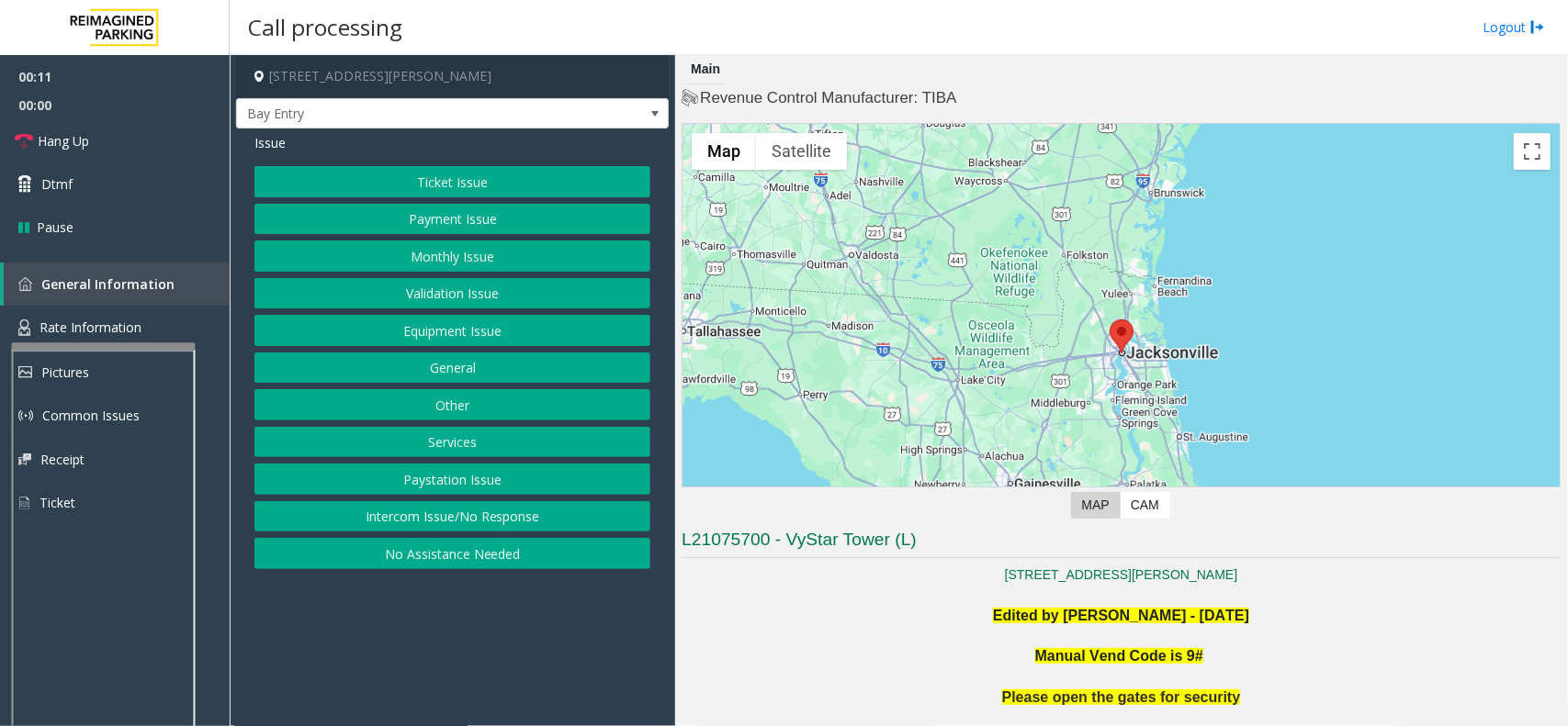
click at [414, 510] on button "Intercom Issue/No Response" at bounding box center [452, 516] width 396 height 31
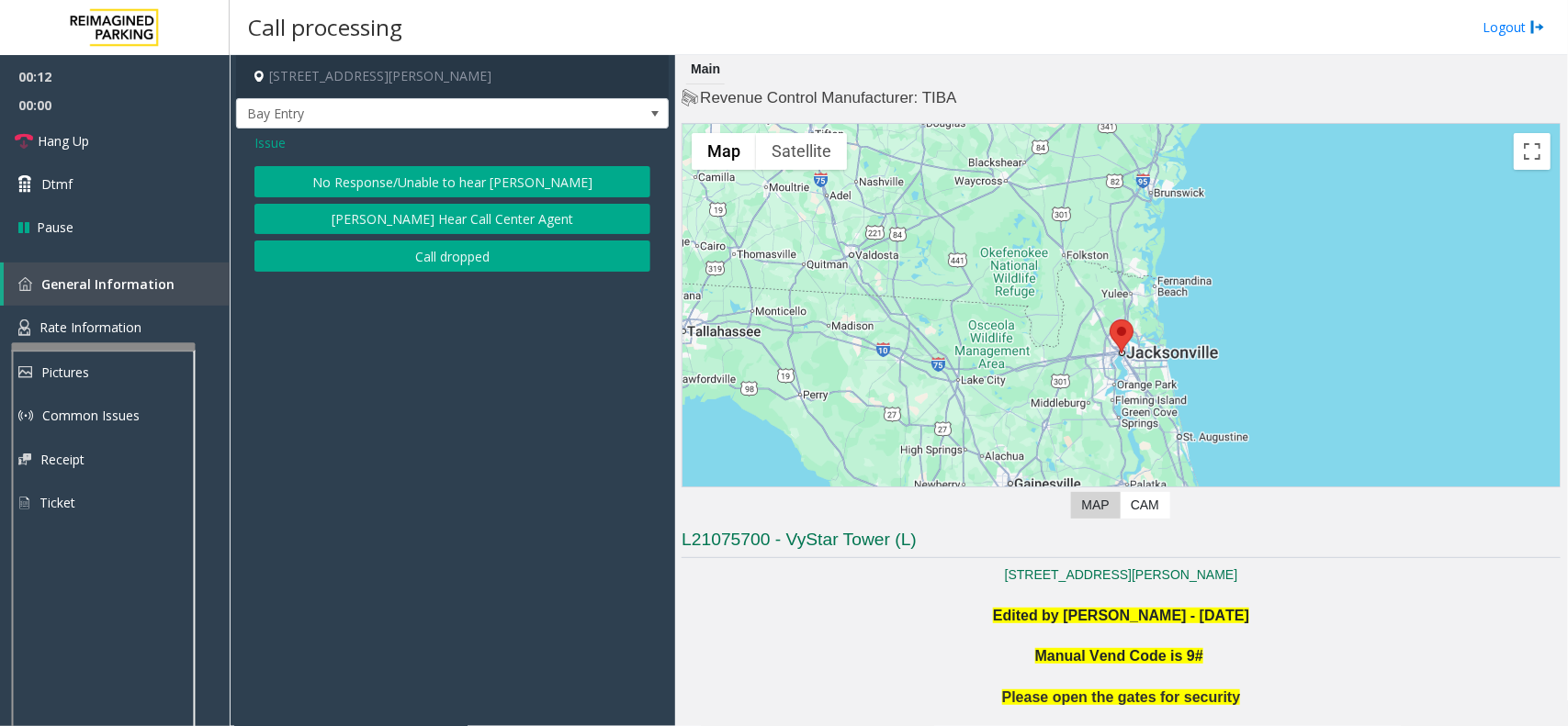
click at [387, 172] on button "No Response/Unable to hear [PERSON_NAME]" at bounding box center [452, 181] width 396 height 31
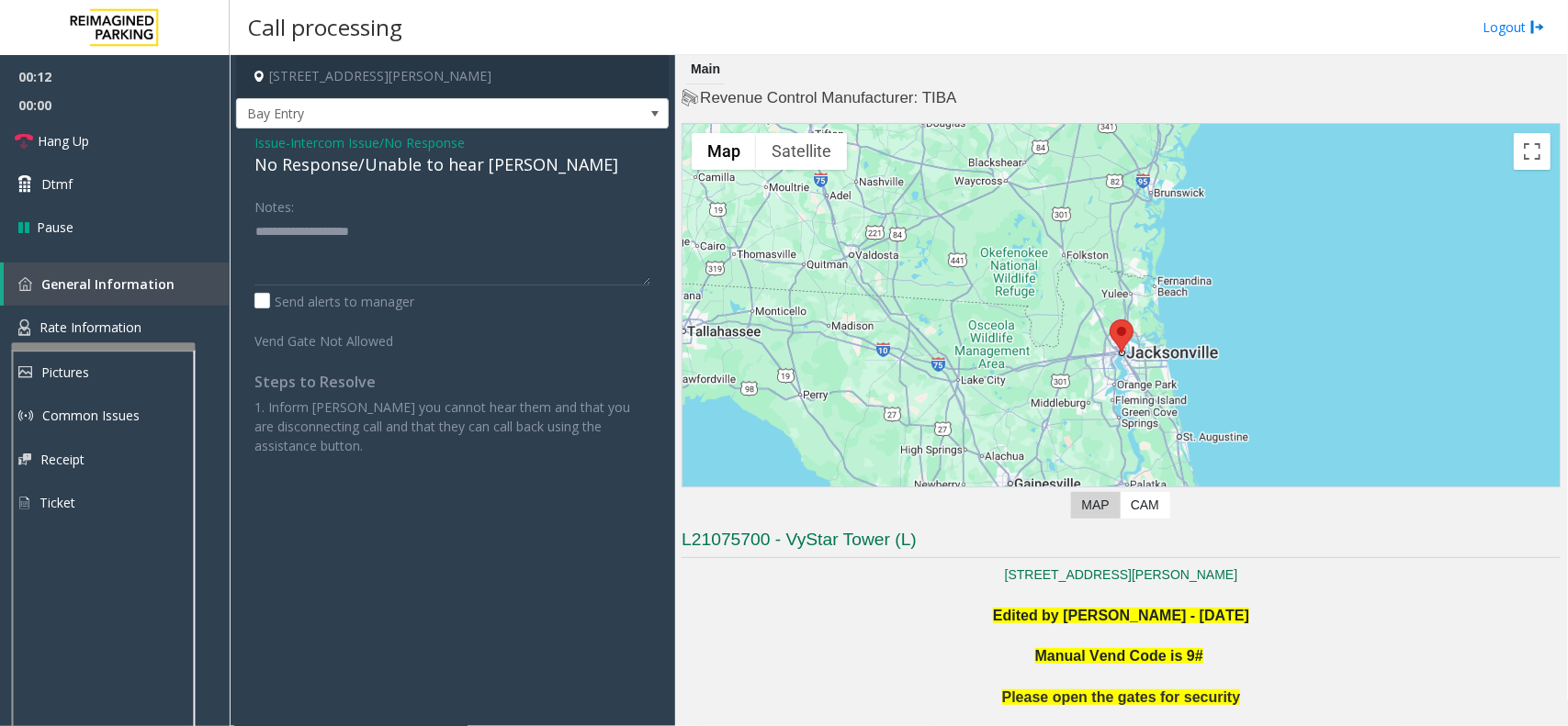
click at [384, 171] on div "No Response/Unable to hear [PERSON_NAME]" at bounding box center [452, 165] width 396 height 25
type textarea "**********"
click at [101, 139] on link "Hang Up" at bounding box center [115, 141] width 229 height 43
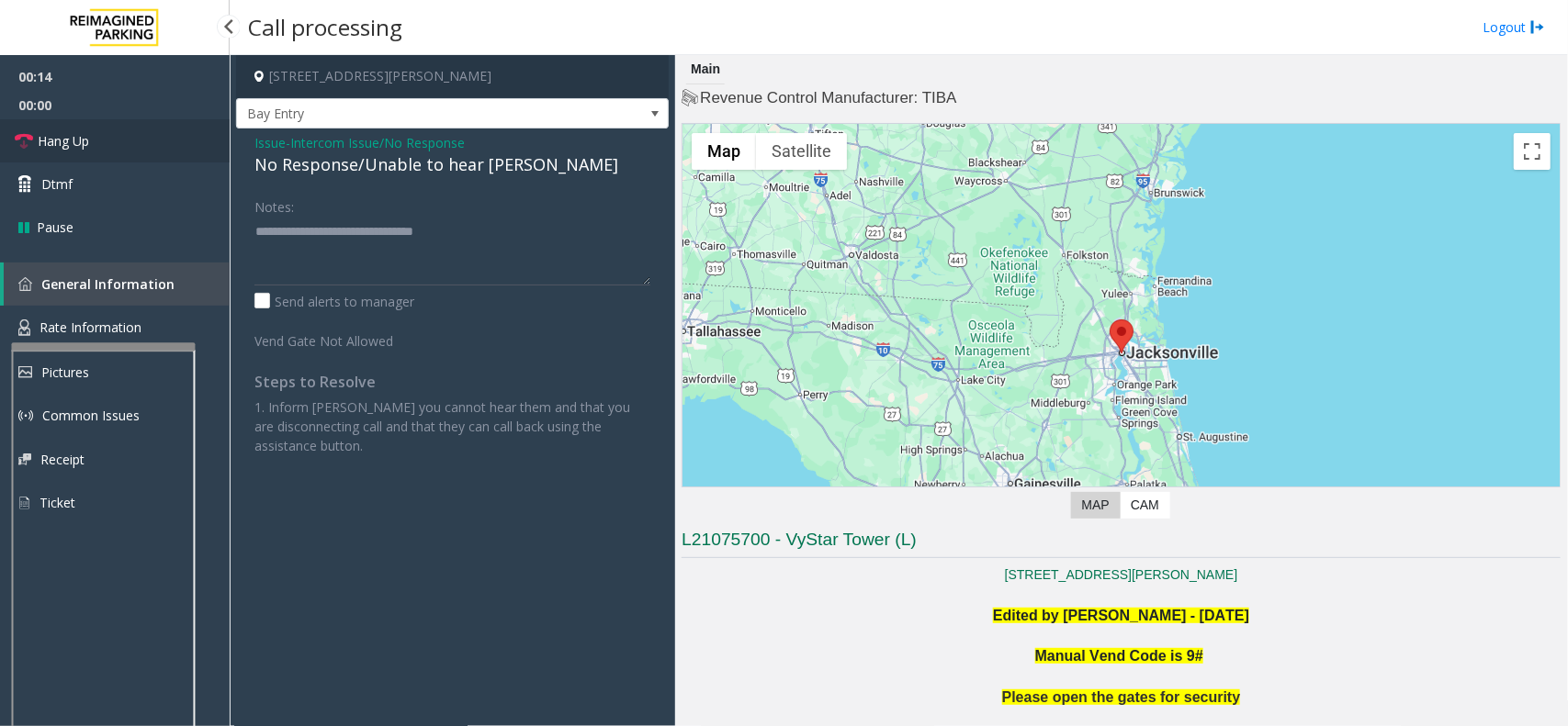
click at [101, 139] on link "Hang Up" at bounding box center [115, 141] width 229 height 43
click at [101, 131] on link "Hang Up" at bounding box center [115, 141] width 229 height 43
click at [101, 136] on link "Hang Up" at bounding box center [115, 141] width 229 height 43
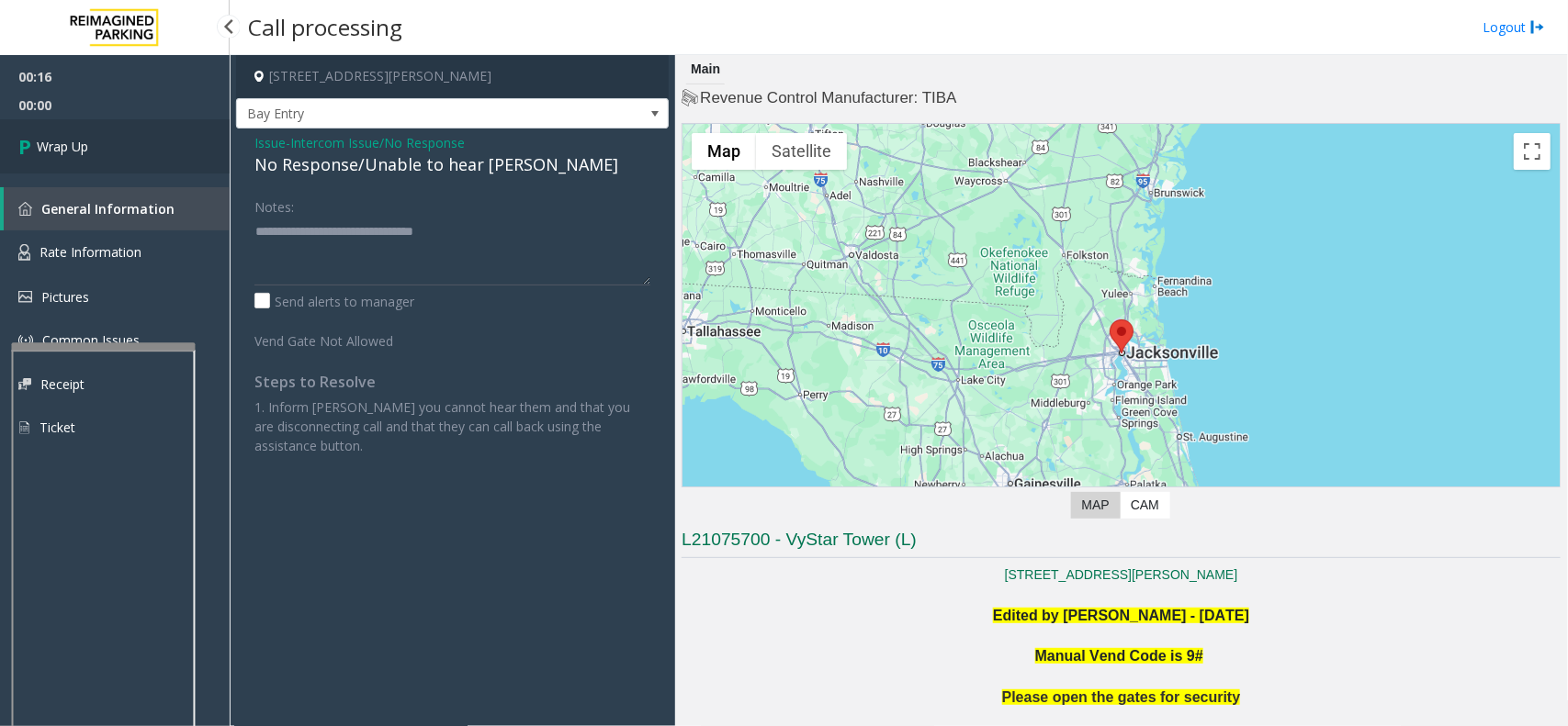
click at [105, 140] on link "Wrap Up" at bounding box center [115, 146] width 229 height 54
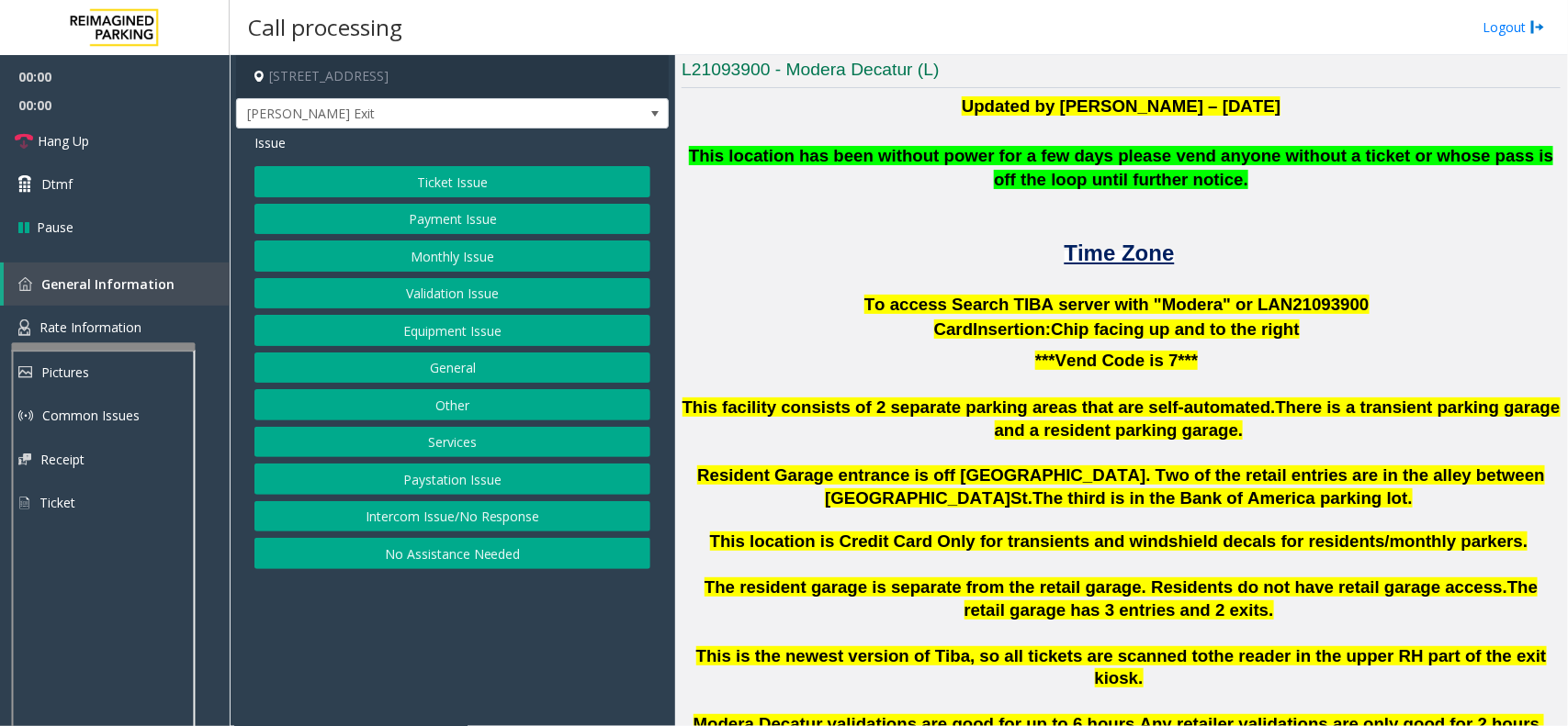
scroll to position [459, 0]
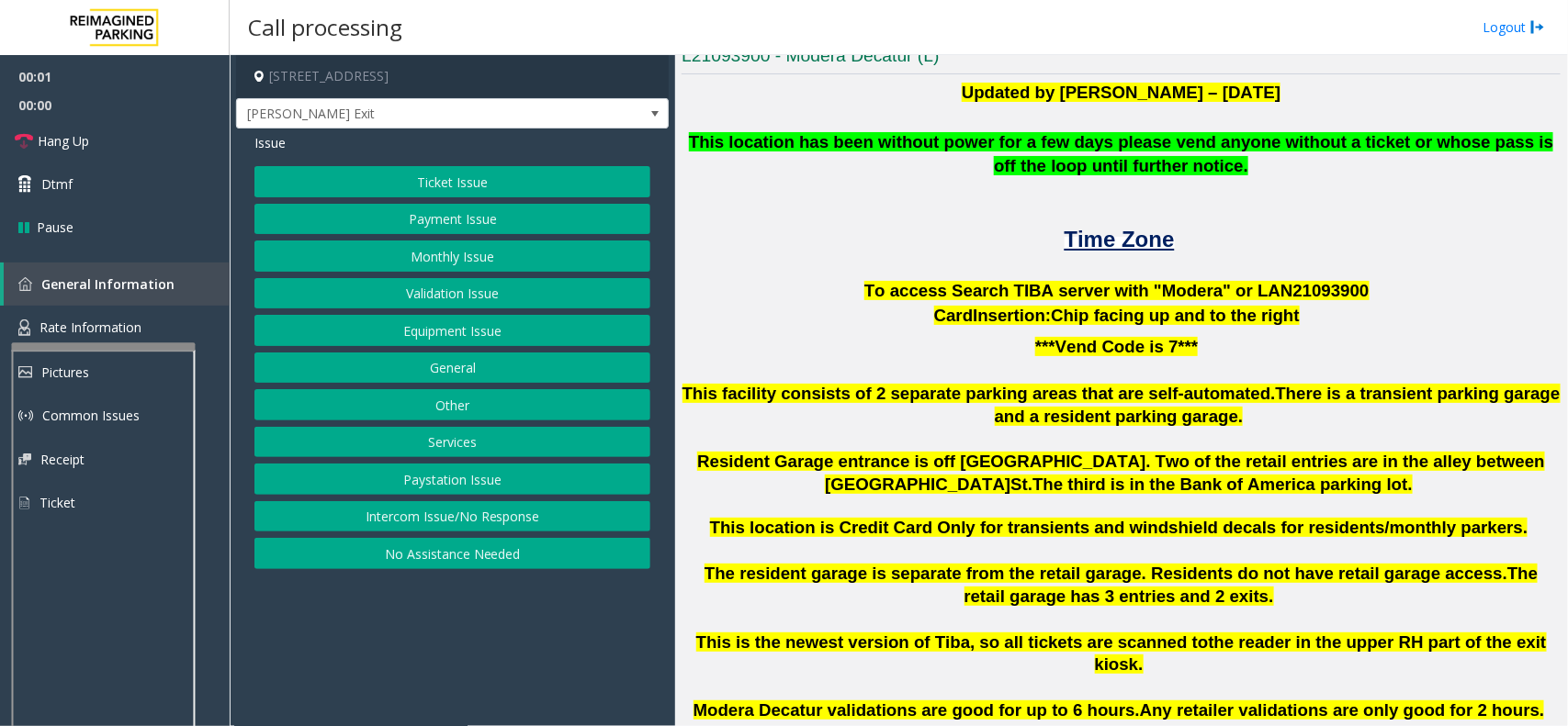
click at [1265, 290] on span "To access Search TIBA server with "Modera" or LAN21093" at bounding box center [1102, 290] width 476 height 20
click at [461, 301] on button "Validation Issue" at bounding box center [452, 293] width 396 height 31
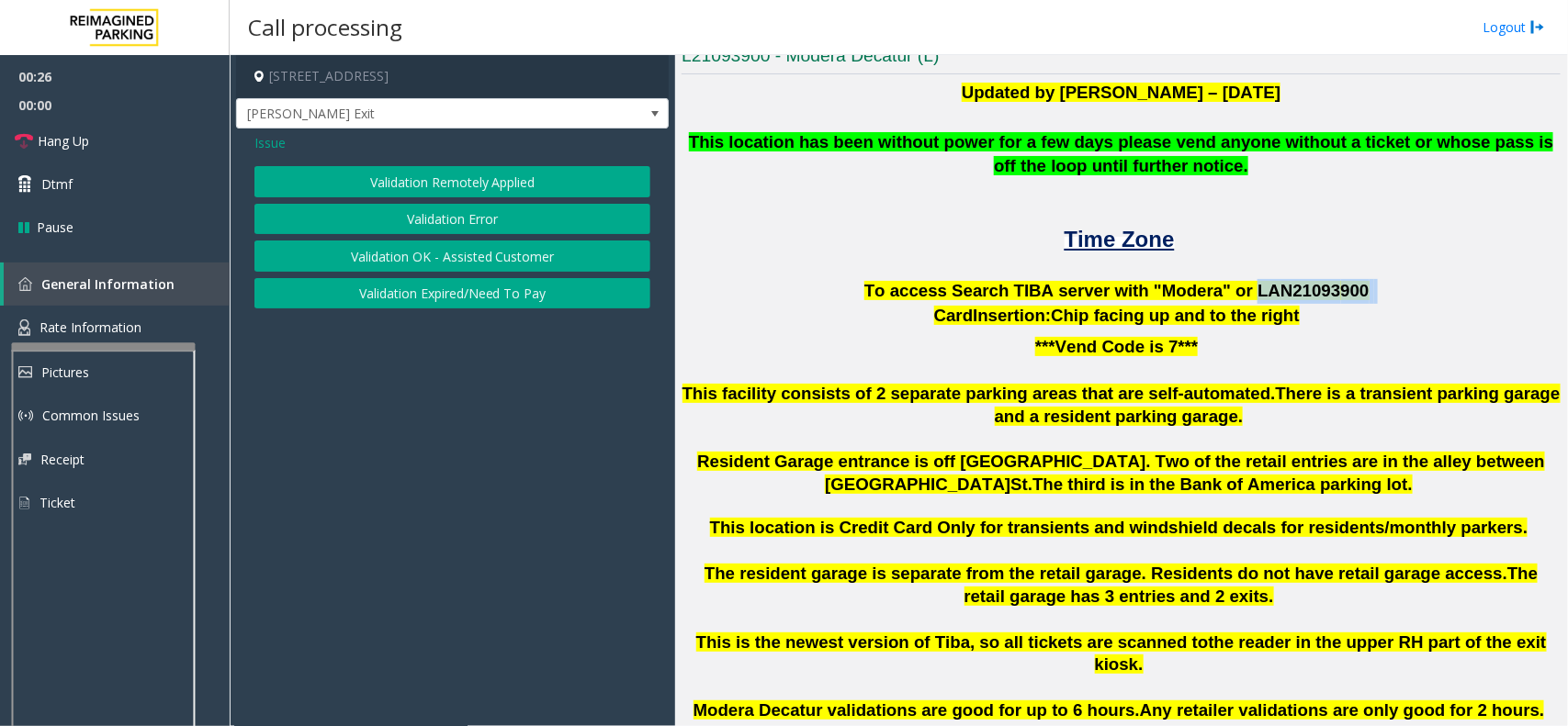
click at [456, 212] on button "Validation Error" at bounding box center [452, 219] width 396 height 31
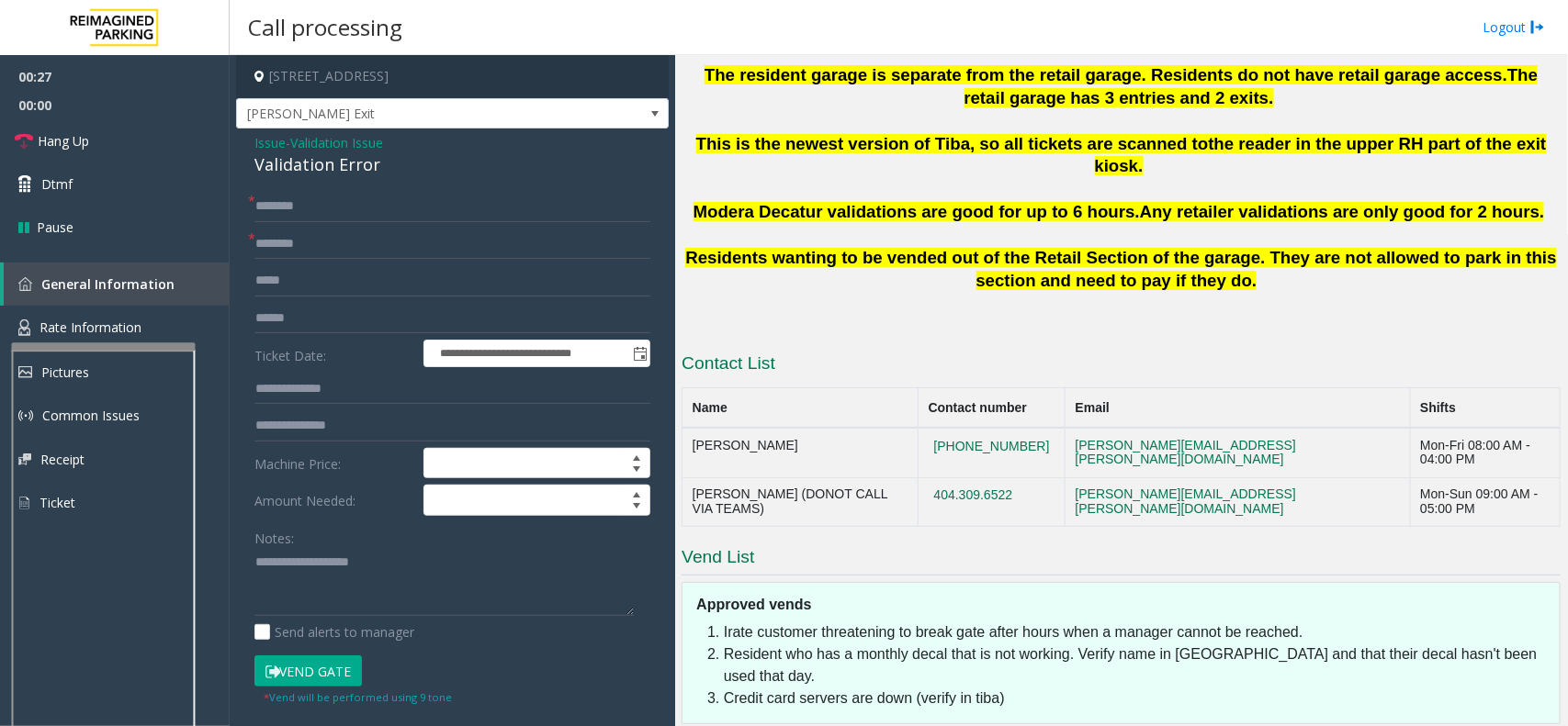
scroll to position [918, 0]
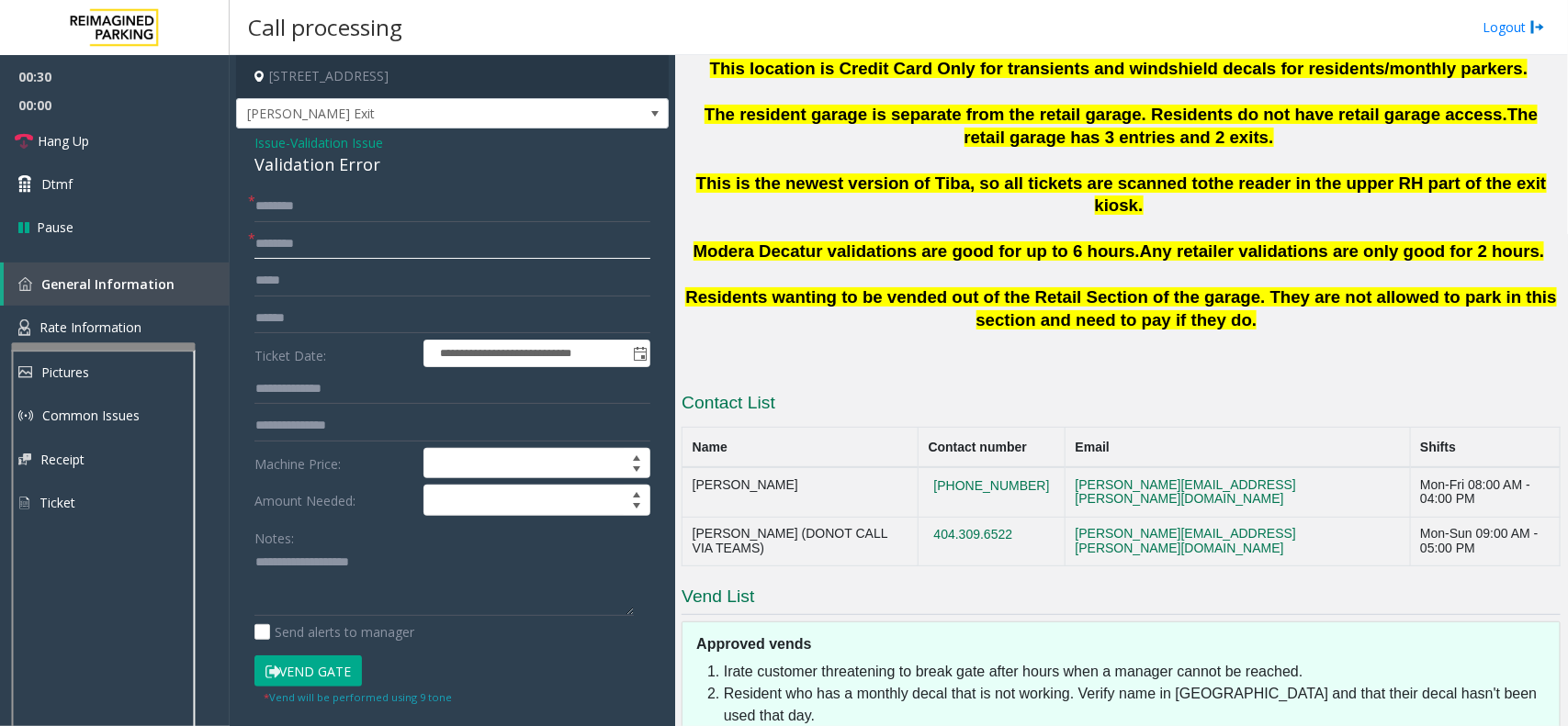
click at [314, 251] on input "text" at bounding box center [452, 243] width 396 height 31
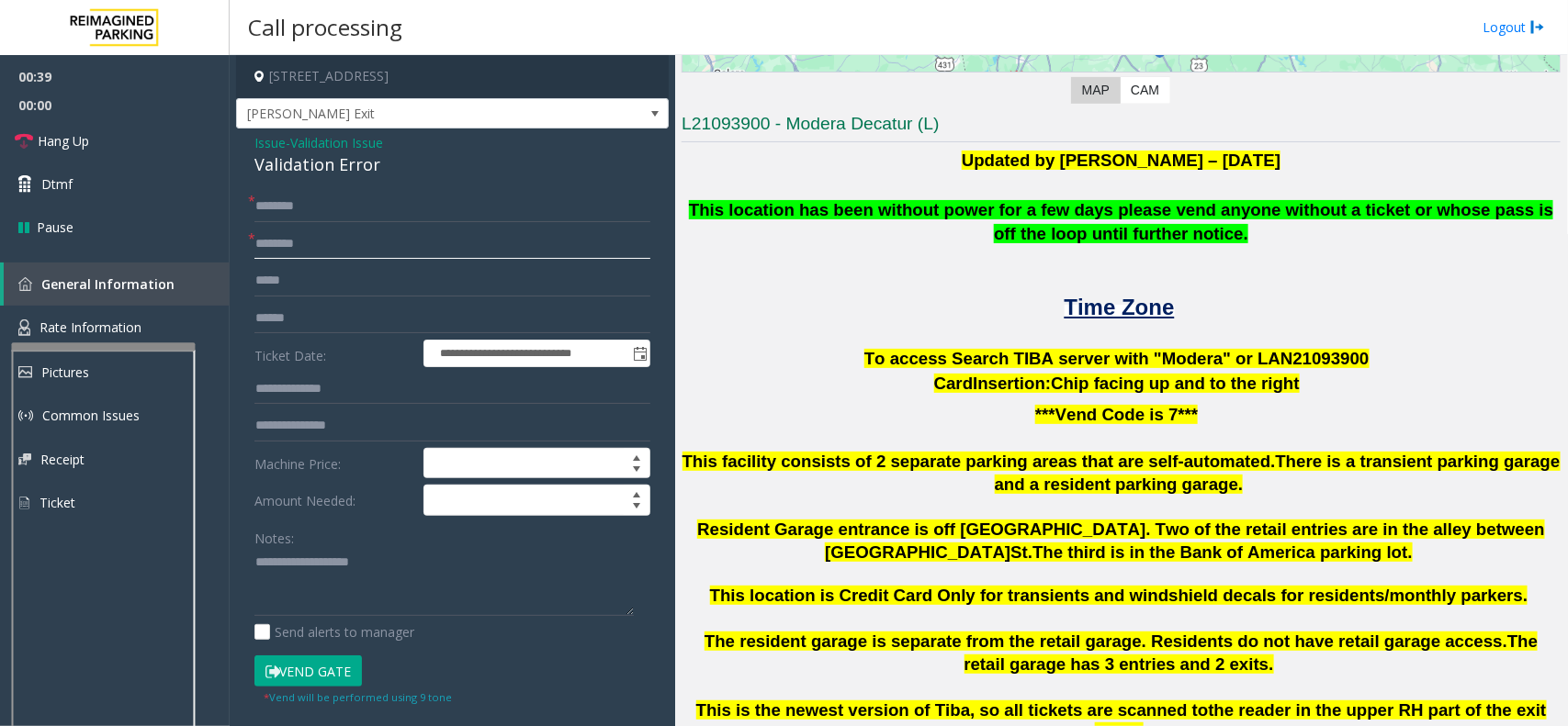
scroll to position [344, 0]
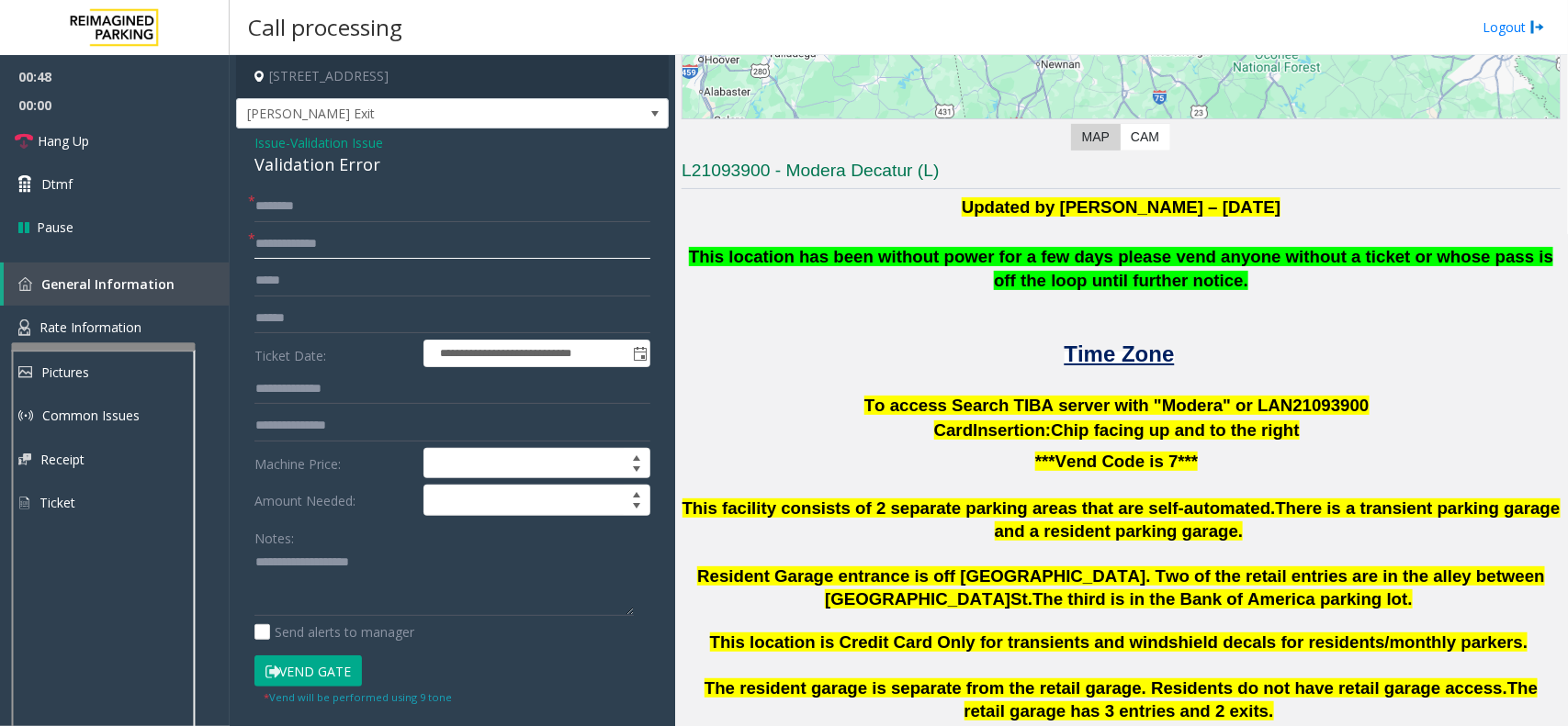
type input "**********"
click at [305, 318] on input "text" at bounding box center [452, 318] width 396 height 31
type input "*******"
click at [1084, 358] on span "Time Zone" at bounding box center [1120, 353] width 110 height 25
click at [303, 396] on input "text" at bounding box center [452, 389] width 396 height 31
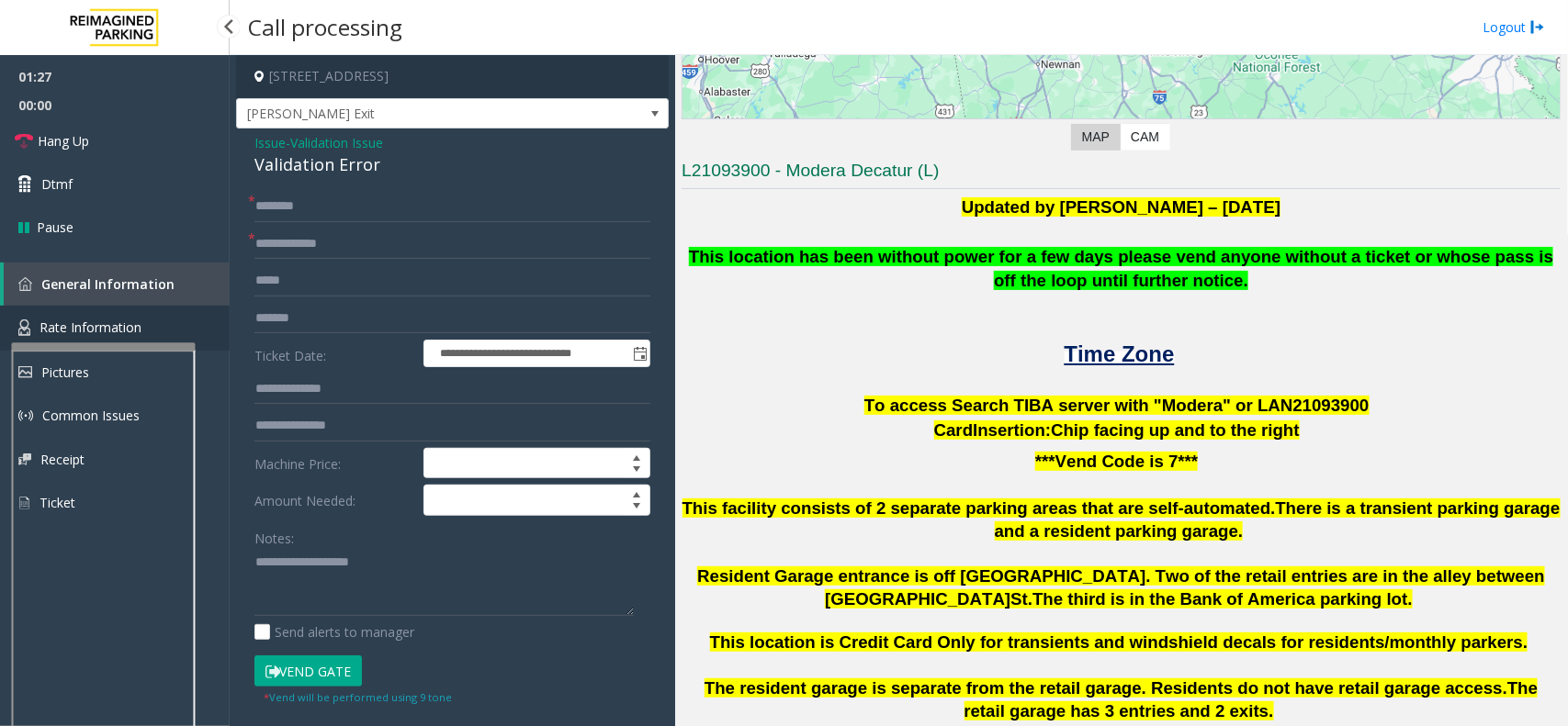
click at [186, 331] on link "Rate Information" at bounding box center [115, 328] width 229 height 45
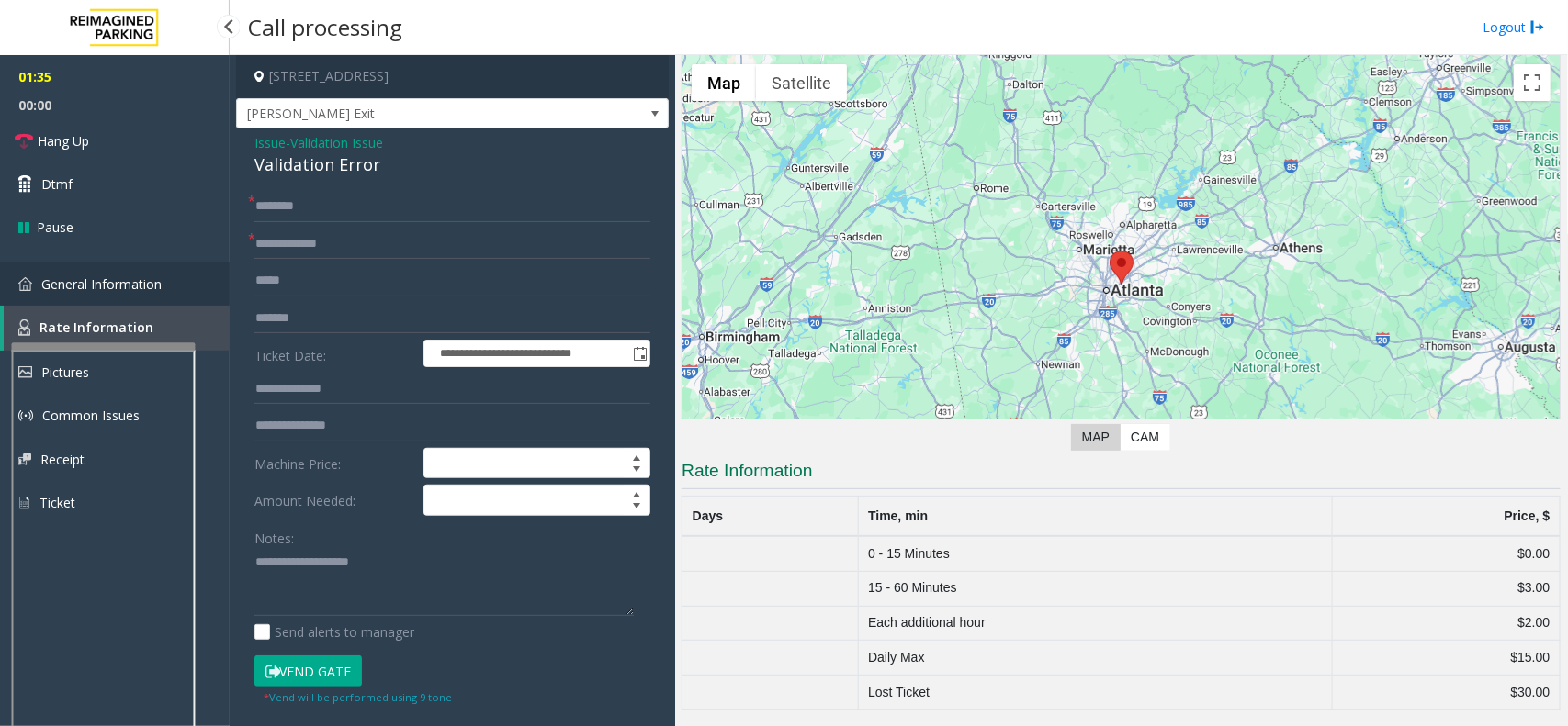
click at [47, 271] on link "General Information" at bounding box center [115, 284] width 229 height 43
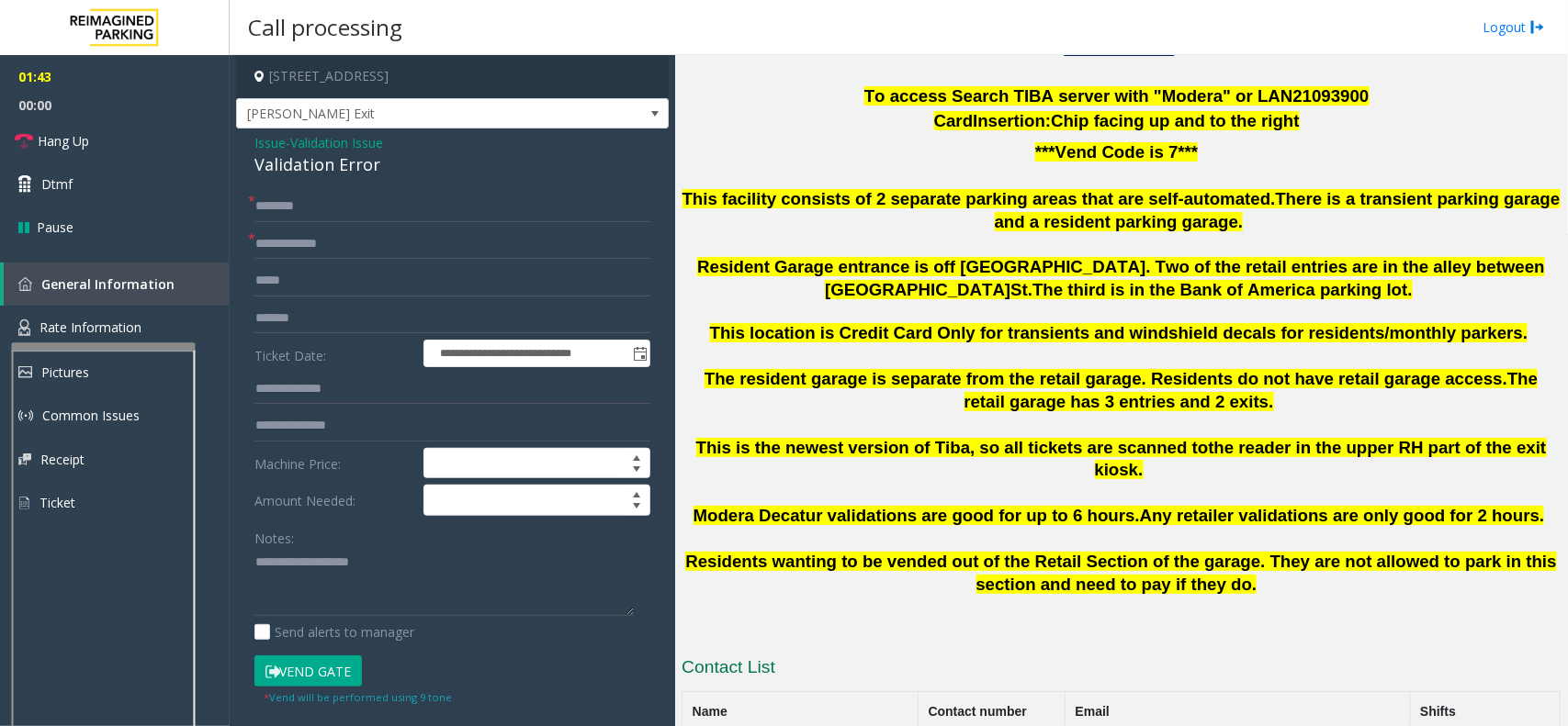
scroll to position [709, 0]
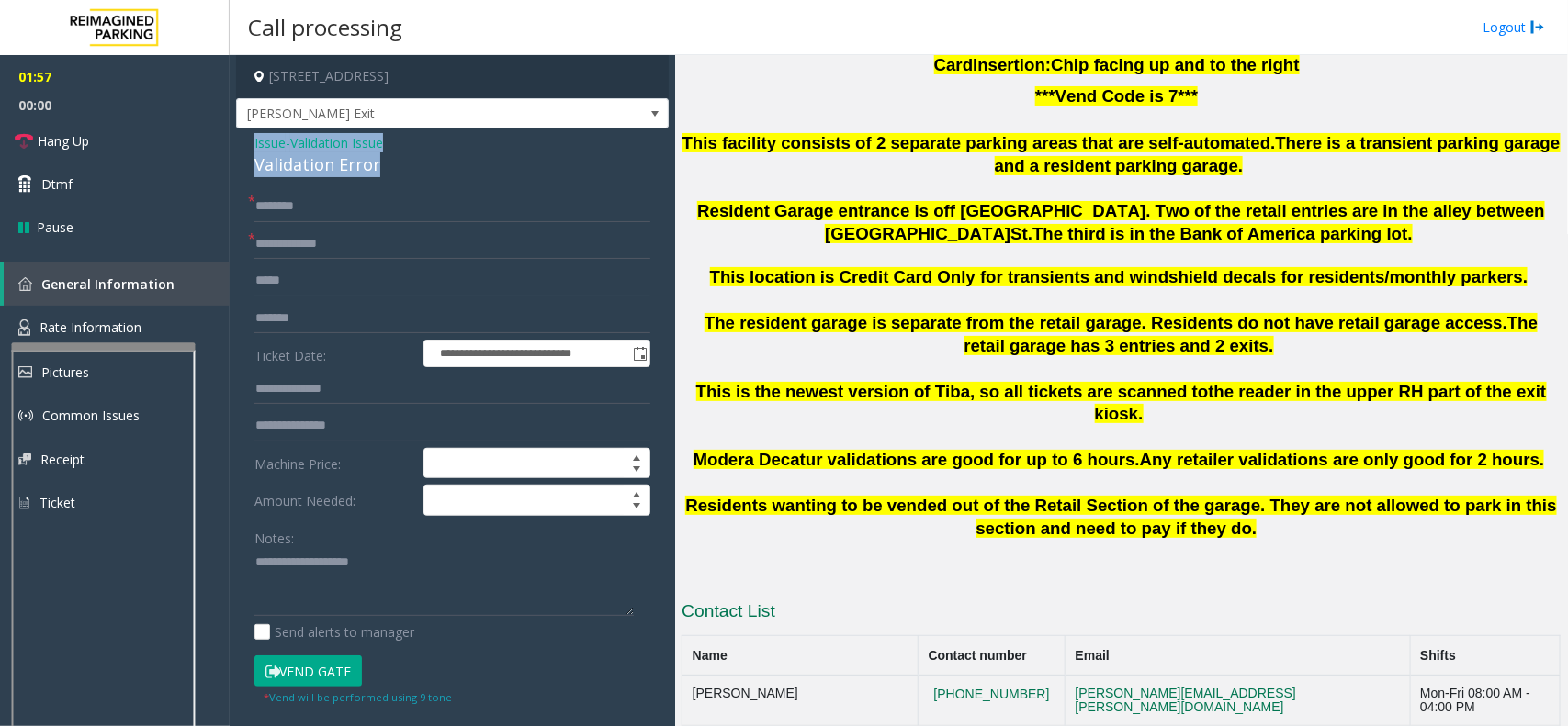
drag, startPoint x: 392, startPoint y: 166, endPoint x: 231, endPoint y: 152, distance: 161.6
click at [231, 152] on app-call-processing-form "**********" at bounding box center [452, 390] width 446 height 671
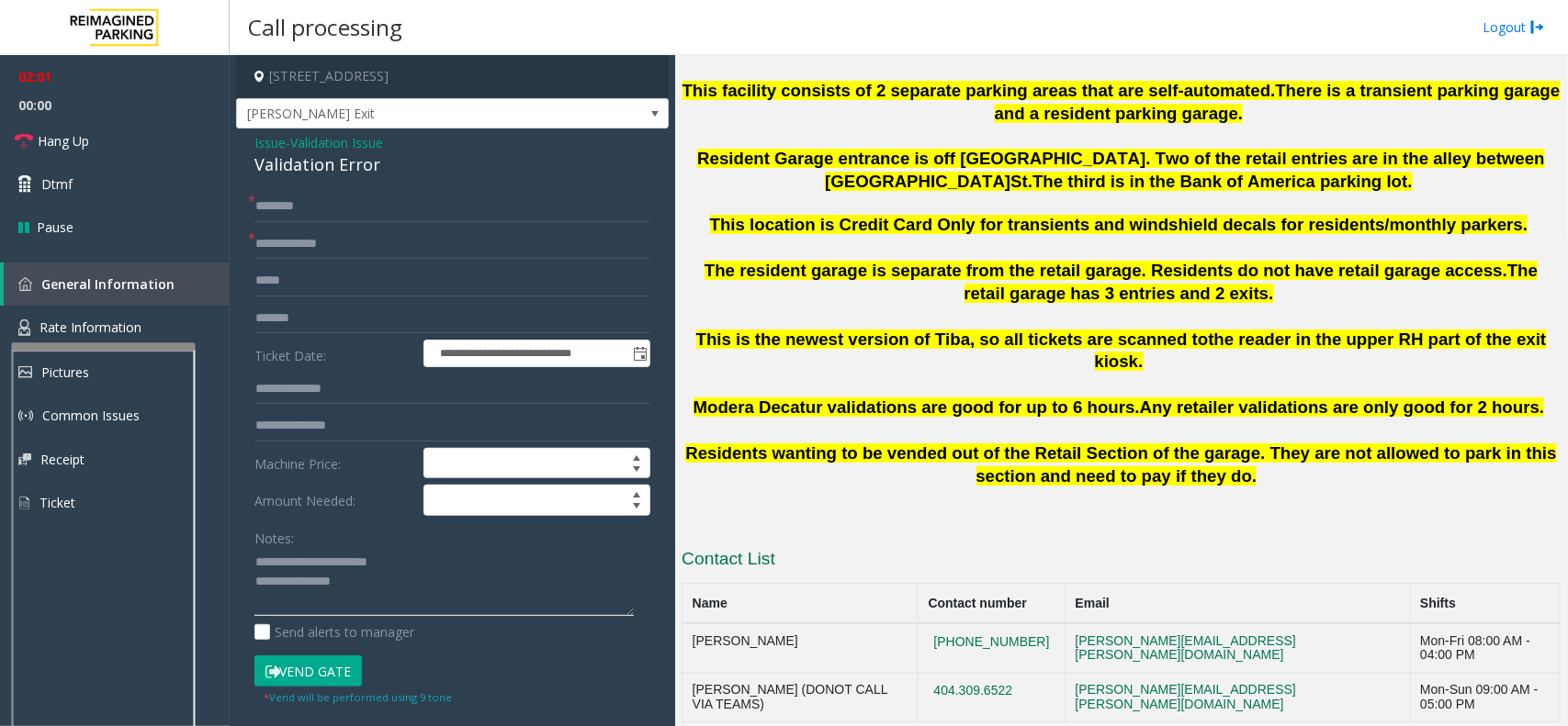
scroll to position [825, 0]
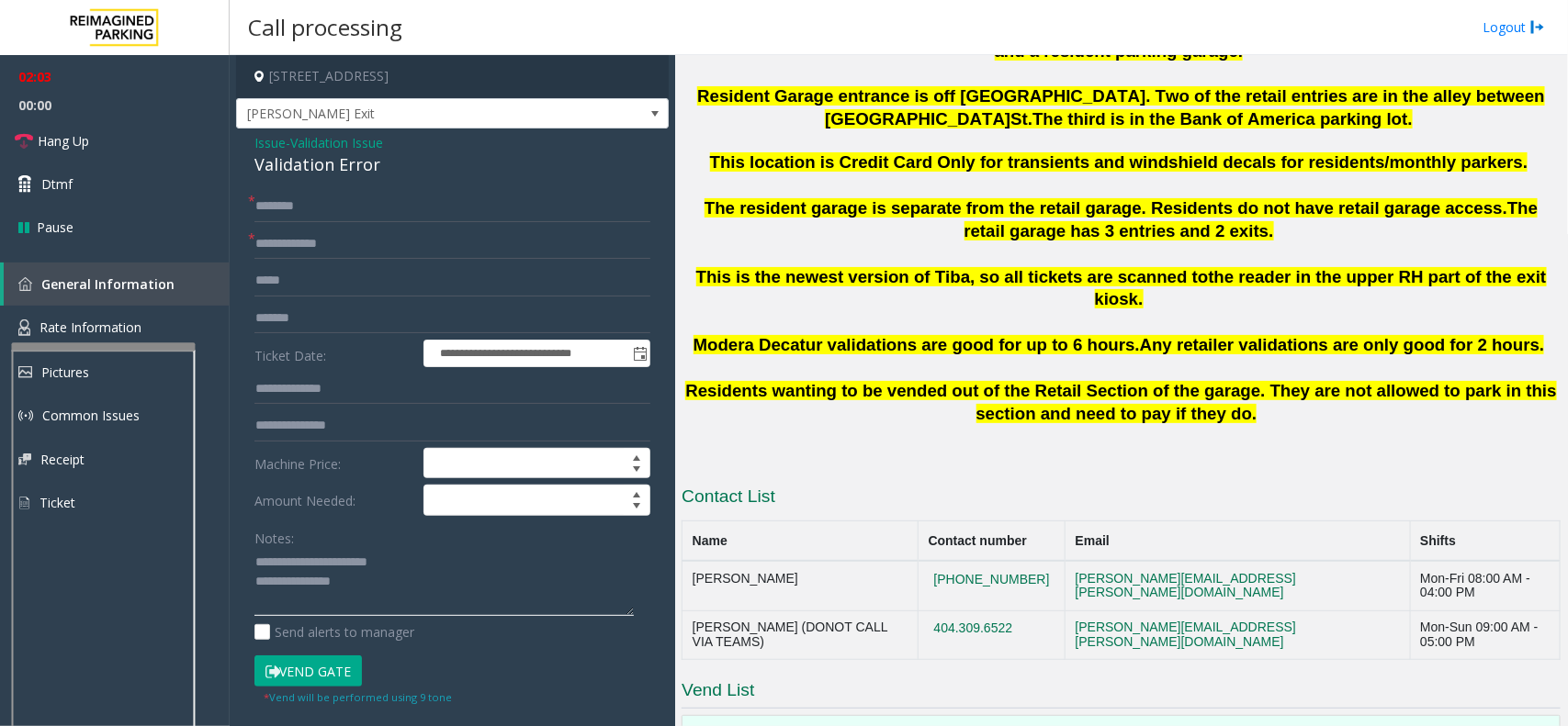
type textarea "**********"
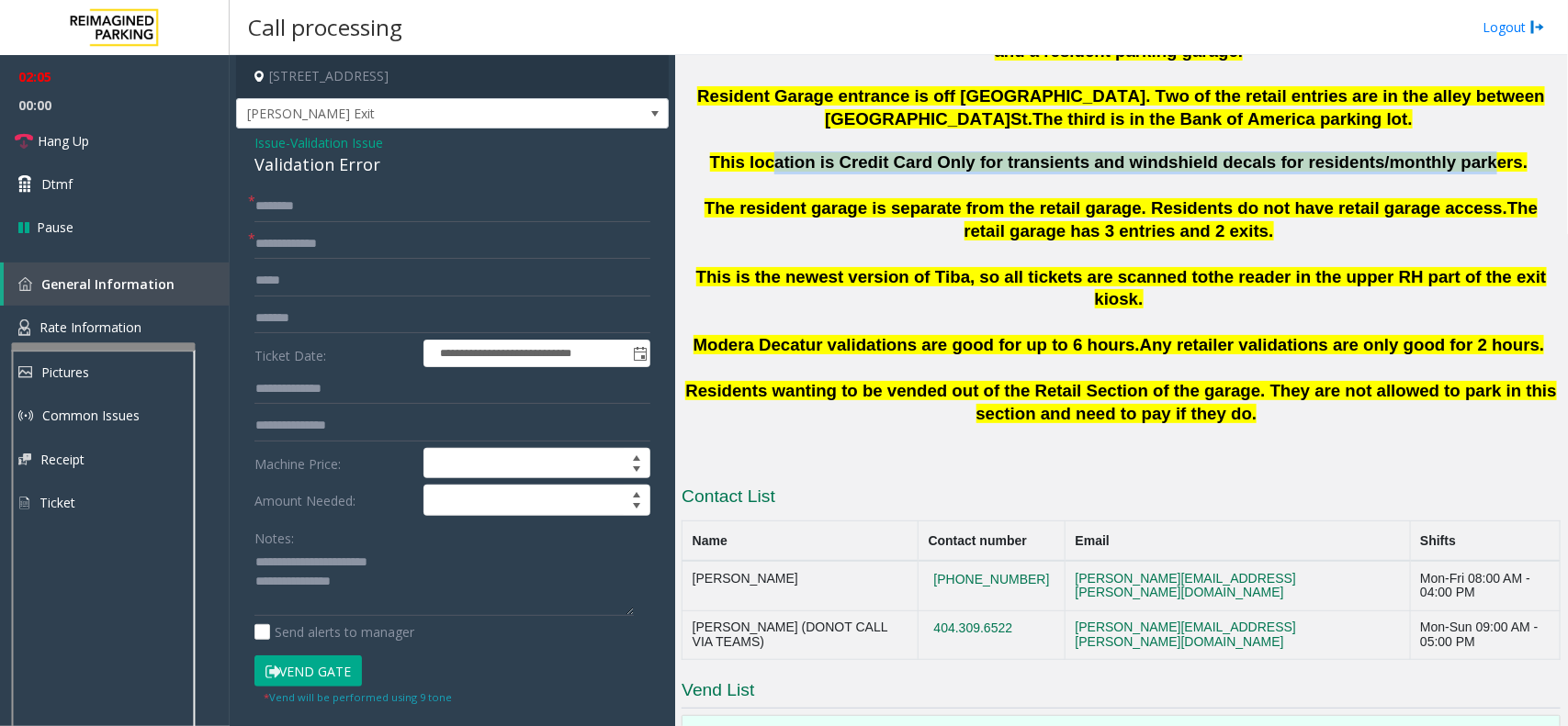
drag, startPoint x: 809, startPoint y: 165, endPoint x: 1440, endPoint y: 165, distance: 631.0
click at [1392, 165] on span "This location is Credit Card Only for transients and windshield decals for resi…" at bounding box center [1119, 162] width 818 height 20
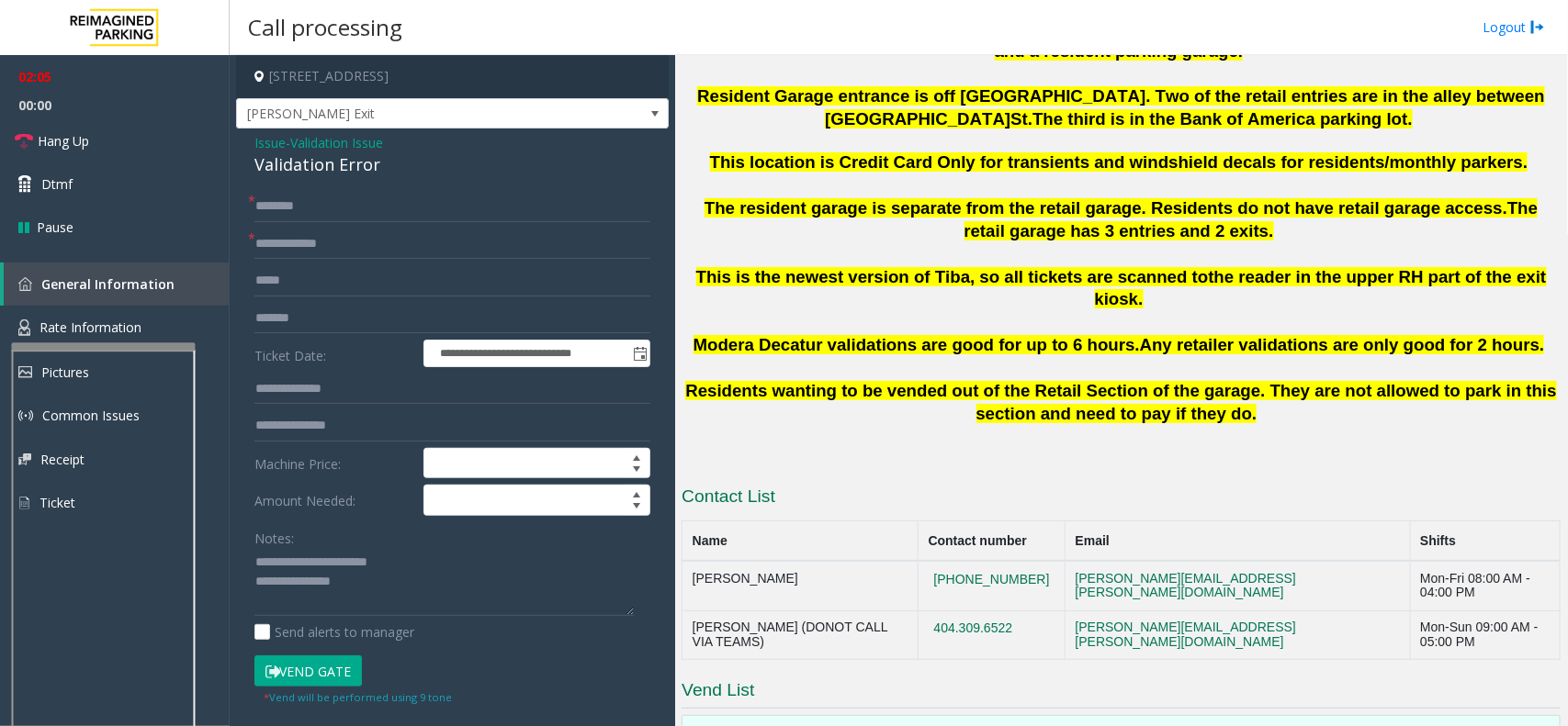
click at [1278, 193] on p at bounding box center [1121, 185] width 879 height 23
click at [373, 589] on textarea at bounding box center [444, 582] width 379 height 69
click at [318, 204] on input "text" at bounding box center [452, 206] width 396 height 31
type input "********"
click at [314, 599] on textarea at bounding box center [444, 582] width 379 height 69
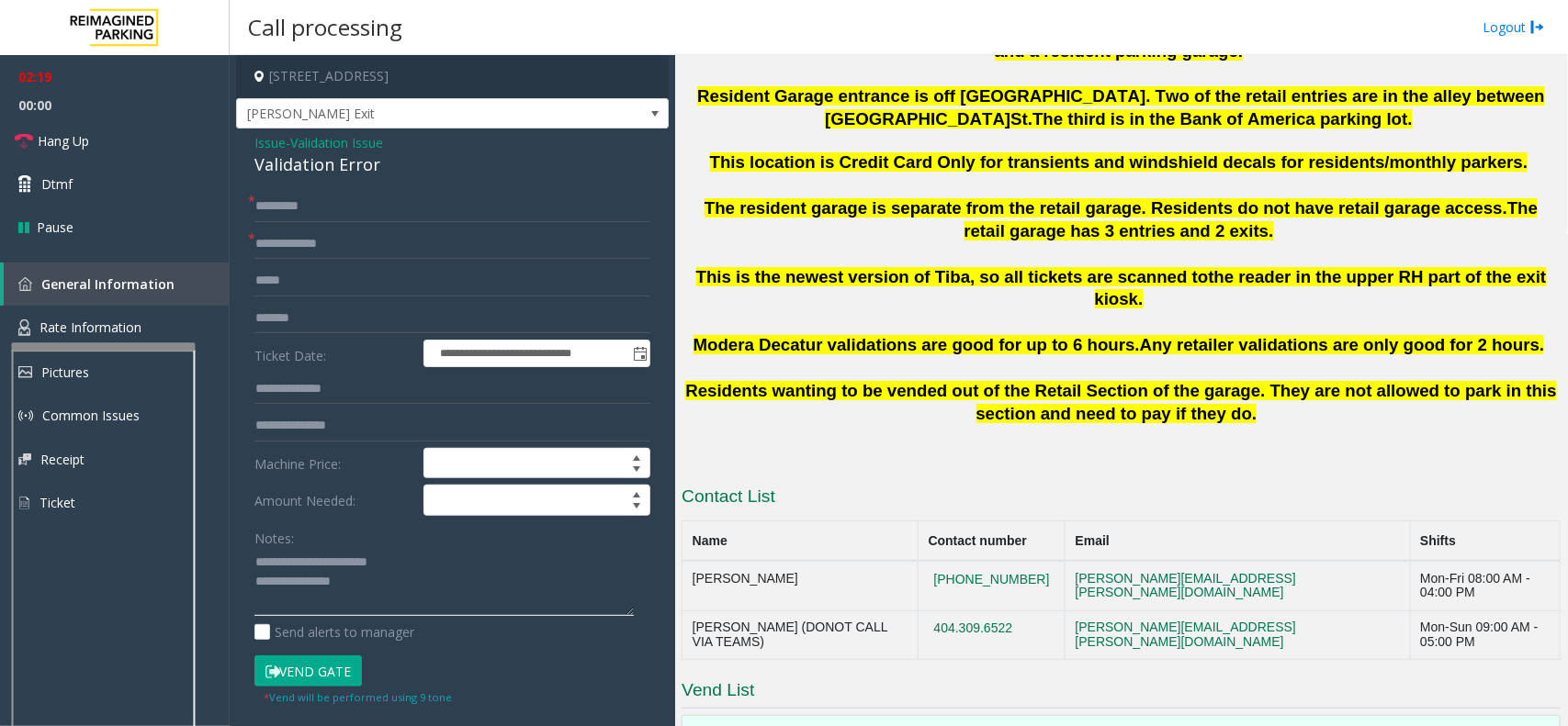
click at [373, 588] on textarea at bounding box center [444, 582] width 379 height 69
click at [334, 645] on button "Vend Gate" at bounding box center [308, 670] width 107 height 31
click at [327, 601] on textarea at bounding box center [444, 582] width 379 height 69
click at [134, 144] on link "Hang Up" at bounding box center [115, 141] width 229 height 43
click at [510, 604] on textarea at bounding box center [444, 582] width 379 height 69
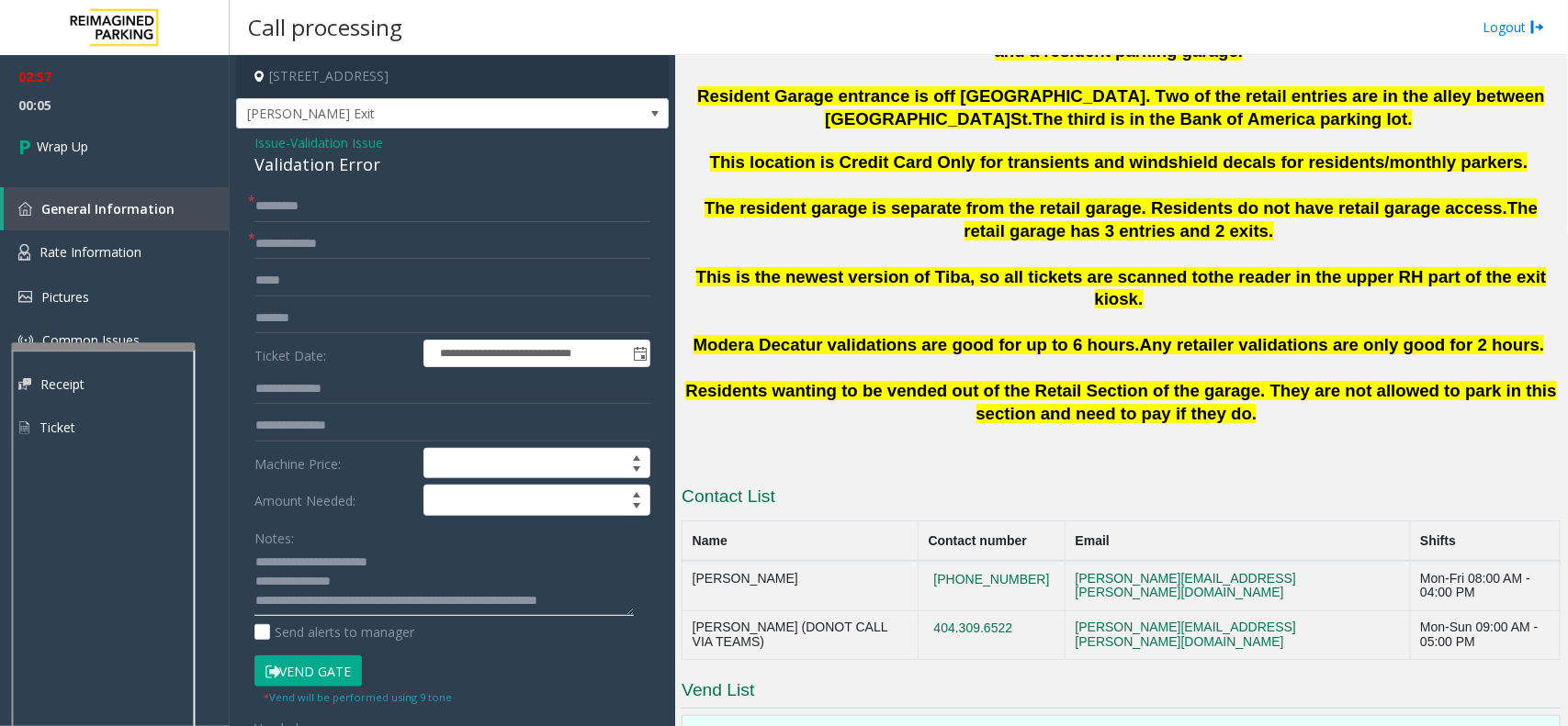
scroll to position [12, 0]
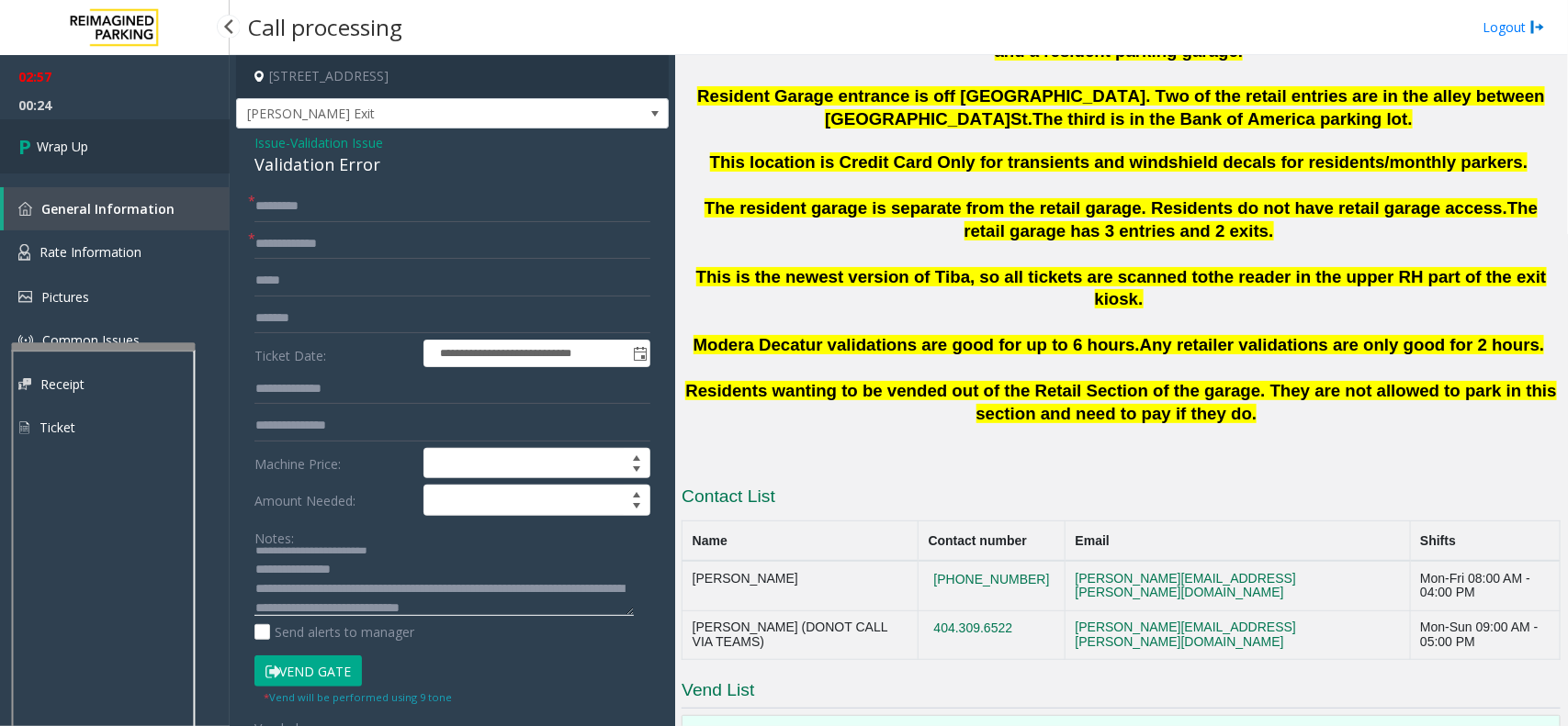
type textarea "**********"
click at [139, 158] on link "Wrap Up" at bounding box center [115, 146] width 229 height 54
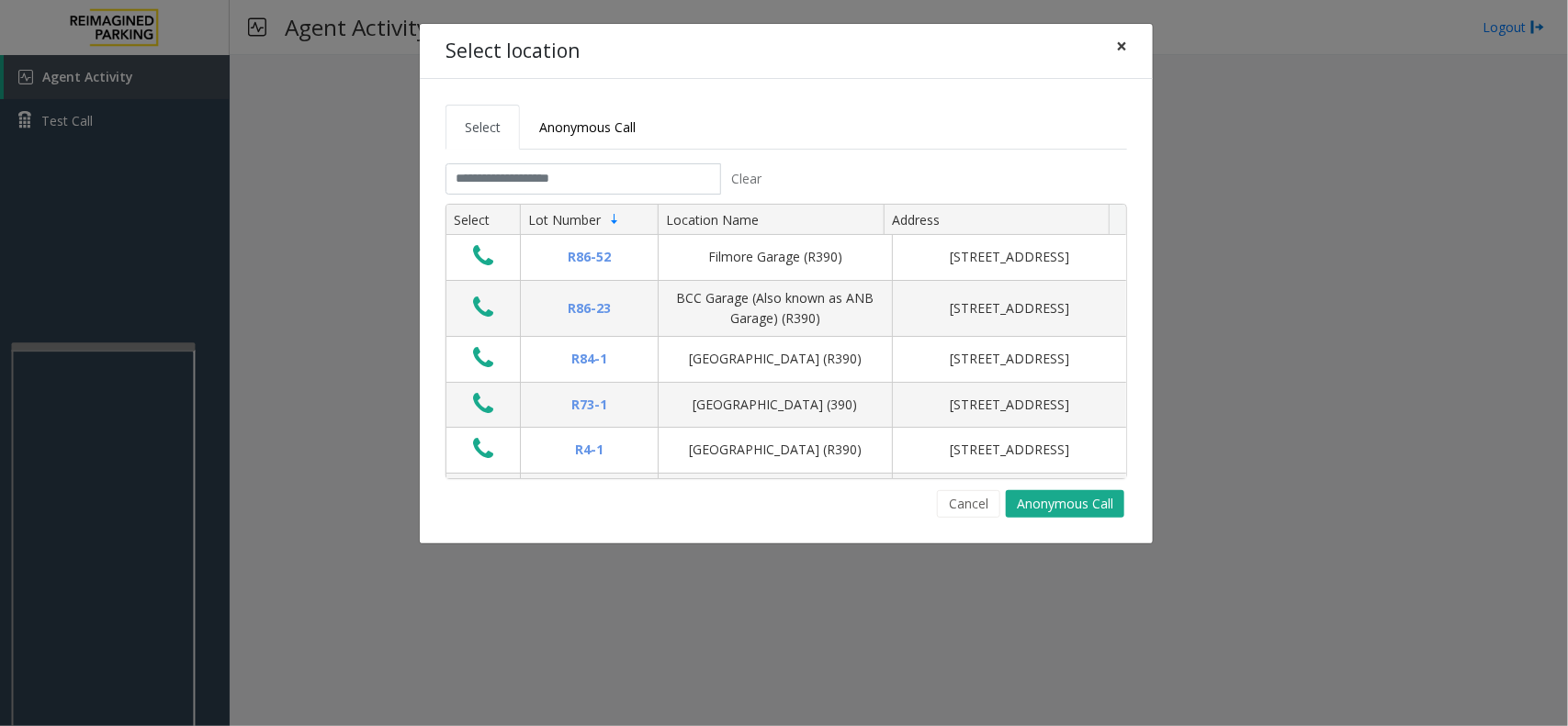
click at [1121, 37] on span "×" at bounding box center [1121, 46] width 11 height 26
drag, startPoint x: 530, startPoint y: 182, endPoint x: 497, endPoint y: 193, distance: 34.8
click at [530, 182] on input "text" at bounding box center [584, 178] width 276 height 31
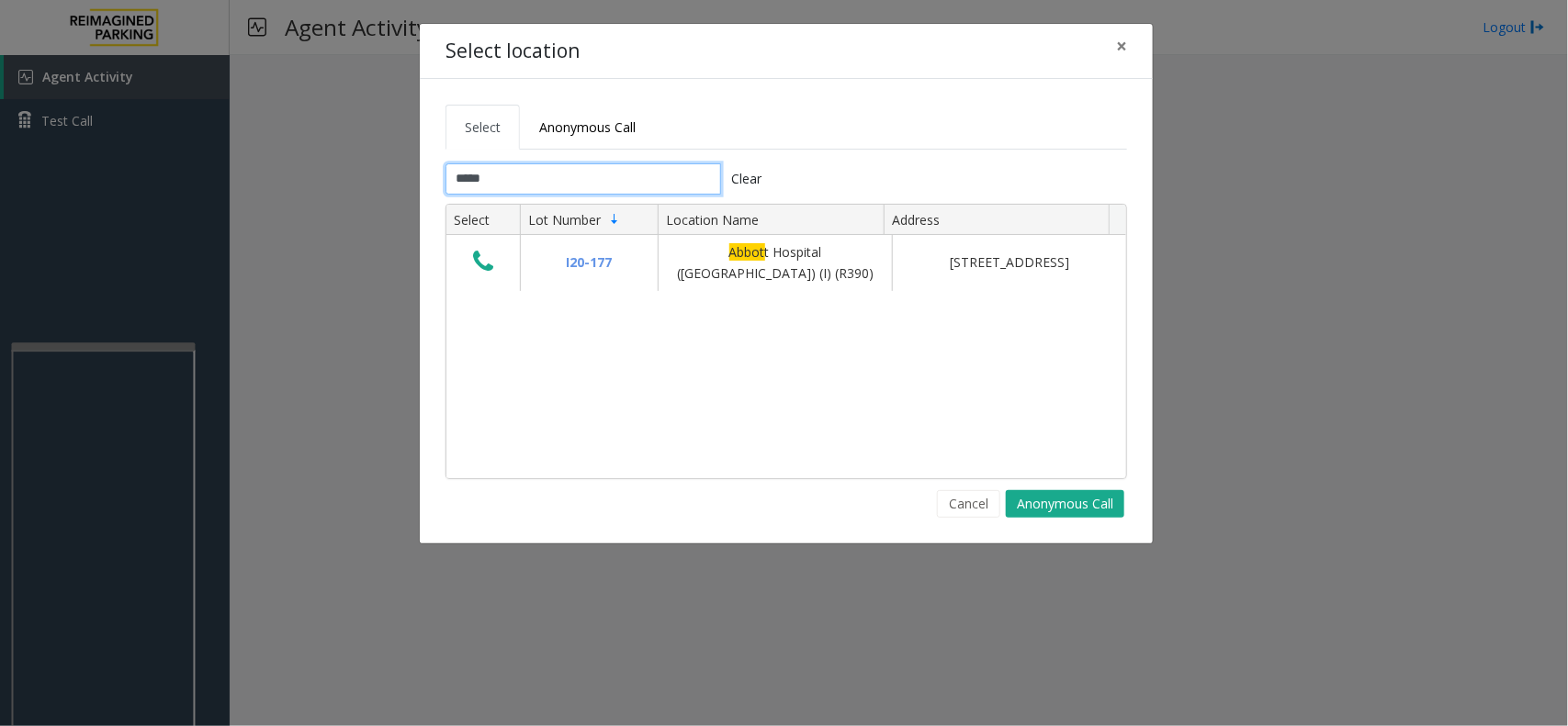
type input "*****"
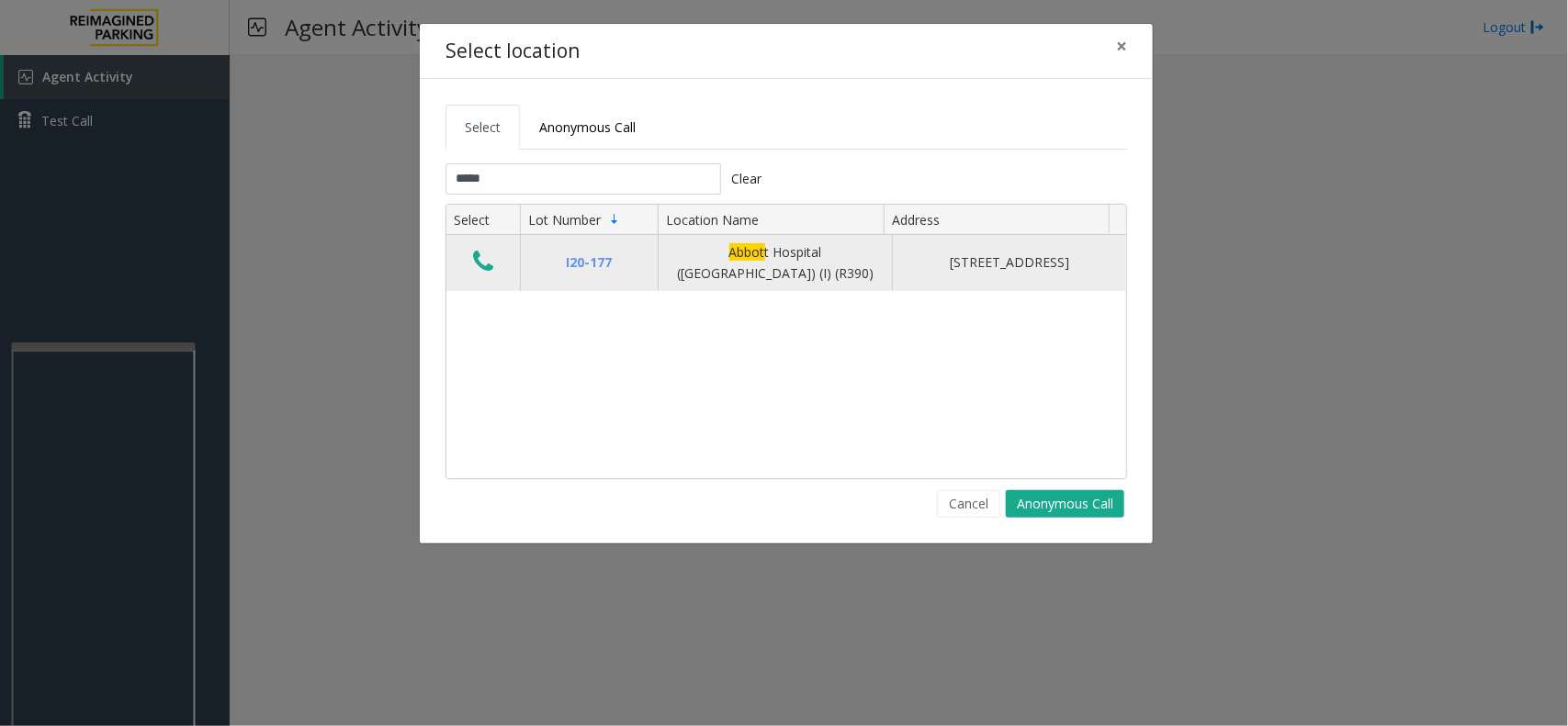
click at [473, 259] on icon "Data table" at bounding box center [483, 262] width 21 height 26
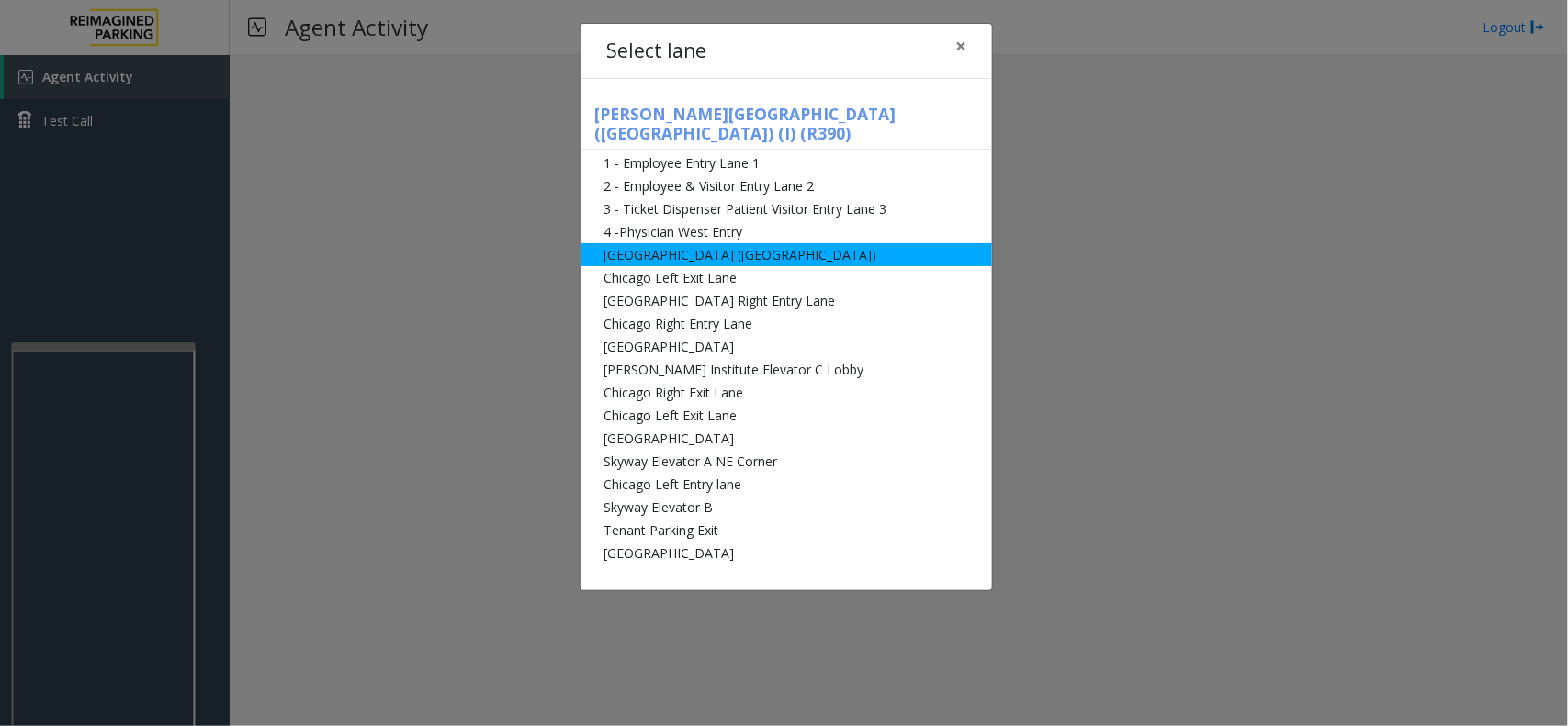
click at [656, 243] on li "[GEOGRAPHIC_DATA] ([GEOGRAPHIC_DATA])" at bounding box center [786, 254] width 411 height 23
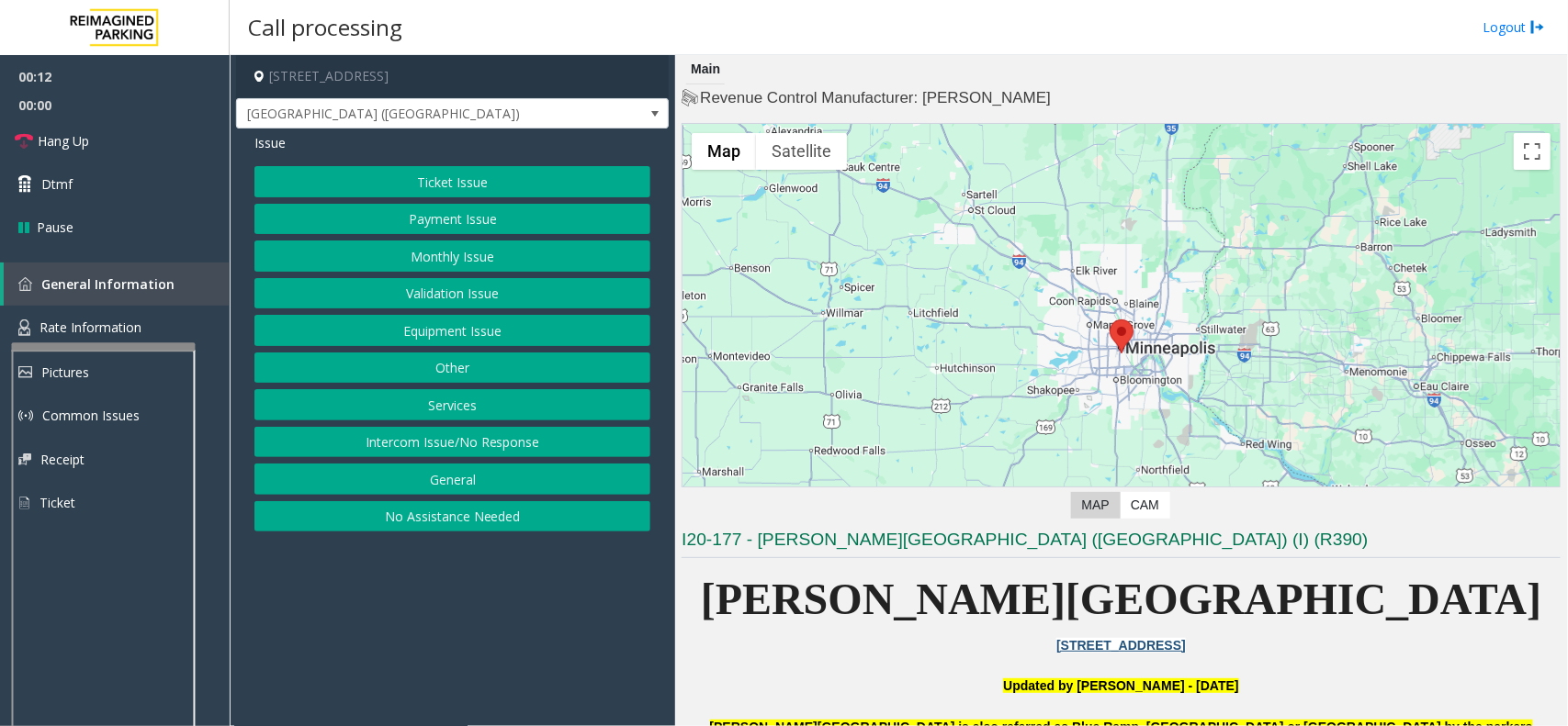
click at [471, 328] on button "Equipment Issue" at bounding box center [452, 330] width 396 height 31
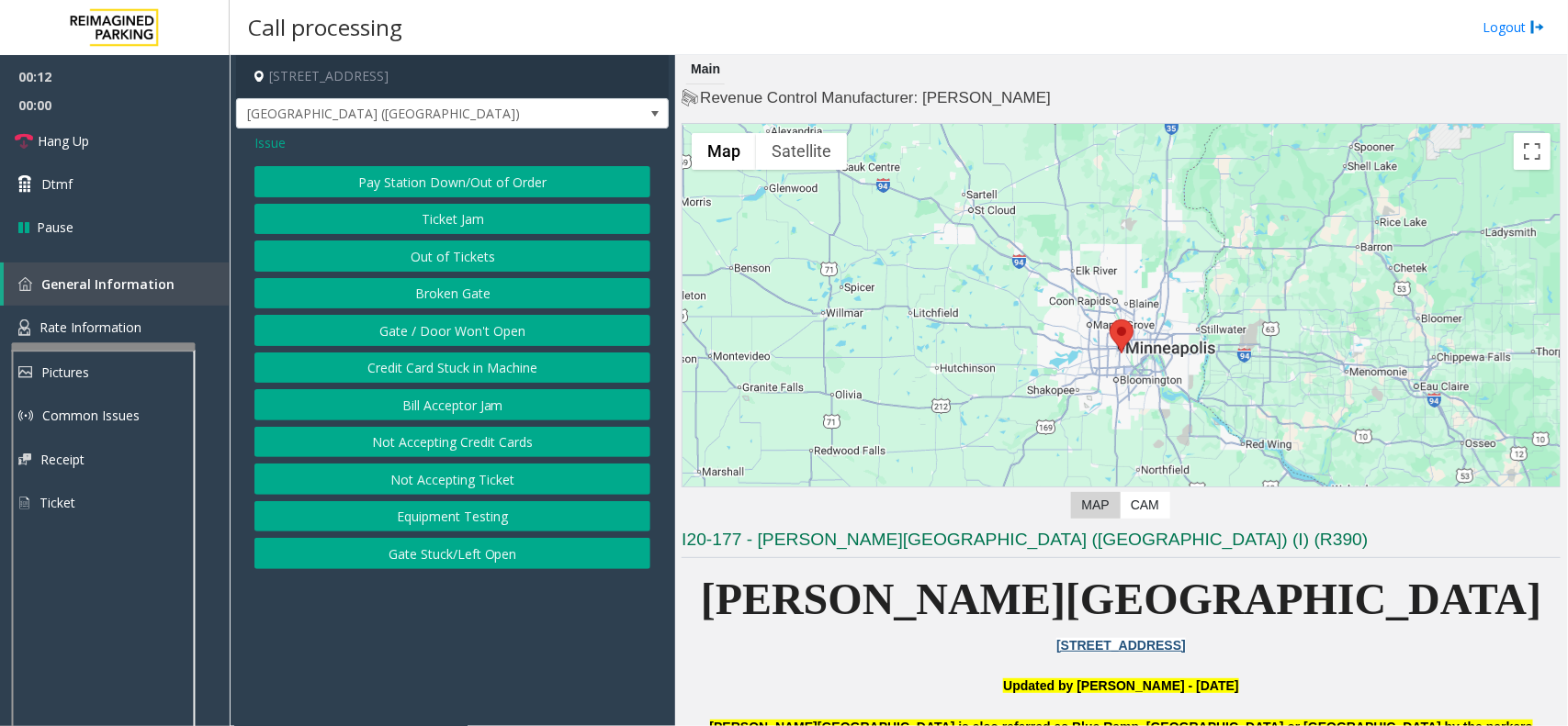
click at [471, 328] on button "Gate / Door Won't Open" at bounding box center [452, 330] width 396 height 31
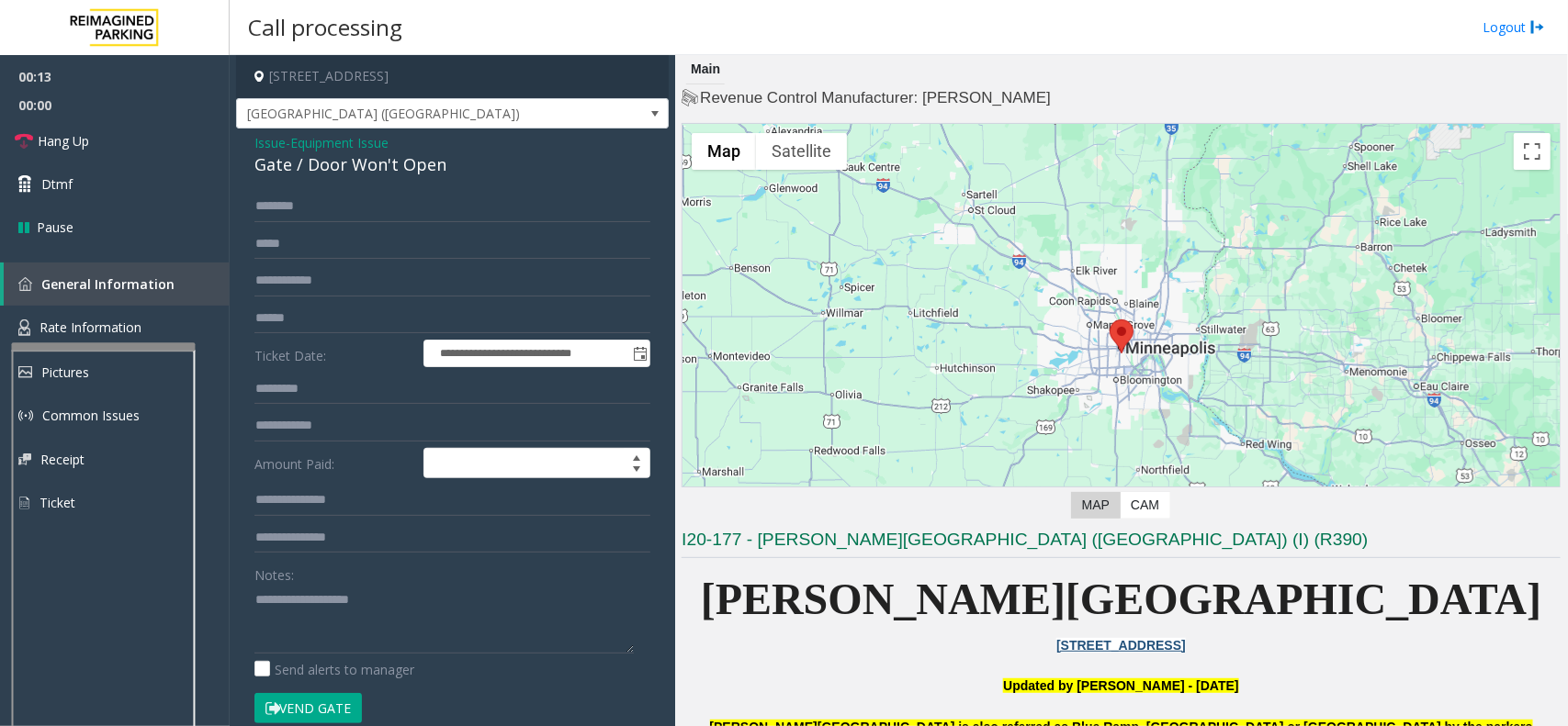
click at [345, 645] on button "Vend Gate" at bounding box center [308, 708] width 107 height 31
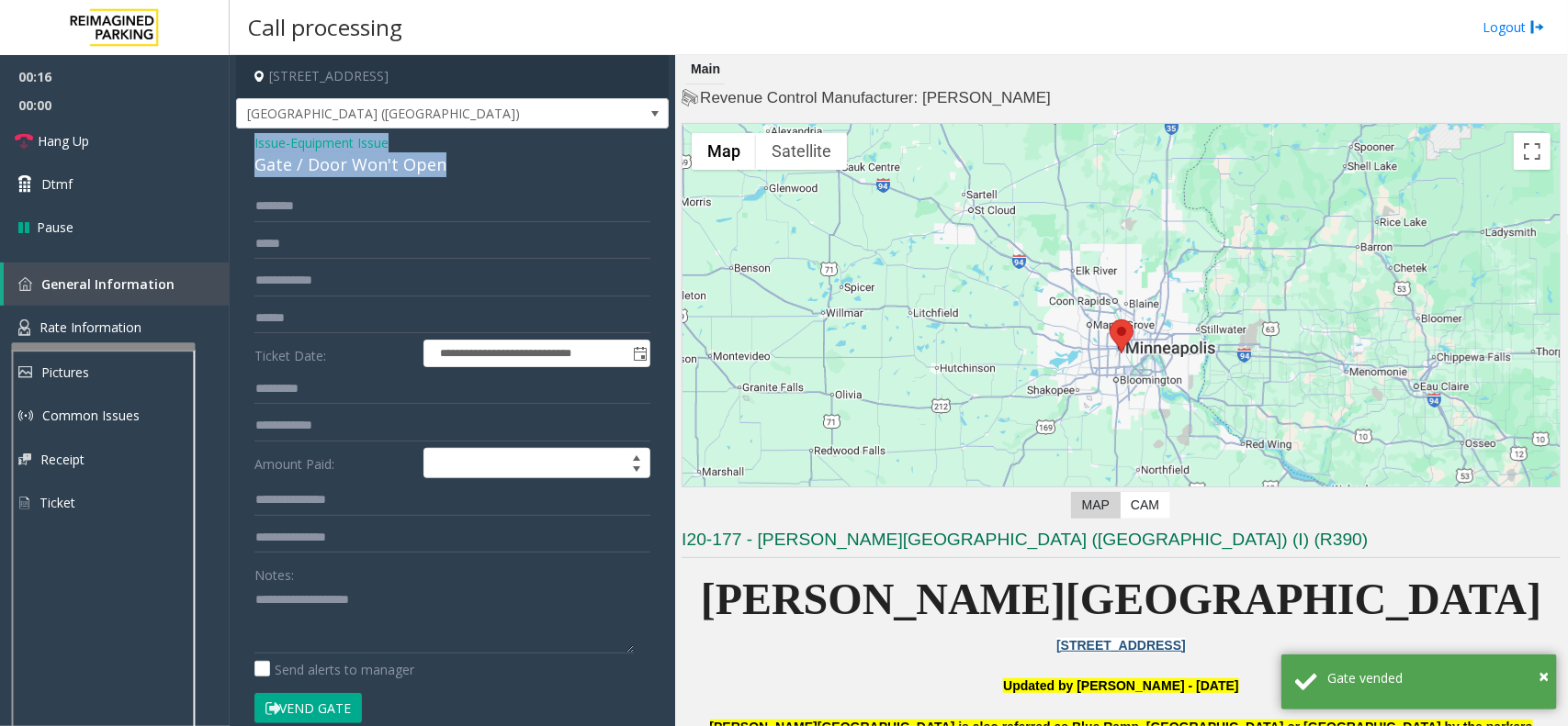
drag, startPoint x: 478, startPoint y: 172, endPoint x: 254, endPoint y: 145, distance: 225.6
click at [254, 145] on div "Issue - Equipment Issue Gate / Door Won't Open" at bounding box center [452, 155] width 396 height 44
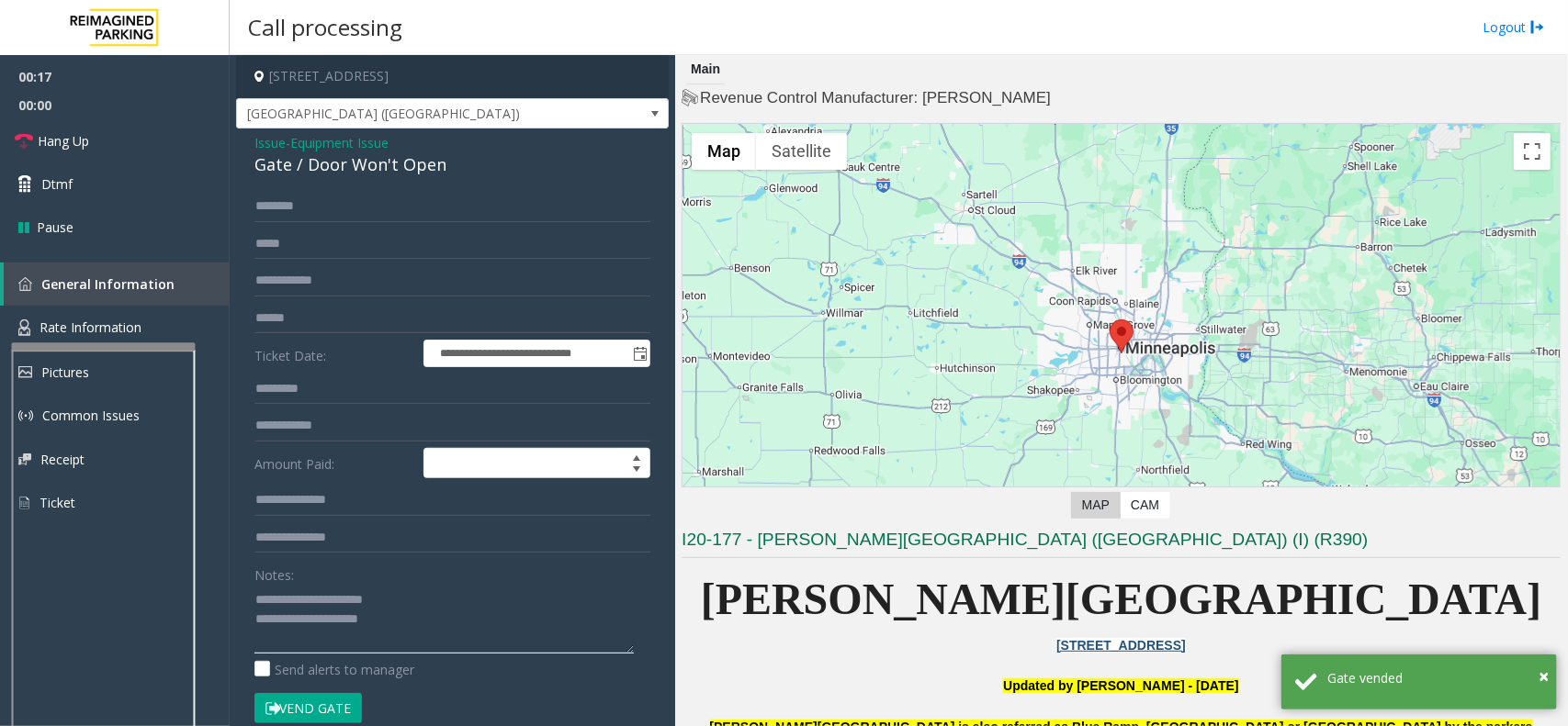
drag, startPoint x: 448, startPoint y: 629, endPoint x: 441, endPoint y: 608, distance: 22.1
click at [450, 629] on textarea at bounding box center [444, 619] width 379 height 69
click at [124, 138] on link "Hang Up" at bounding box center [115, 141] width 229 height 43
click at [433, 618] on textarea at bounding box center [444, 619] width 379 height 69
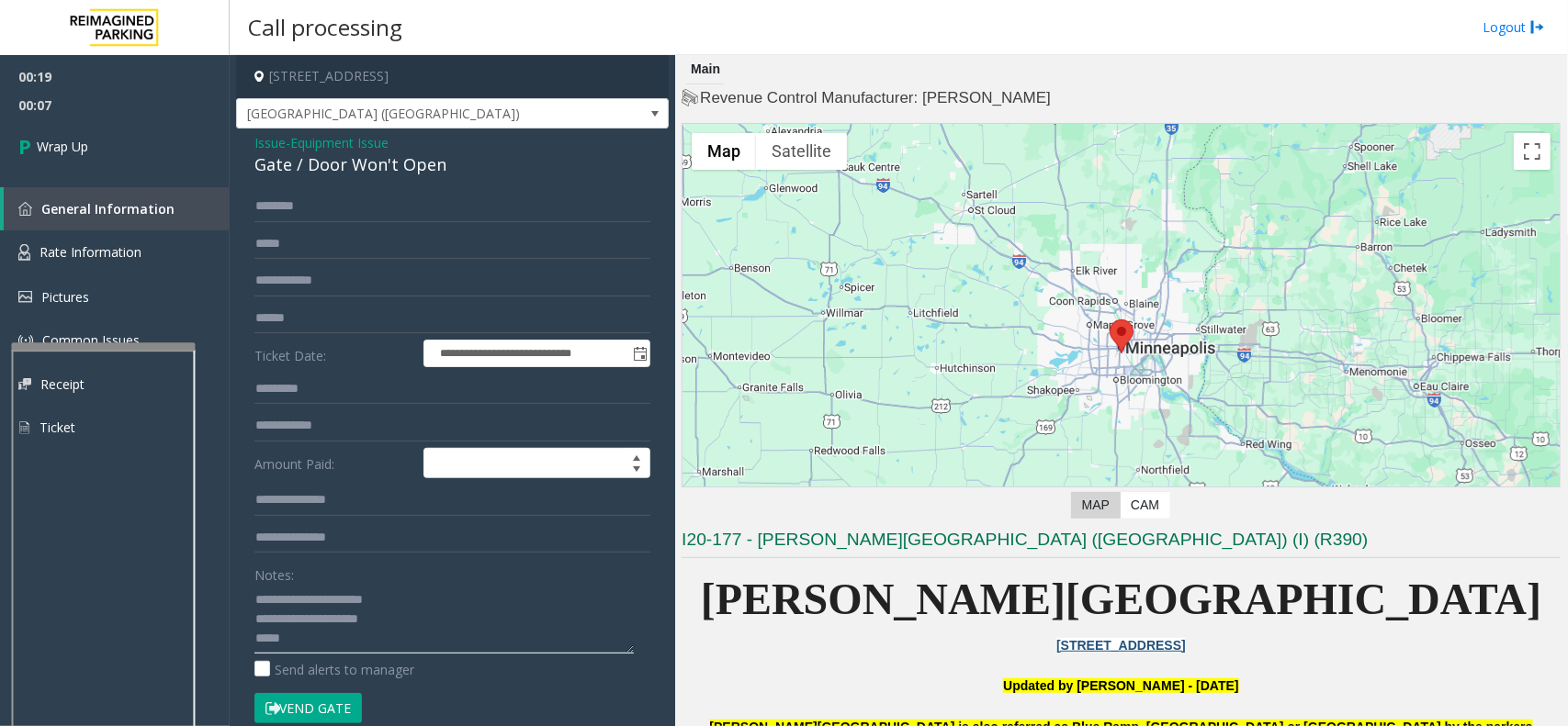
click at [289, 638] on textarea at bounding box center [444, 619] width 379 height 69
paste textarea "**********"
type textarea "**********"
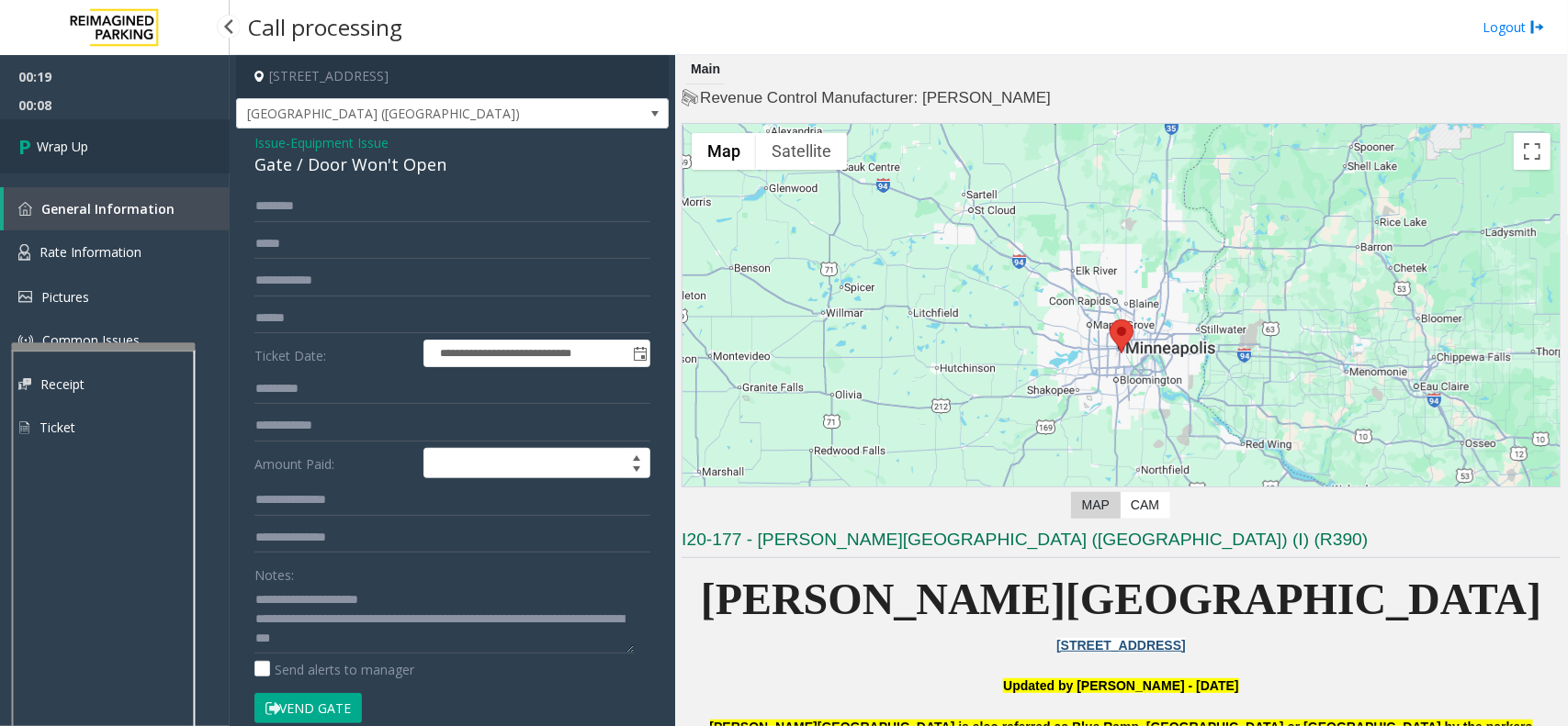
click at [117, 160] on link "Wrap Up" at bounding box center [115, 146] width 229 height 54
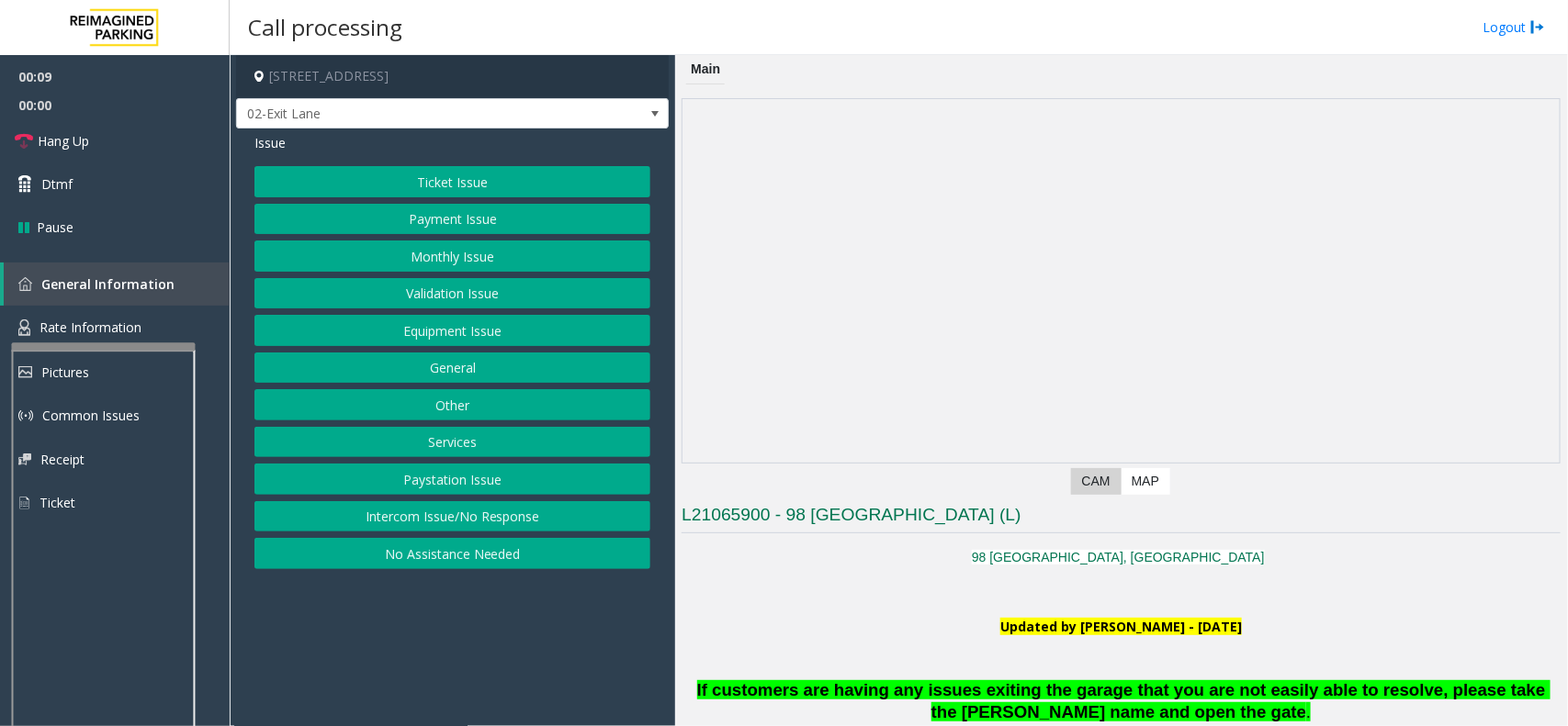
click at [453, 512] on button "Intercom Issue/No Response" at bounding box center [452, 516] width 396 height 31
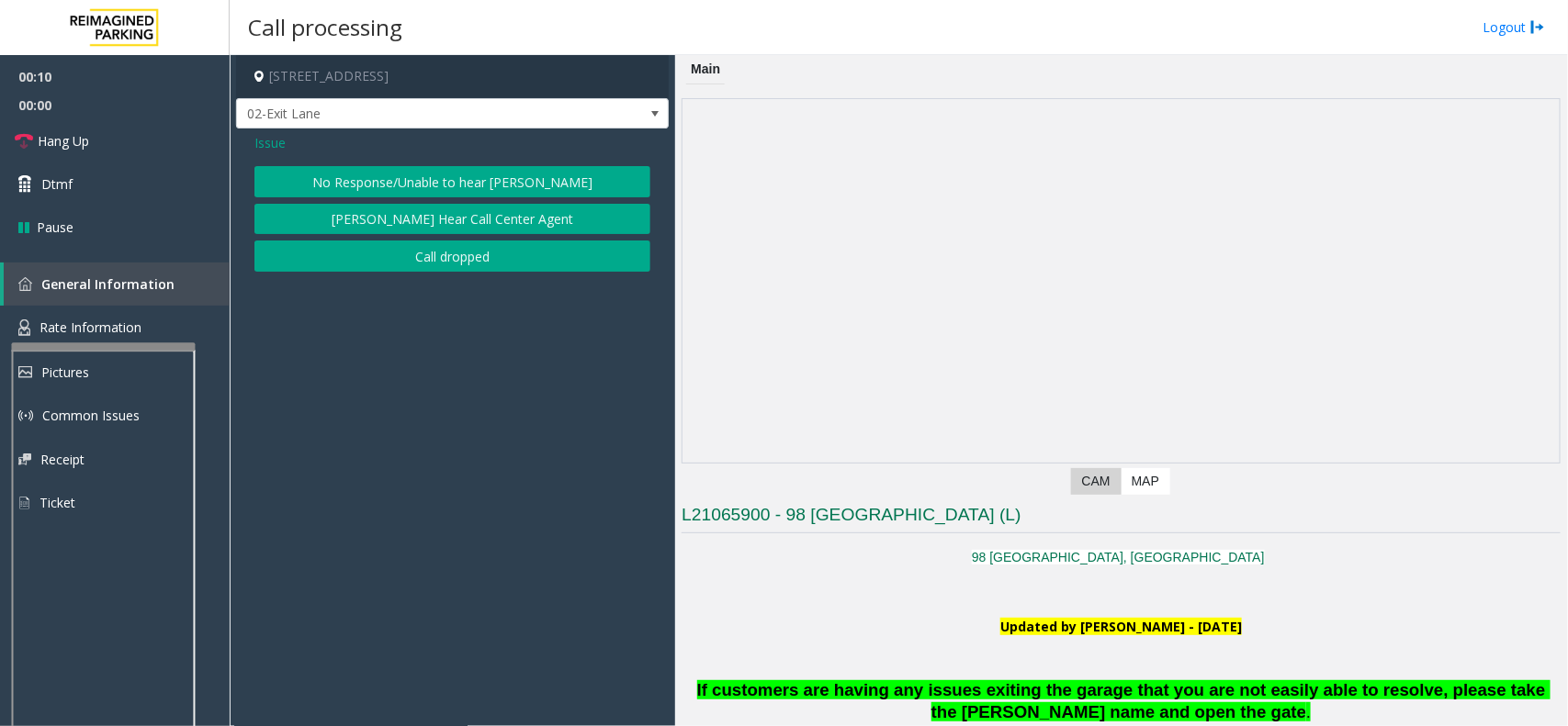
click at [382, 171] on button "No Response/Unable to hear [PERSON_NAME]" at bounding box center [452, 181] width 396 height 31
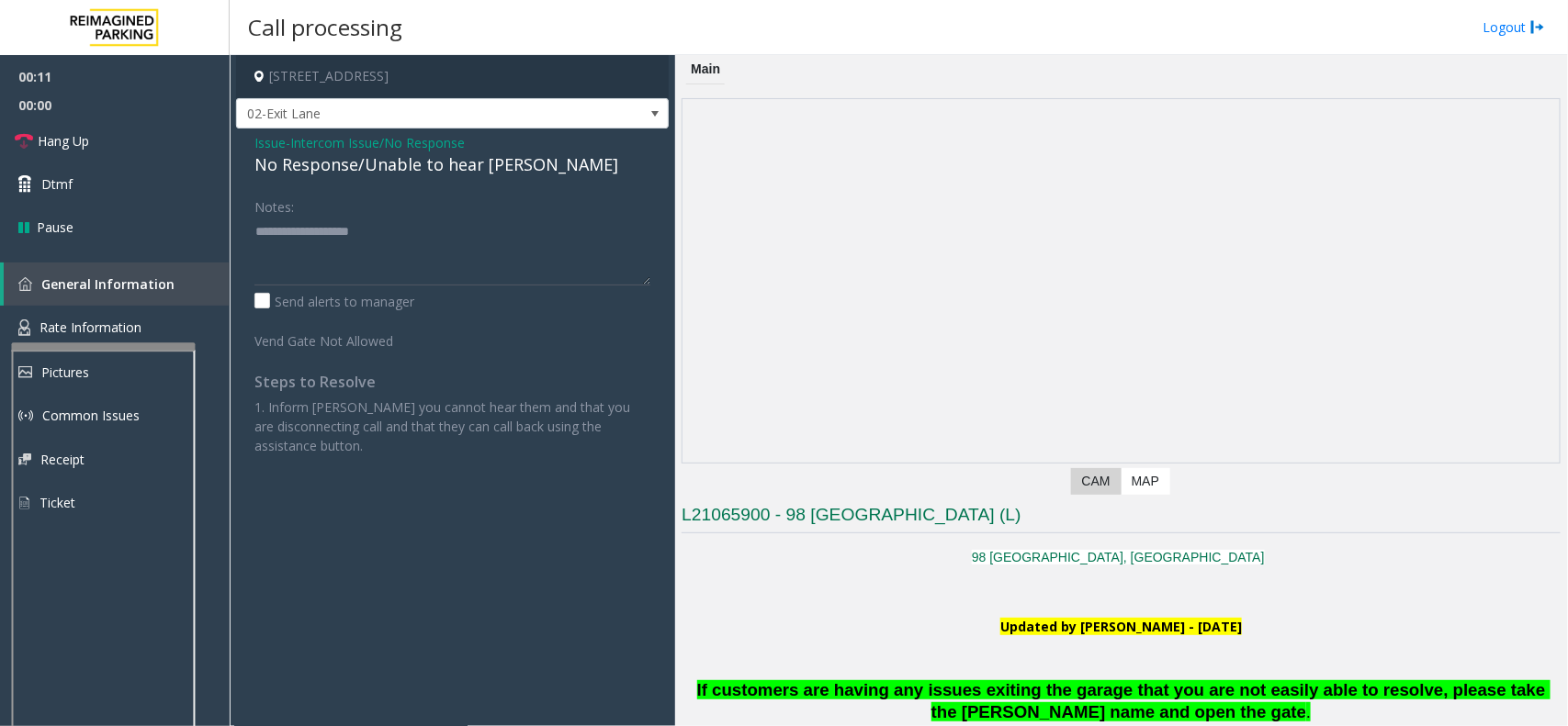
click at [387, 161] on div "No Response/Unable to hear [PERSON_NAME]" at bounding box center [452, 165] width 396 height 25
type textarea "**********"
click at [273, 144] on span "Issue" at bounding box center [269, 143] width 31 height 20
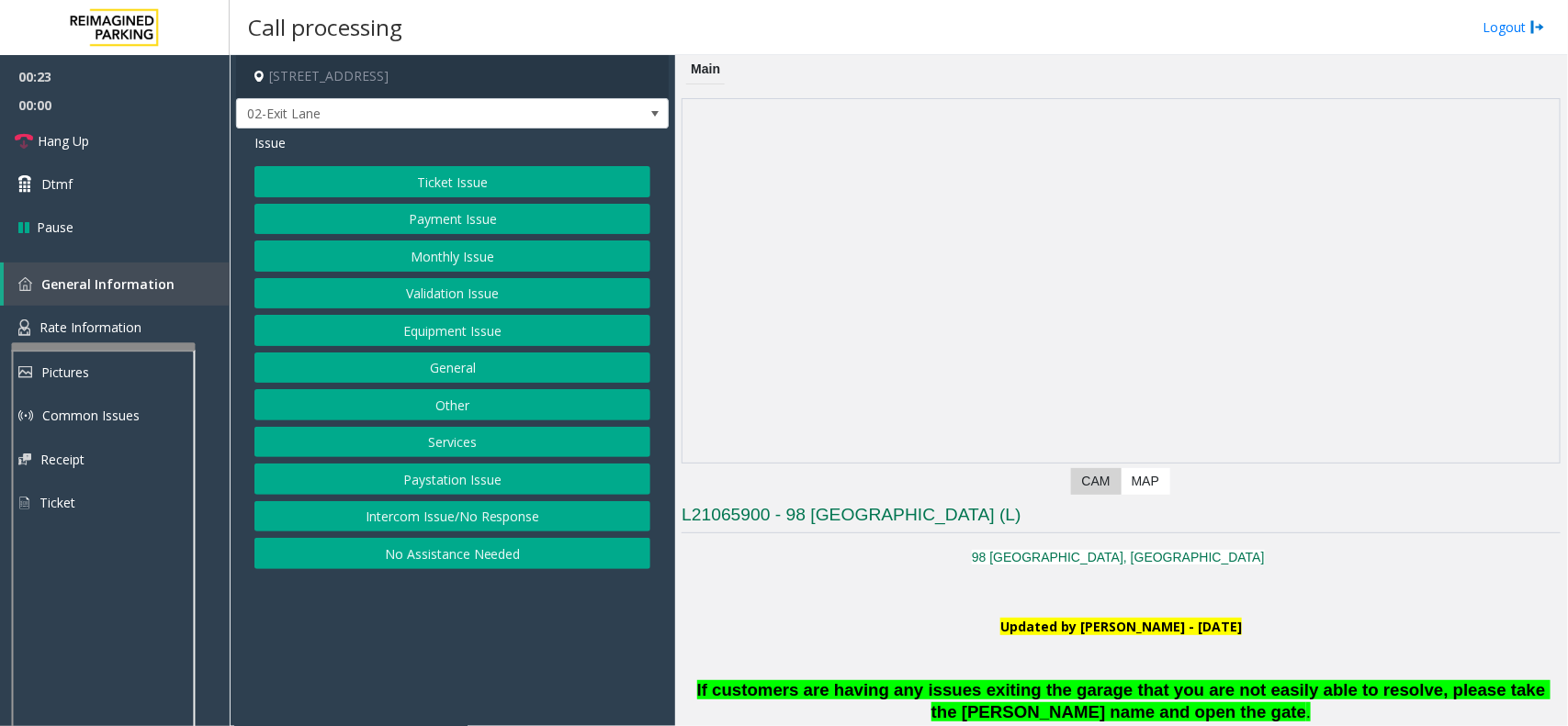
click at [406, 512] on button "Intercom Issue/No Response" at bounding box center [452, 516] width 396 height 31
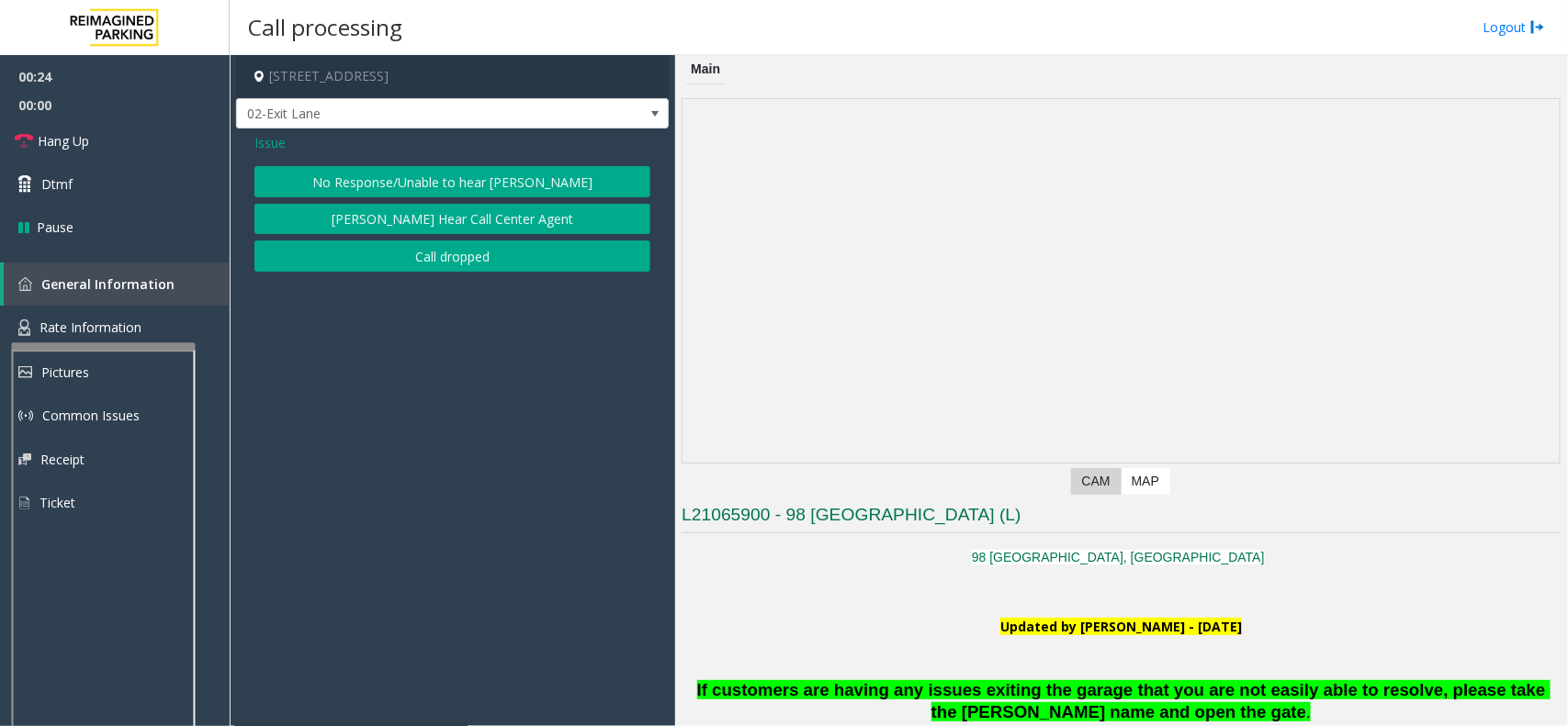
click at [309, 162] on div "Issue No Response/Unable to hear [PERSON_NAME] Cannot Hear Call Center Agent Ca…" at bounding box center [452, 205] width 433 height 153
click at [289, 172] on button "No Response/Unable to hear [PERSON_NAME]" at bounding box center [452, 181] width 396 height 31
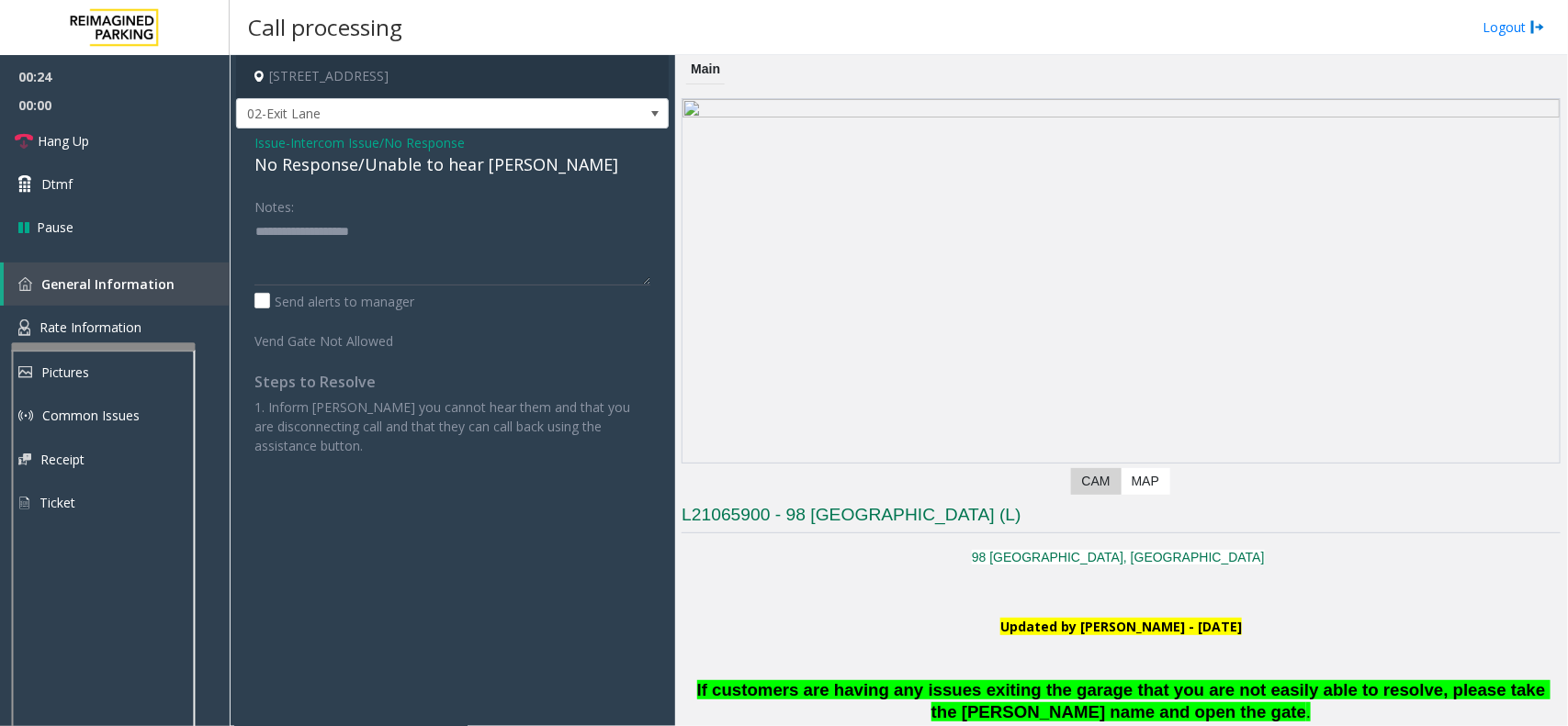
click at [320, 158] on div "No Response/Unable to hear [PERSON_NAME]" at bounding box center [452, 165] width 396 height 25
drag, startPoint x: 320, startPoint y: 158, endPoint x: 355, endPoint y: 163, distance: 35.4
click at [326, 161] on div "No Response/Unable to hear [PERSON_NAME]" at bounding box center [452, 165] width 396 height 25
type textarea "**********"
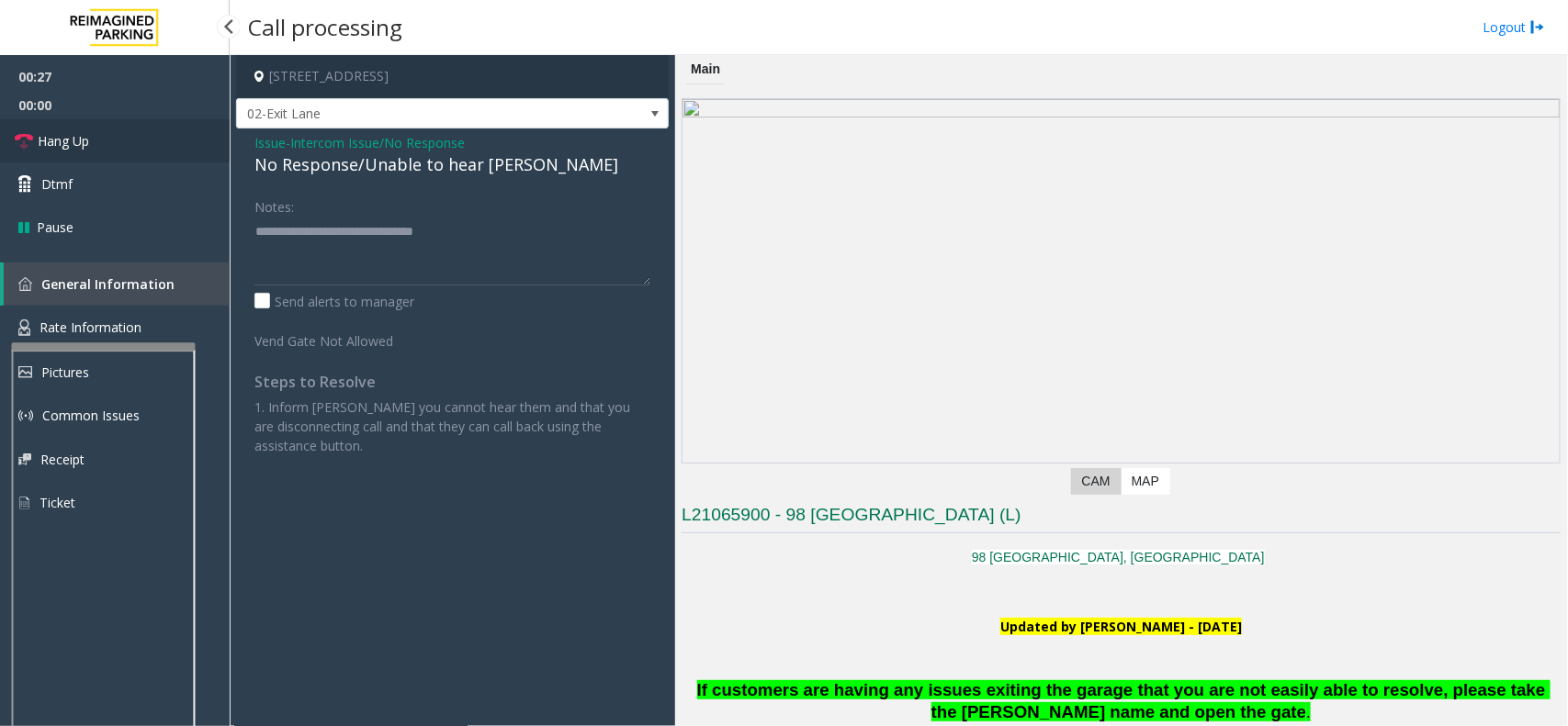
click at [119, 130] on link "Hang Up" at bounding box center [115, 141] width 229 height 43
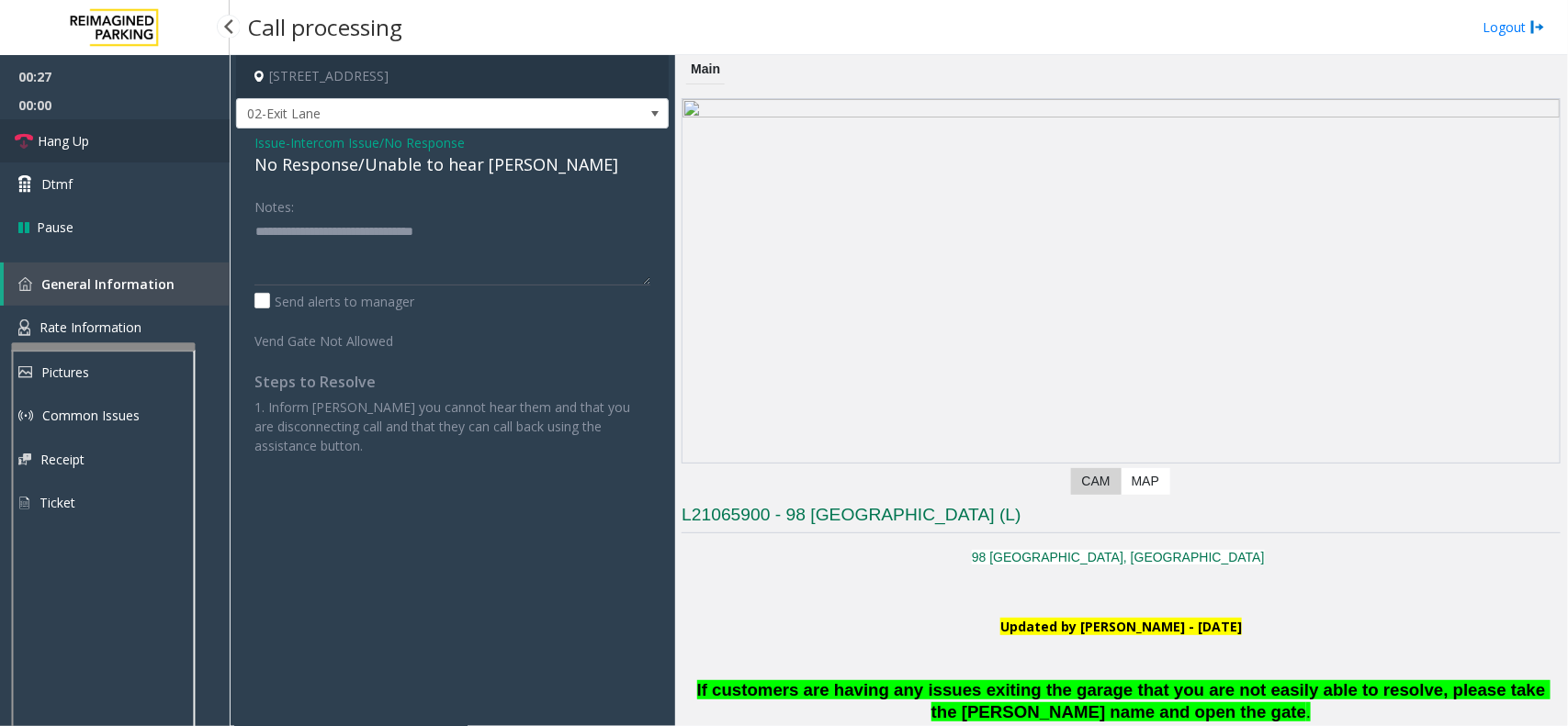
click at [119, 130] on link "Hang Up" at bounding box center [115, 141] width 229 height 43
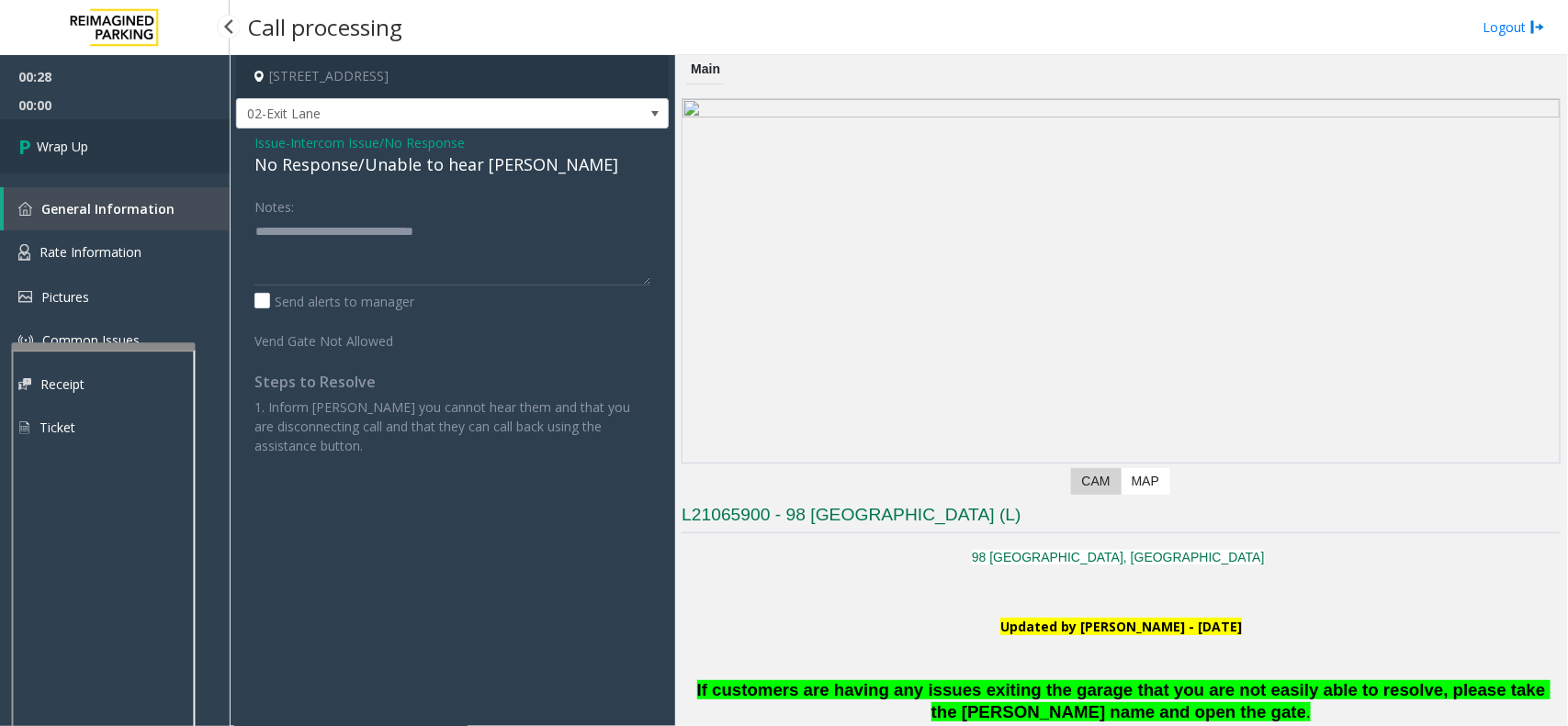
click at [119, 130] on link "Wrap Up" at bounding box center [115, 146] width 229 height 54
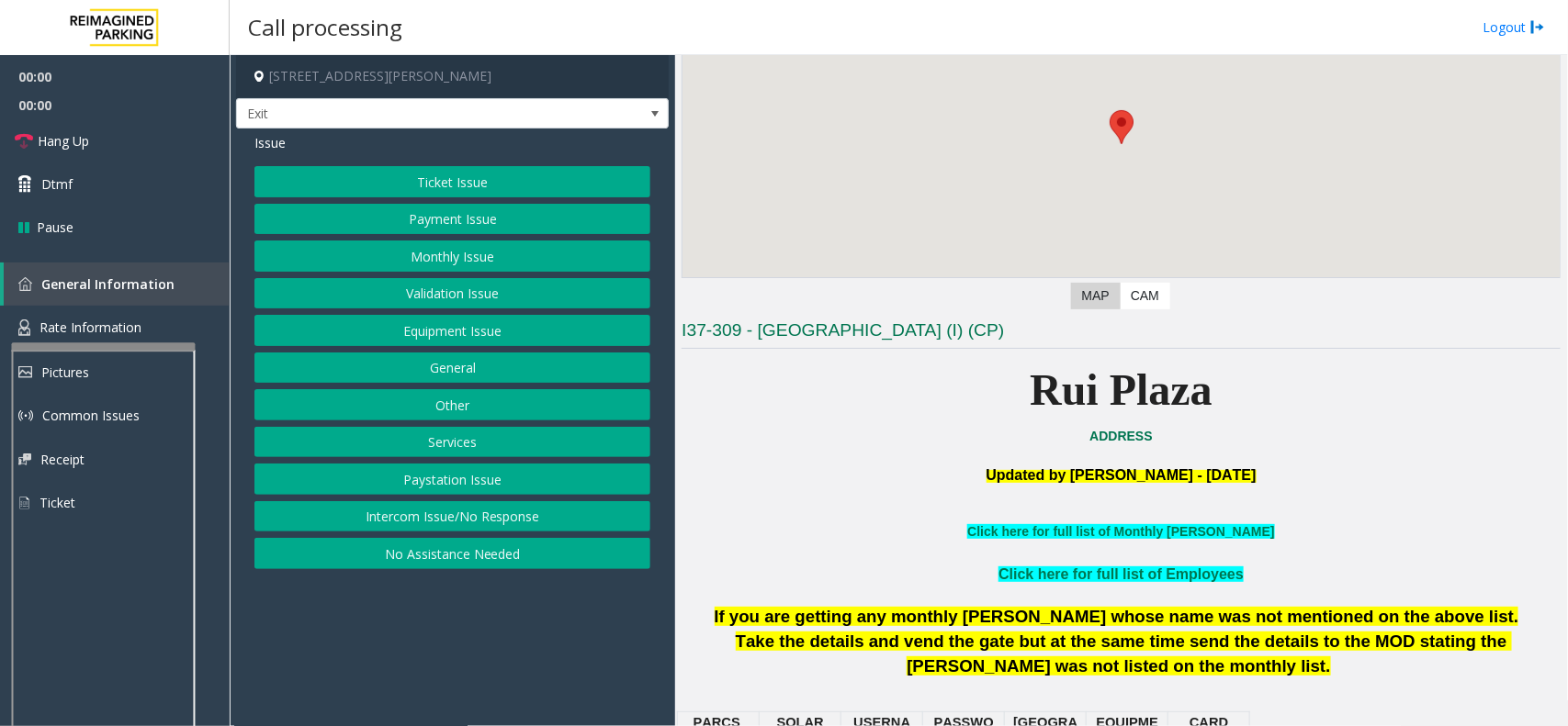
scroll to position [574, 0]
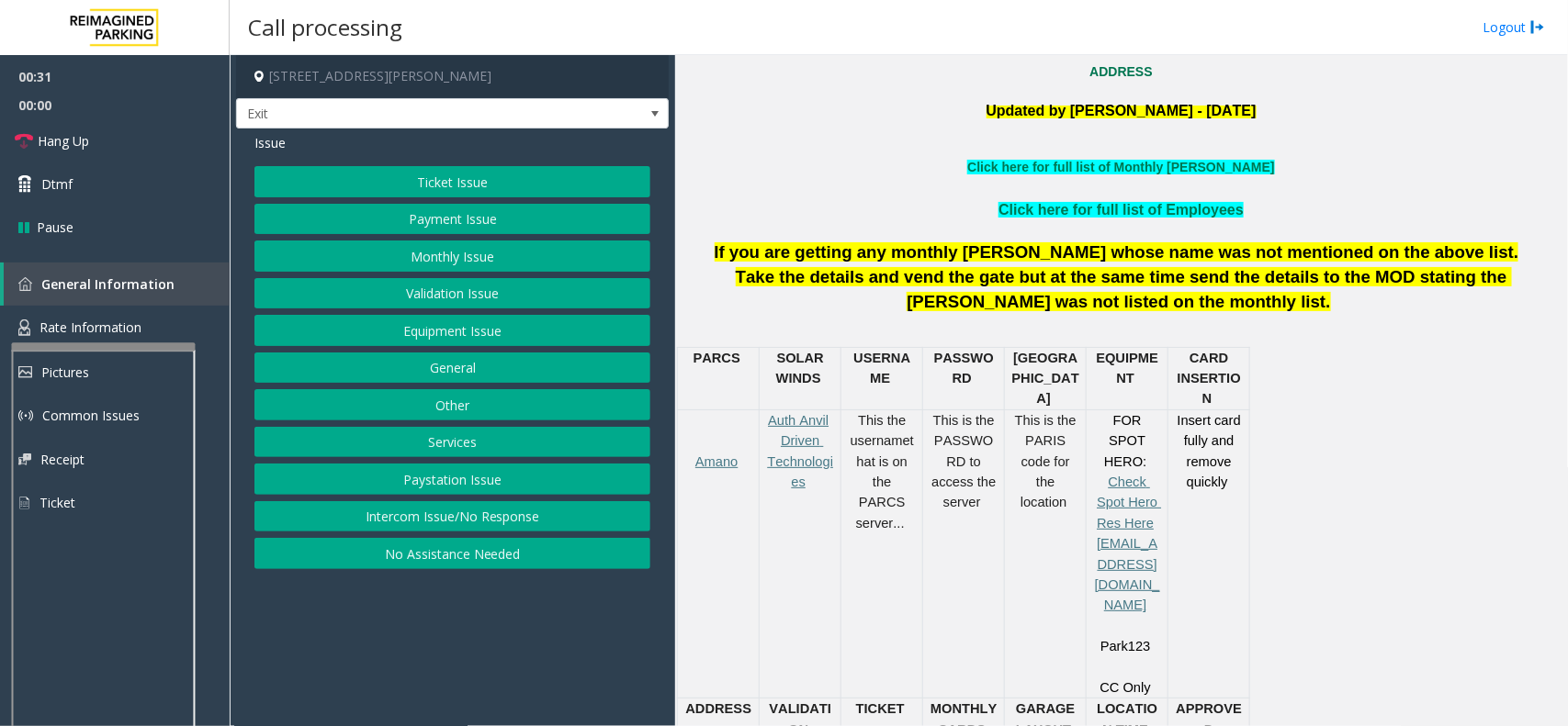
click at [433, 181] on button "Ticket Issue" at bounding box center [452, 181] width 396 height 31
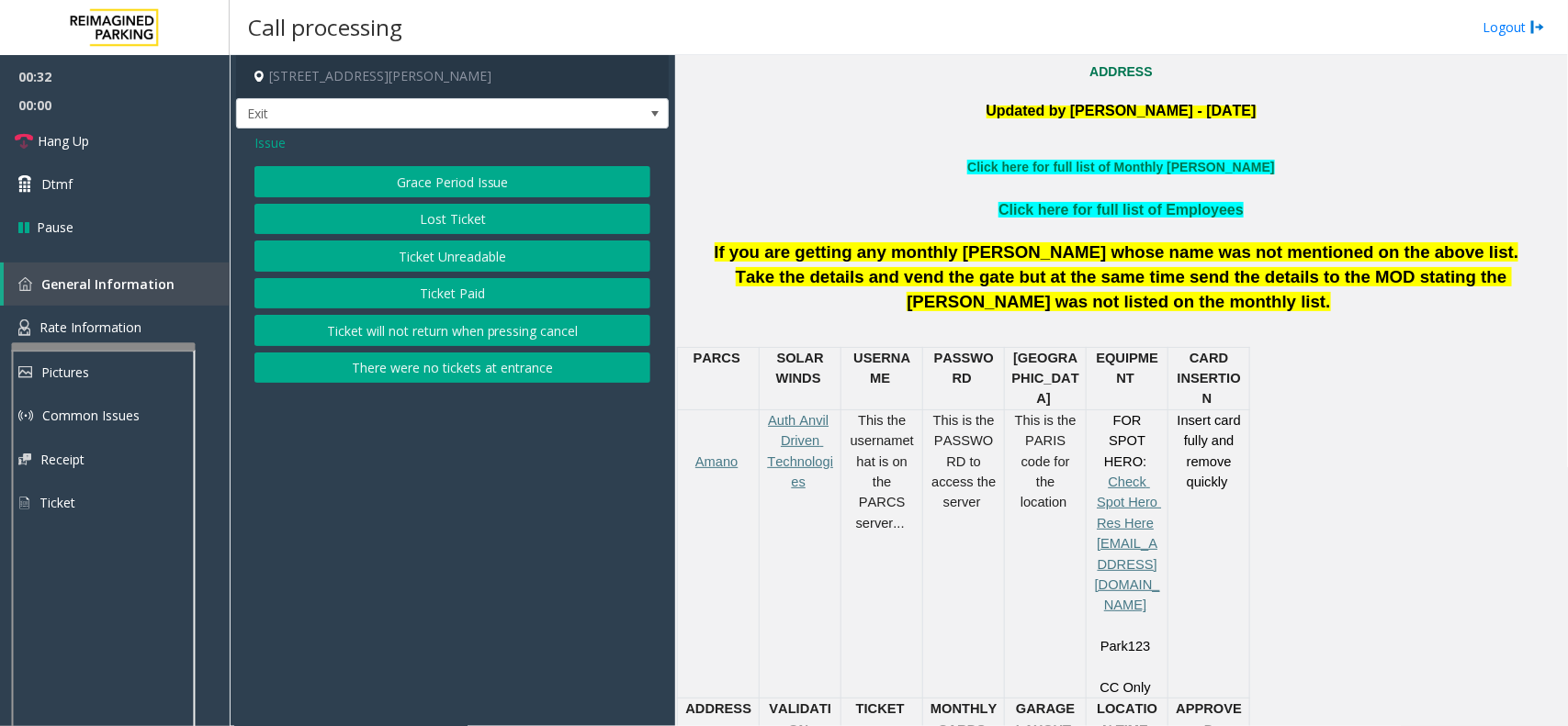
click at [458, 254] on button "Ticket Unreadable" at bounding box center [452, 255] width 396 height 31
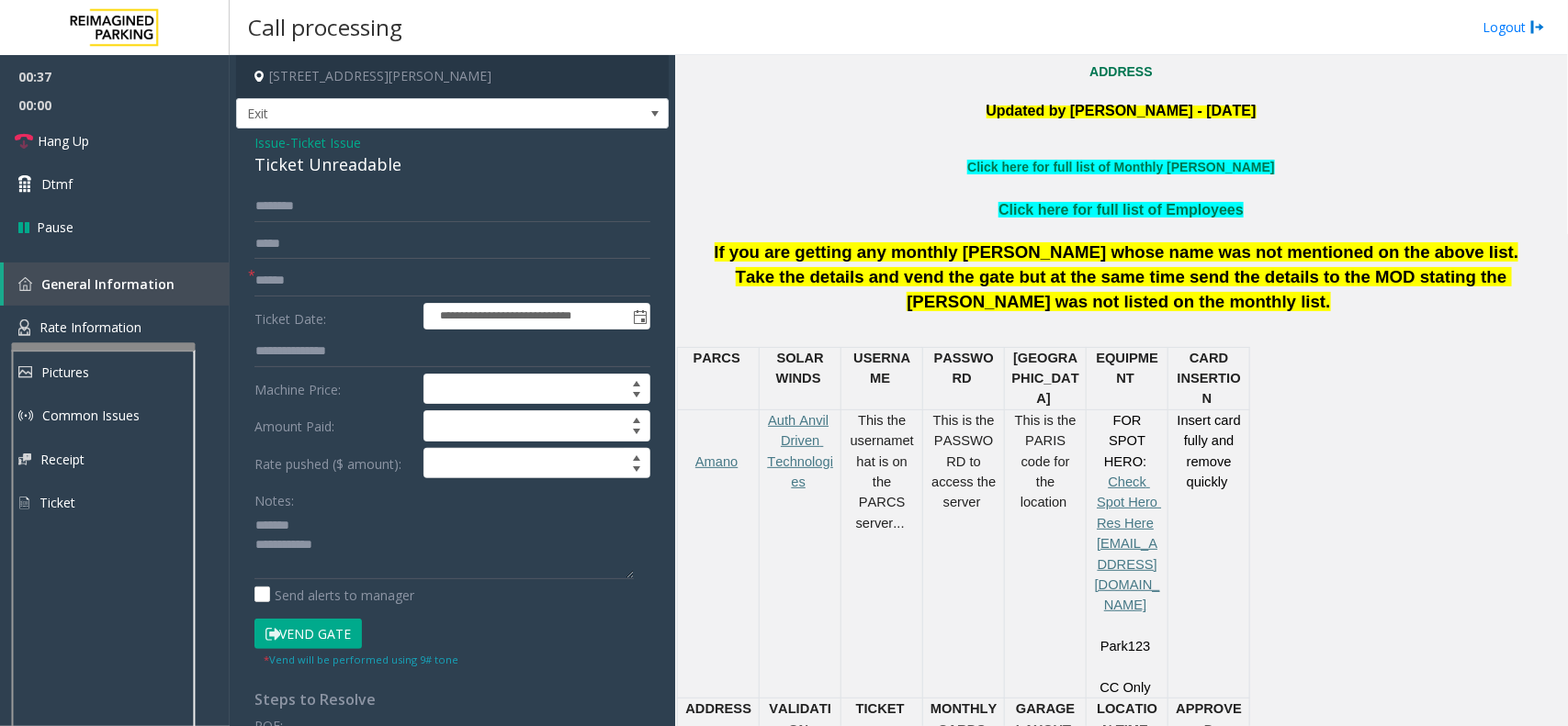
click at [306, 156] on div "Ticket Unreadable" at bounding box center [452, 165] width 396 height 25
type textarea "**********"
click at [331, 278] on input "text" at bounding box center [452, 281] width 396 height 31
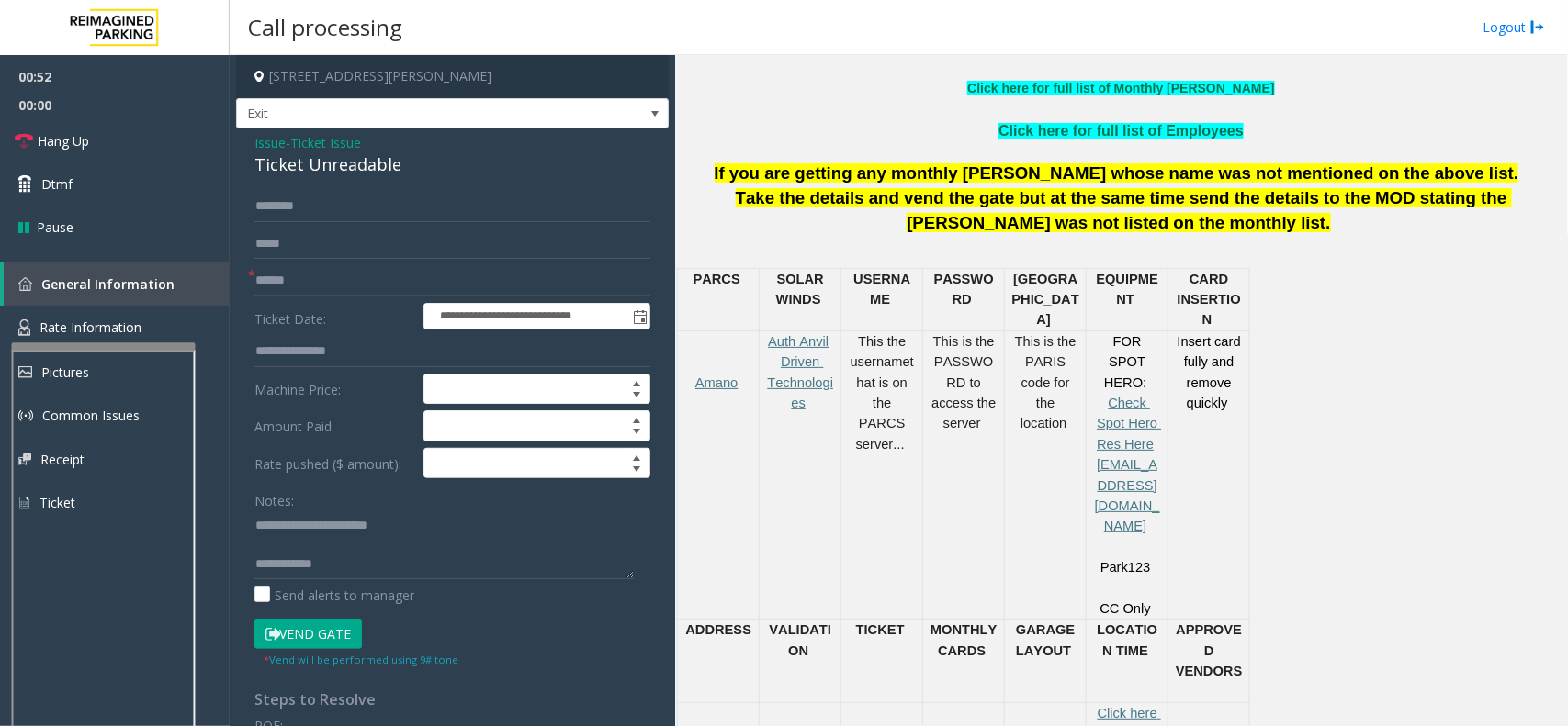
scroll to position [918, 0]
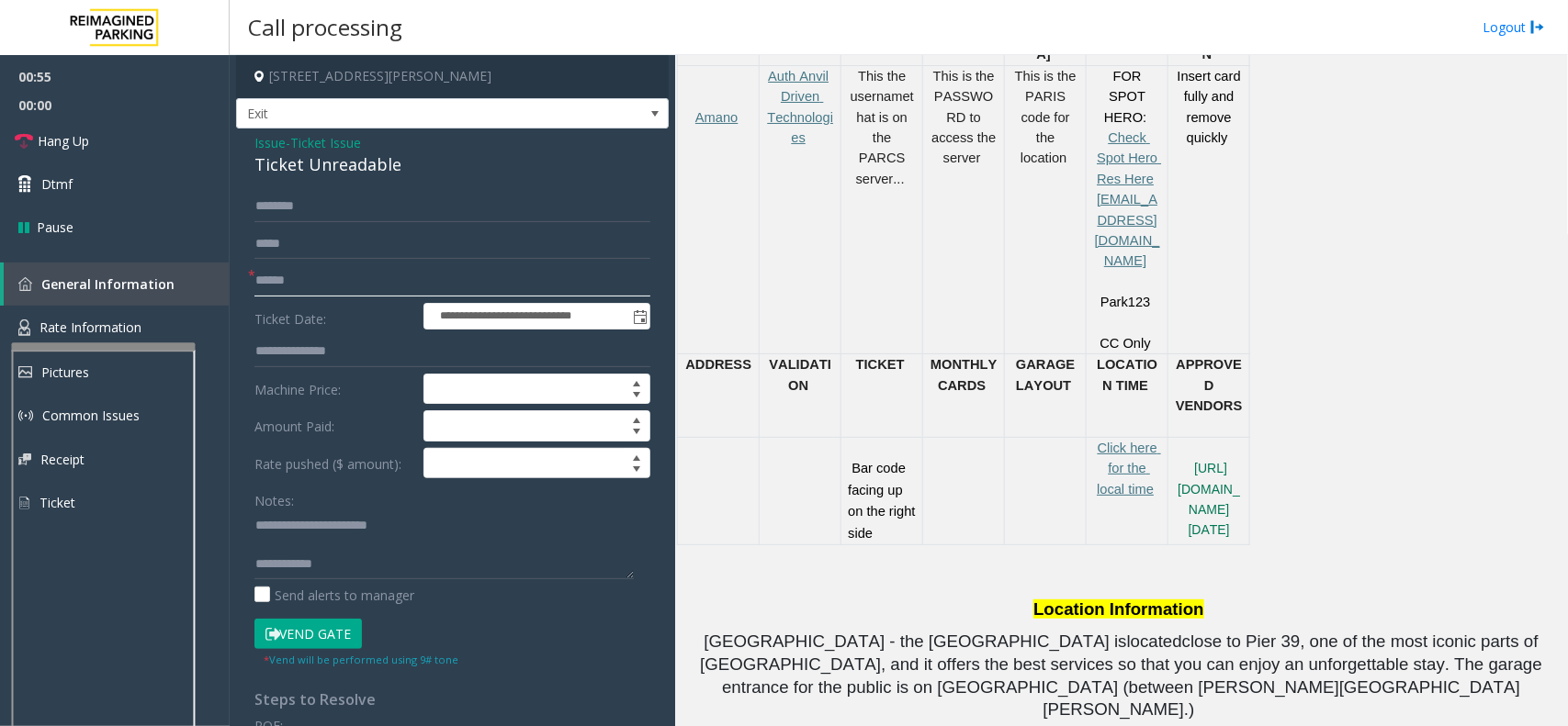
type input "******"
click at [334, 553] on textarea at bounding box center [444, 545] width 379 height 69
click at [318, 634] on button "Vend Gate" at bounding box center [308, 634] width 107 height 31
click at [542, 543] on textarea at bounding box center [444, 545] width 379 height 69
click at [557, 544] on textarea at bounding box center [444, 545] width 379 height 69
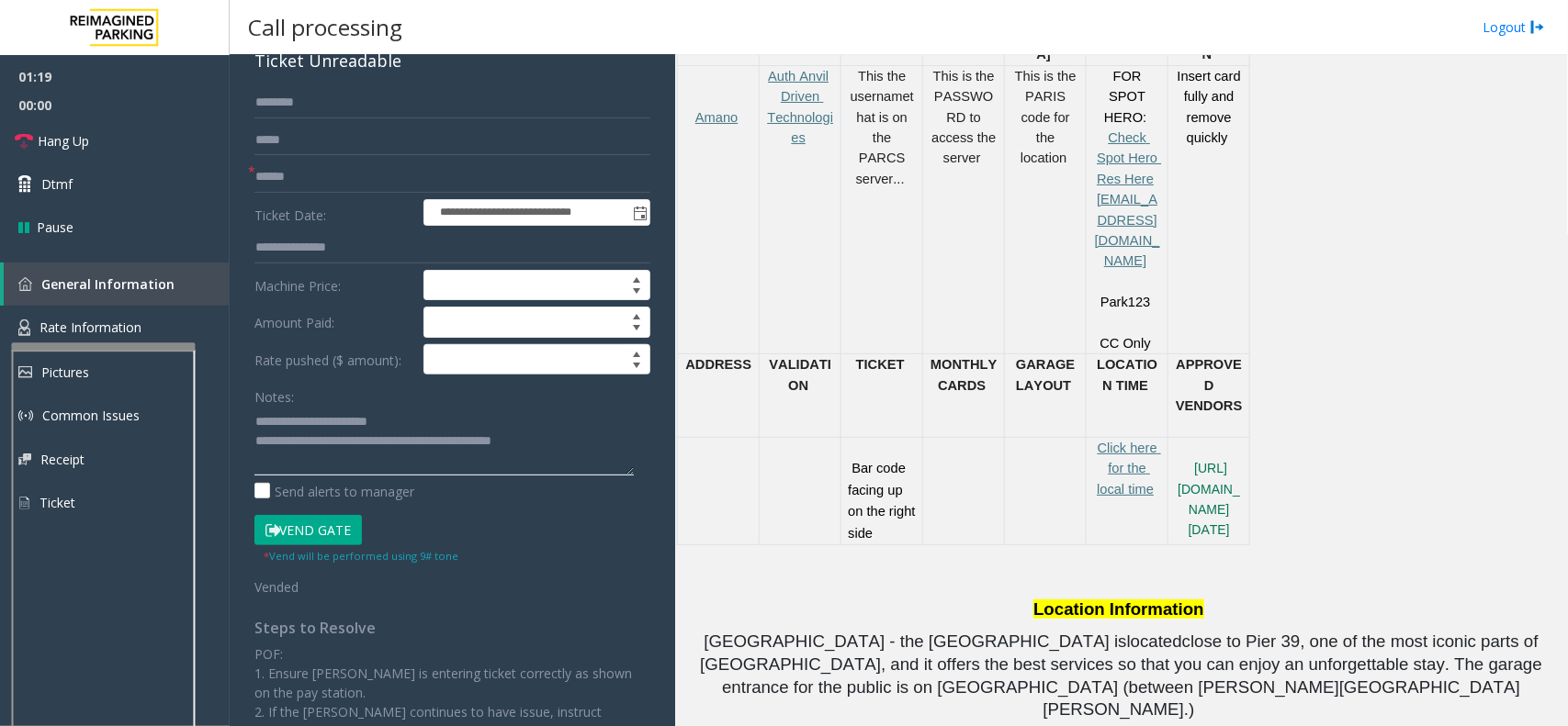
scroll to position [0, 0]
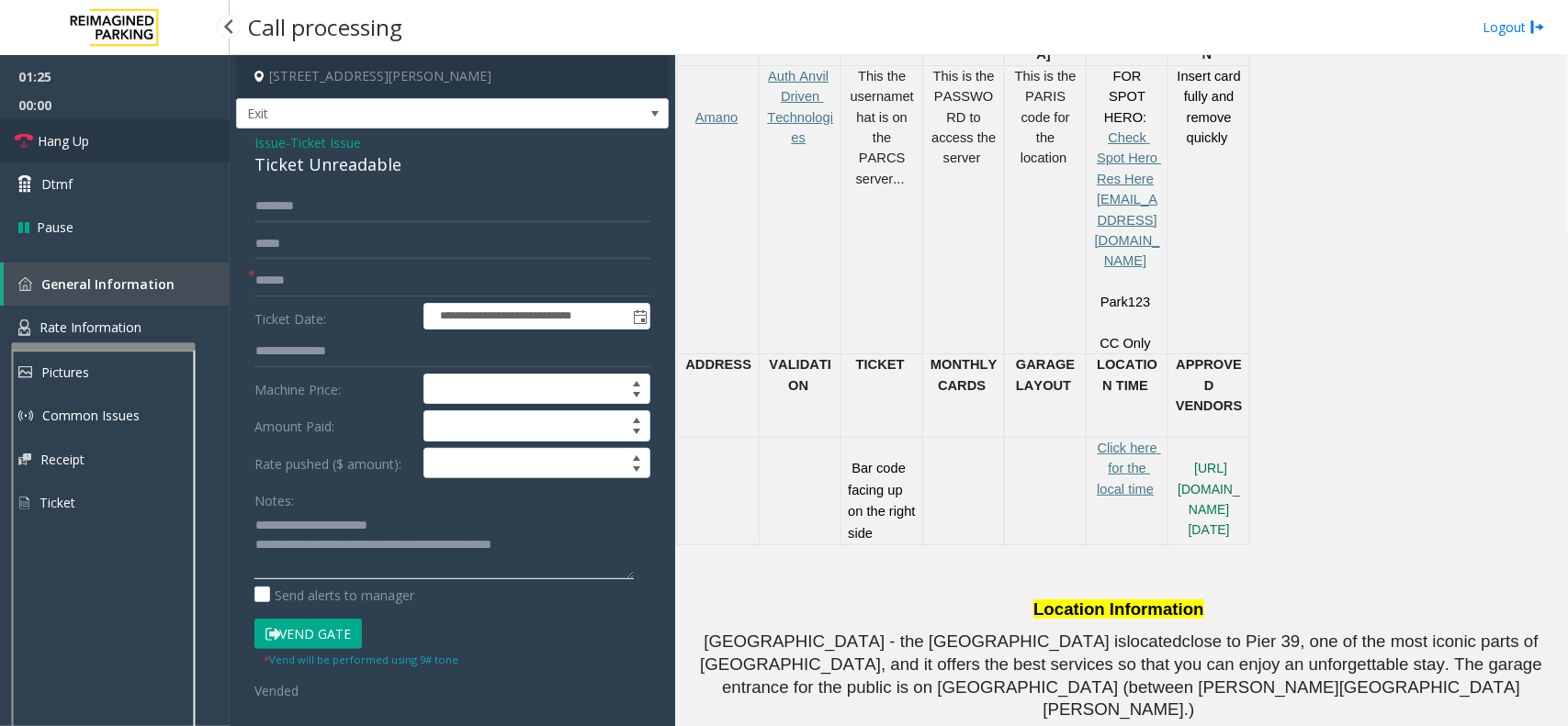
type textarea "**********"
click at [101, 139] on link "Hang Up" at bounding box center [115, 141] width 229 height 43
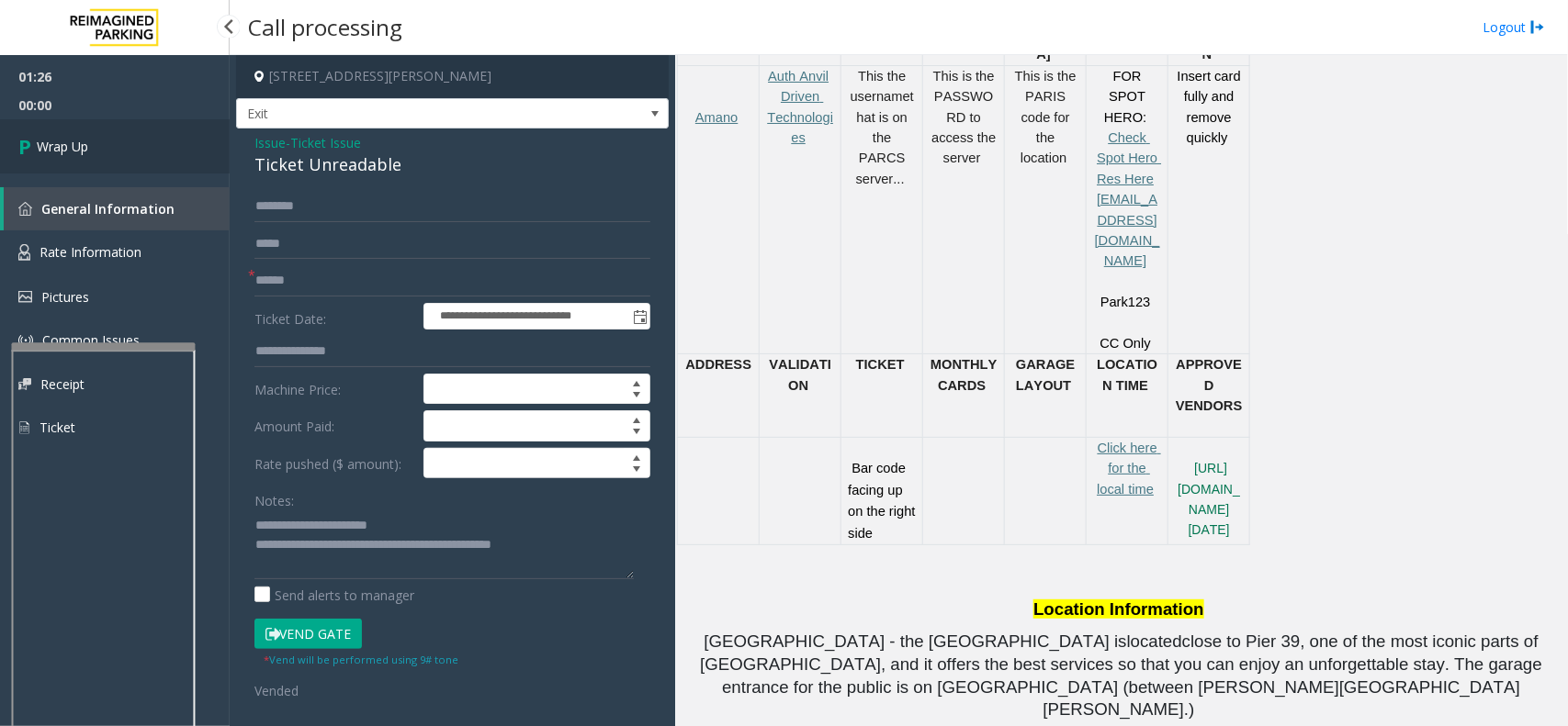
click at [101, 139] on link "Wrap Up" at bounding box center [115, 146] width 229 height 54
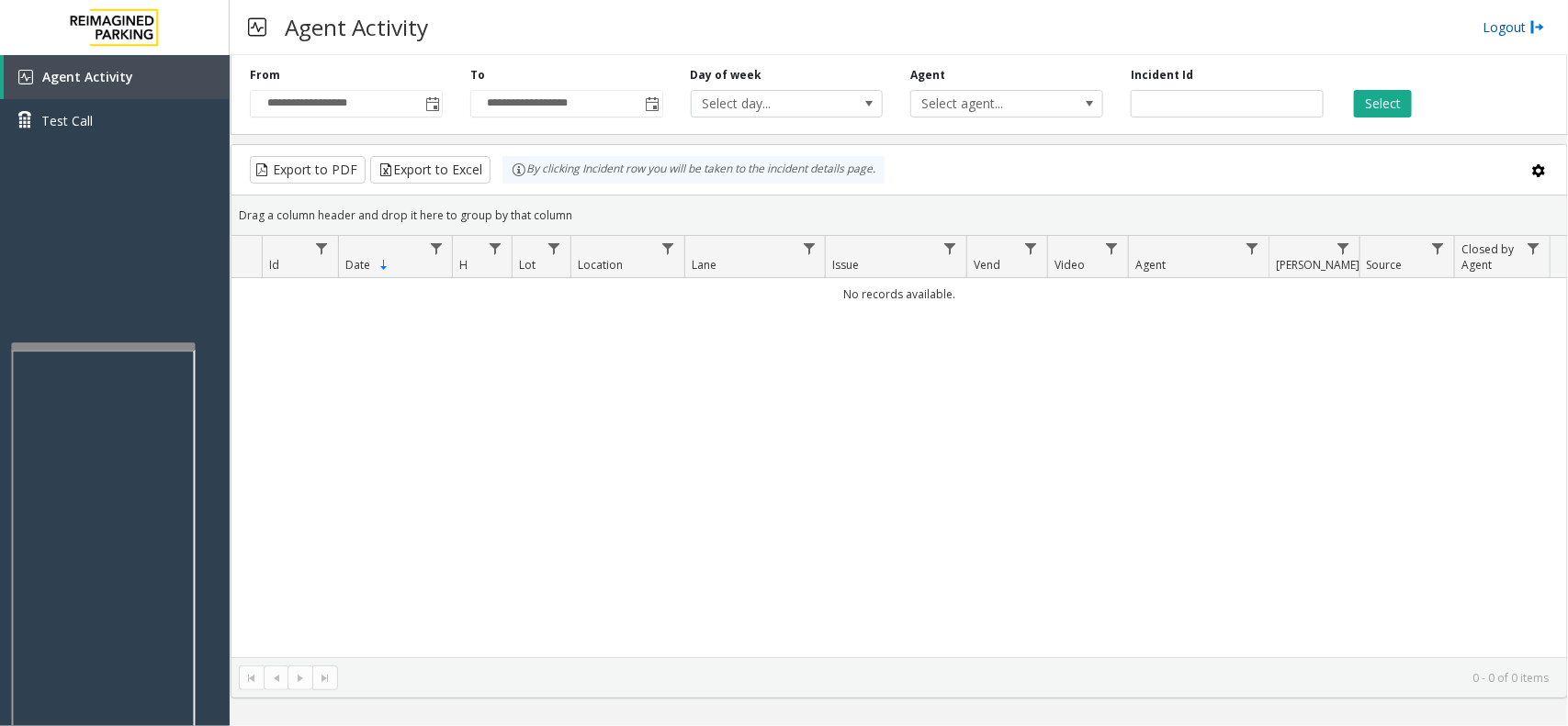
click at [1392, 25] on link "Logout" at bounding box center [1513, 27] width 62 height 20
